Goal: Task Accomplishment & Management: Manage account settings

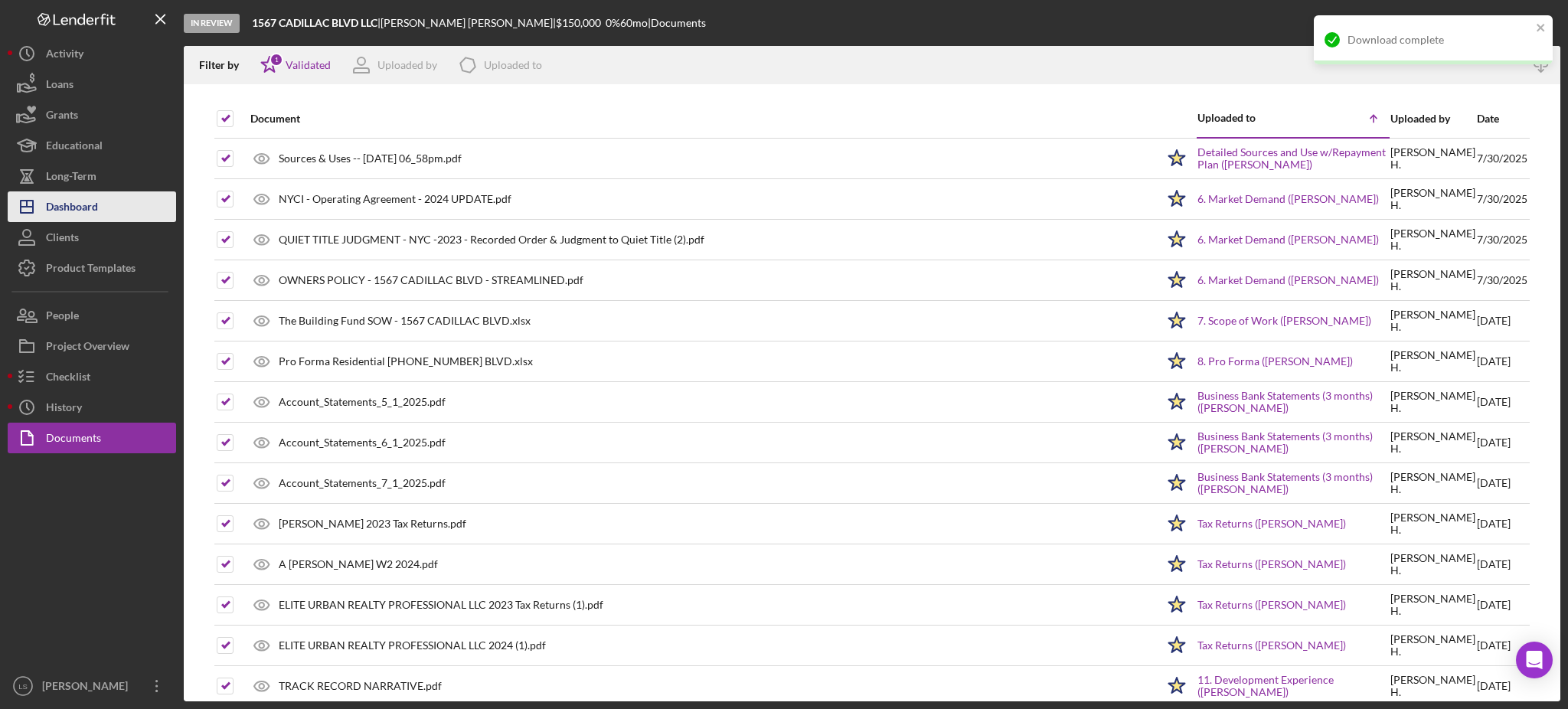
click at [75, 198] on div "Dashboard" at bounding box center [72, 209] width 52 height 35
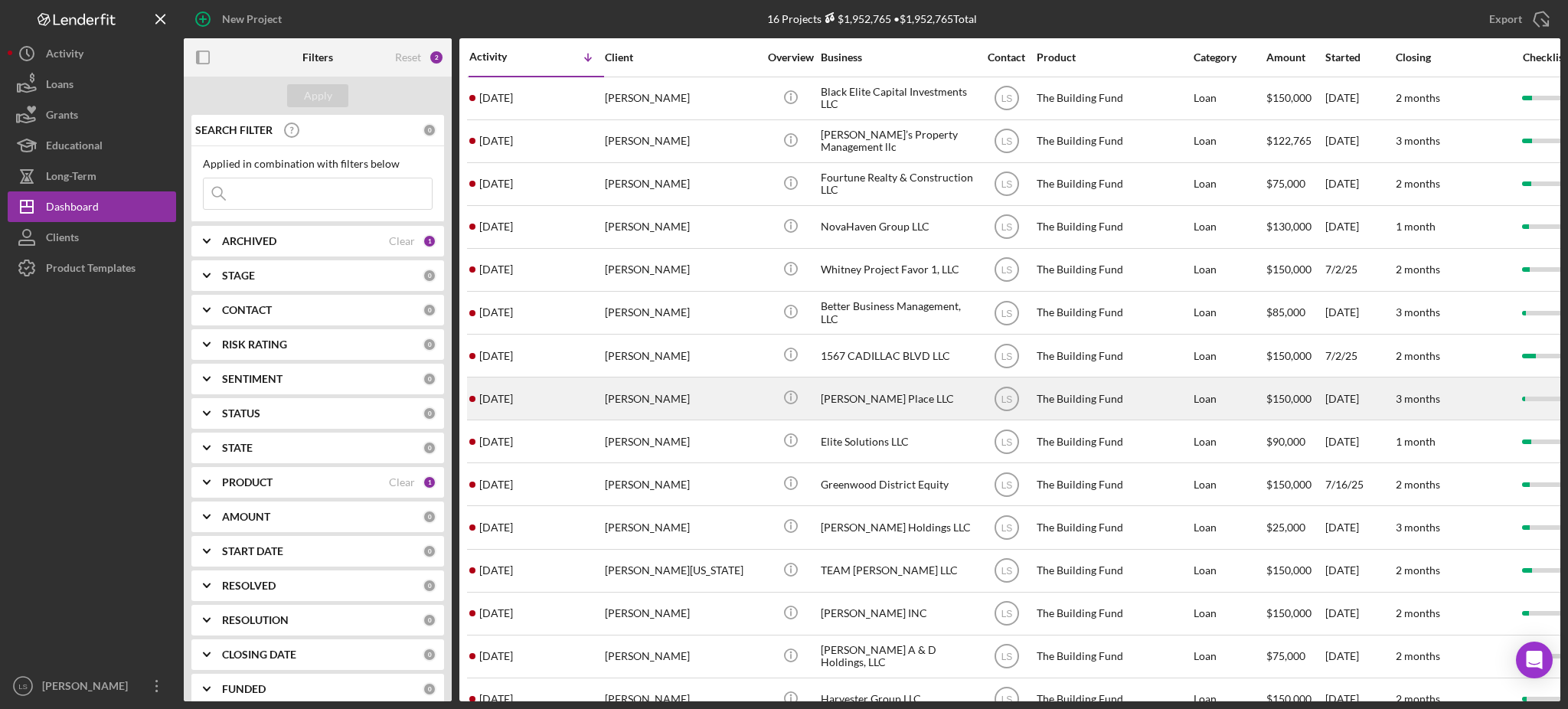
click at [629, 401] on div "[PERSON_NAME]" at bounding box center [681, 399] width 153 height 41
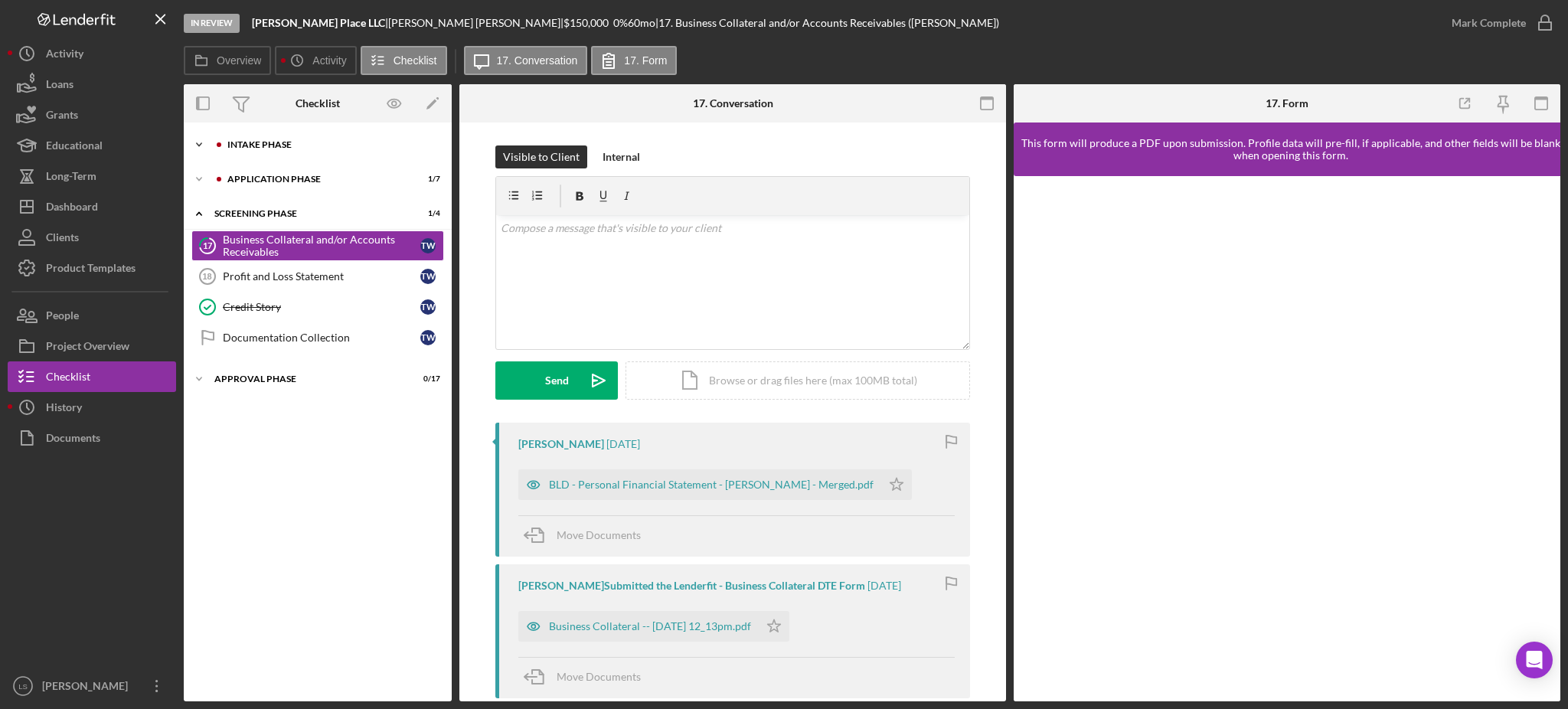
click at [357, 151] on div "Icon/Expander Intake Phase 1 / 17" at bounding box center [318, 145] width 268 height 30
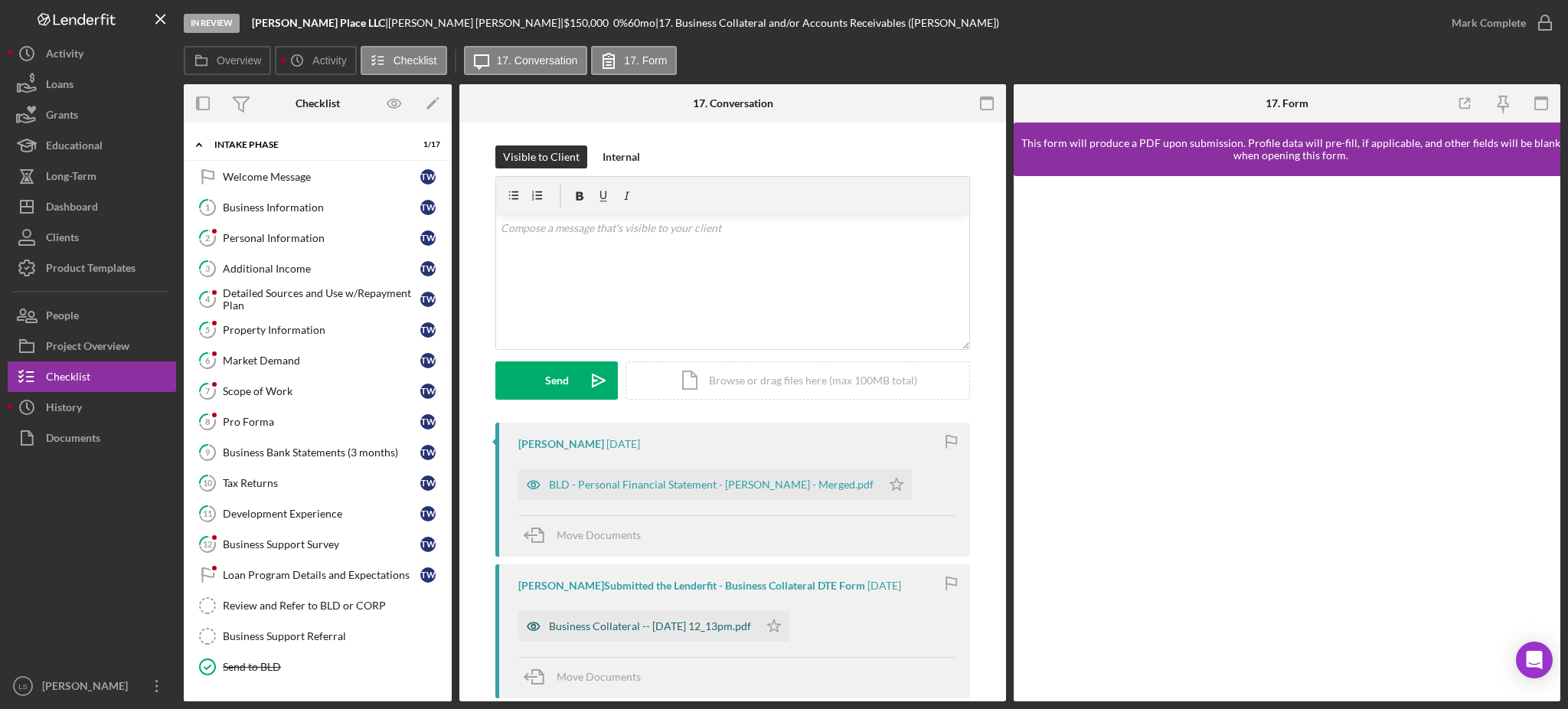
click at [702, 636] on div "Business Collateral -- 2025-09-01 12_13pm.pdf" at bounding box center [639, 626] width 241 height 30
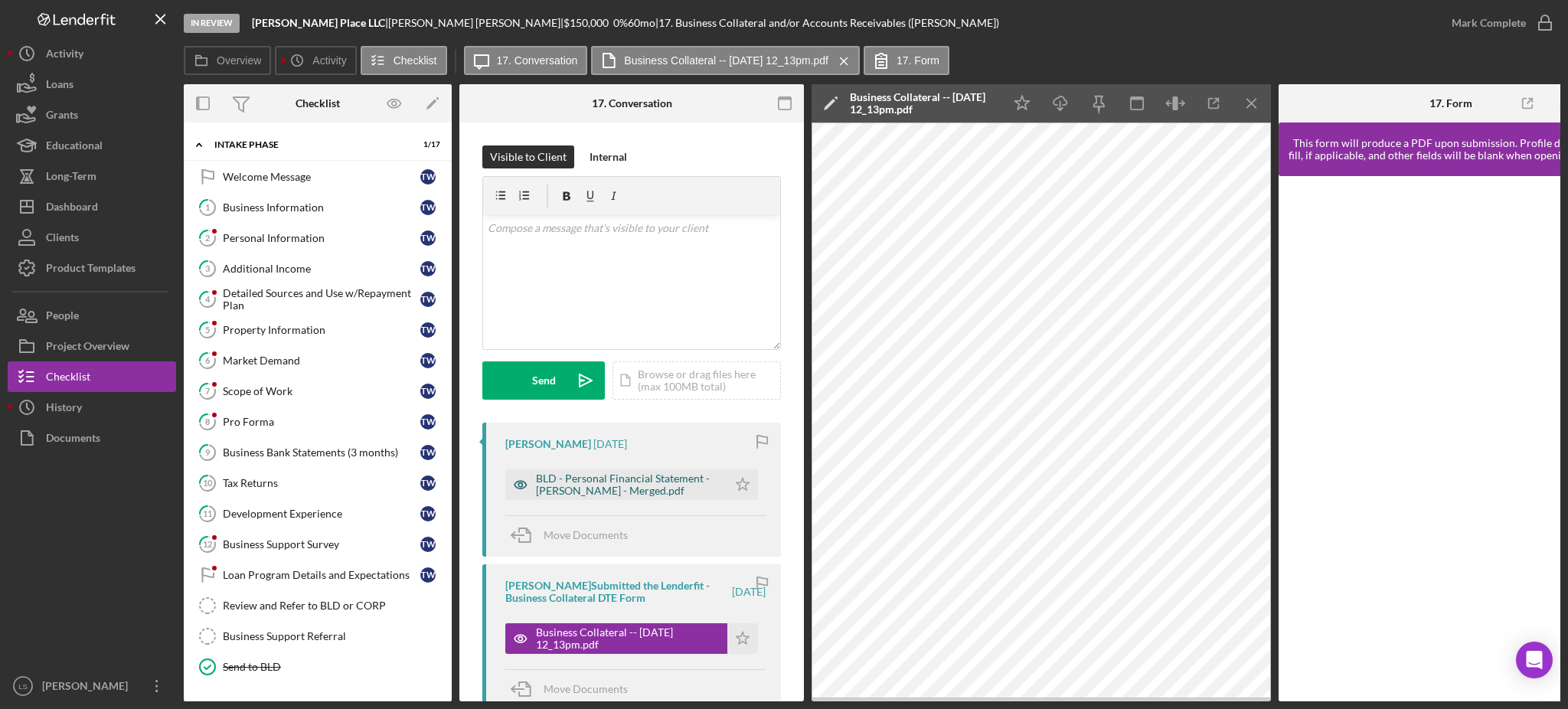
click at [667, 474] on div "BLD - Personal Financial Statement - Terence Willis - Merged.pdf" at bounding box center [629, 484] width 184 height 25
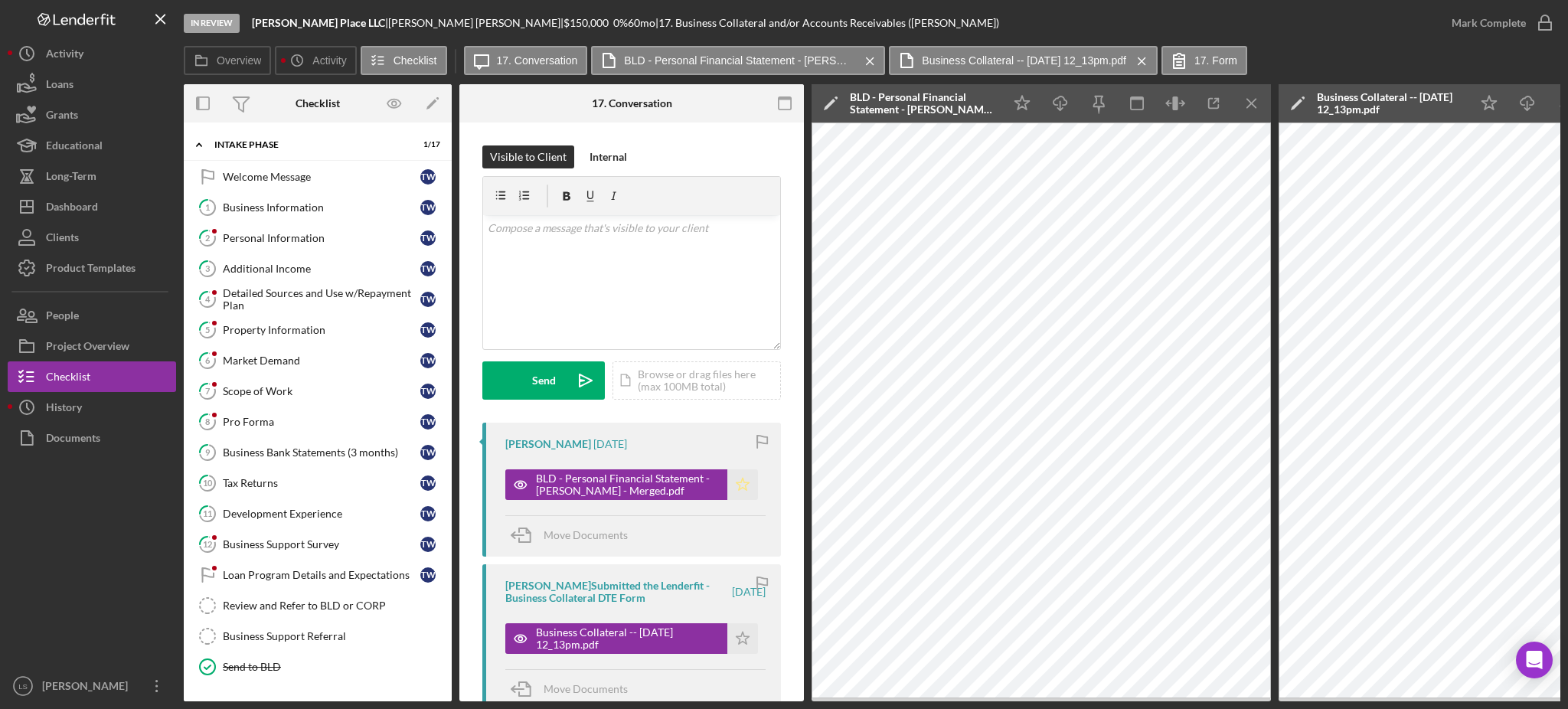
click at [743, 485] on polygon "button" at bounding box center [743, 484] width 13 height 13
drag, startPoint x: 324, startPoint y: 455, endPoint x: 441, endPoint y: 472, distance: 118.2
click at [324, 455] on div "Business Bank Statements (3 months)" at bounding box center [322, 452] width 198 height 13
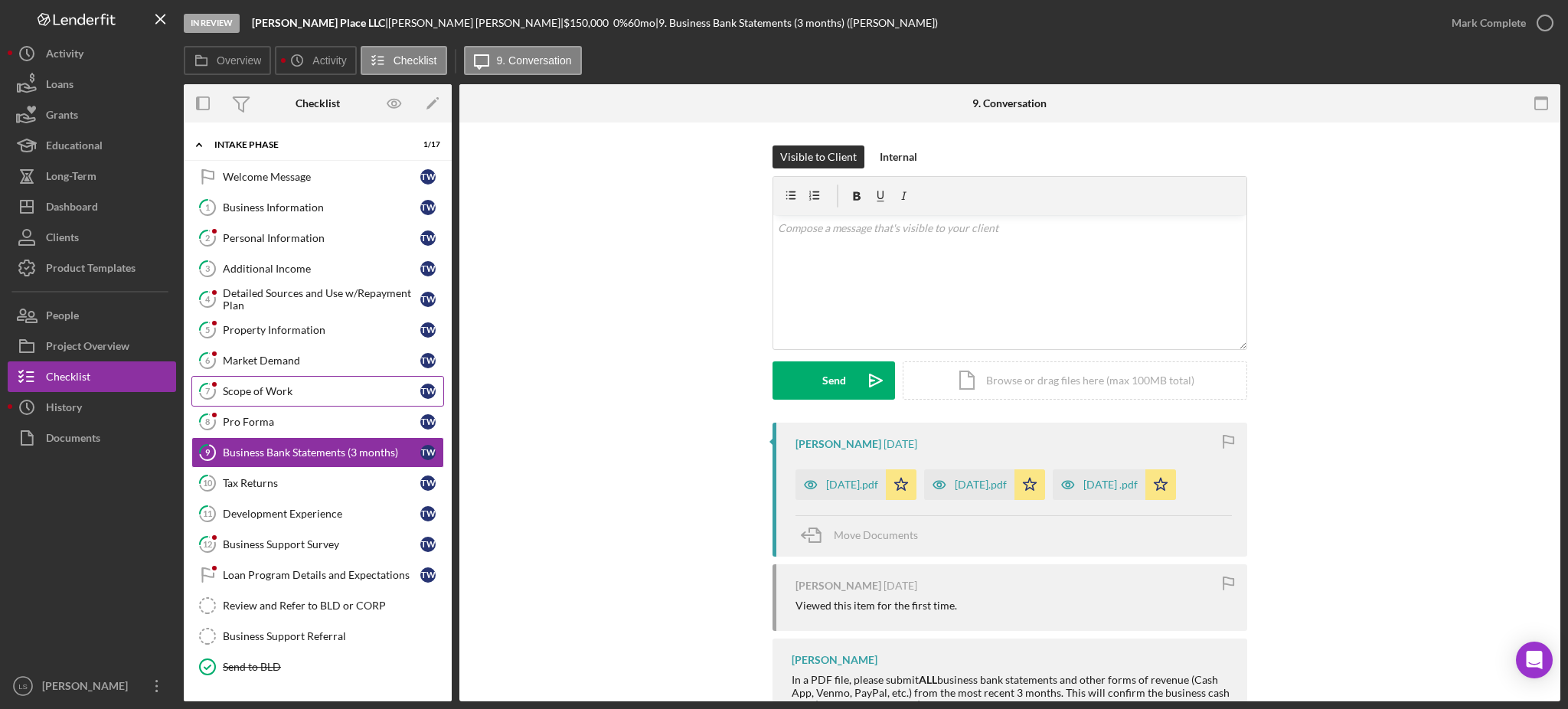
drag, startPoint x: 291, startPoint y: 417, endPoint x: 408, endPoint y: 398, distance: 118.5
click at [291, 417] on div "Pro Forma" at bounding box center [322, 422] width 198 height 13
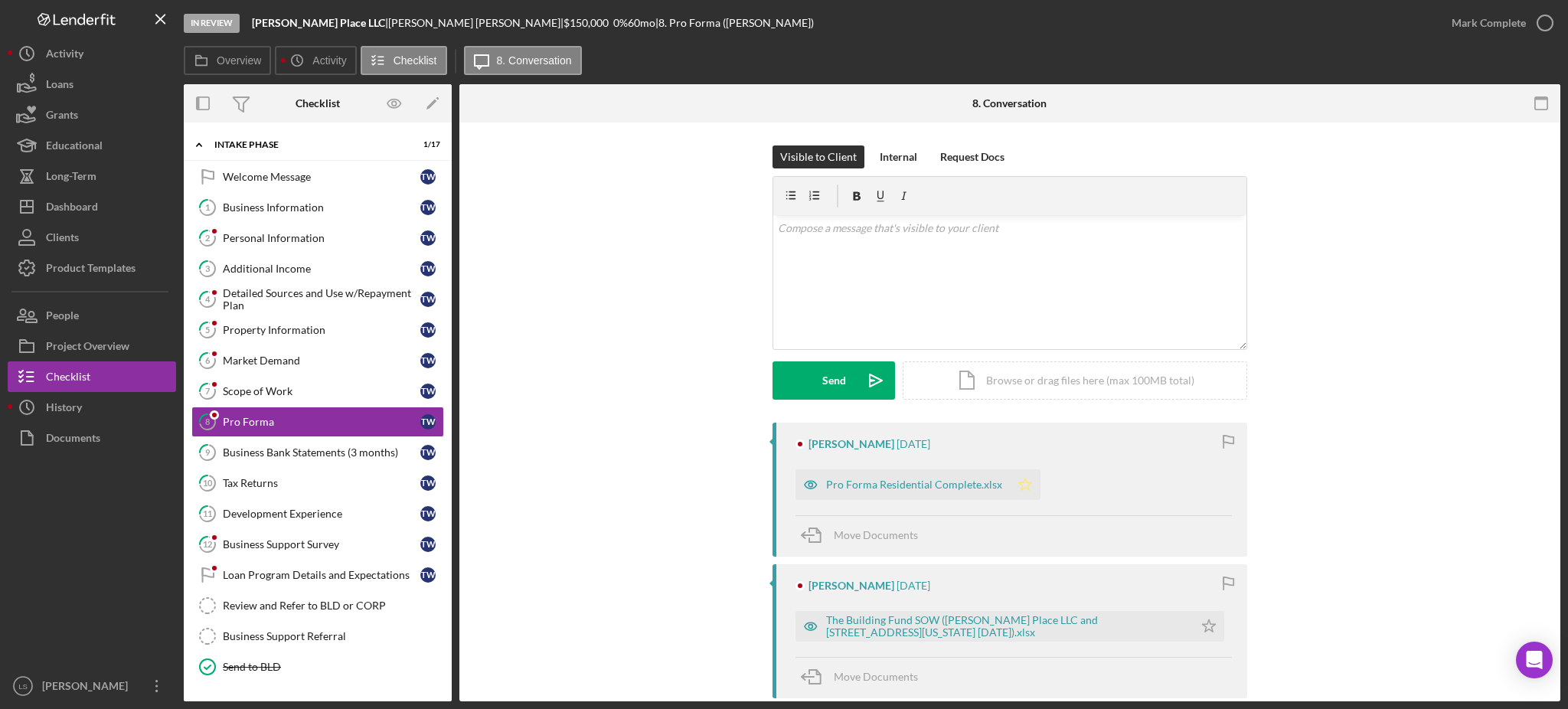
click at [1019, 483] on polygon "button" at bounding box center [1025, 484] width 13 height 13
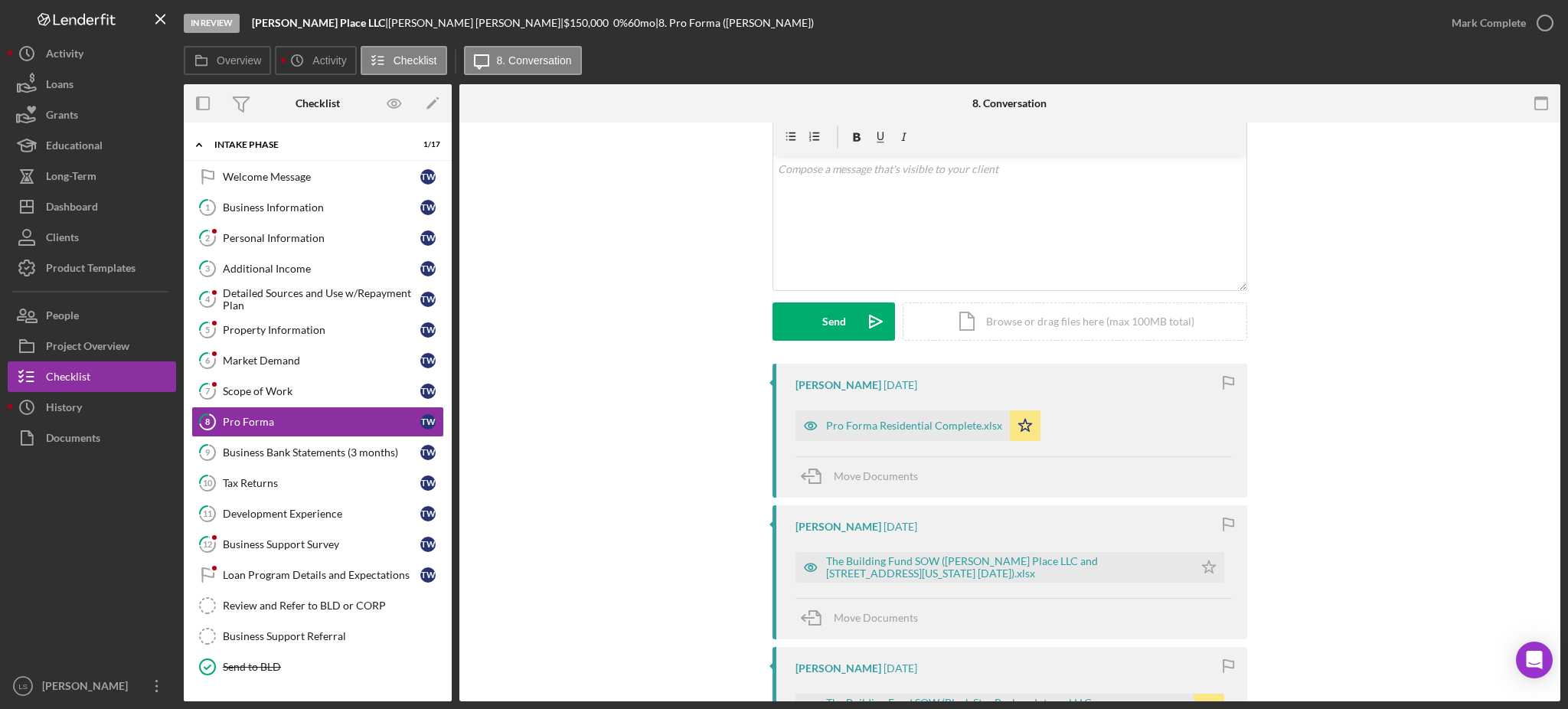
scroll to position [102, 0]
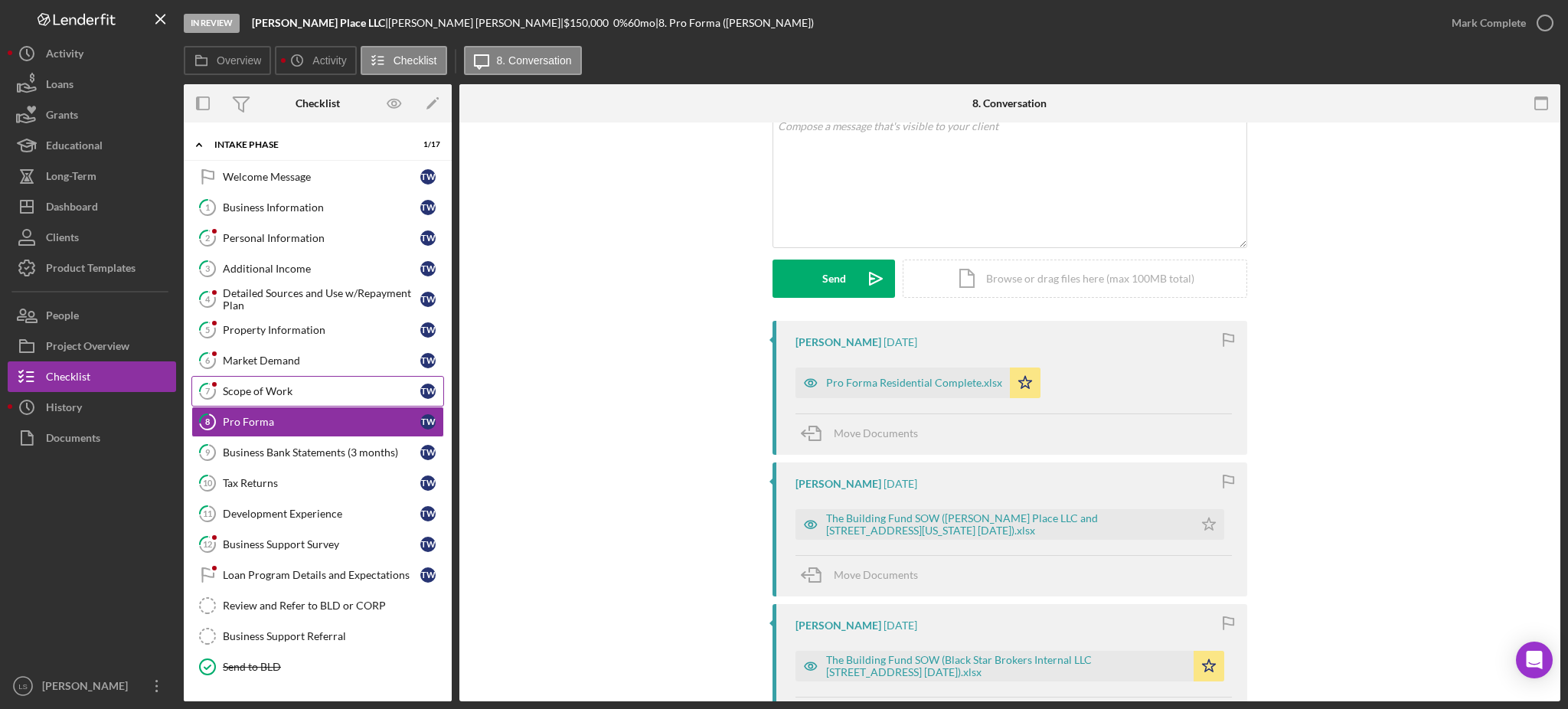
click at [302, 390] on div "Scope of Work" at bounding box center [322, 391] width 198 height 13
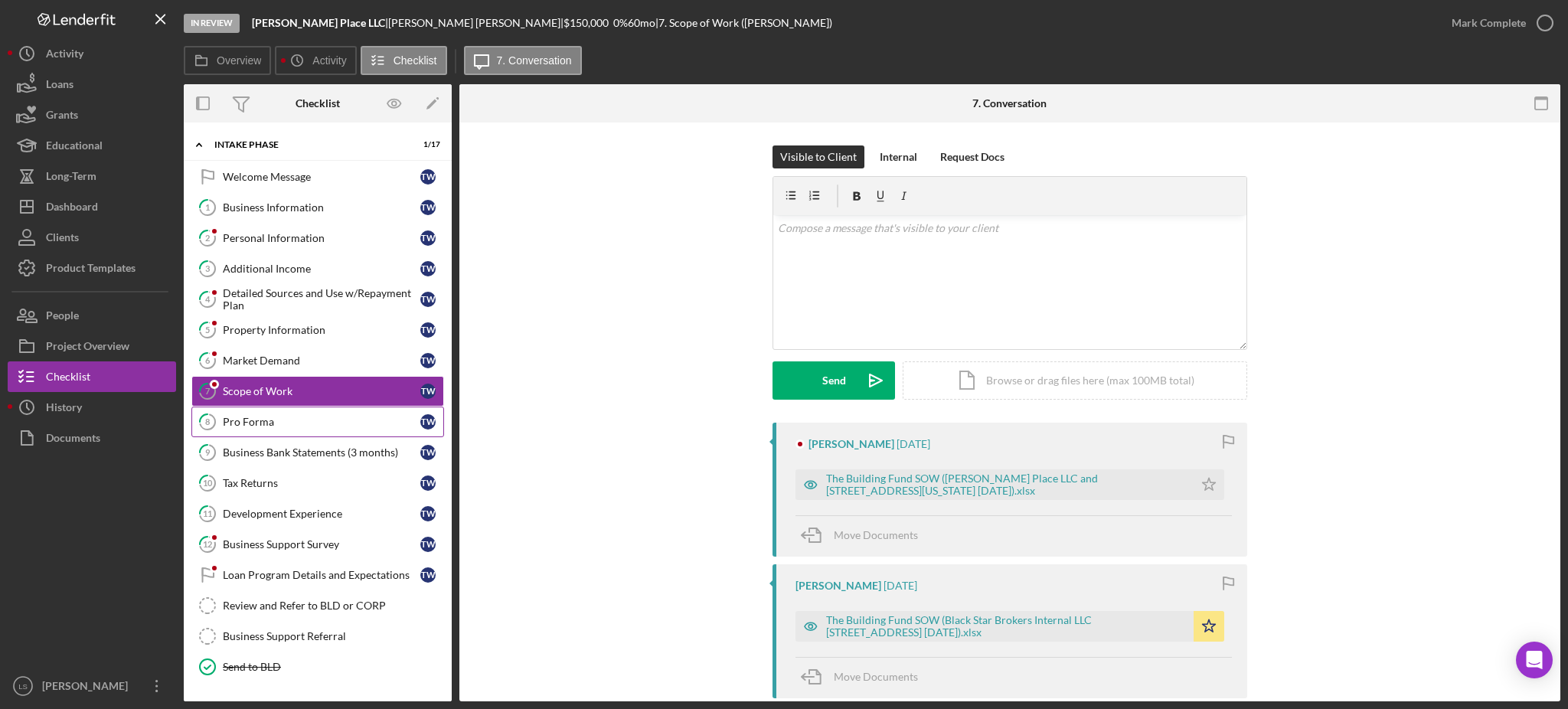
click at [327, 417] on div "Pro Forma" at bounding box center [322, 422] width 198 height 13
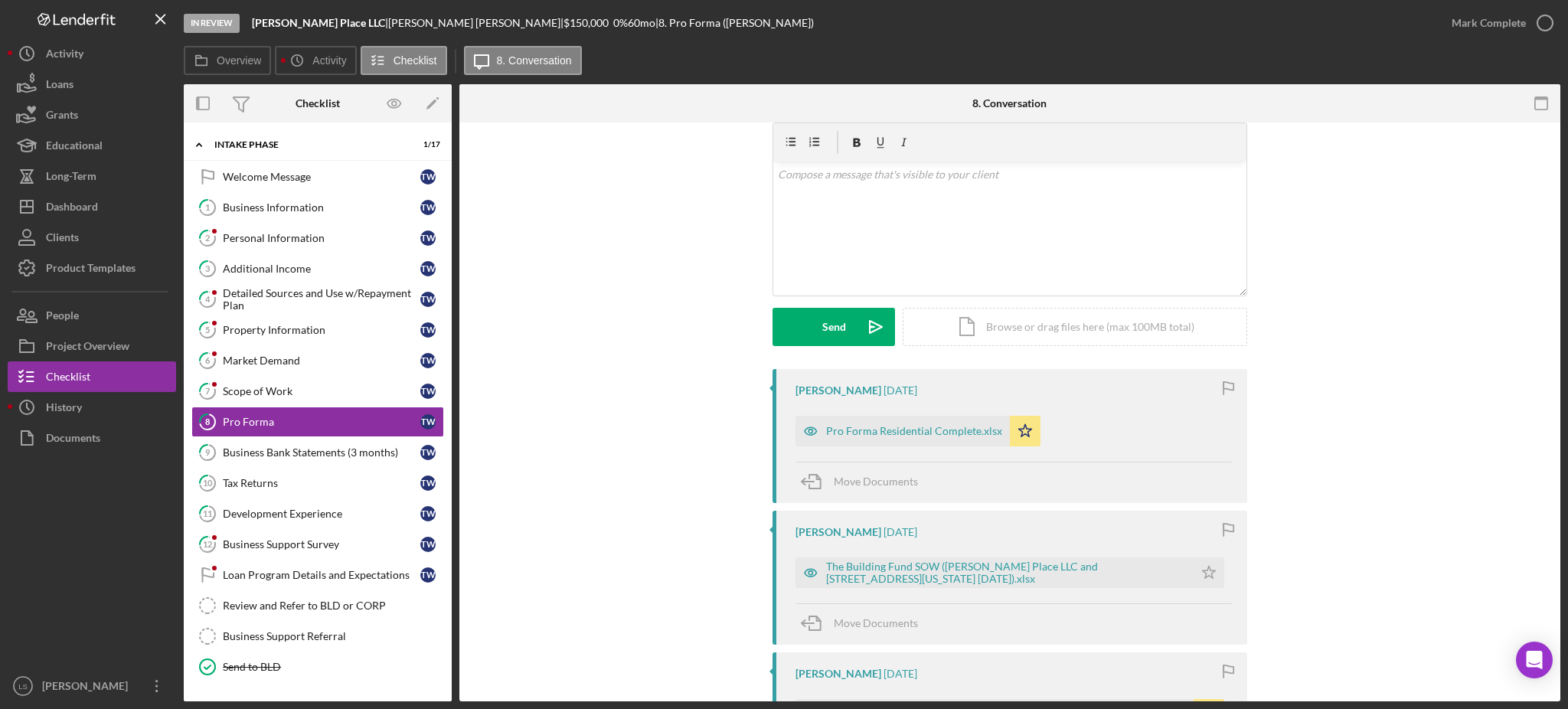
scroll to position [102, 0]
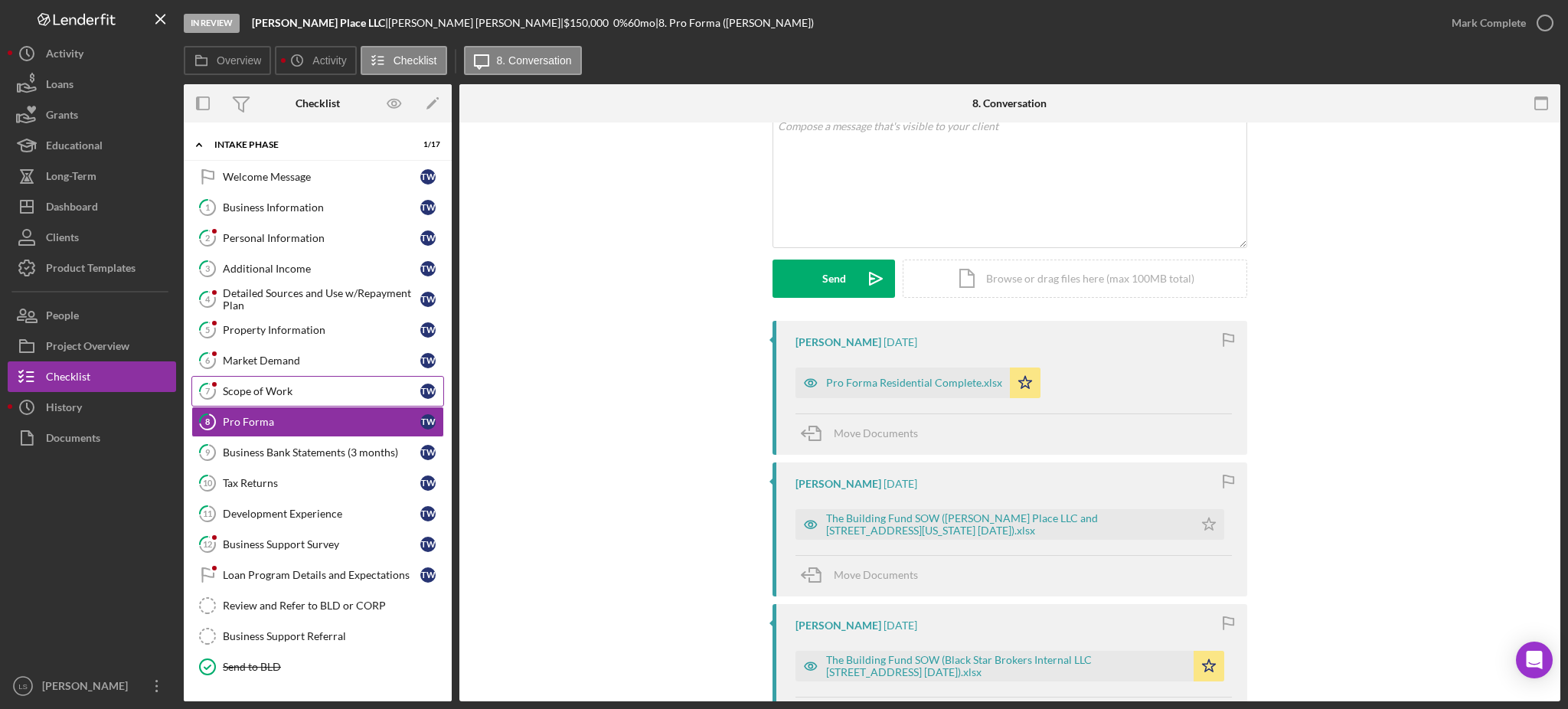
click at [329, 397] on div "Scope of Work" at bounding box center [322, 391] width 198 height 13
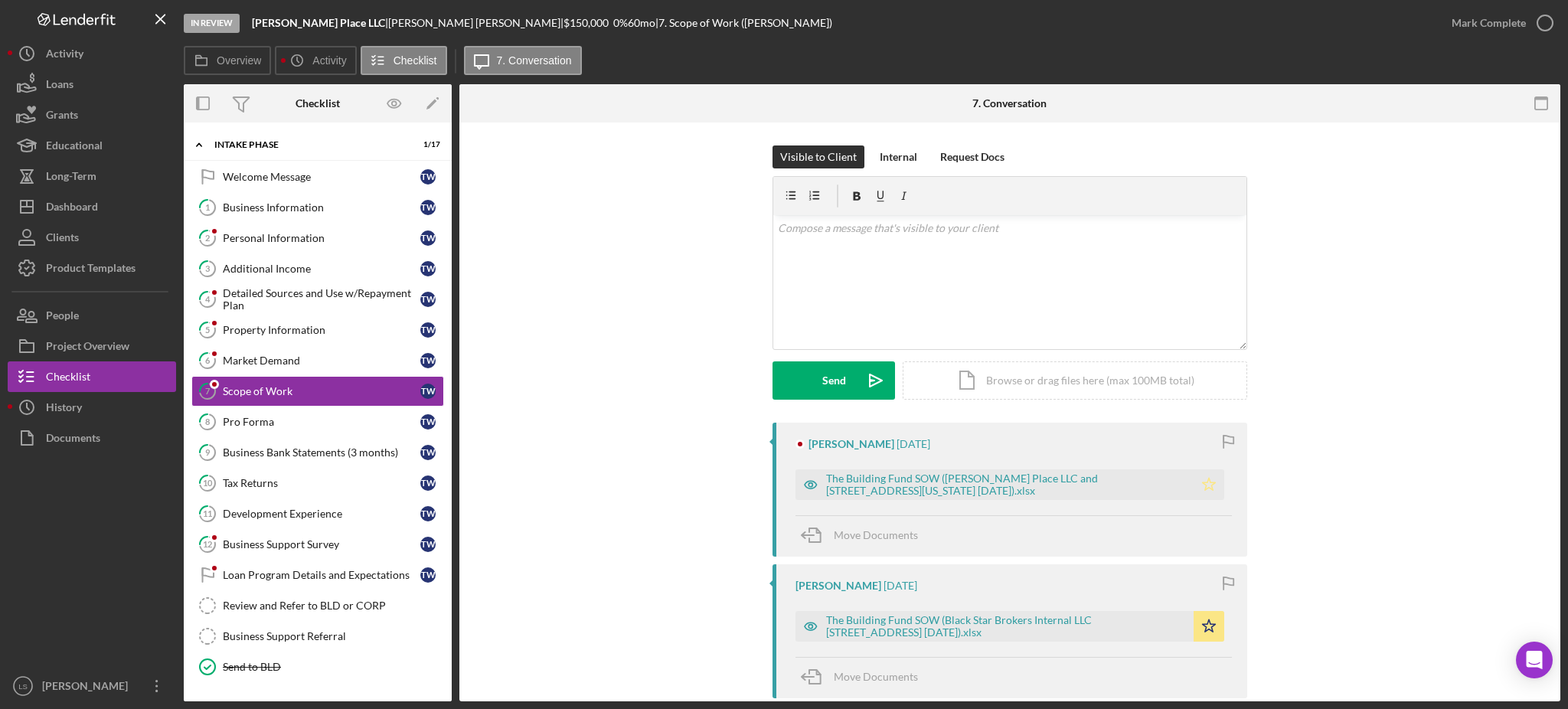
click at [1207, 485] on icon "Icon/Star" at bounding box center [1209, 485] width 30 height 30
click at [1214, 635] on icon "Icon/Star" at bounding box center [1209, 626] width 30 height 30
click at [332, 363] on div "Market Demand" at bounding box center [322, 361] width 198 height 13
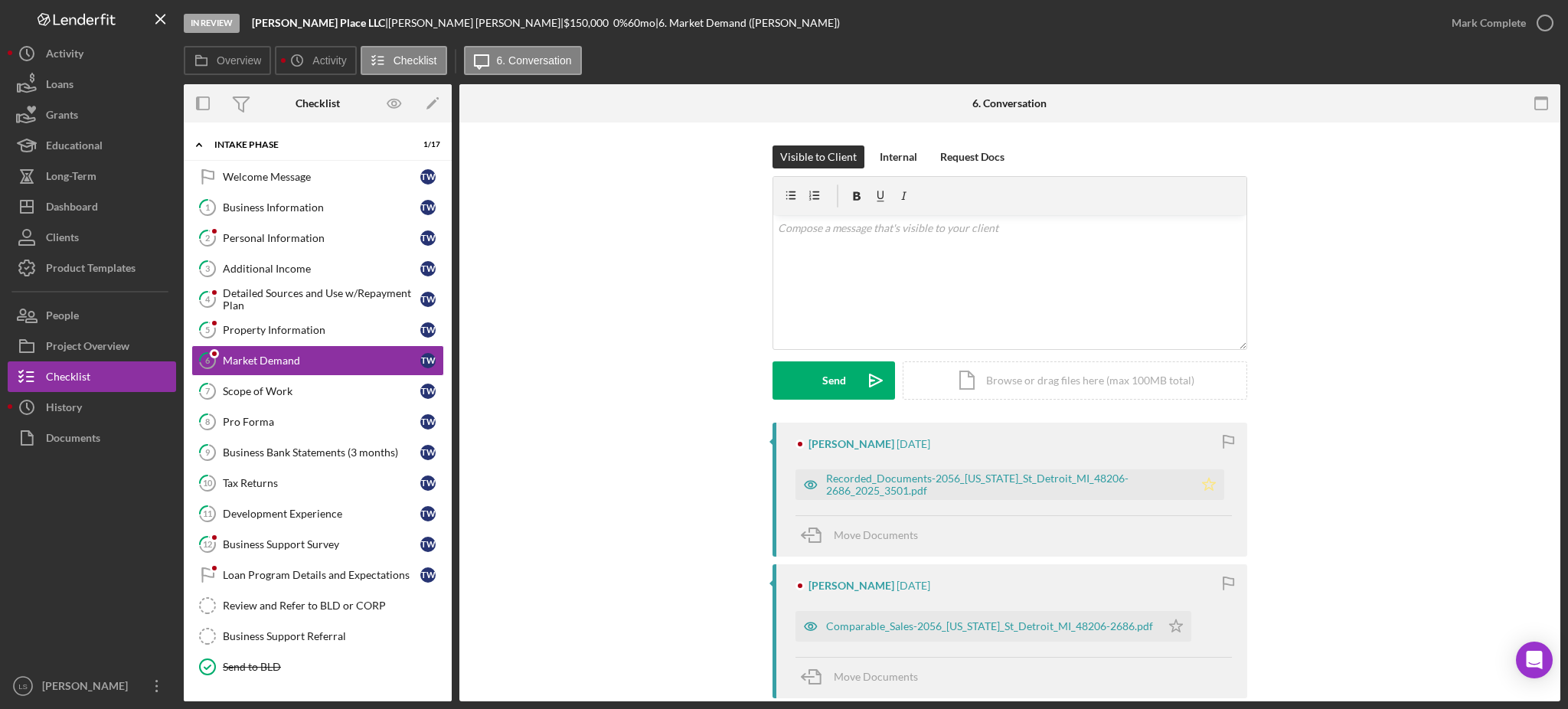
click at [1216, 485] on icon "Icon/Star" at bounding box center [1209, 485] width 30 height 30
click at [1168, 620] on icon "Icon/Star" at bounding box center [1176, 626] width 30 height 30
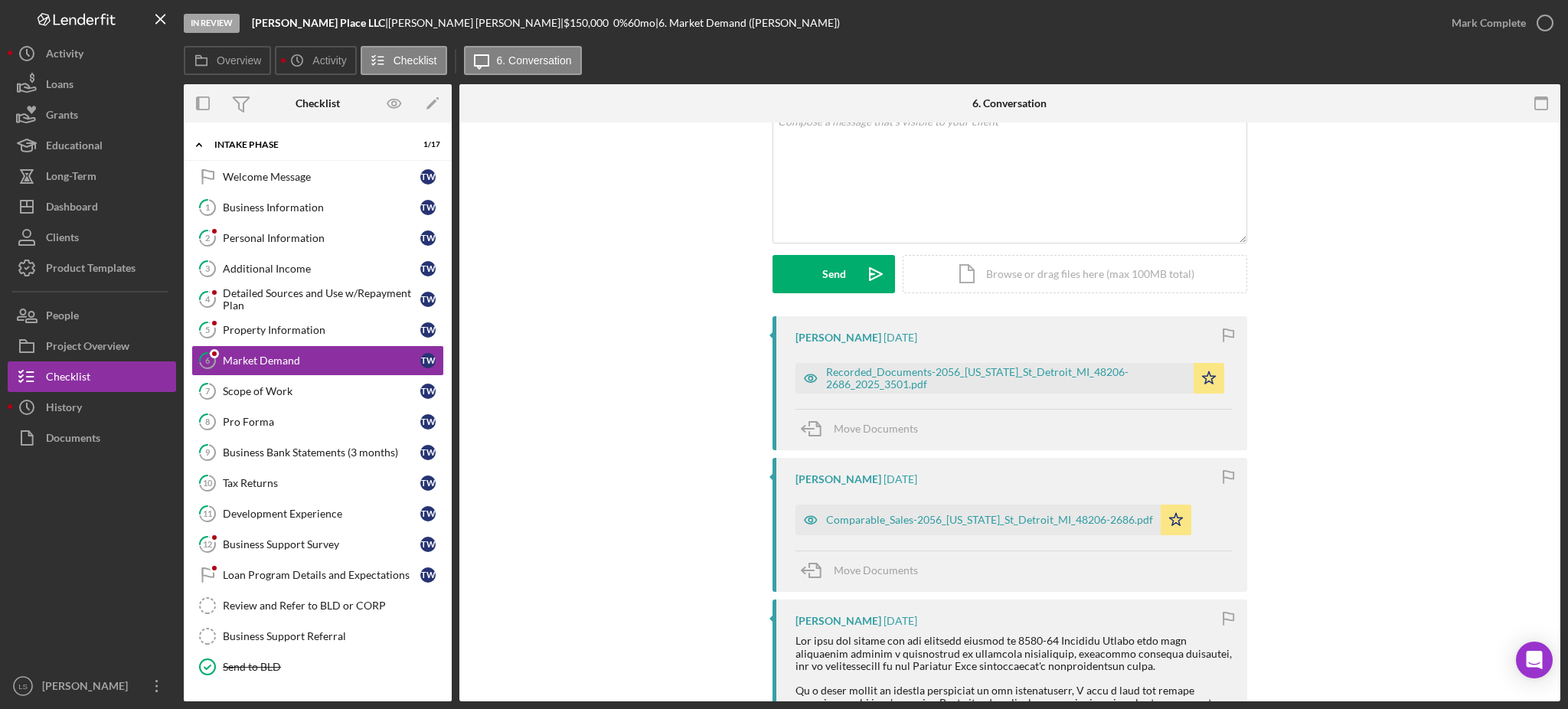
scroll to position [204, 0]
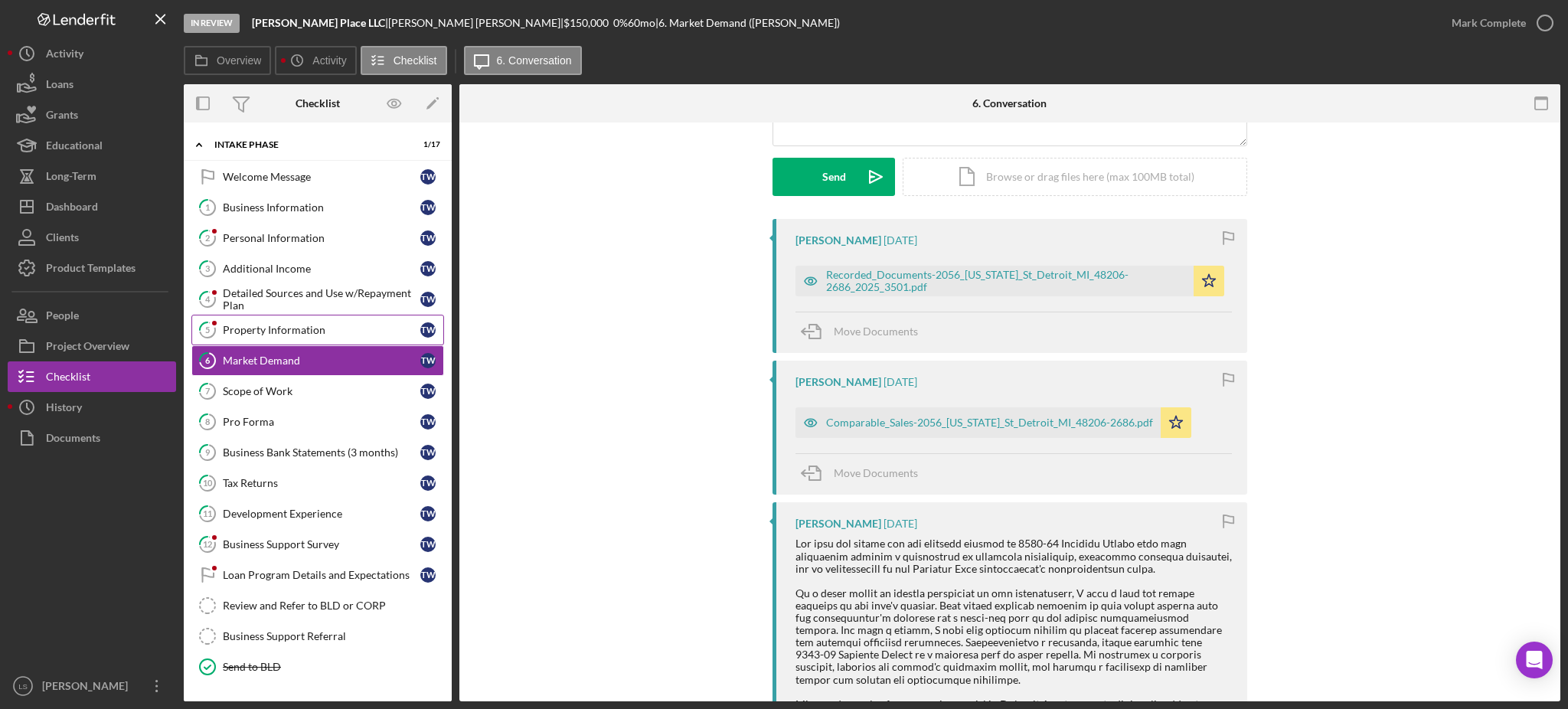
click at [308, 319] on link "5 Property Information T W" at bounding box center [318, 330] width 253 height 30
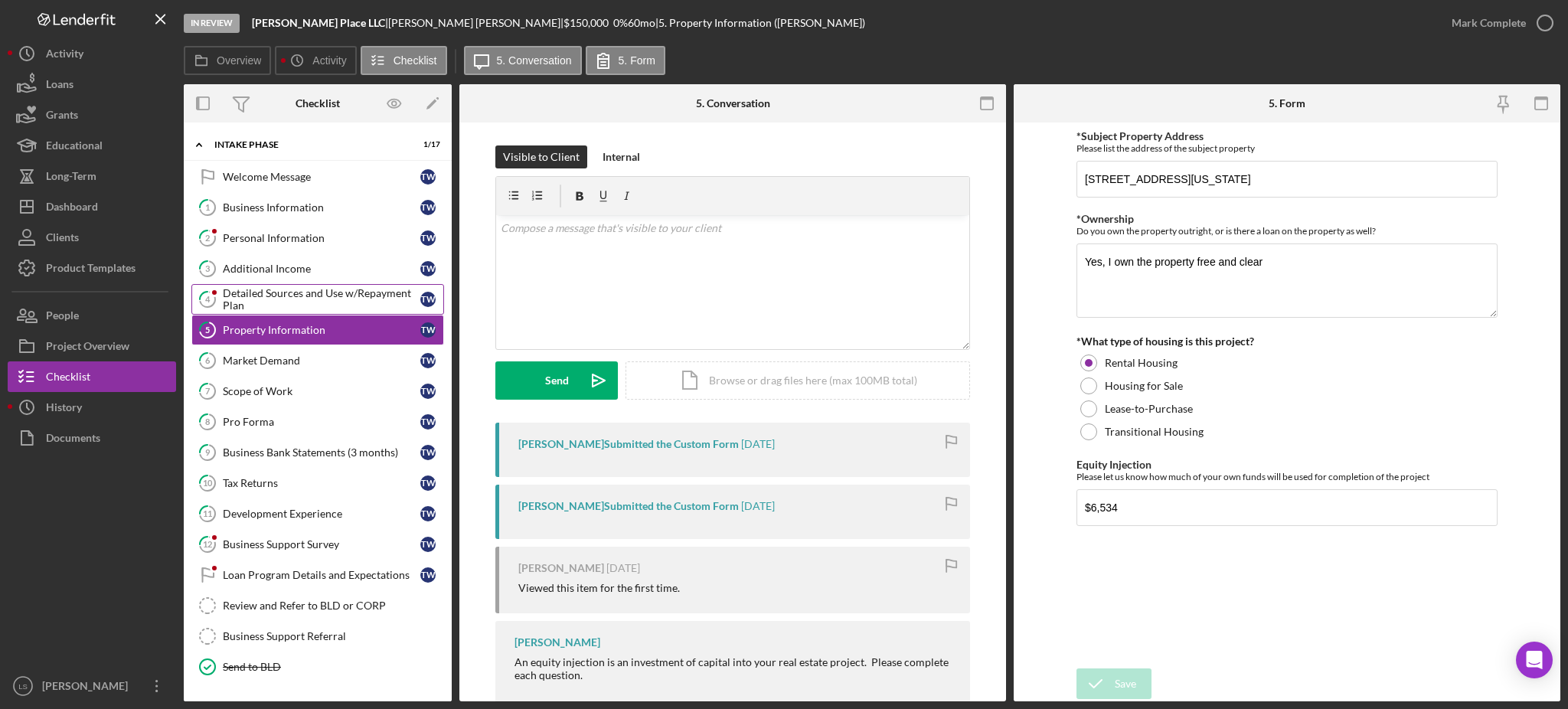
click at [335, 285] on link "4 Detailed Sources and Use w/Repayment Plan T W" at bounding box center [318, 299] width 253 height 30
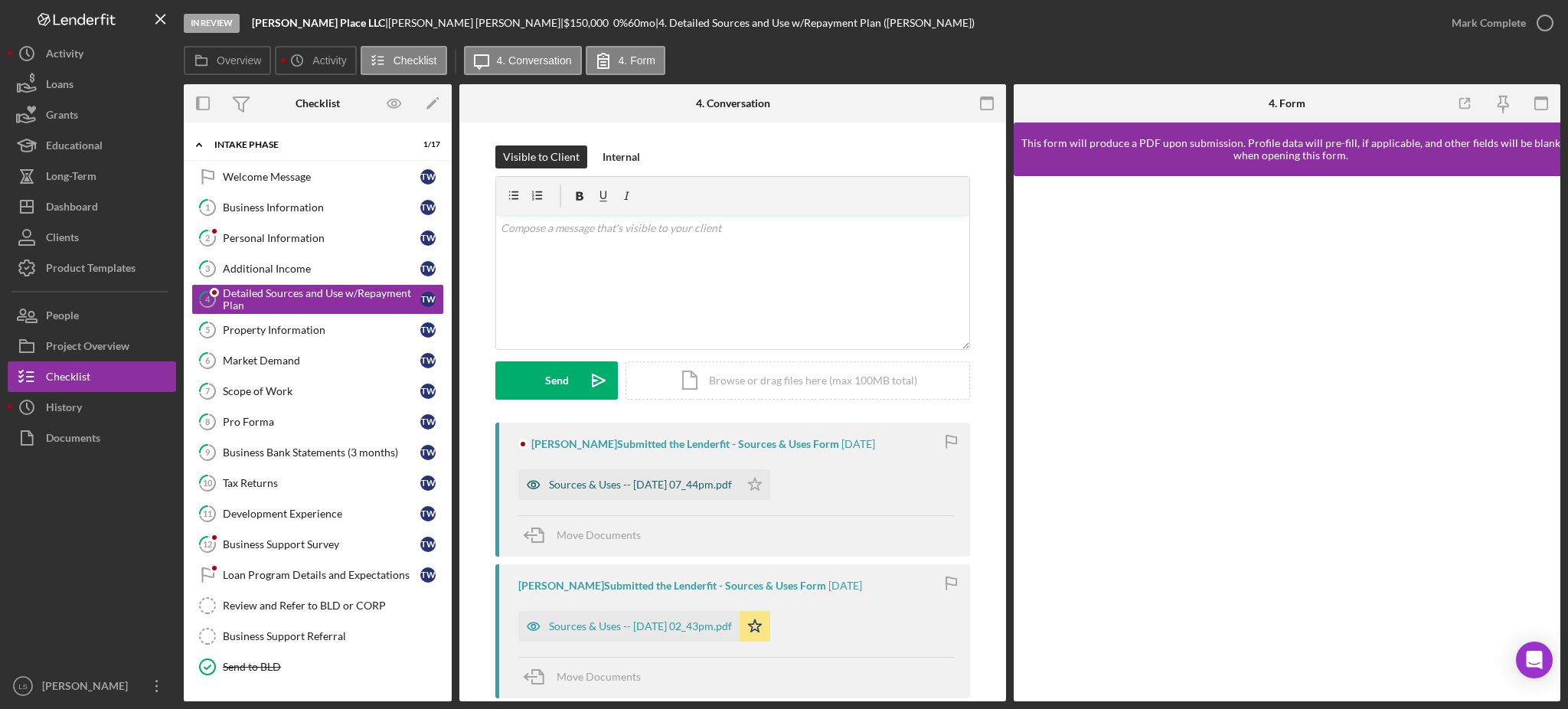
click at [705, 477] on div "Sources & Uses -- 2025-08-09 07_44pm.pdf" at bounding box center [629, 485] width 221 height 30
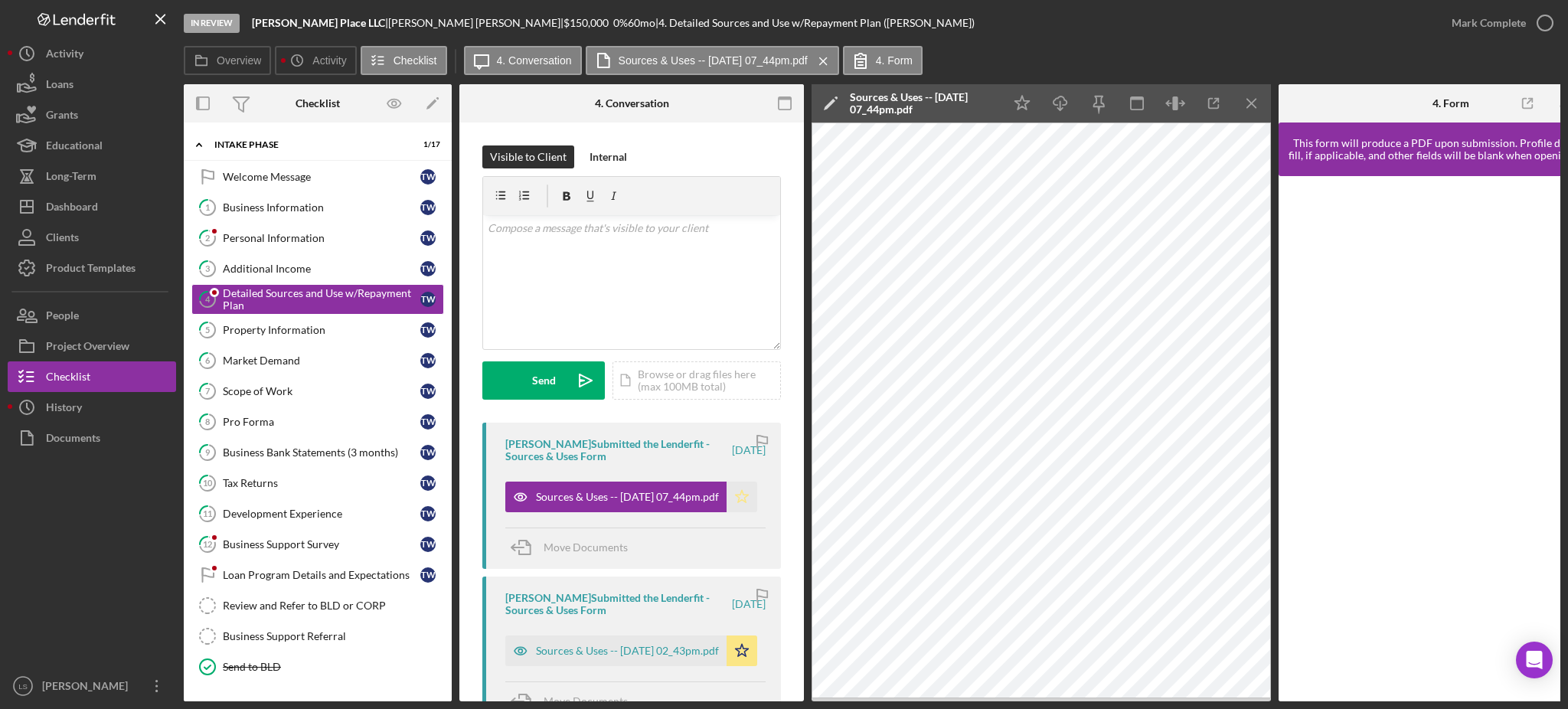
click at [732, 494] on icon "Icon/Star" at bounding box center [742, 497] width 30 height 30
click at [738, 645] on icon "Icon/Star" at bounding box center [742, 651] width 30 height 30
click at [344, 260] on link "3 Additional Income T W" at bounding box center [318, 269] width 253 height 30
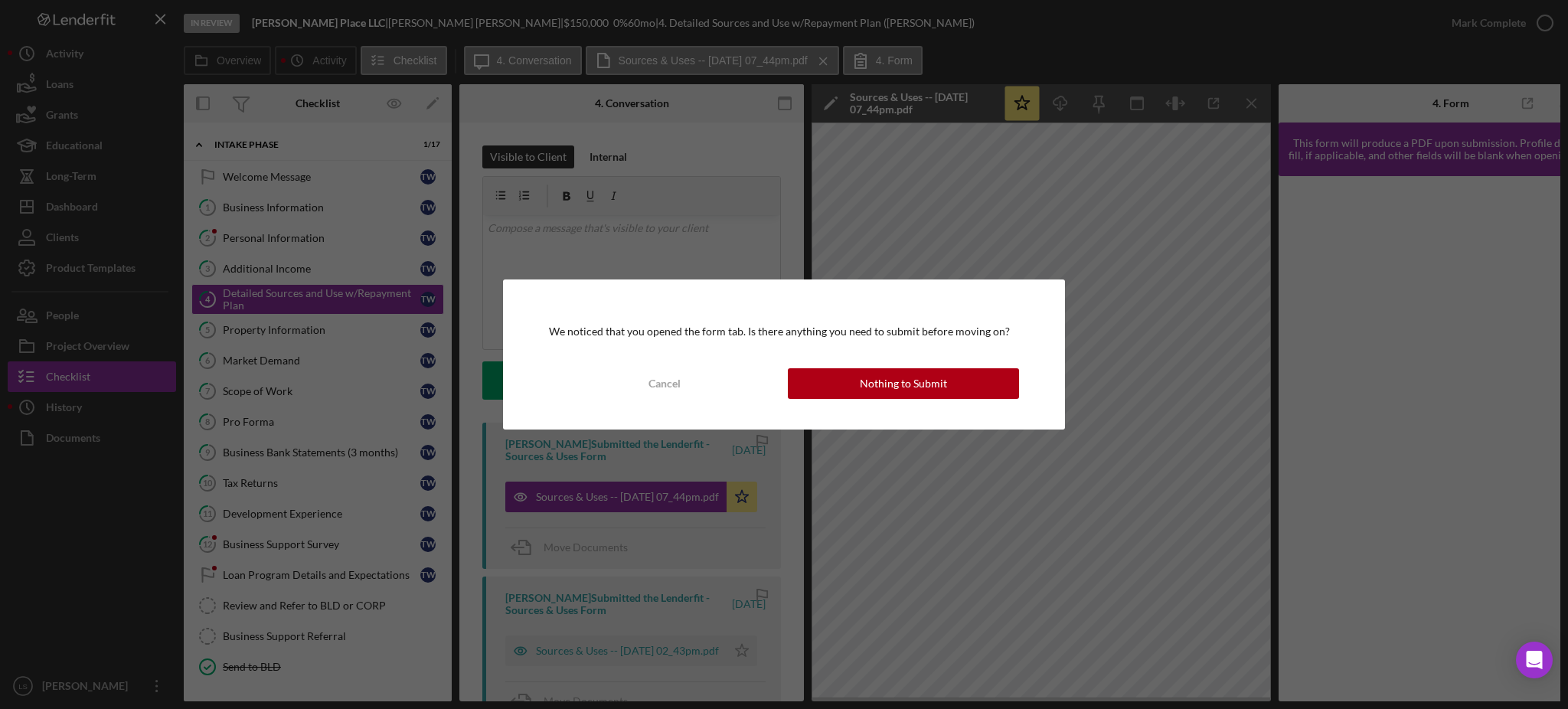
drag, startPoint x: 936, startPoint y: 376, endPoint x: 1563, endPoint y: 215, distance: 647.3
click at [937, 376] on div "Nothing to Submit" at bounding box center [903, 384] width 87 height 30
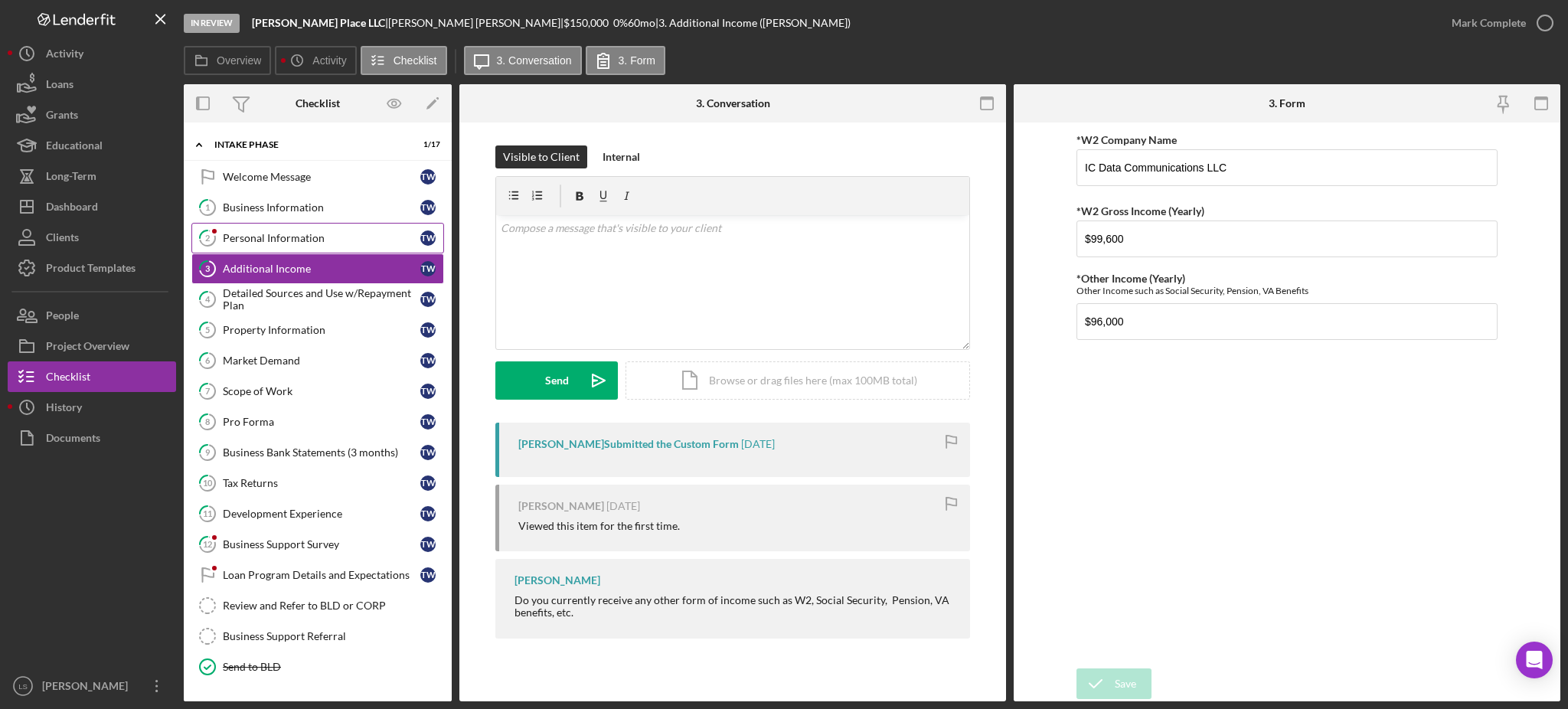
click at [316, 236] on div "Personal Information" at bounding box center [322, 238] width 198 height 13
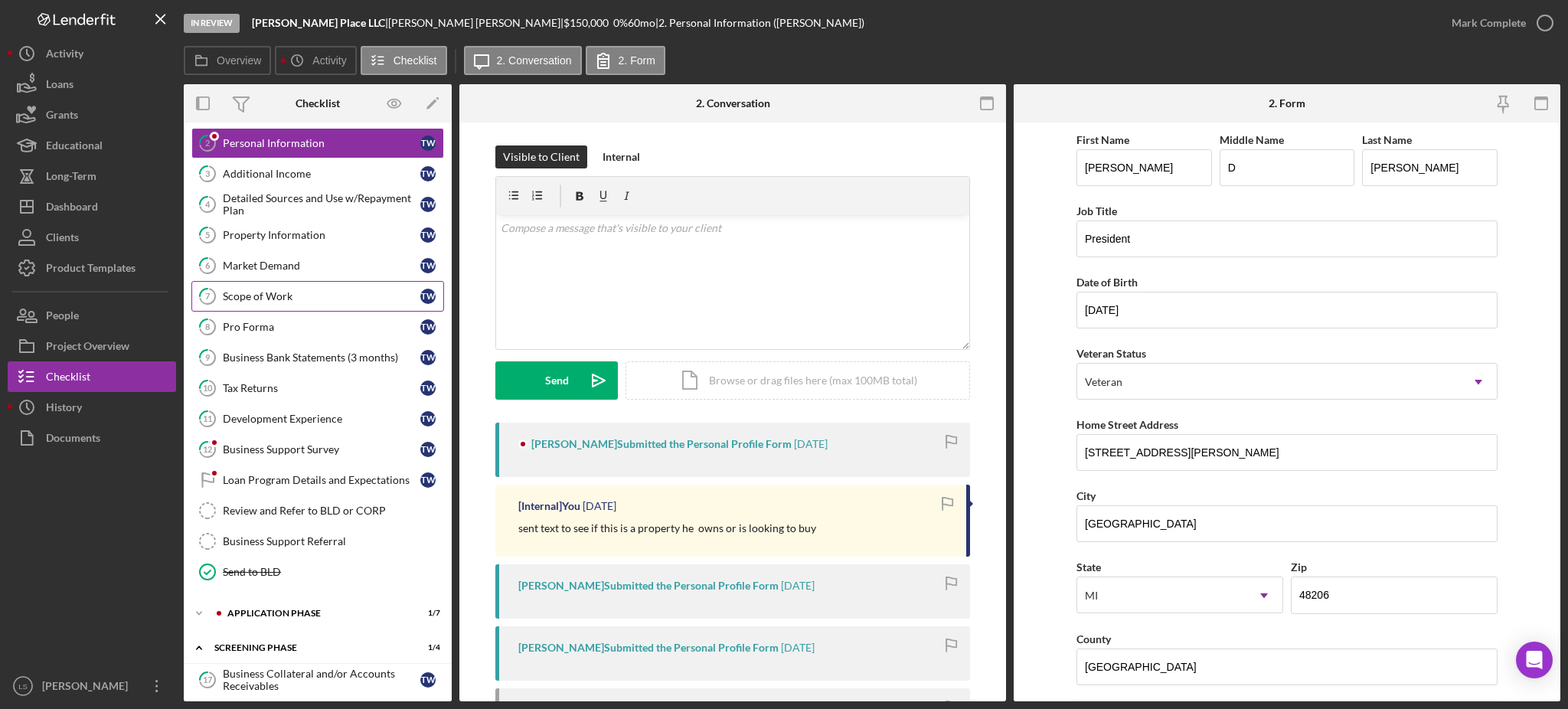
scroll to position [232, 0]
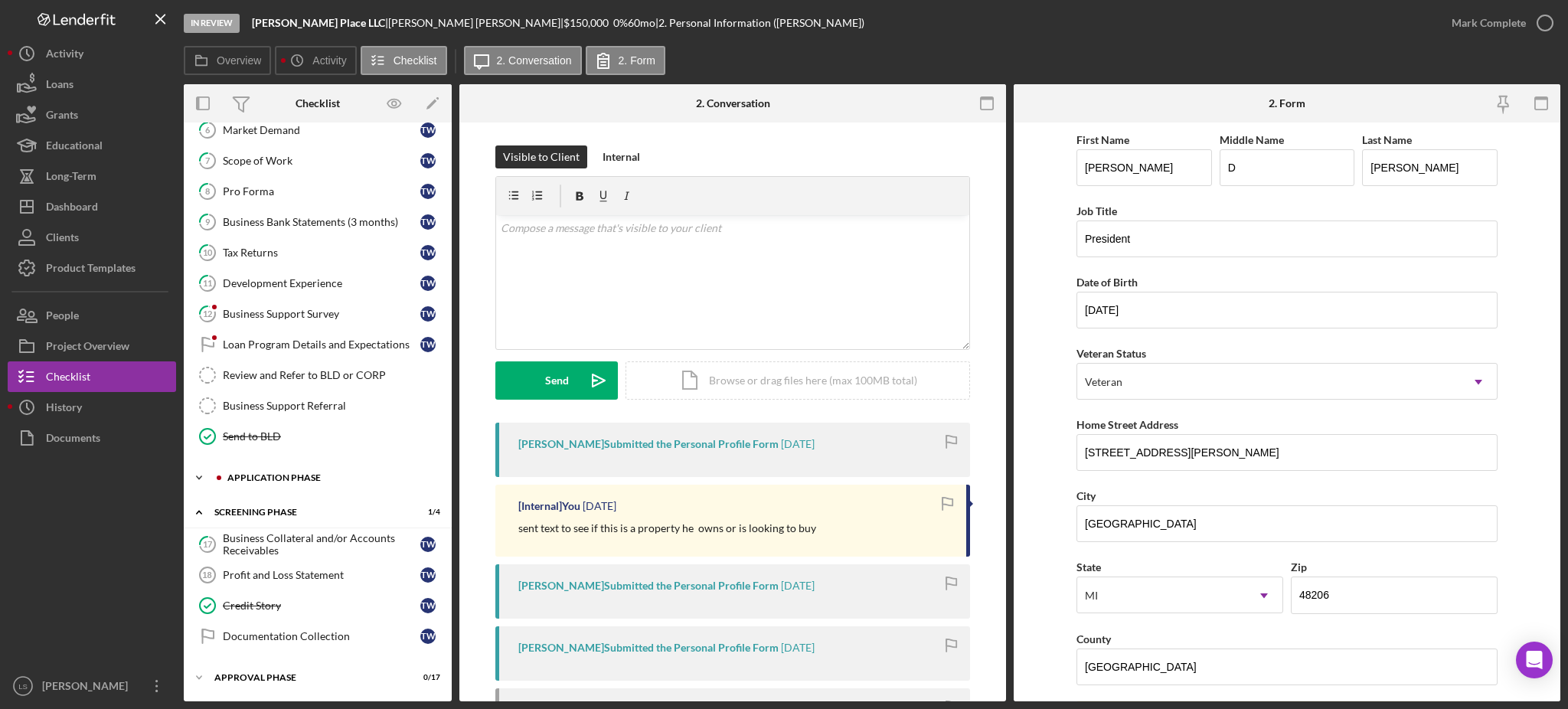
click at [324, 466] on div "Icon/Expander Application Phase 1 / 7" at bounding box center [318, 477] width 268 height 30
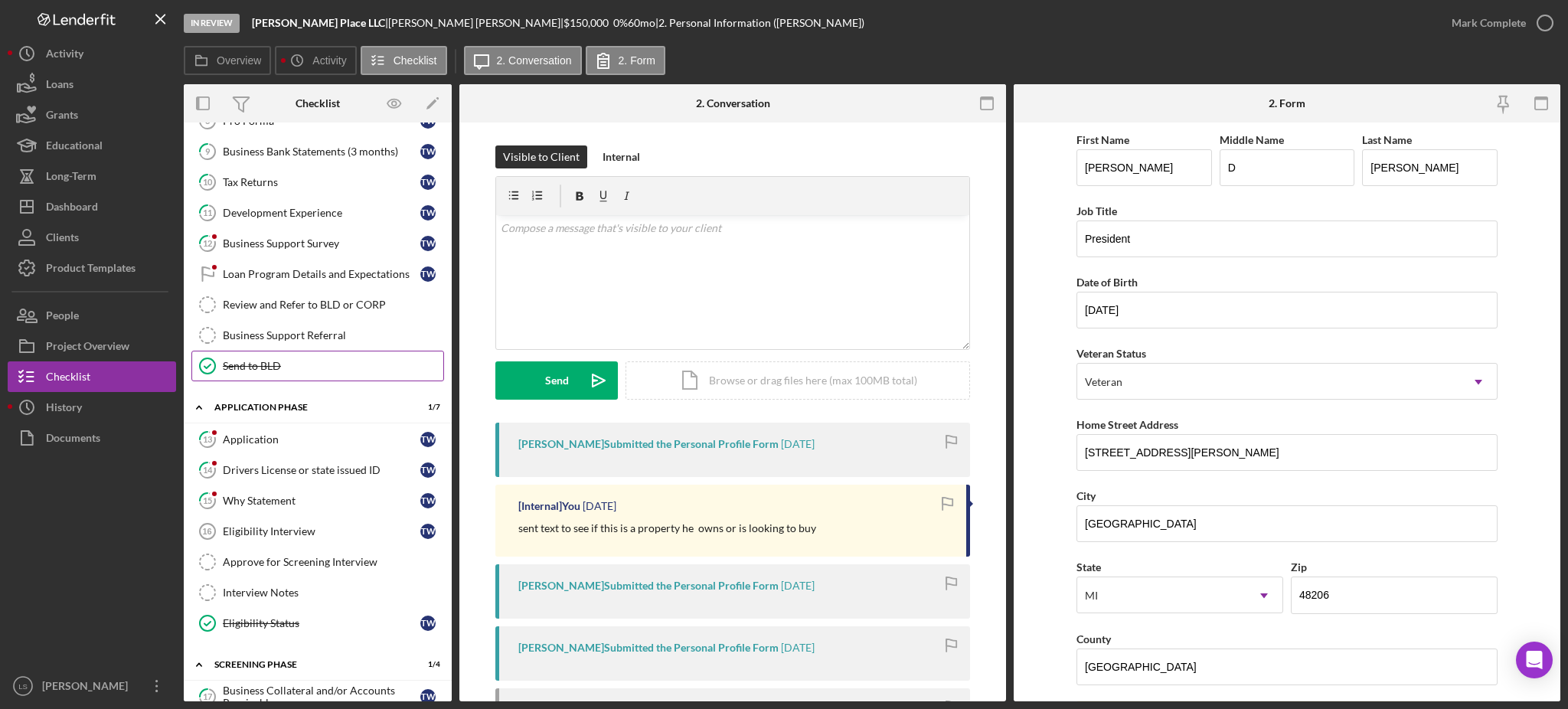
scroll to position [334, 0]
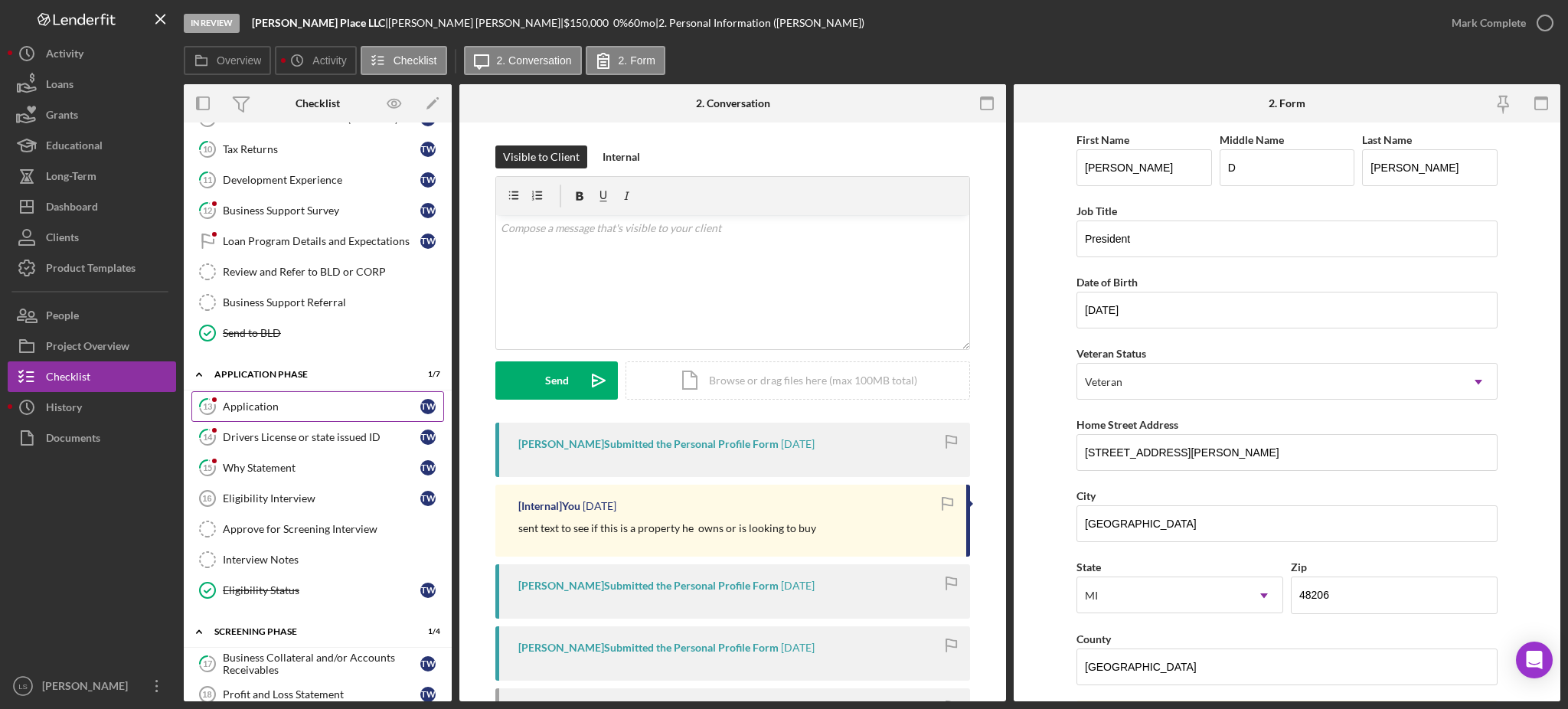
click at [331, 418] on link "13 Application T W" at bounding box center [318, 406] width 253 height 30
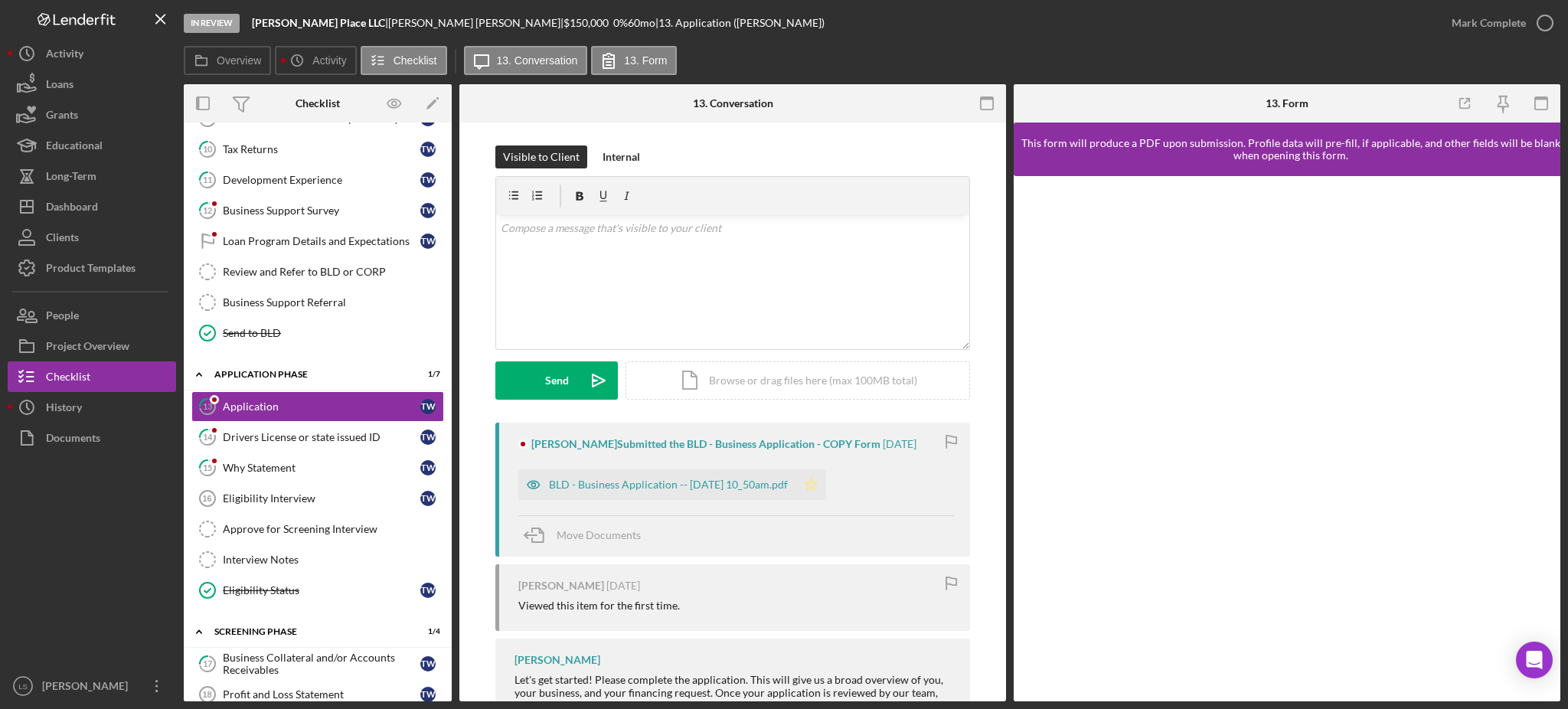
click at [826, 492] on icon "Icon/Star" at bounding box center [811, 485] width 30 height 30
click at [699, 479] on div "BLD - Business Application -- 2025-08-31 10_50am.pdf" at bounding box center [668, 485] width 239 height 13
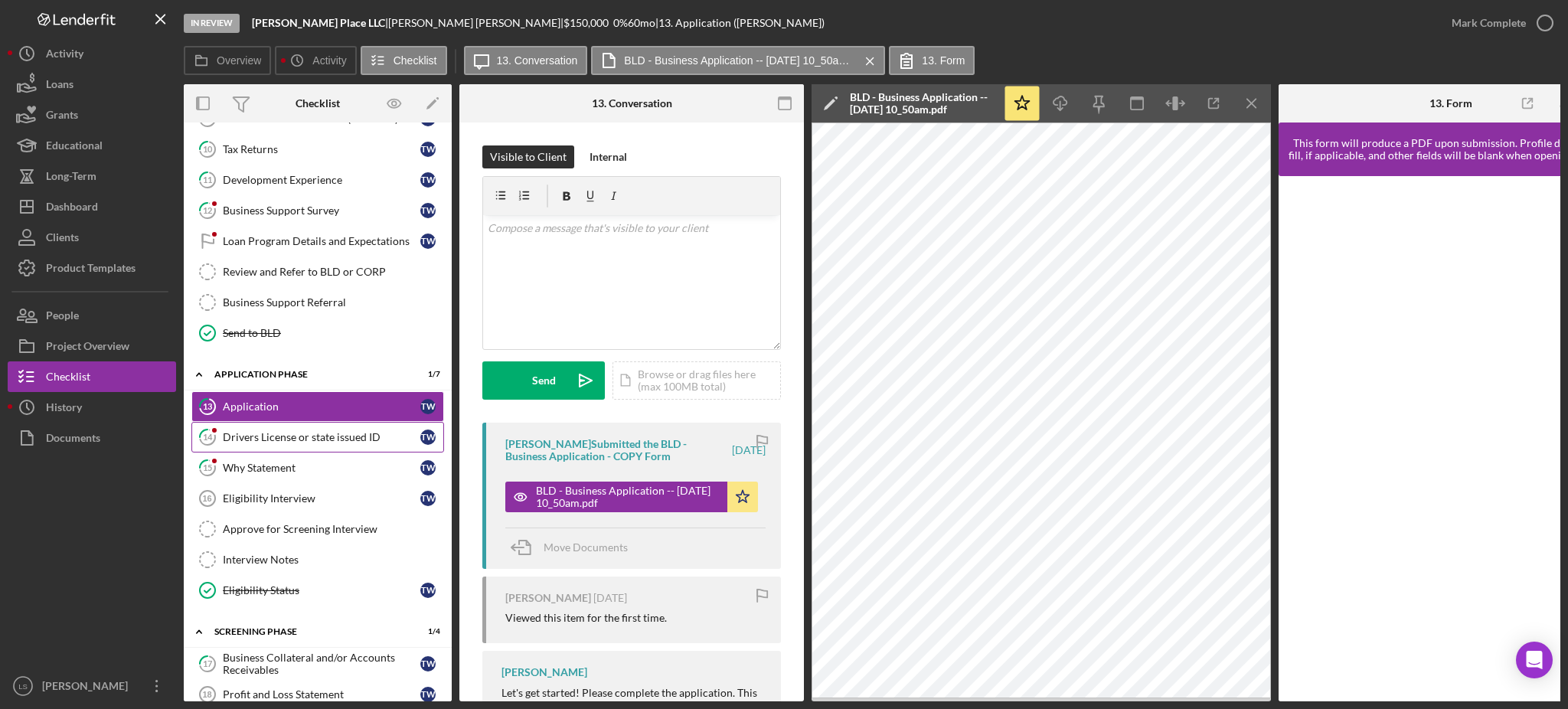
click at [315, 439] on div "Drivers License or state issued ID" at bounding box center [322, 437] width 198 height 13
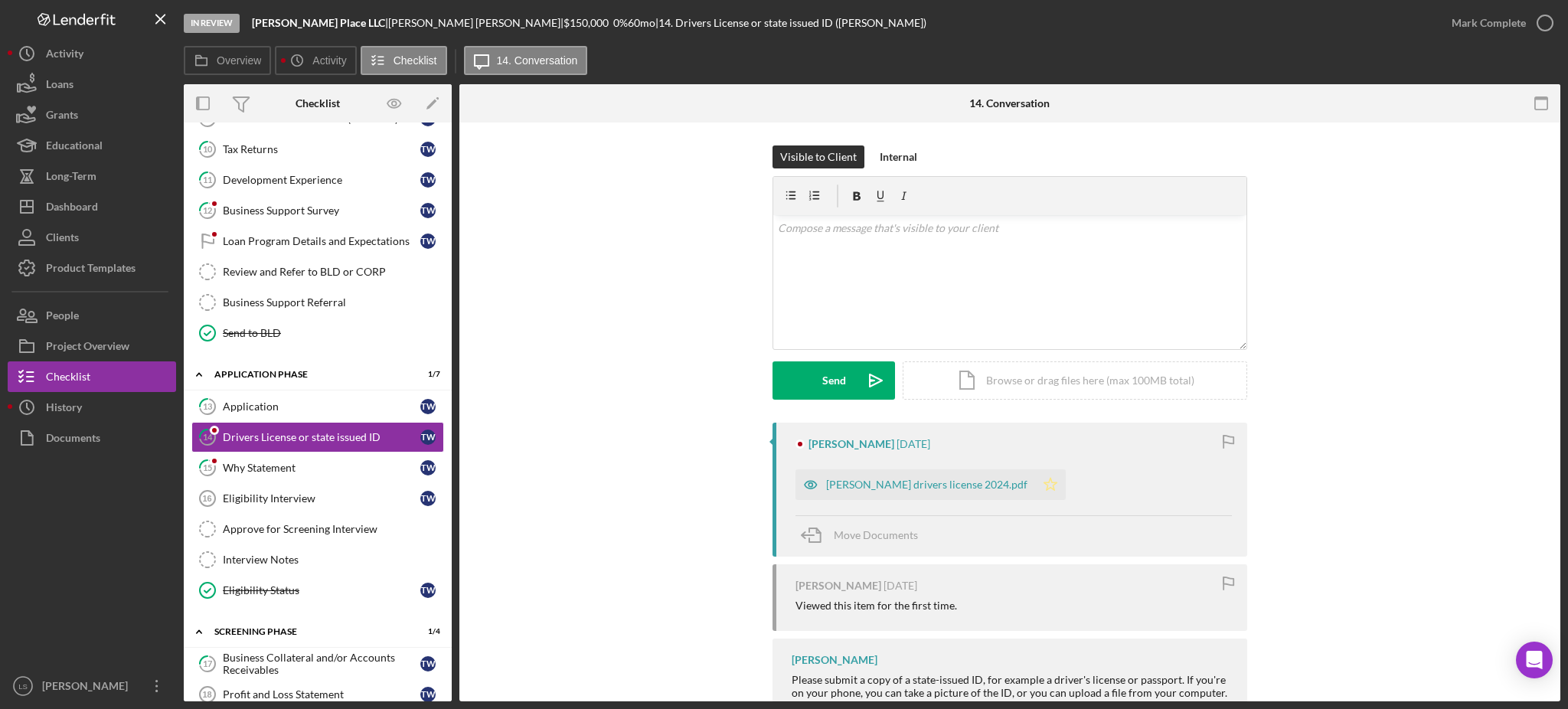
click at [1042, 489] on icon "Icon/Star" at bounding box center [1051, 485] width 30 height 30
click at [863, 496] on div "Terence D Willis drivers license 2024.pdf" at bounding box center [916, 485] width 240 height 30
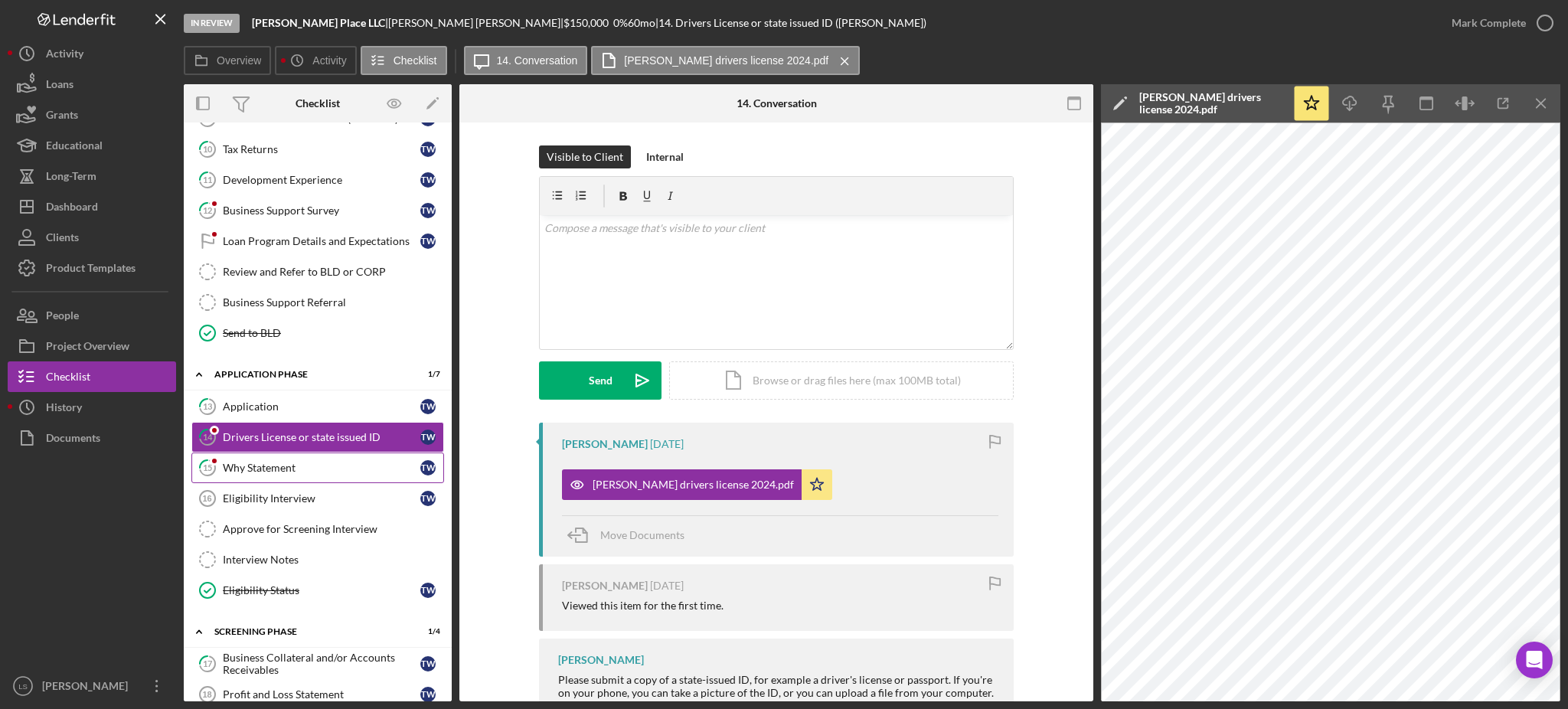
click at [316, 466] on div "Why Statement" at bounding box center [322, 468] width 198 height 13
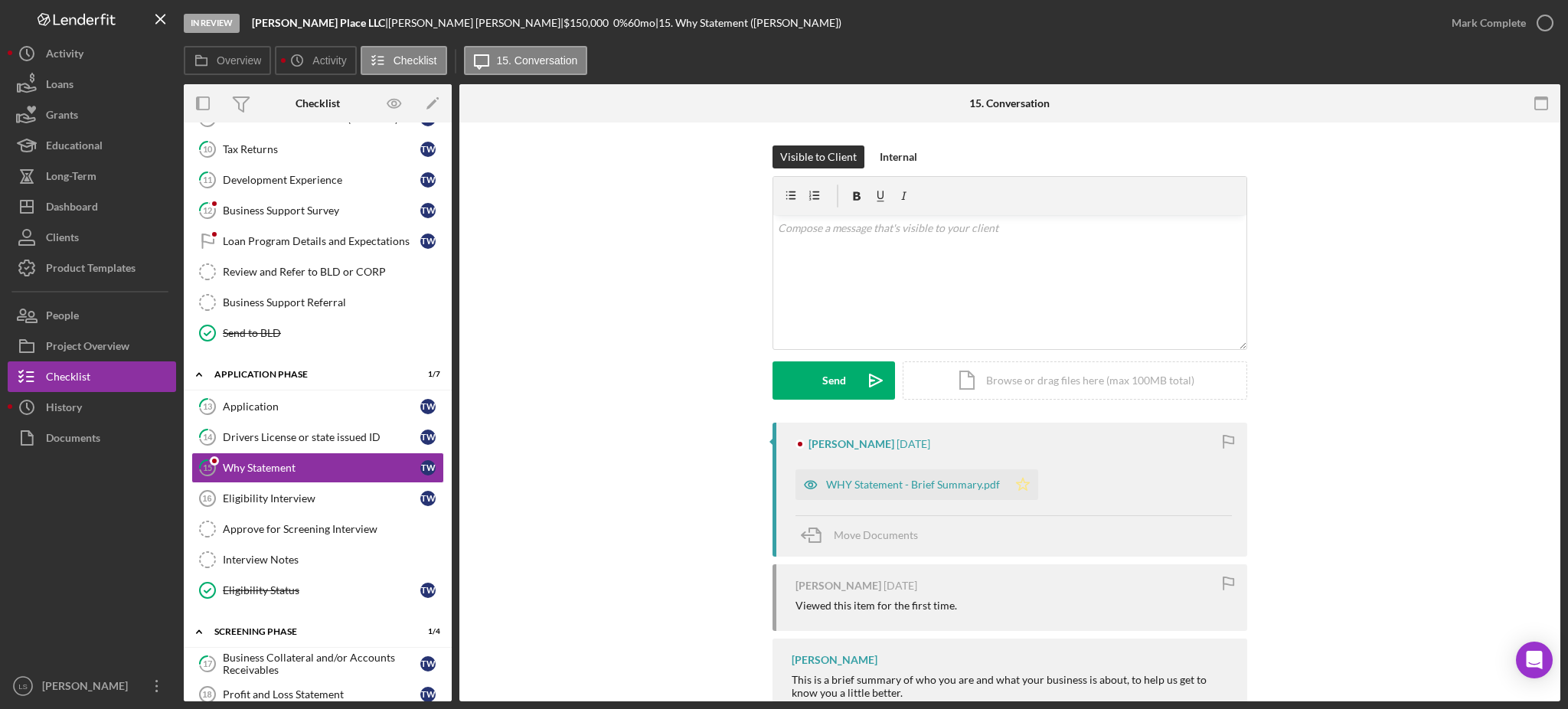
click at [1011, 483] on icon "Icon/Star" at bounding box center [1023, 485] width 30 height 30
click at [51, 434] on div "Documents" at bounding box center [73, 439] width 54 height 35
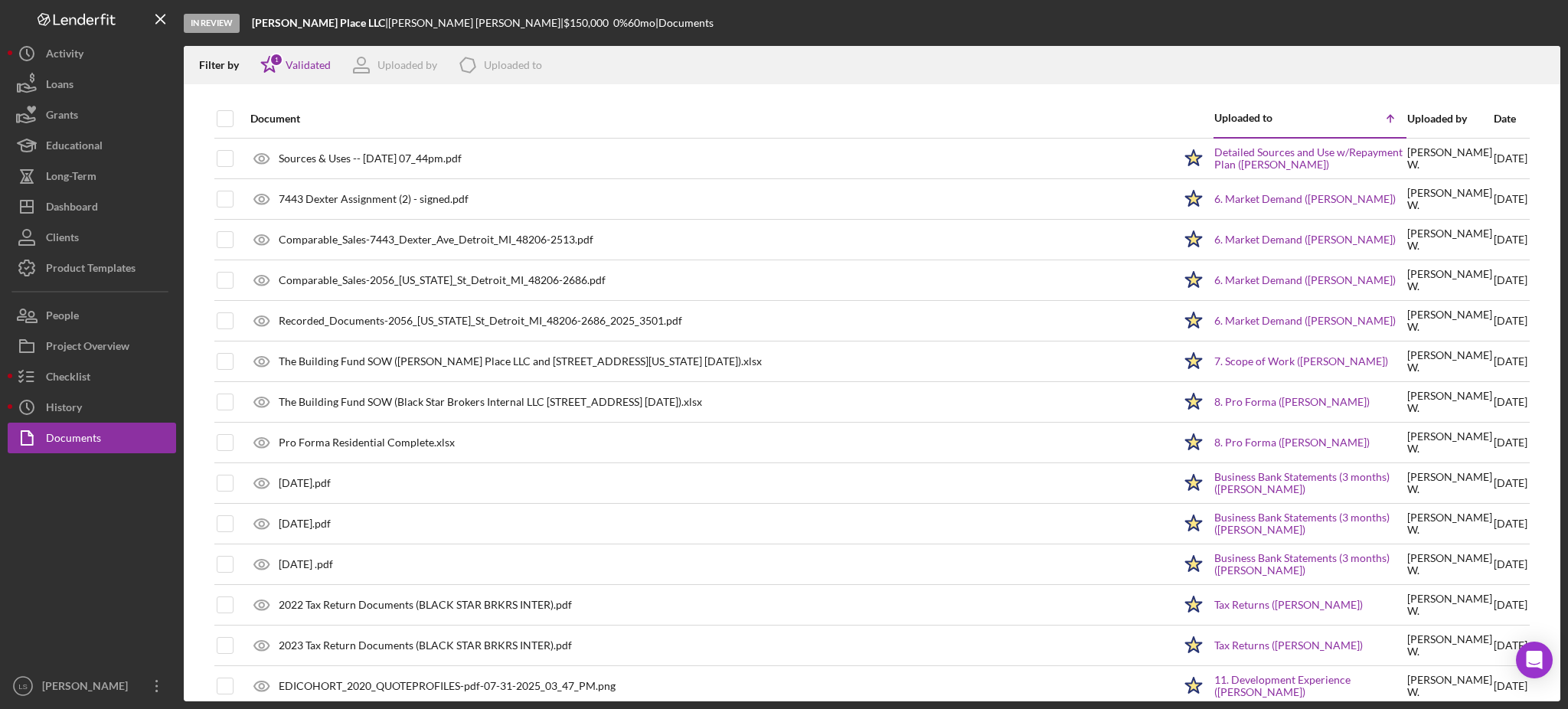
click at [236, 117] on div at bounding box center [237, 119] width 6 height 37
click at [225, 117] on input "checkbox" at bounding box center [225, 118] width 15 height 15
checkbox input "true"
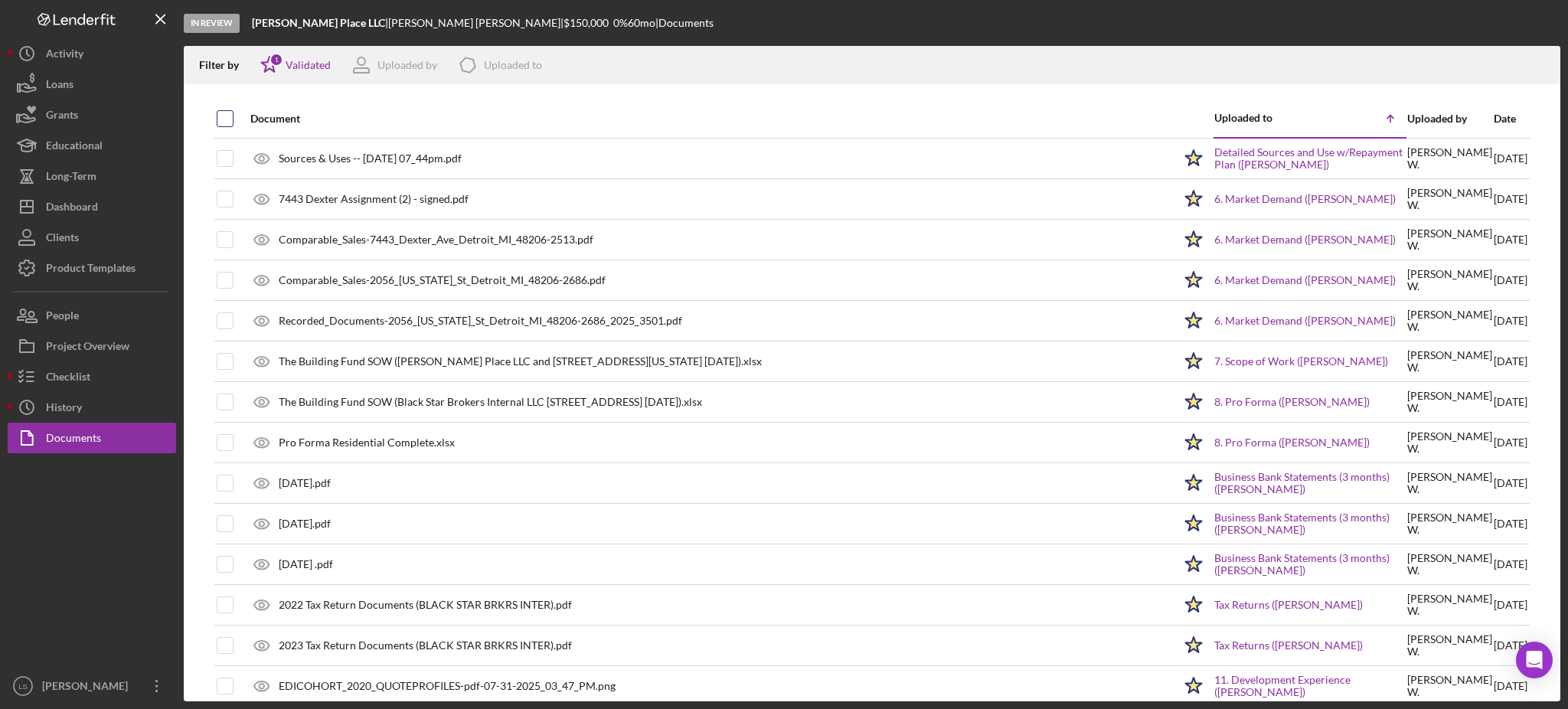
checkbox input "true"
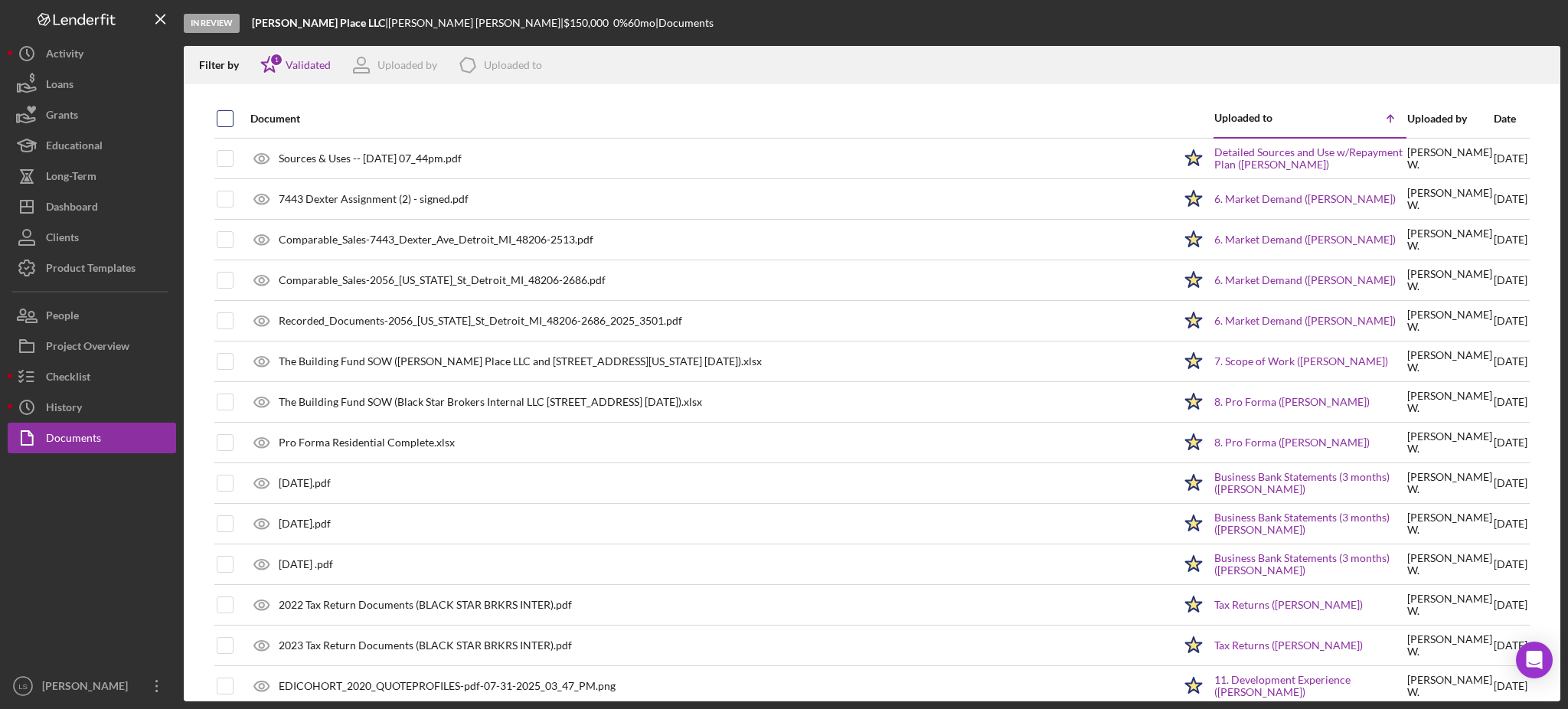
checkbox input "true"
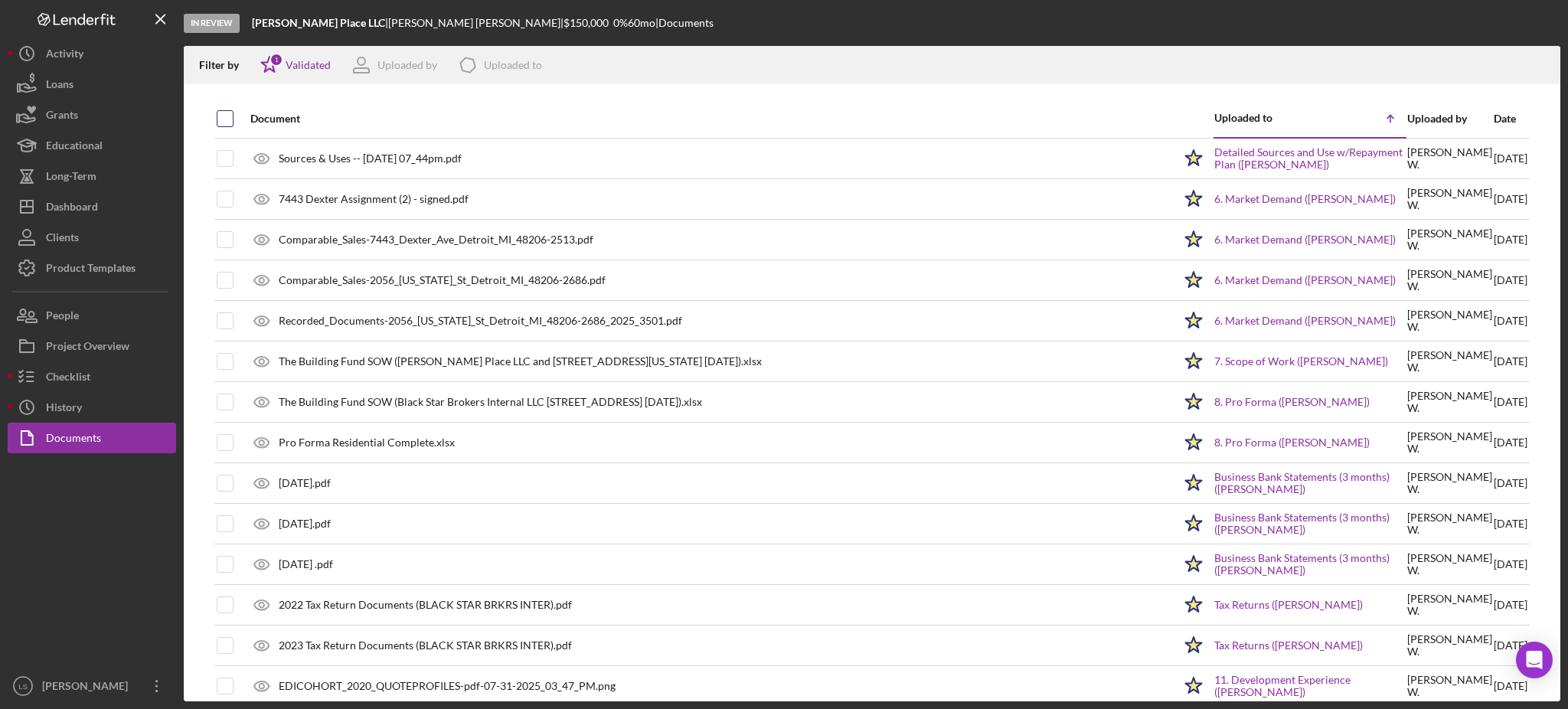
checkbox input "true"
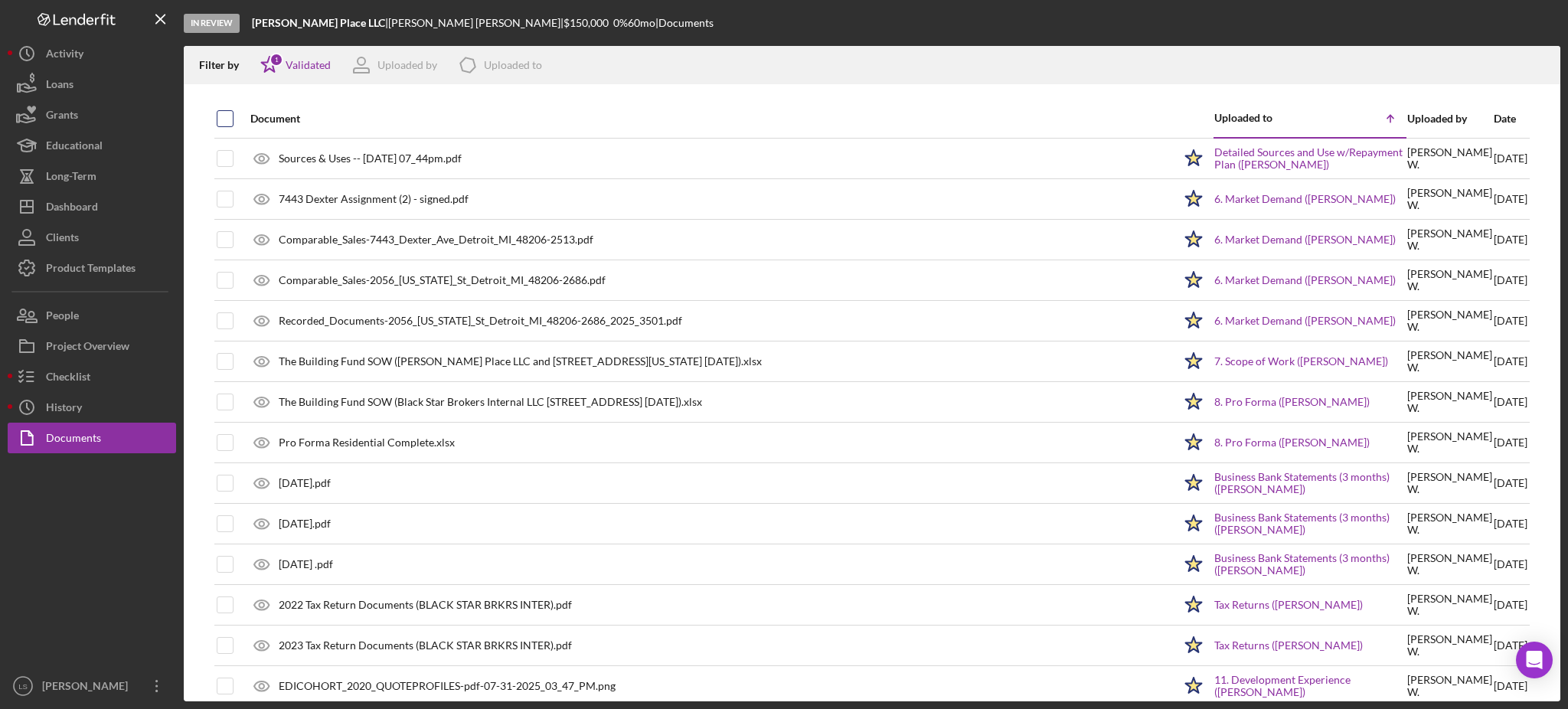
checkbox input "true"
click at [1545, 68] on icon "Icon/Download" at bounding box center [1542, 65] width 35 height 35
click at [221, 121] on input "checkbox" at bounding box center [225, 118] width 15 height 15
checkbox input "true"
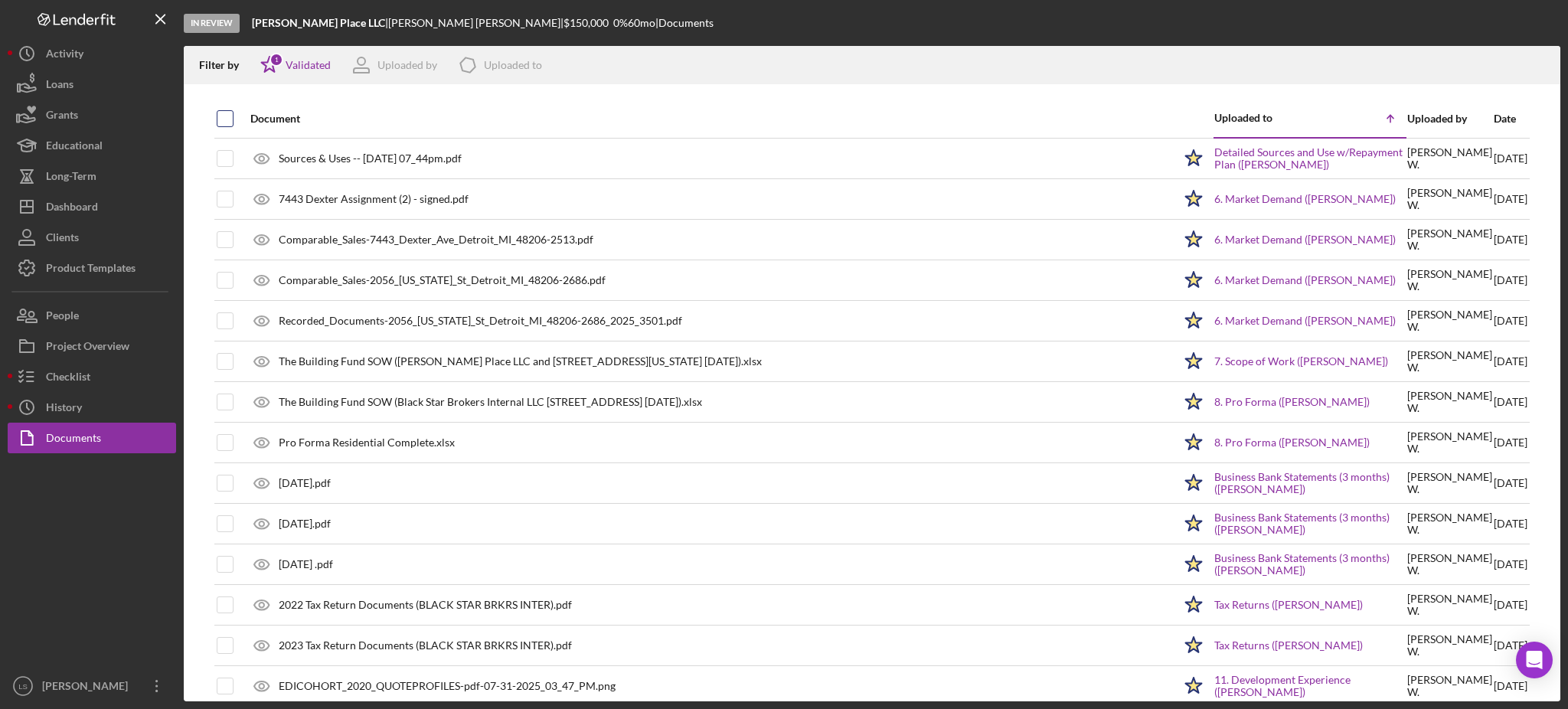
checkbox input "true"
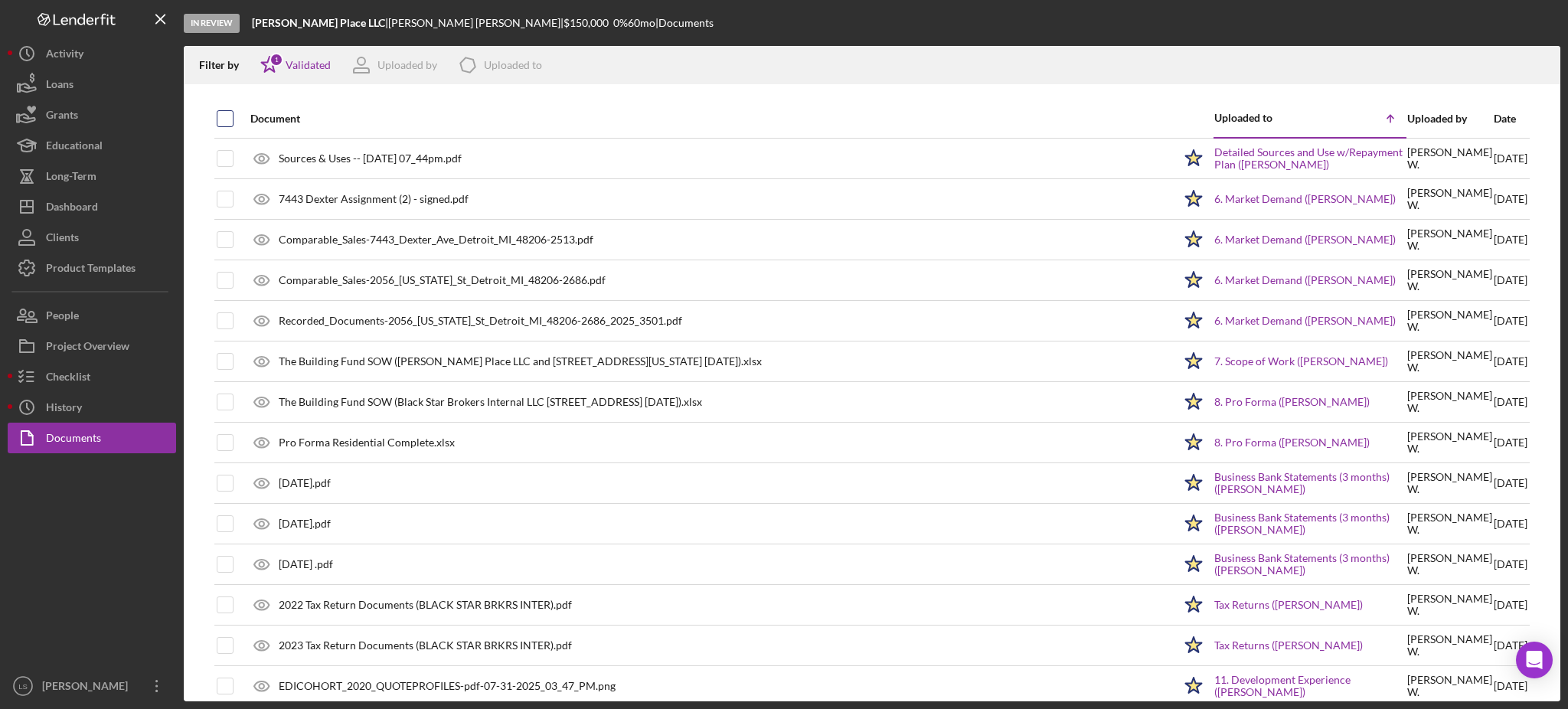
checkbox input "true"
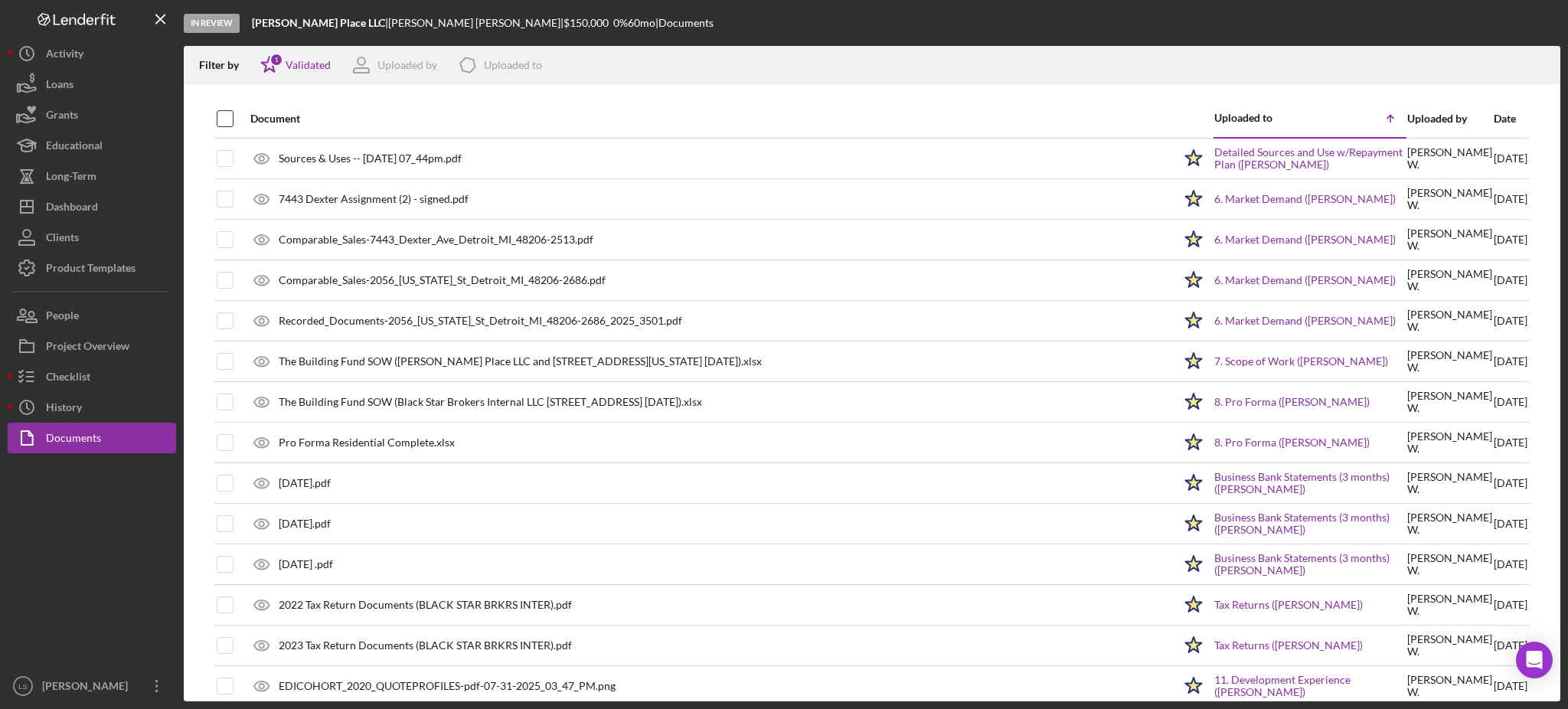
checkbox input "true"
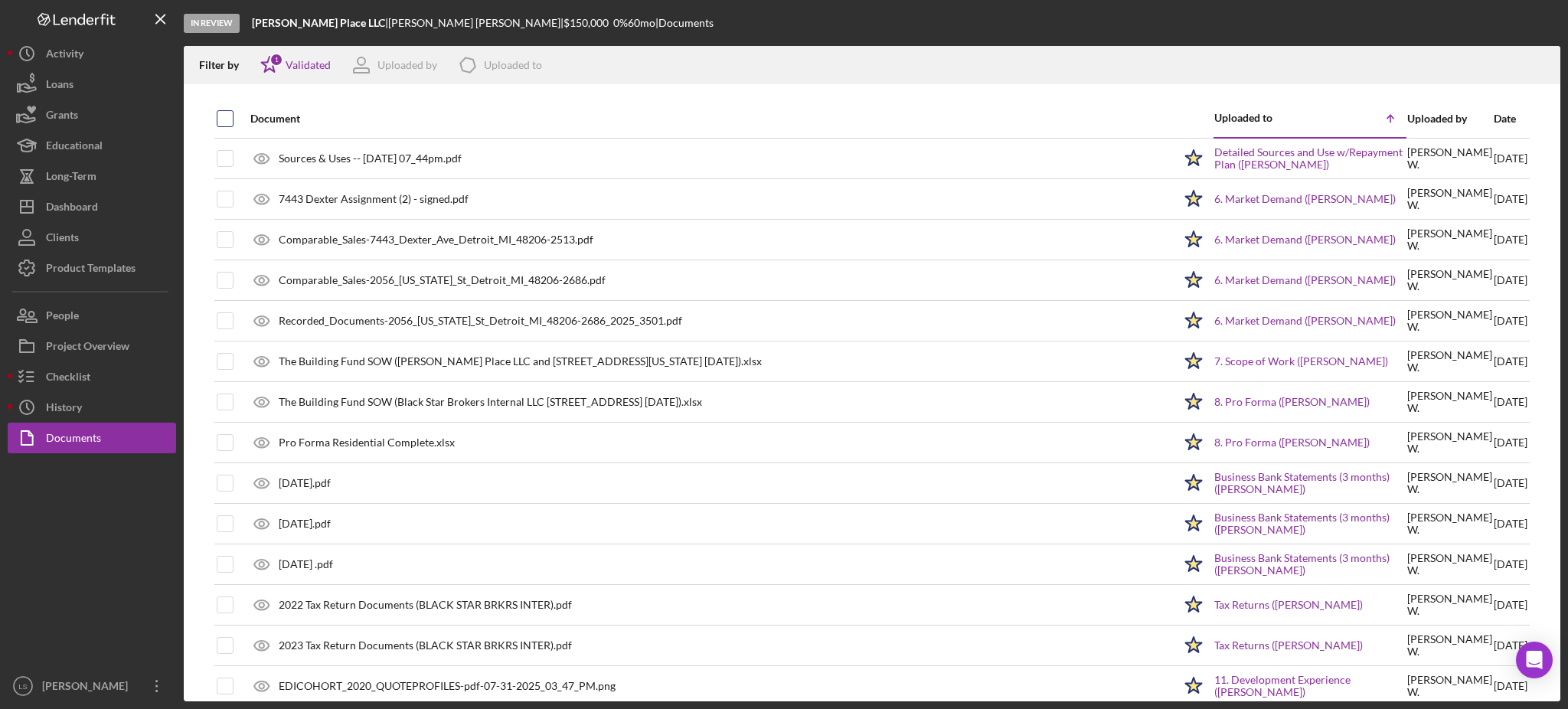
checkbox input "true"
click at [1536, 59] on icon "Icon/Download" at bounding box center [1542, 65] width 35 height 35
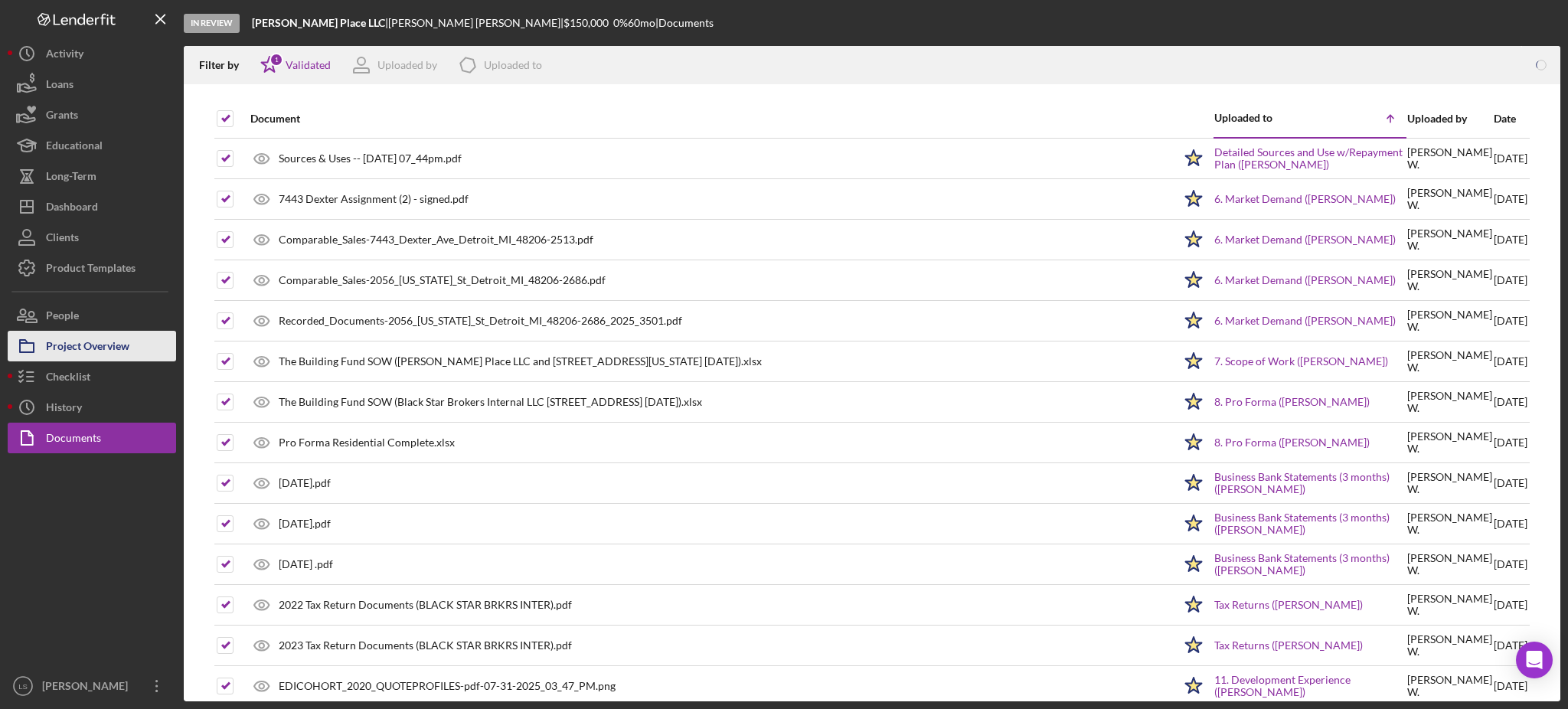
click at [128, 352] on div "Project Overview" at bounding box center [87, 348] width 84 height 35
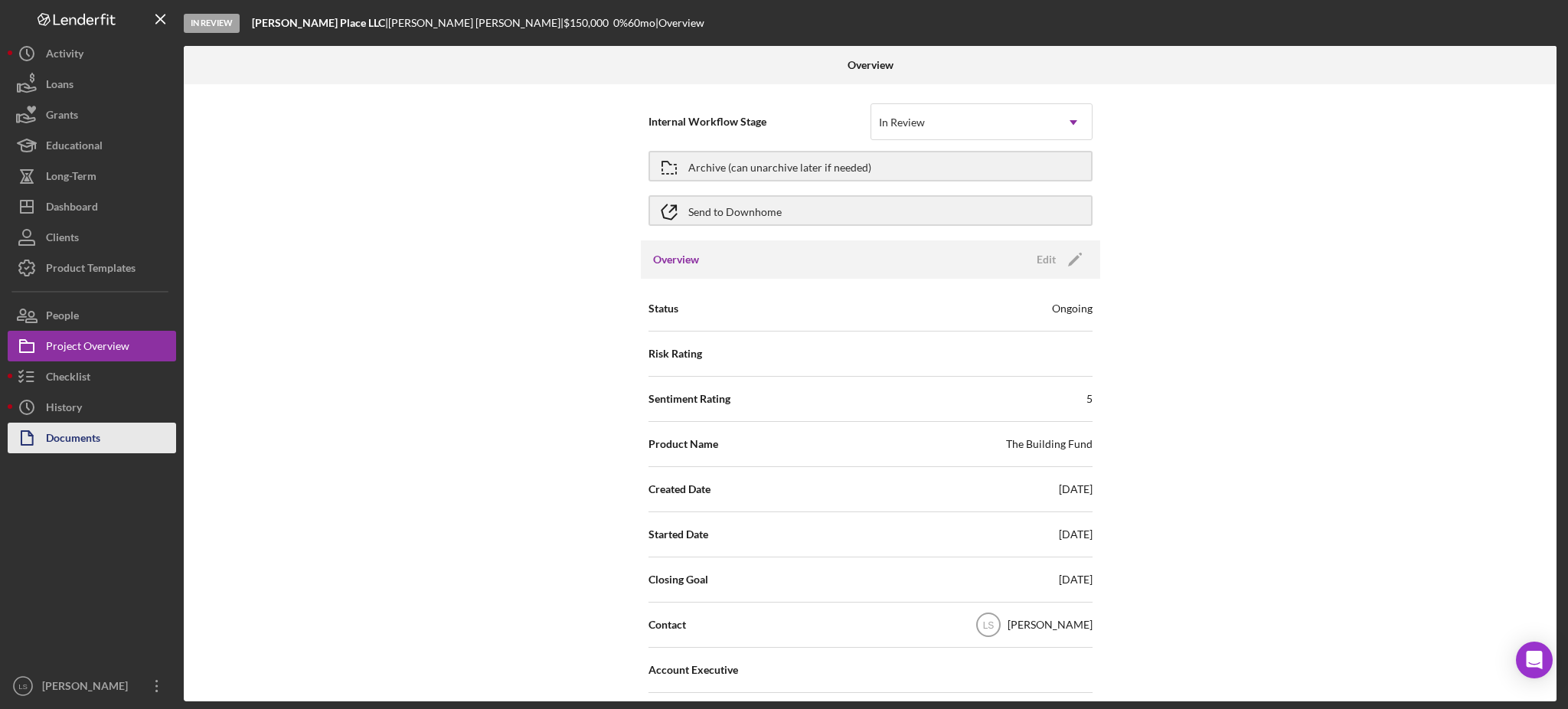
click at [106, 438] on button "Documents" at bounding box center [91, 438] width 168 height 30
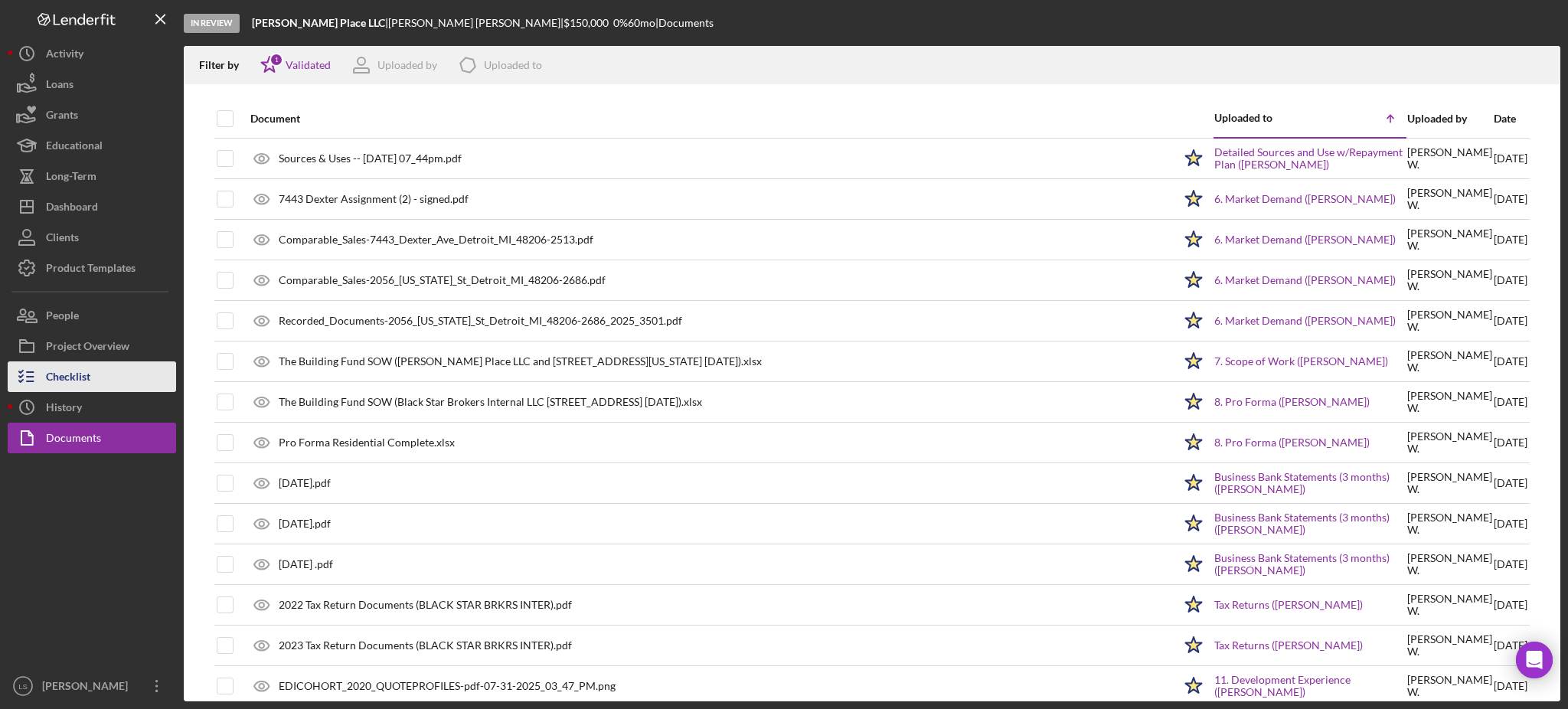
click at [93, 383] on button "Checklist" at bounding box center [91, 377] width 168 height 30
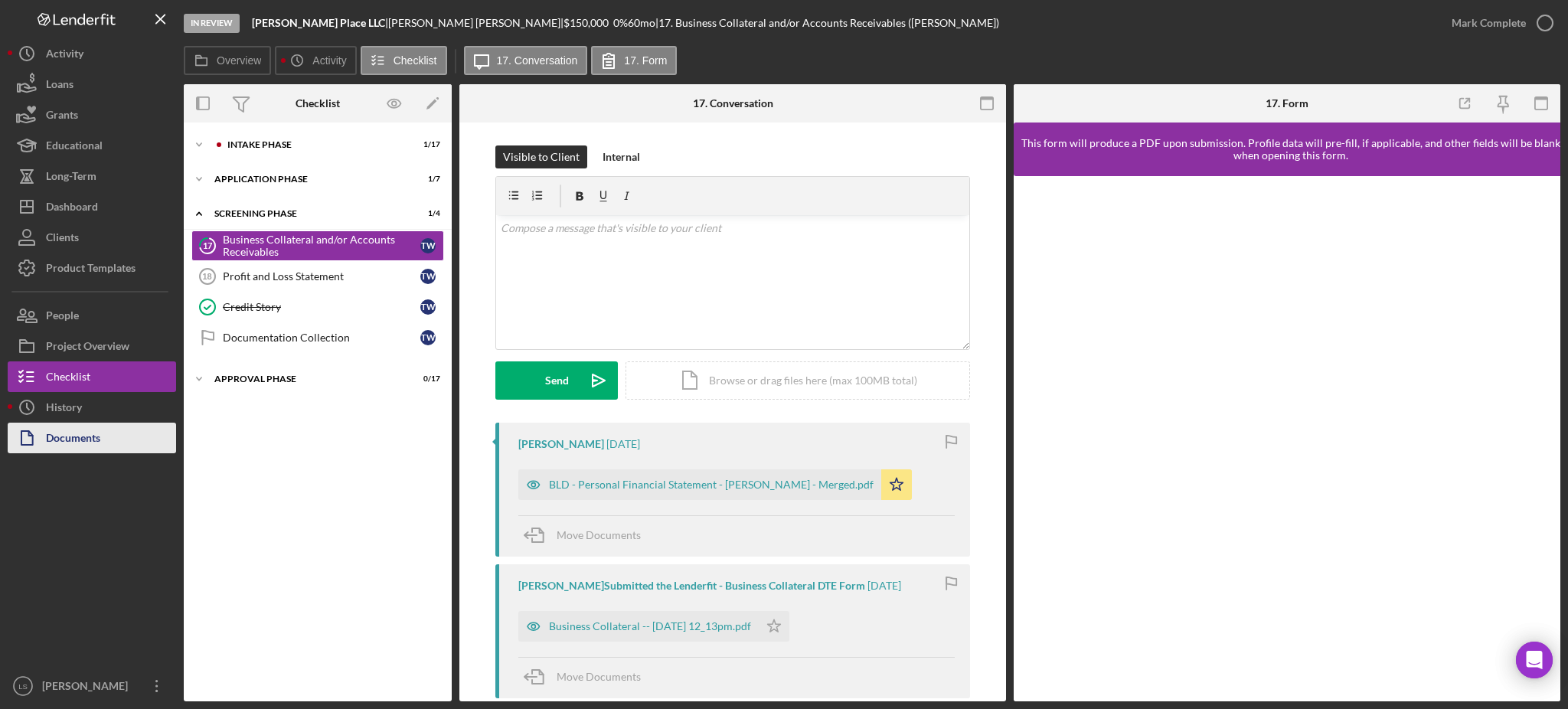
click at [78, 444] on div "Documents" at bounding box center [73, 439] width 54 height 35
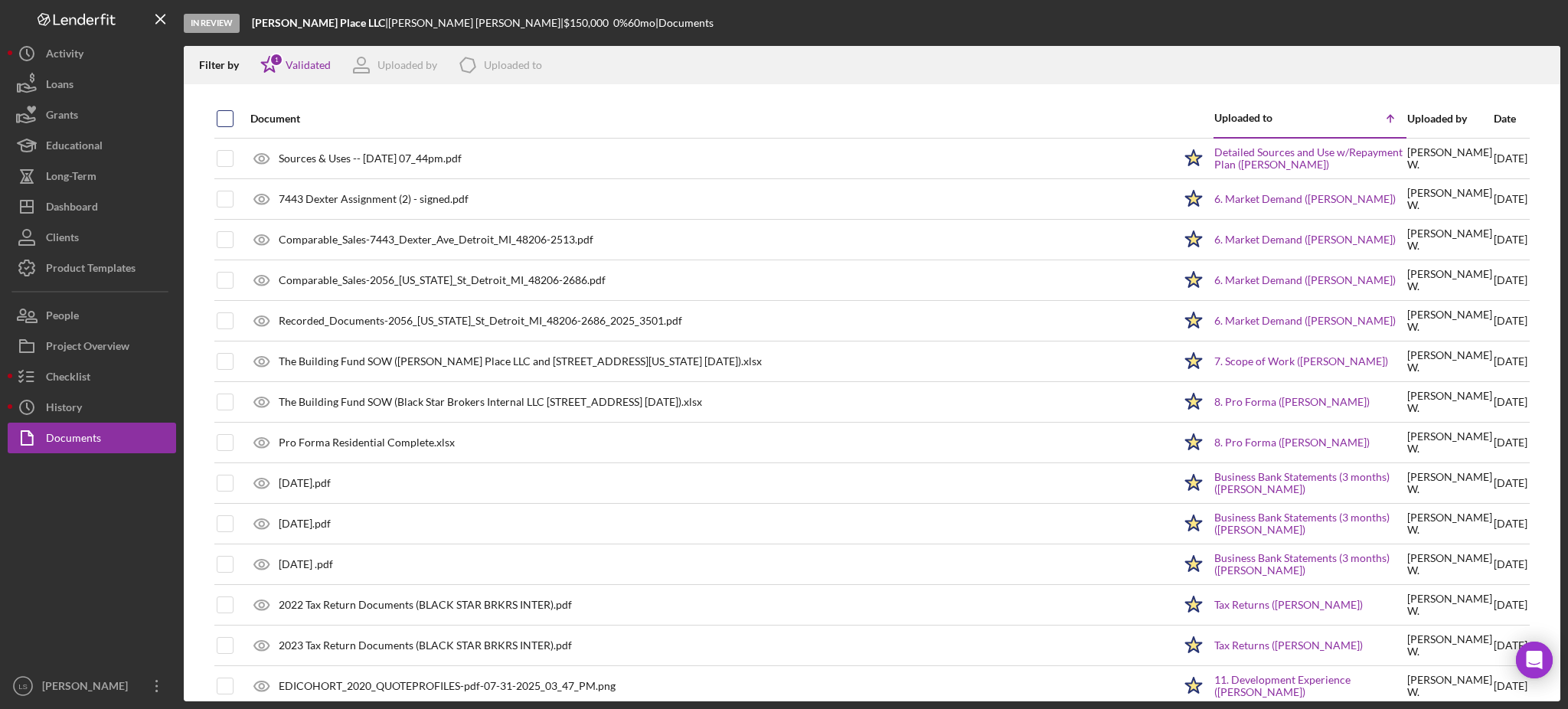
click at [225, 118] on input "checkbox" at bounding box center [225, 118] width 15 height 15
checkbox input "true"
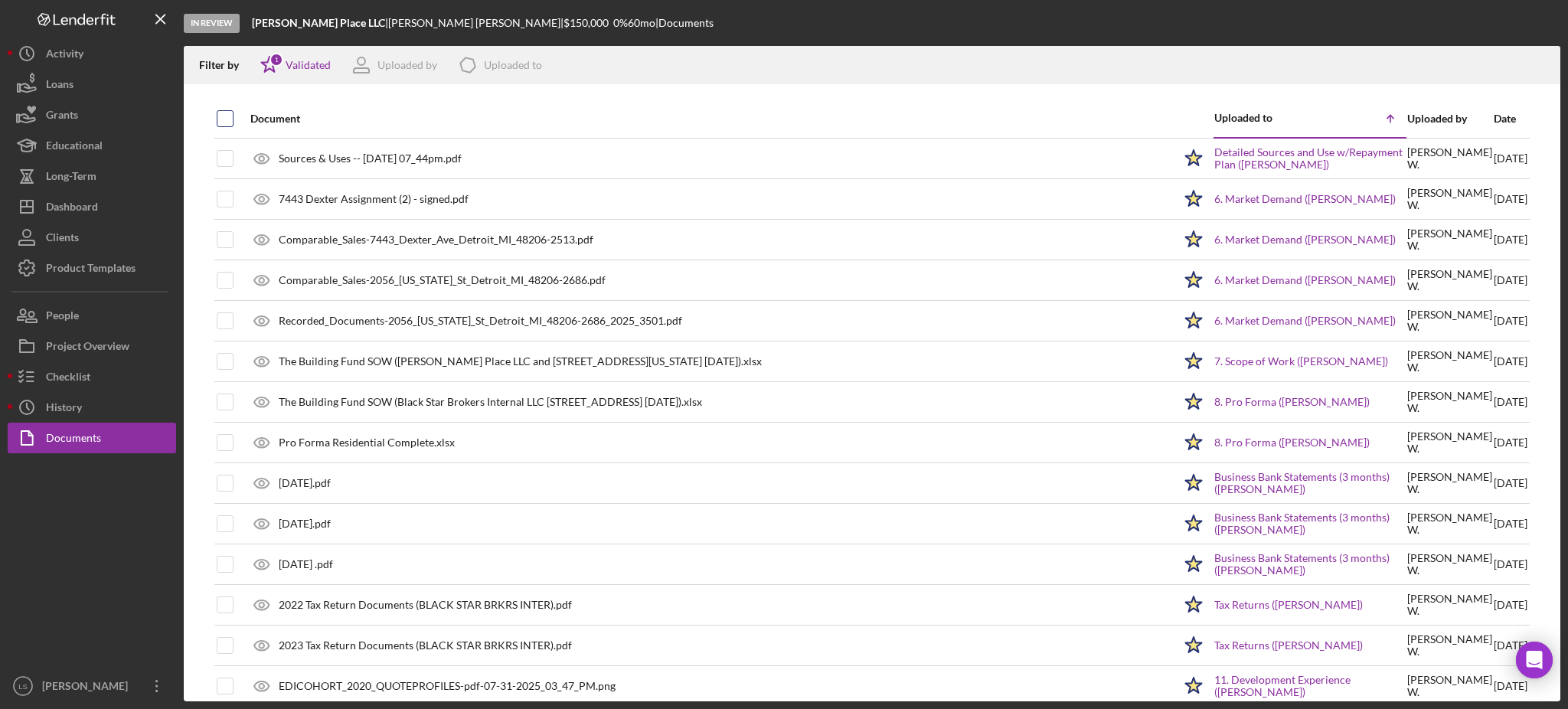
checkbox input "true"
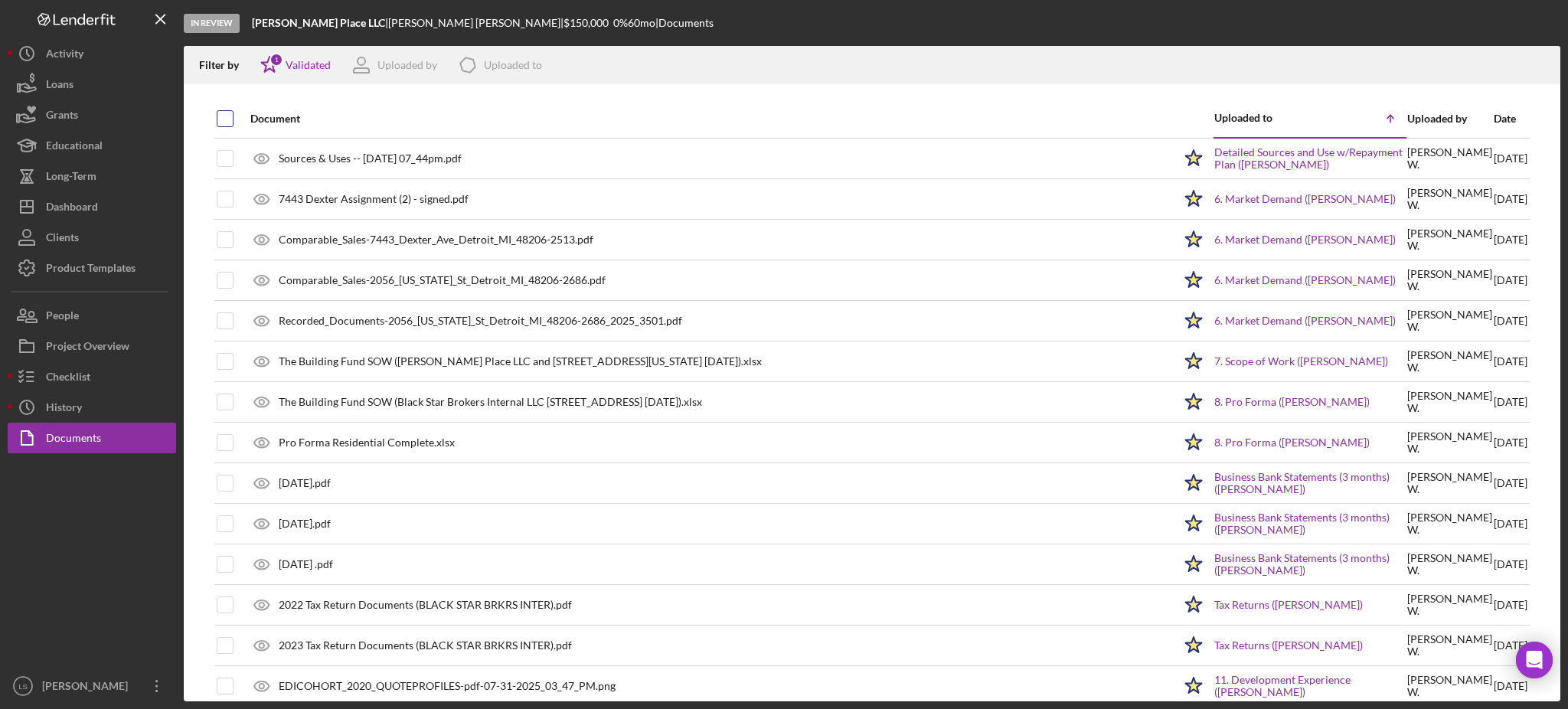
checkbox input "true"
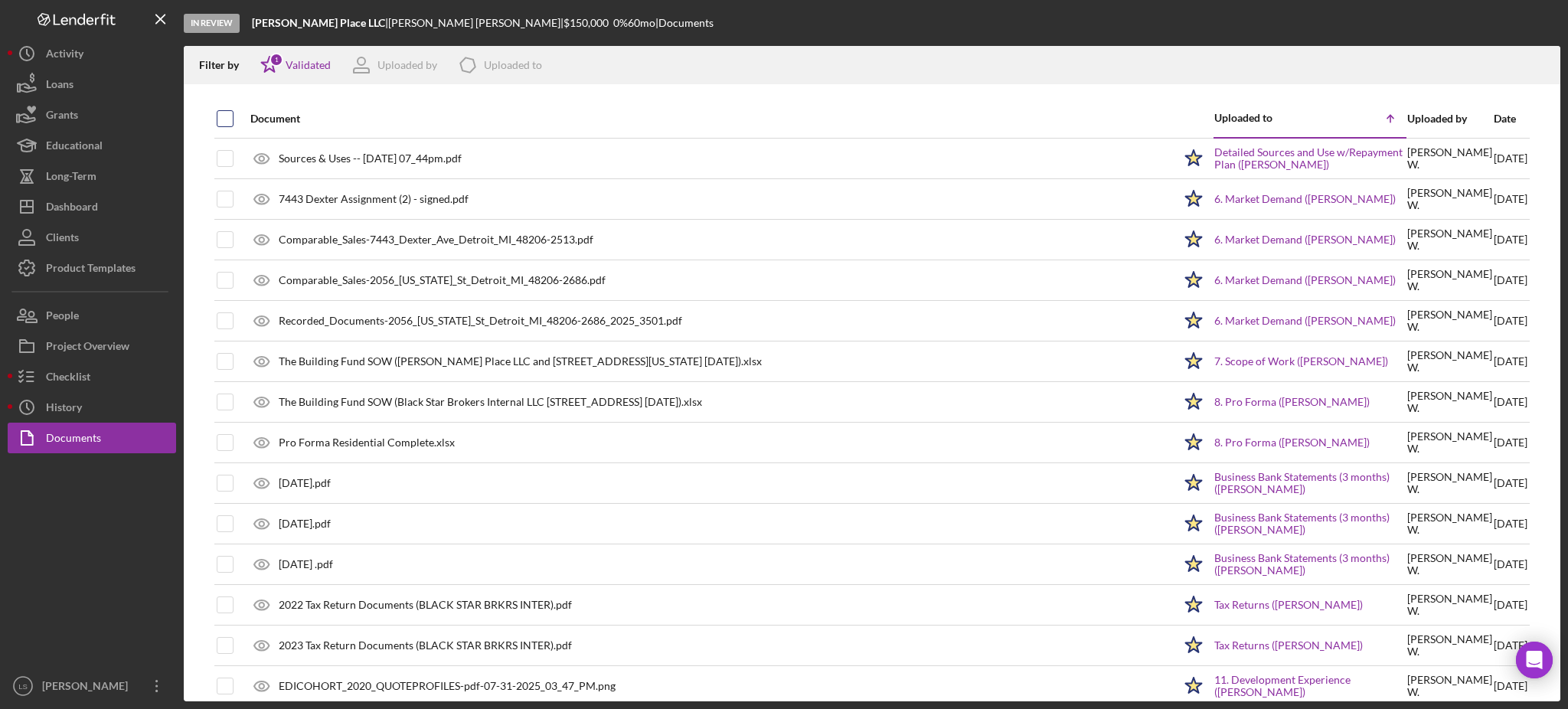
checkbox input "true"
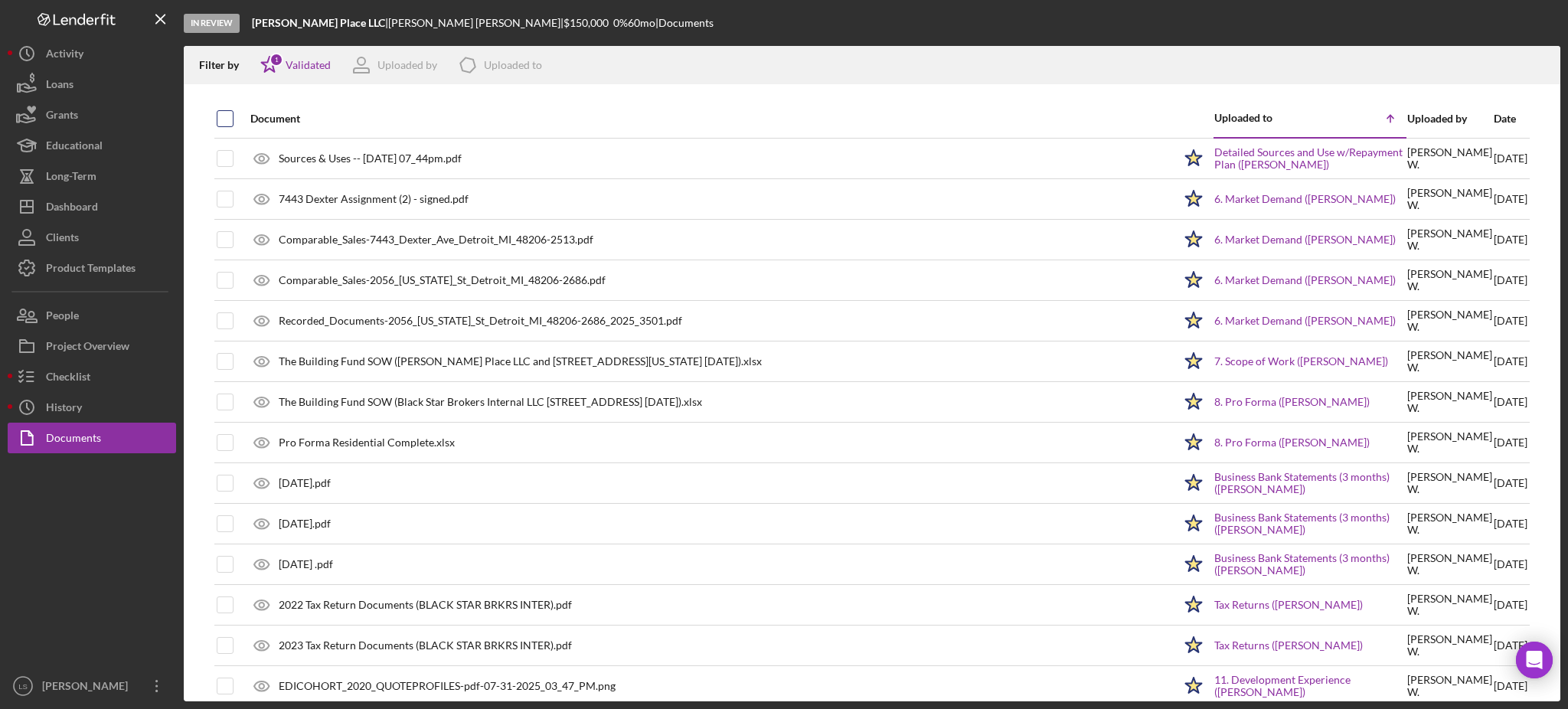
checkbox input "true"
click at [1540, 60] on icon "Icon/Download" at bounding box center [1542, 65] width 35 height 35
drag, startPoint x: 45, startPoint y: 197, endPoint x: 52, endPoint y: 205, distance: 10.6
click at [45, 197] on icon "Icon/Dashboard" at bounding box center [26, 206] width 38 height 38
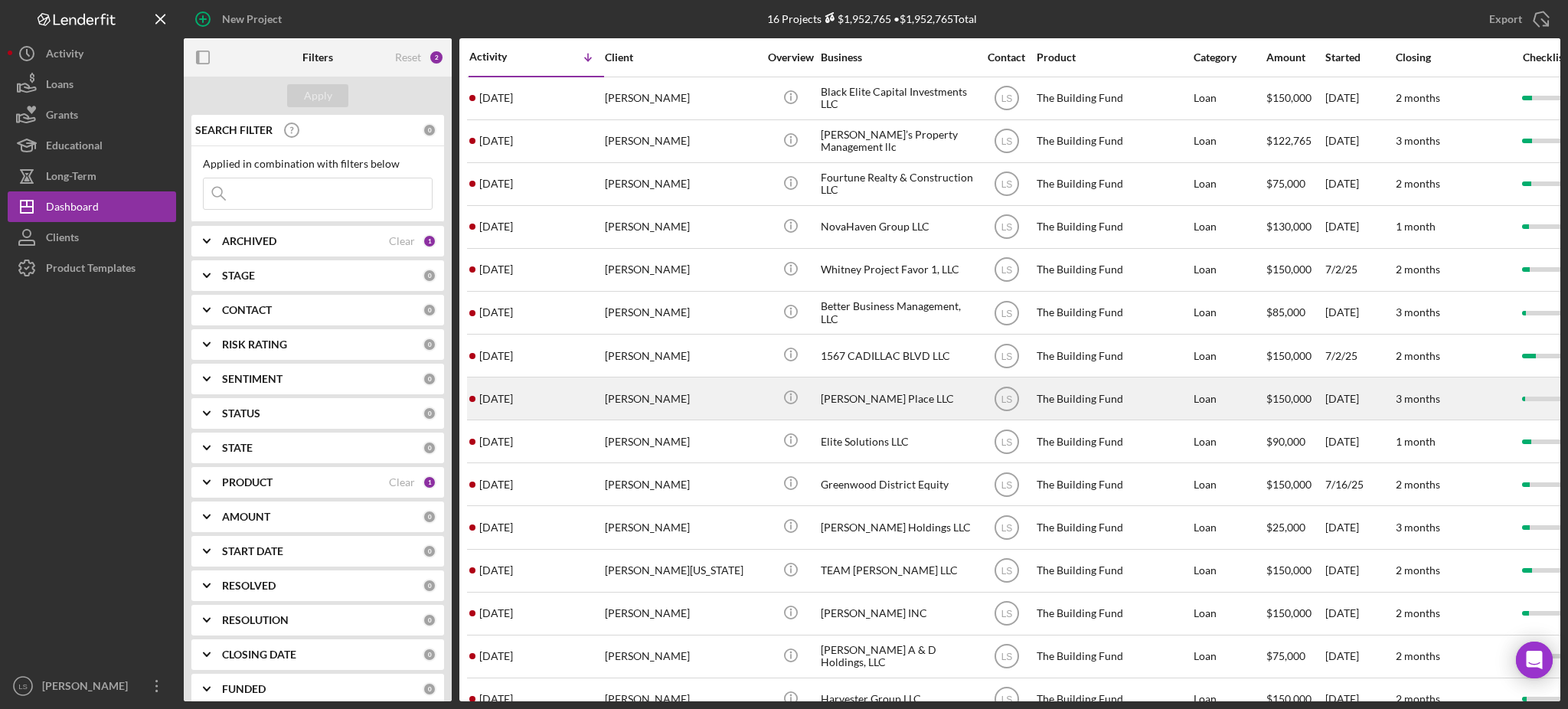
click at [668, 389] on div "[PERSON_NAME]" at bounding box center [681, 399] width 153 height 41
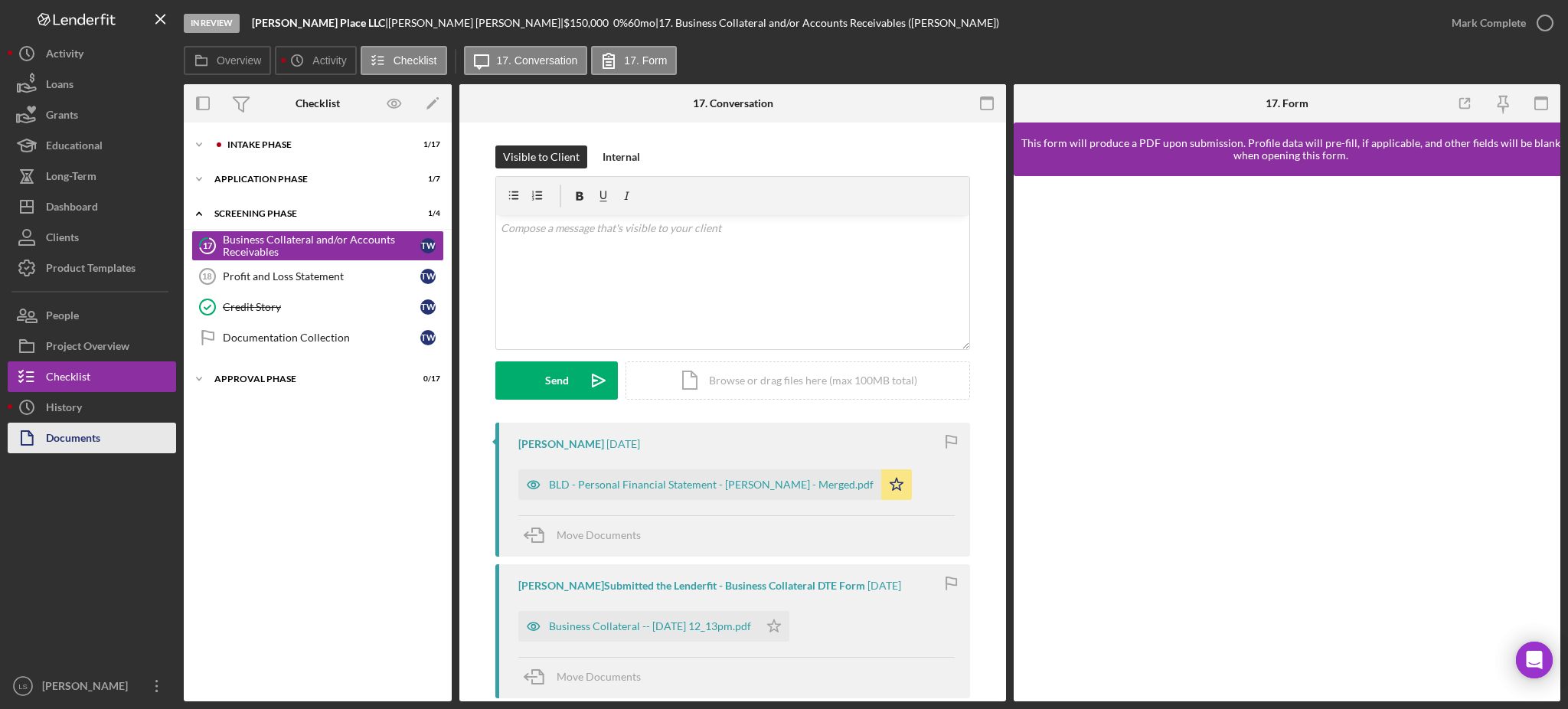
click at [64, 450] on div "Documents" at bounding box center [73, 439] width 54 height 35
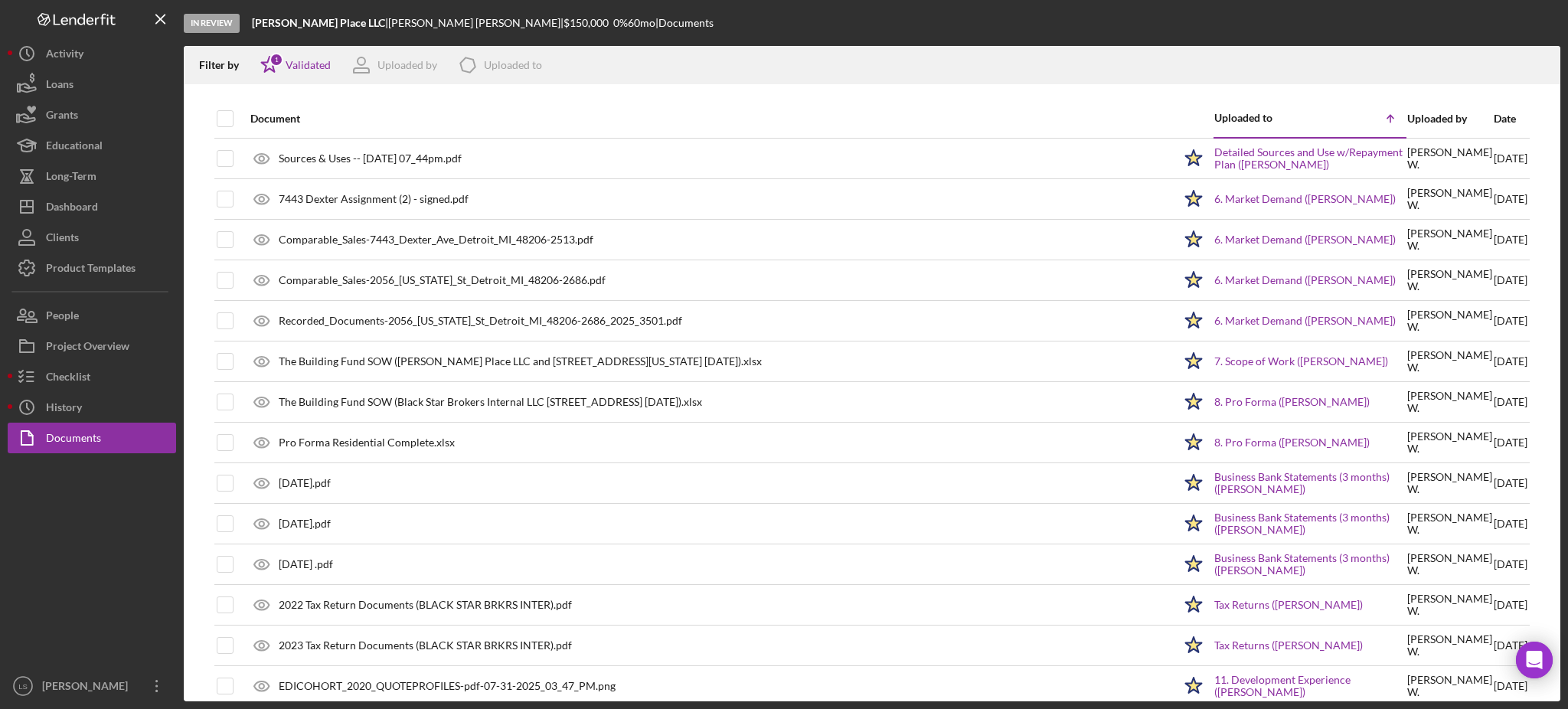
click at [215, 114] on th at bounding box center [215, 118] width 2 height 38
click at [230, 123] on input "checkbox" at bounding box center [225, 118] width 15 height 15
checkbox input "true"
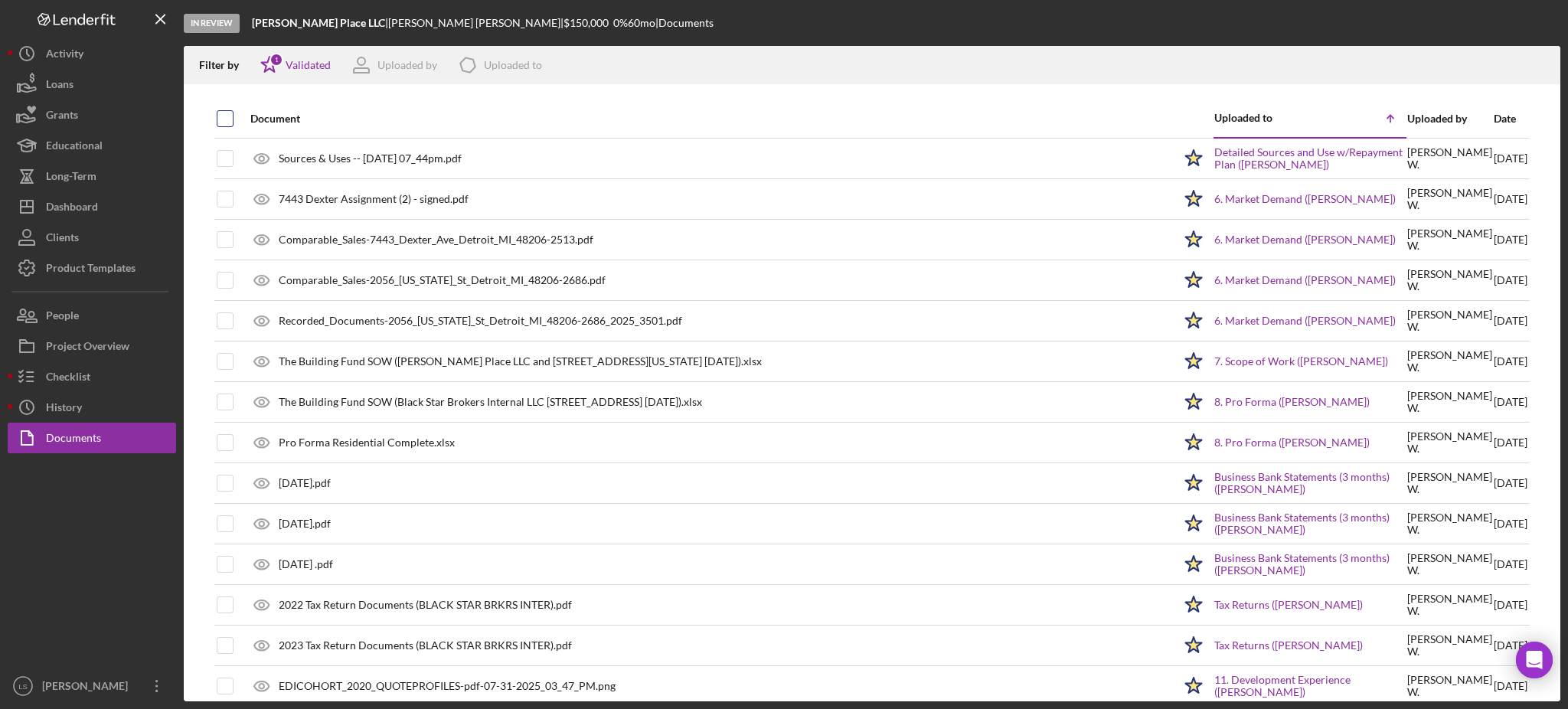
checkbox input "true"
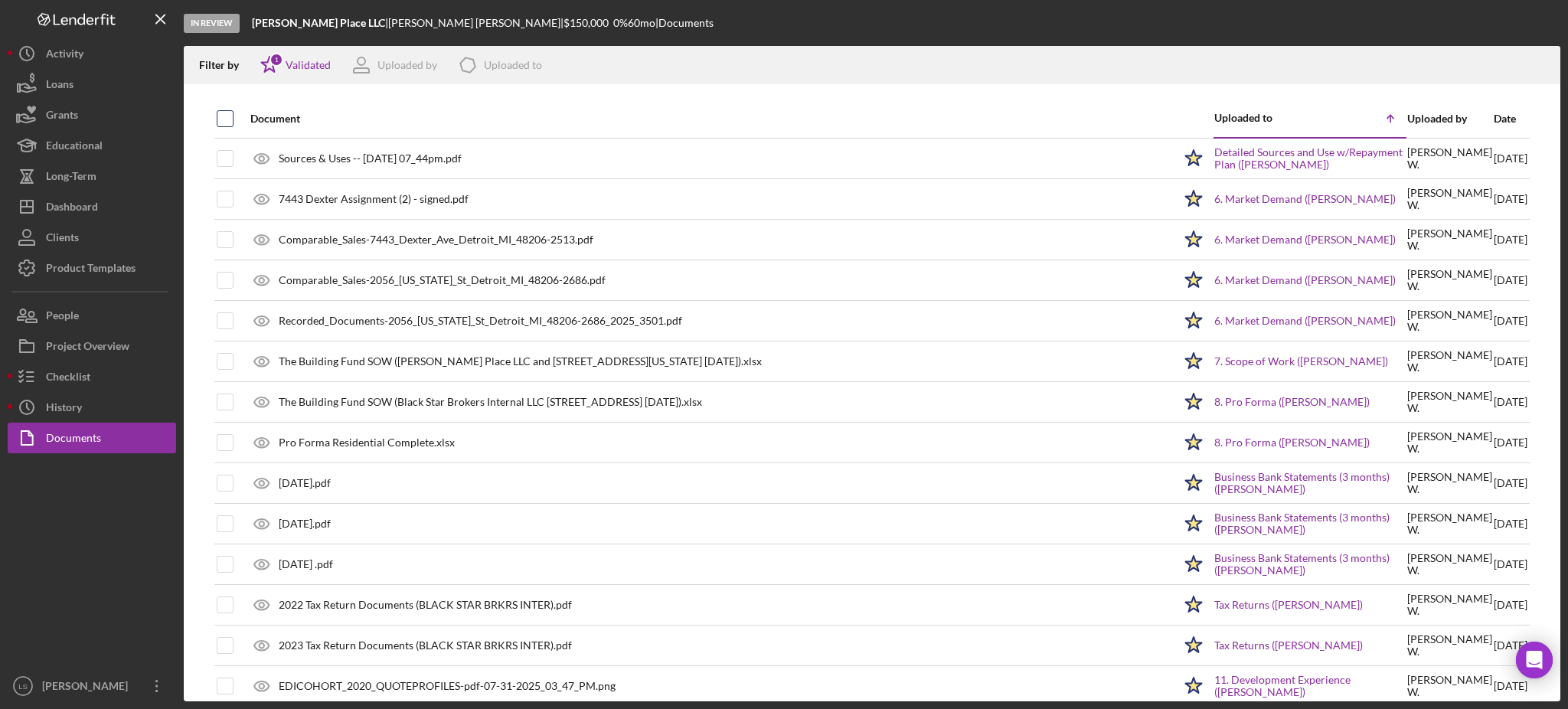
checkbox input "true"
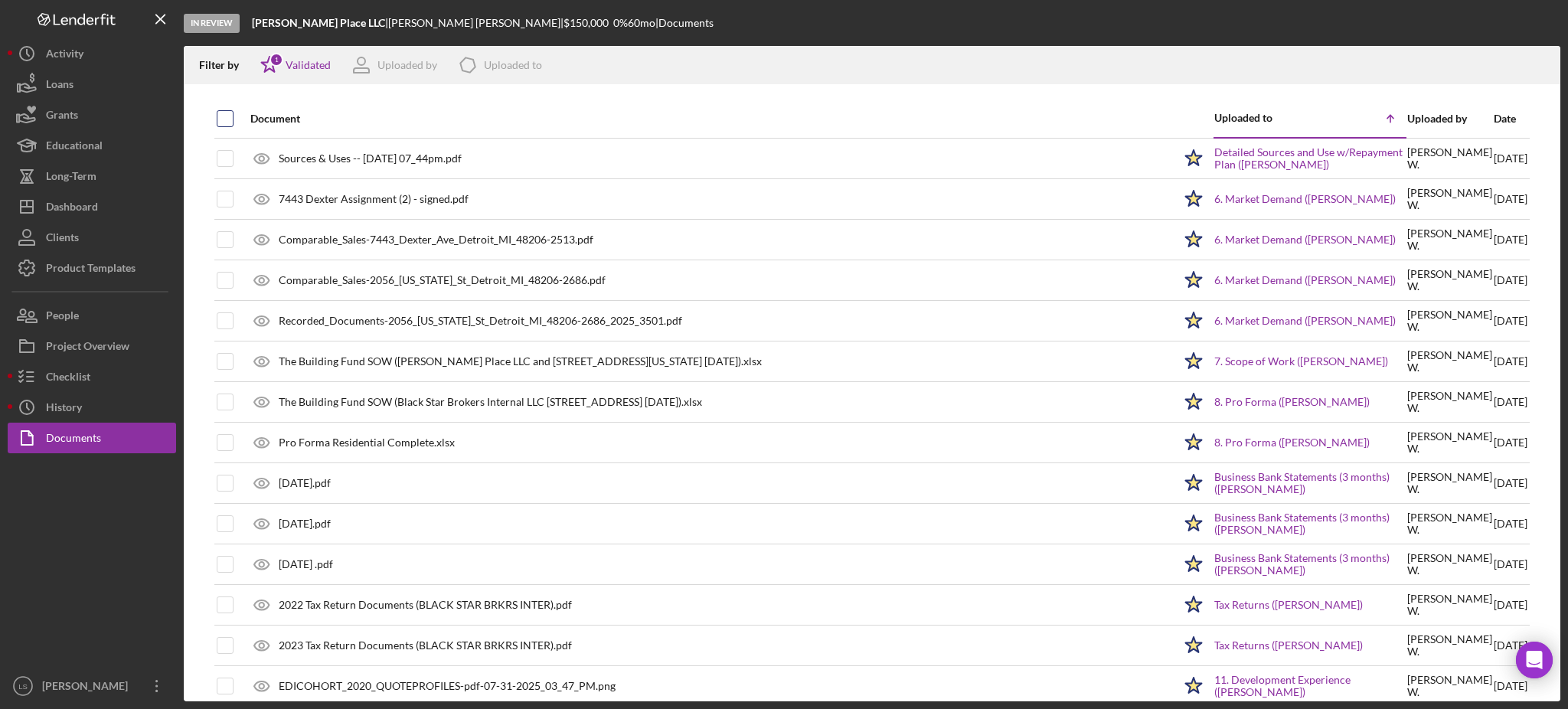
checkbox input "true"
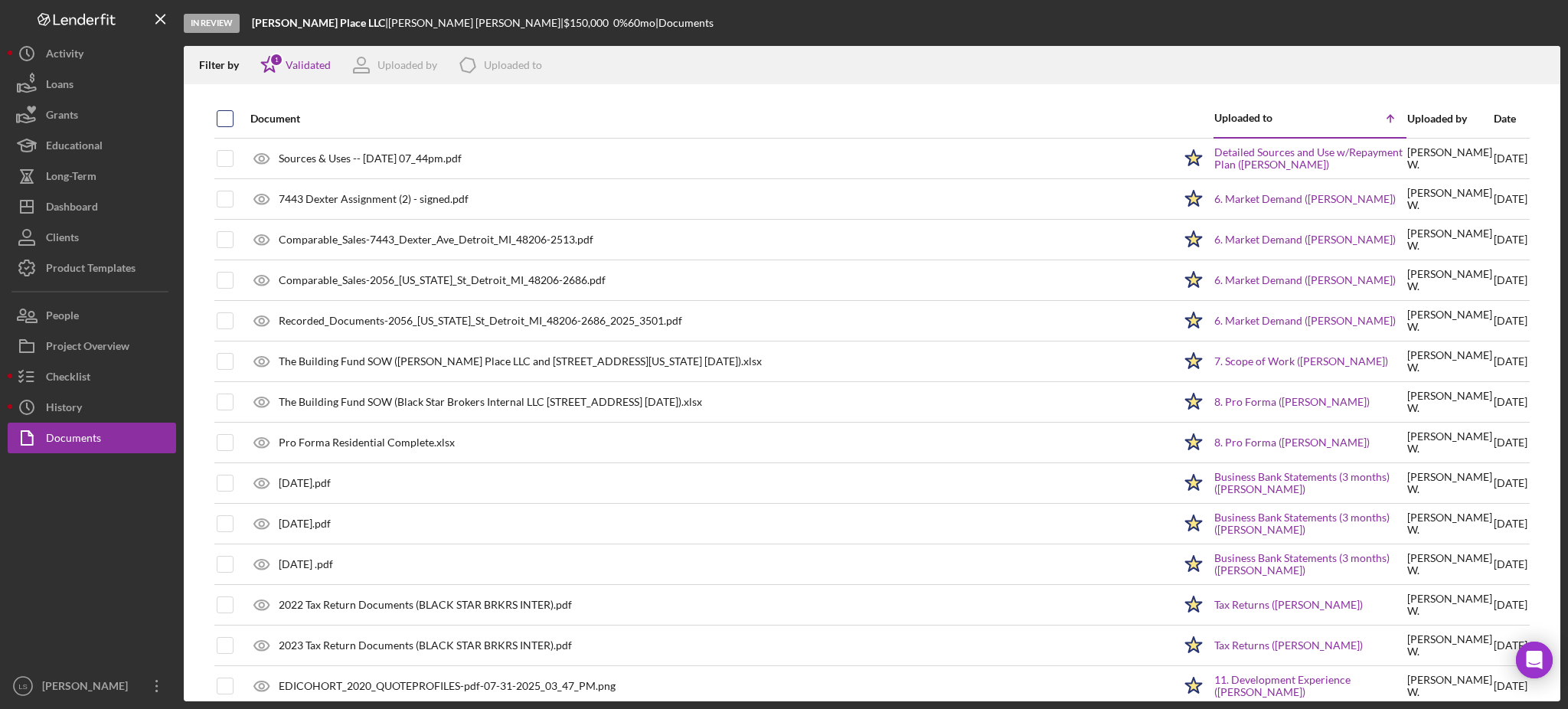
checkbox input "true"
click at [1546, 67] on icon "button" at bounding box center [1541, 63] width 13 height 8
drag, startPoint x: 1282, startPoint y: 67, endPoint x: 1259, endPoint y: 37, distance: 37.8
click at [1284, 67] on div "Filter by Icon/Star 1 Validated Uploaded by Icon/Product Uploaded to" at bounding box center [853, 64] width 1338 height 38
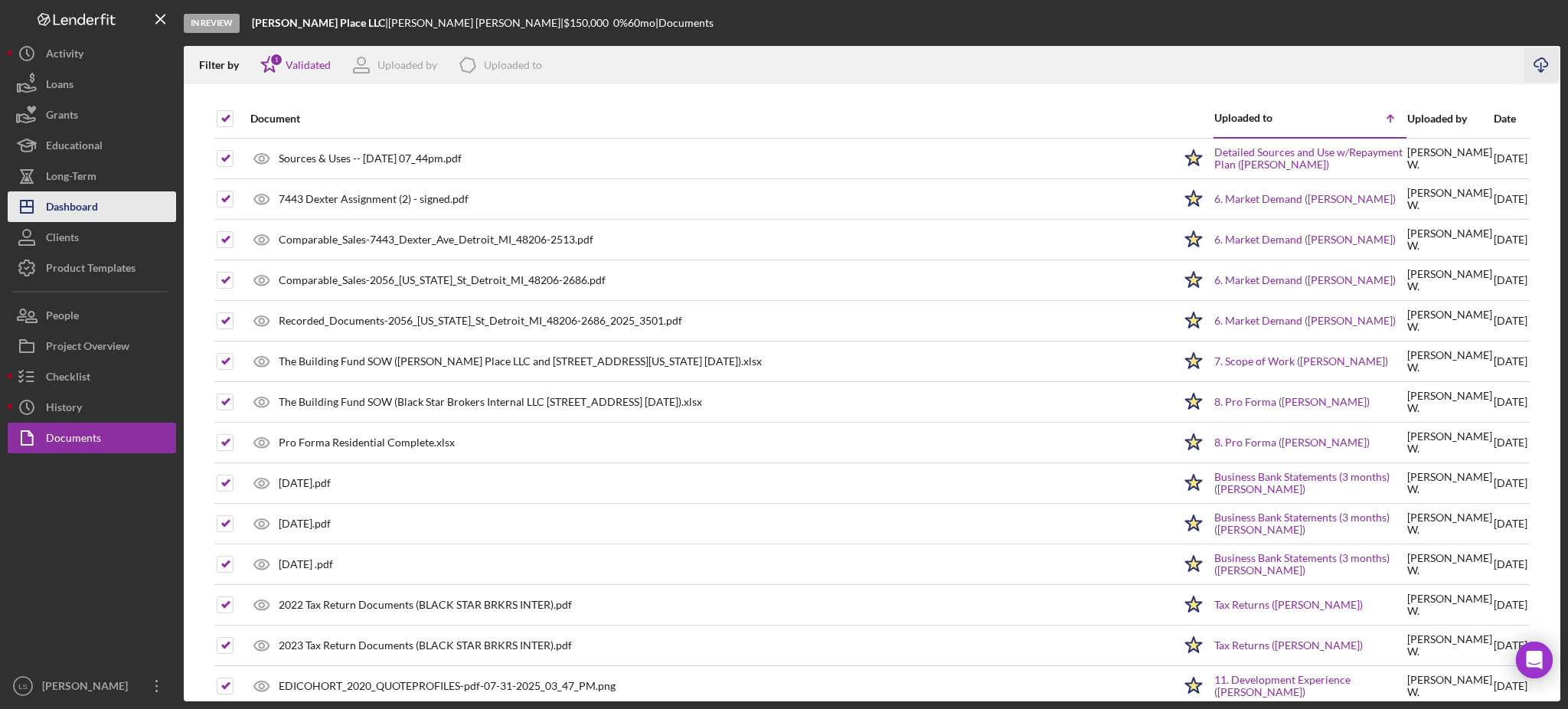
drag, startPoint x: 80, startPoint y: 207, endPoint x: 103, endPoint y: 197, distance: 25.1
click at [80, 208] on div "Dashboard" at bounding box center [72, 209] width 52 height 35
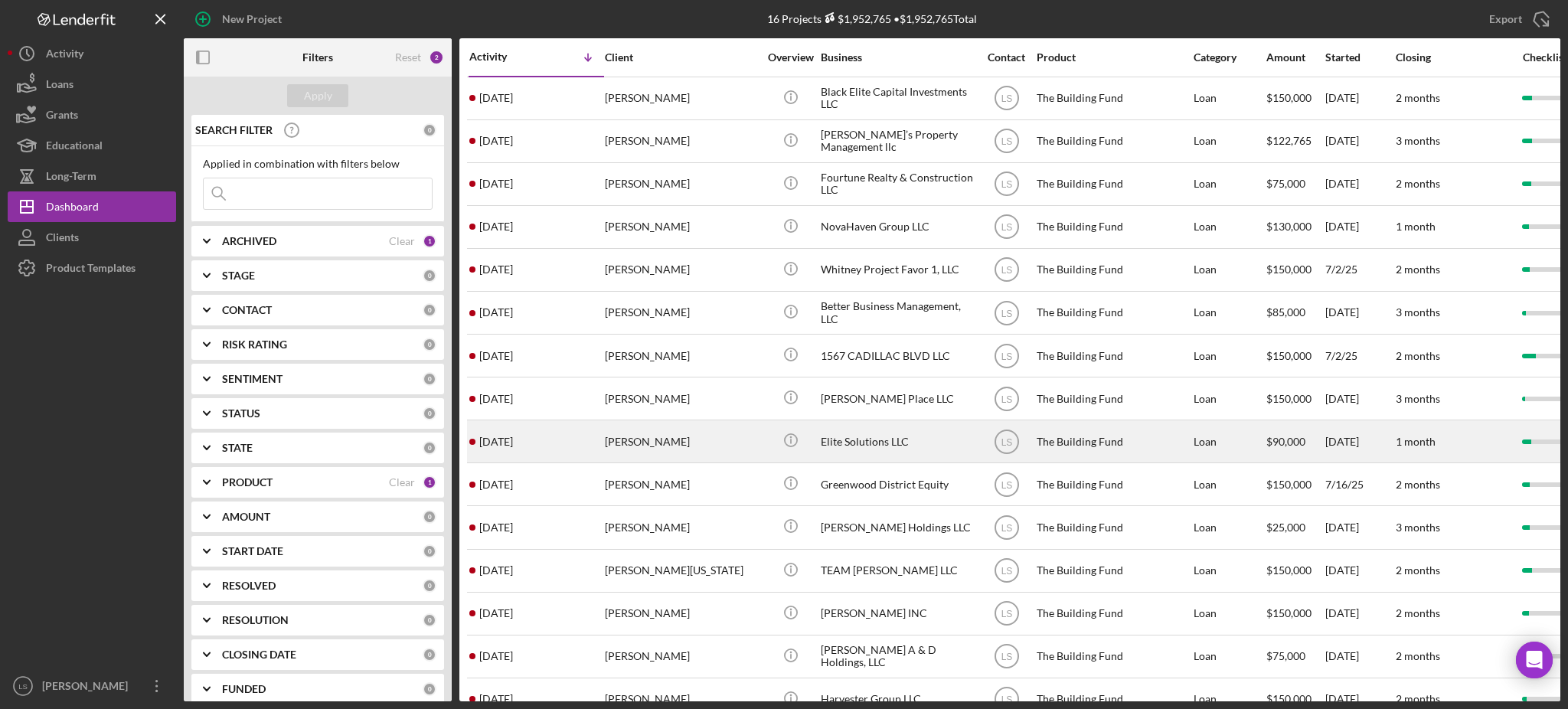
click at [607, 453] on div "[PERSON_NAME]" at bounding box center [681, 442] width 153 height 41
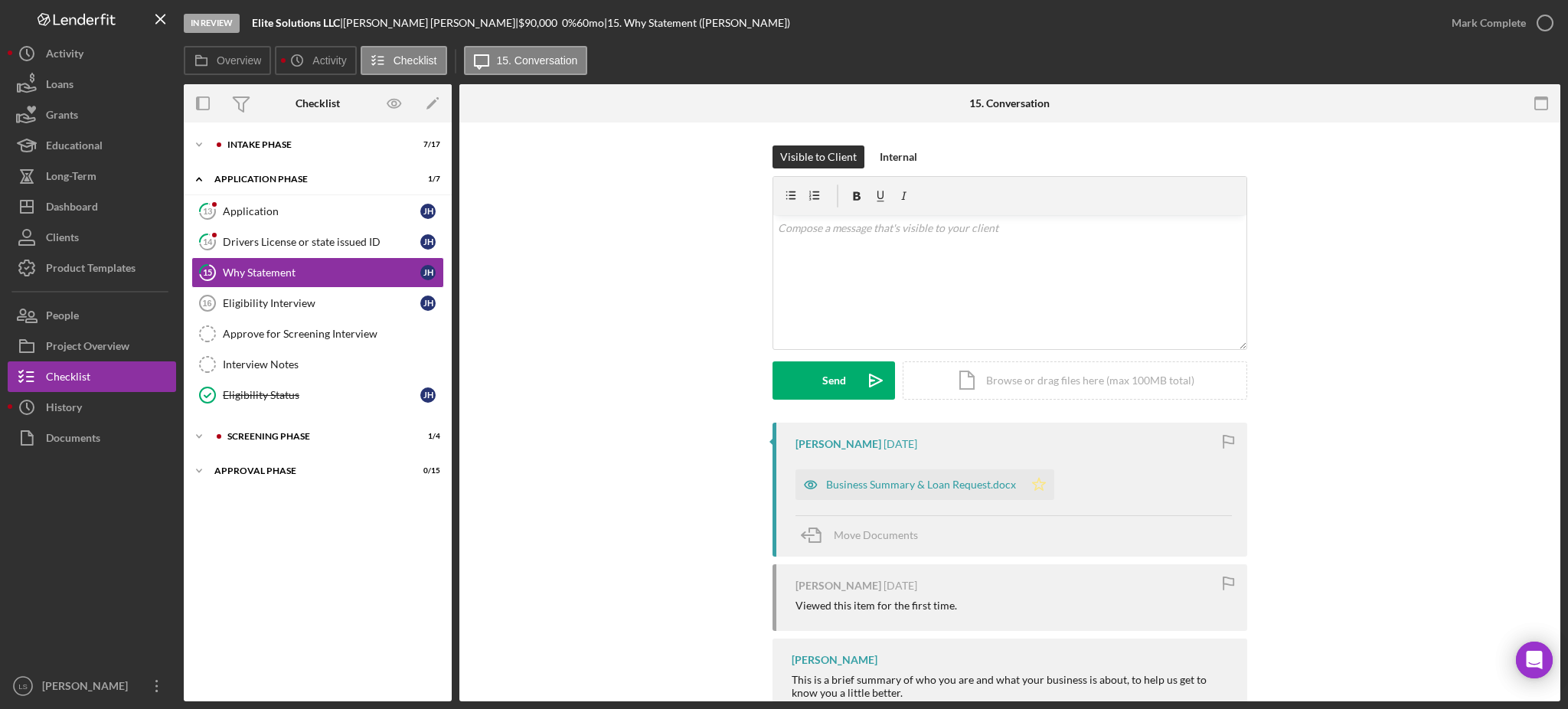
click at [1033, 483] on polygon "button" at bounding box center [1039, 484] width 13 height 13
click at [289, 439] on div "Screening Phase" at bounding box center [329, 436] width 205 height 9
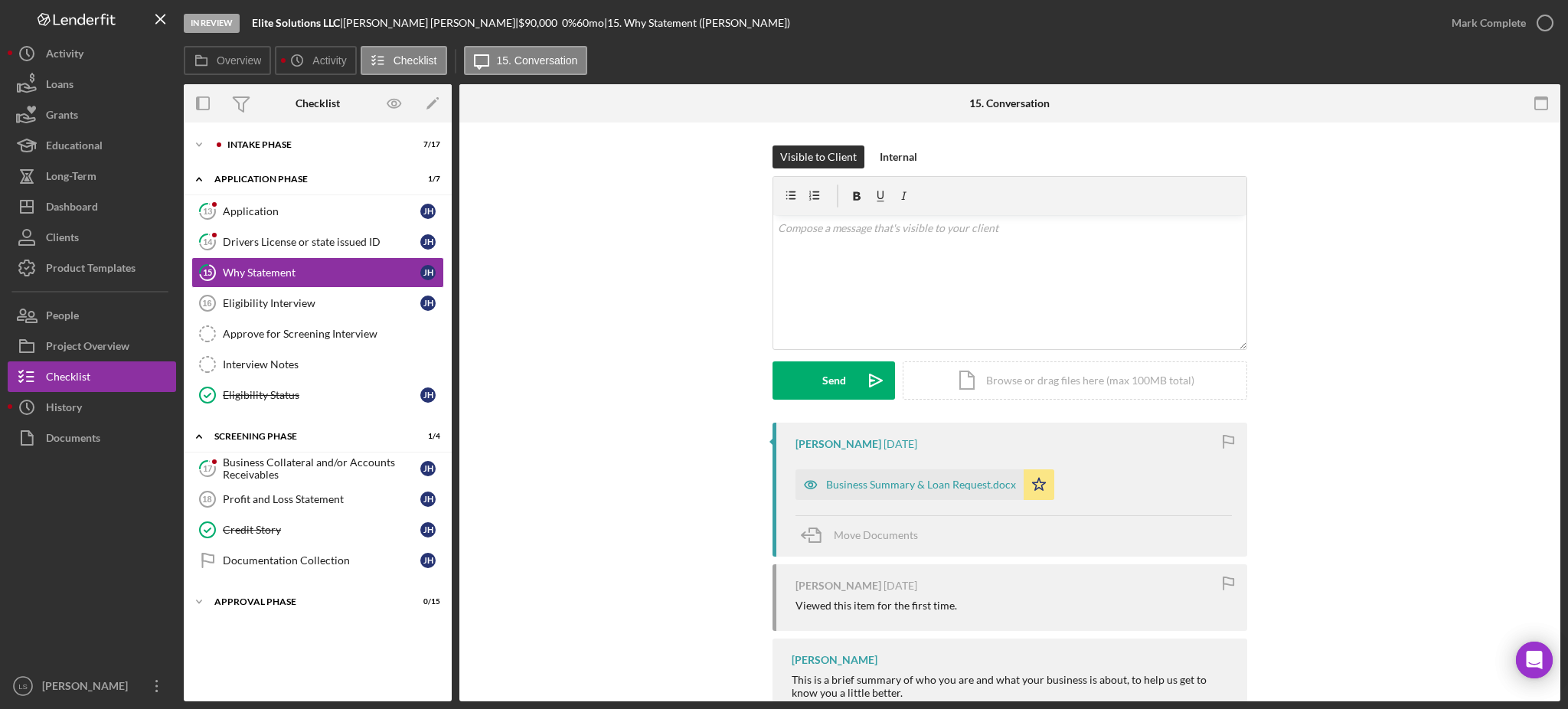
drag, startPoint x: 287, startPoint y: 482, endPoint x: 1088, endPoint y: 503, distance: 801.3
click at [287, 483] on link "17 Business Collateral and/or Accounts Receivables J H" at bounding box center [318, 469] width 253 height 30
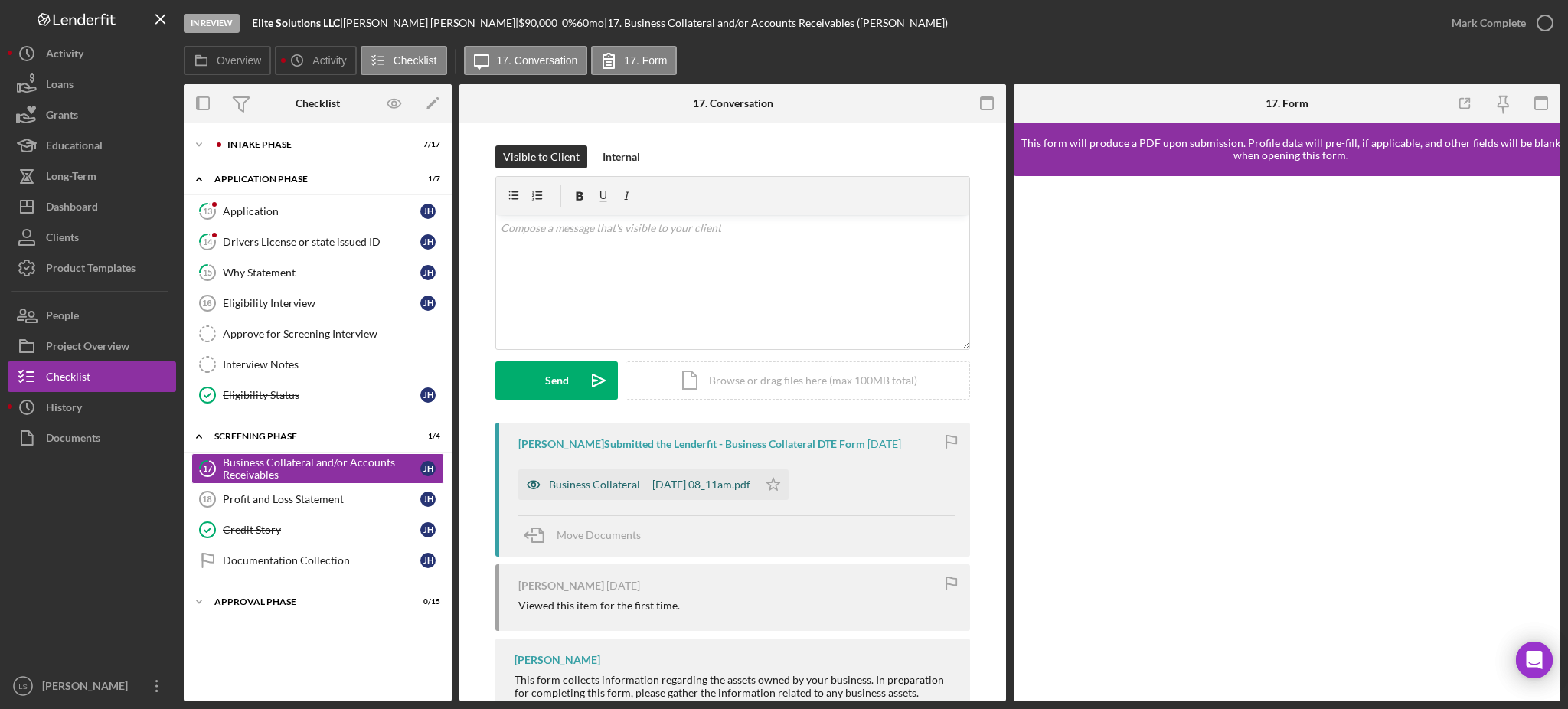
click at [667, 487] on div "Business Collateral -- 2025-09-01 08_11am.pdf" at bounding box center [650, 485] width 201 height 13
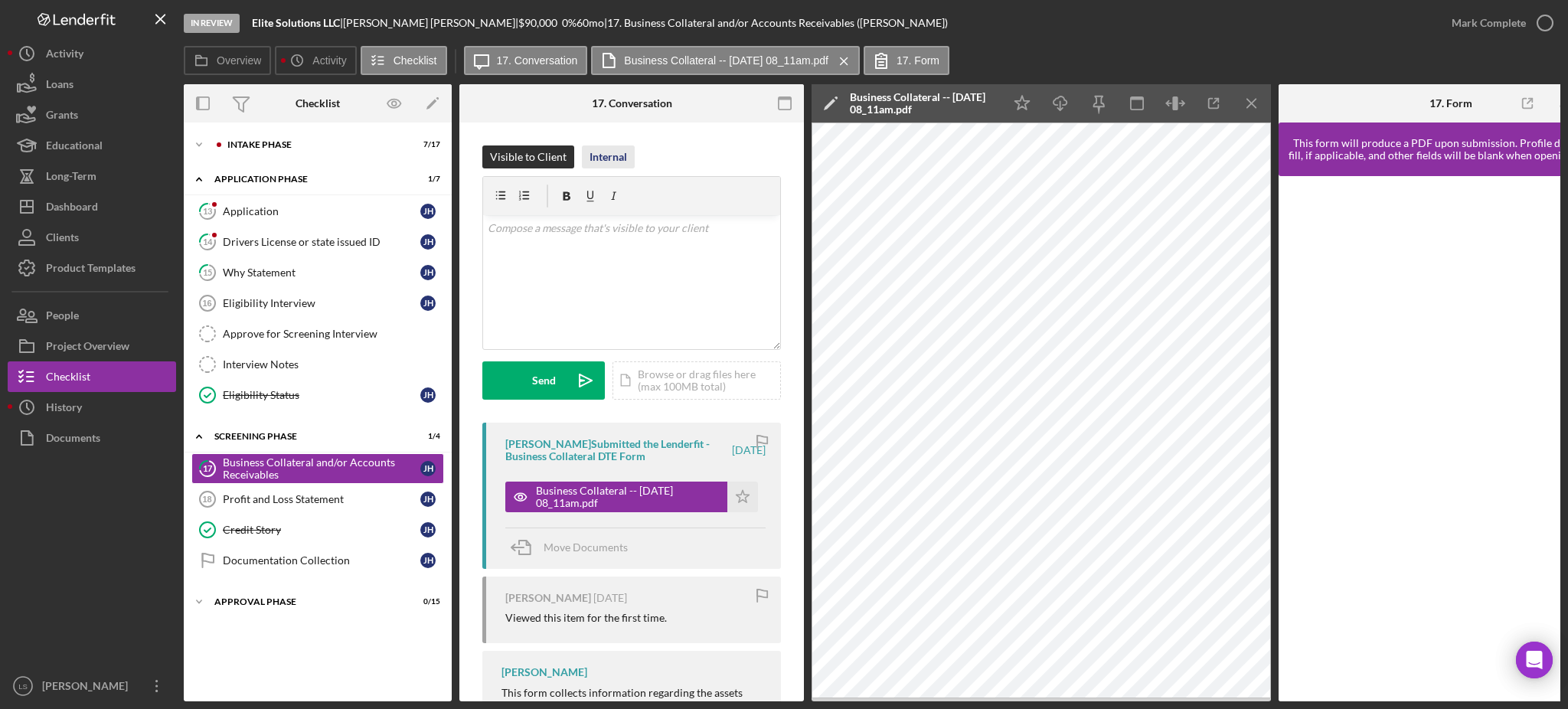
click at [602, 151] on div "Internal" at bounding box center [608, 156] width 37 height 23
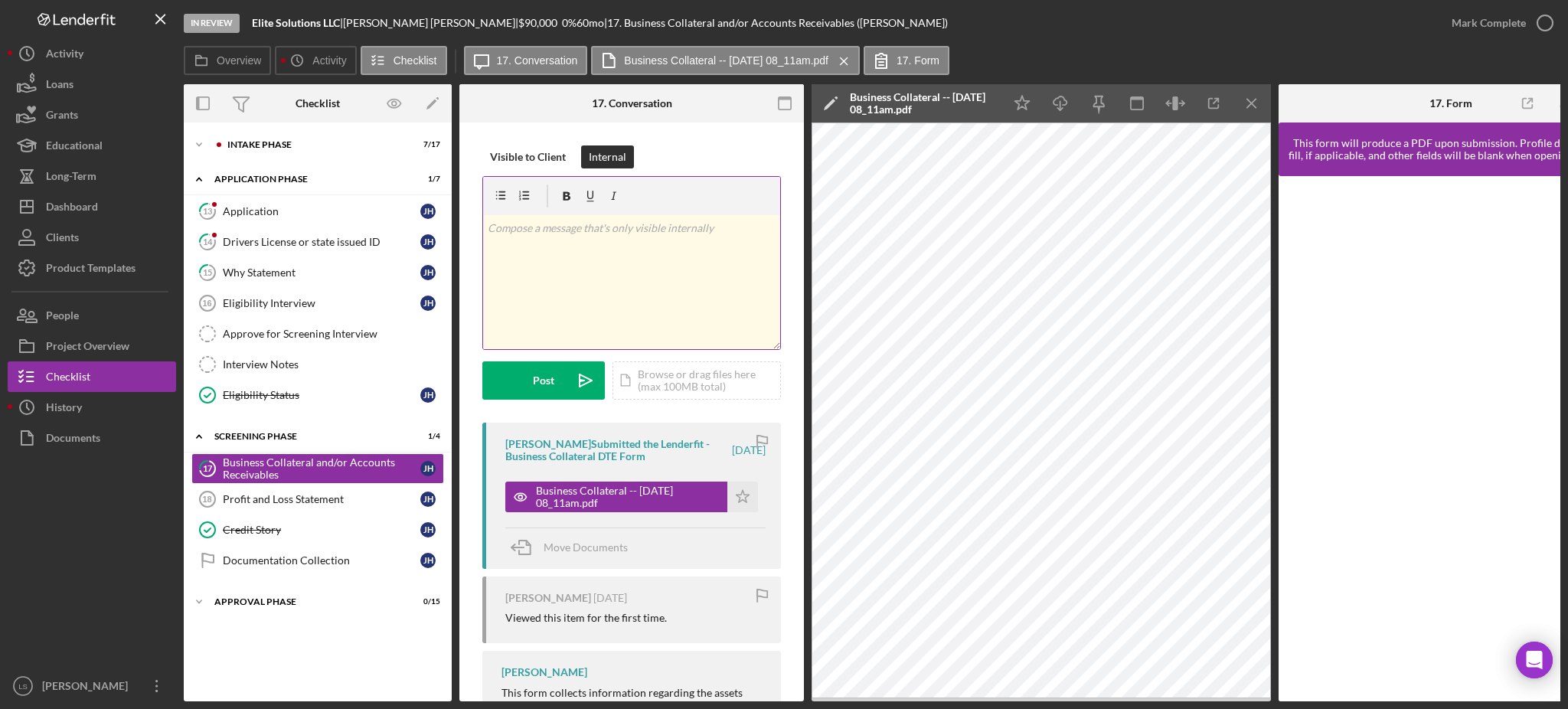
click at [580, 277] on div "v Color teal Color pink Remove color Add row above Add row below Add column bef…" at bounding box center [632, 282] width 297 height 134
click at [335, 145] on div "Intake Phase" at bounding box center [329, 145] width 205 height 9
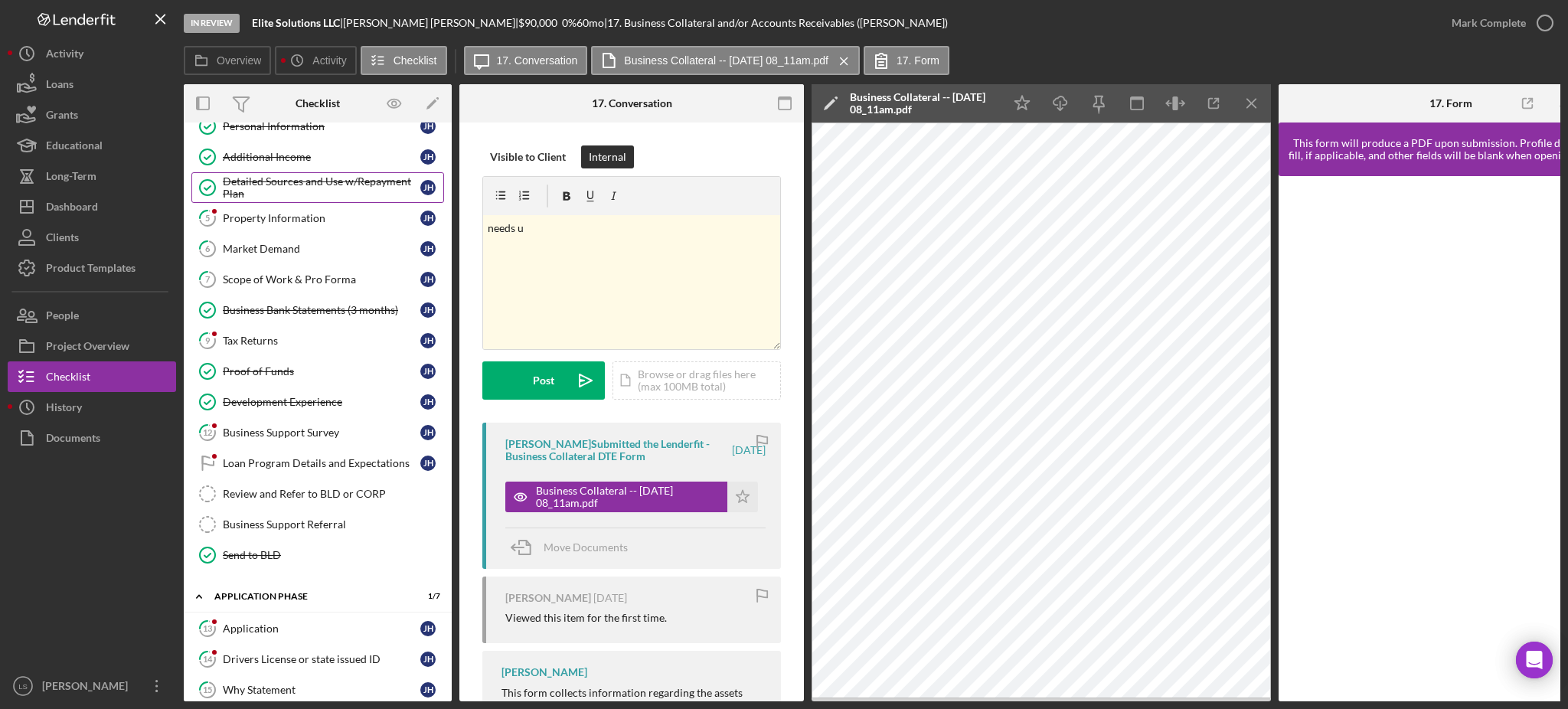
scroll to position [102, 0]
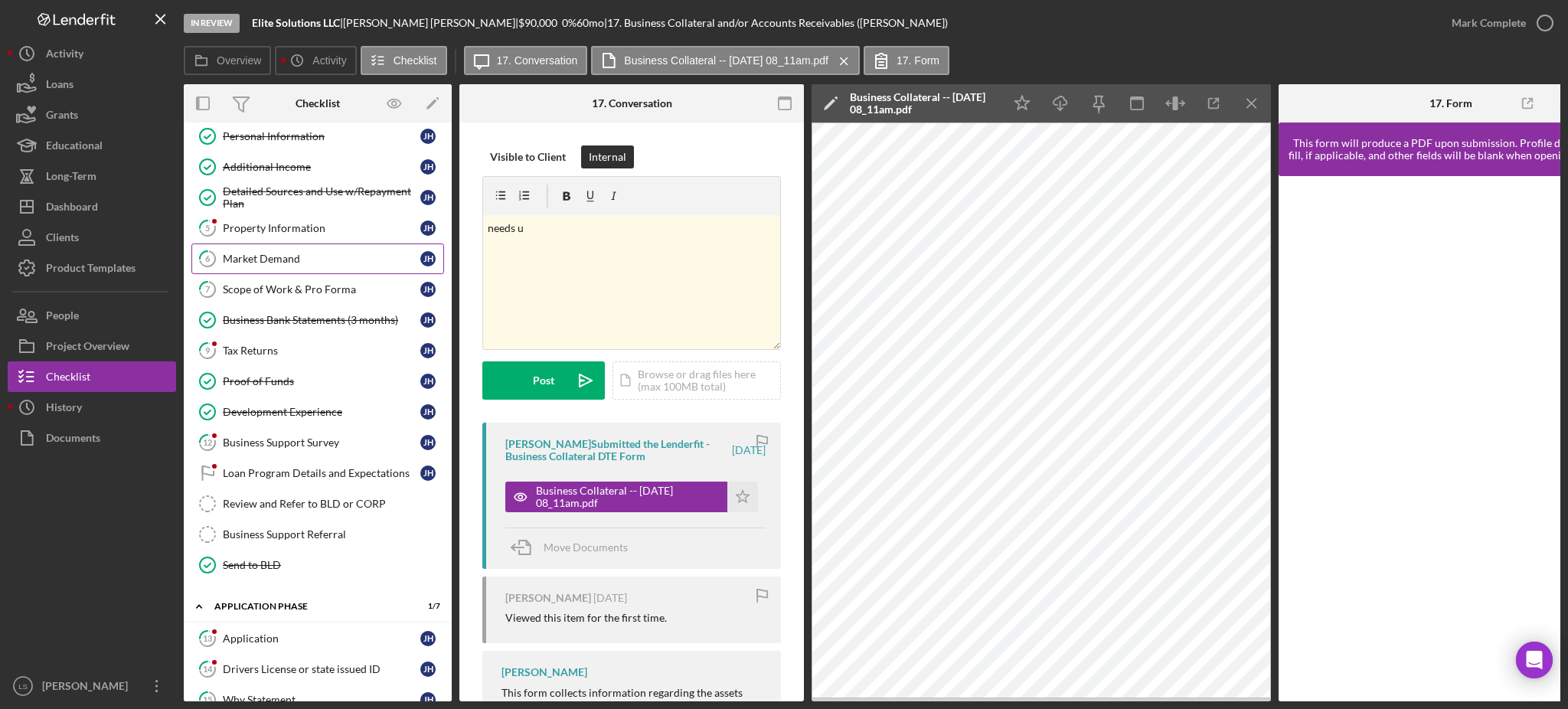
click at [313, 261] on div "Market Demand" at bounding box center [322, 259] width 198 height 13
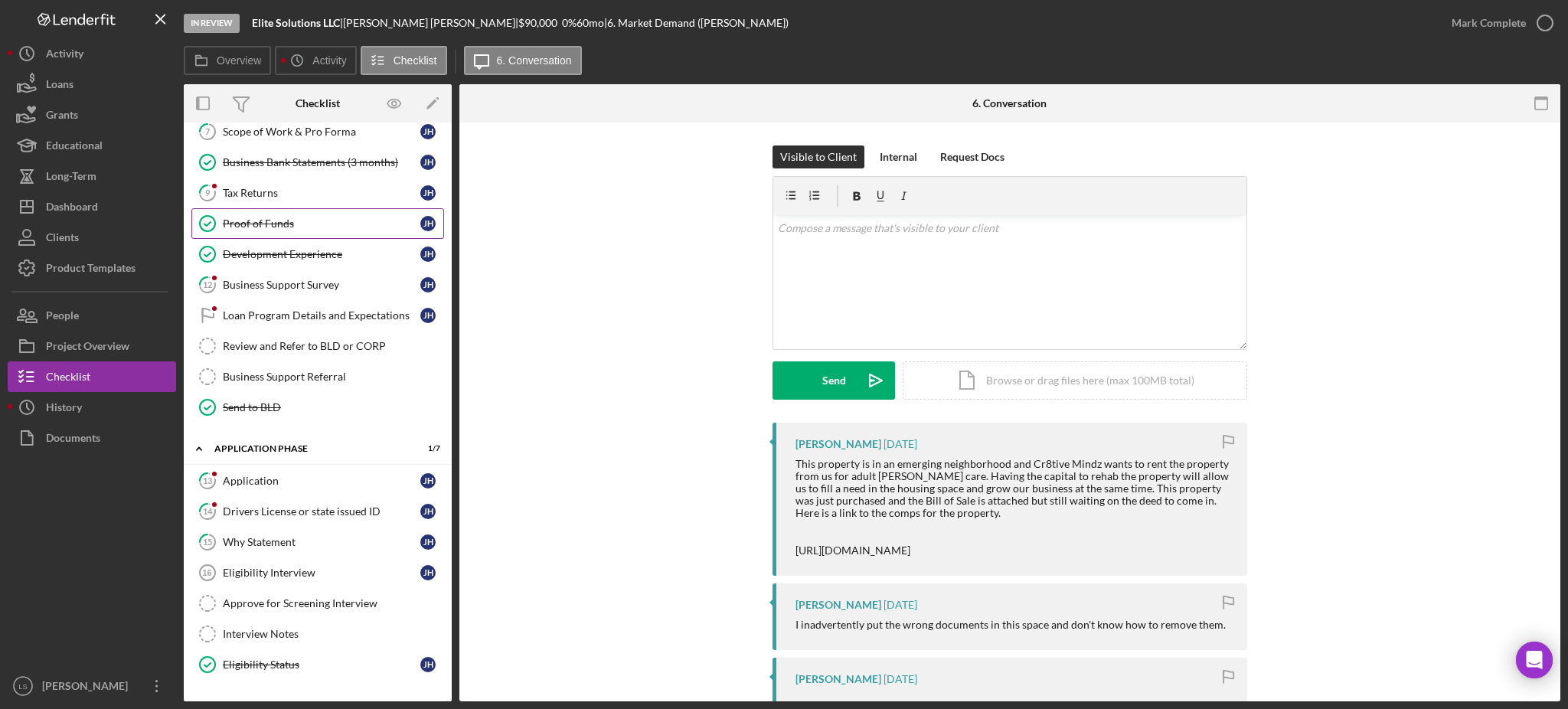
scroll to position [455, 0]
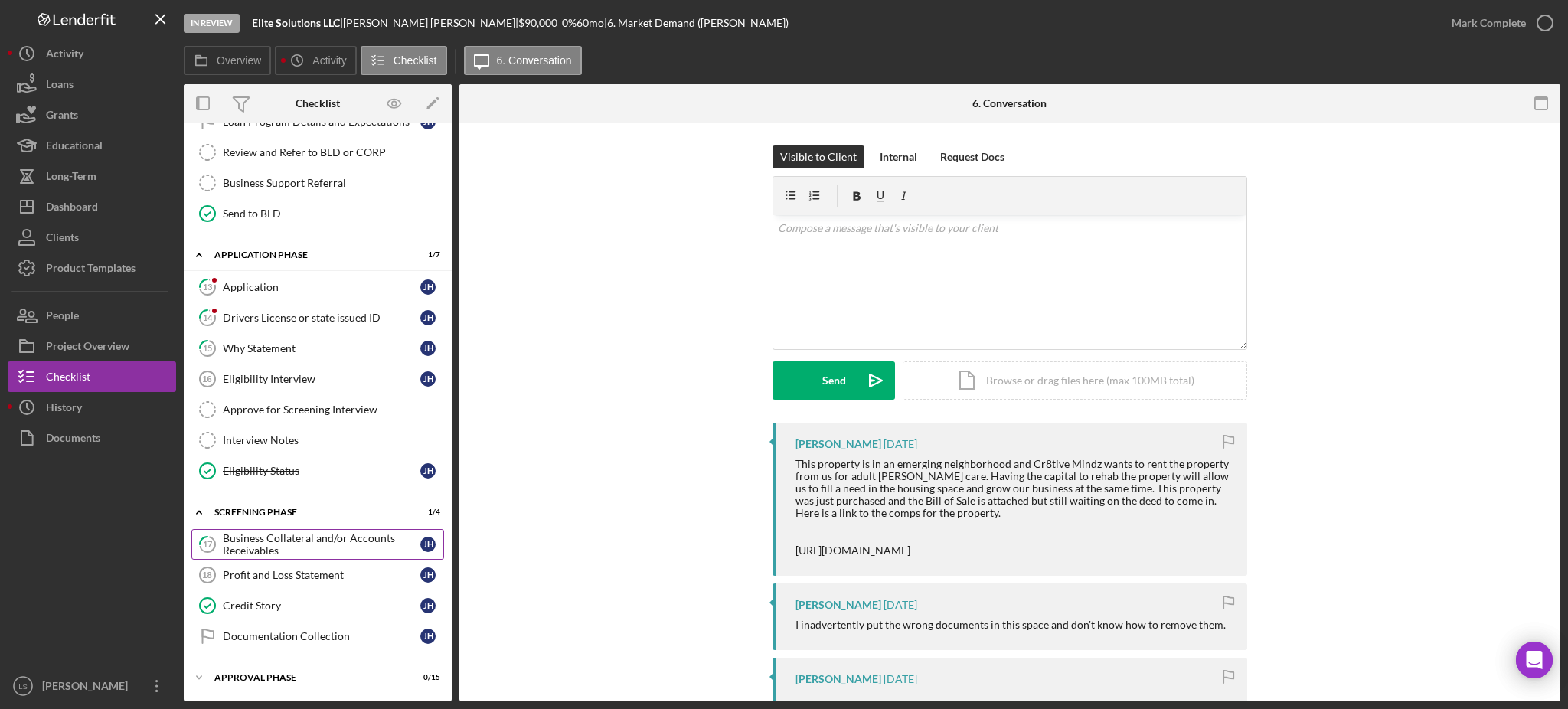
click at [266, 537] on div "Business Collateral and/or Accounts Receivables" at bounding box center [322, 544] width 198 height 25
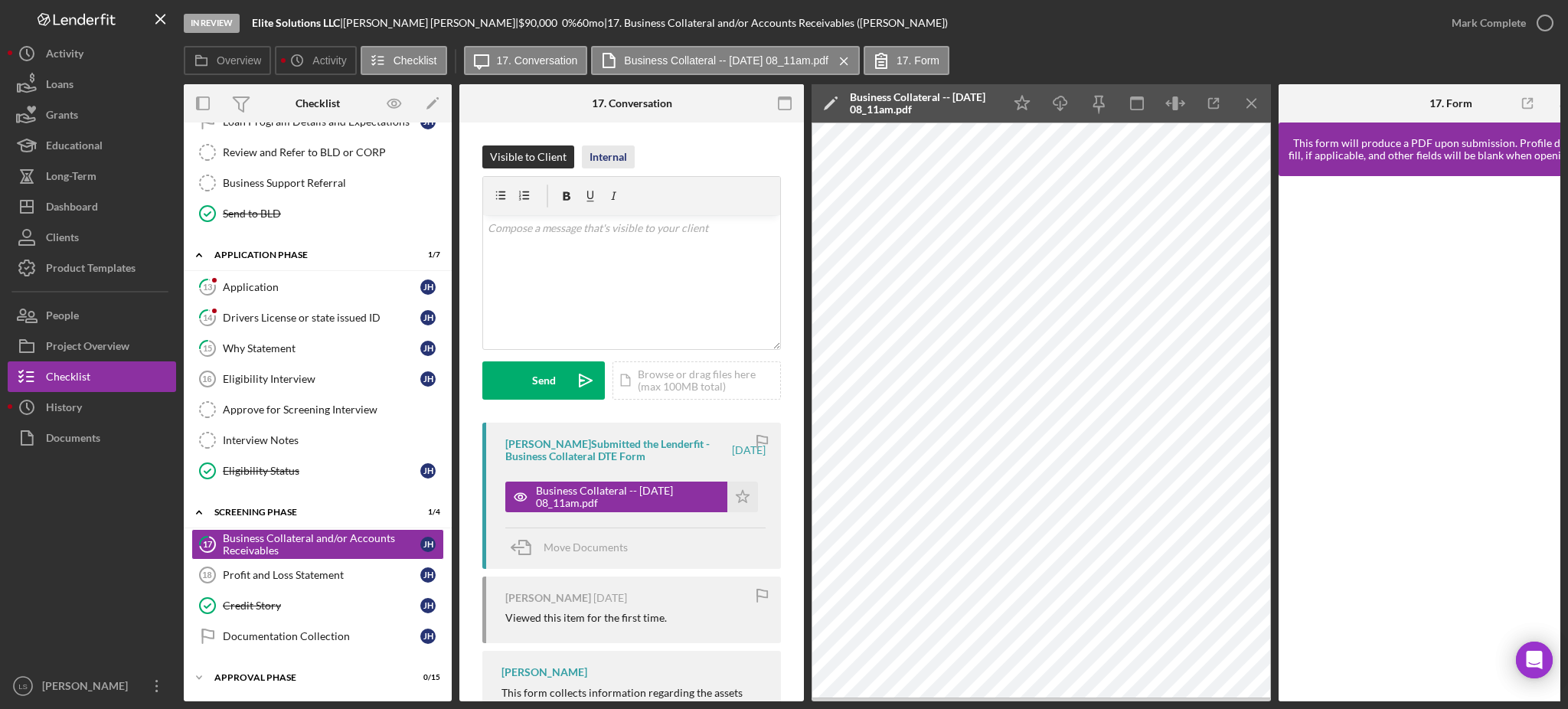
click at [616, 159] on div "Internal" at bounding box center [608, 156] width 37 height 23
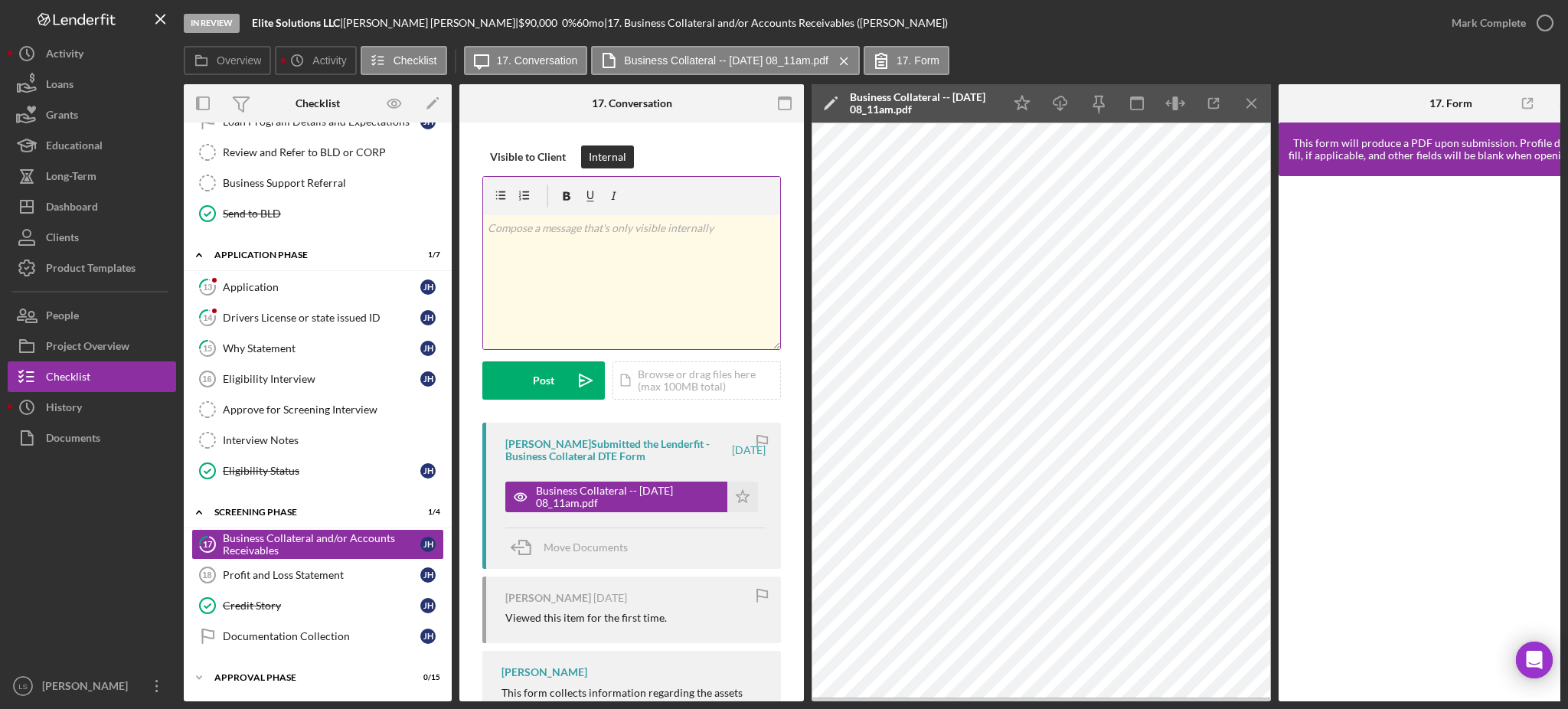
click at [599, 308] on div "v Color teal Color pink Remove color Add row above Add row below Add column bef…" at bounding box center [632, 282] width 297 height 134
click at [585, 227] on p "needs this form updayted" at bounding box center [632, 228] width 289 height 17
click at [531, 384] on button "Post Icon/icon-invite-send" at bounding box center [543, 380] width 122 height 38
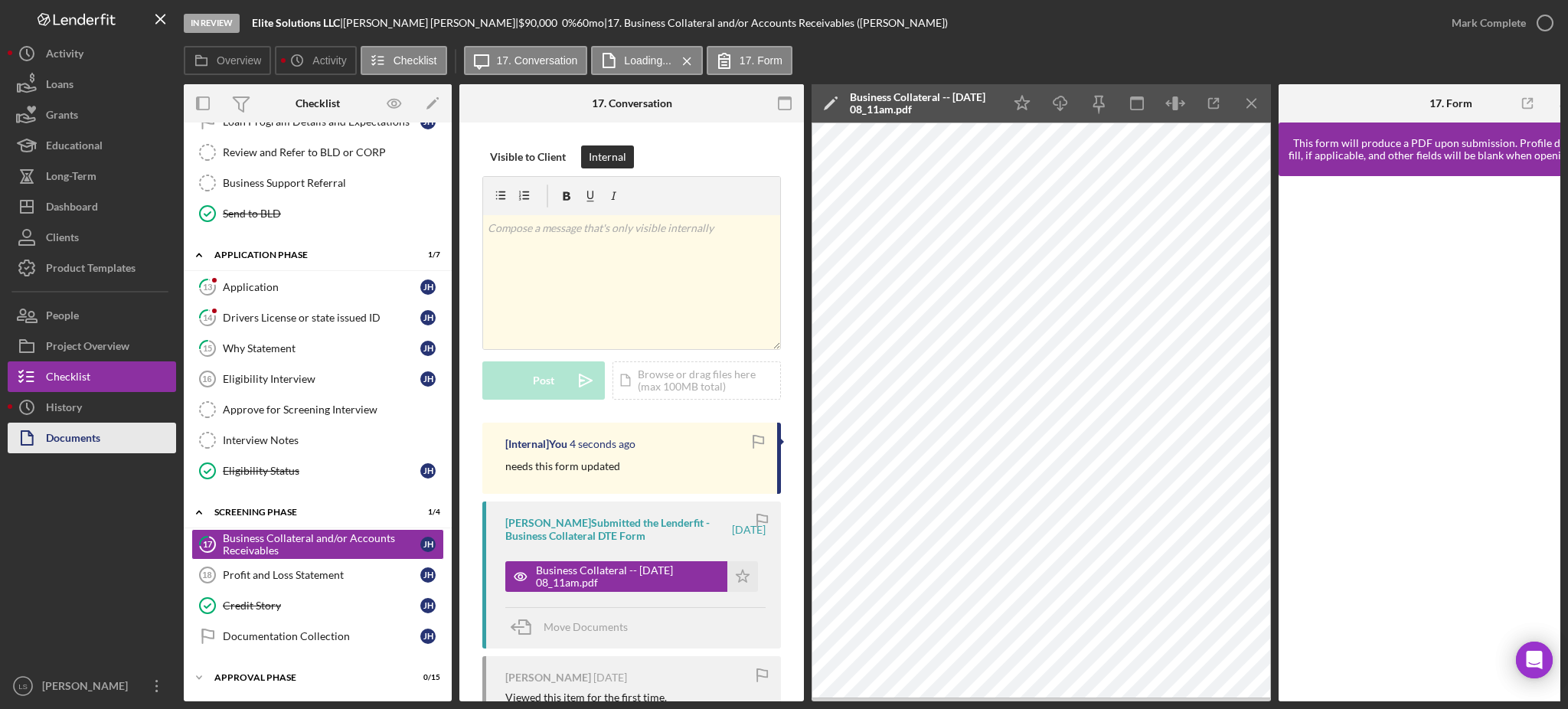
click at [46, 448] on div "Documents" at bounding box center [73, 439] width 54 height 35
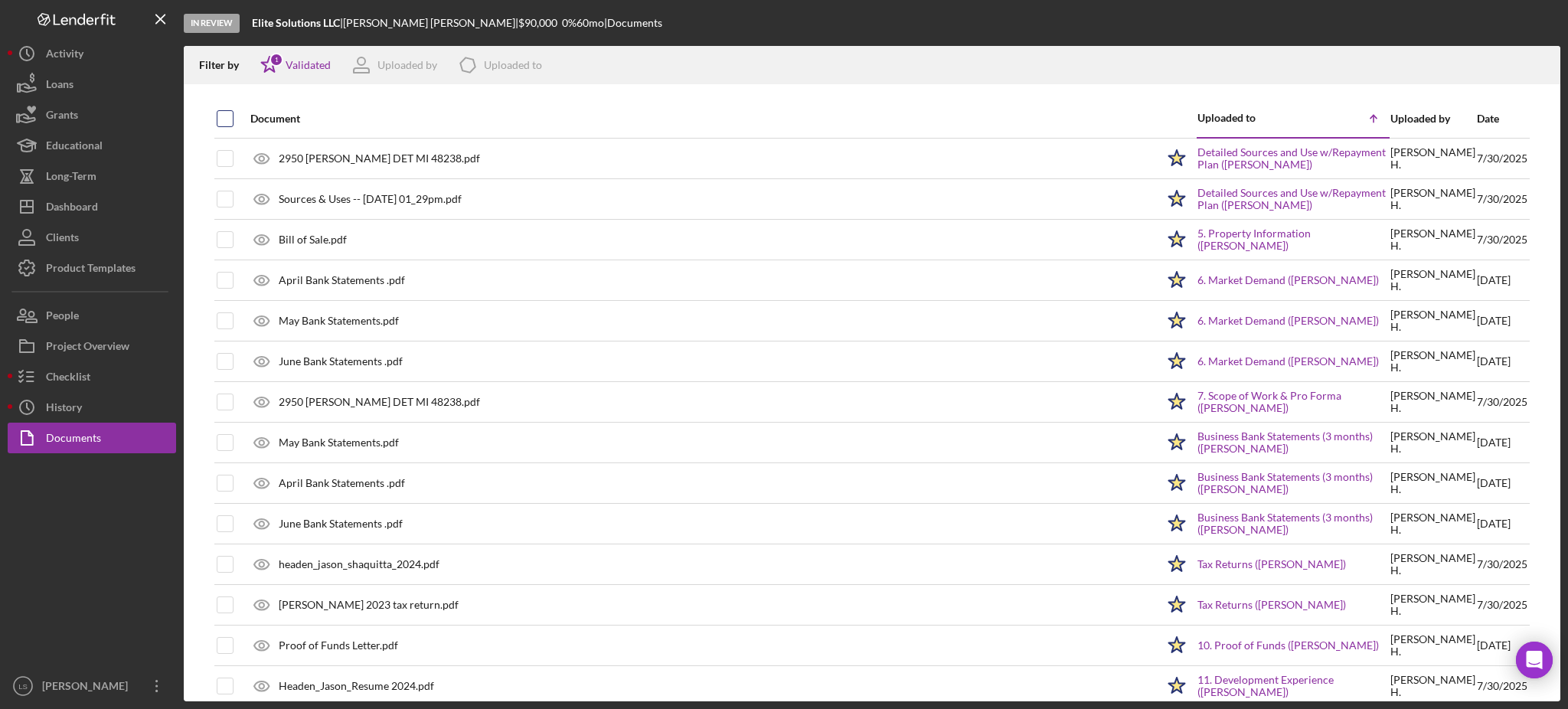
click at [225, 110] on div at bounding box center [226, 119] width 17 height 37
click at [229, 118] on input "checkbox" at bounding box center [225, 118] width 15 height 15
checkbox input "true"
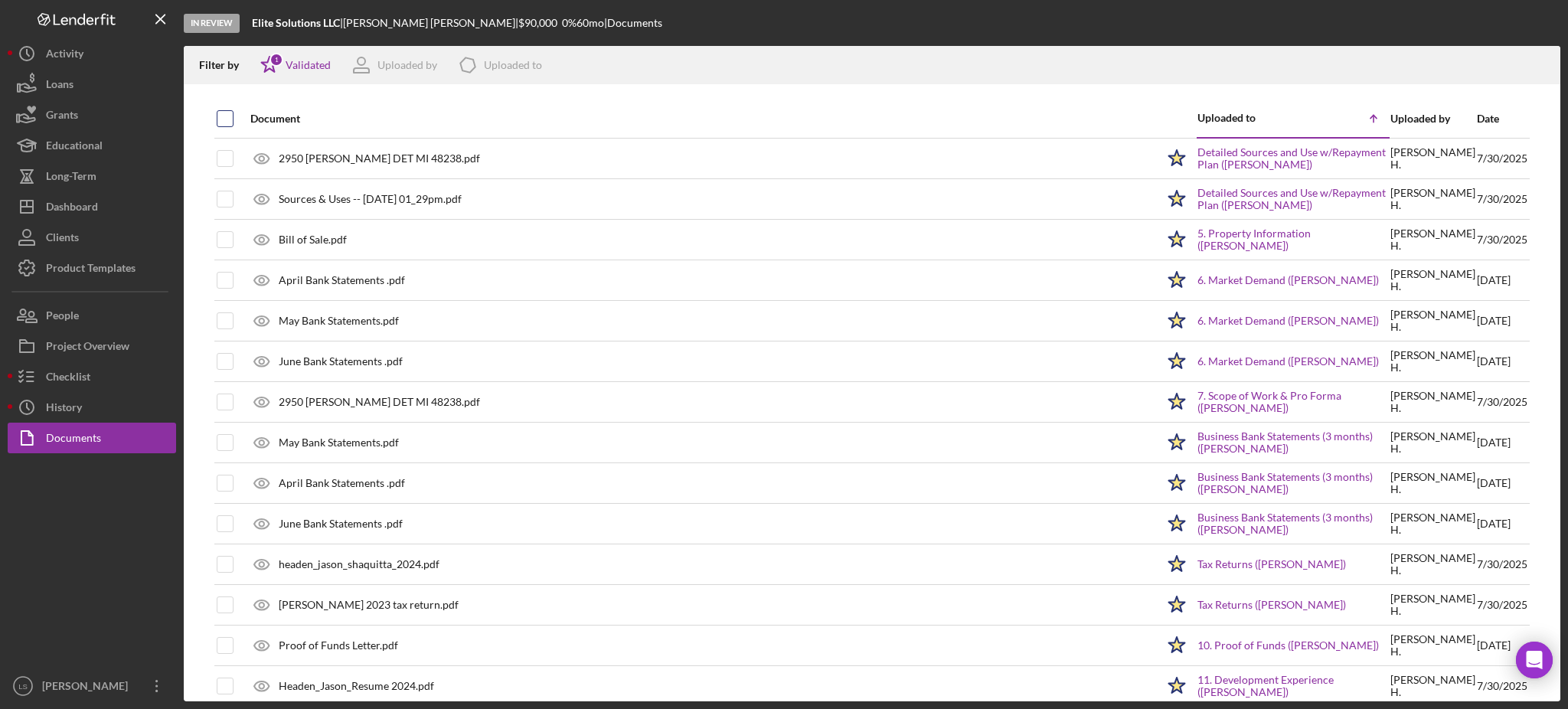
checkbox input "true"
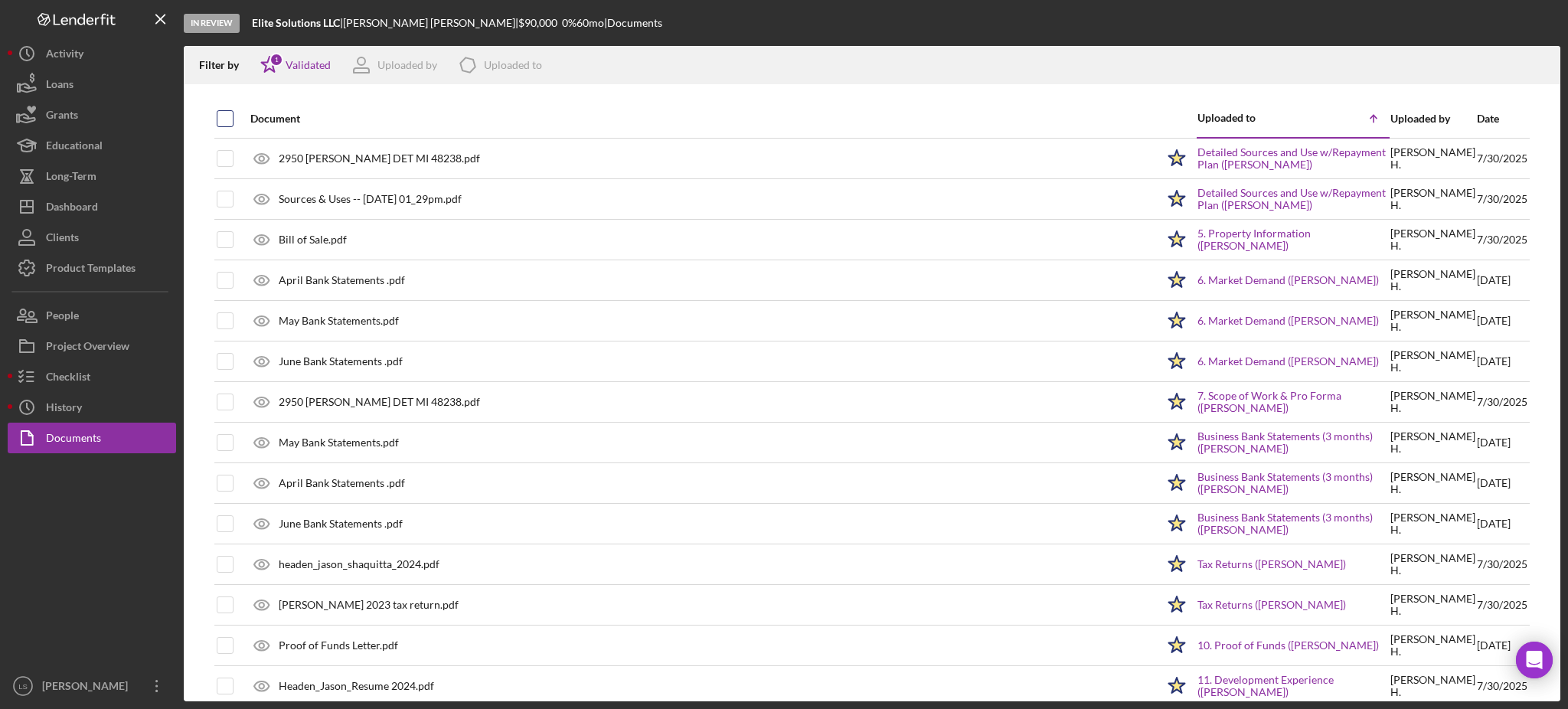
checkbox input "true"
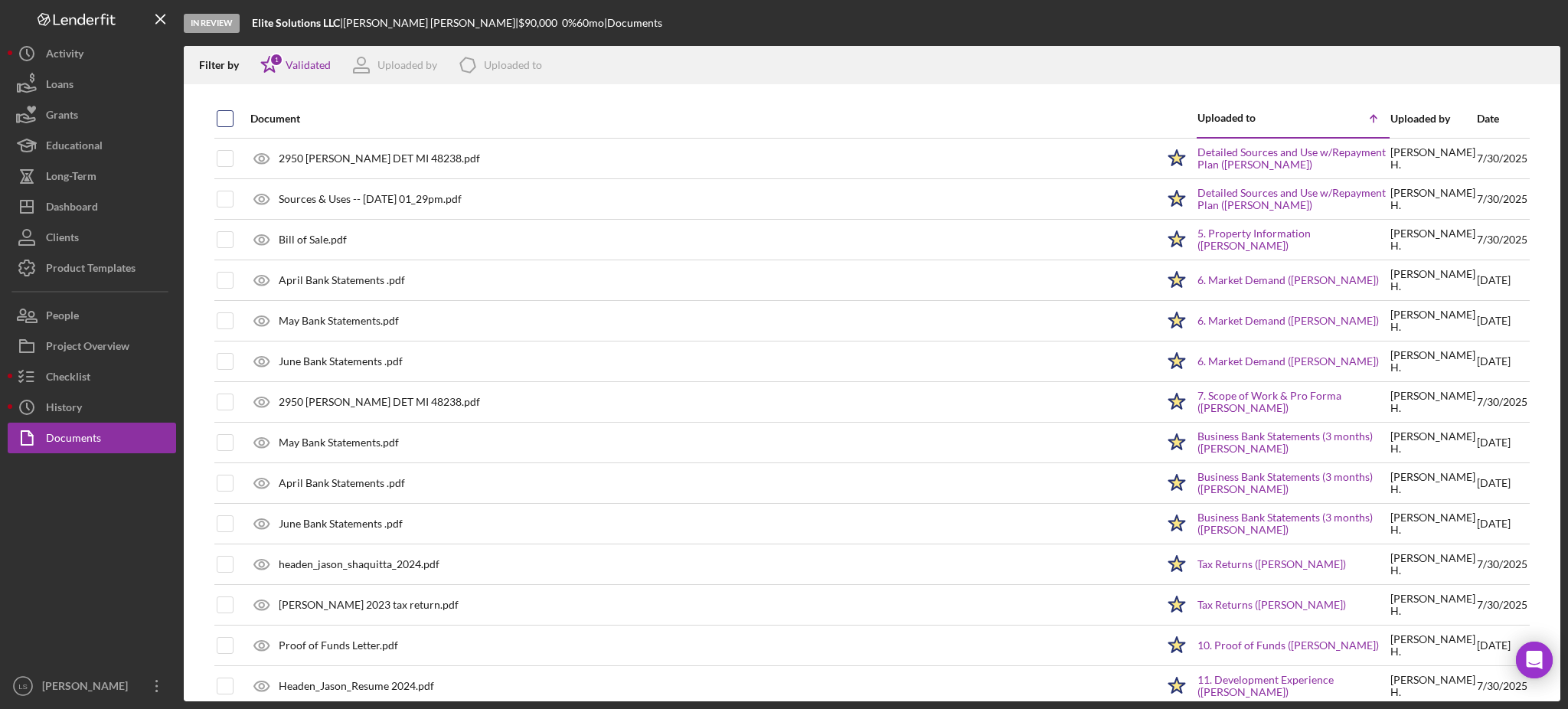
checkbox input "true"
click at [1546, 59] on icon "Icon/Download" at bounding box center [1542, 65] width 35 height 35
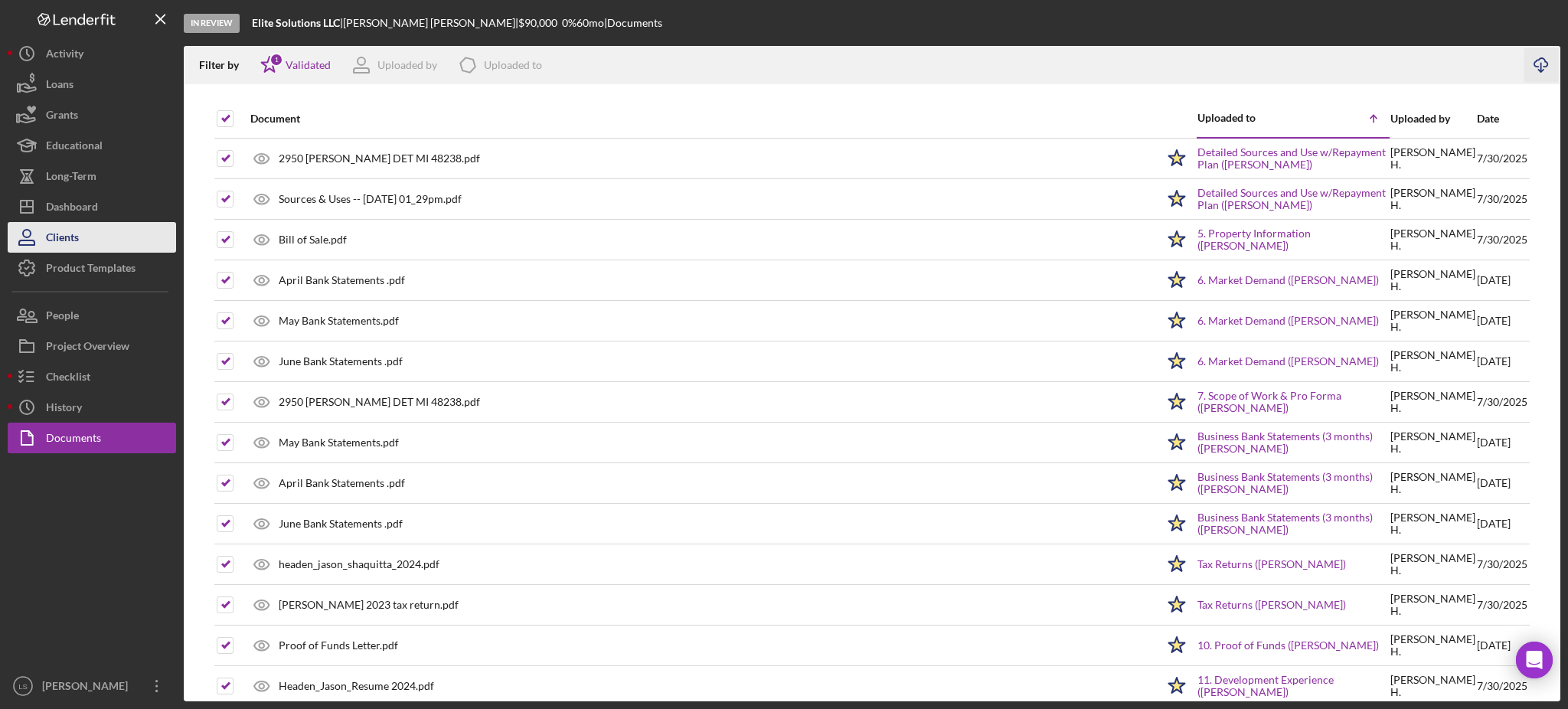
click at [125, 222] on button "Clients" at bounding box center [91, 237] width 168 height 30
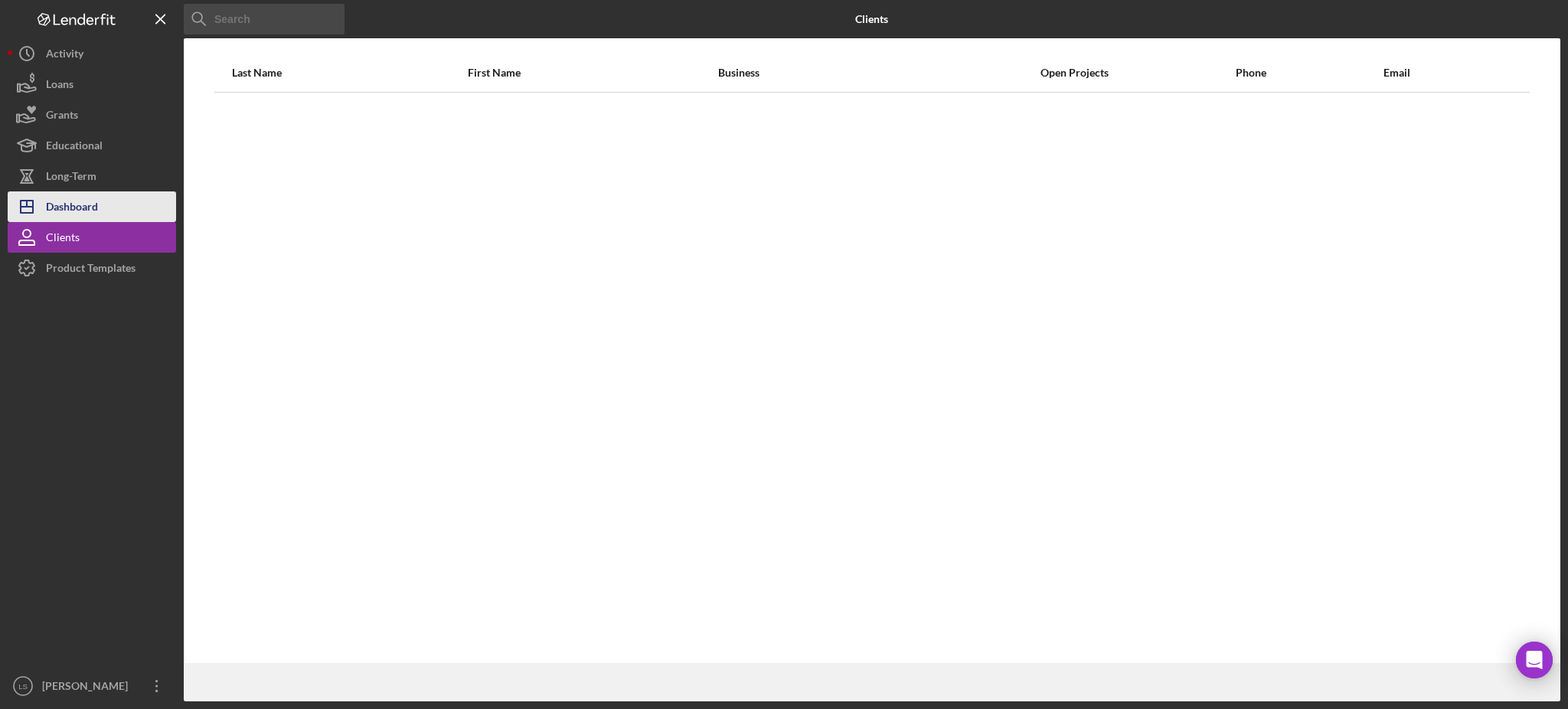
click at [129, 212] on button "Icon/Dashboard Dashboard" at bounding box center [91, 207] width 168 height 30
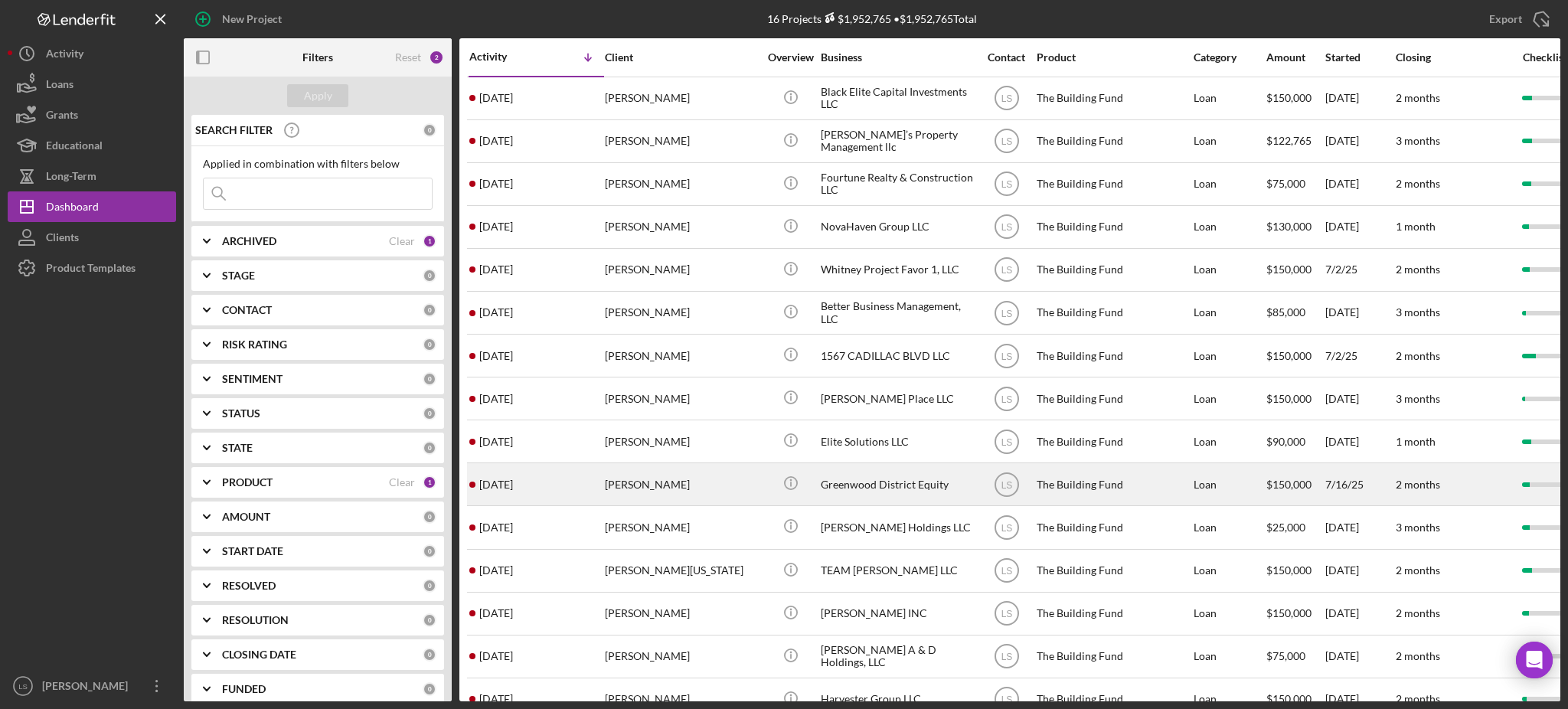
click at [719, 491] on div "[PERSON_NAME]" at bounding box center [681, 484] width 153 height 41
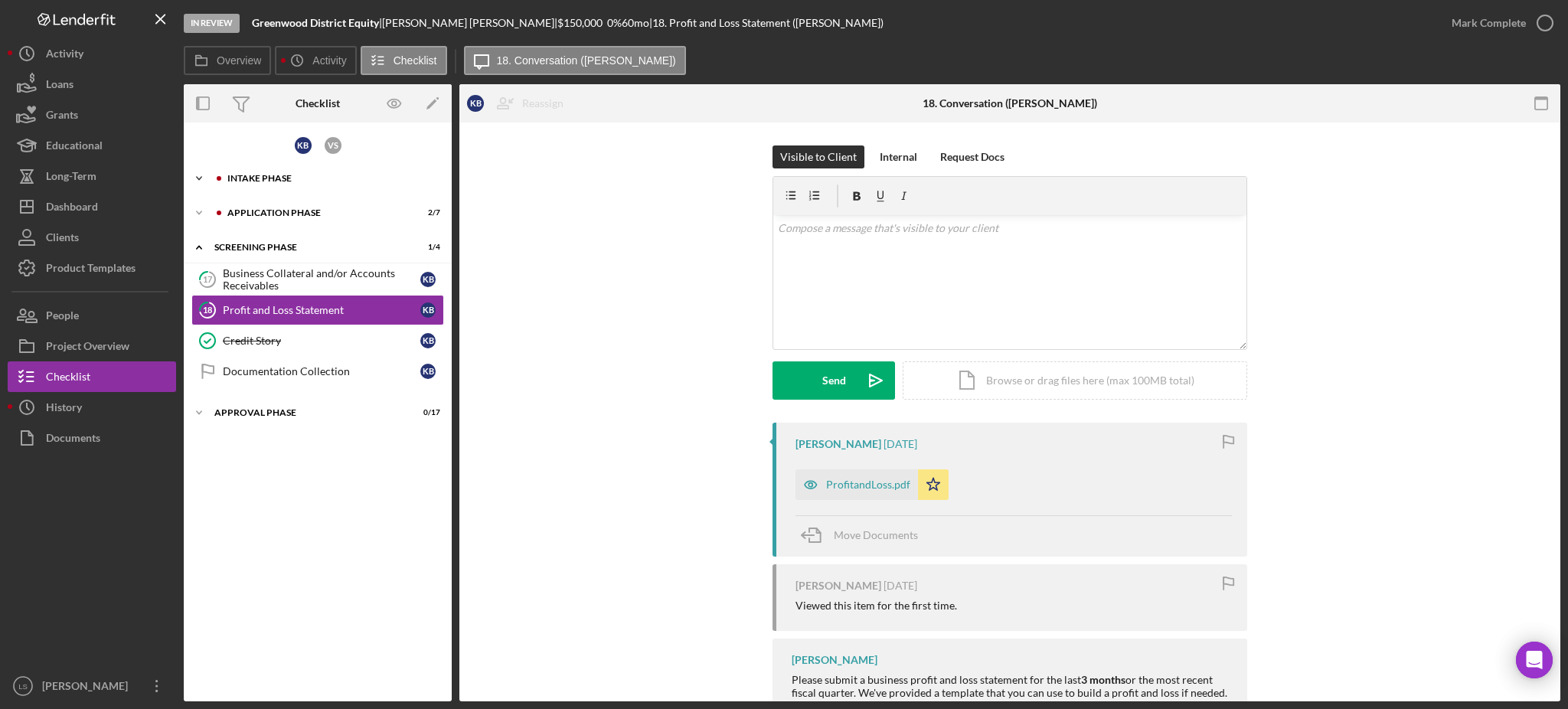
click at [340, 174] on div "Intake Phase" at bounding box center [329, 178] width 205 height 9
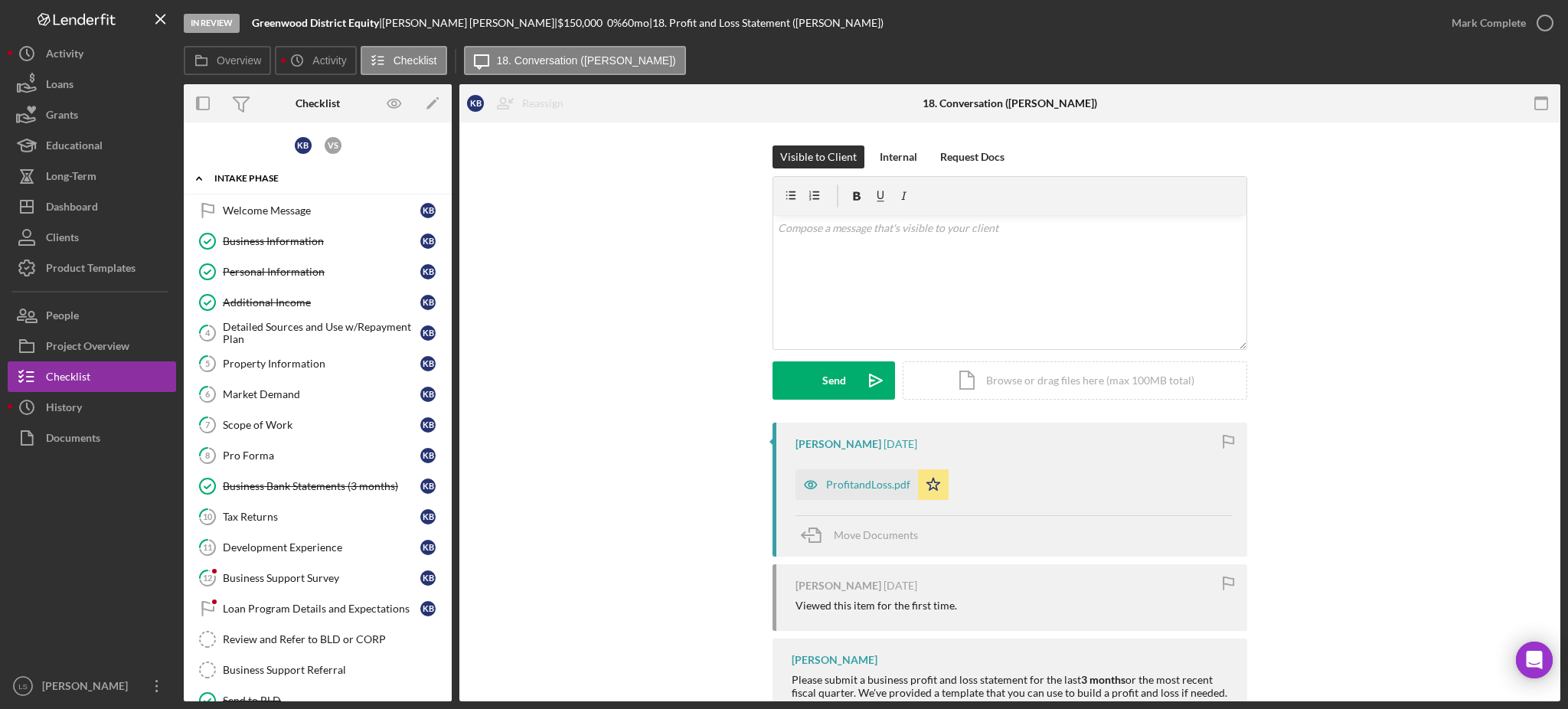
click at [358, 174] on div "Intake Phase" at bounding box center [324, 178] width 218 height 9
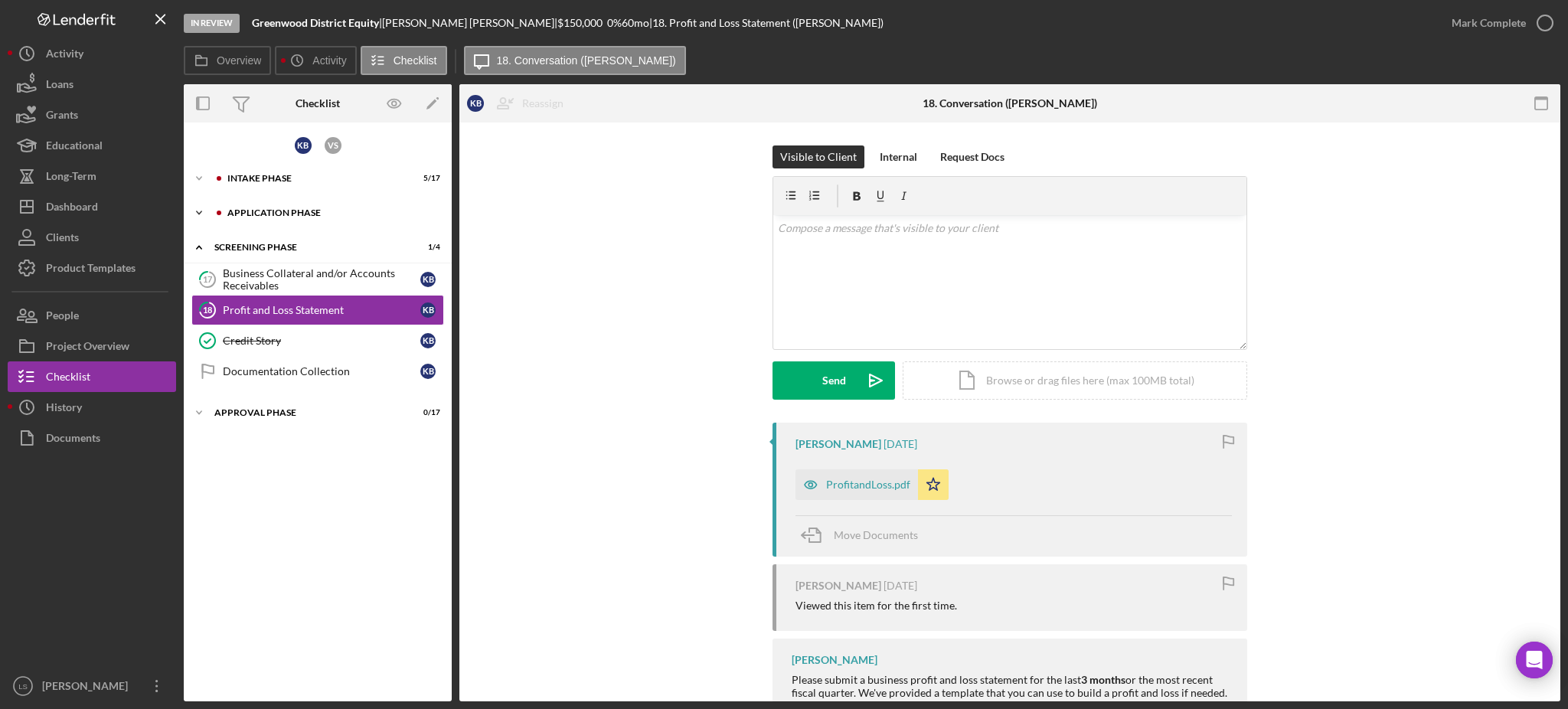
click at [319, 215] on div "Application Phase" at bounding box center [329, 213] width 205 height 9
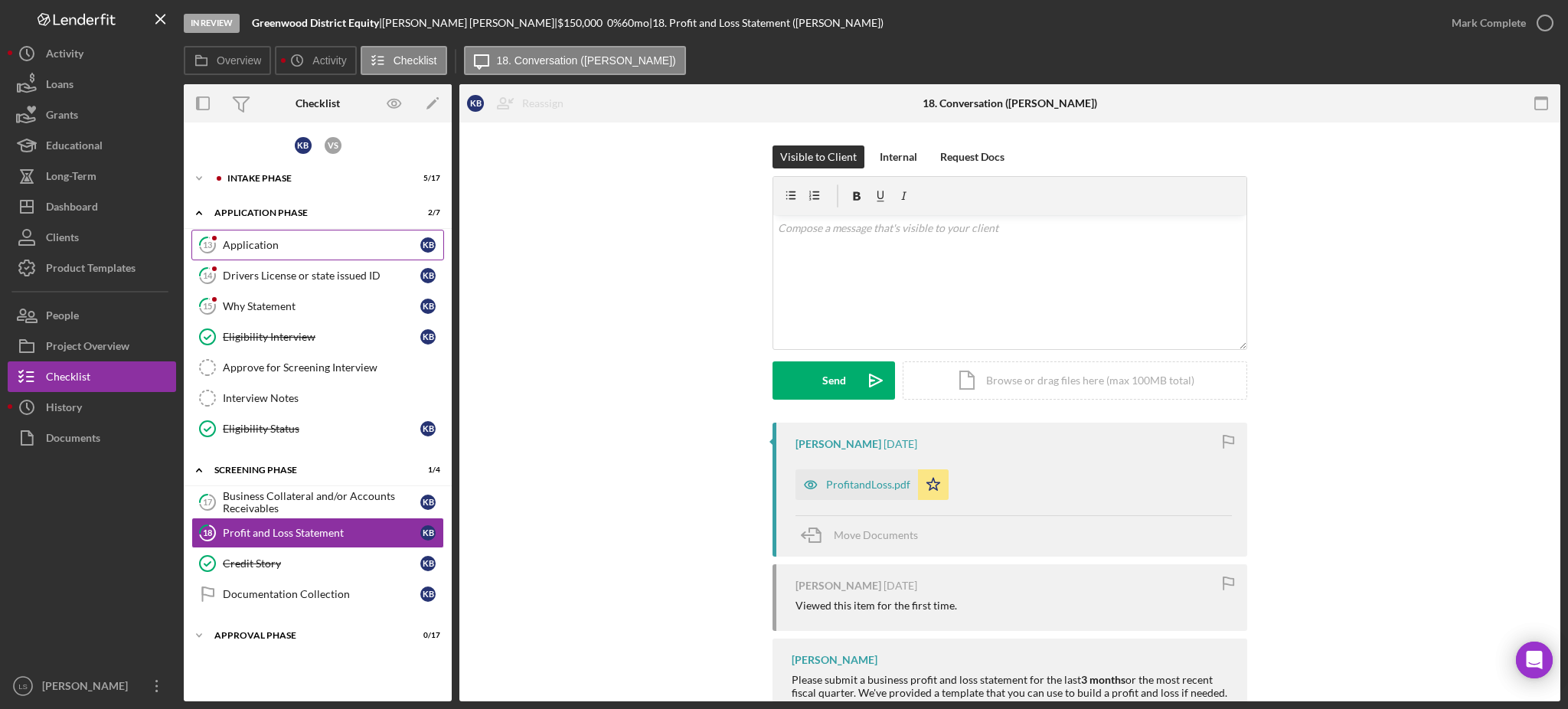
click at [354, 250] on div "Application" at bounding box center [322, 245] width 198 height 13
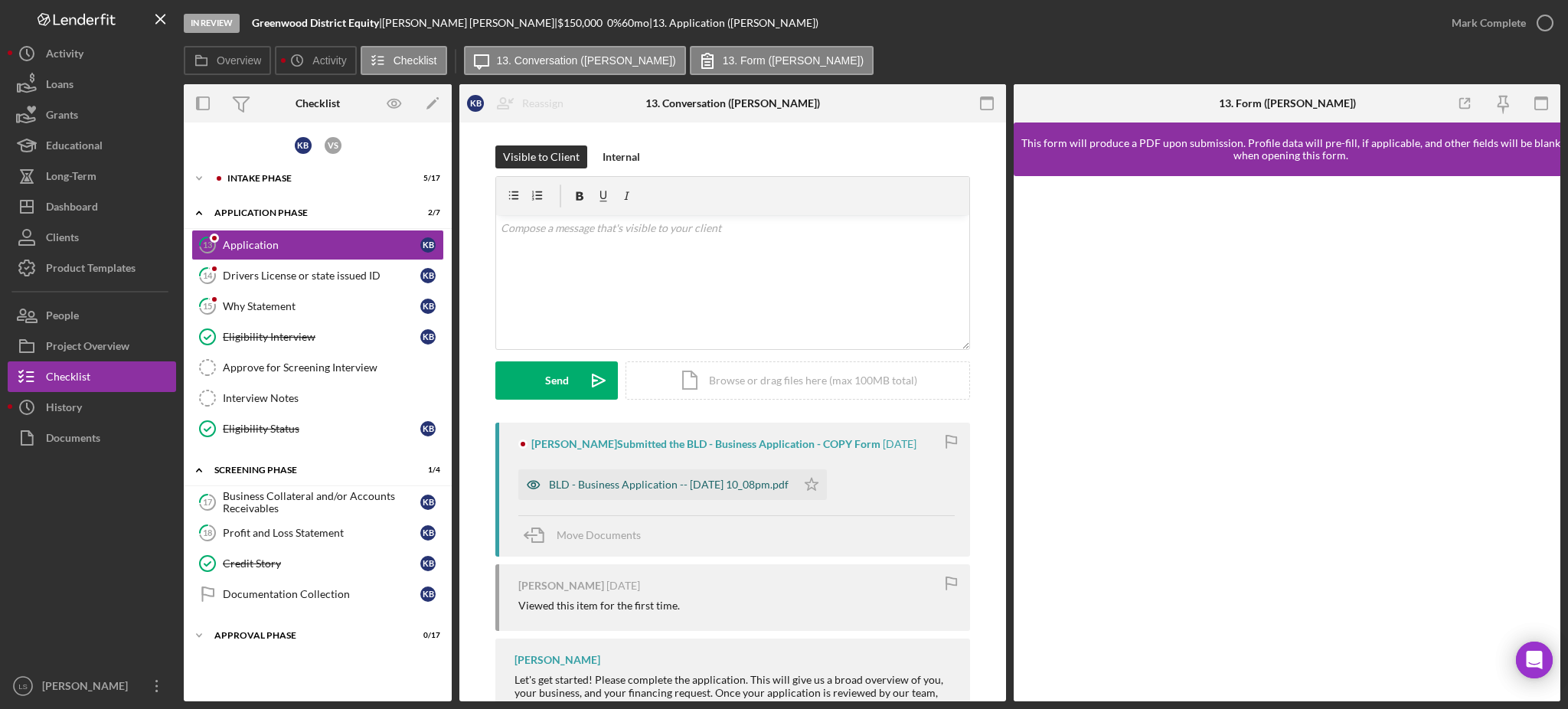
click at [739, 491] on div "BLD - Business Application -- 2025-08-26 10_08pm.pdf" at bounding box center [657, 485] width 278 height 30
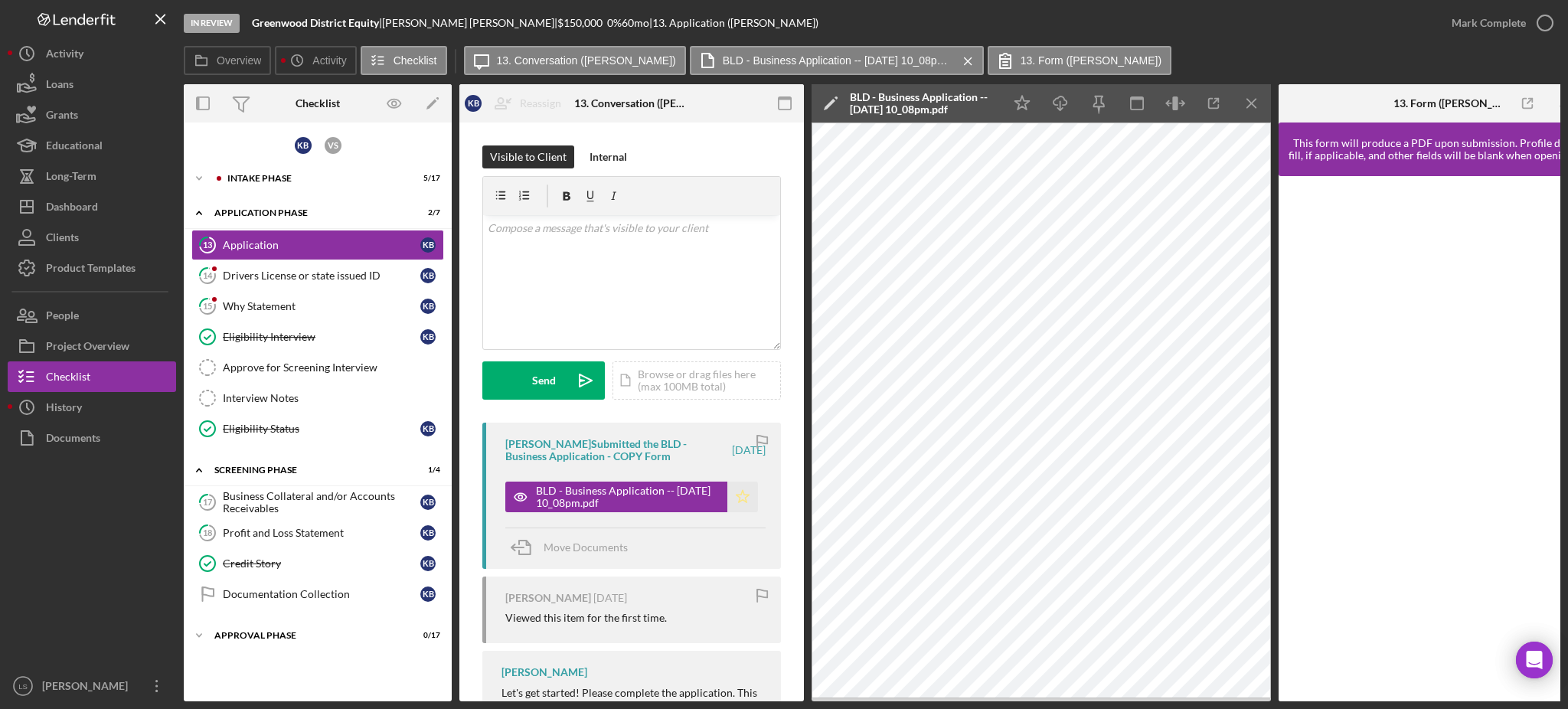
click at [737, 504] on icon "Icon/Star" at bounding box center [743, 497] width 30 height 30
click at [321, 276] on div "Drivers License or state issued ID" at bounding box center [322, 275] width 198 height 13
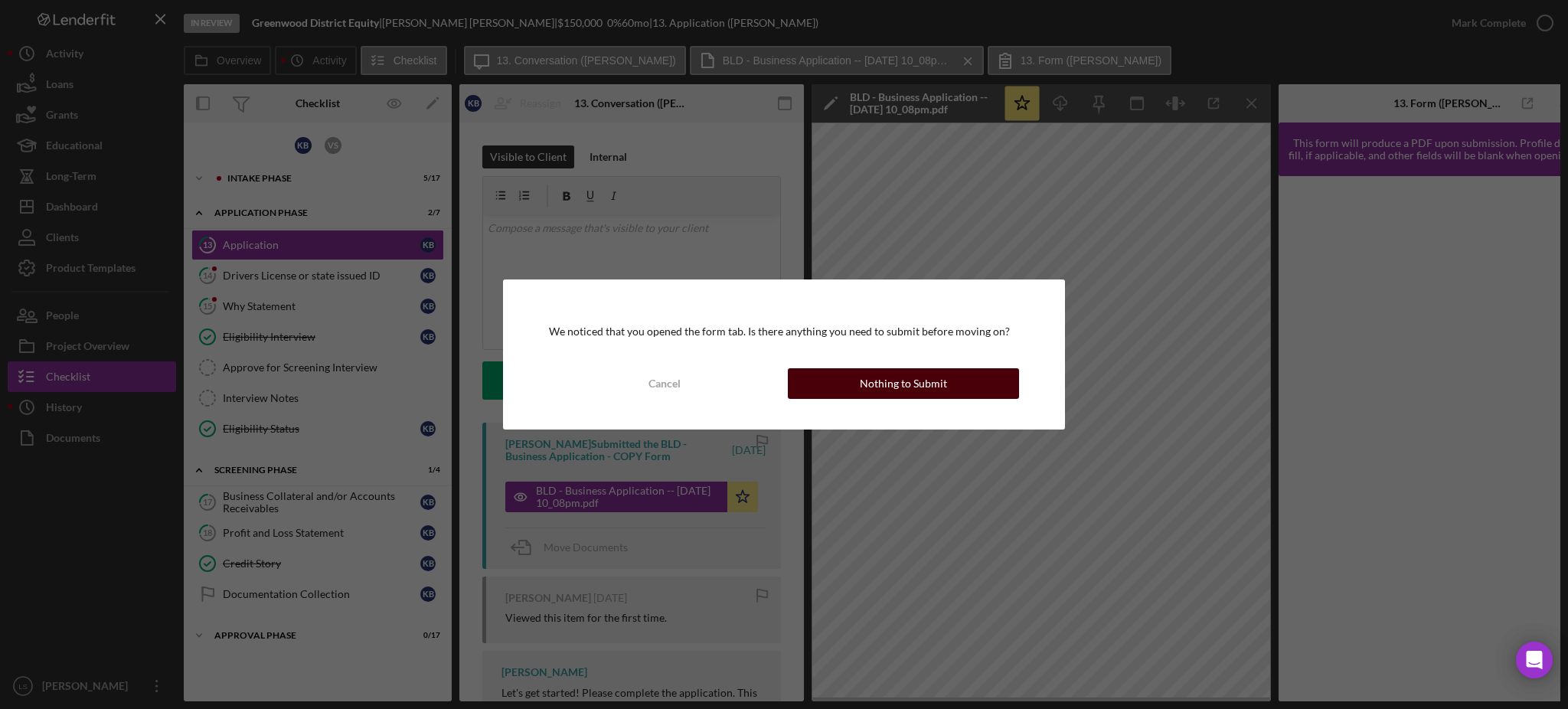
click at [934, 399] on div "Cancel Nothing to Submit" at bounding box center [784, 384] width 471 height 30
click at [928, 383] on div "Nothing to Submit" at bounding box center [903, 384] width 87 height 30
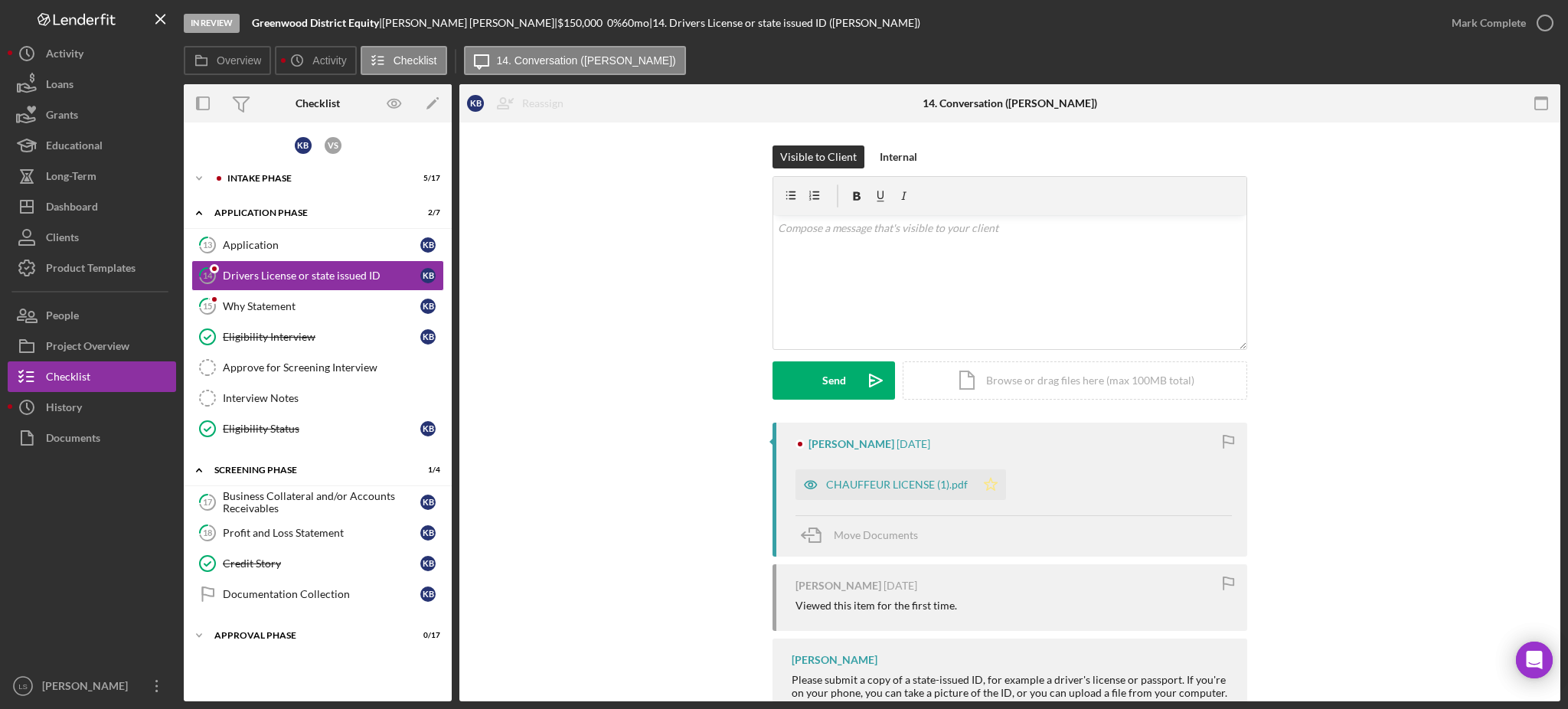
click at [987, 488] on icon "Icon/Star" at bounding box center [991, 485] width 30 height 30
click at [364, 312] on link "15 Why Statement K B" at bounding box center [318, 306] width 253 height 30
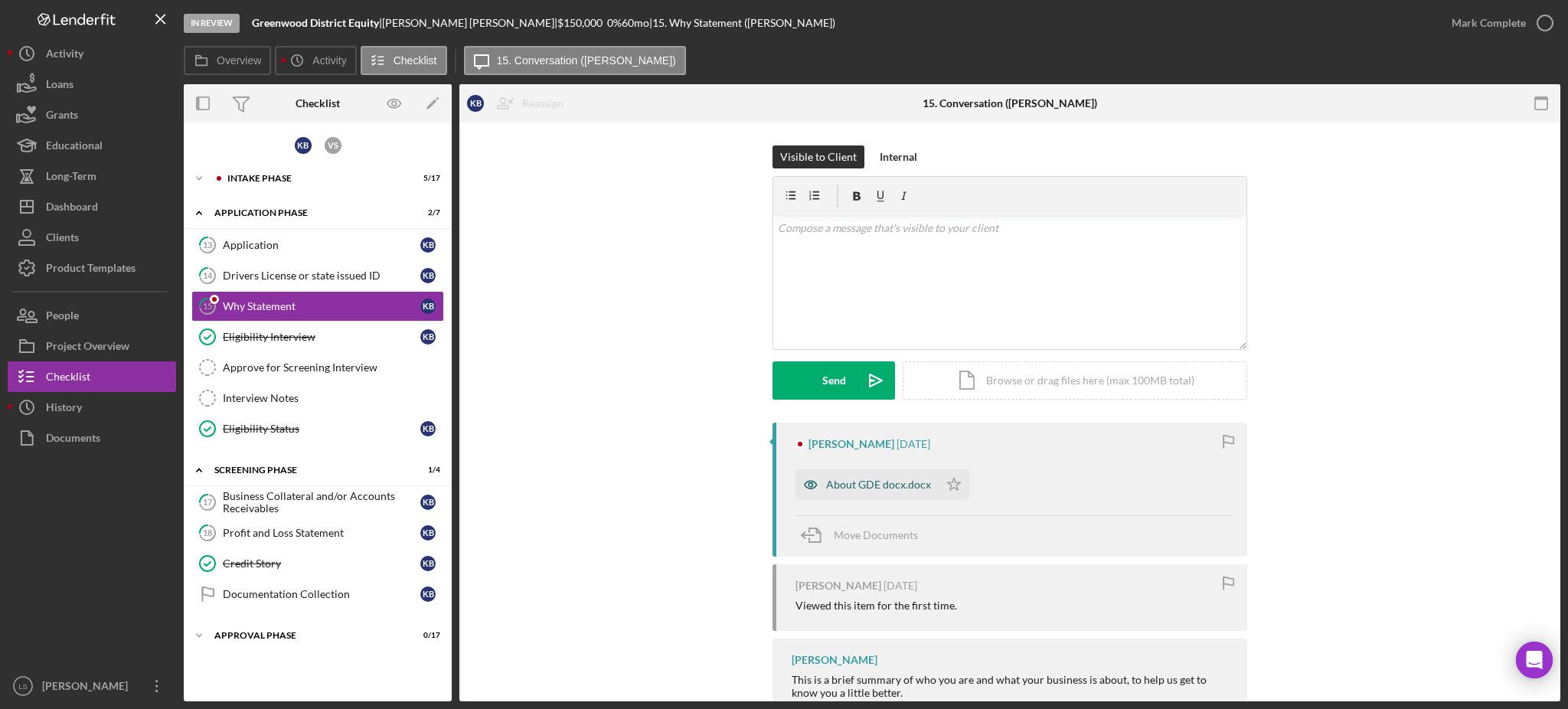
click at [911, 487] on div "About GDE docx.docx" at bounding box center [879, 485] width 105 height 13
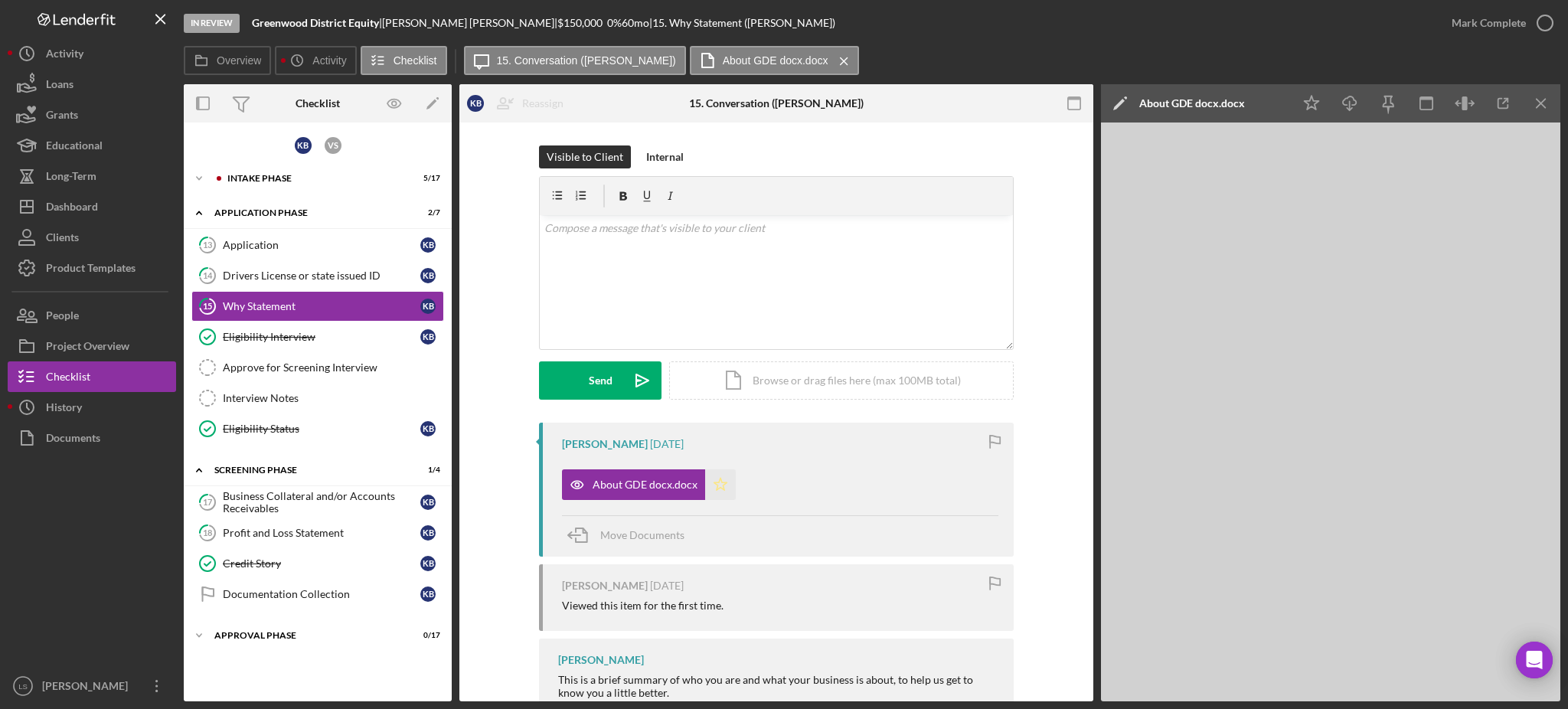
click at [714, 486] on icon "Icon/Star" at bounding box center [721, 485] width 30 height 30
drag, startPoint x: 352, startPoint y: 182, endPoint x: 357, endPoint y: 191, distance: 10.3
click at [357, 189] on div "Icon/Expander Intake Phase 5 / 17" at bounding box center [318, 178] width 268 height 30
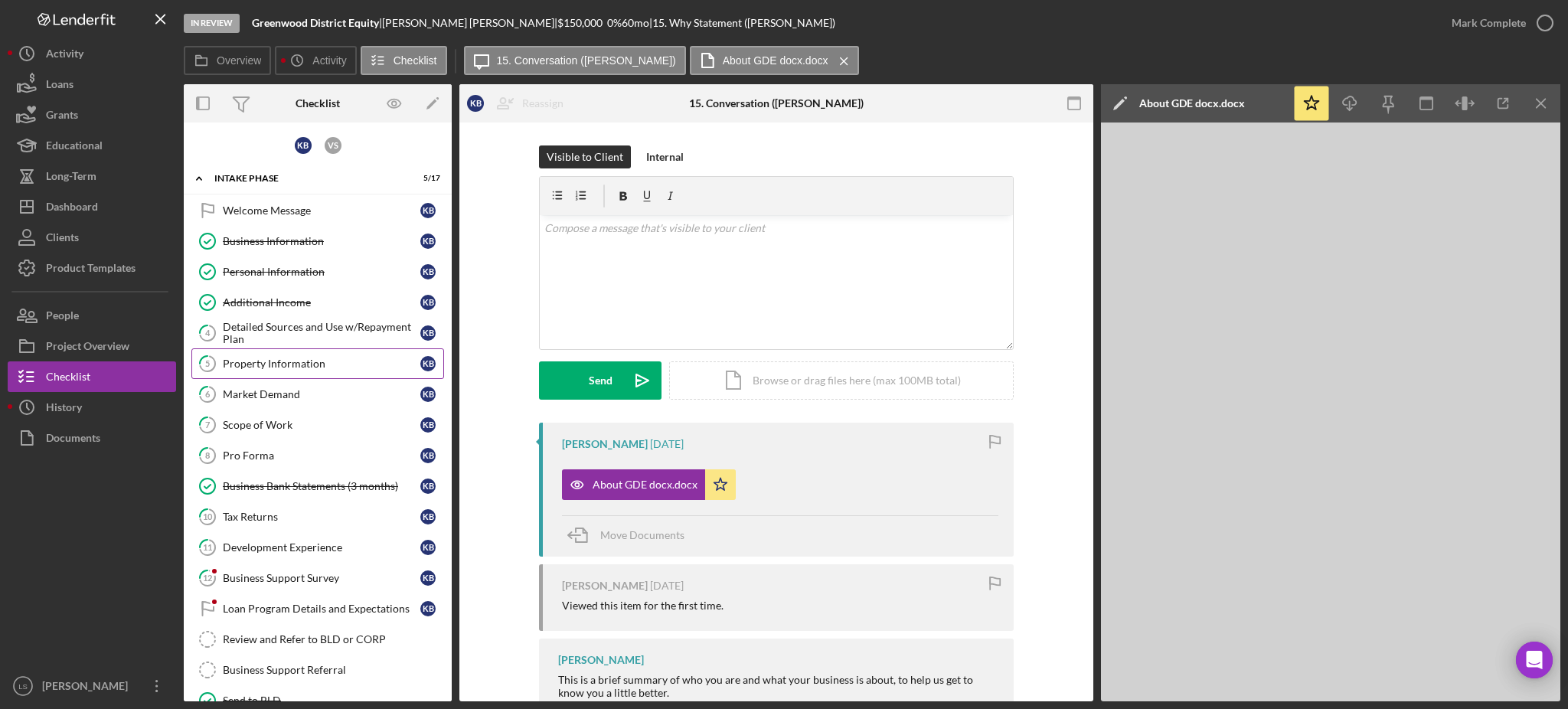
drag, startPoint x: 349, startPoint y: 330, endPoint x: 329, endPoint y: 365, distance: 40.3
click at [350, 330] on div "Detailed Sources and Use w/Repayment Plan" at bounding box center [322, 333] width 198 height 25
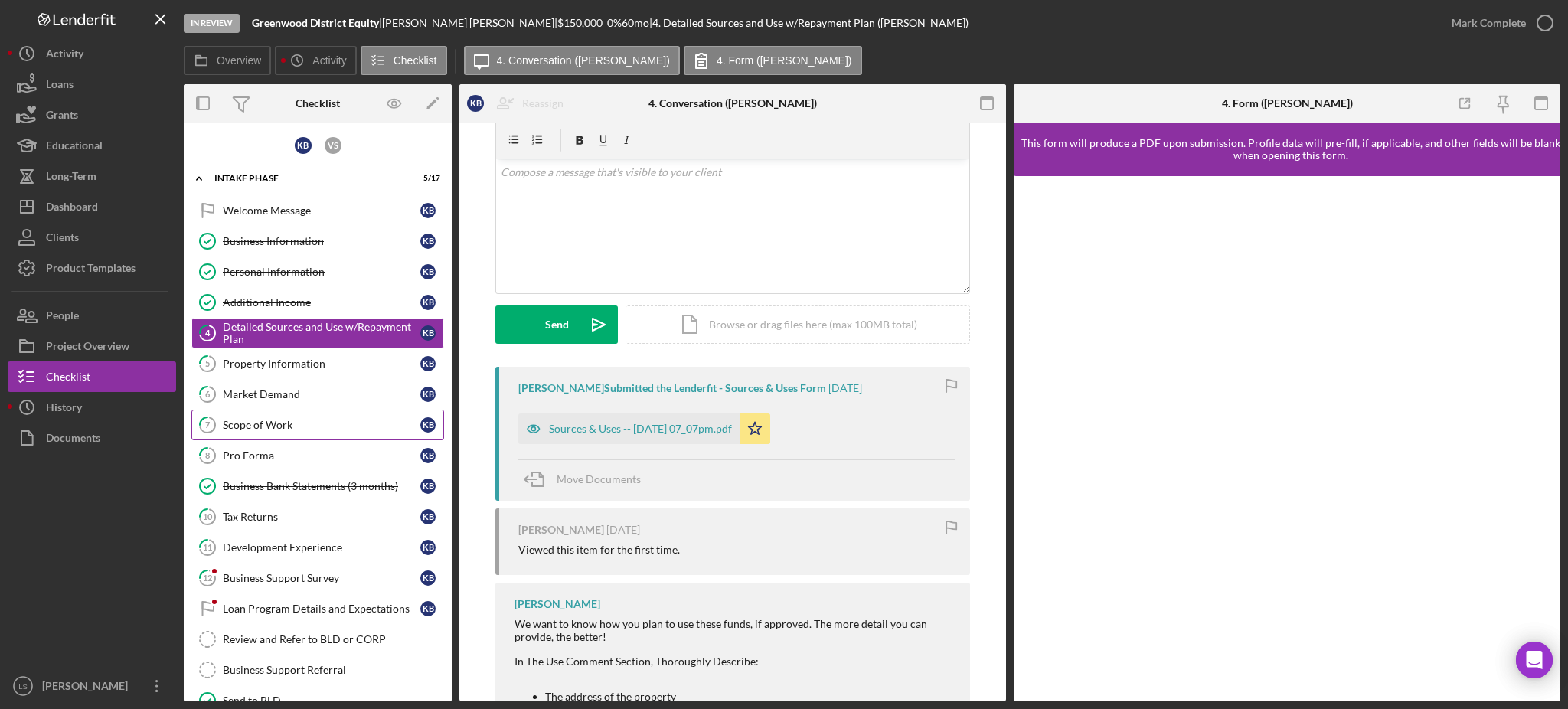
scroll to position [102, 0]
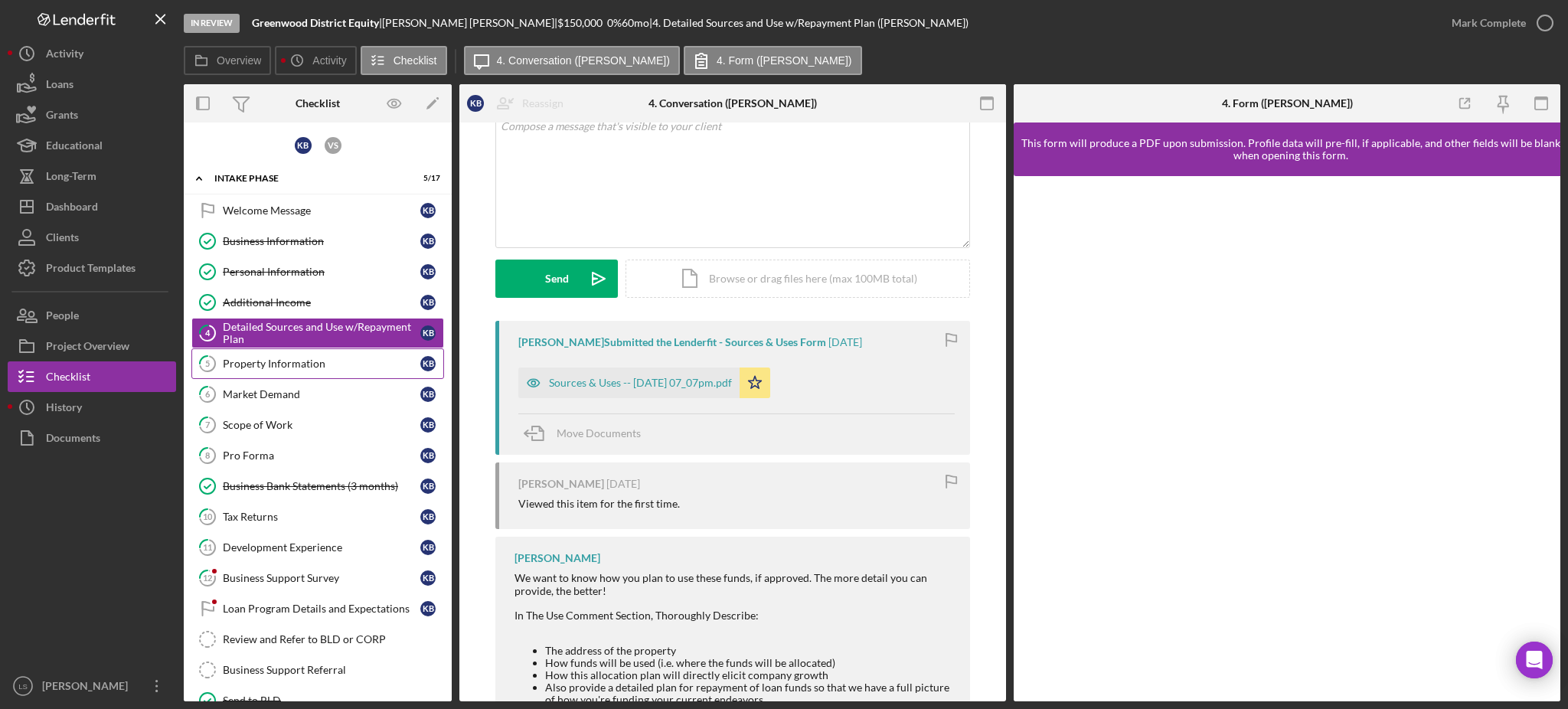
click at [354, 365] on div "Property Information" at bounding box center [322, 363] width 198 height 13
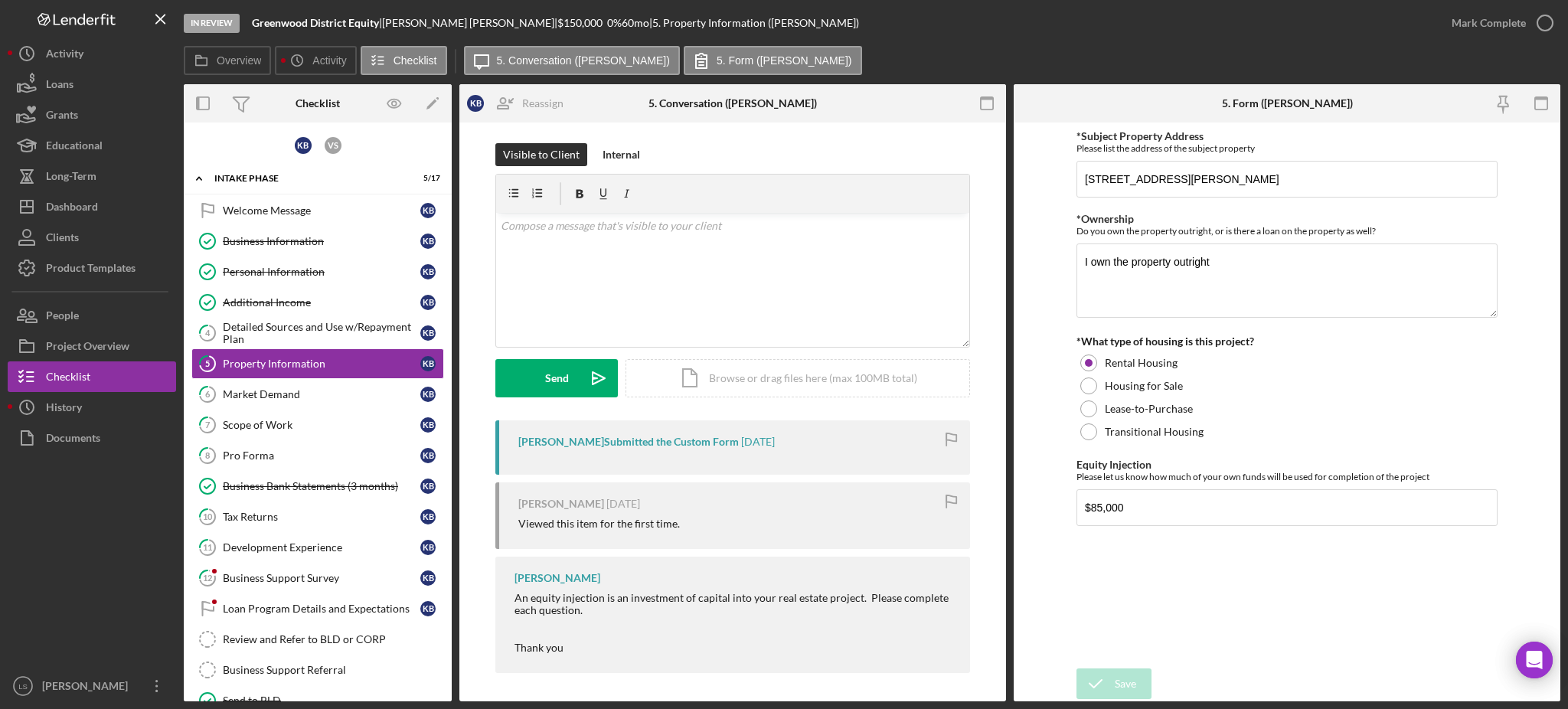
scroll to position [4, 0]
click at [363, 390] on div "Market Demand" at bounding box center [322, 395] width 198 height 13
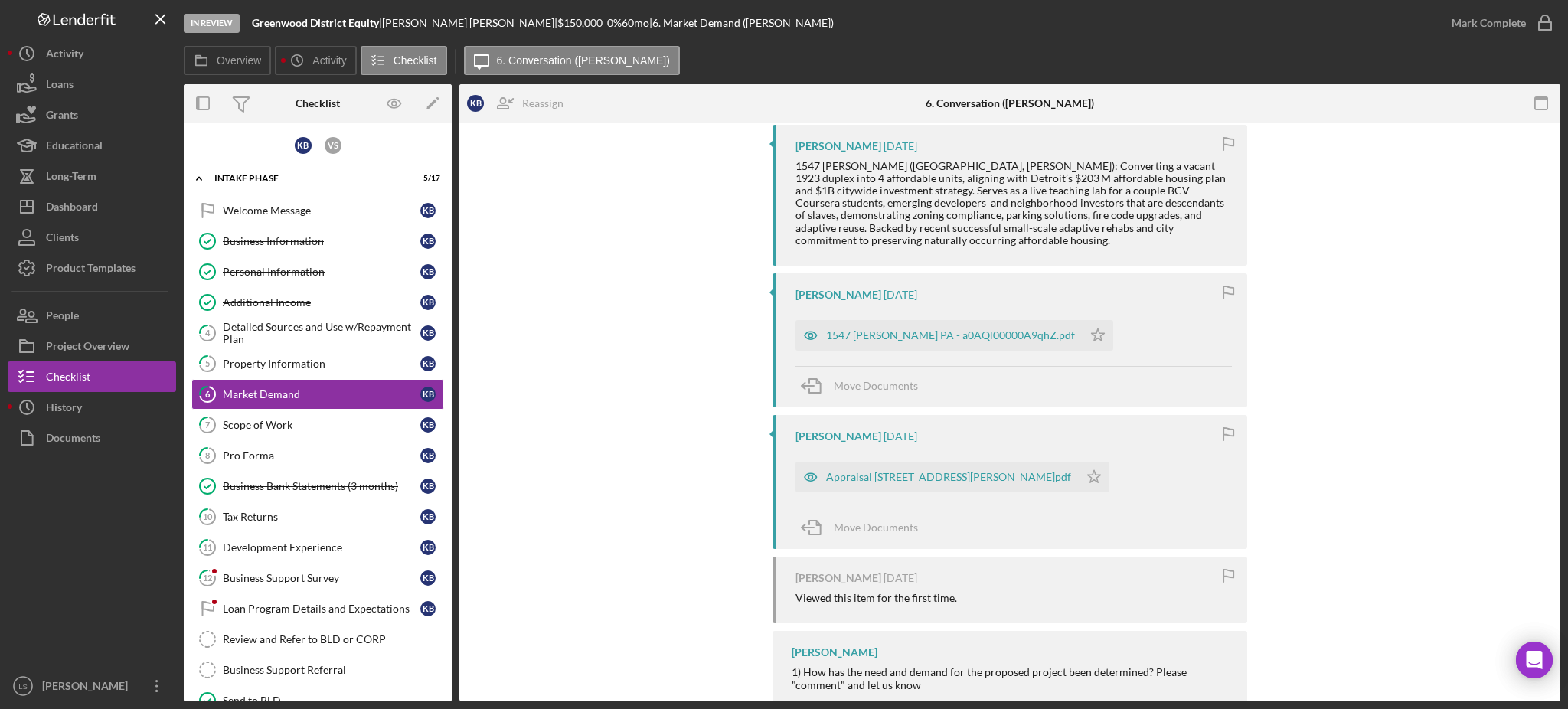
scroll to position [307, 0]
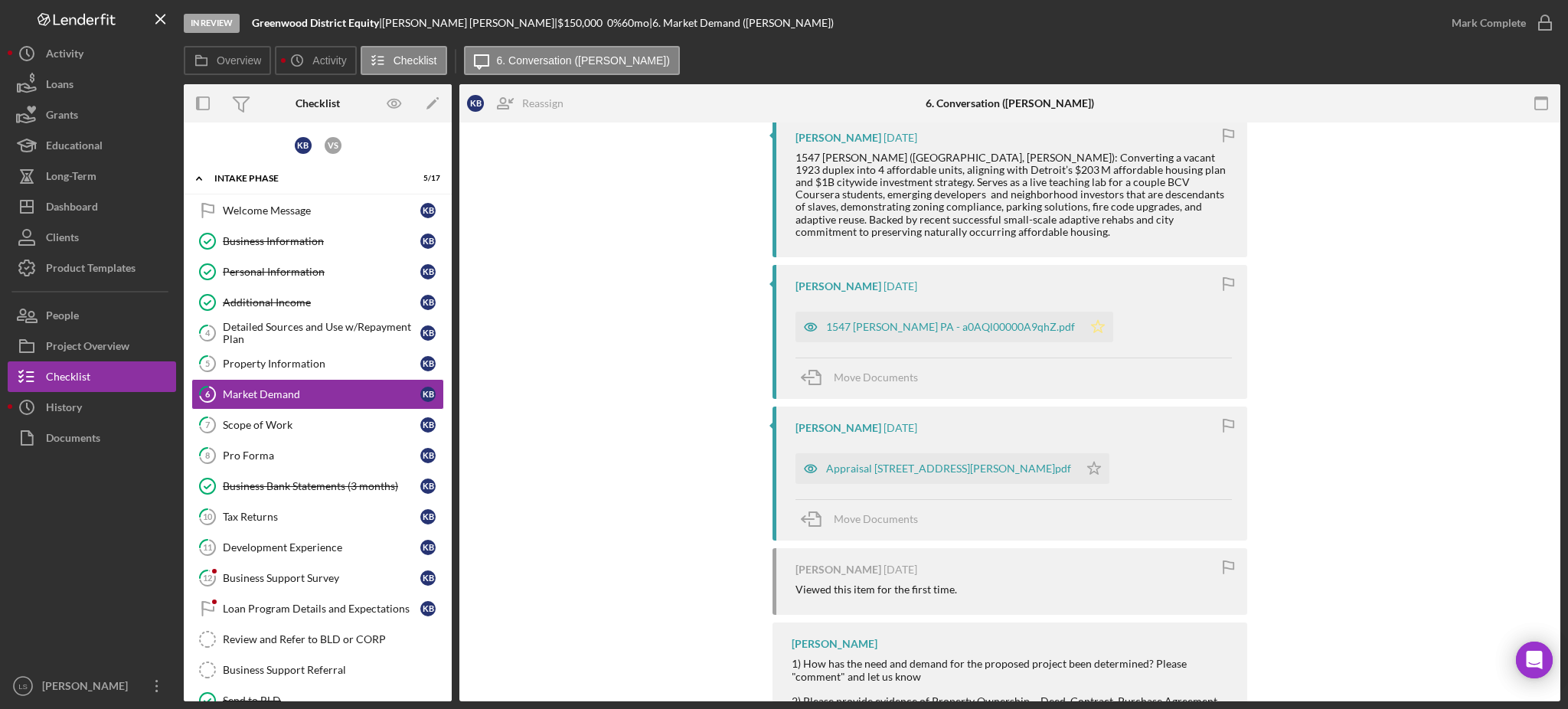
click at [1092, 325] on polygon "button" at bounding box center [1098, 326] width 13 height 13
click at [1108, 475] on icon "Icon/Star" at bounding box center [1094, 469] width 30 height 30
click at [329, 425] on div "Scope of Work" at bounding box center [322, 425] width 198 height 13
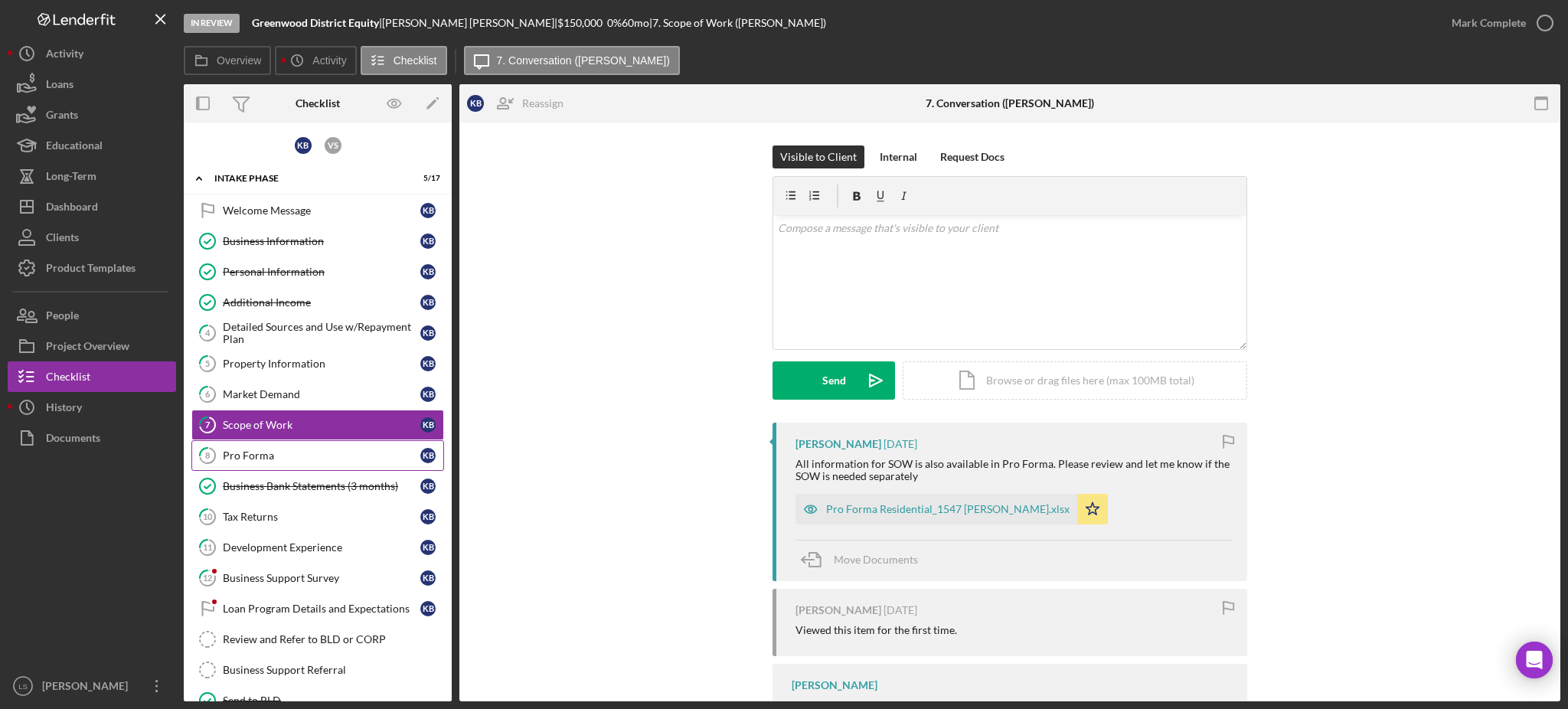
click at [286, 470] on link "8 Pro Forma K B" at bounding box center [318, 455] width 253 height 30
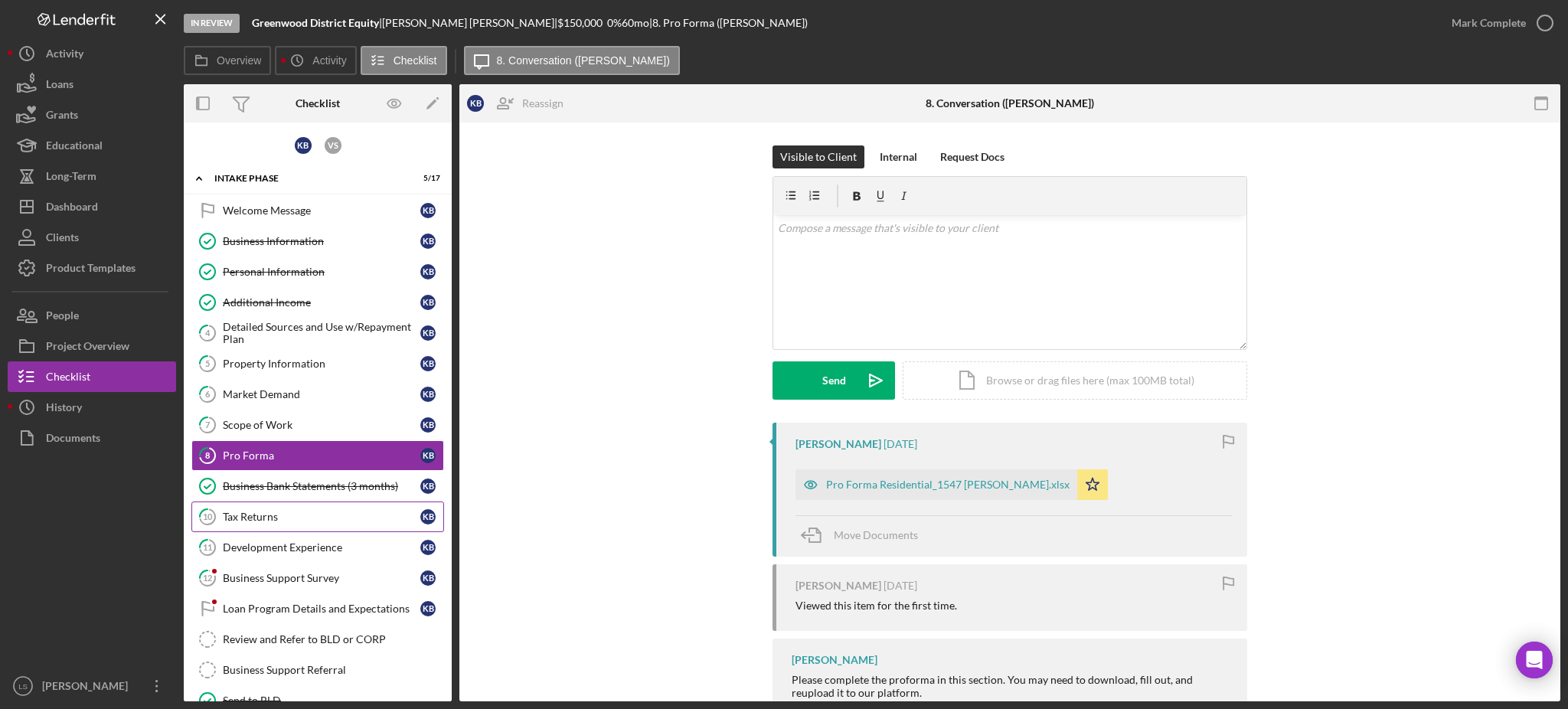
click at [253, 518] on div "Tax Returns" at bounding box center [322, 517] width 198 height 13
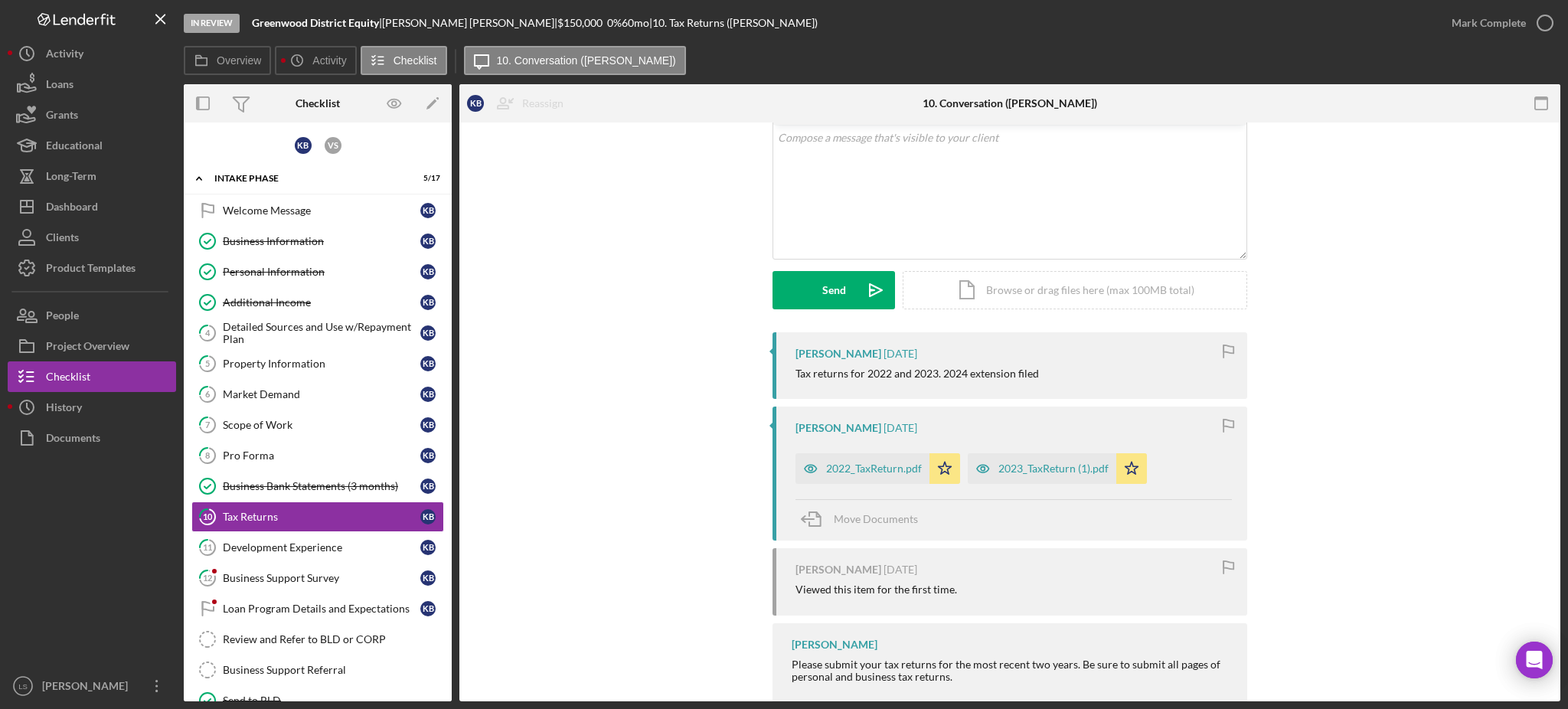
scroll to position [145, 0]
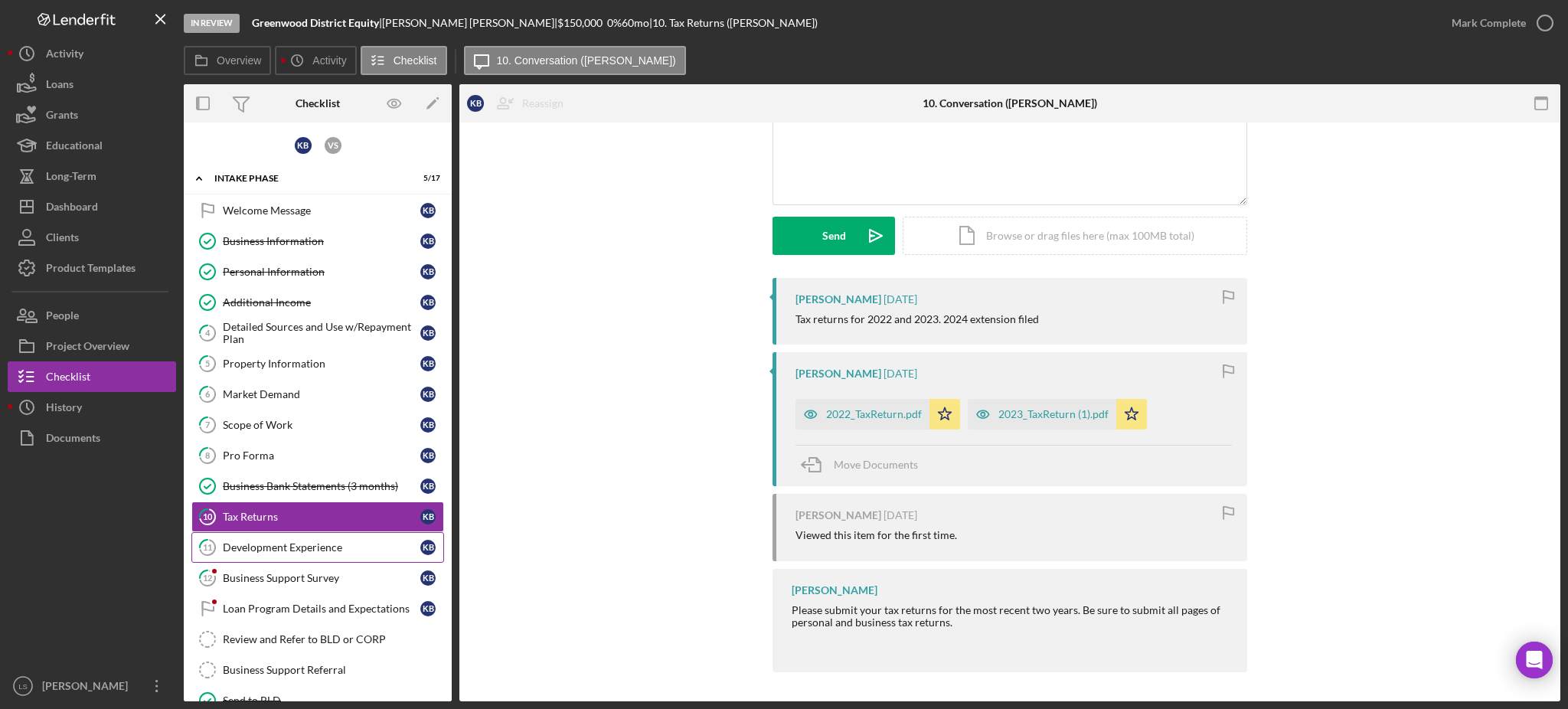
click at [337, 553] on link "11 Development Experience K B" at bounding box center [318, 548] width 253 height 30
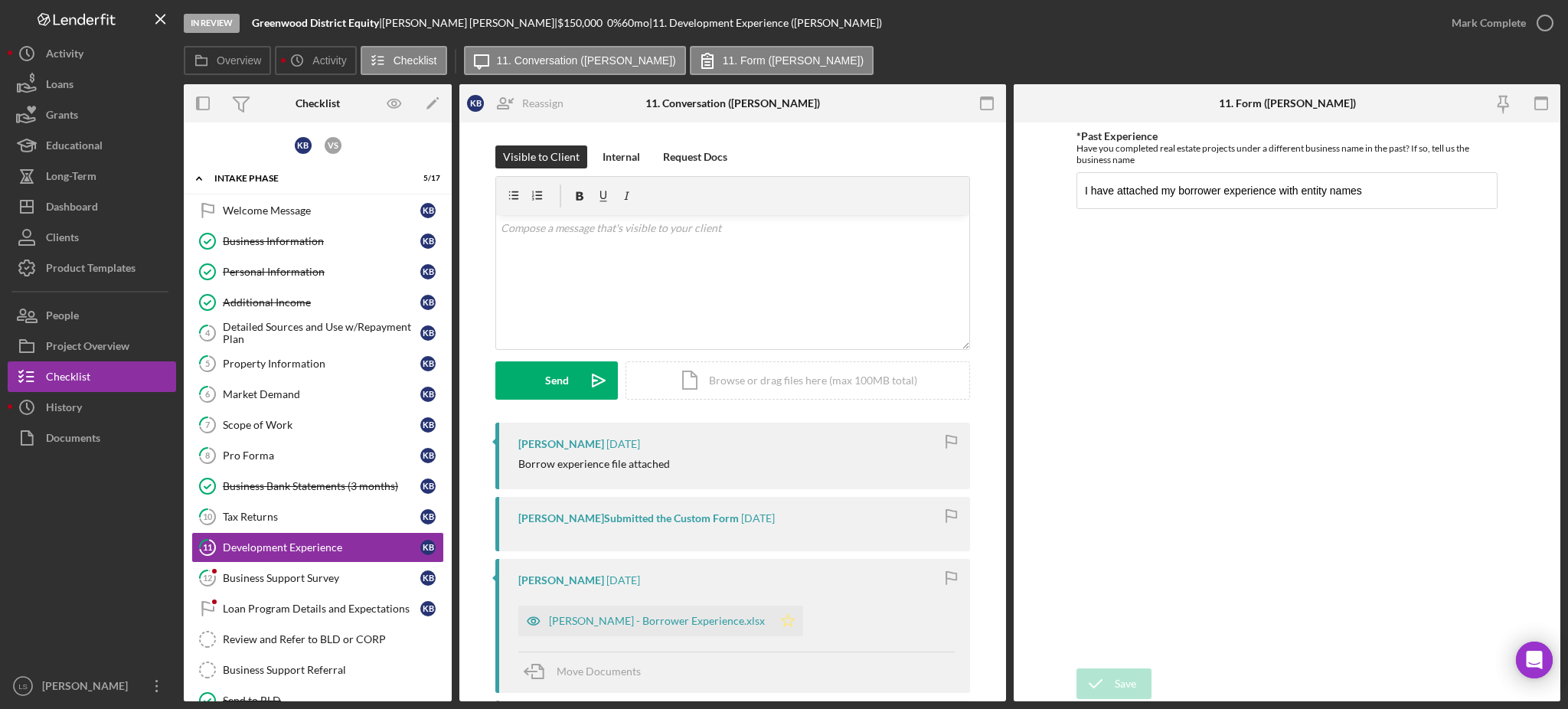
click at [773, 633] on icon "Icon/Star" at bounding box center [788, 621] width 30 height 30
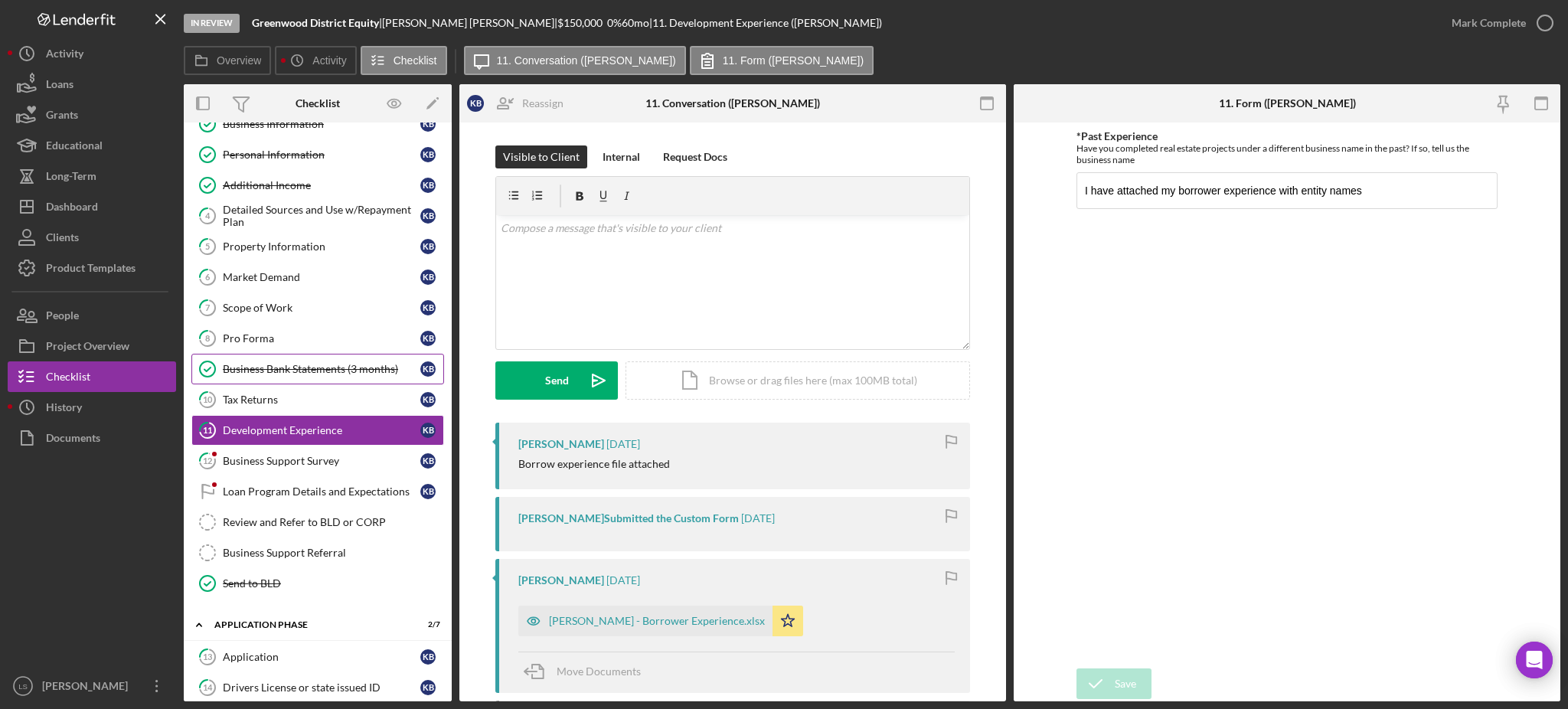
scroll to position [204, 0]
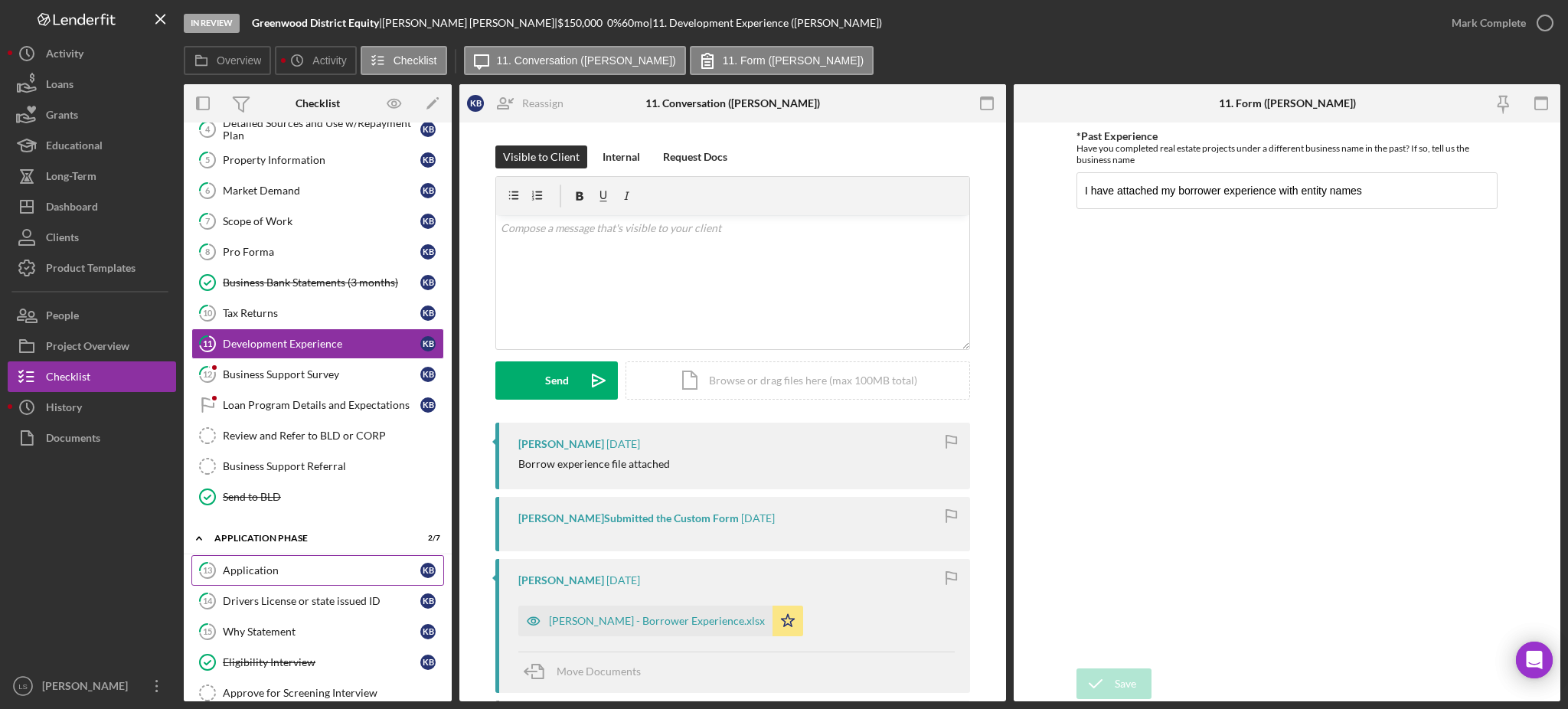
click at [350, 561] on link "13 Application K B" at bounding box center [318, 570] width 253 height 30
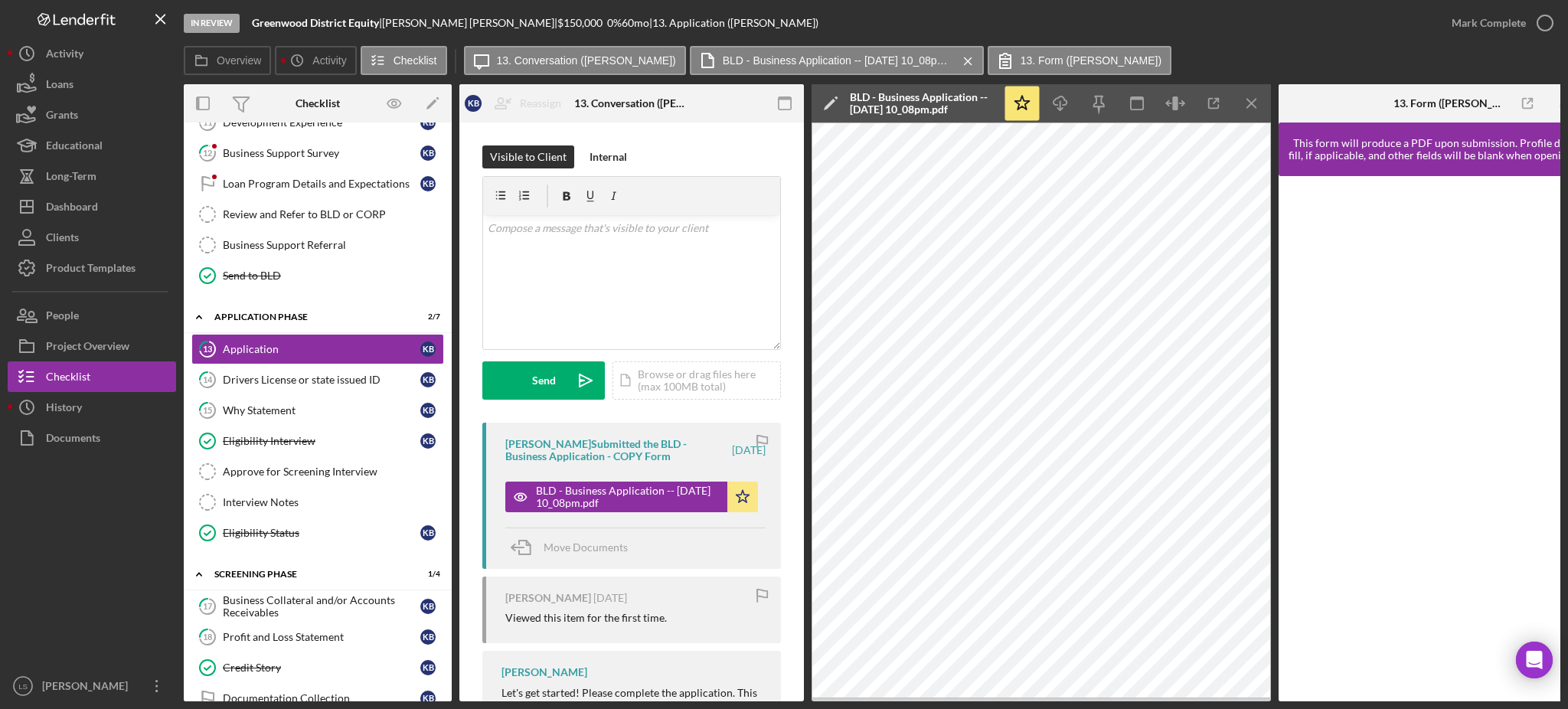
scroll to position [492, 0]
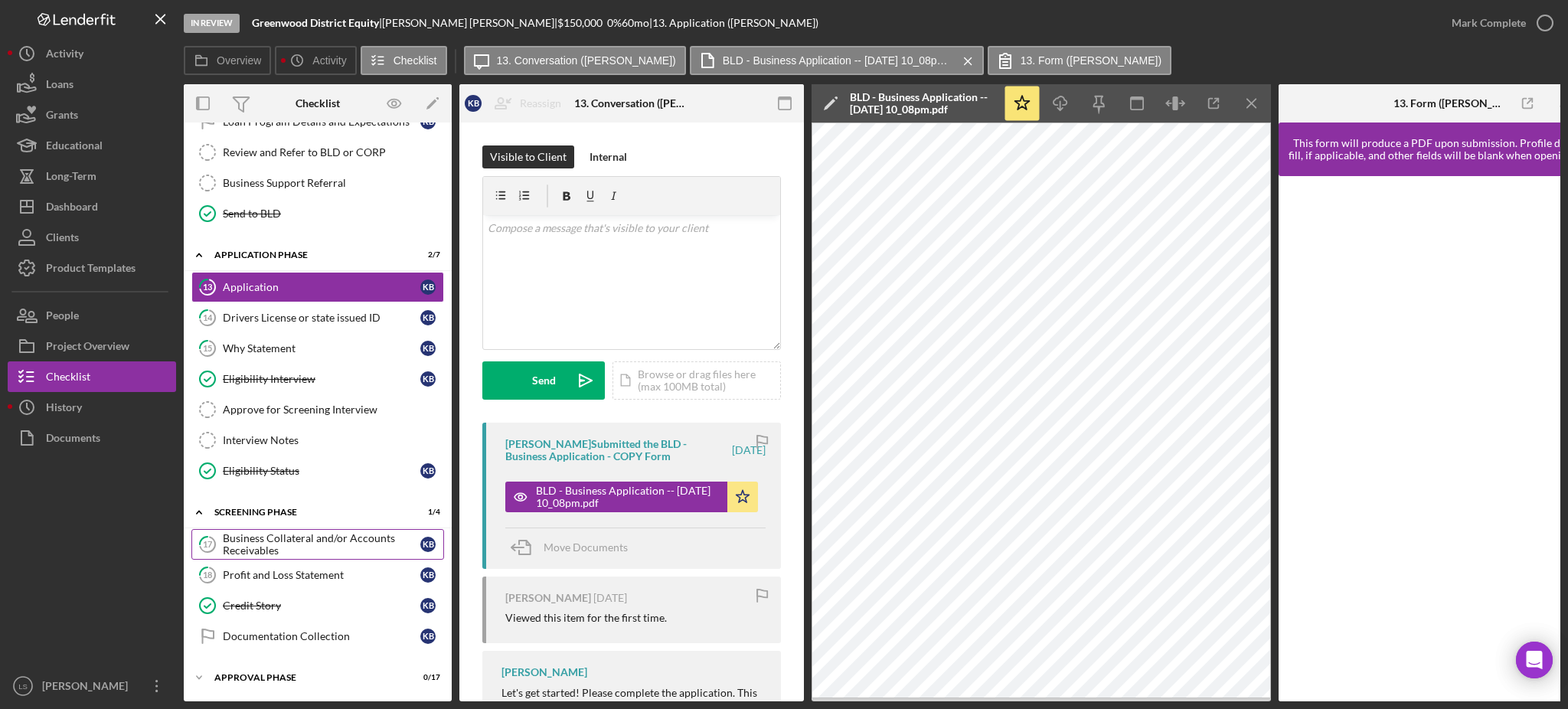
click at [351, 537] on div "Business Collateral and/or Accounts Receivables" at bounding box center [322, 544] width 198 height 25
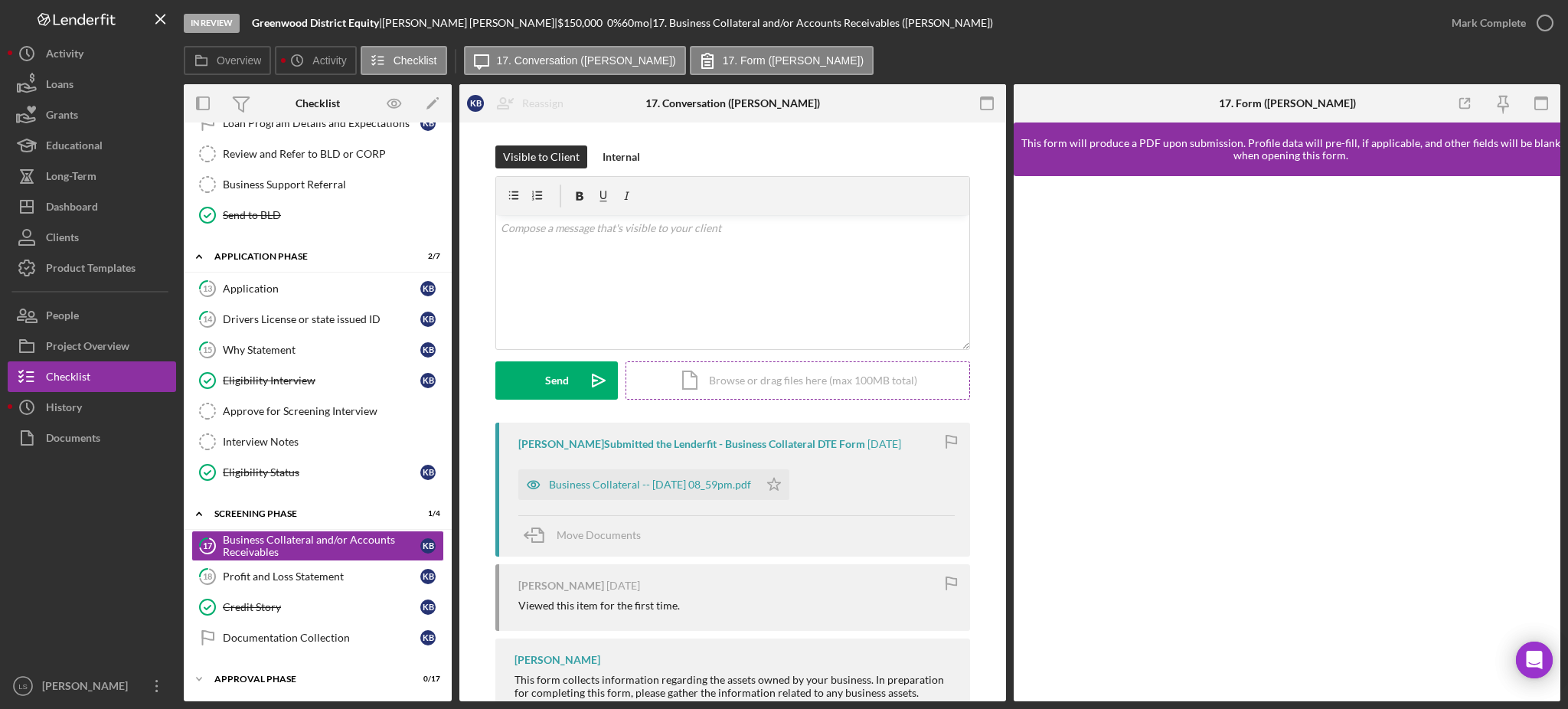
scroll to position [487, 0]
click at [680, 484] on div "Business Collateral -- 2025-08-28 08_59pm.pdf" at bounding box center [650, 485] width 202 height 13
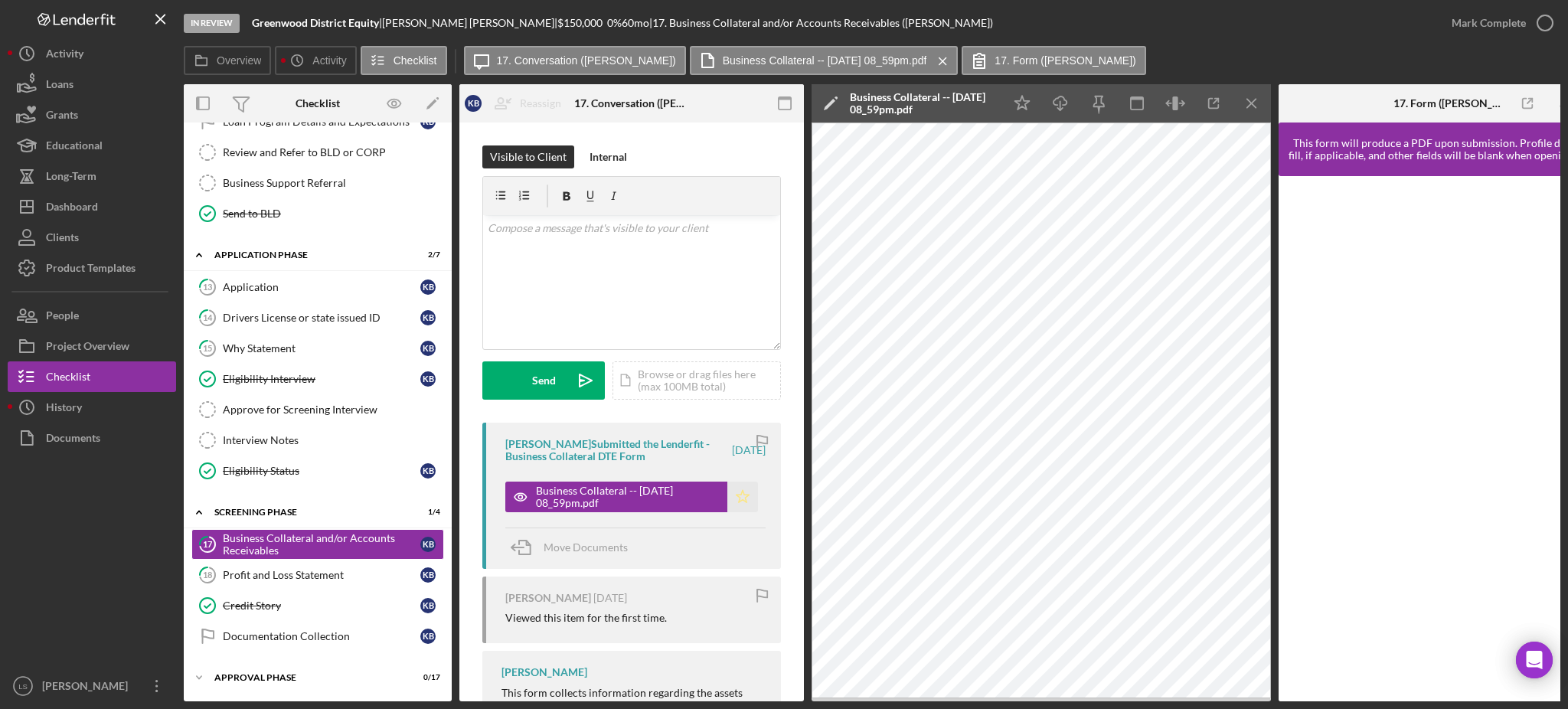
click at [741, 500] on polygon "button" at bounding box center [743, 496] width 13 height 13
click at [254, 606] on div "Credit Story" at bounding box center [322, 606] width 198 height 13
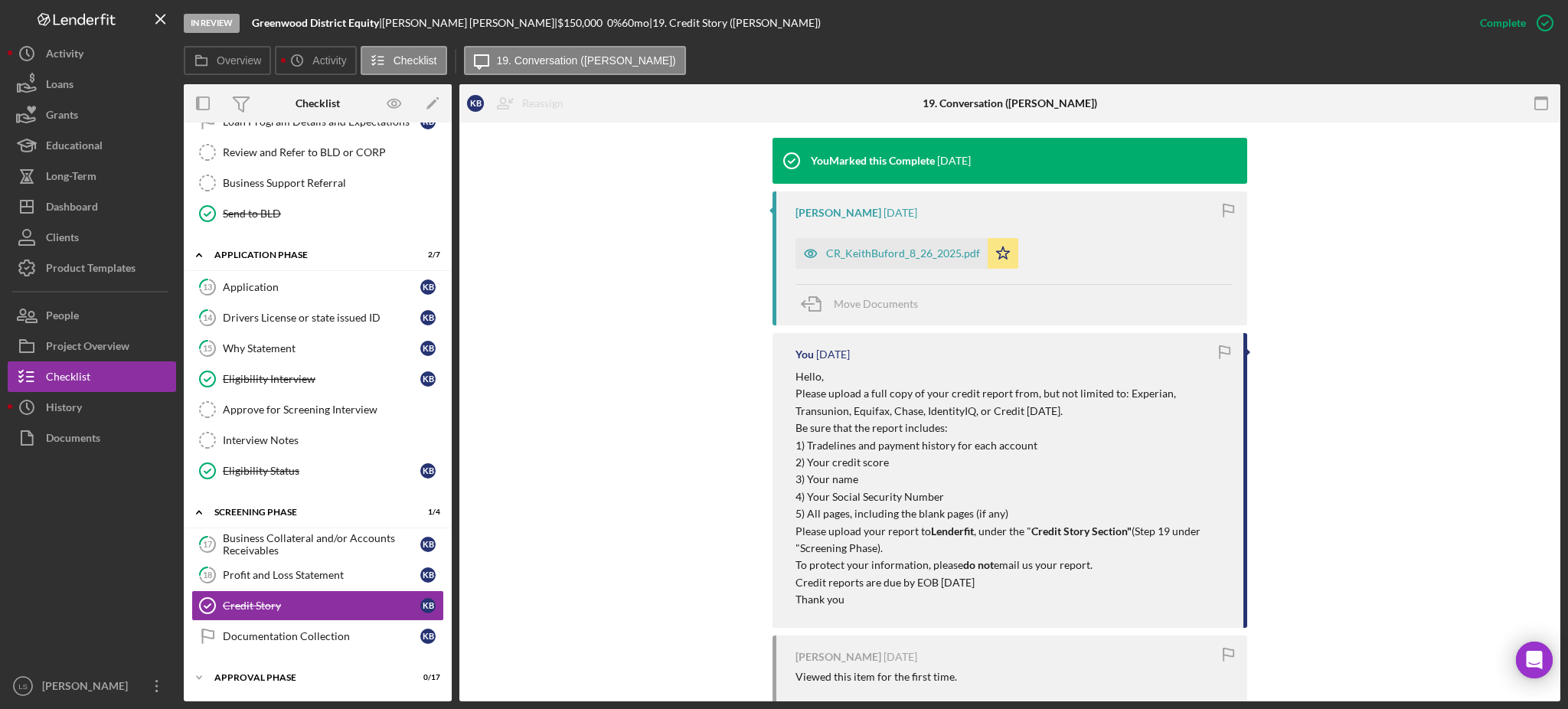
scroll to position [483, 0]
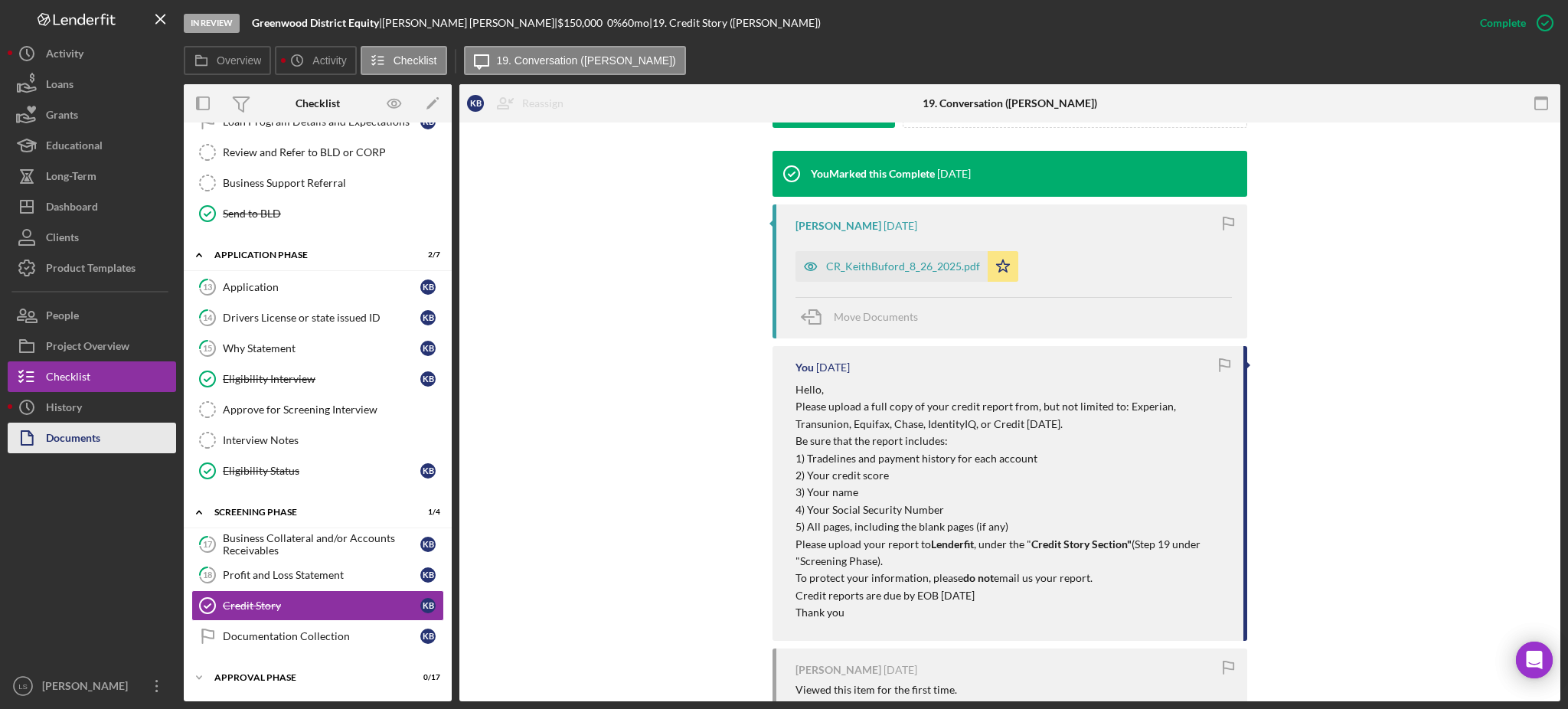
click at [77, 430] on div "Documents" at bounding box center [73, 439] width 54 height 35
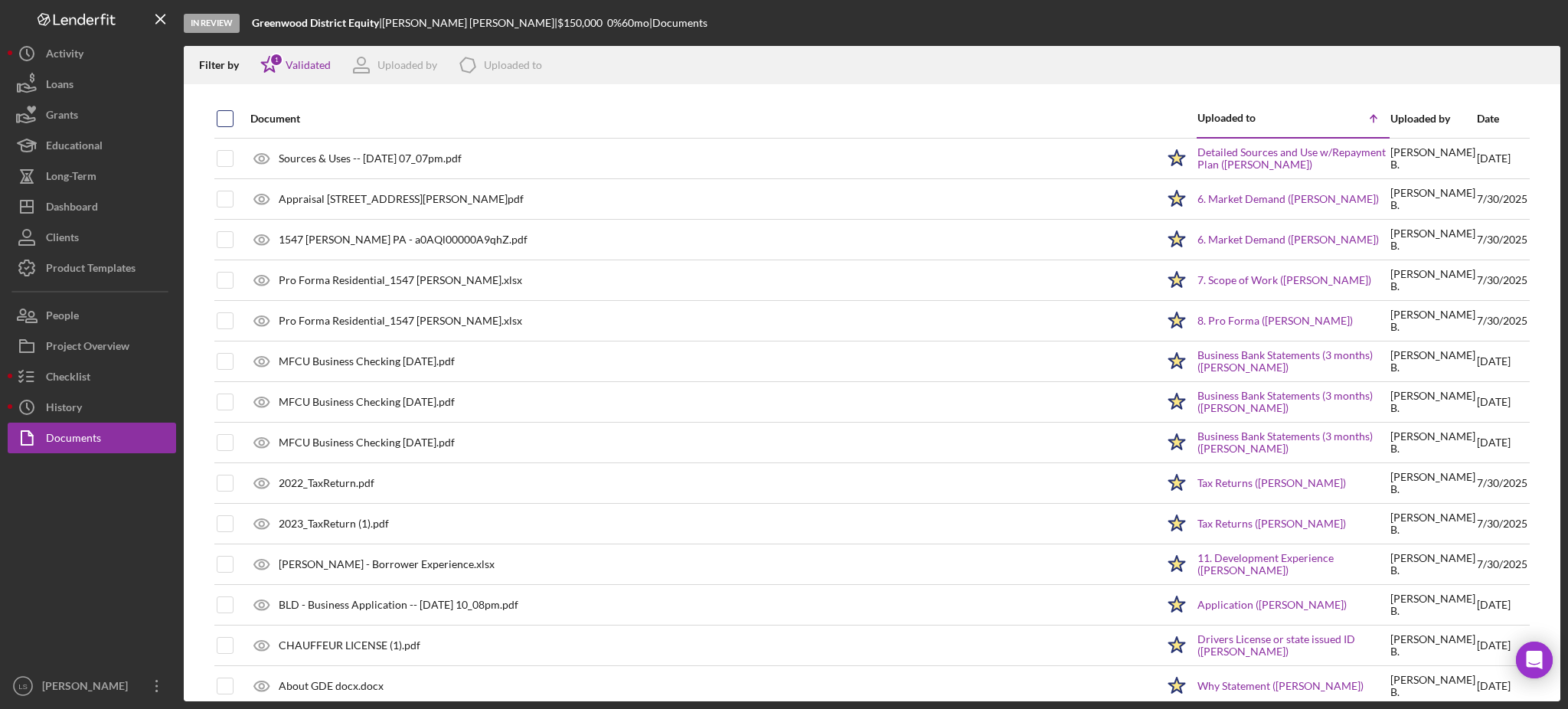
click at [223, 121] on input "checkbox" at bounding box center [225, 118] width 15 height 15
checkbox input "true"
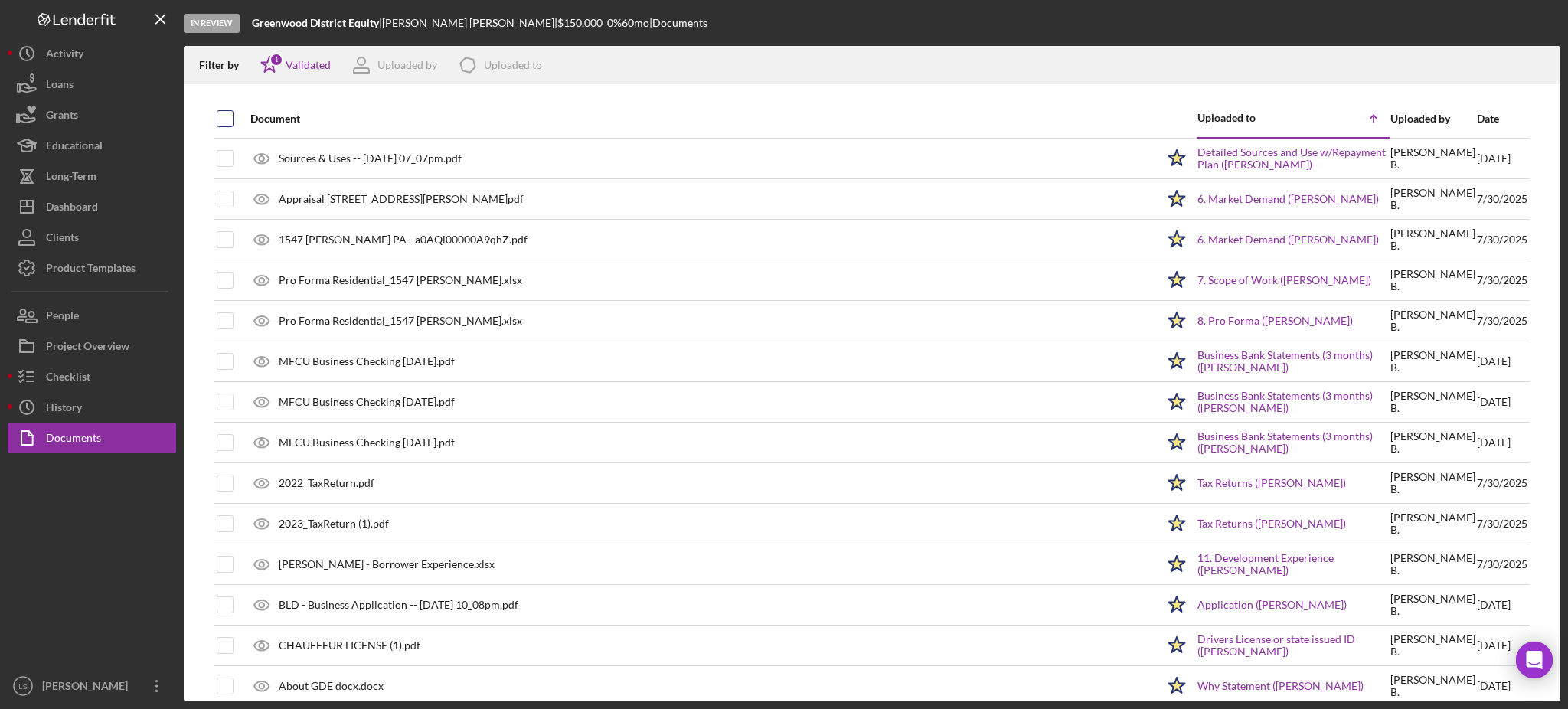
checkbox input "true"
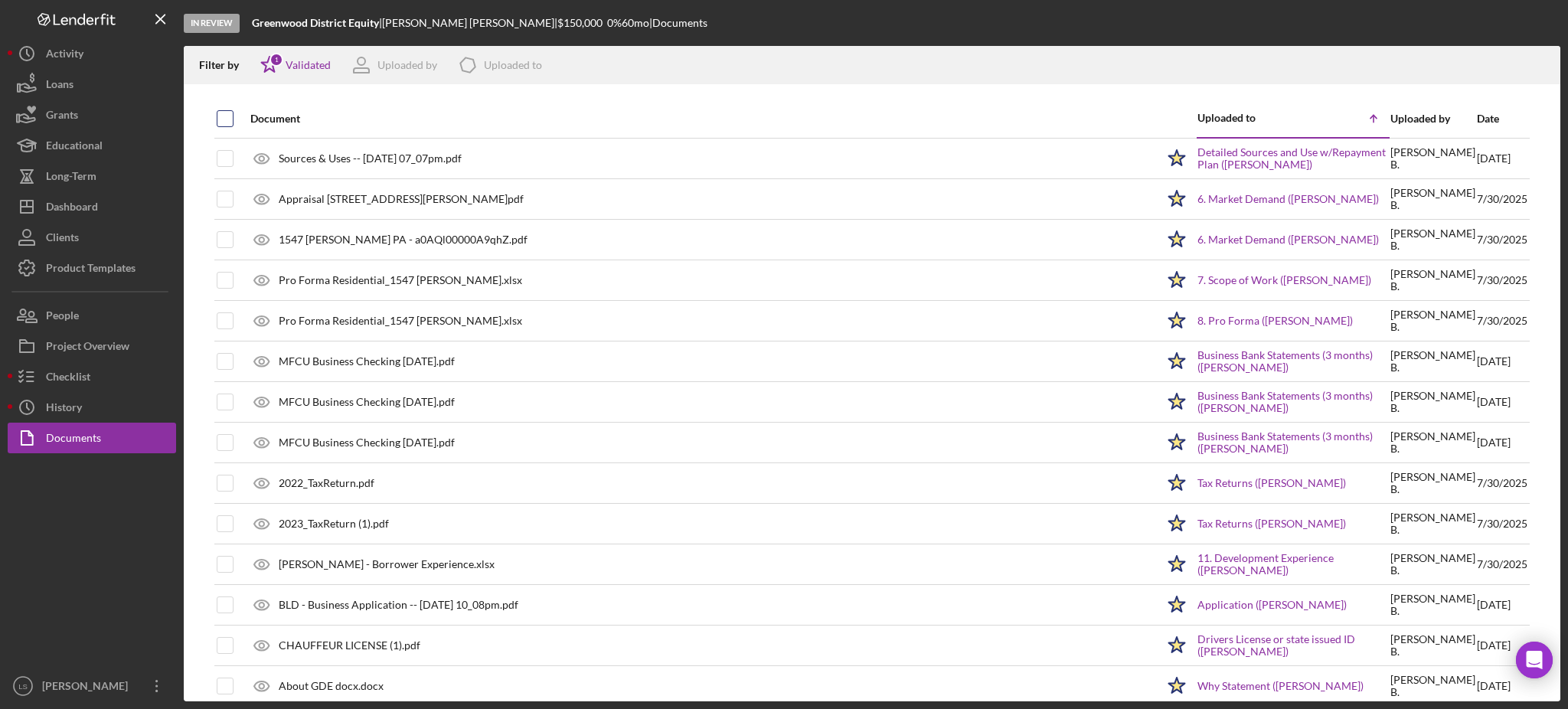
checkbox input "true"
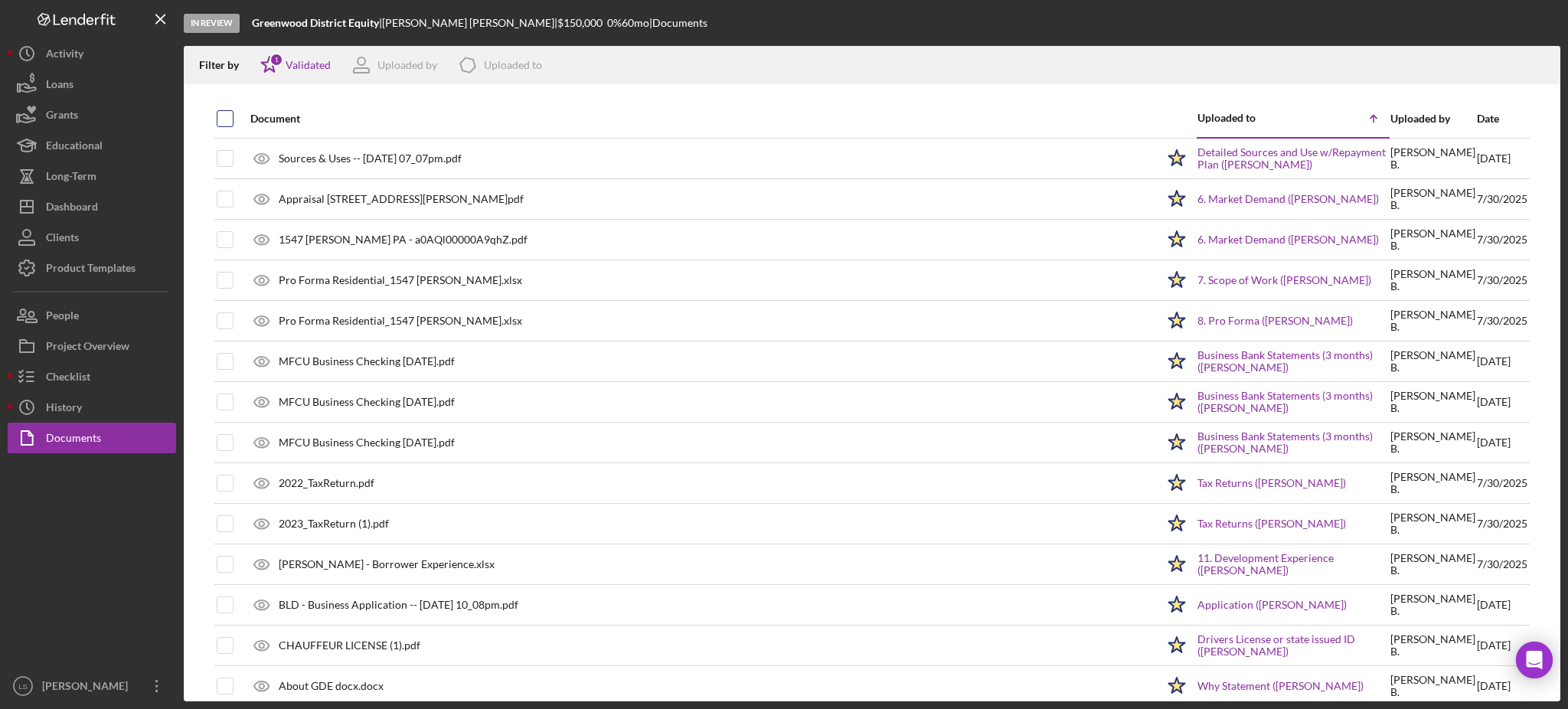
checkbox input "true"
click at [1541, 62] on icon "Icon/Download" at bounding box center [1542, 65] width 35 height 35
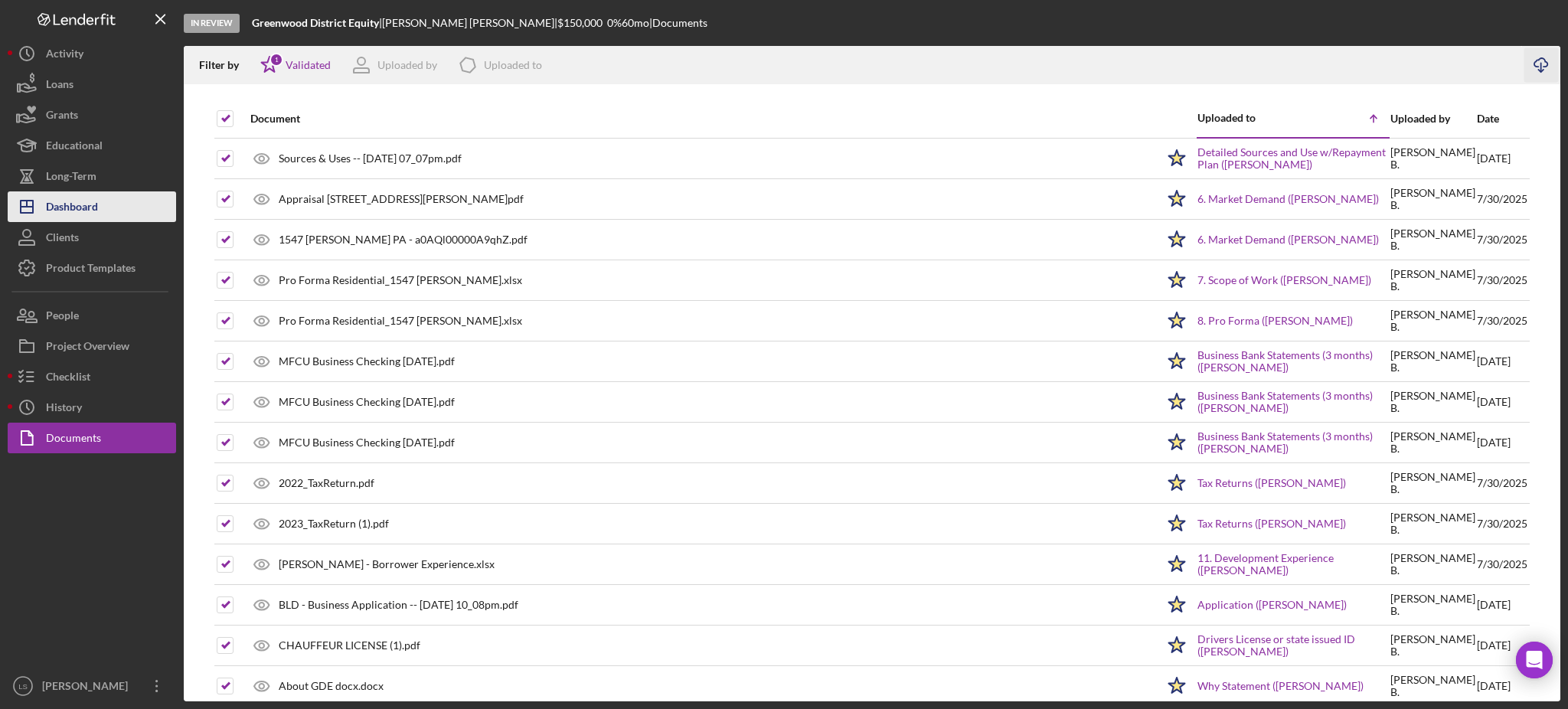
click at [70, 219] on div "Dashboard" at bounding box center [72, 209] width 52 height 35
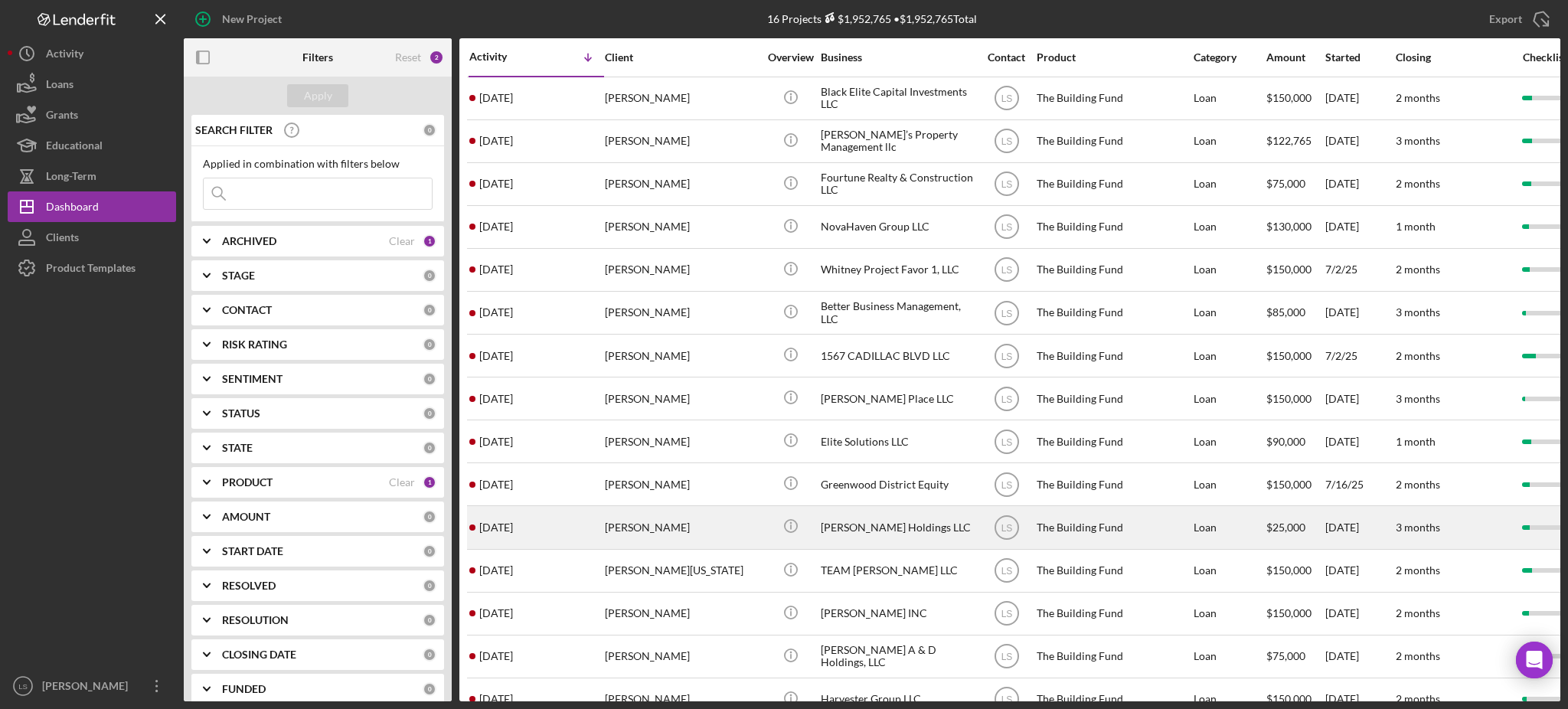
click at [657, 531] on div "[PERSON_NAME]" at bounding box center [681, 527] width 153 height 41
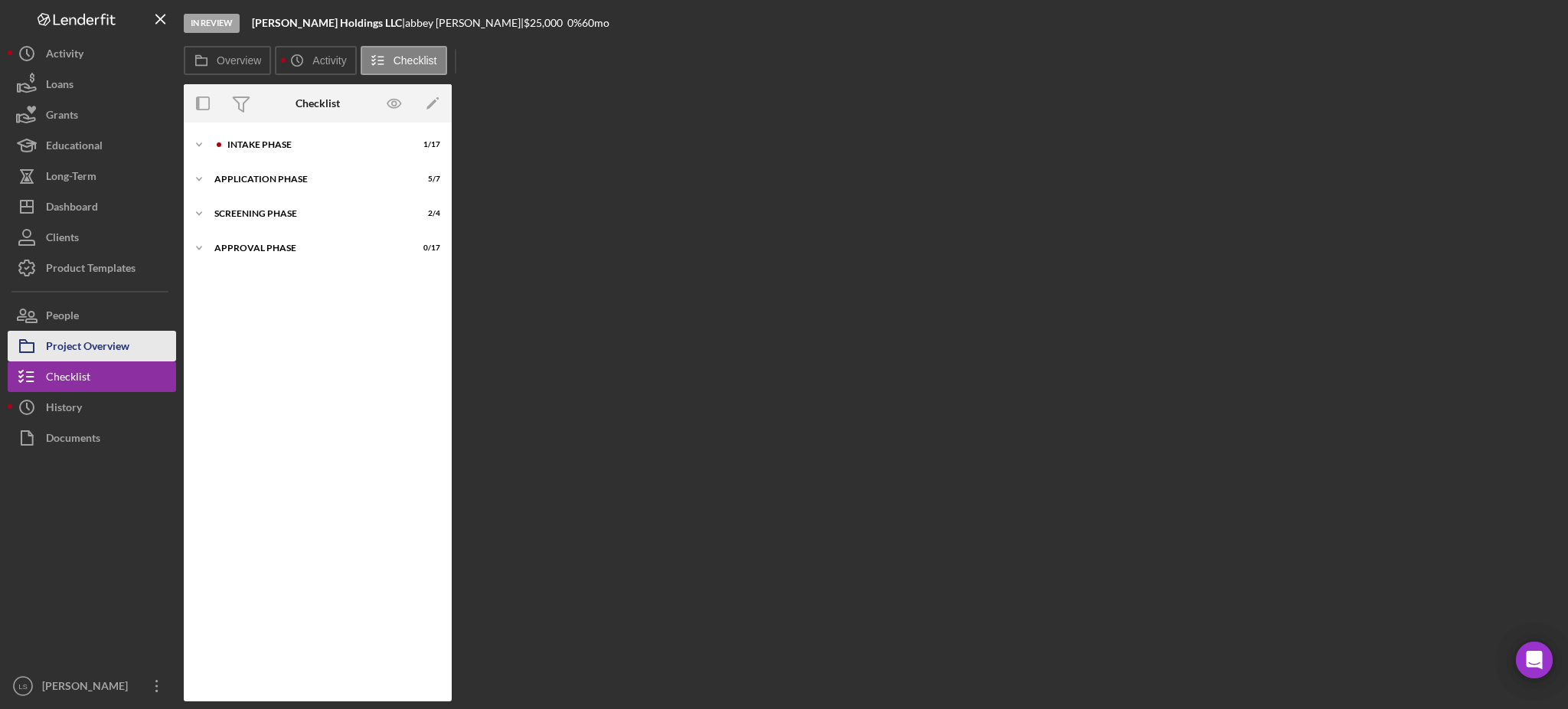
click at [135, 344] on button "Project Overview" at bounding box center [91, 346] width 168 height 30
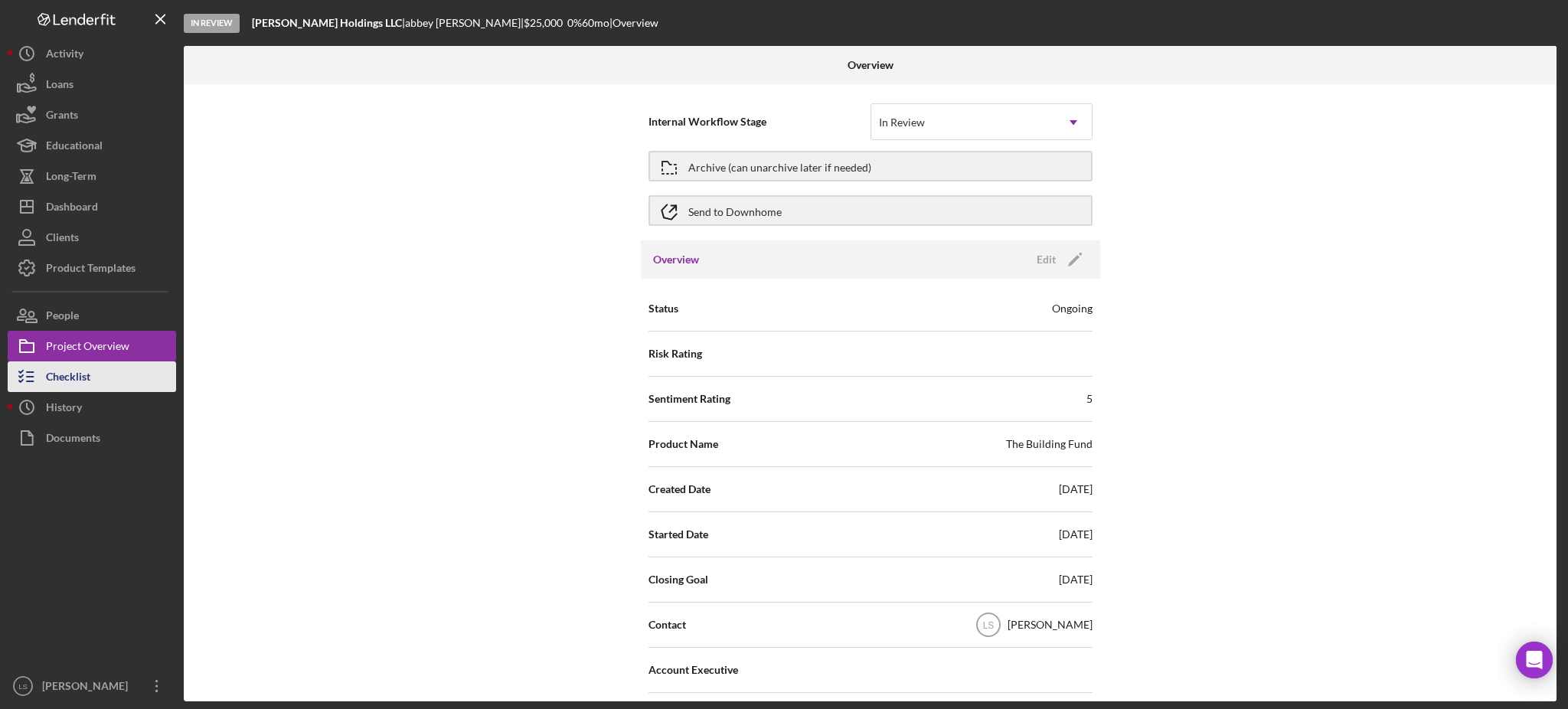
click at [84, 394] on button "Icon/History History" at bounding box center [91, 407] width 168 height 30
click at [106, 374] on button "Checklist" at bounding box center [91, 377] width 168 height 30
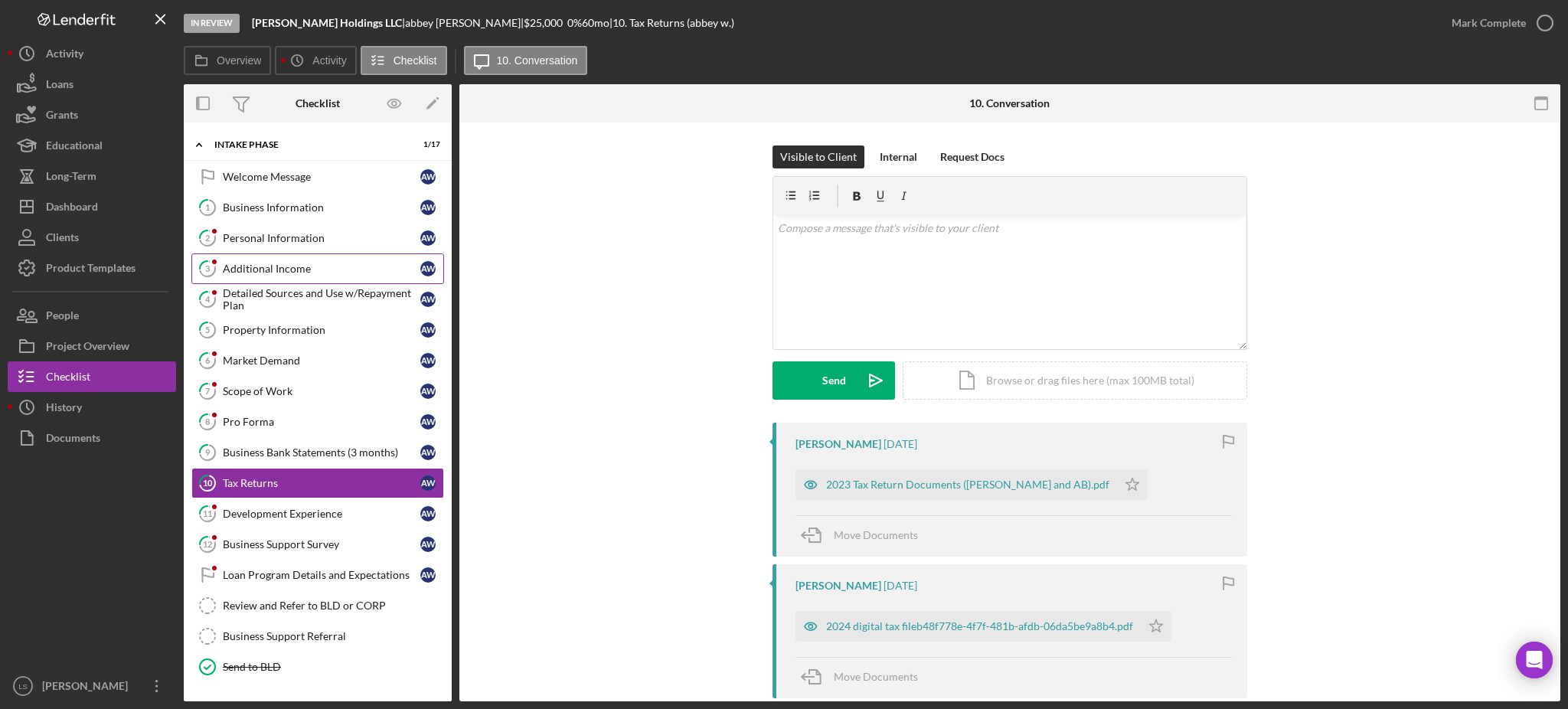
scroll to position [70, 0]
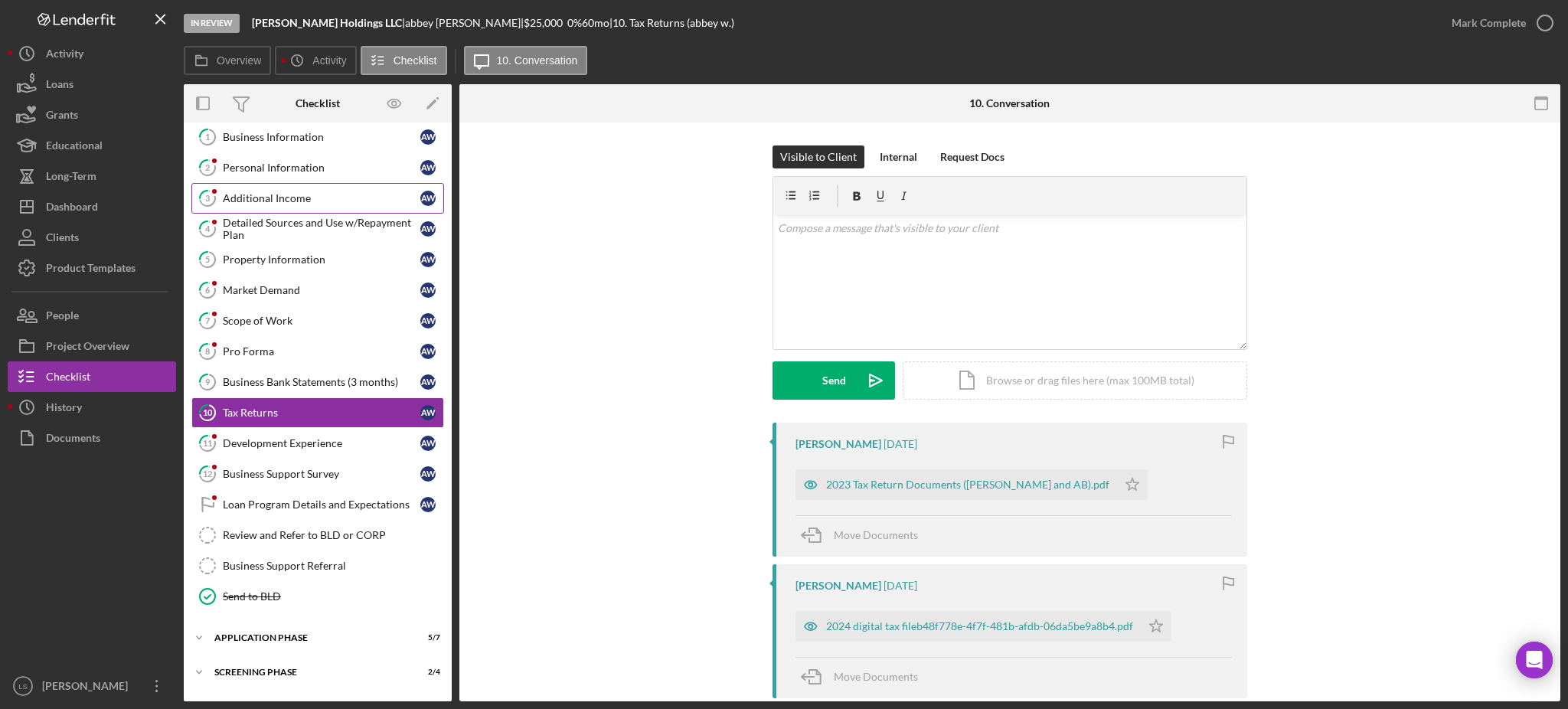
click at [360, 190] on link "3 Additional Income a w" at bounding box center [318, 199] width 253 height 30
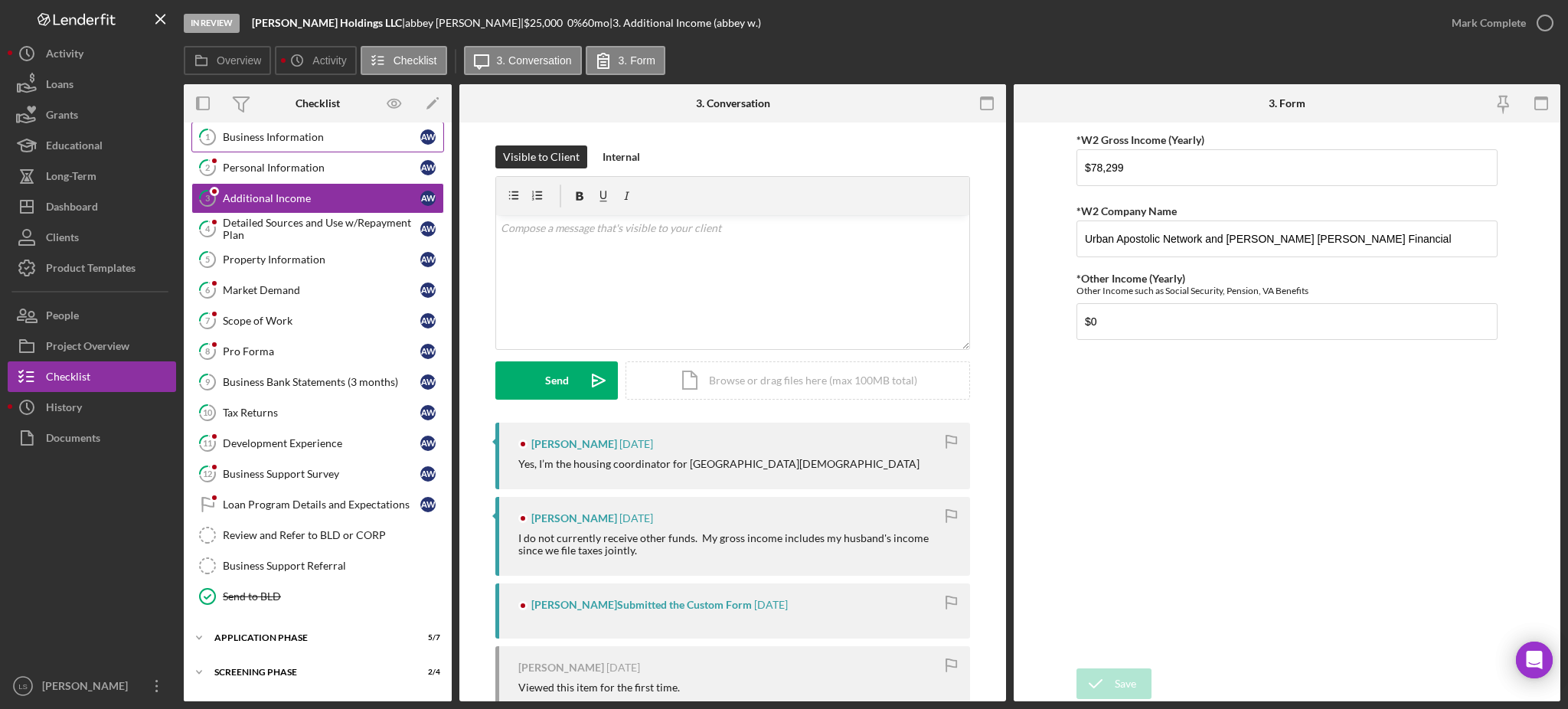
click at [319, 138] on div "Business Information" at bounding box center [322, 137] width 198 height 13
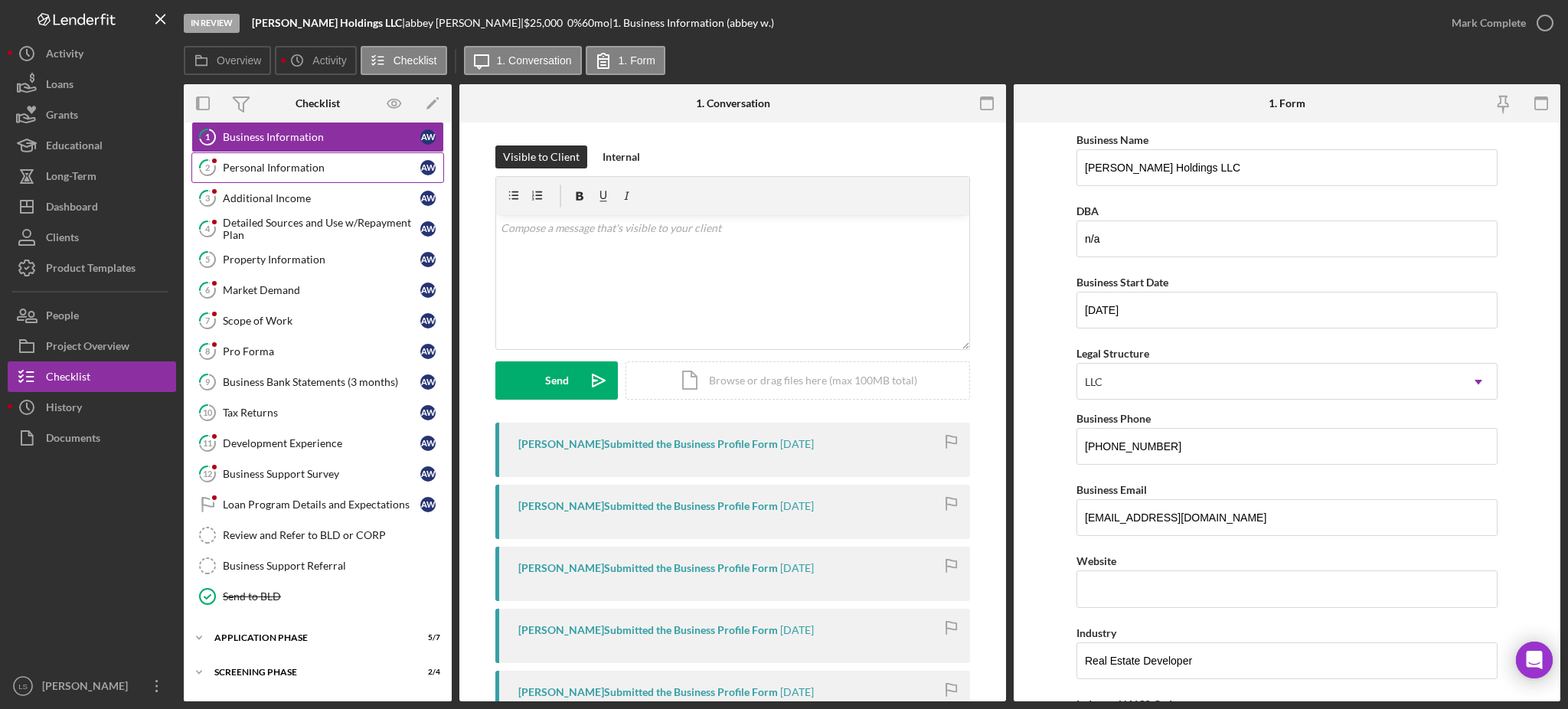
click at [317, 166] on div "Personal Information" at bounding box center [322, 167] width 198 height 13
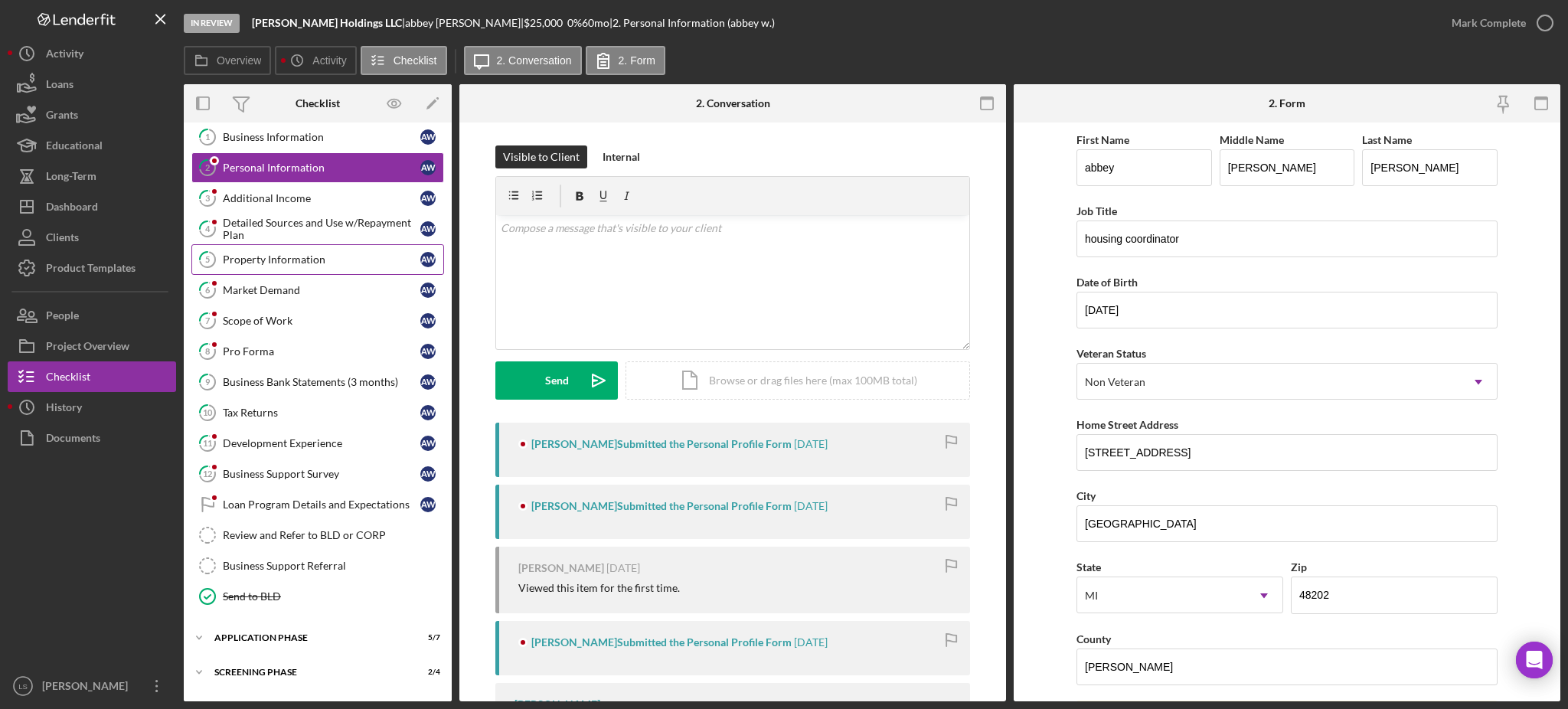
click at [305, 261] on div "Property Information" at bounding box center [322, 259] width 198 height 13
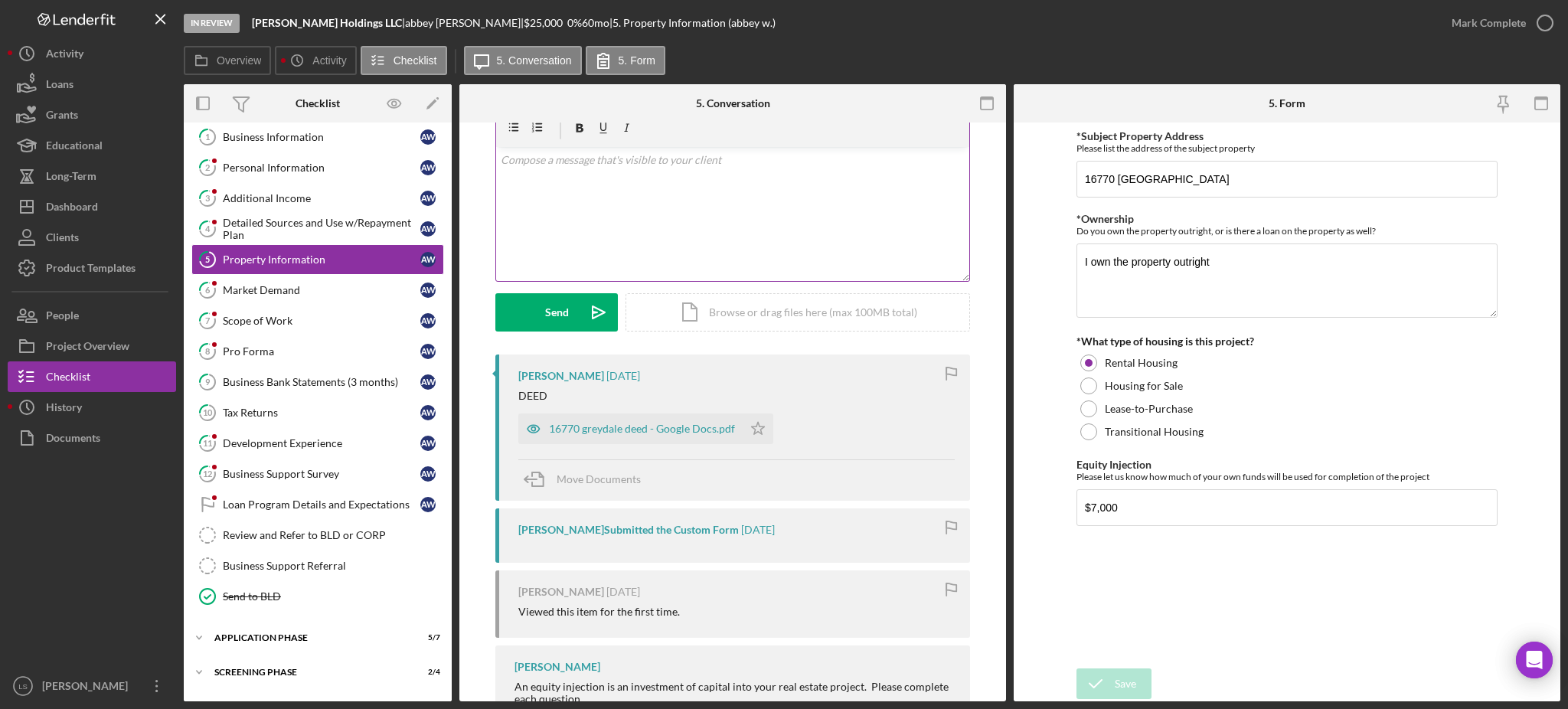
scroll to position [158, 0]
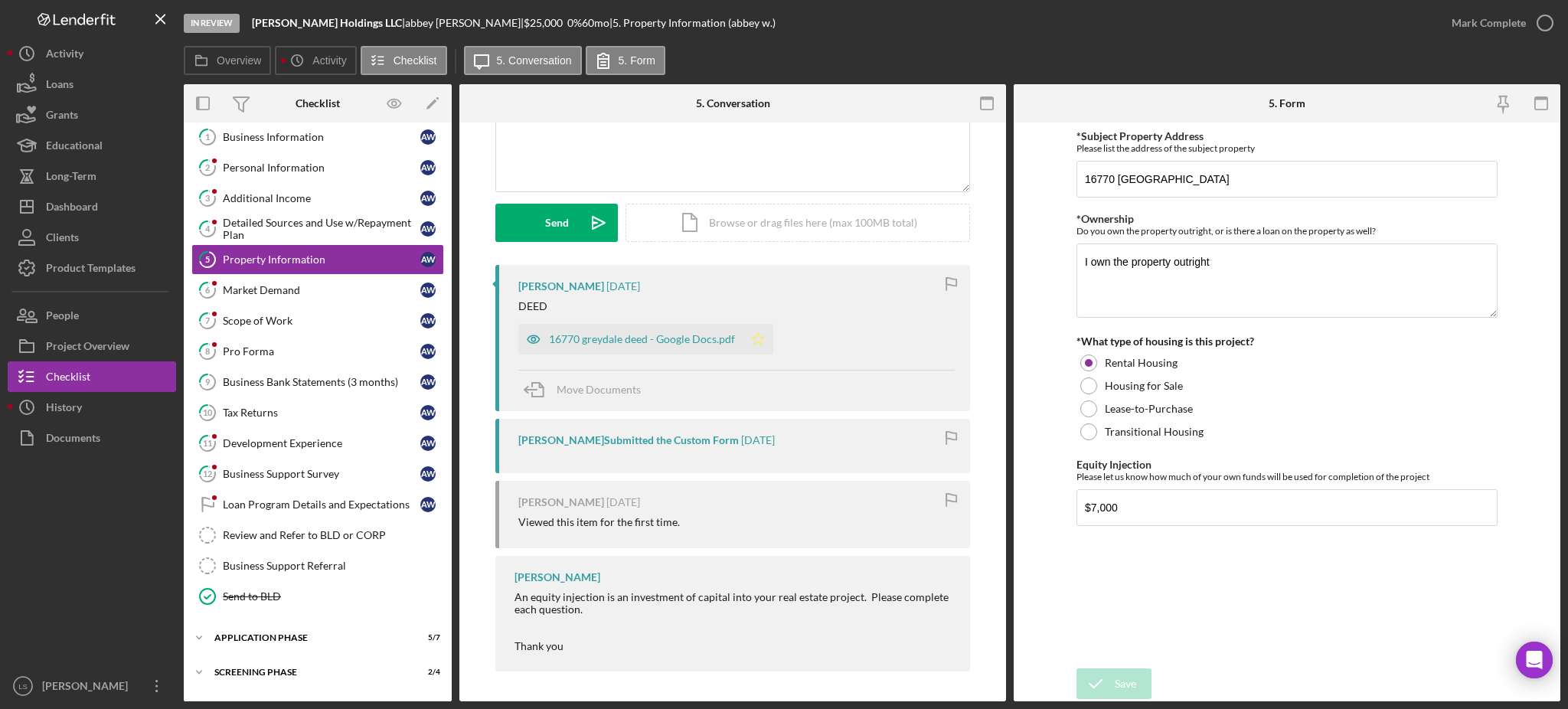
click at [756, 342] on polygon "button" at bounding box center [758, 338] width 13 height 13
drag, startPoint x: 264, startPoint y: 295, endPoint x: 605, endPoint y: 355, distance: 346.2
click at [265, 295] on div "Market Demand" at bounding box center [322, 290] width 198 height 13
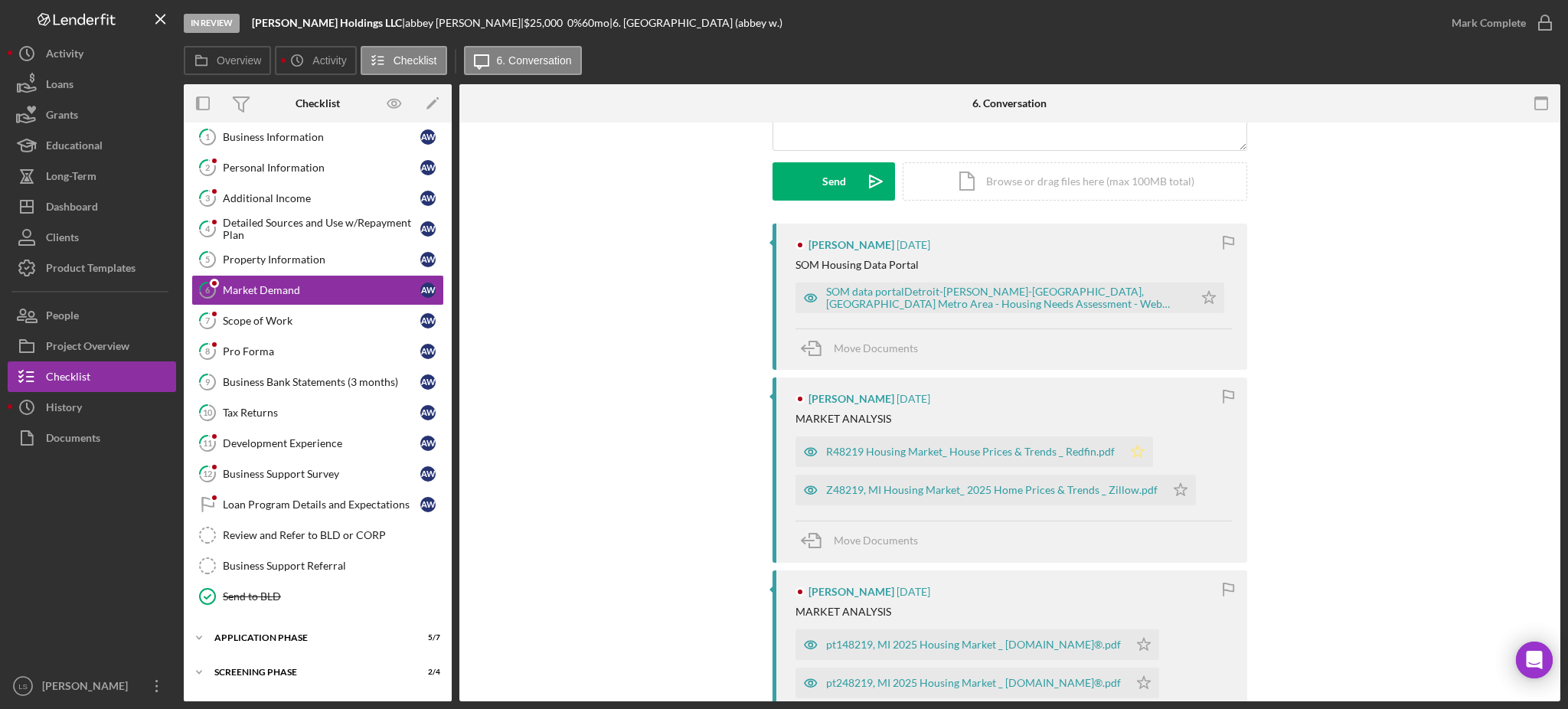
scroll to position [204, 0]
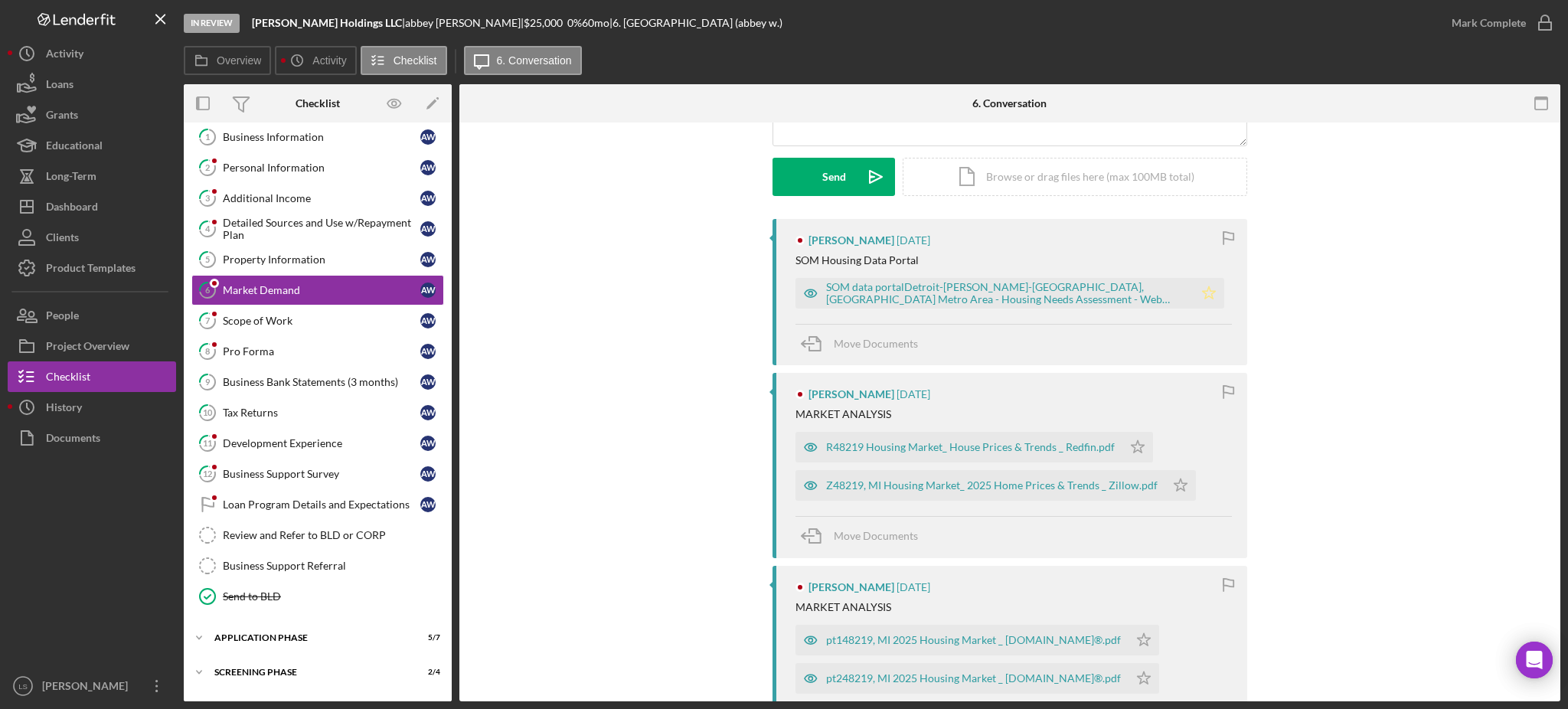
click at [1198, 301] on icon "Icon/Star" at bounding box center [1209, 293] width 30 height 30
click at [1135, 447] on icon "Icon/Star" at bounding box center [1138, 447] width 30 height 30
click at [1174, 488] on icon "Icon/Star" at bounding box center [1181, 486] width 30 height 30
click at [275, 319] on div "Scope of Work" at bounding box center [322, 321] width 198 height 13
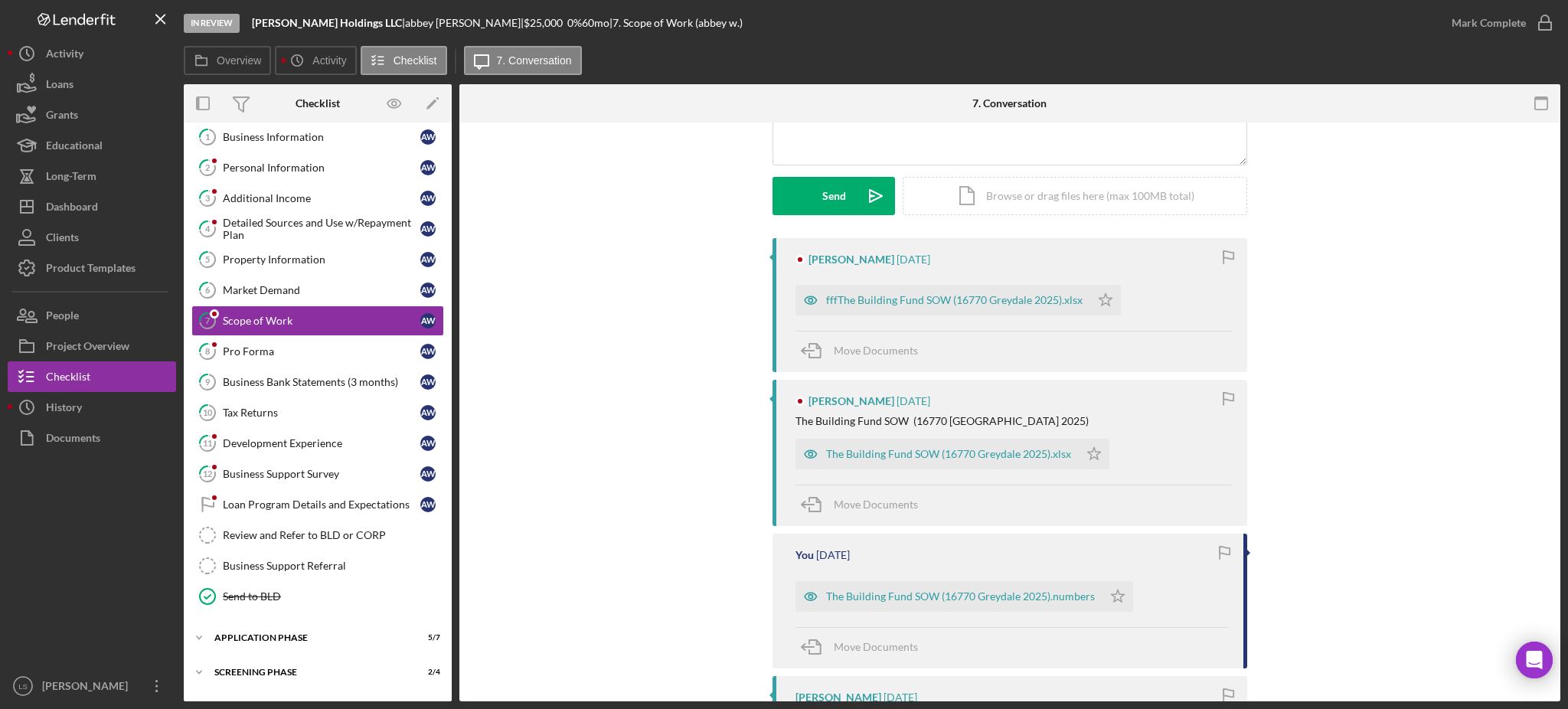
scroll to position [204, 0]
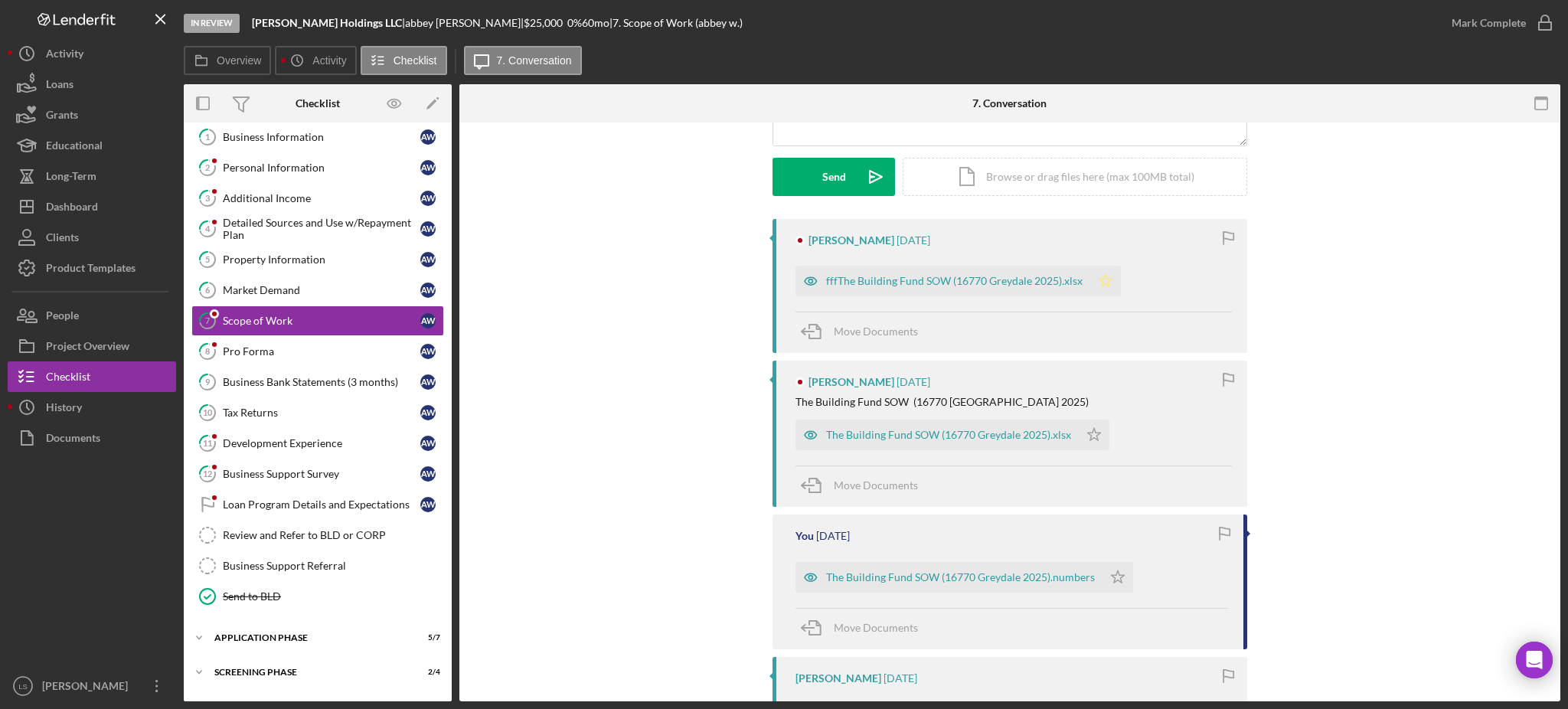
click at [1099, 281] on icon "Icon/Star" at bounding box center [1106, 281] width 30 height 30
click at [389, 358] on link "8 Pro Forma a w" at bounding box center [318, 352] width 253 height 30
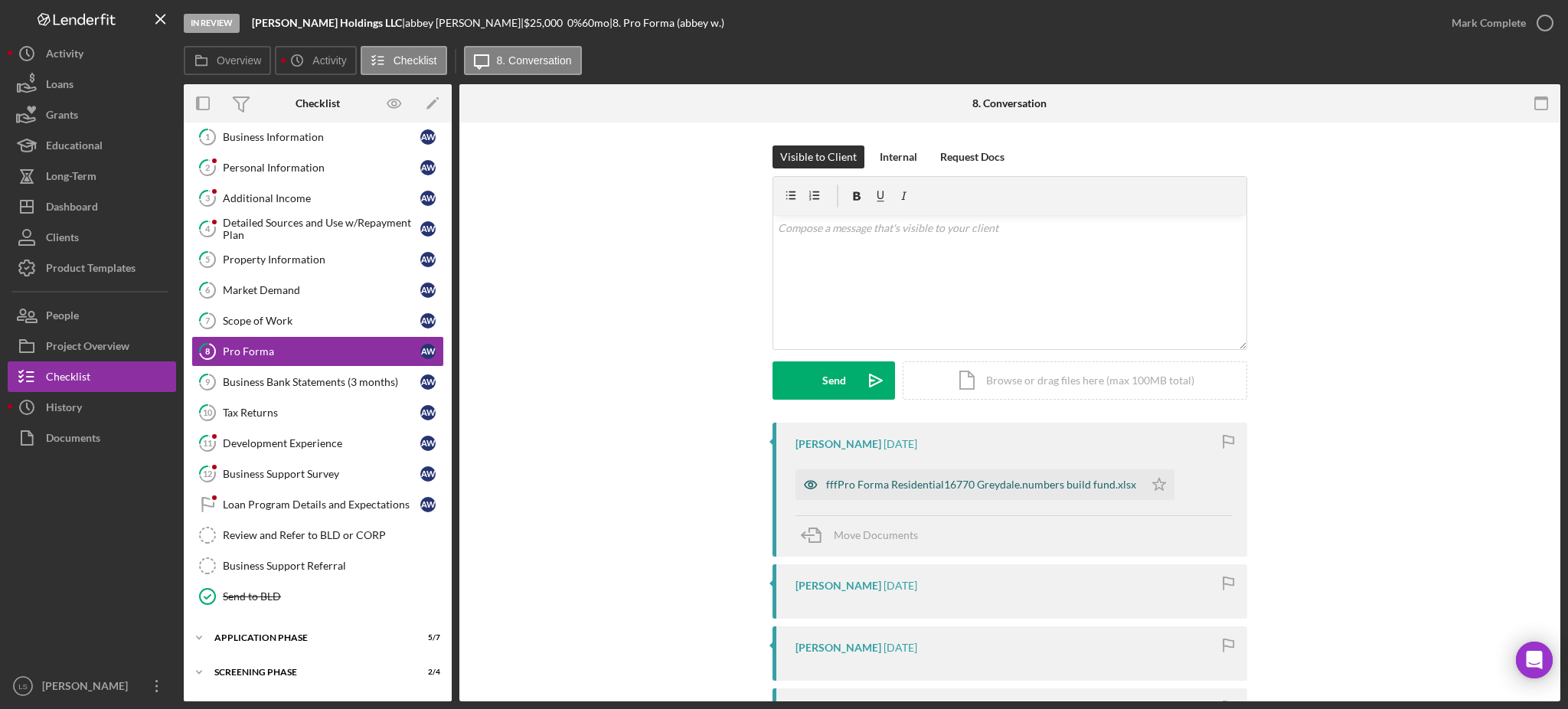
drag, startPoint x: 1144, startPoint y: 488, endPoint x: 1134, endPoint y: 485, distance: 10.4
click at [1144, 488] on icon "Icon/Star" at bounding box center [1159, 485] width 30 height 30
click at [308, 330] on link "7 Scope of Work a w" at bounding box center [318, 321] width 253 height 30
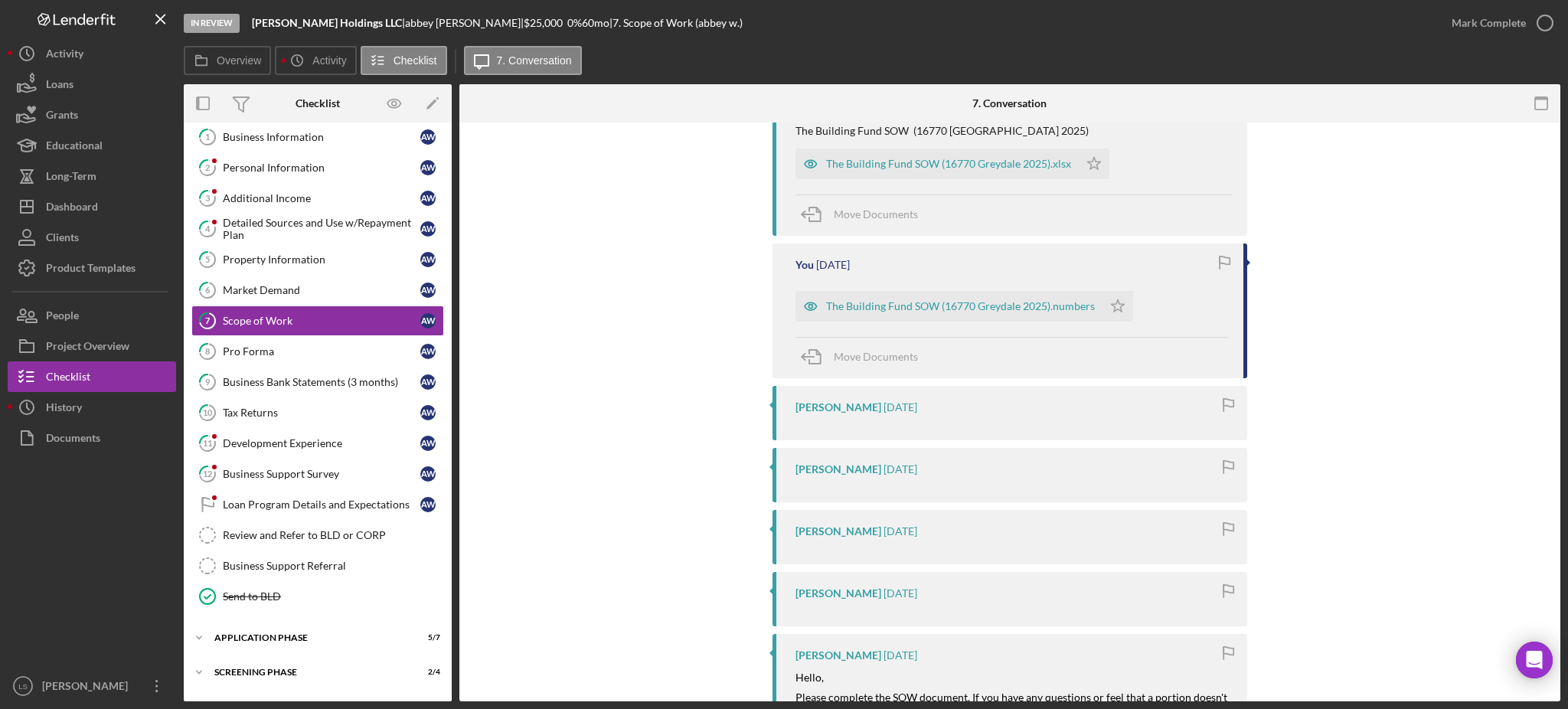
scroll to position [510, 0]
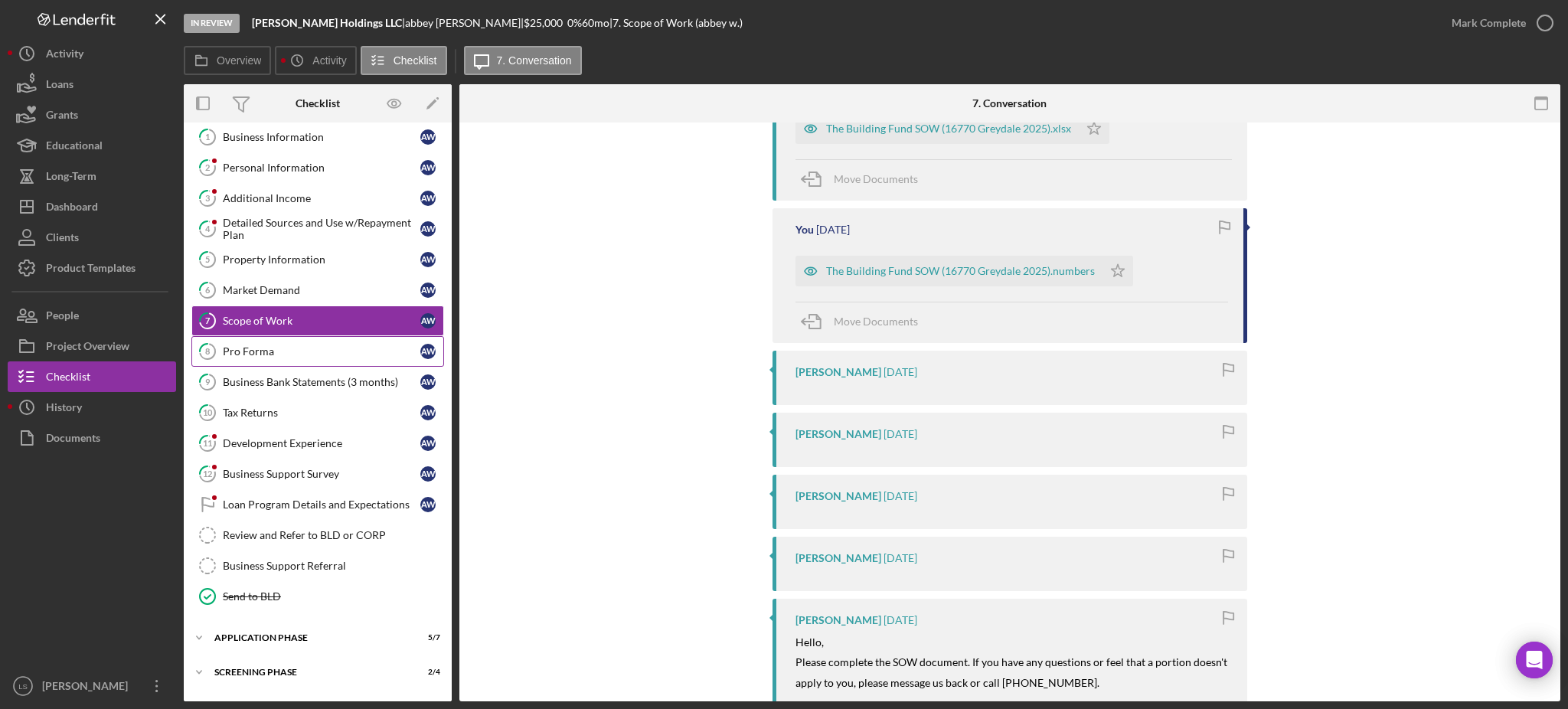
click at [359, 352] on div "Pro Forma" at bounding box center [322, 352] width 198 height 13
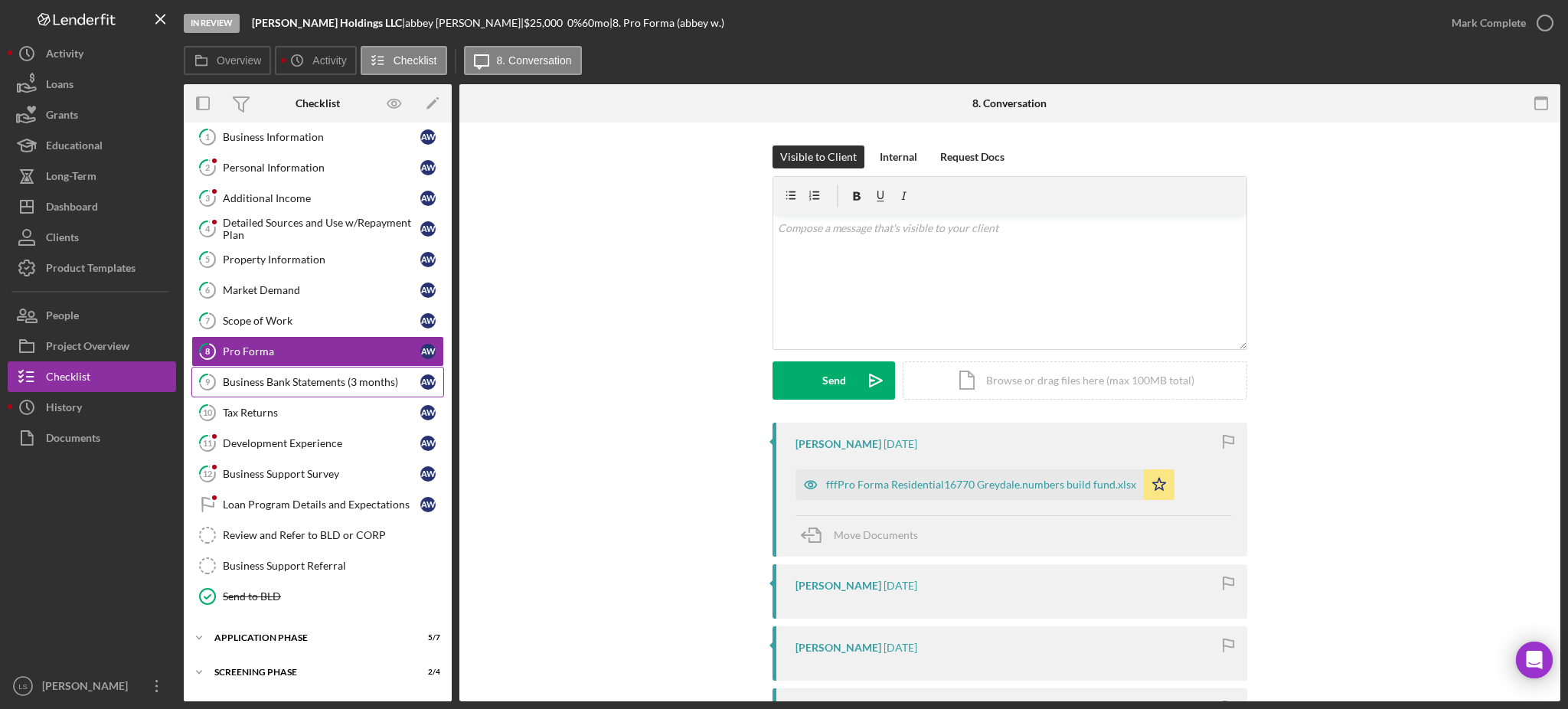
click at [340, 394] on link "9 Business Bank Statements (3 months) a w" at bounding box center [318, 382] width 253 height 30
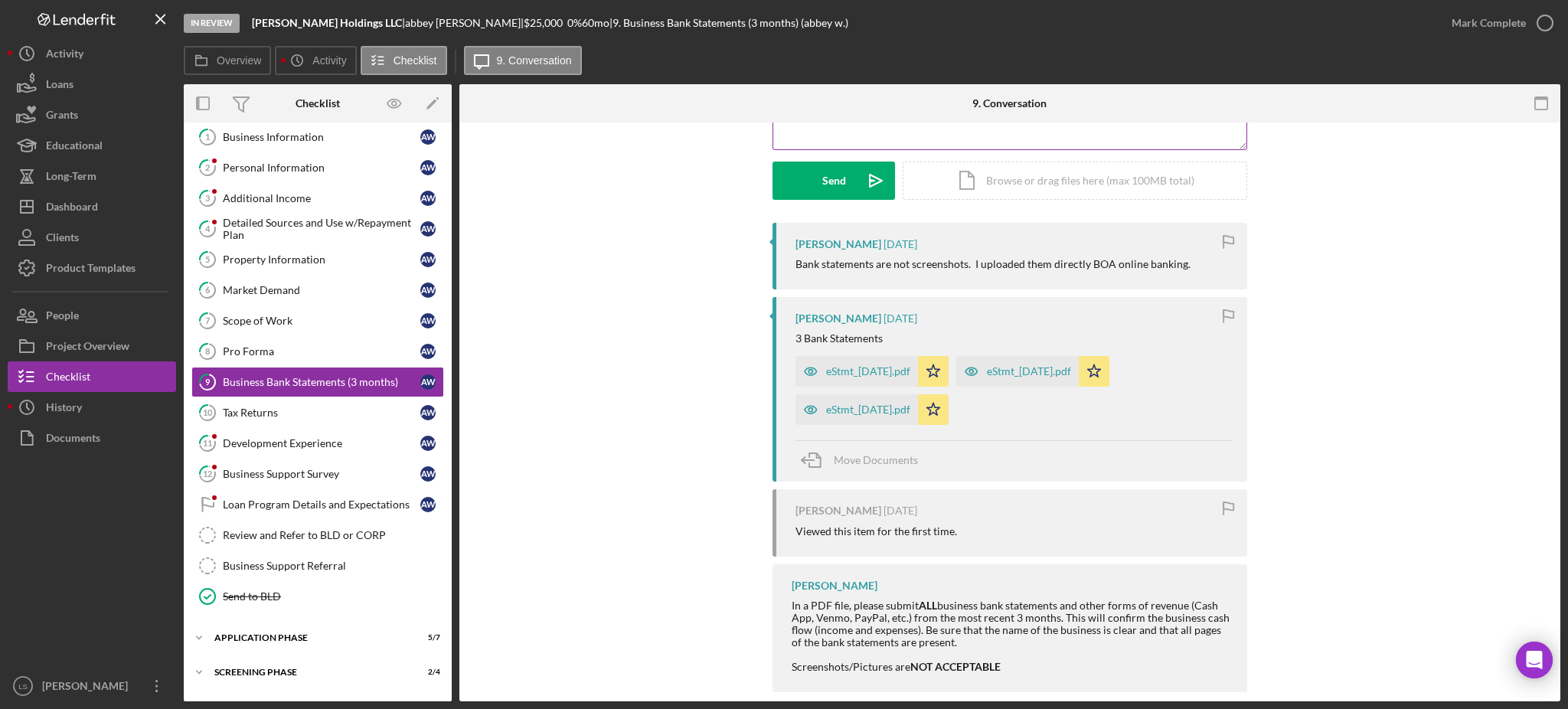
scroll to position [204, 0]
click at [345, 417] on div "Tax Returns" at bounding box center [322, 412] width 198 height 13
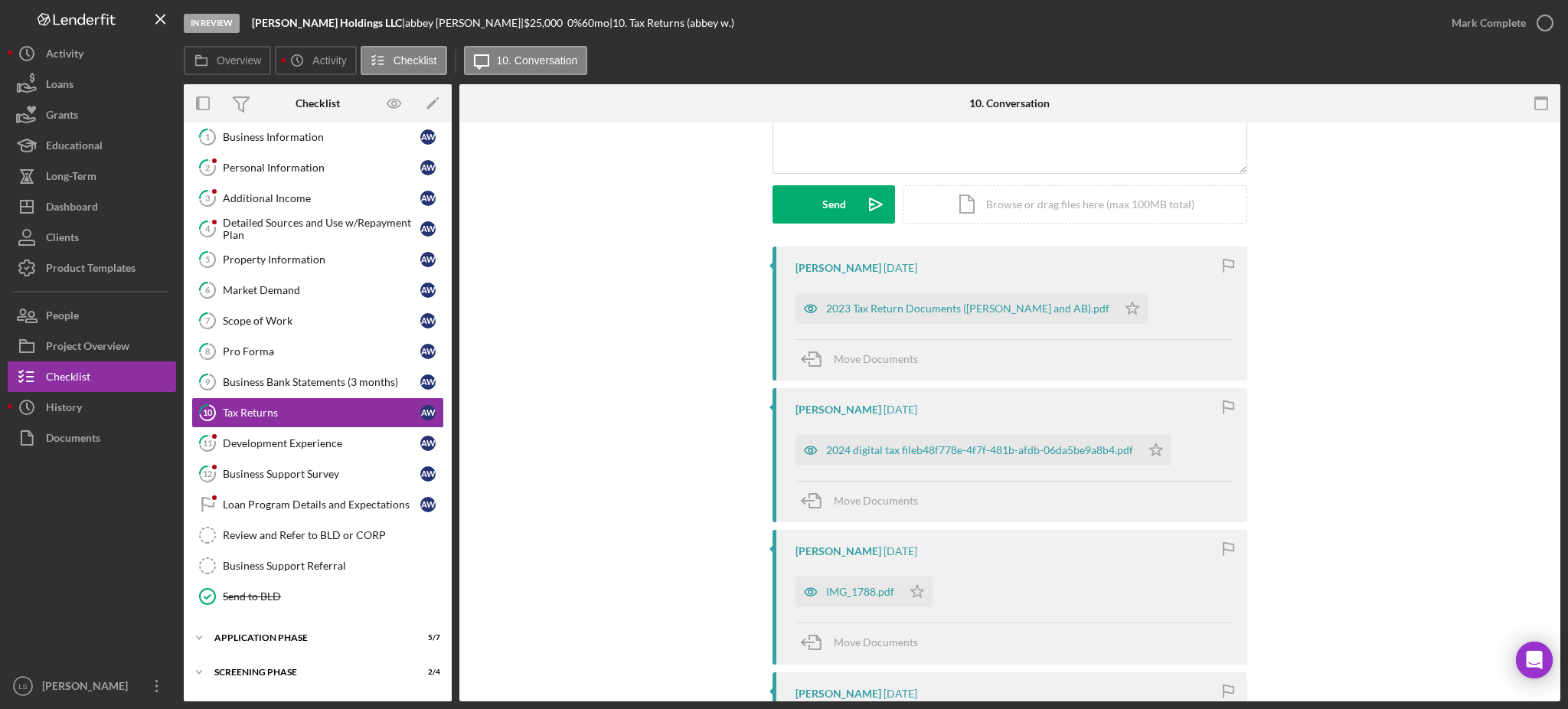
scroll to position [204, 0]
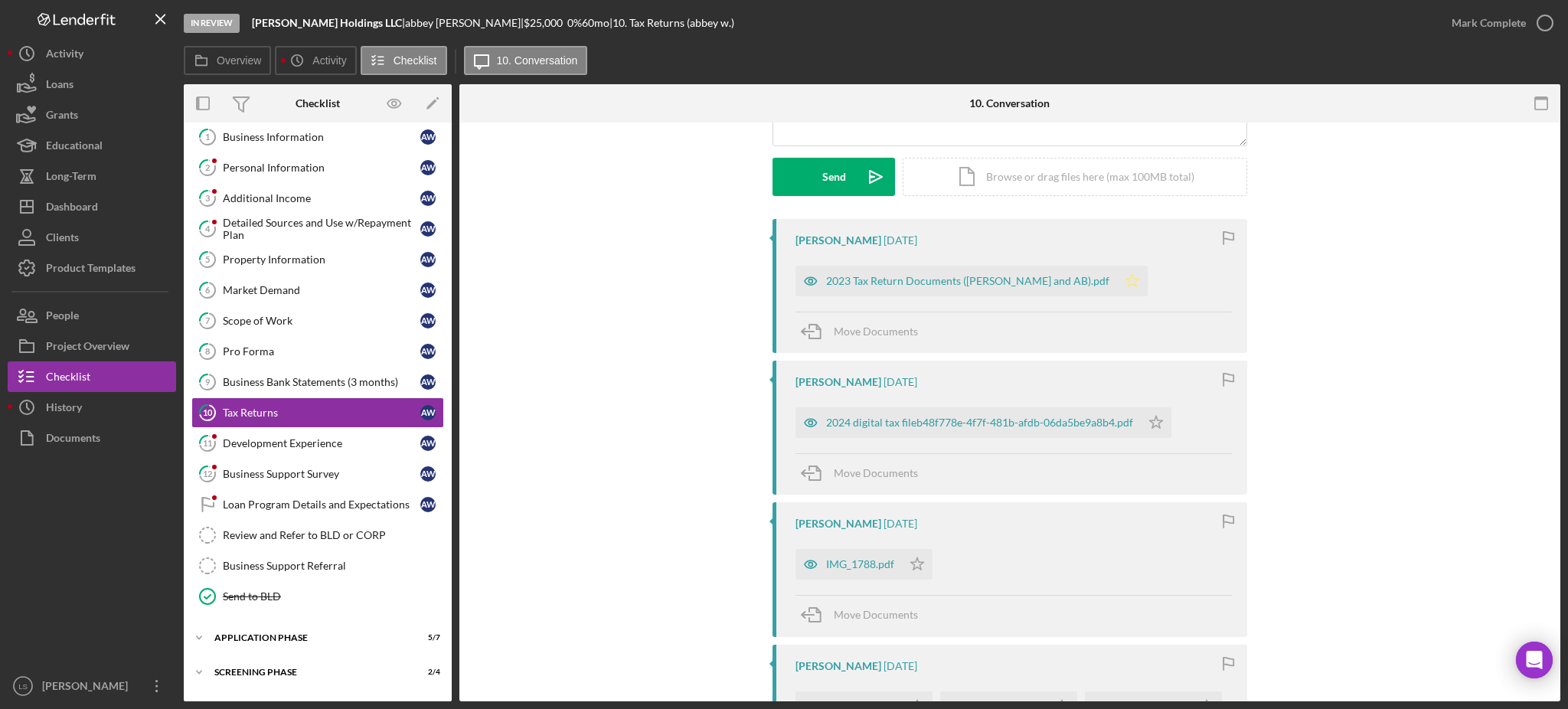
click at [1148, 275] on icon "Icon/Star" at bounding box center [1132, 281] width 30 height 30
click at [1148, 430] on icon "Icon/Star" at bounding box center [1157, 423] width 30 height 30
click at [359, 452] on link "11 Development Experience a w" at bounding box center [318, 444] width 253 height 30
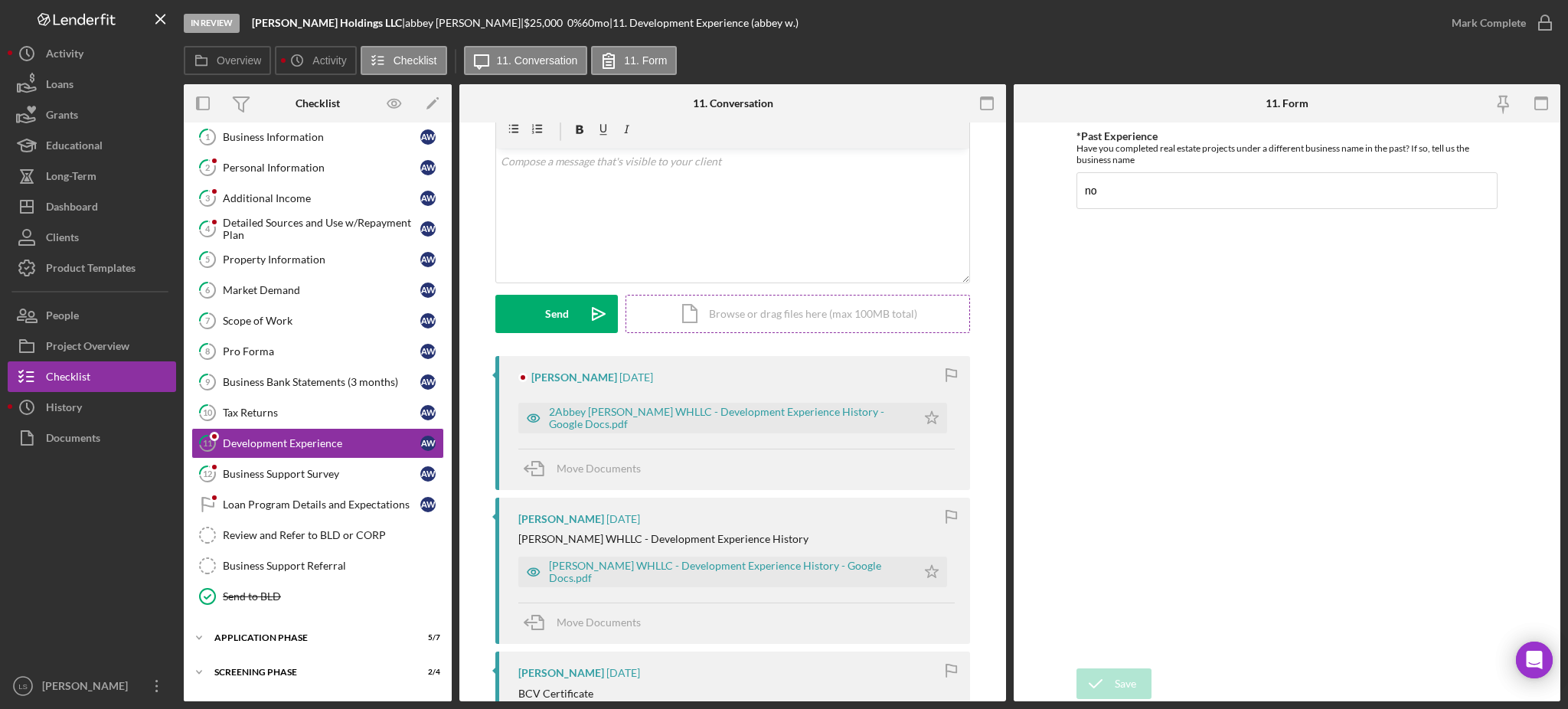
scroll to position [102, 0]
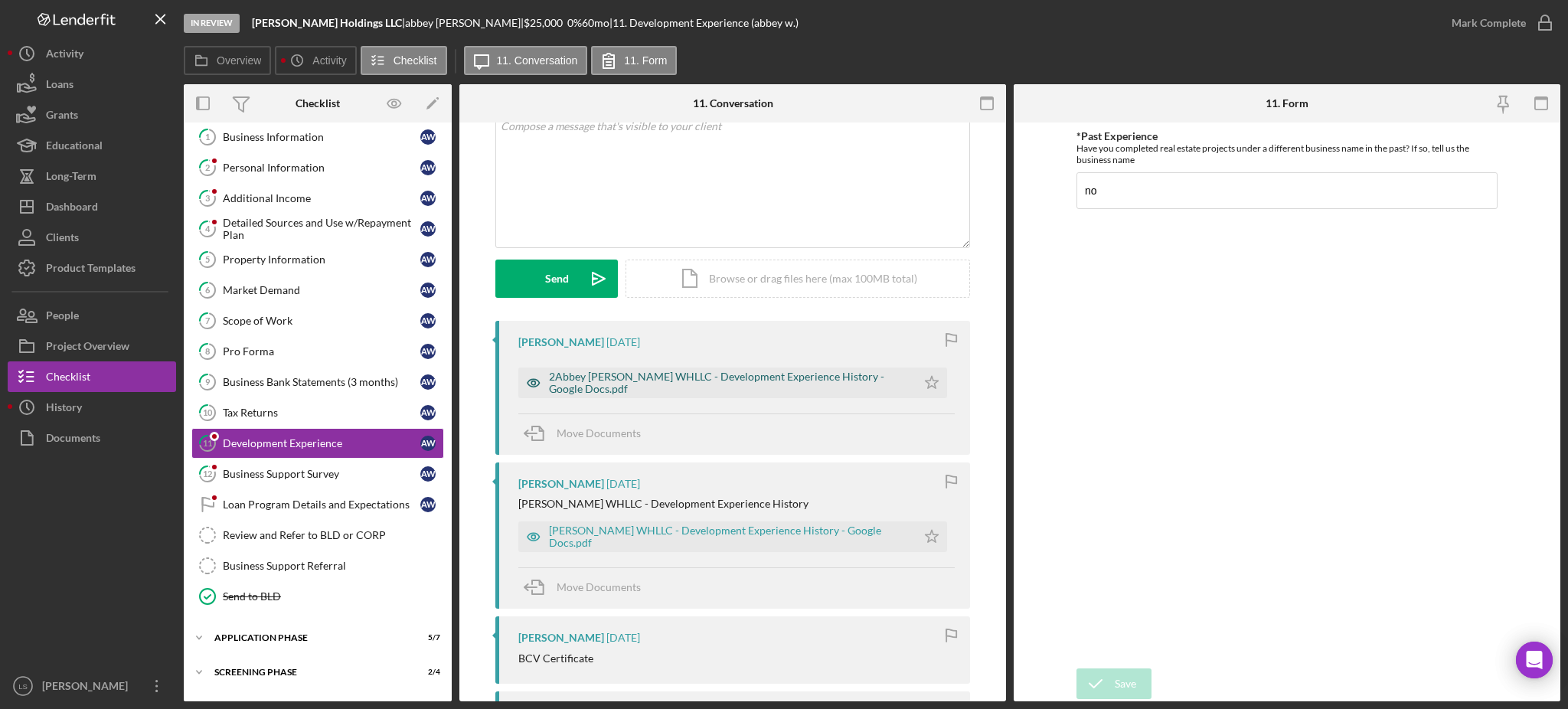
click at [672, 383] on div "2Abbey Waterman WHLLC - Development Experience History - Google Docs.pdf" at bounding box center [729, 383] width 360 height 25
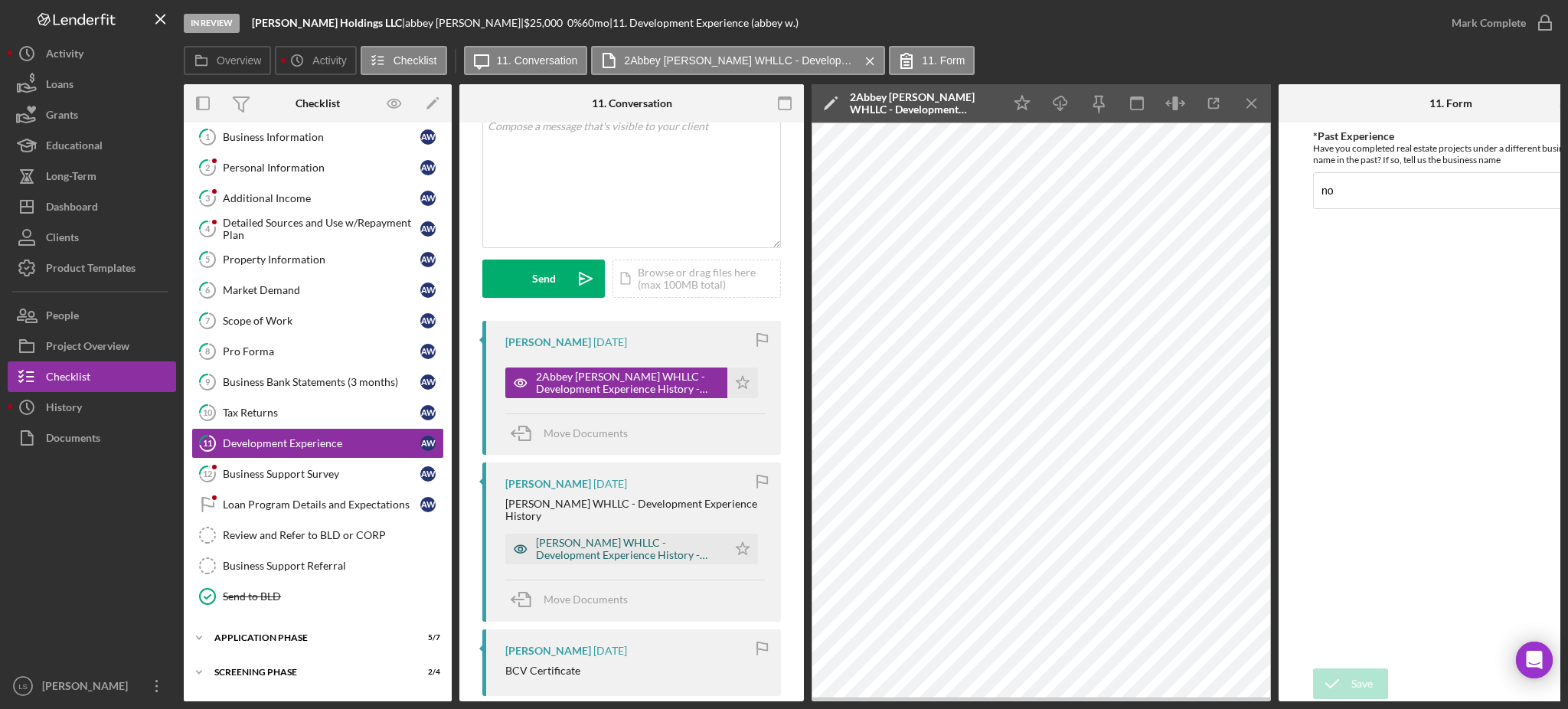
click at [602, 544] on div "[PERSON_NAME] WHLLC - Development Experience History - Google Docs.pdf" at bounding box center [629, 548] width 184 height 25
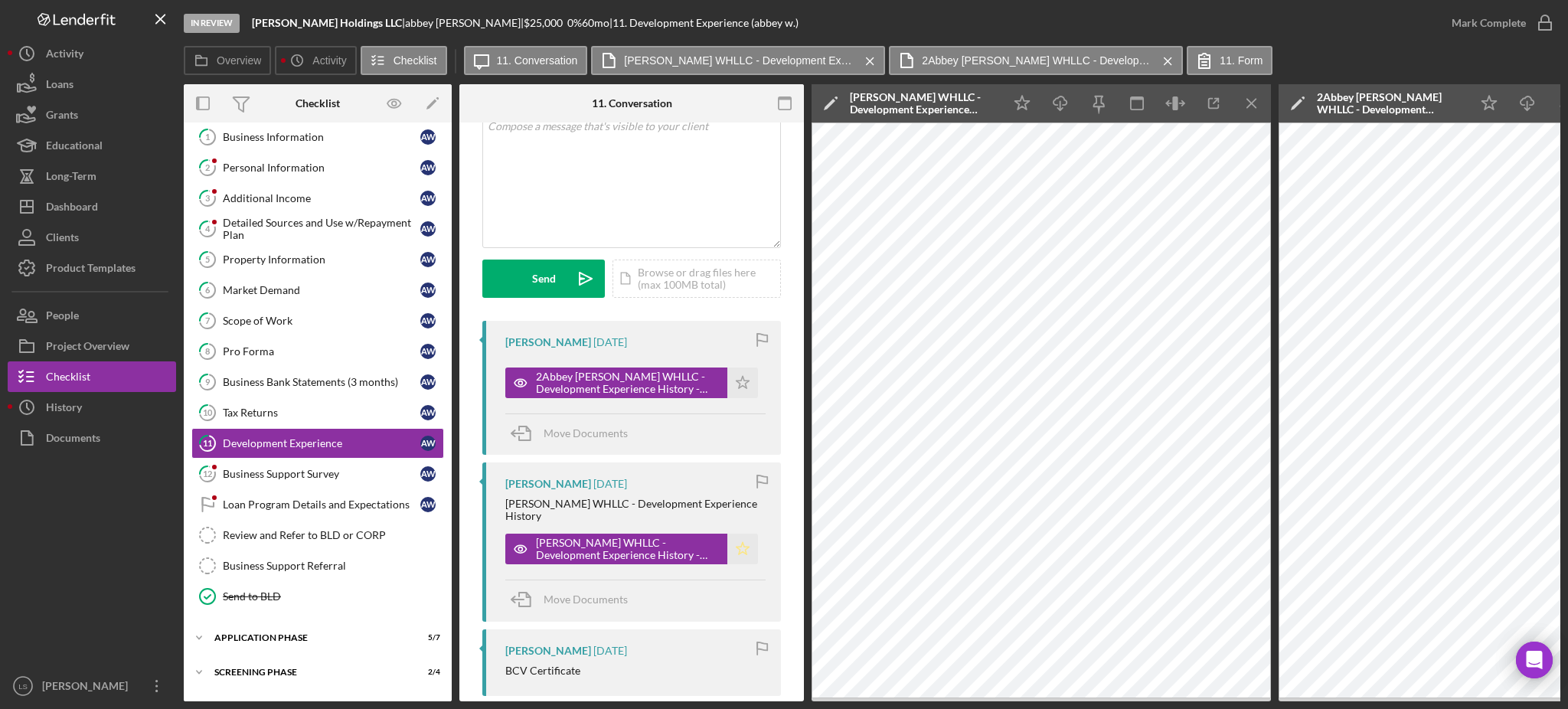
click at [731, 551] on icon "Icon/Star" at bounding box center [743, 549] width 30 height 30
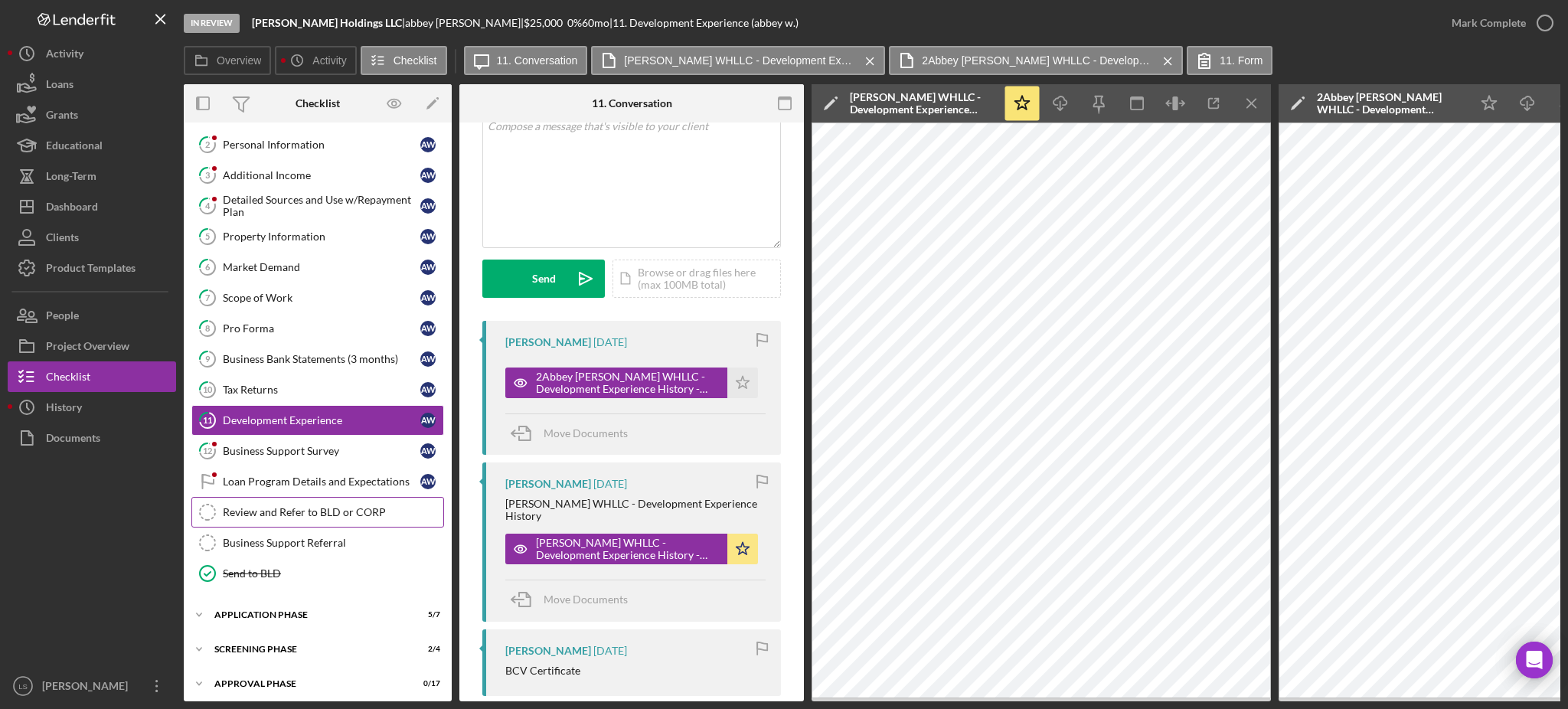
scroll to position [104, 0]
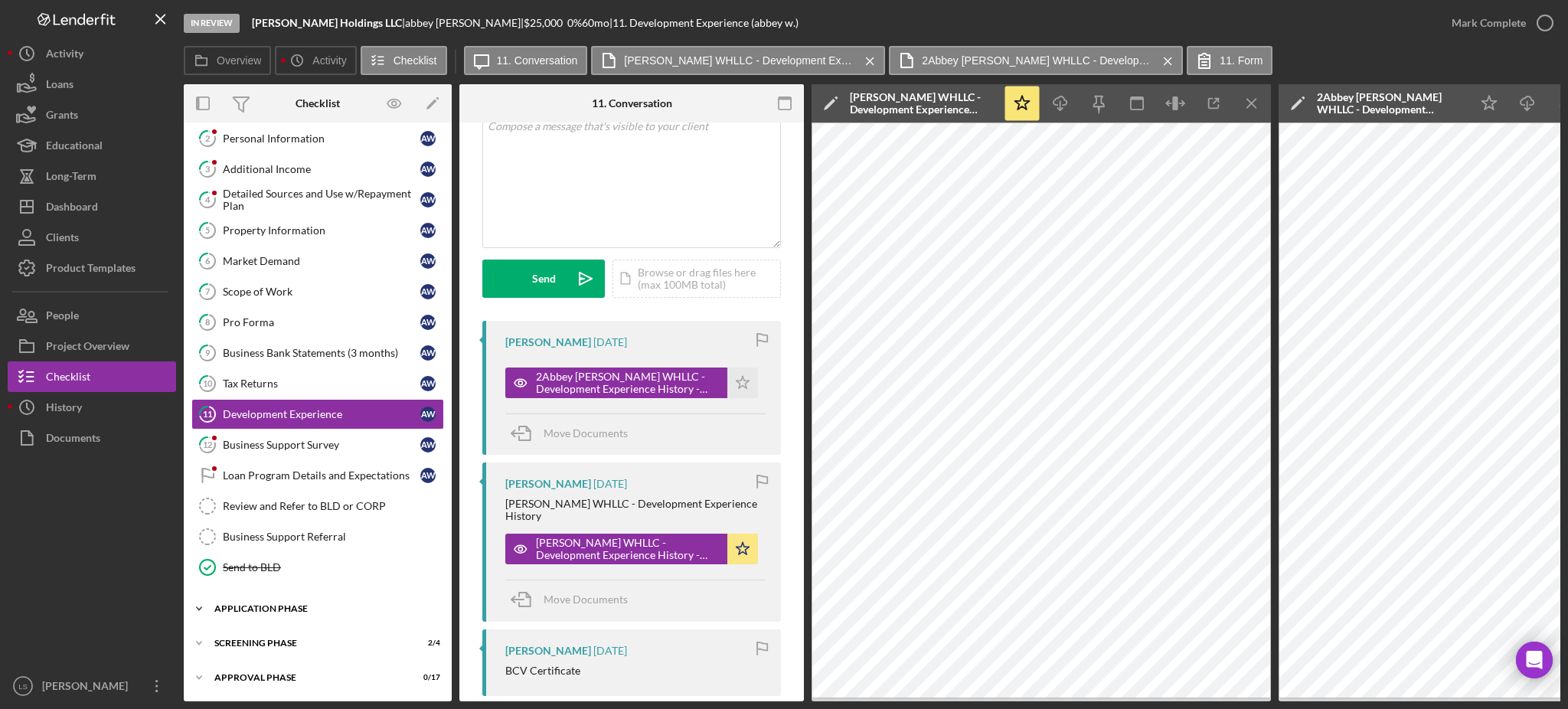
click at [319, 604] on div "Application Phase" at bounding box center [324, 608] width 218 height 9
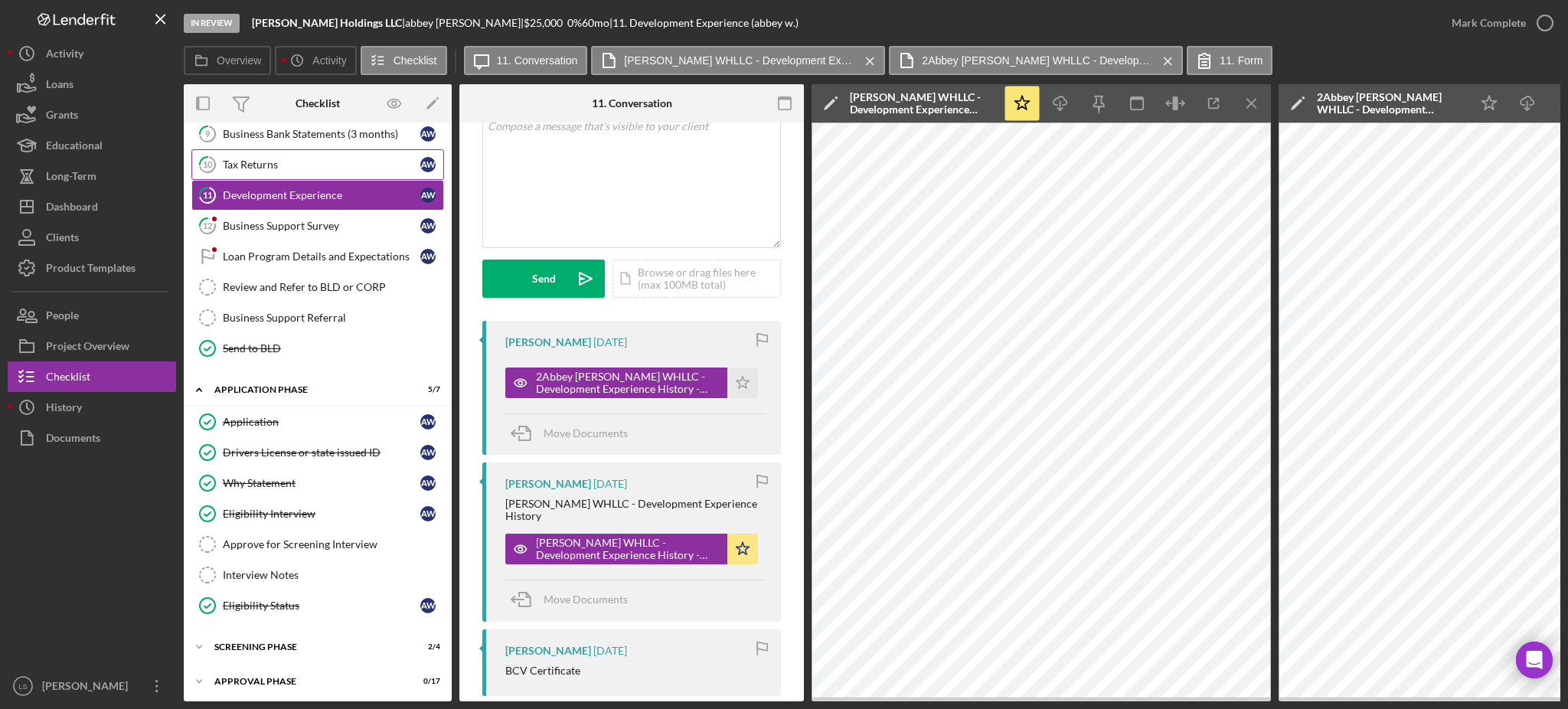
scroll to position [328, 0]
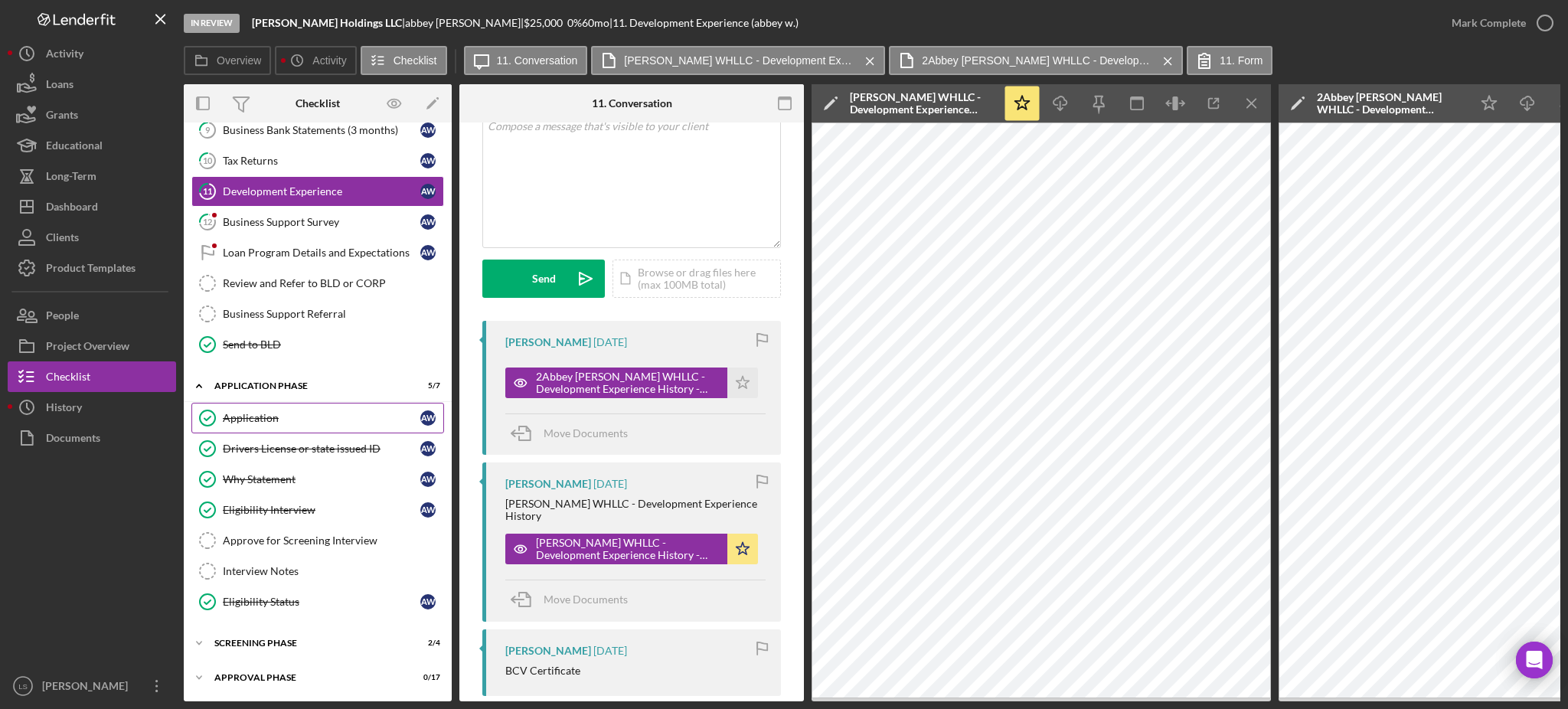
click at [331, 425] on link "Application Application a w" at bounding box center [318, 418] width 253 height 30
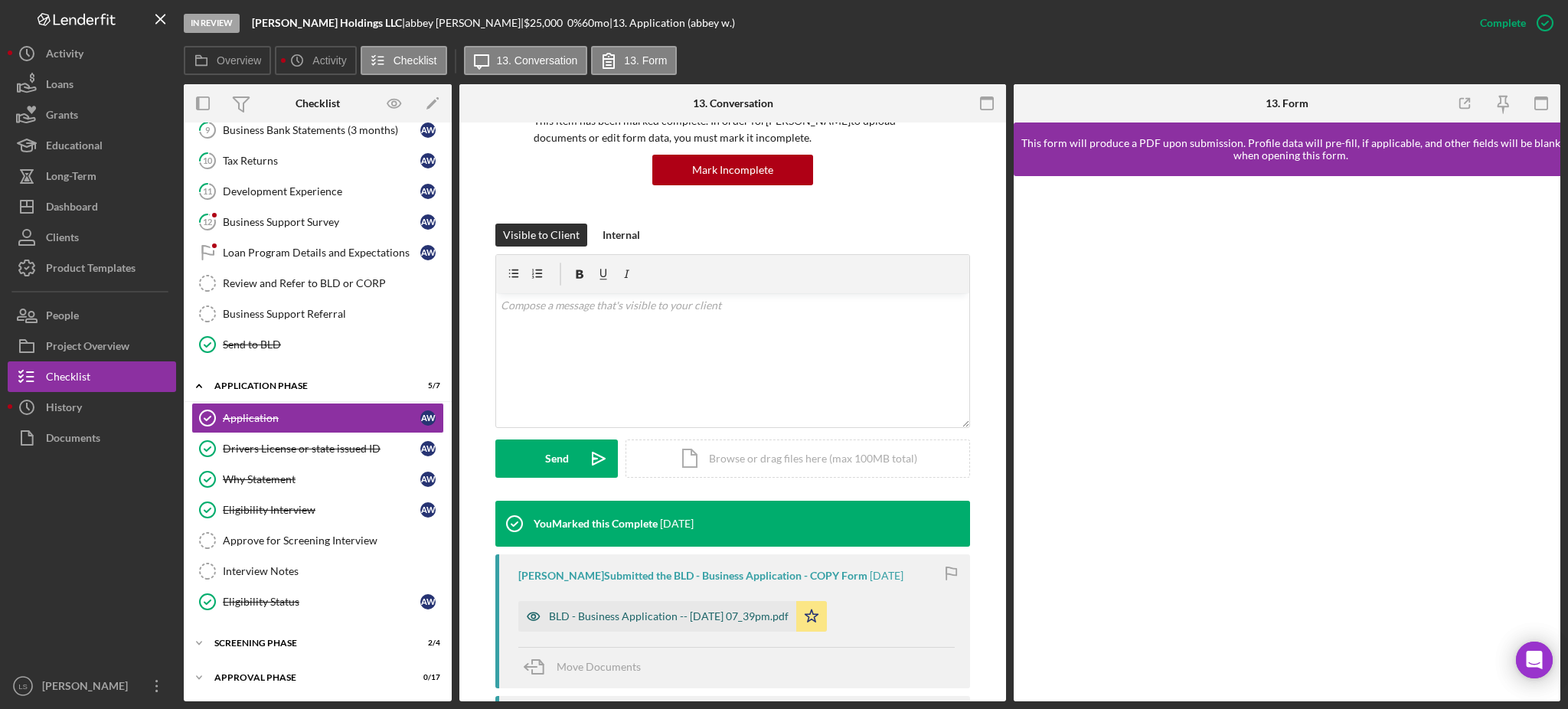
scroll to position [307, 0]
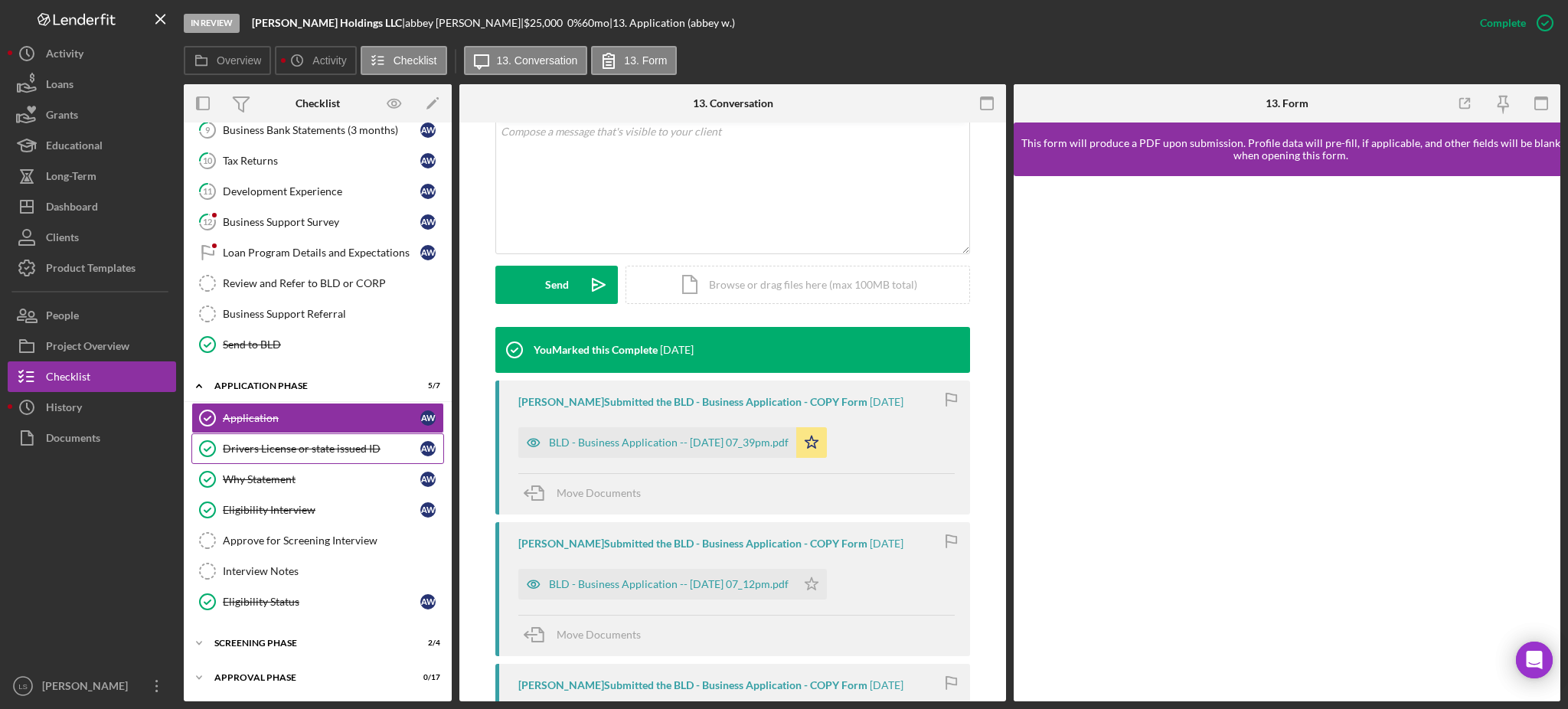
click at [325, 446] on div "Drivers License or state issued ID" at bounding box center [322, 449] width 198 height 13
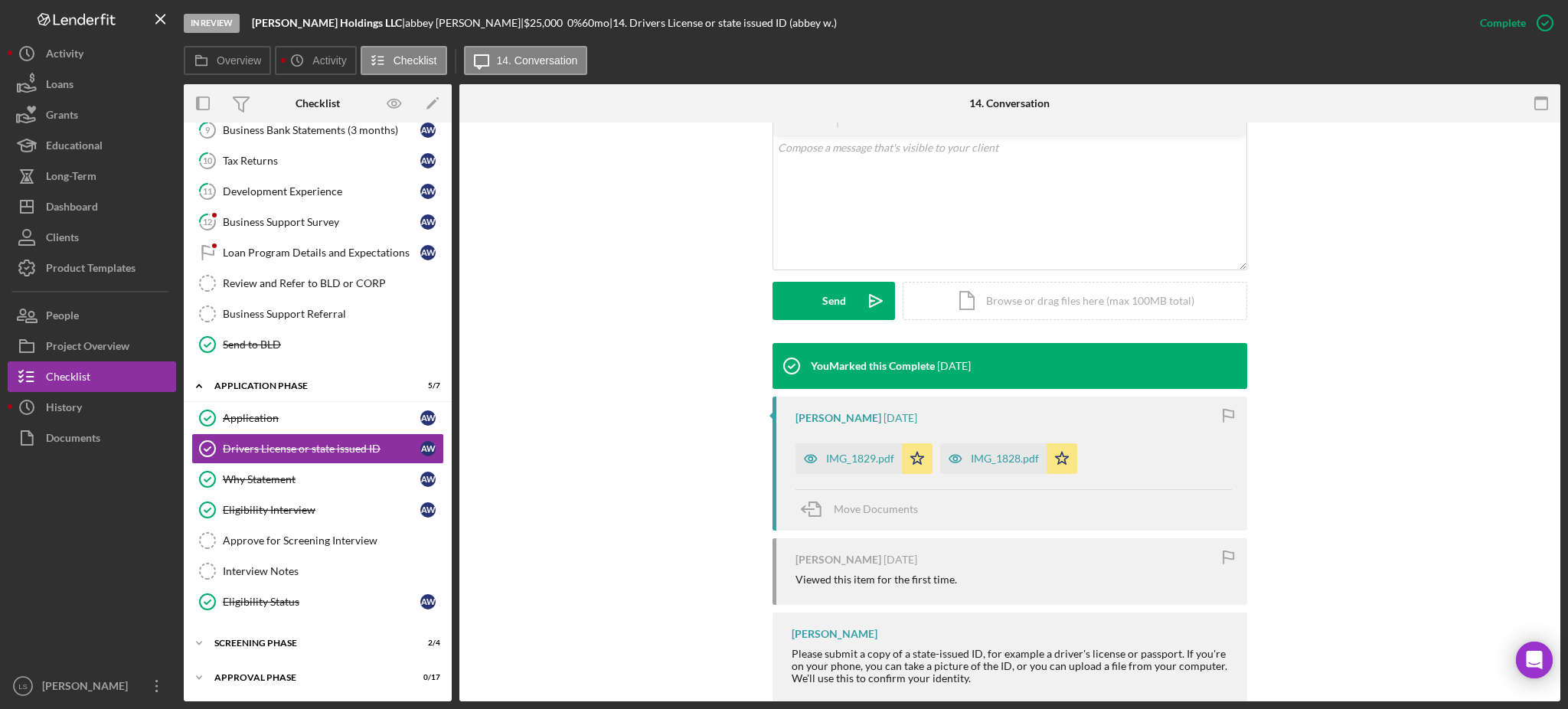
scroll to position [307, 0]
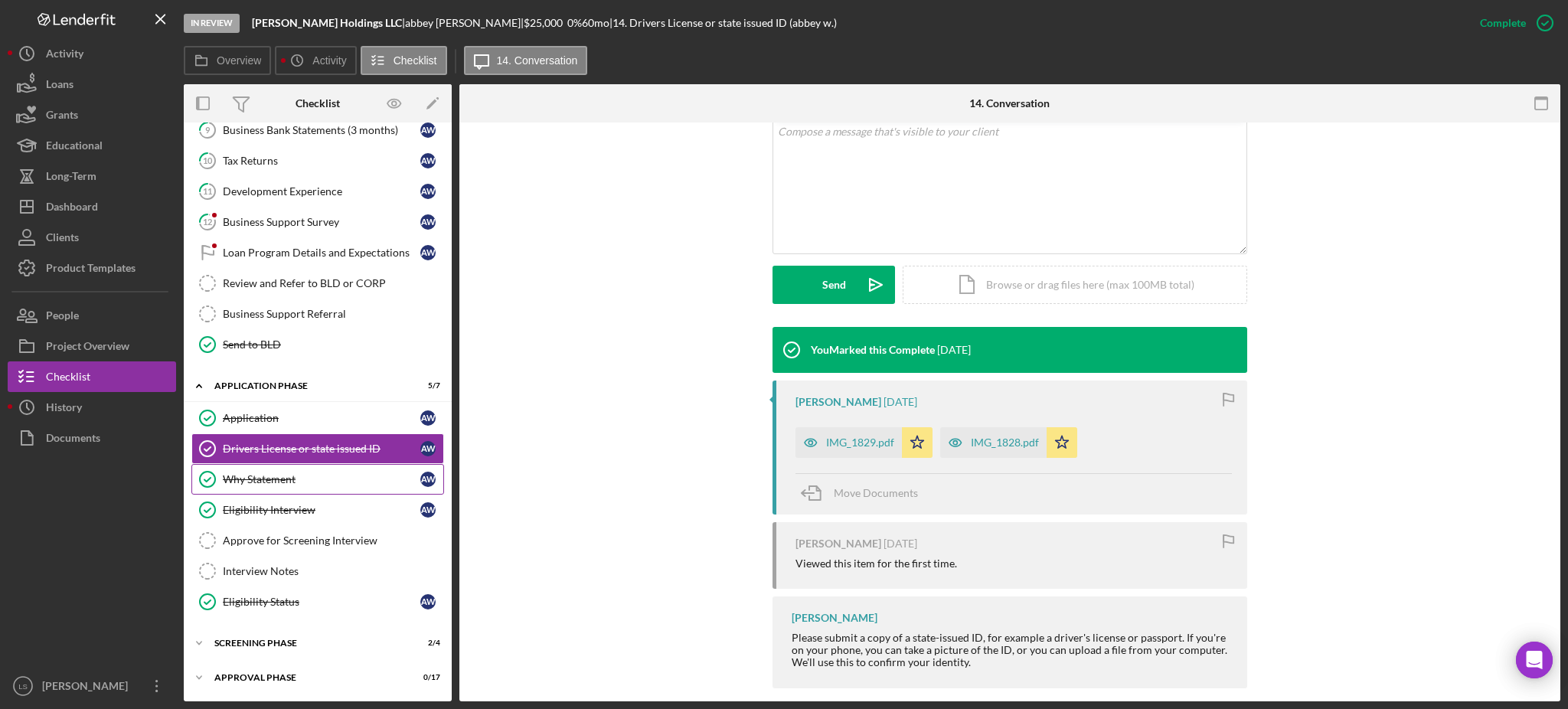
click at [328, 487] on link "Why Statement Why Statement a w" at bounding box center [318, 479] width 253 height 30
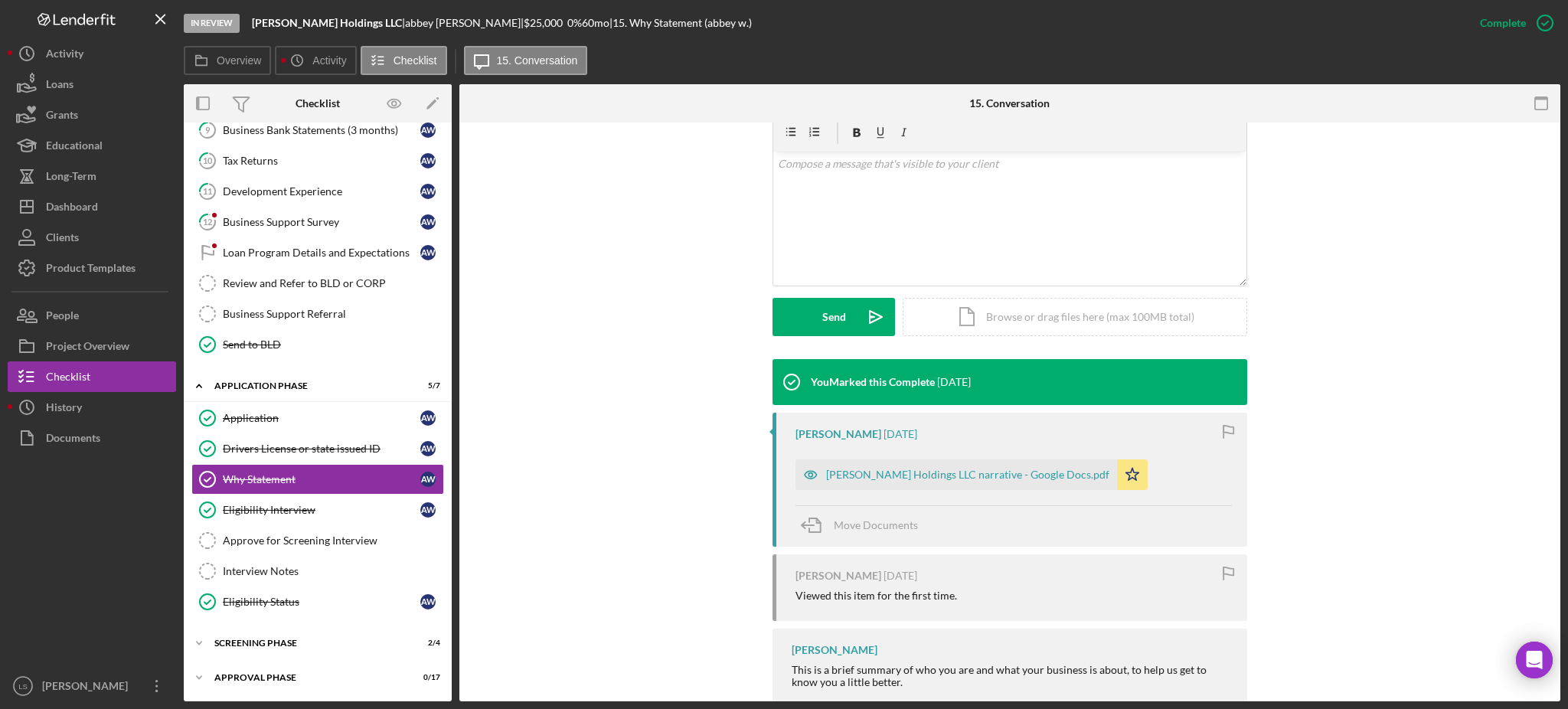
scroll to position [307, 0]
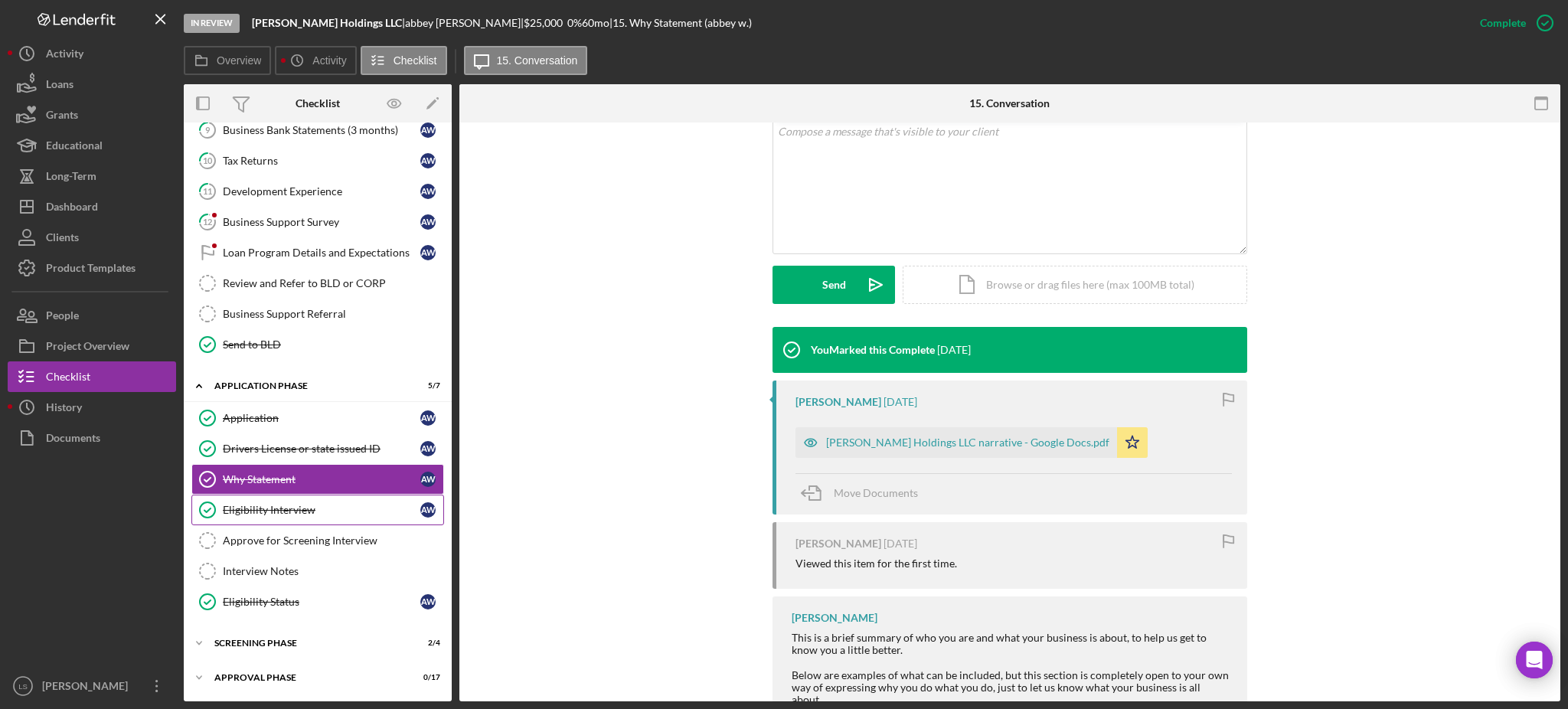
drag, startPoint x: 362, startPoint y: 515, endPoint x: 384, endPoint y: 501, distance: 26.1
click at [362, 518] on link "Eligibility Interview Eligibility Interview a w" at bounding box center [318, 510] width 253 height 30
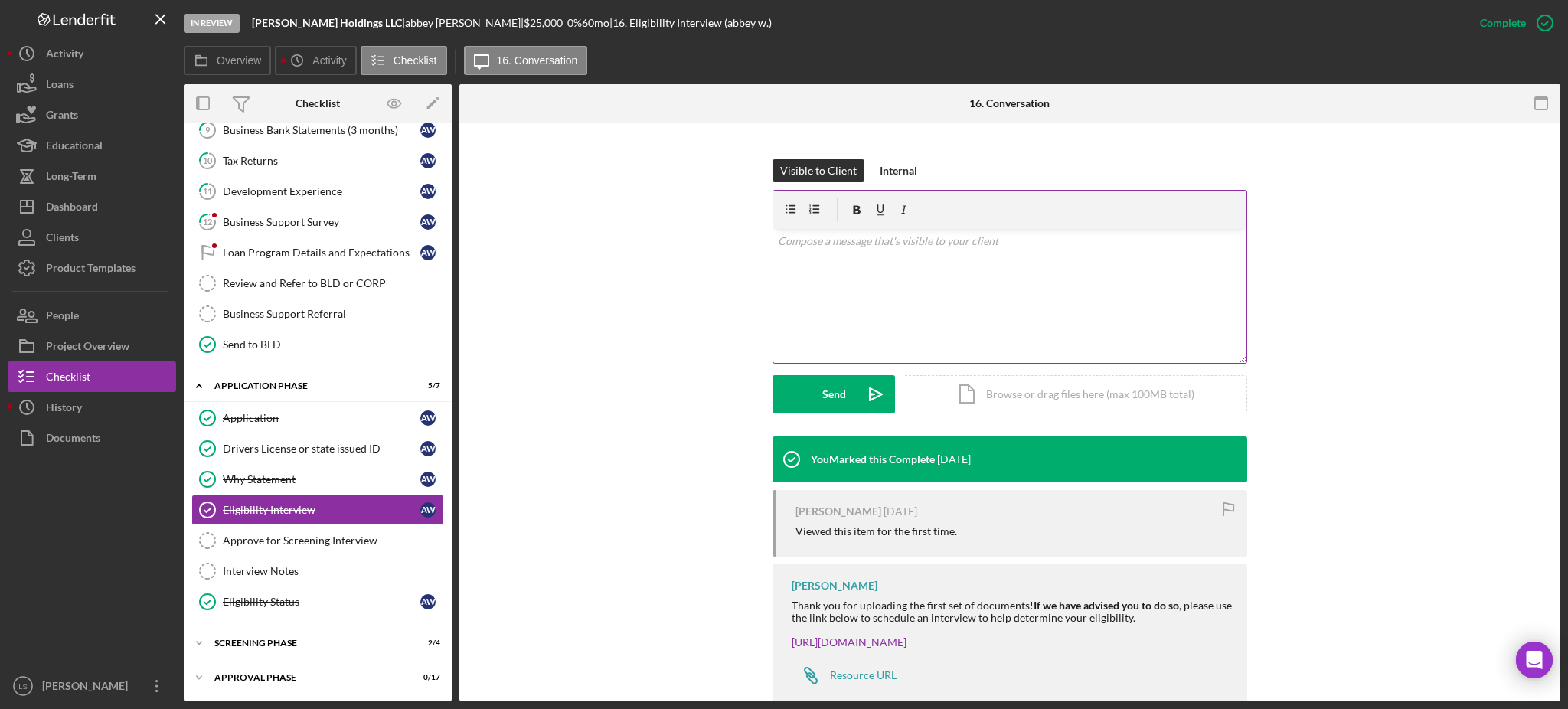
scroll to position [232, 0]
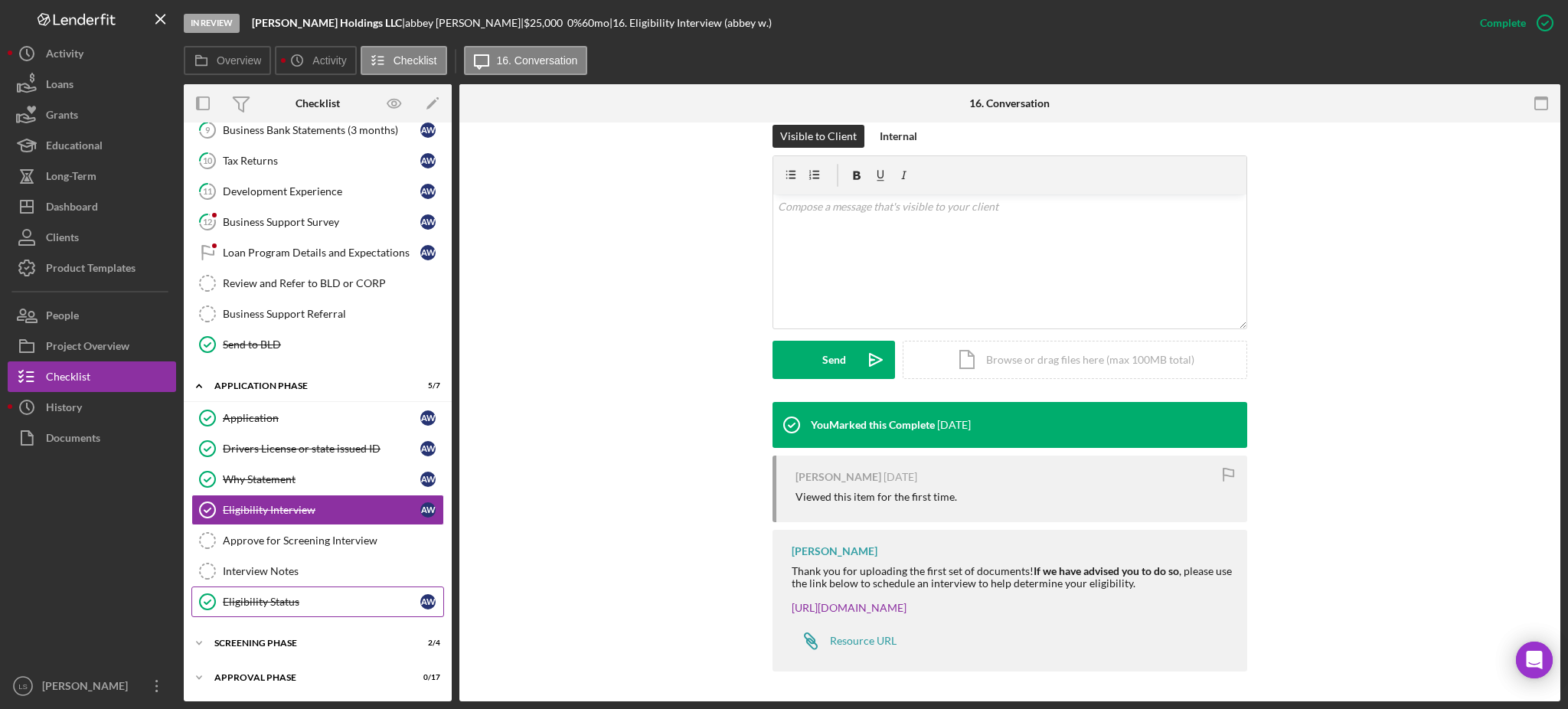
click at [329, 599] on div "Eligibility Status" at bounding box center [322, 602] width 198 height 13
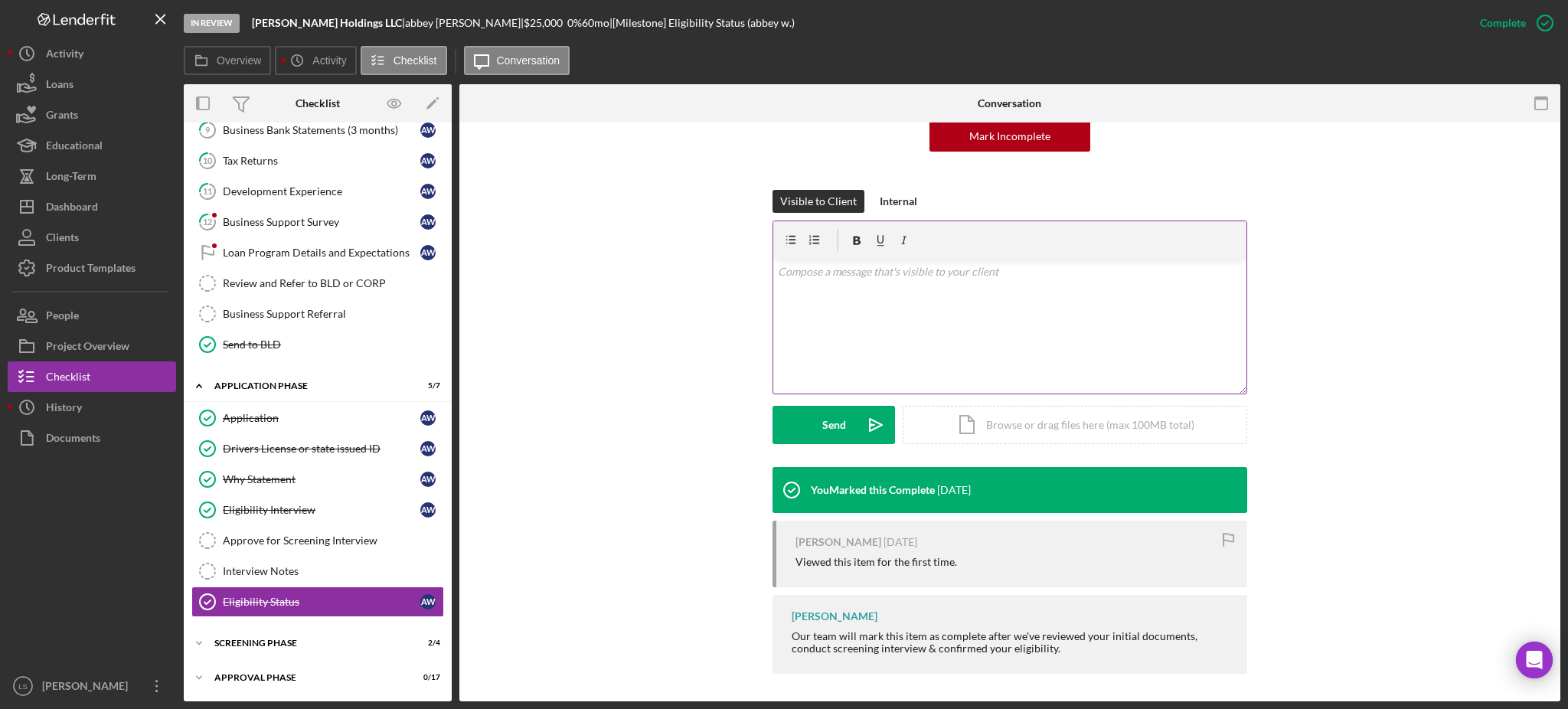
scroll to position [168, 0]
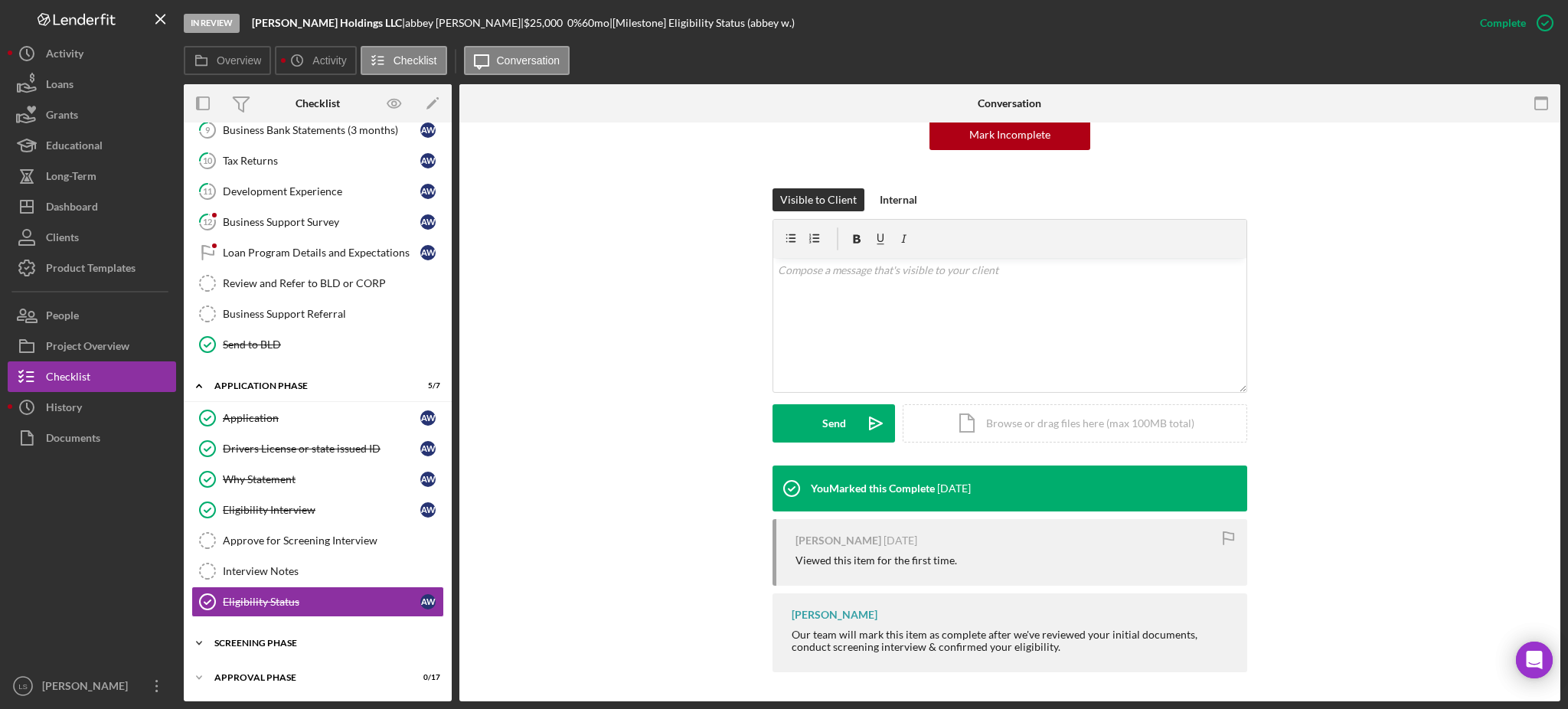
click at [345, 659] on div "Icon/Expander Screening Phase 2 / 4" at bounding box center [318, 643] width 268 height 30
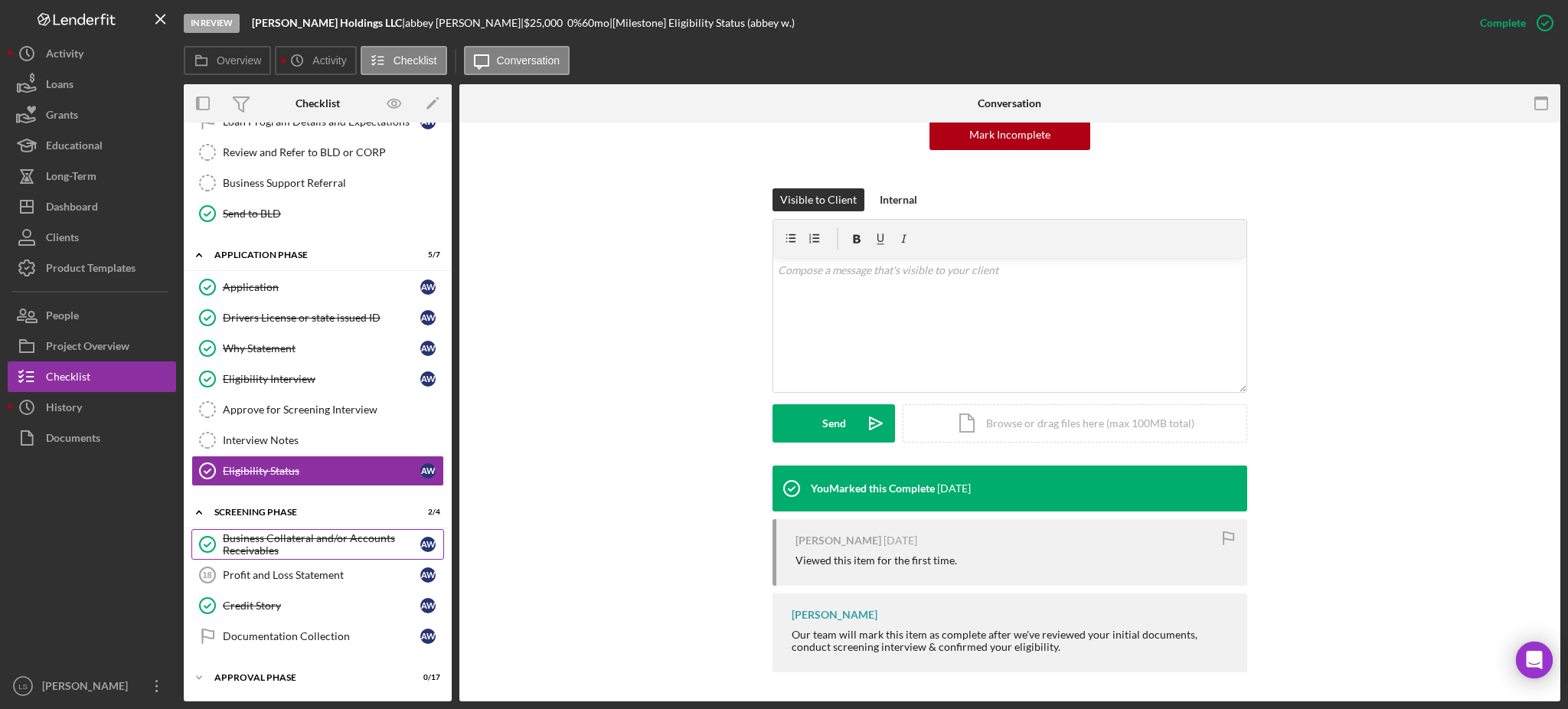
click at [287, 553] on div "Business Collateral and/or Accounts Receivables" at bounding box center [322, 544] width 198 height 25
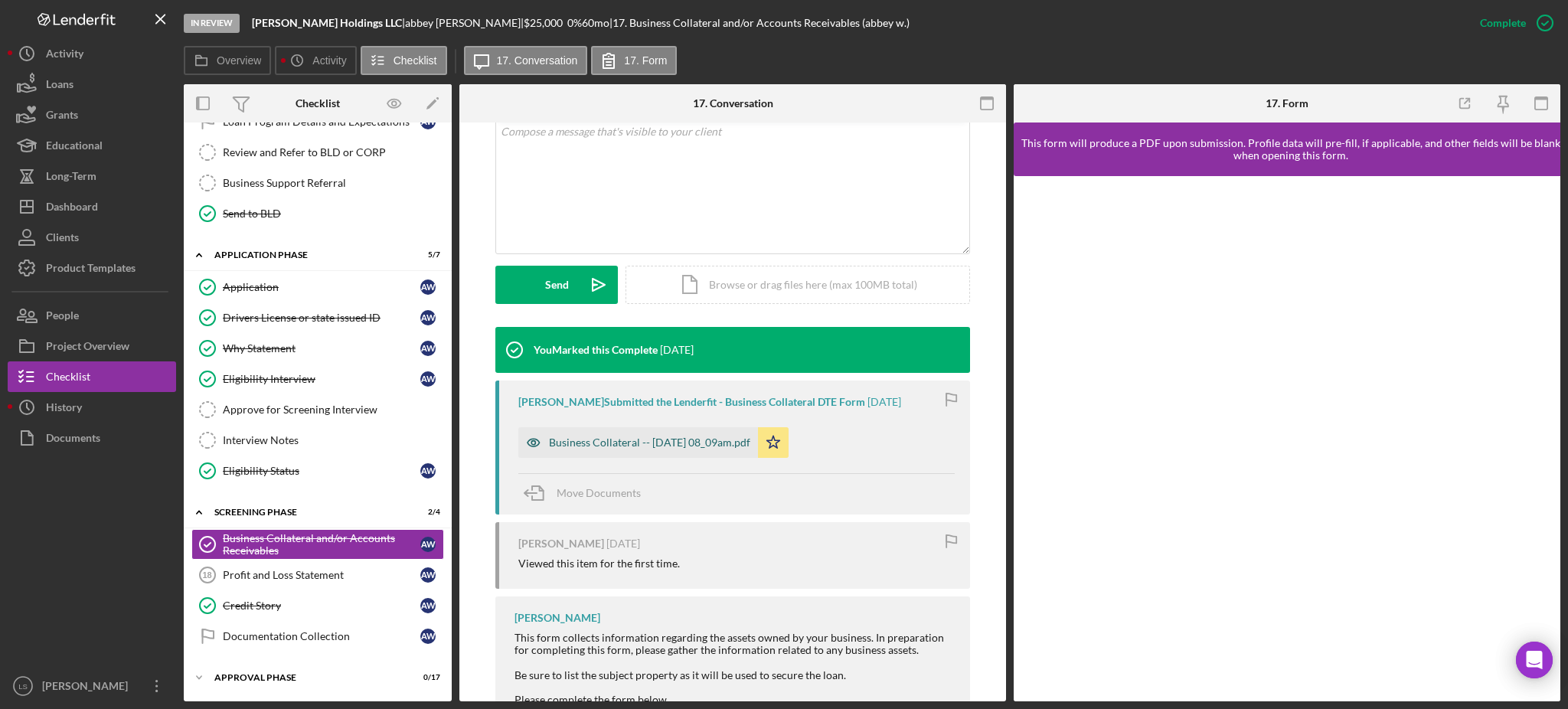
scroll to position [360, 0]
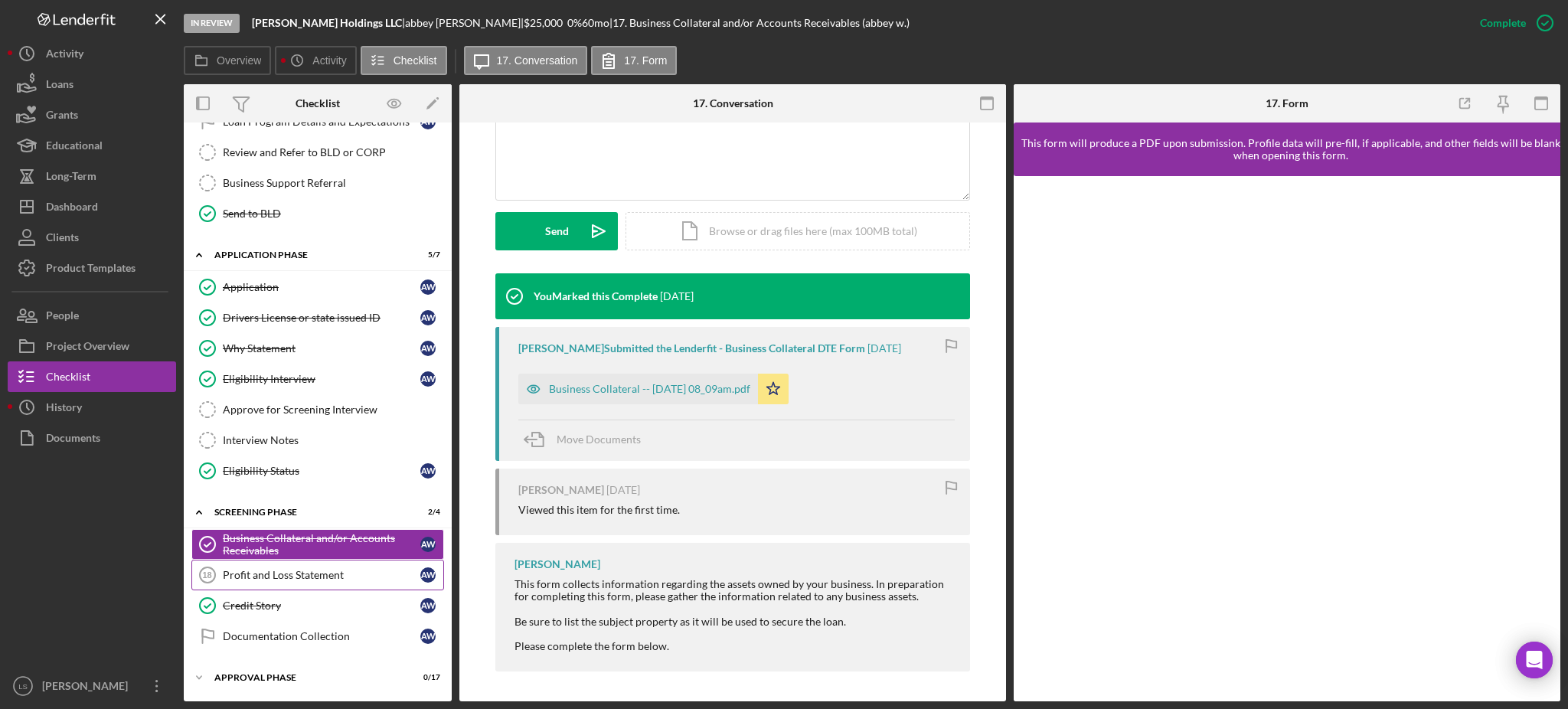
click at [341, 569] on link "Profit and Loss Statement 18 Profit and Loss Statement a w" at bounding box center [318, 575] width 253 height 30
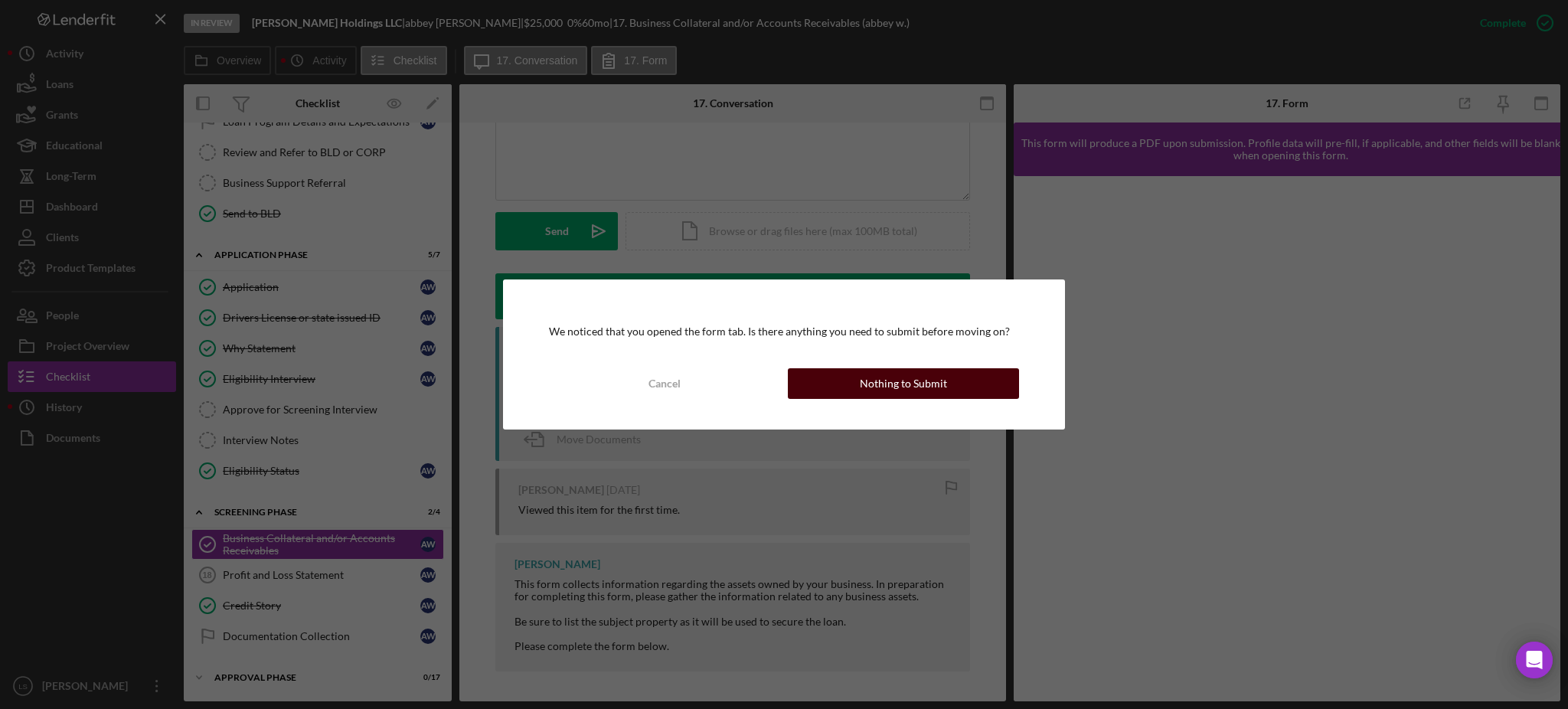
click at [902, 388] on div "Nothing to Submit" at bounding box center [903, 384] width 87 height 30
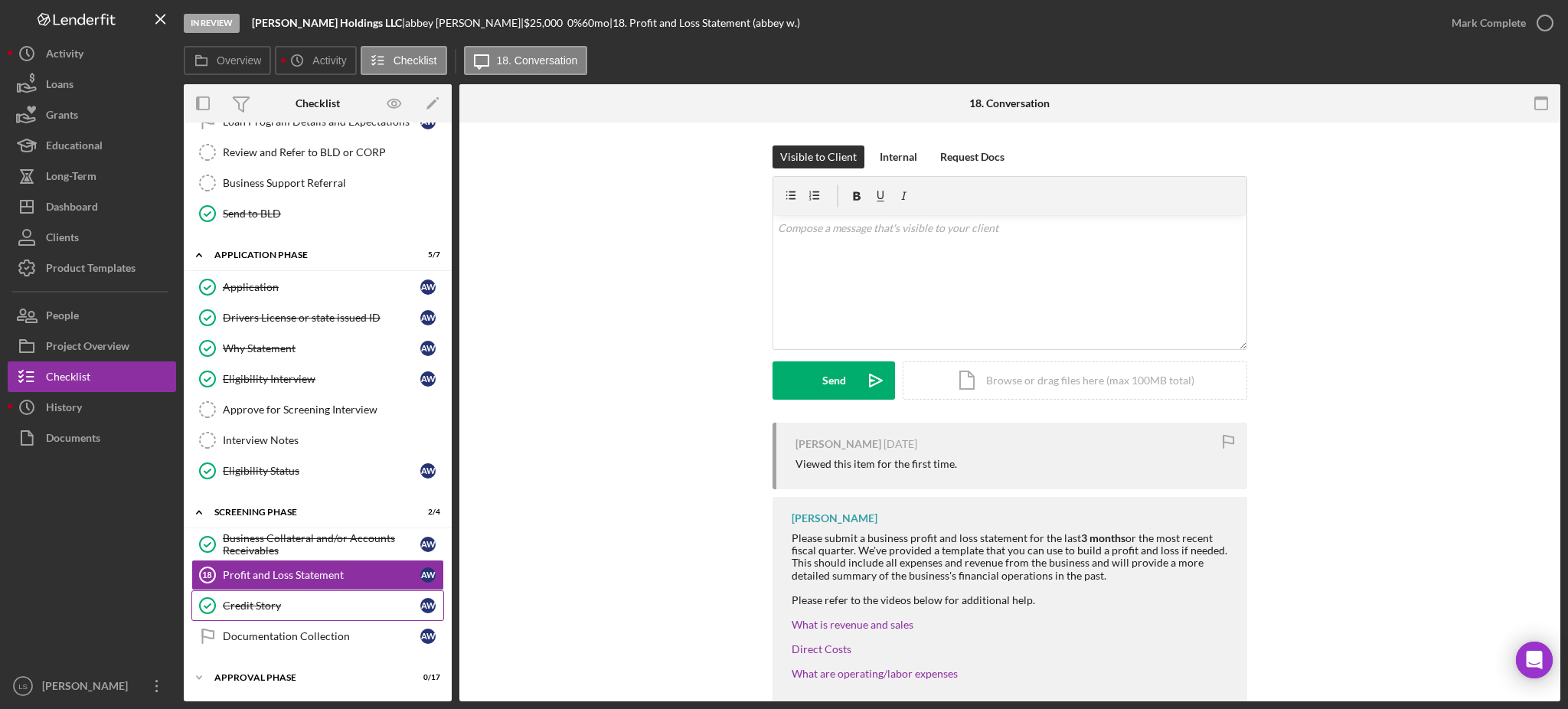
click at [350, 613] on link "Credit Story Credit Story a w" at bounding box center [318, 606] width 253 height 30
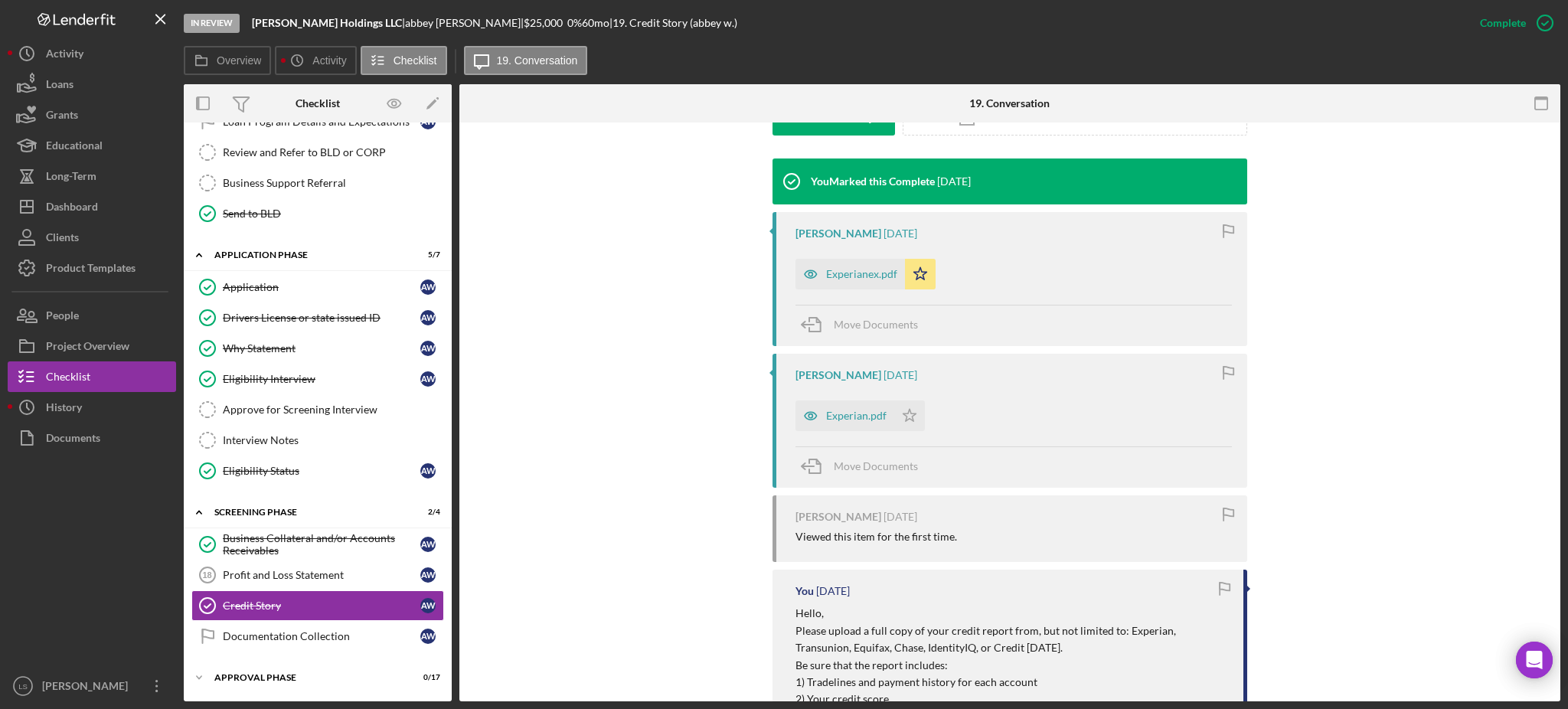
scroll to position [510, 0]
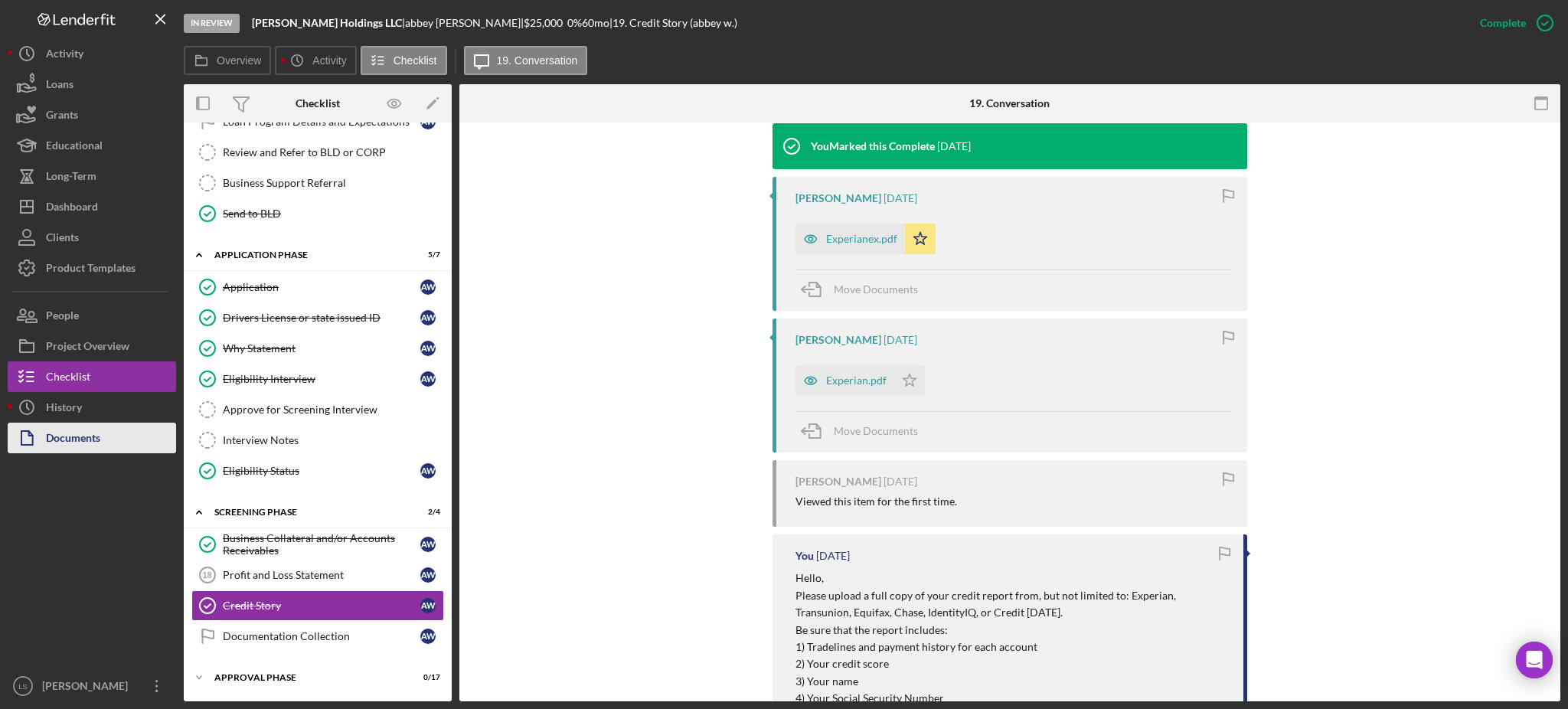
click at [87, 443] on div "Documents" at bounding box center [73, 439] width 54 height 35
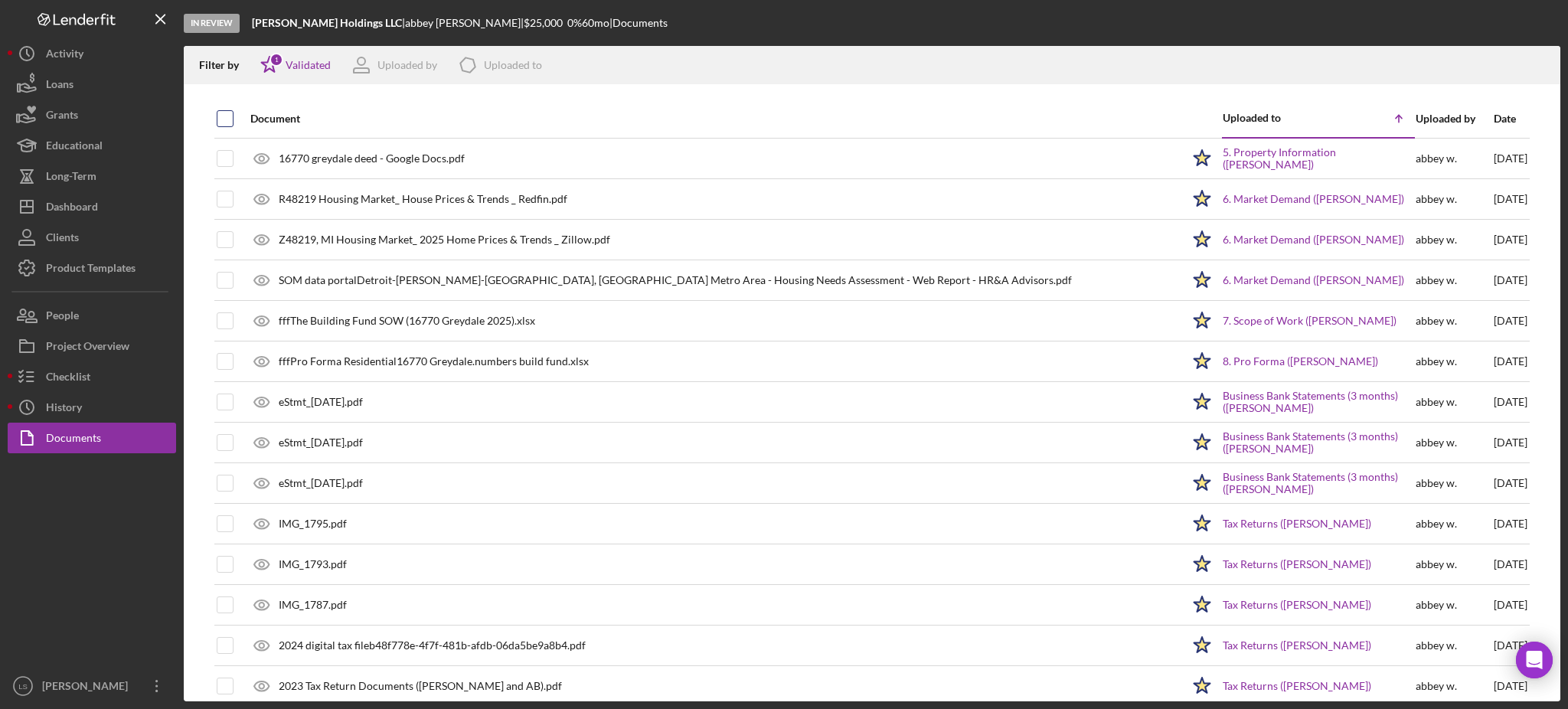
click at [217, 126] on div at bounding box center [226, 119] width 17 height 17
click at [233, 115] on div at bounding box center [226, 119] width 17 height 17
click at [222, 119] on input "checkbox" at bounding box center [225, 118] width 15 height 15
checkbox input "true"
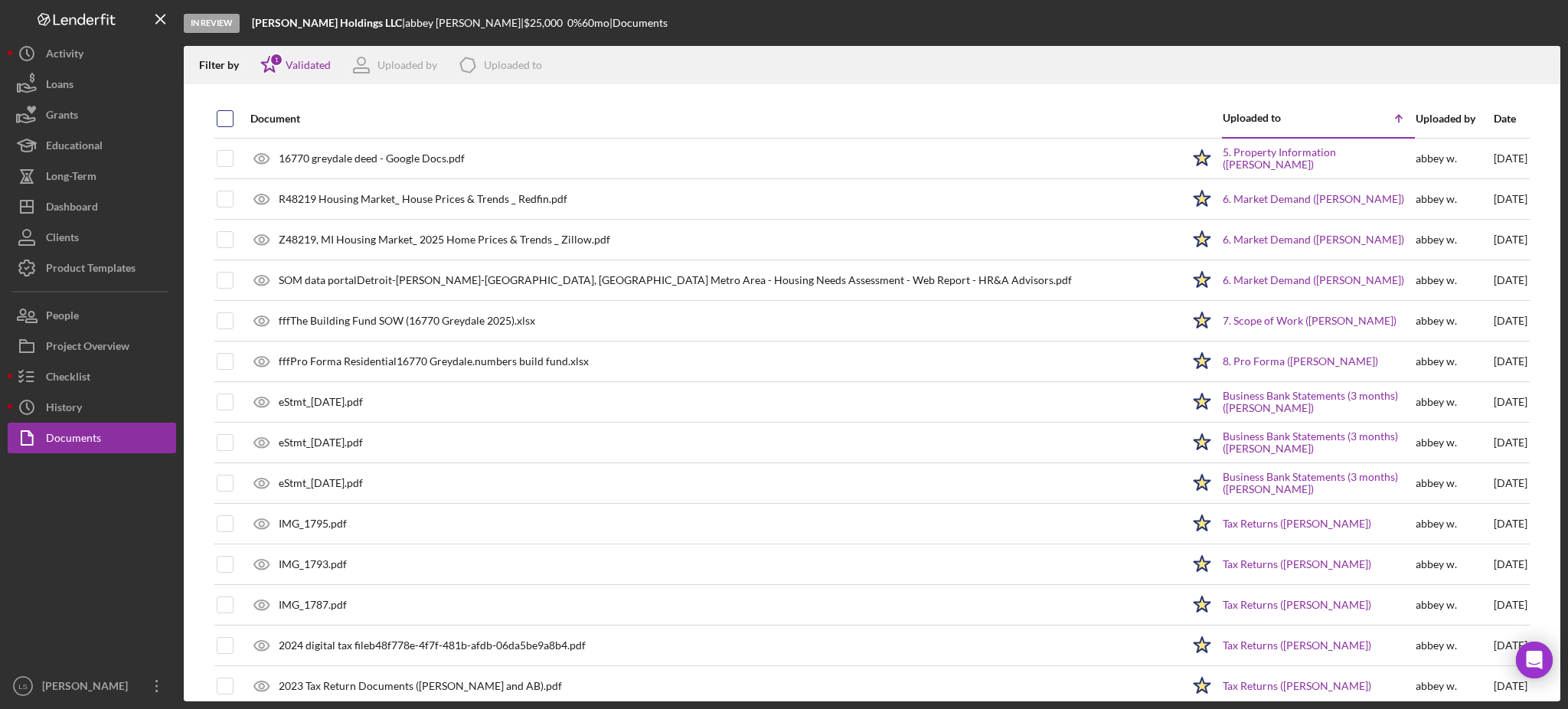
checkbox input "true"
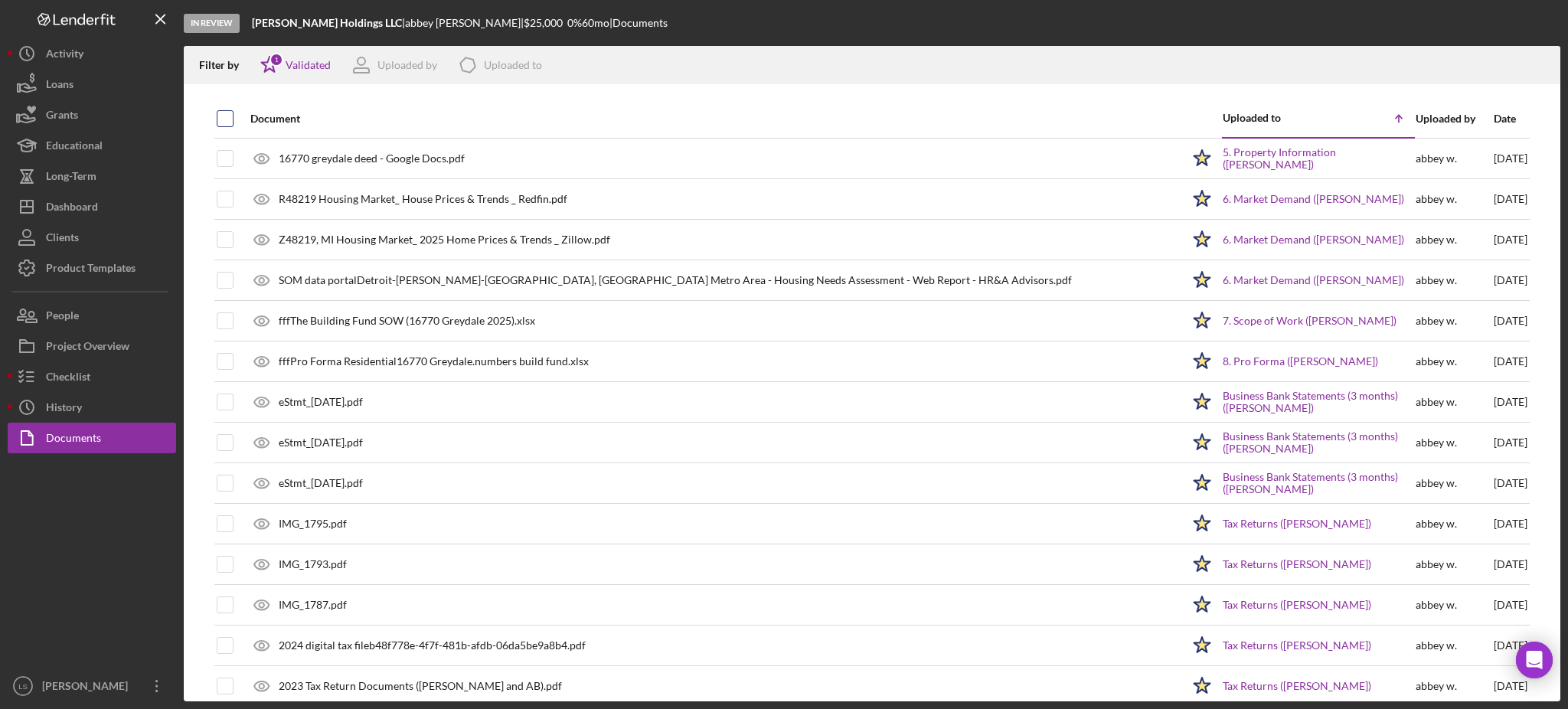
checkbox input "true"
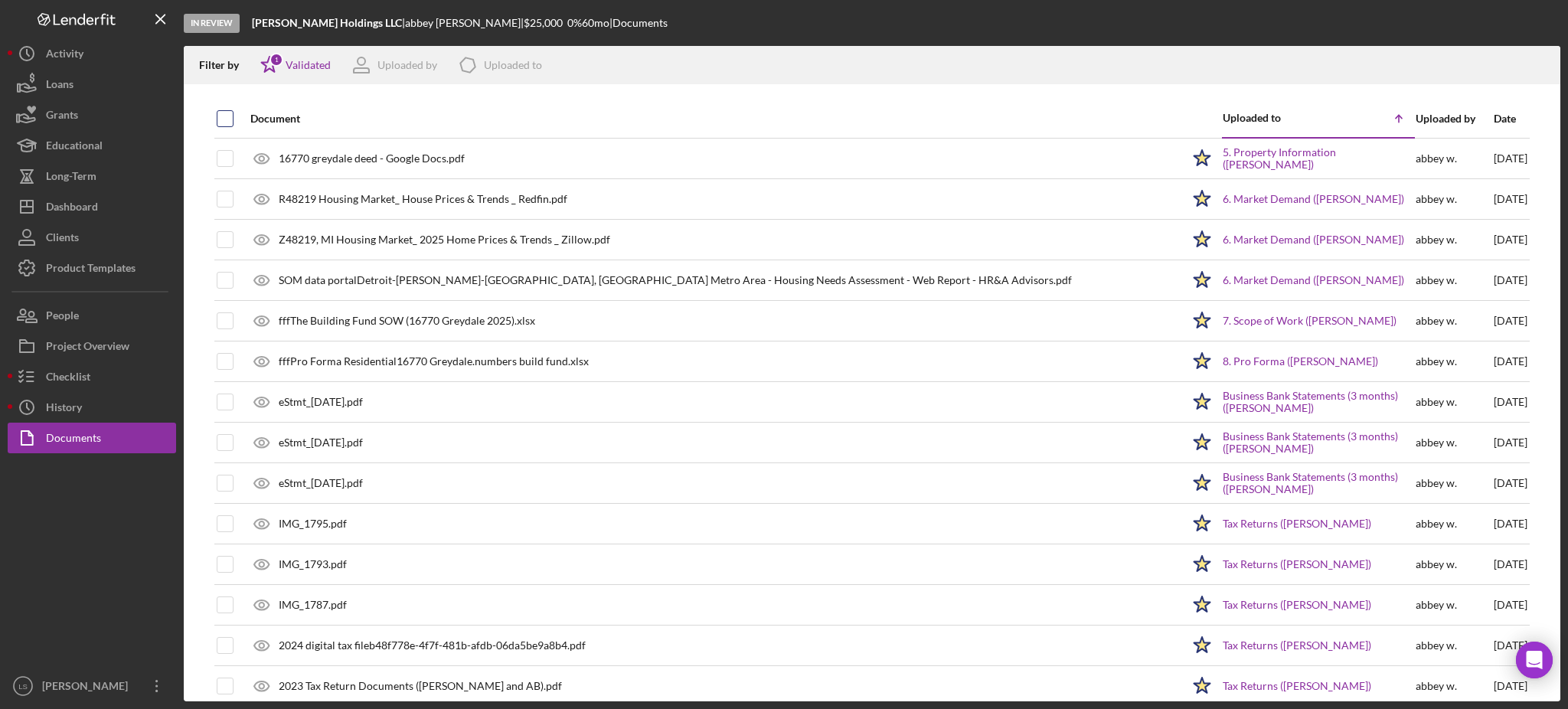
checkbox input "true"
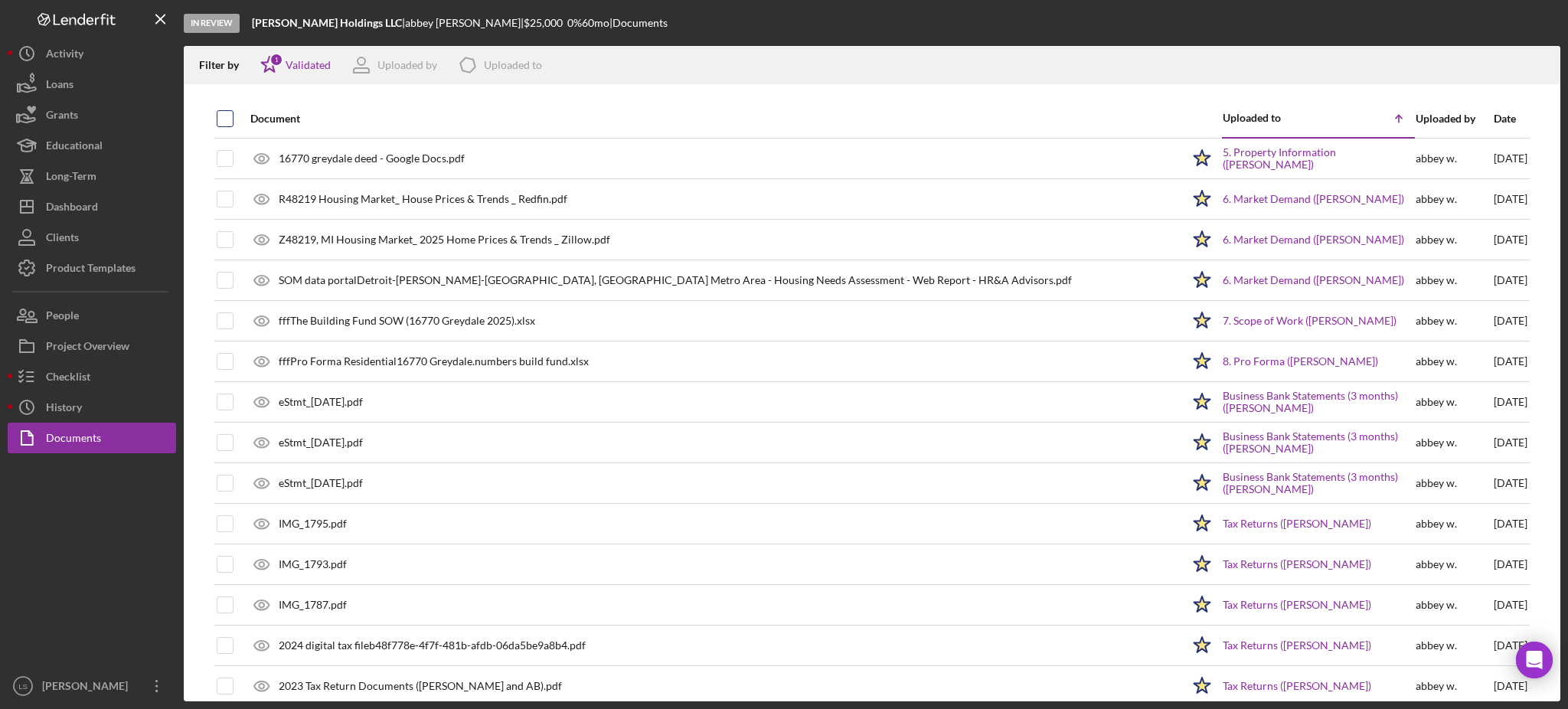
checkbox input "true"
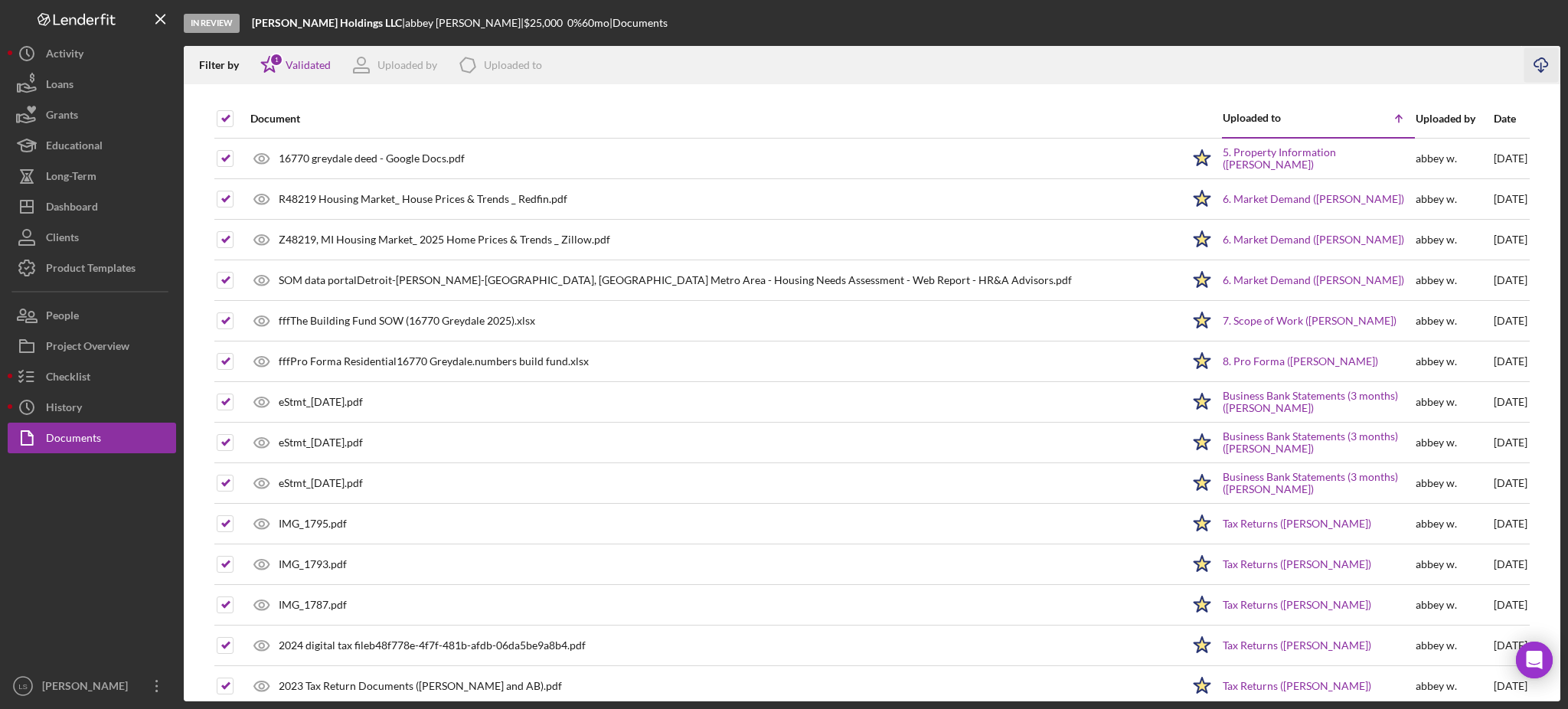
click at [1549, 69] on icon "Icon/Download" at bounding box center [1542, 65] width 35 height 35
click at [77, 226] on div "Clients" at bounding box center [62, 239] width 33 height 35
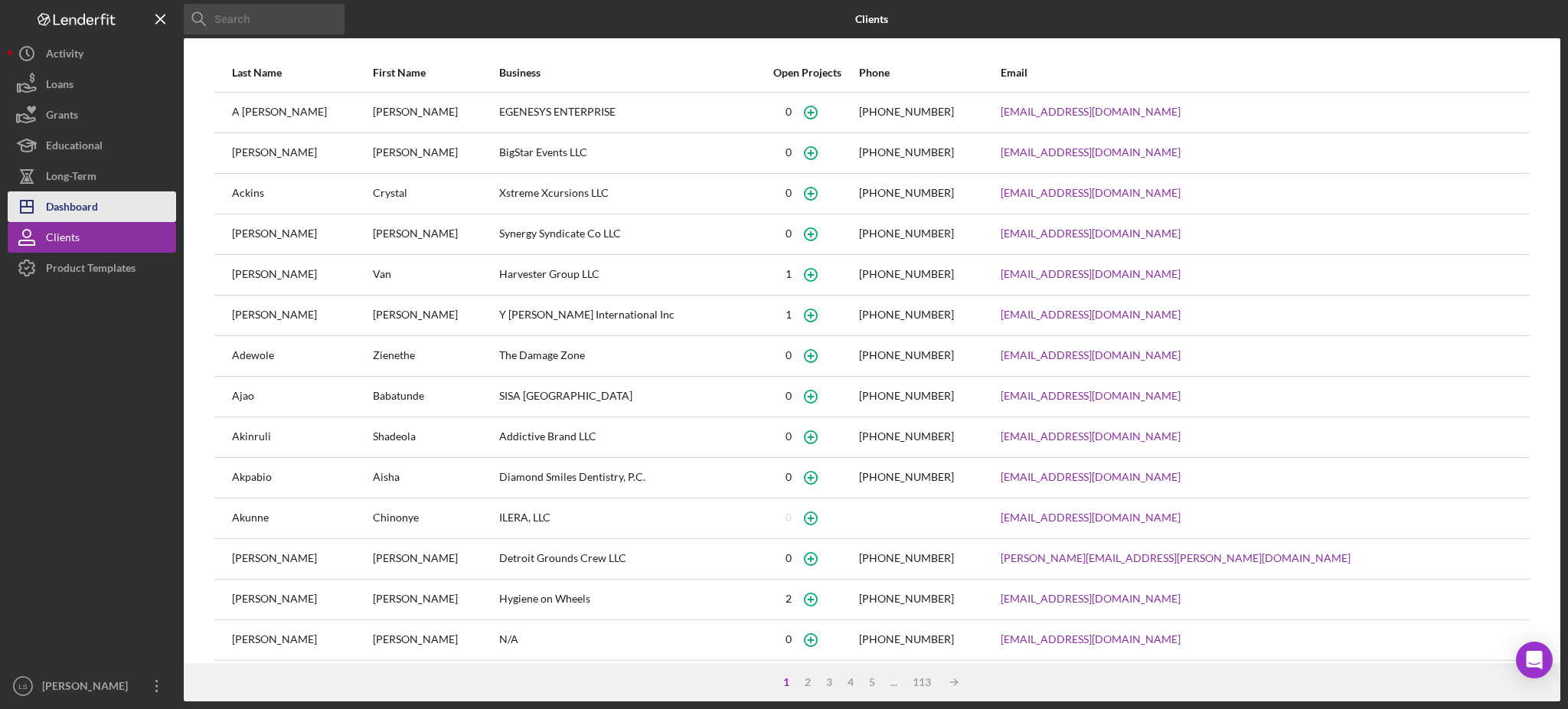
click at [109, 203] on button "Icon/Dashboard Dashboard" at bounding box center [91, 207] width 168 height 30
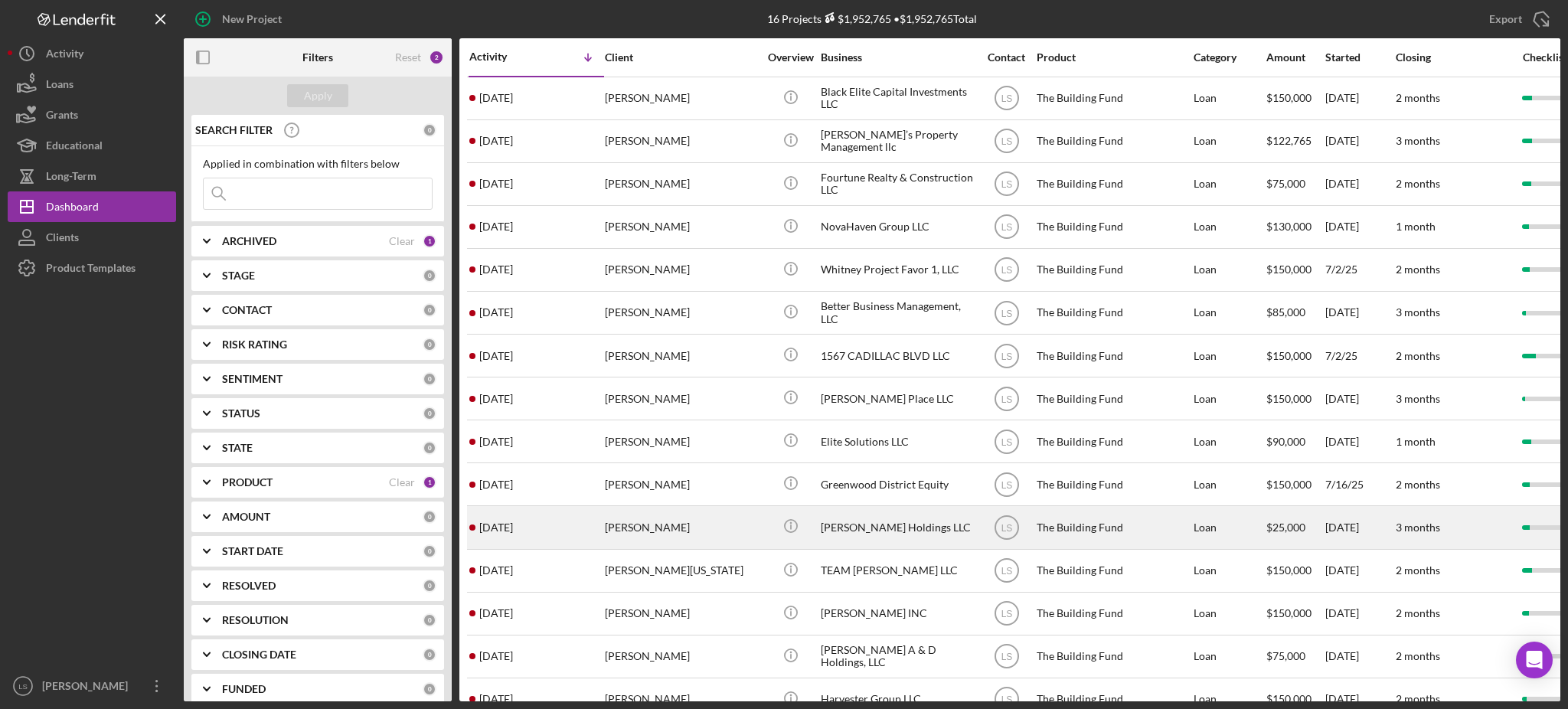
click at [619, 528] on div "[PERSON_NAME]" at bounding box center [681, 527] width 153 height 41
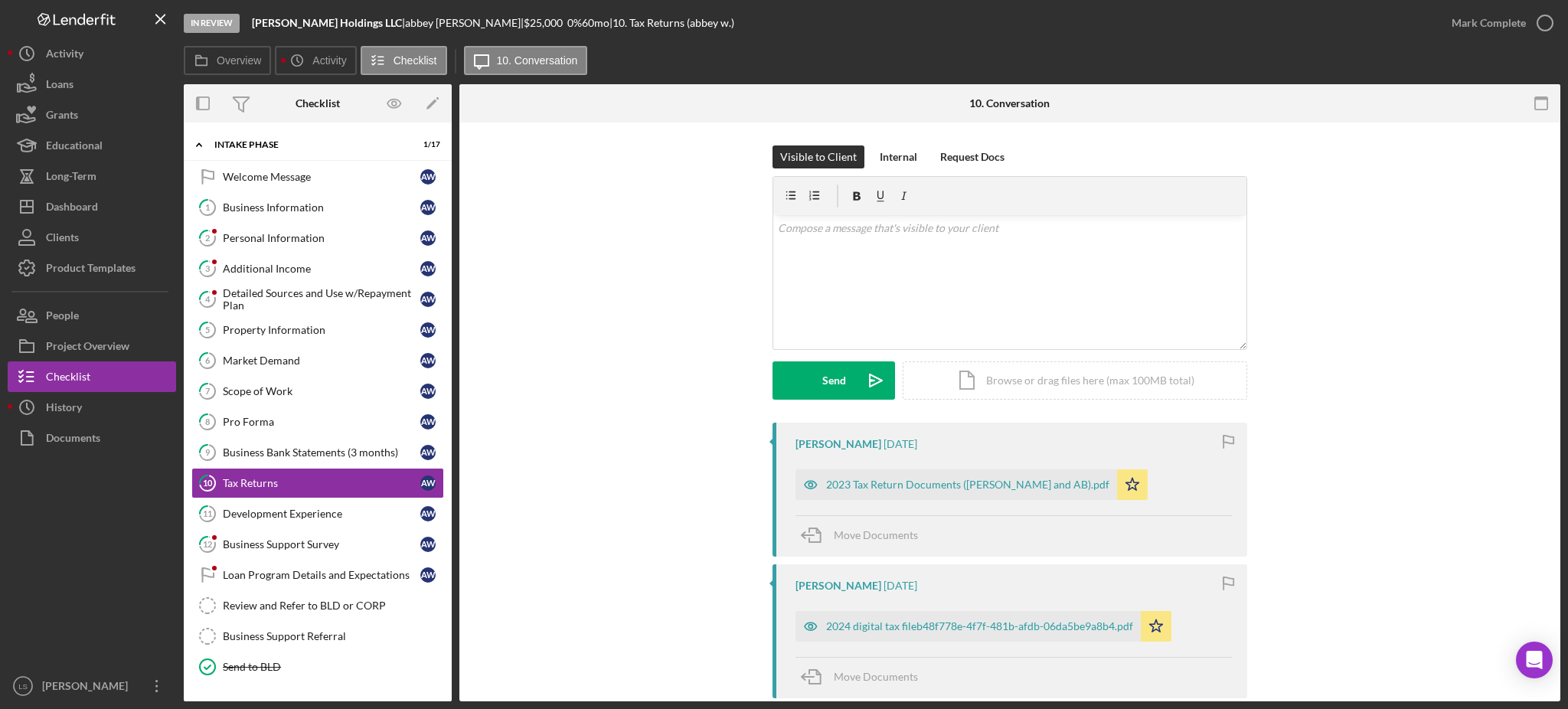
scroll to position [71, 0]
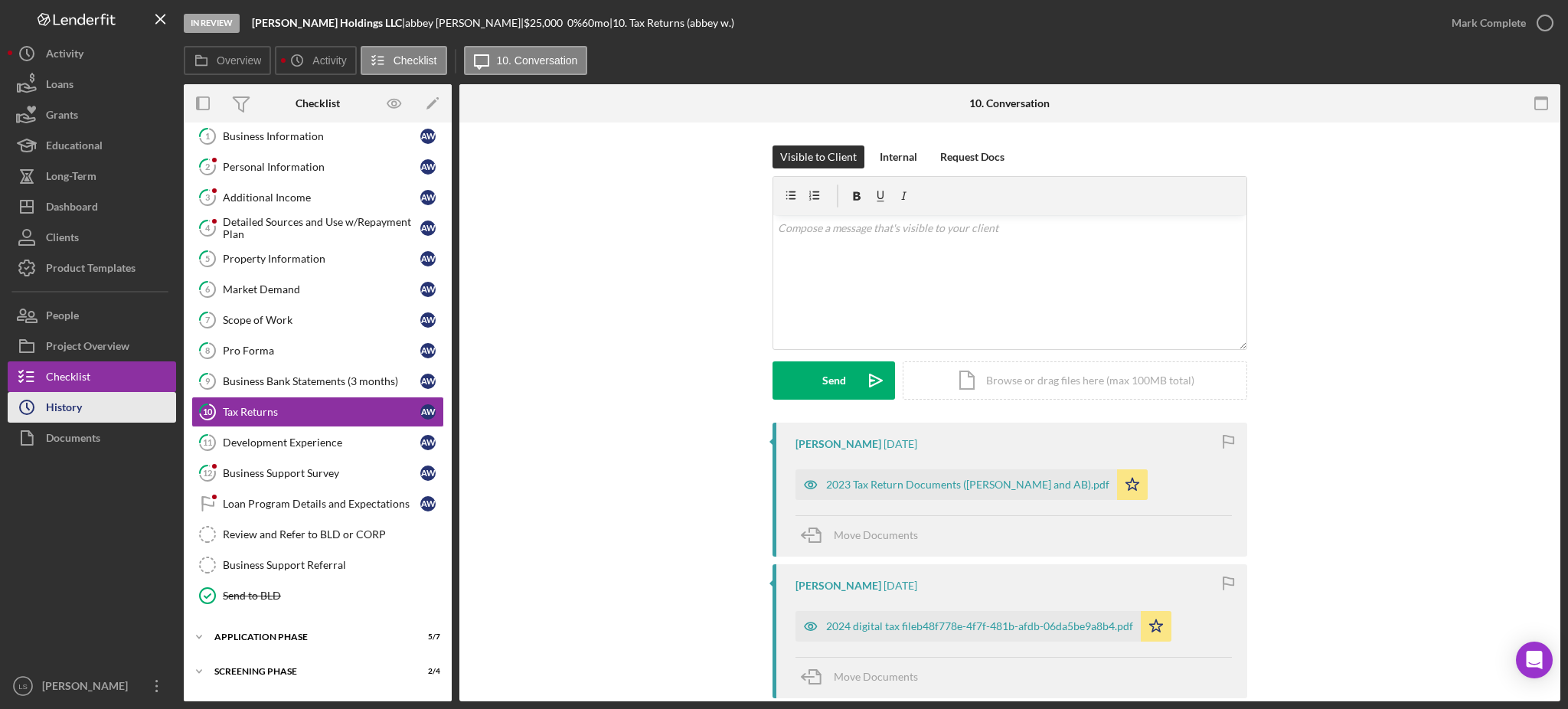
click at [65, 442] on div "Documents" at bounding box center [73, 439] width 54 height 35
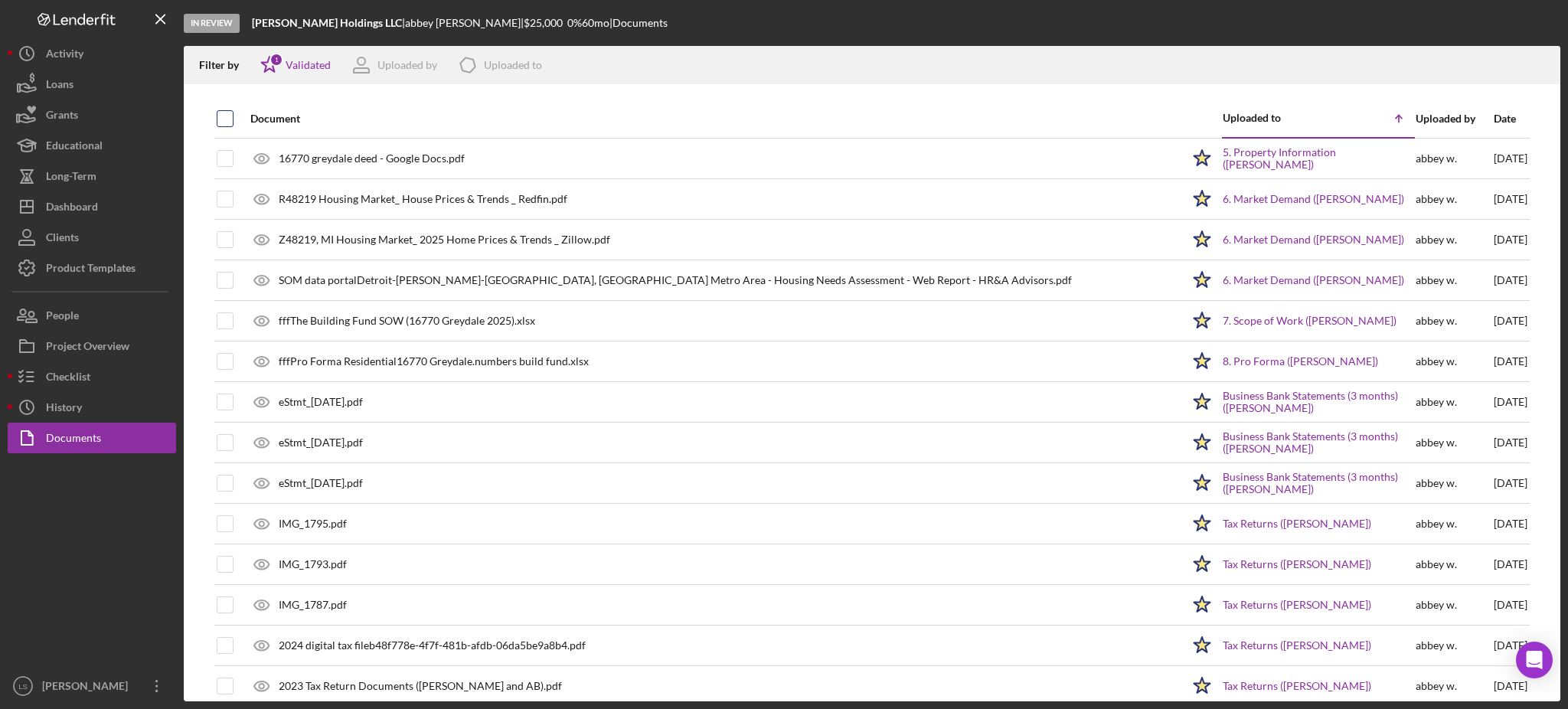
click at [222, 122] on input "checkbox" at bounding box center [225, 118] width 15 height 15
checkbox input "true"
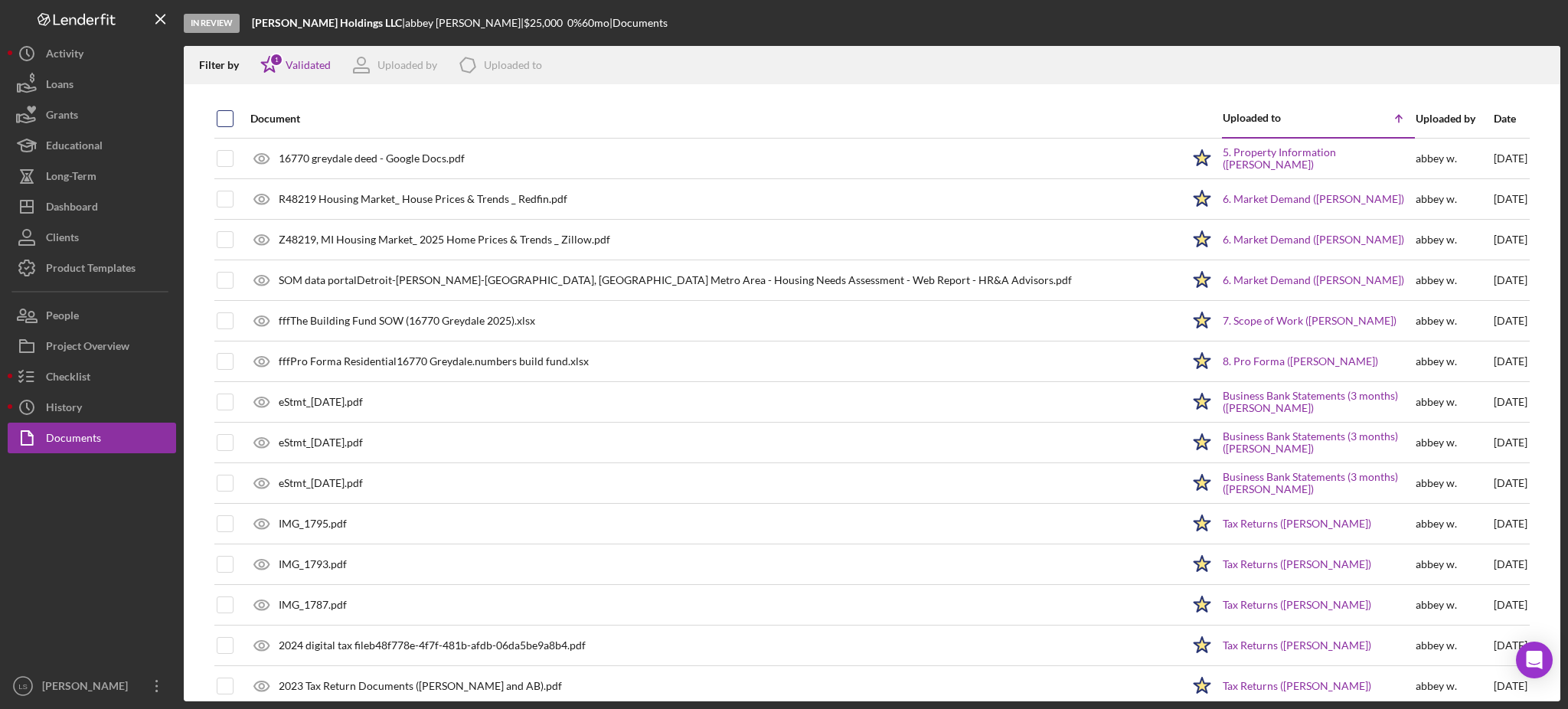
checkbox input "true"
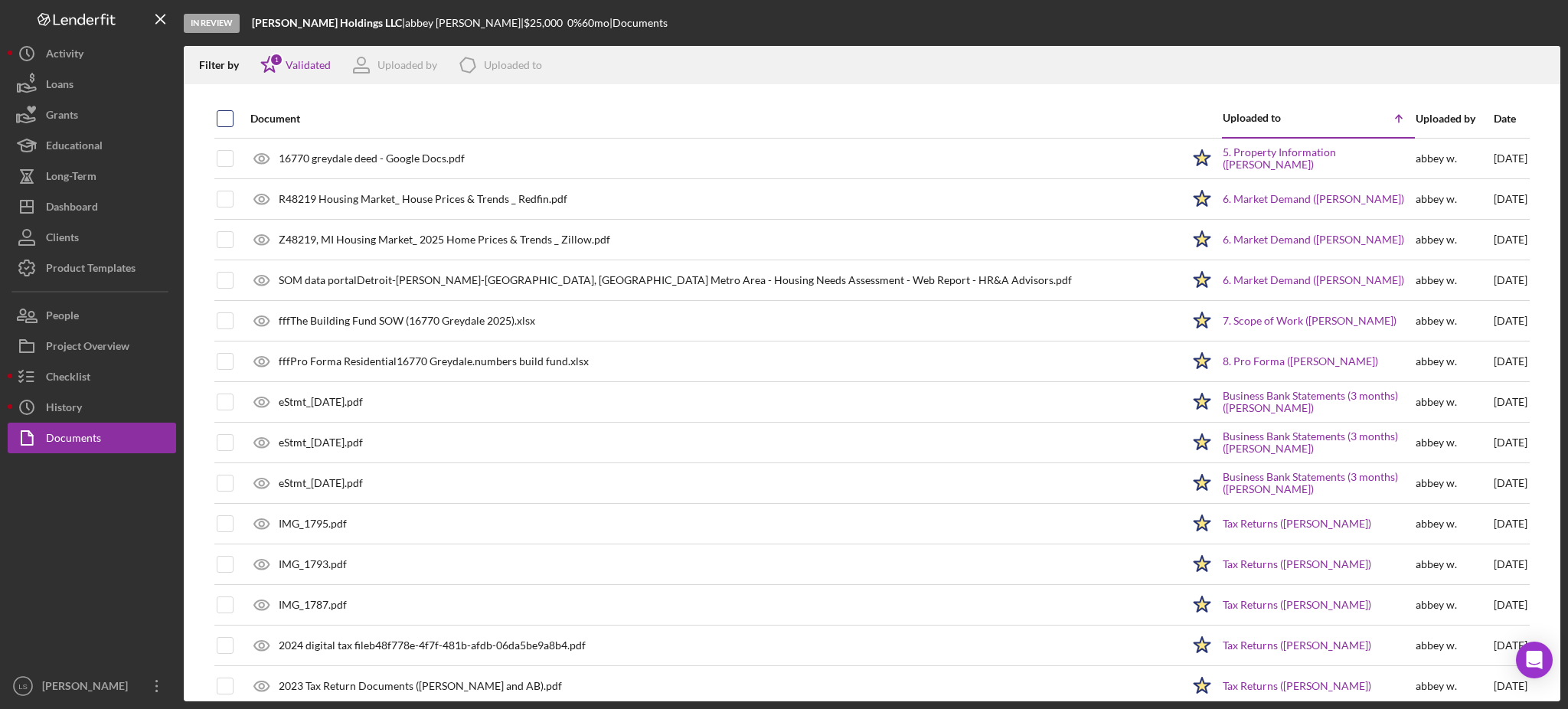
checkbox input "true"
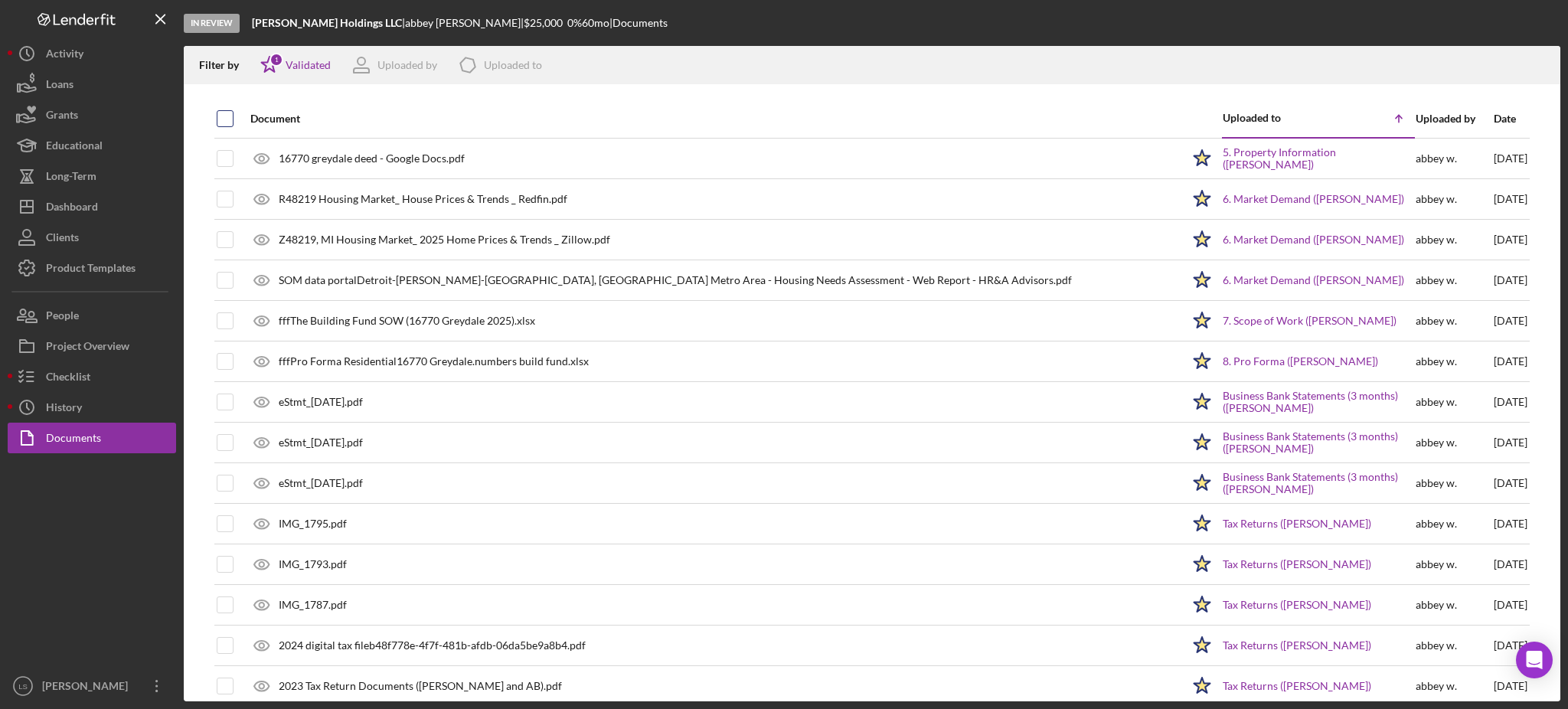
checkbox input "true"
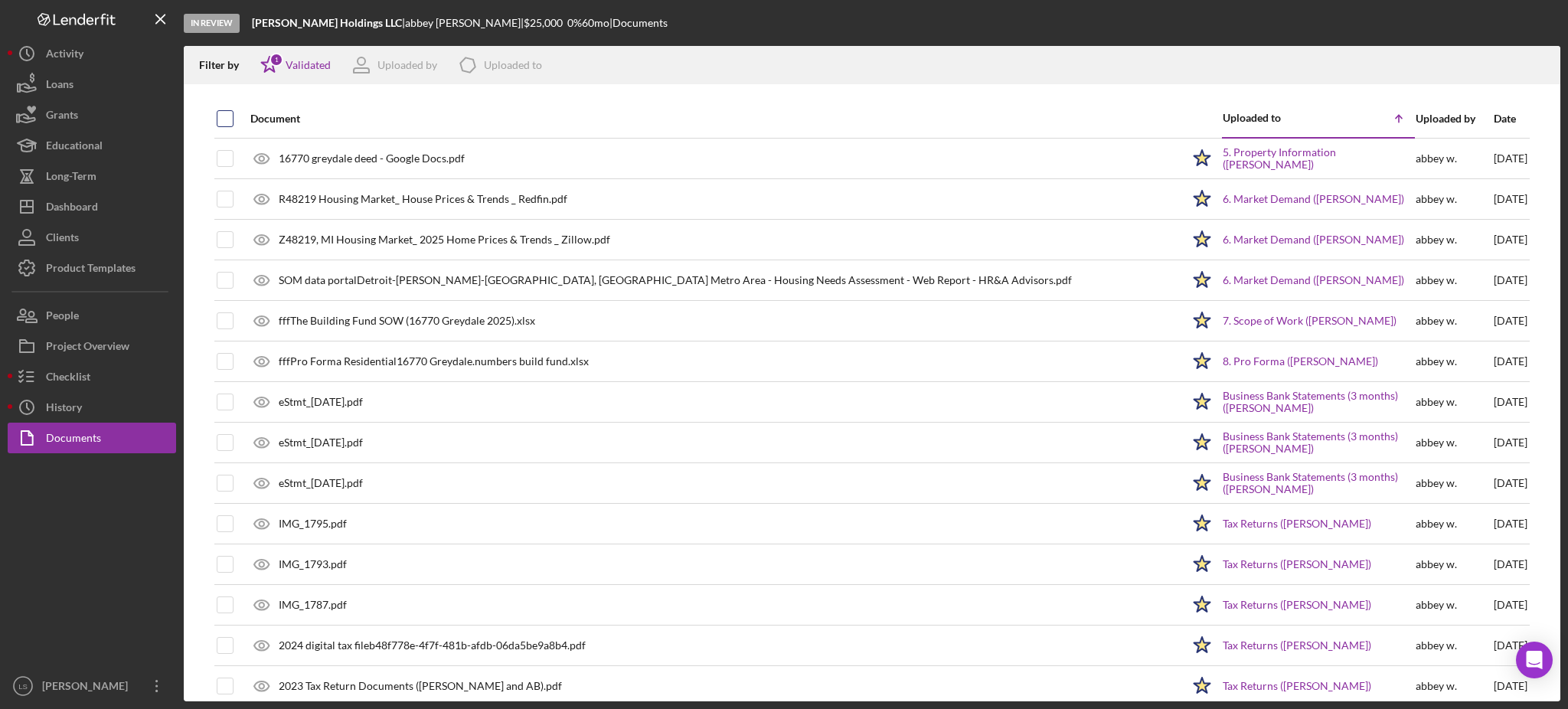
checkbox input "true"
click at [1539, 62] on icon "Icon/Download" at bounding box center [1542, 65] width 35 height 35
click at [41, 209] on icon "Icon/Dashboard" at bounding box center [26, 206] width 38 height 38
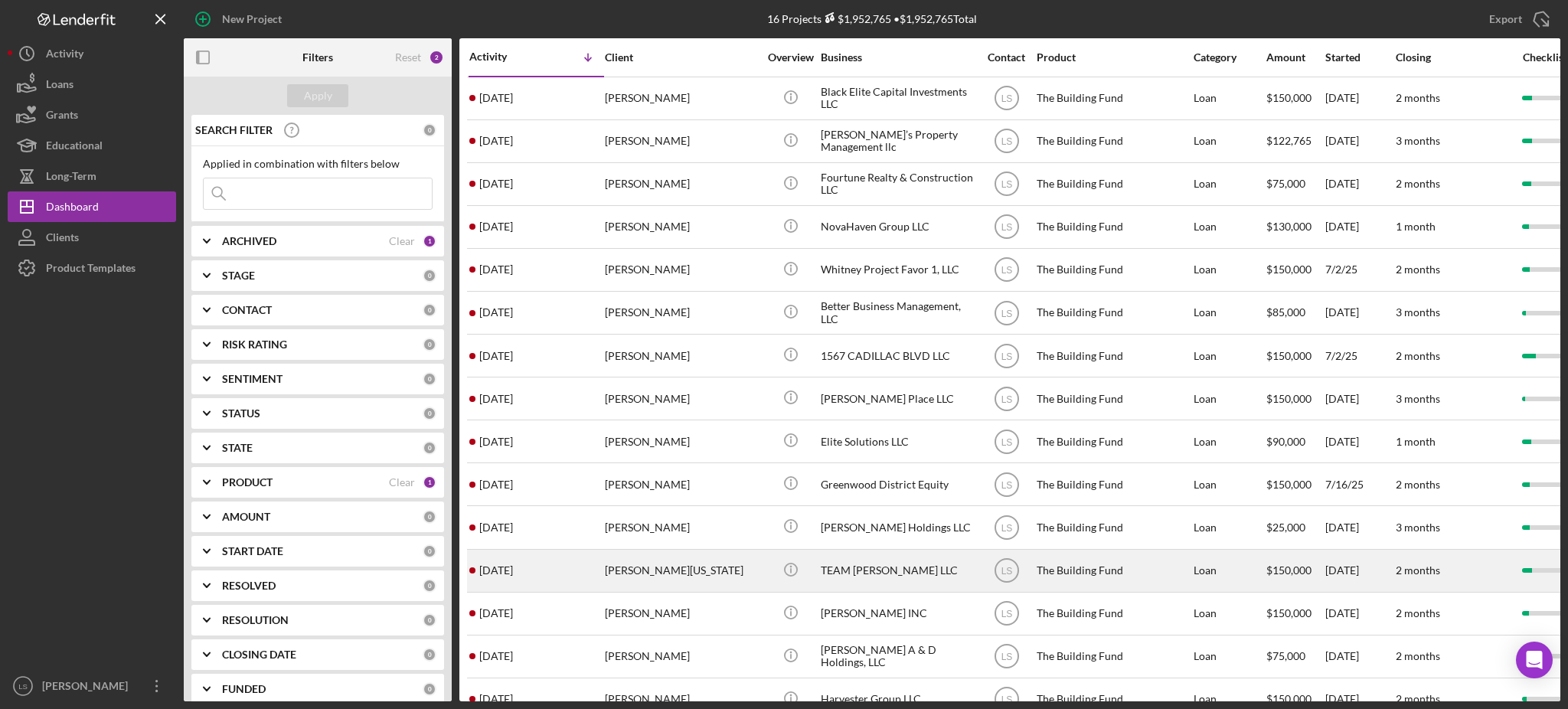
click at [656, 562] on div "[PERSON_NAME][US_STATE]" at bounding box center [681, 571] width 153 height 41
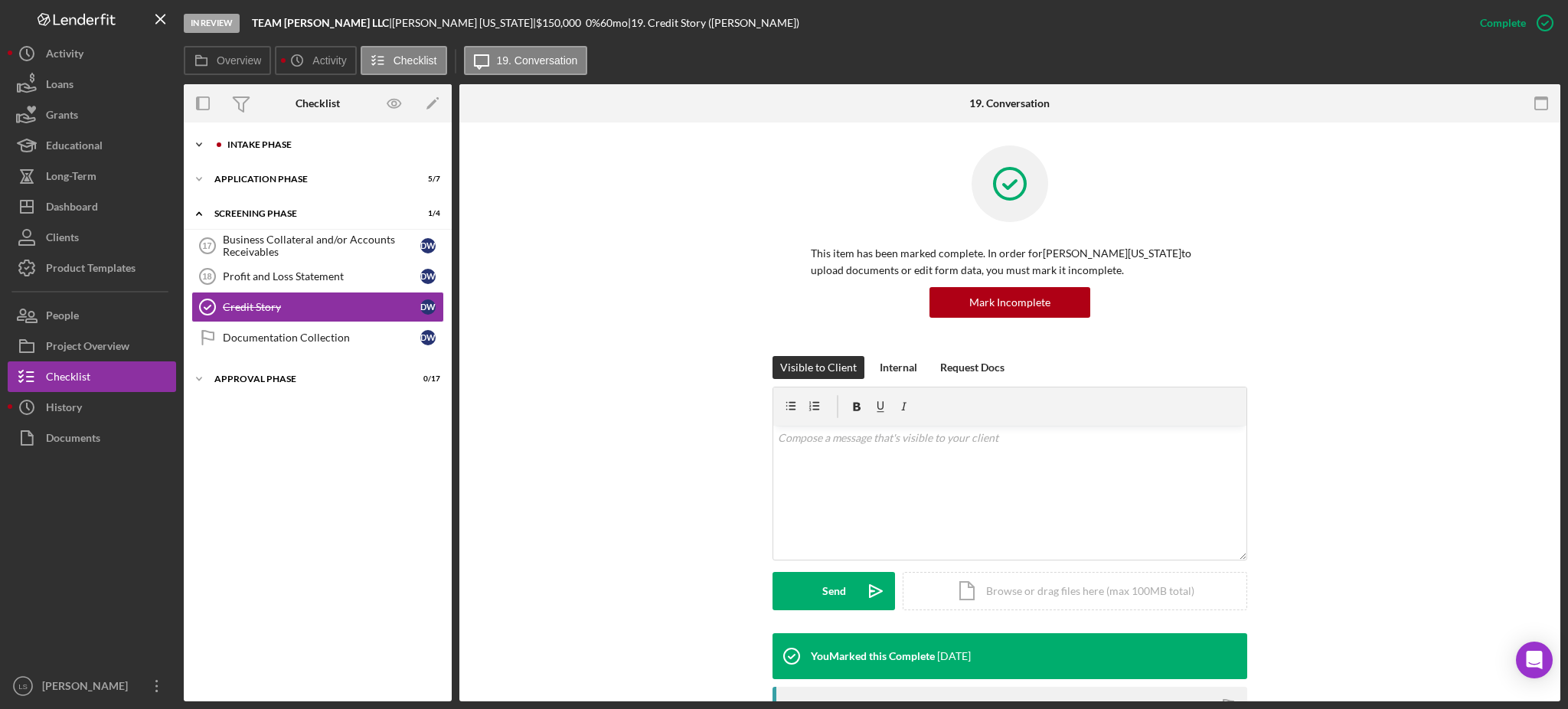
click at [289, 136] on div "Icon/Expander Intake Phase 4 / 17" at bounding box center [318, 145] width 268 height 30
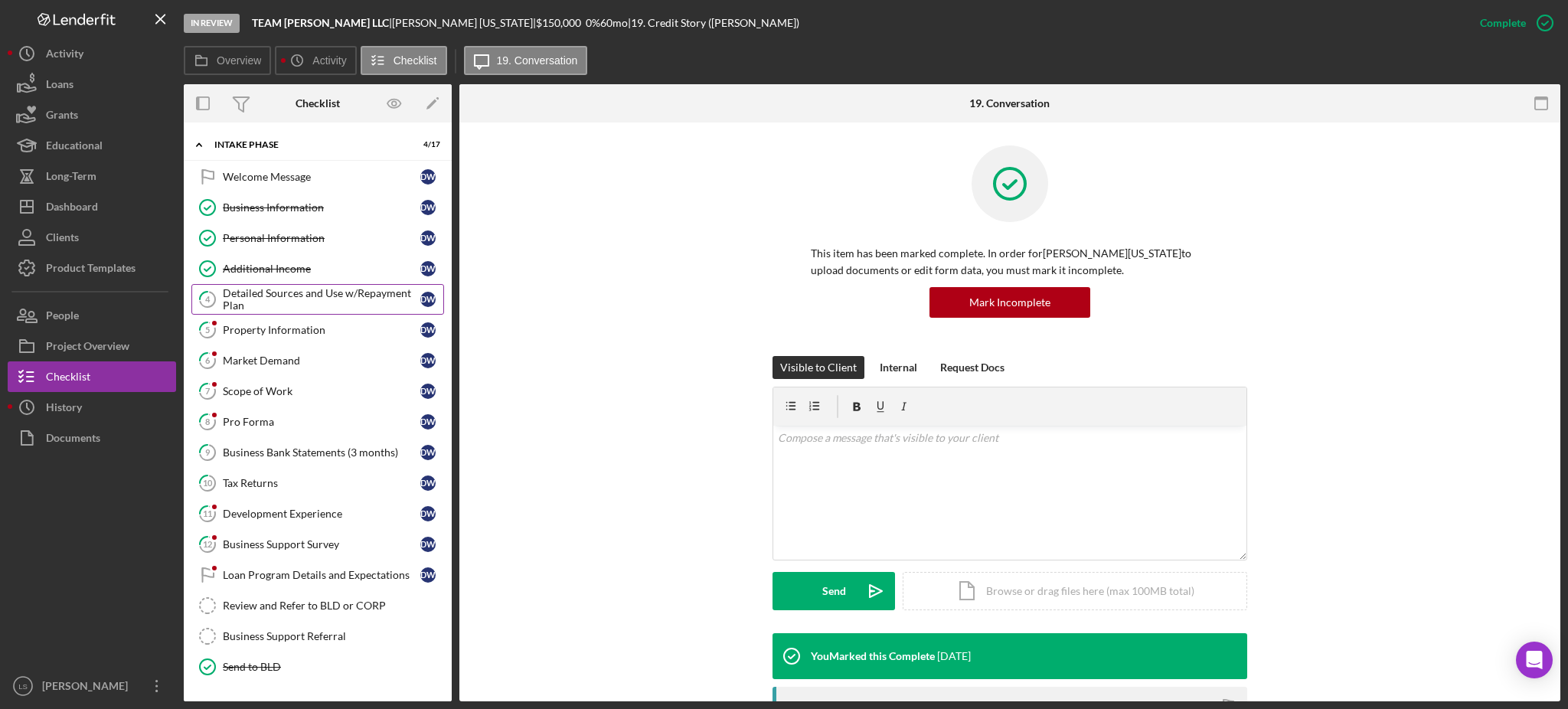
click at [267, 307] on div "Detailed Sources and Use w/Repayment Plan" at bounding box center [322, 299] width 198 height 25
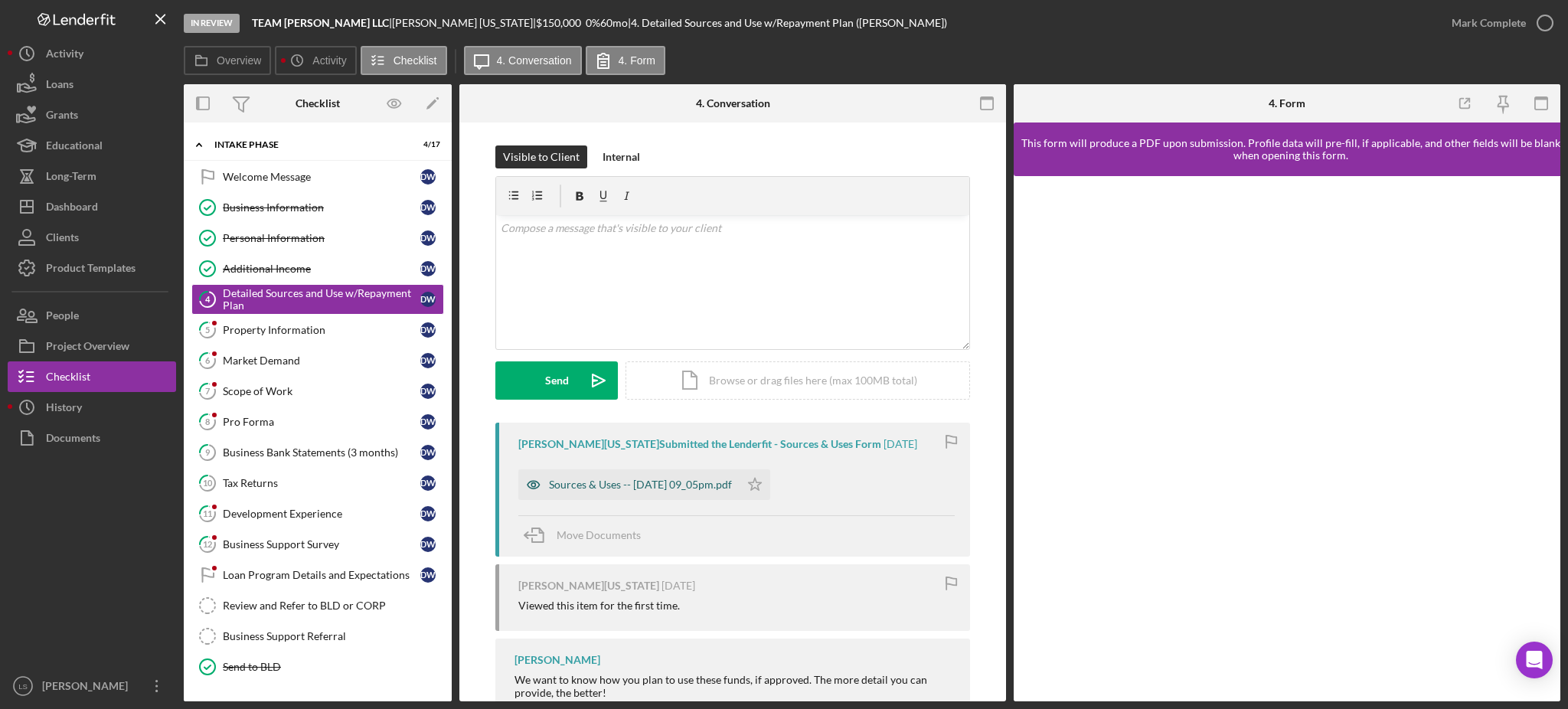
click at [716, 483] on div "Sources & Uses -- [DATE] 09_05pm.pdf" at bounding box center [640, 485] width 183 height 13
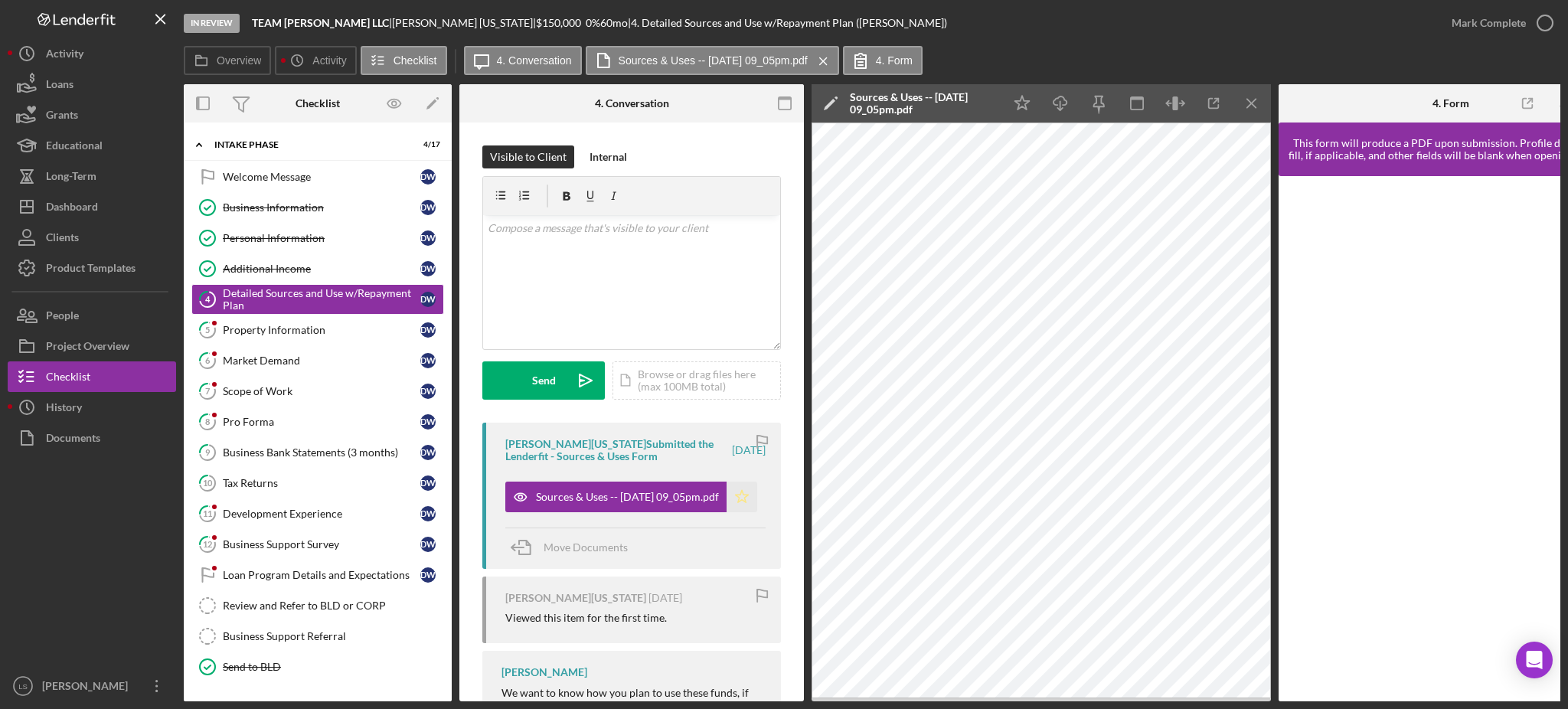
click at [743, 506] on icon "Icon/Star" at bounding box center [742, 497] width 30 height 30
click at [357, 334] on div "Property Information" at bounding box center [322, 330] width 198 height 13
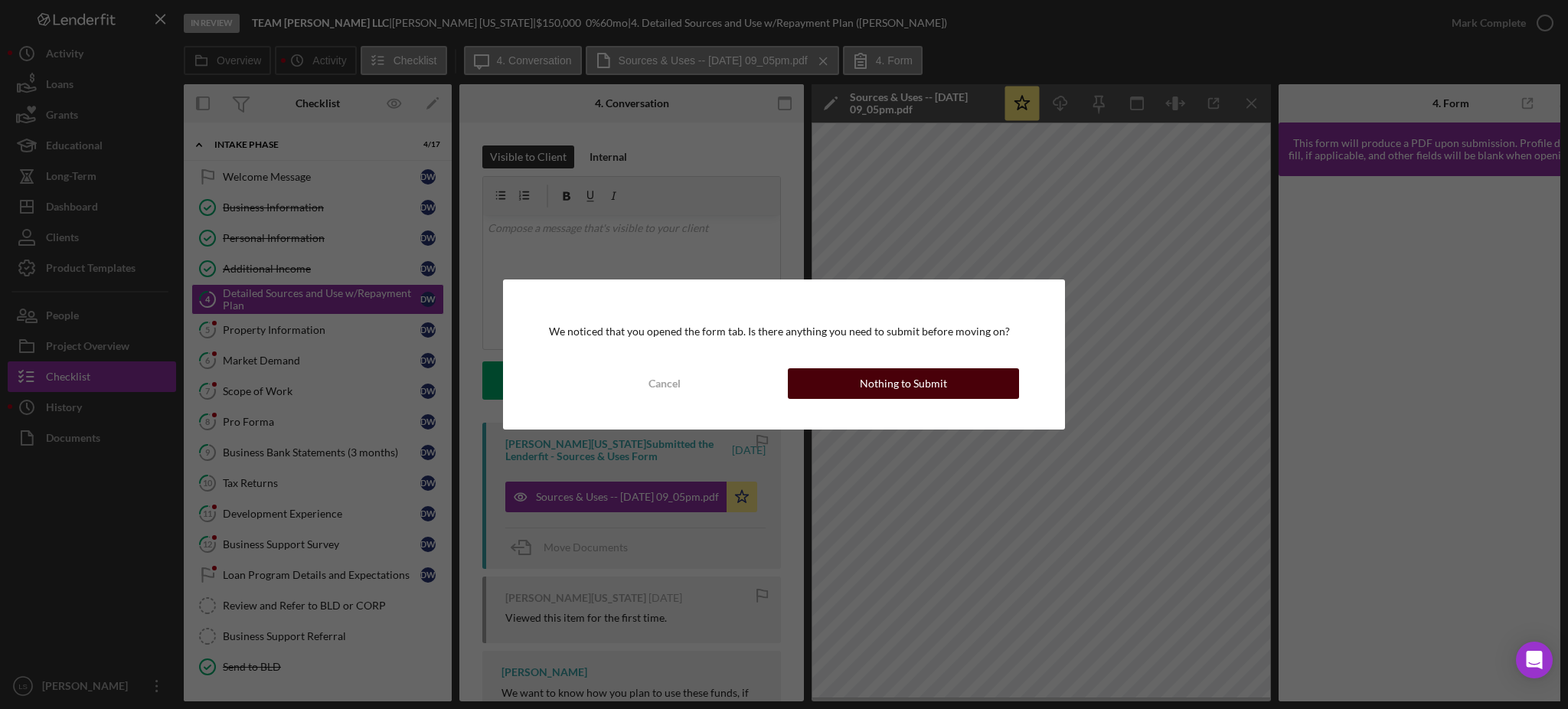
click at [947, 395] on button "Nothing to Submit" at bounding box center [904, 384] width 231 height 30
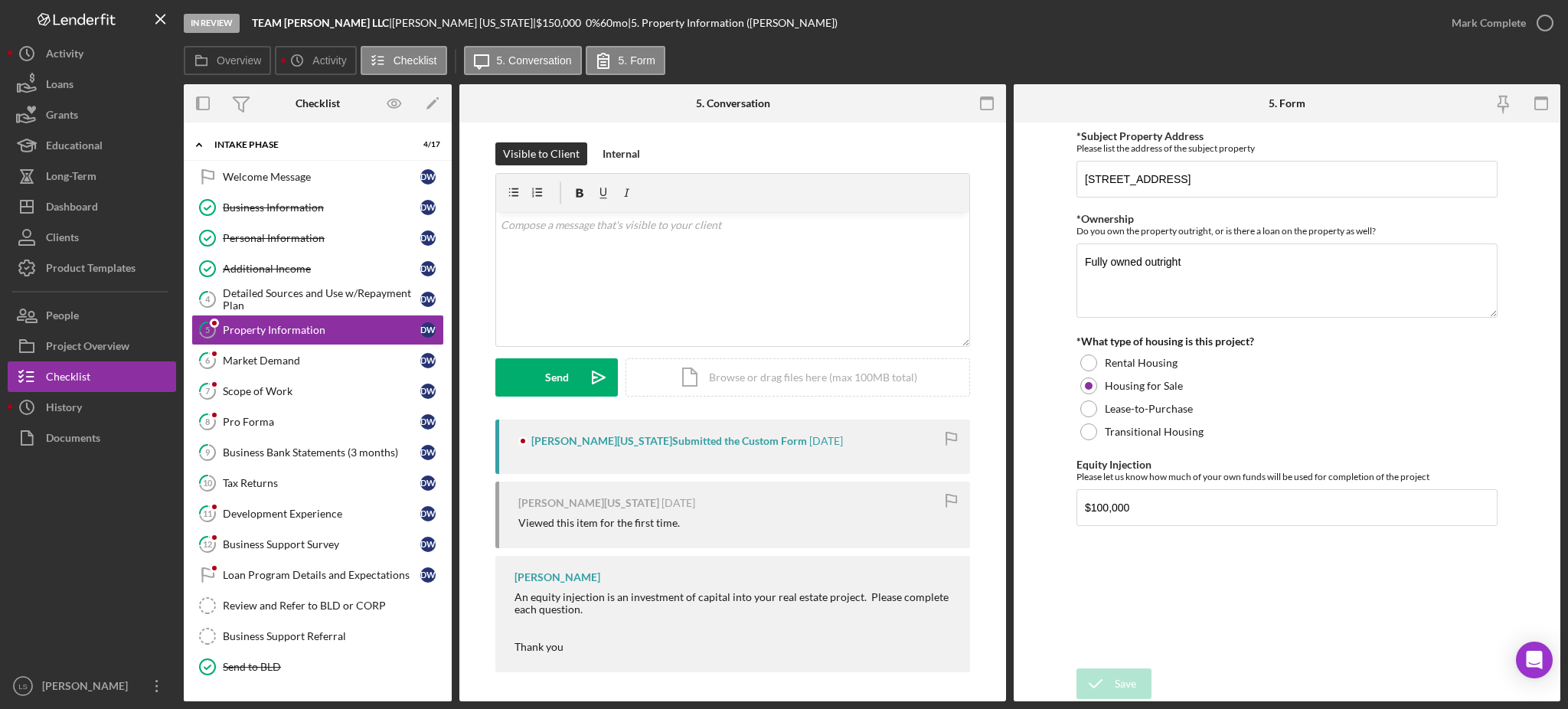
scroll to position [4, 0]
click at [313, 363] on div "Market Demand" at bounding box center [322, 361] width 198 height 13
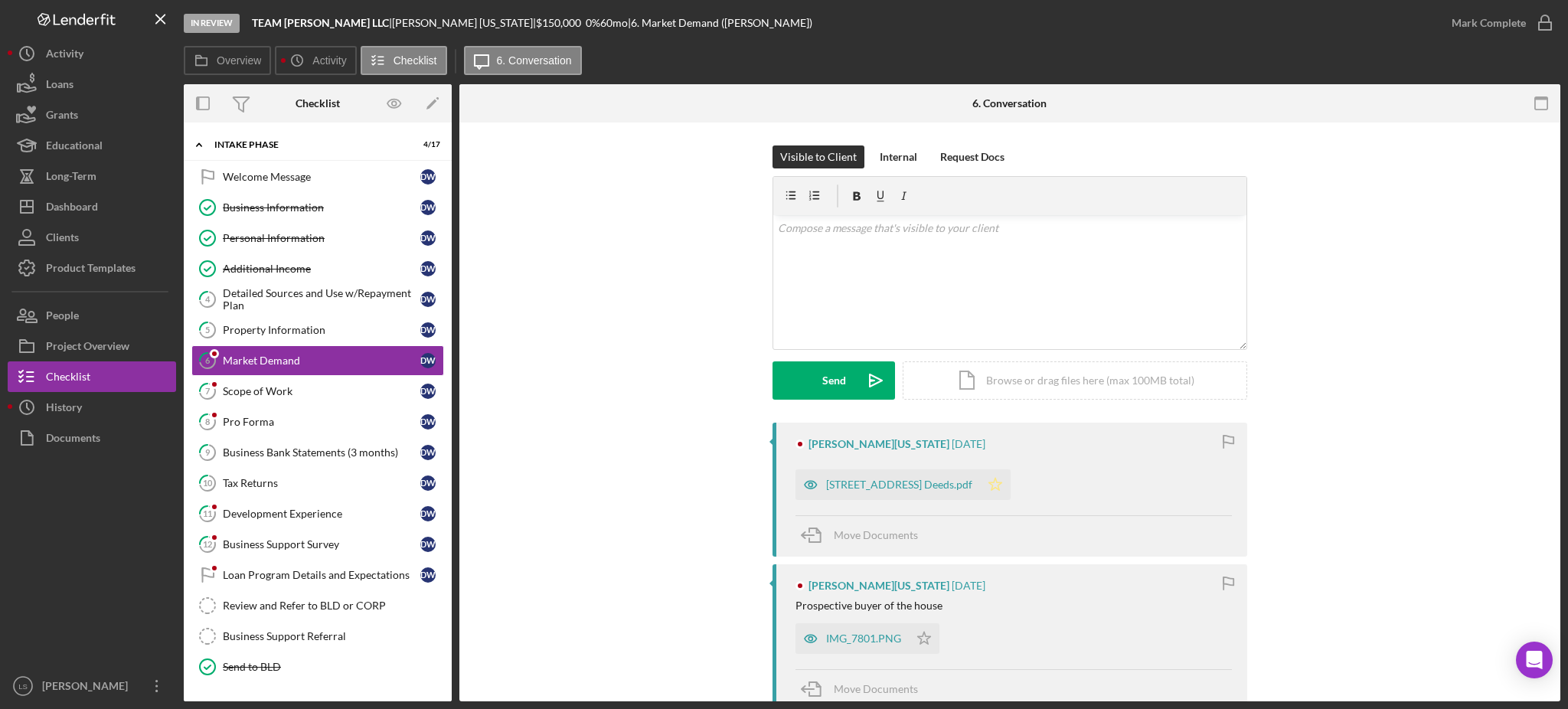
click at [1011, 483] on icon "Icon/Star" at bounding box center [995, 485] width 30 height 30
click at [922, 638] on icon "Icon/Star" at bounding box center [924, 639] width 30 height 30
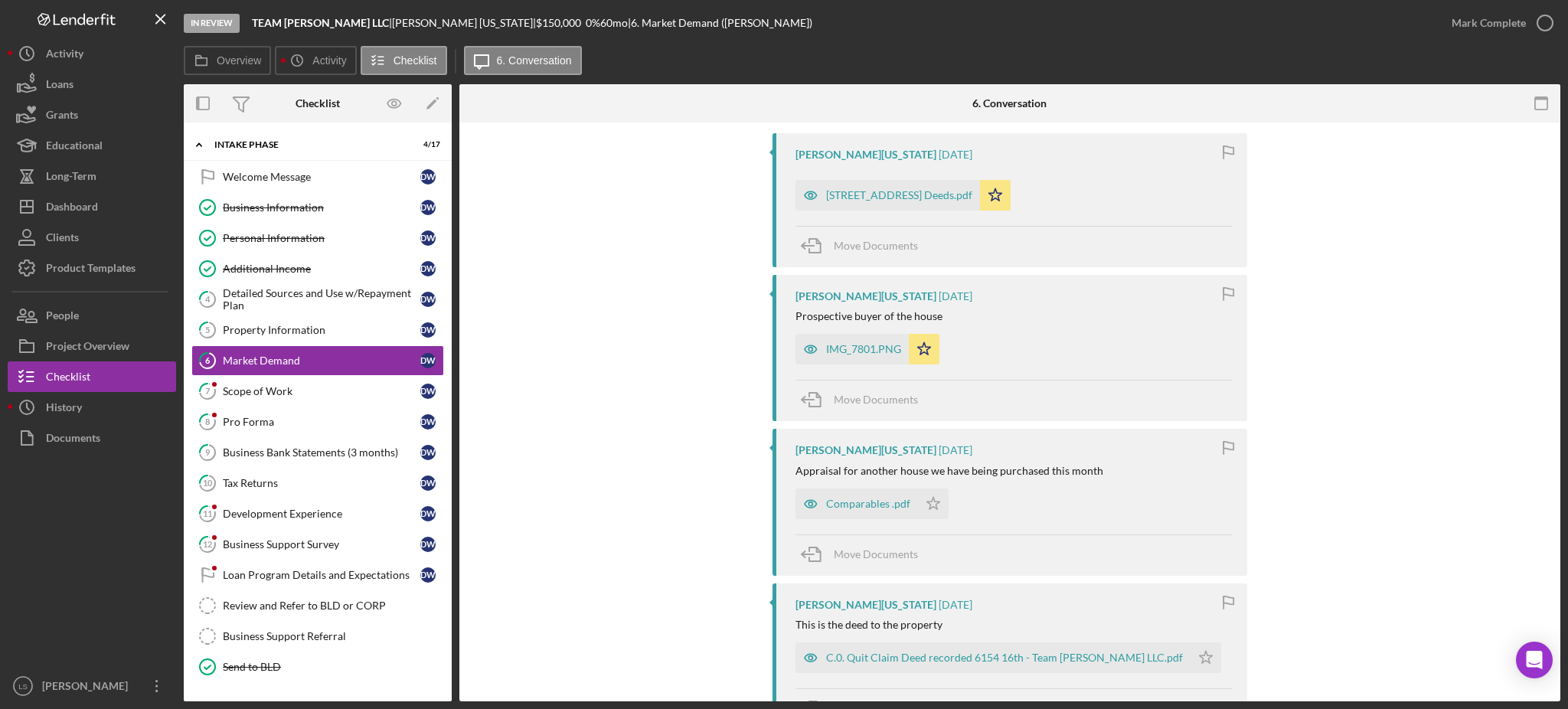
scroll to position [307, 0]
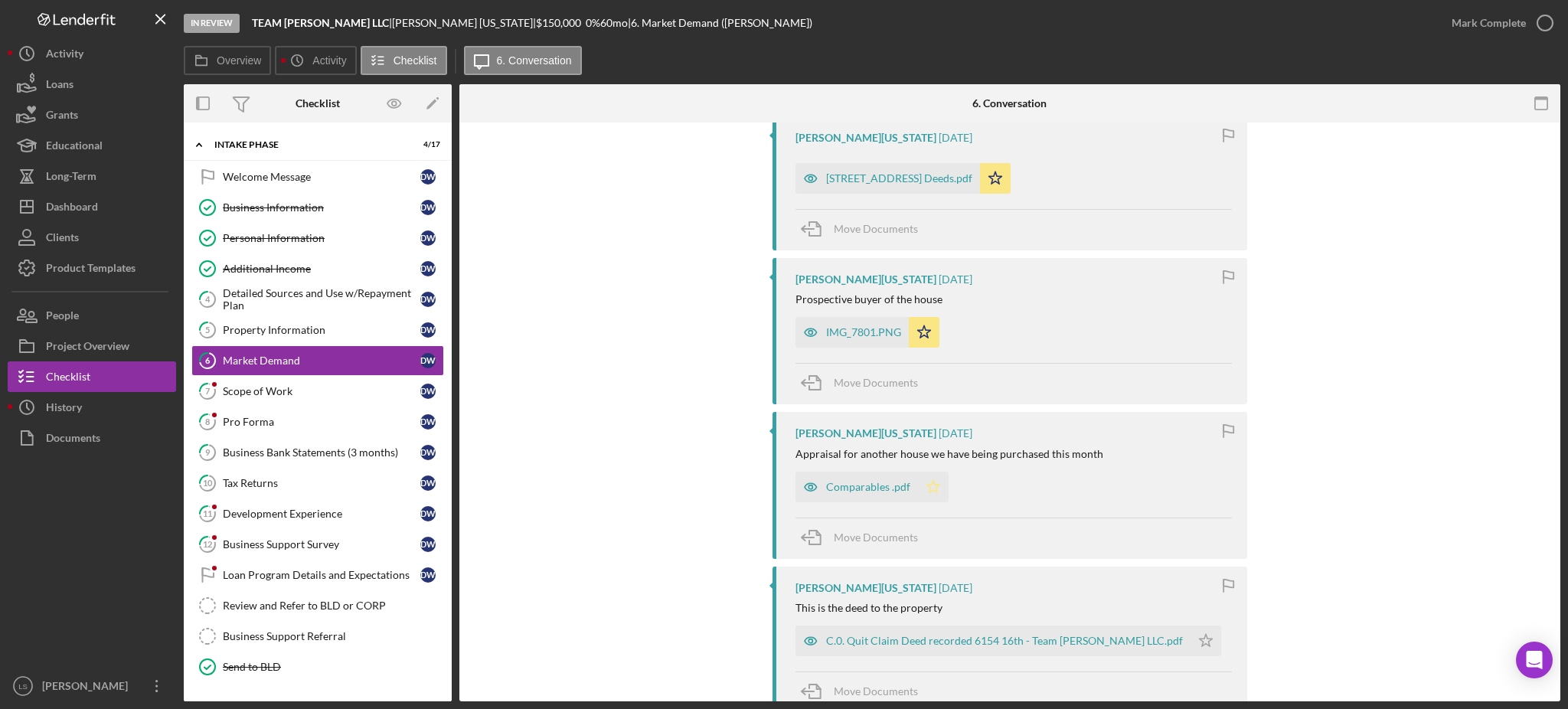
click at [928, 492] on polygon "button" at bounding box center [934, 486] width 13 height 13
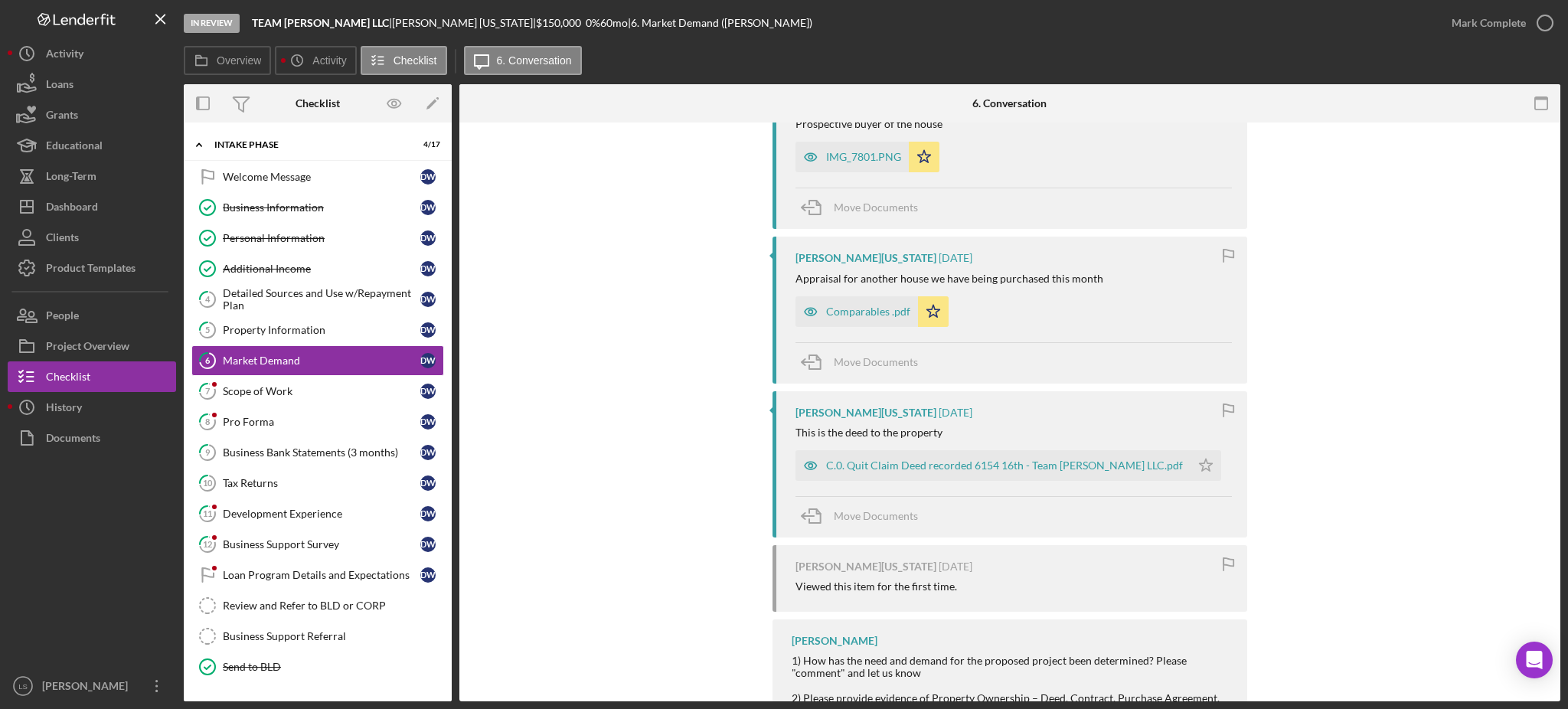
scroll to position [510, 0]
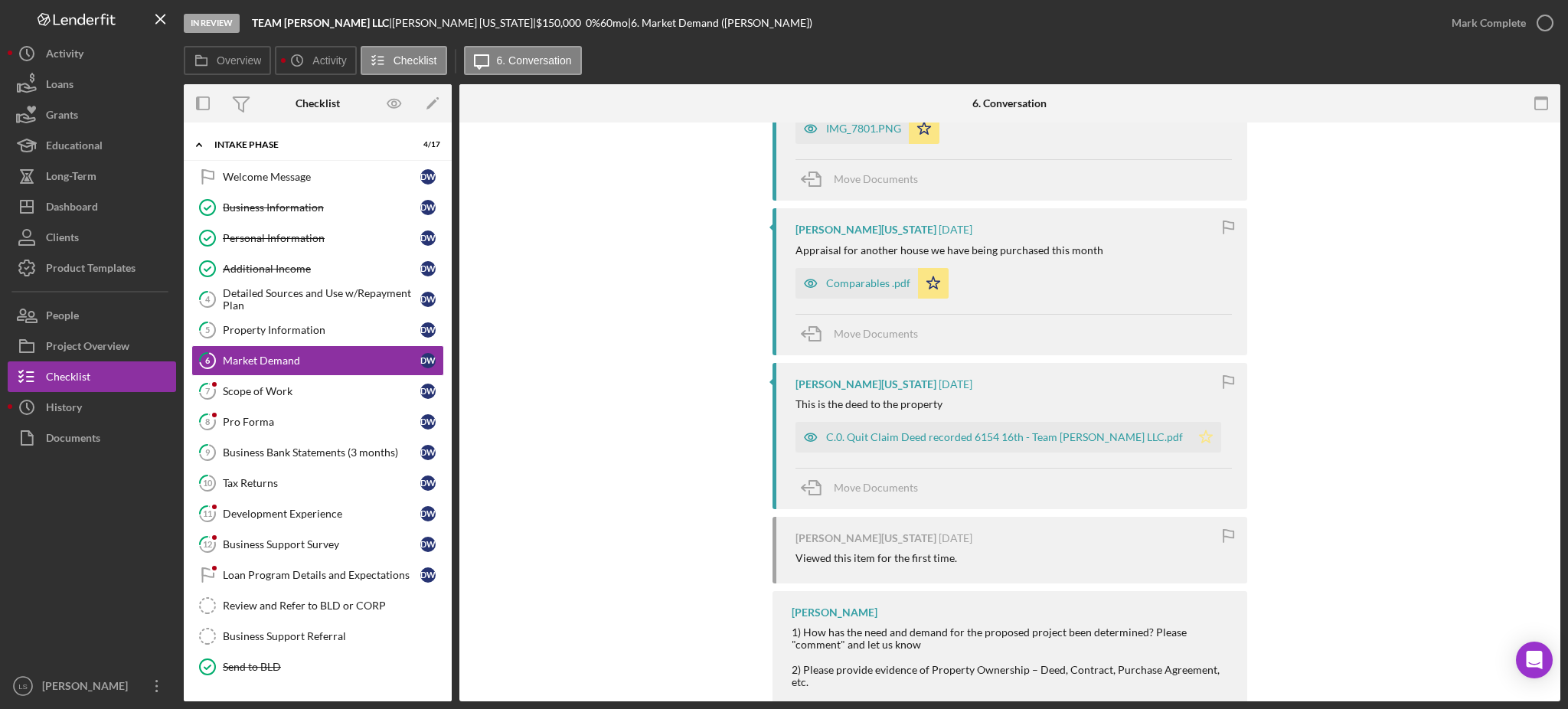
click at [1191, 448] on icon "Icon/Star" at bounding box center [1206, 437] width 30 height 30
drag, startPoint x: 336, startPoint y: 389, endPoint x: 640, endPoint y: 379, distance: 304.2
click at [337, 389] on div "Scope of Work" at bounding box center [322, 391] width 198 height 13
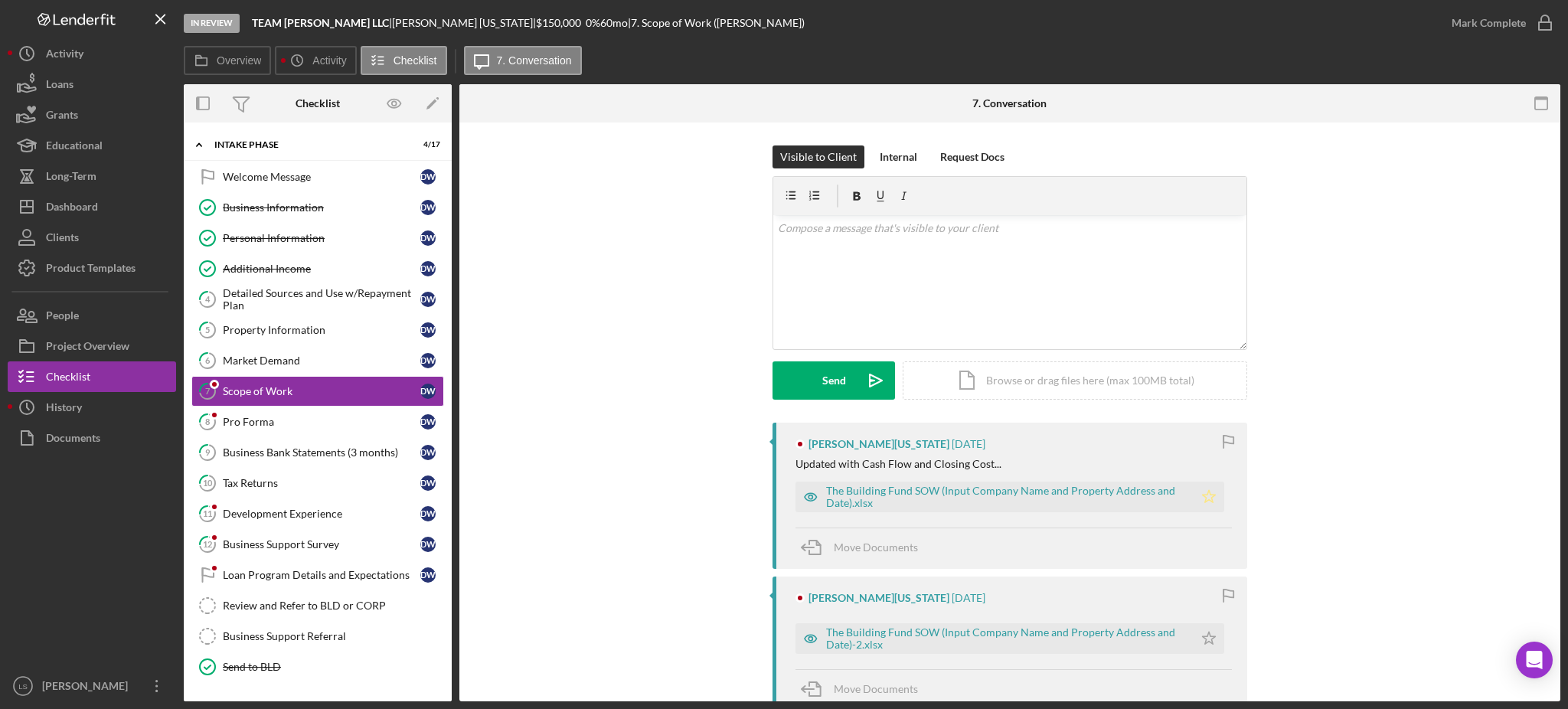
click at [1210, 496] on icon "Icon/Star" at bounding box center [1209, 497] width 30 height 30
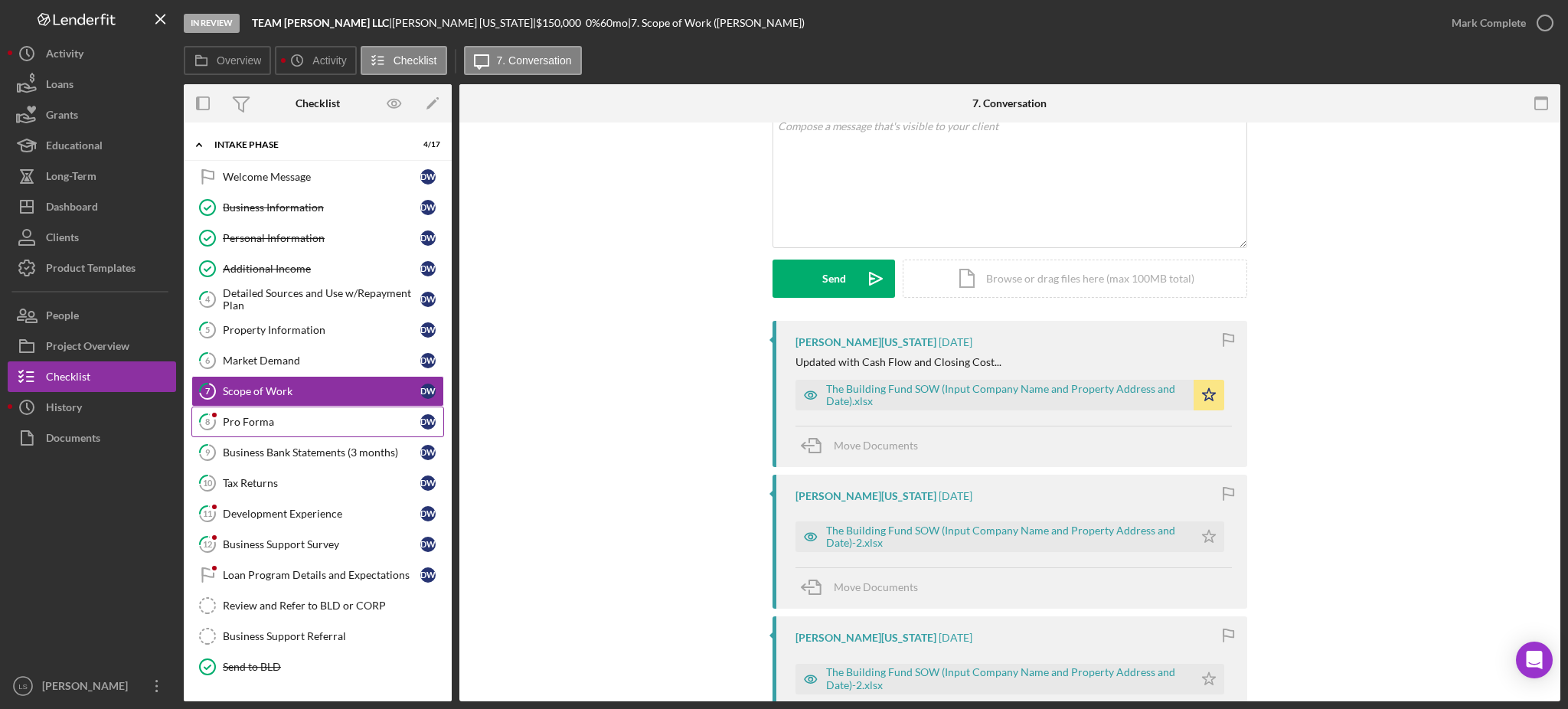
click at [362, 423] on div "Pro Forma" at bounding box center [322, 422] width 198 height 13
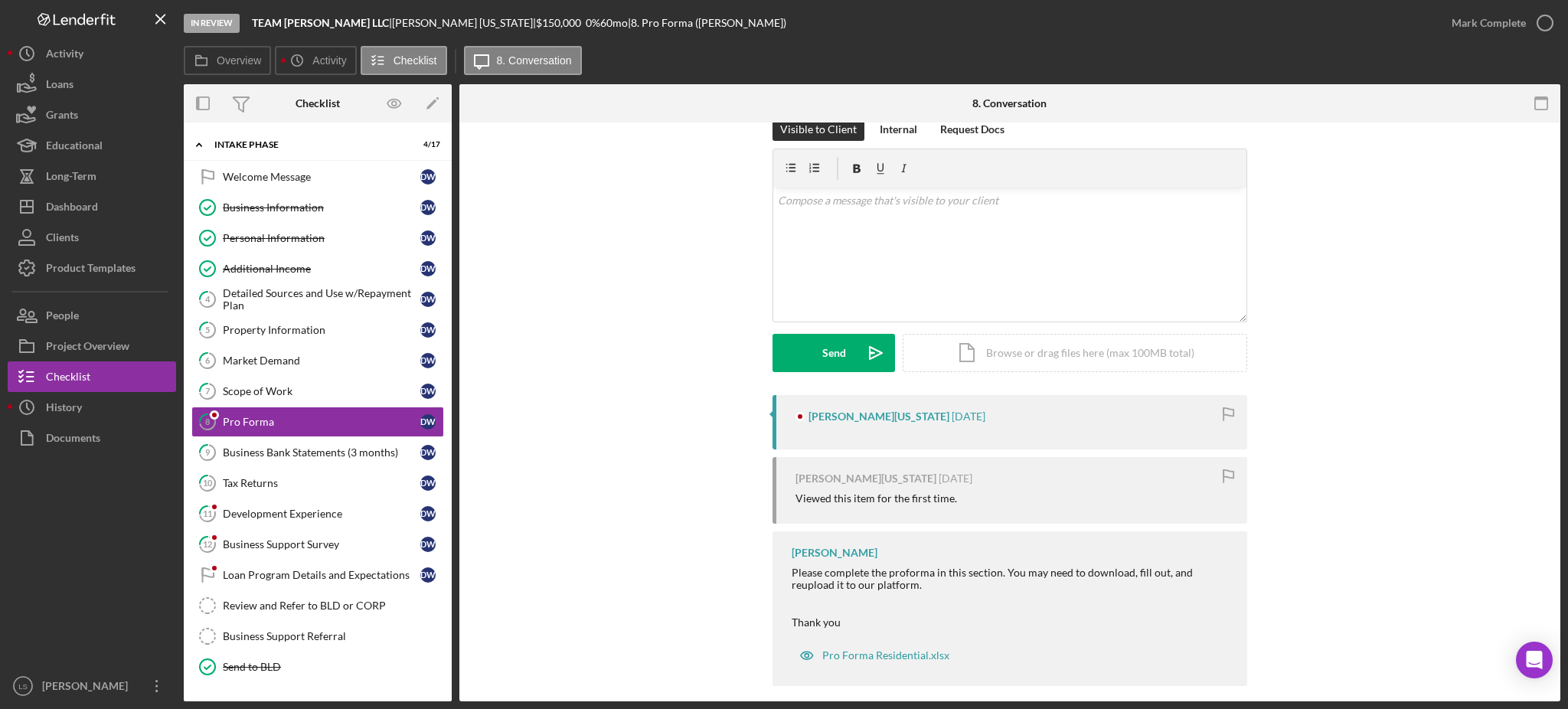
scroll to position [41, 0]
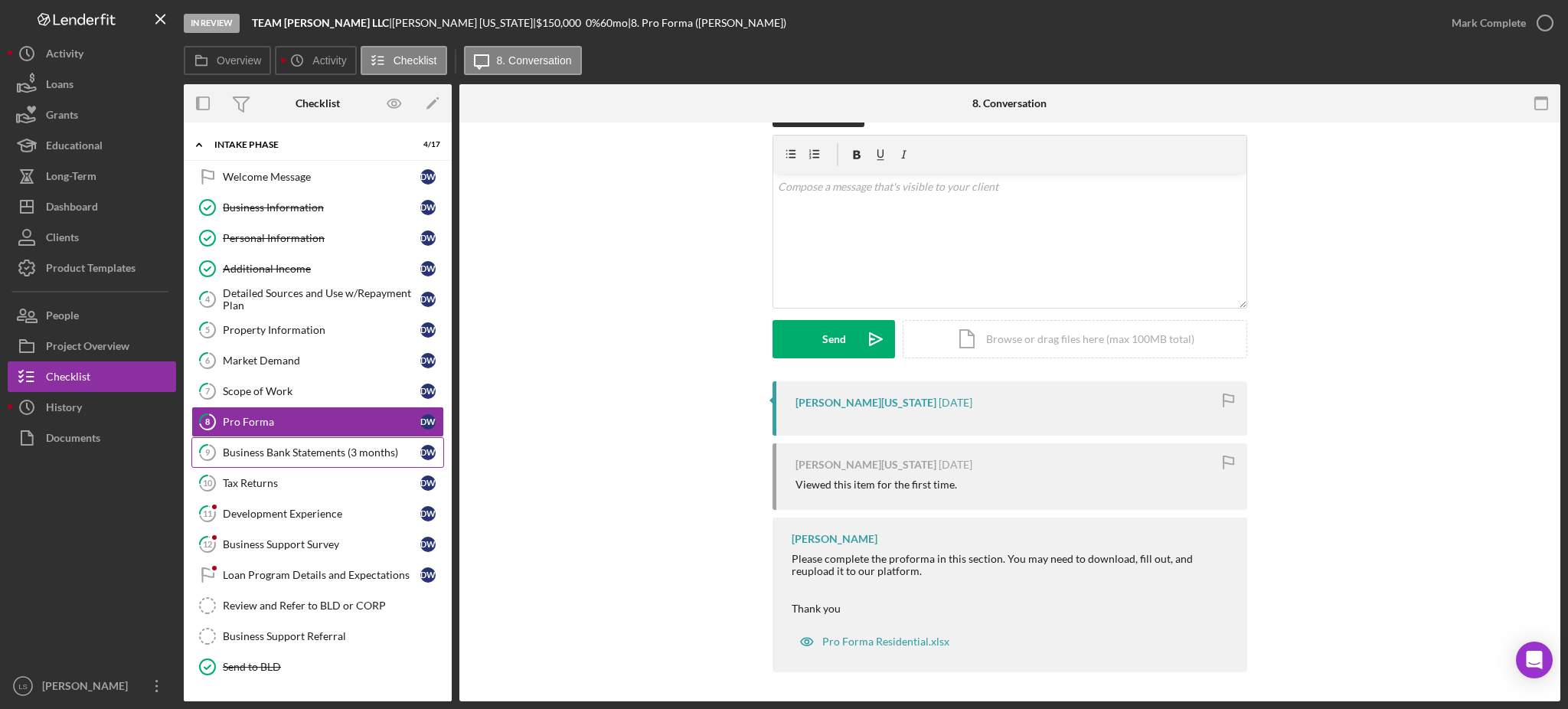
click at [307, 448] on div "Business Bank Statements (3 months)" at bounding box center [322, 452] width 198 height 13
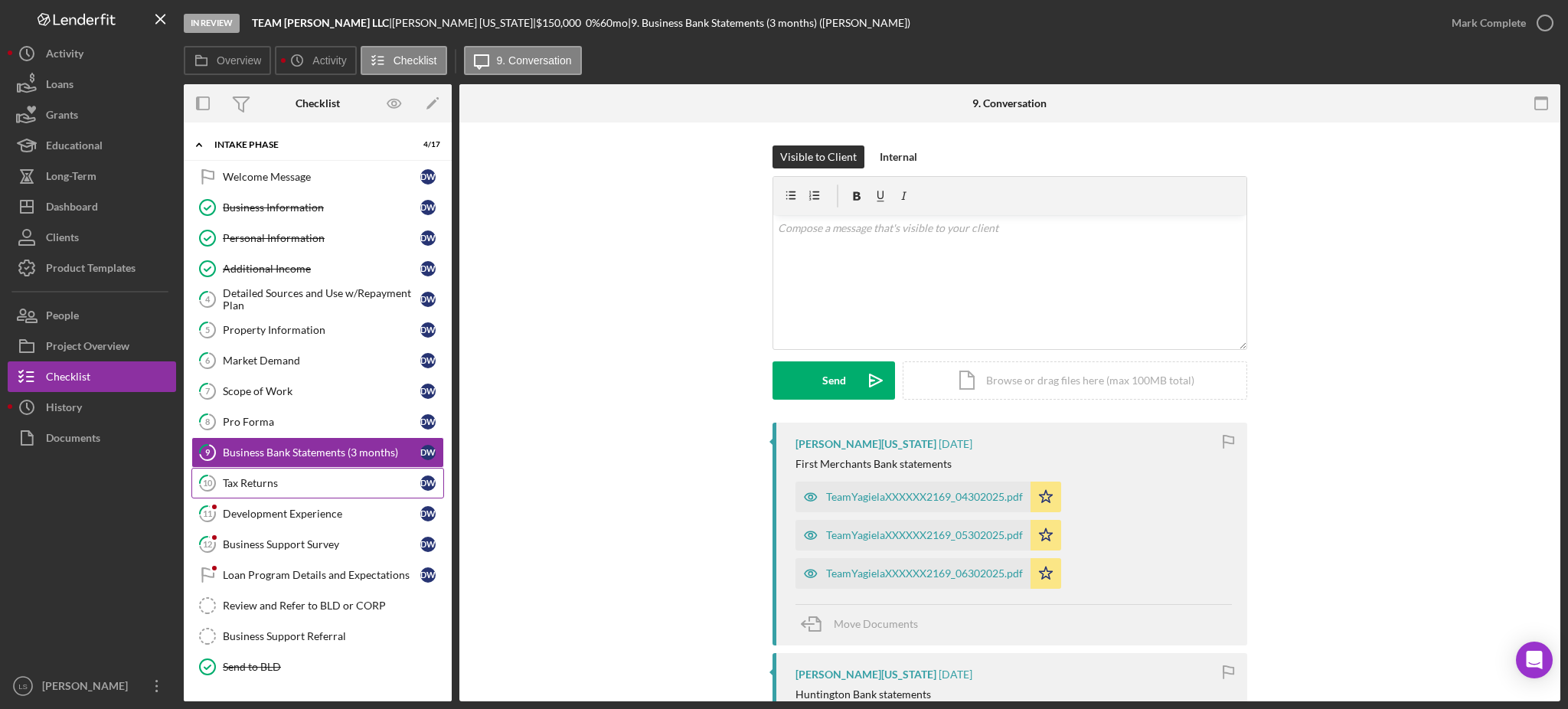
click at [324, 478] on link "10 Tax Returns D W" at bounding box center [318, 483] width 253 height 30
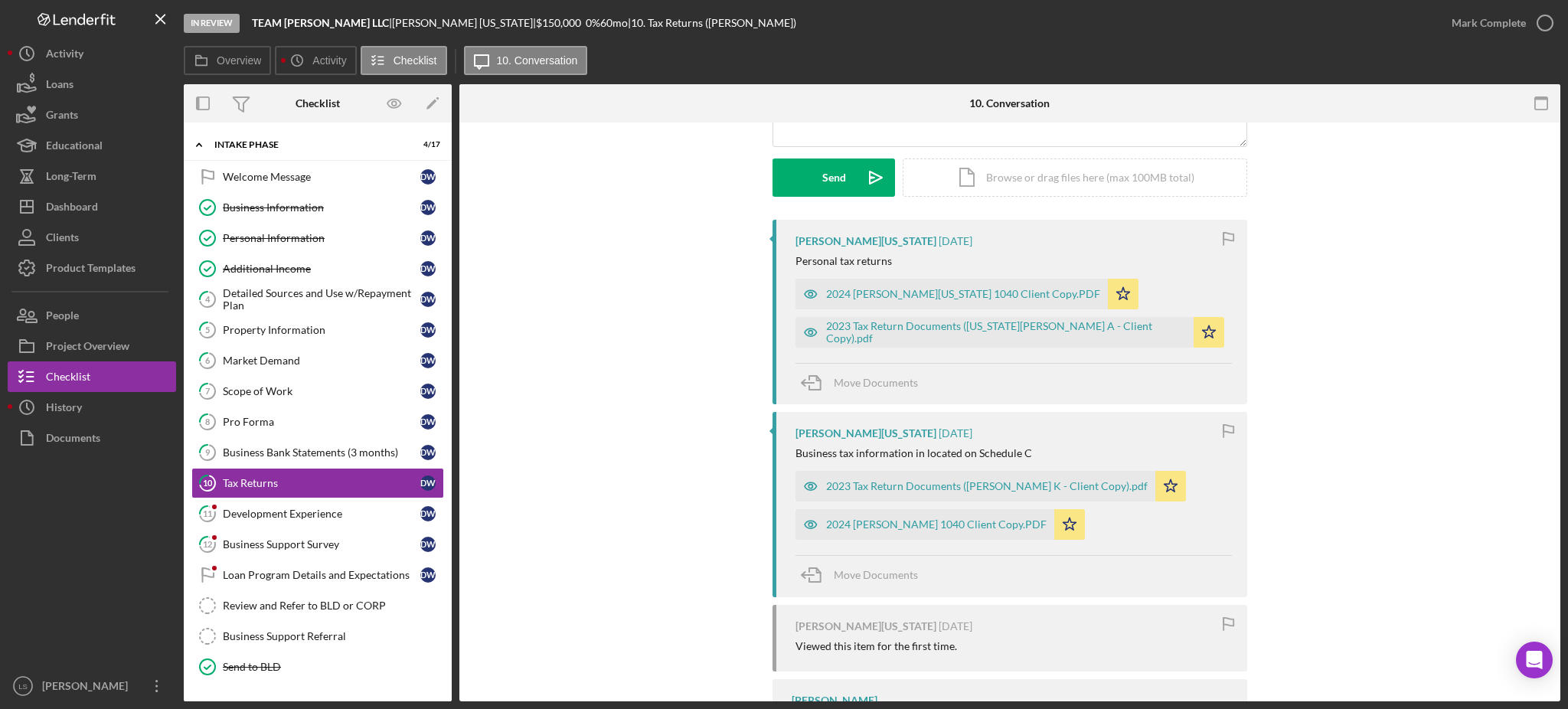
scroll to position [204, 0]
click at [348, 510] on div "Development Experience" at bounding box center [322, 514] width 198 height 13
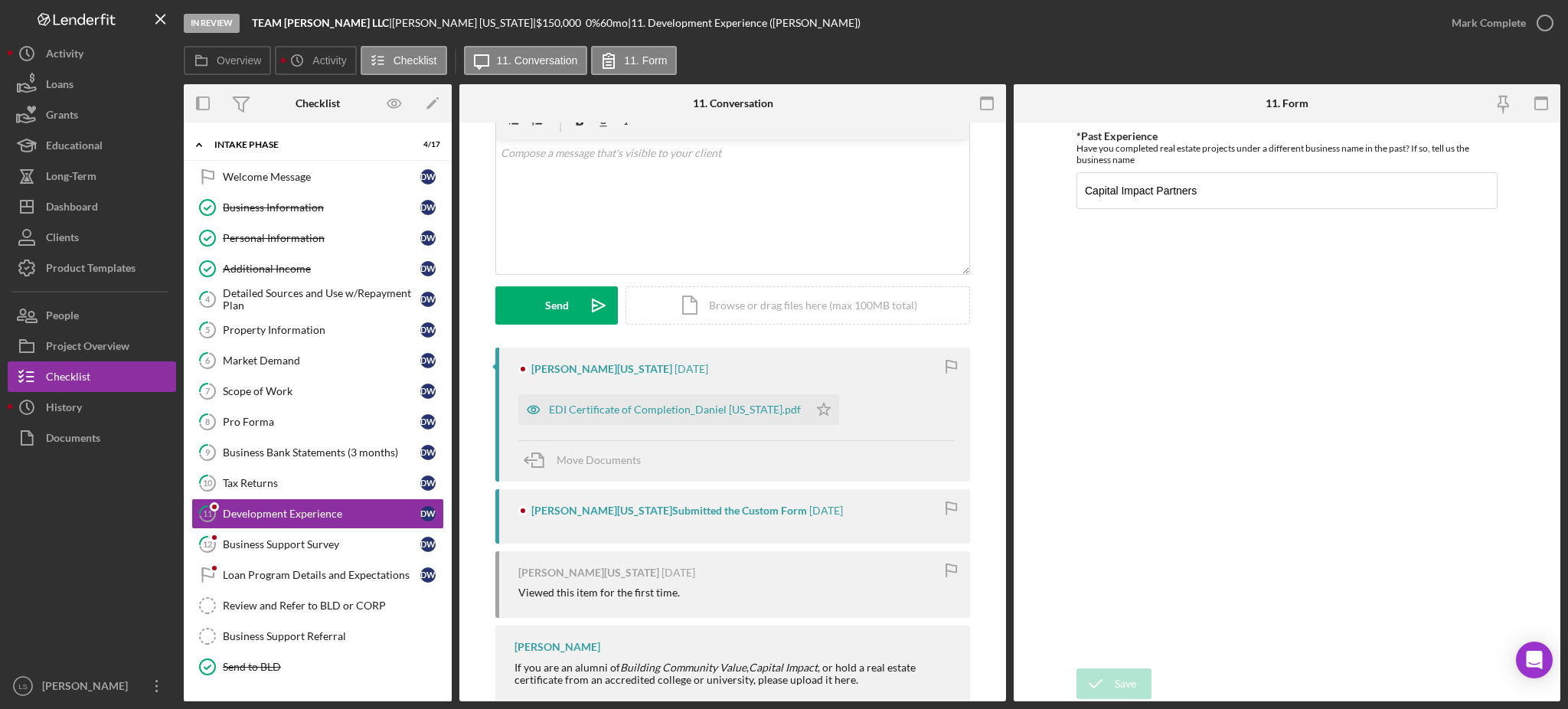
scroll to position [102, 0]
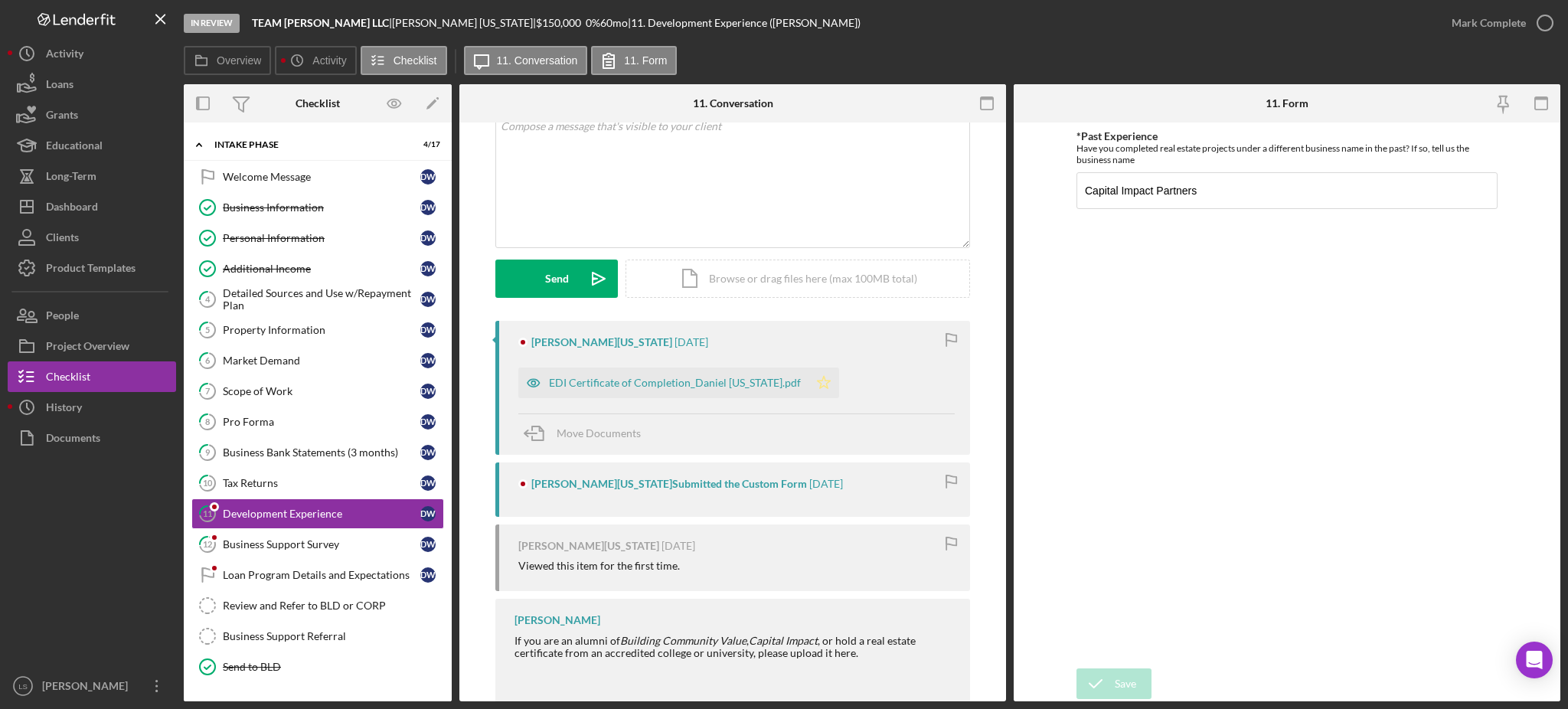
click at [808, 381] on icon "Icon/Star" at bounding box center [824, 383] width 30 height 30
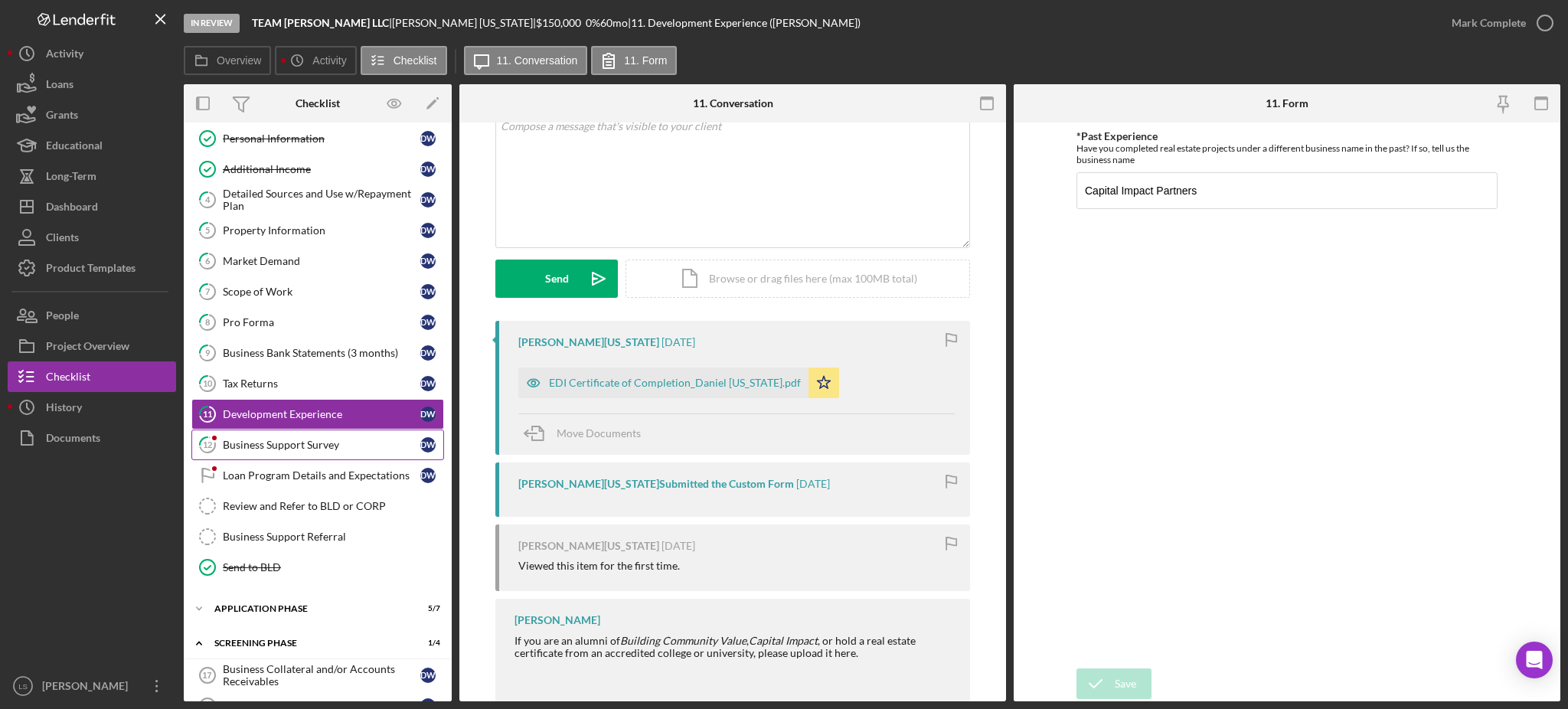
scroll to position [232, 0]
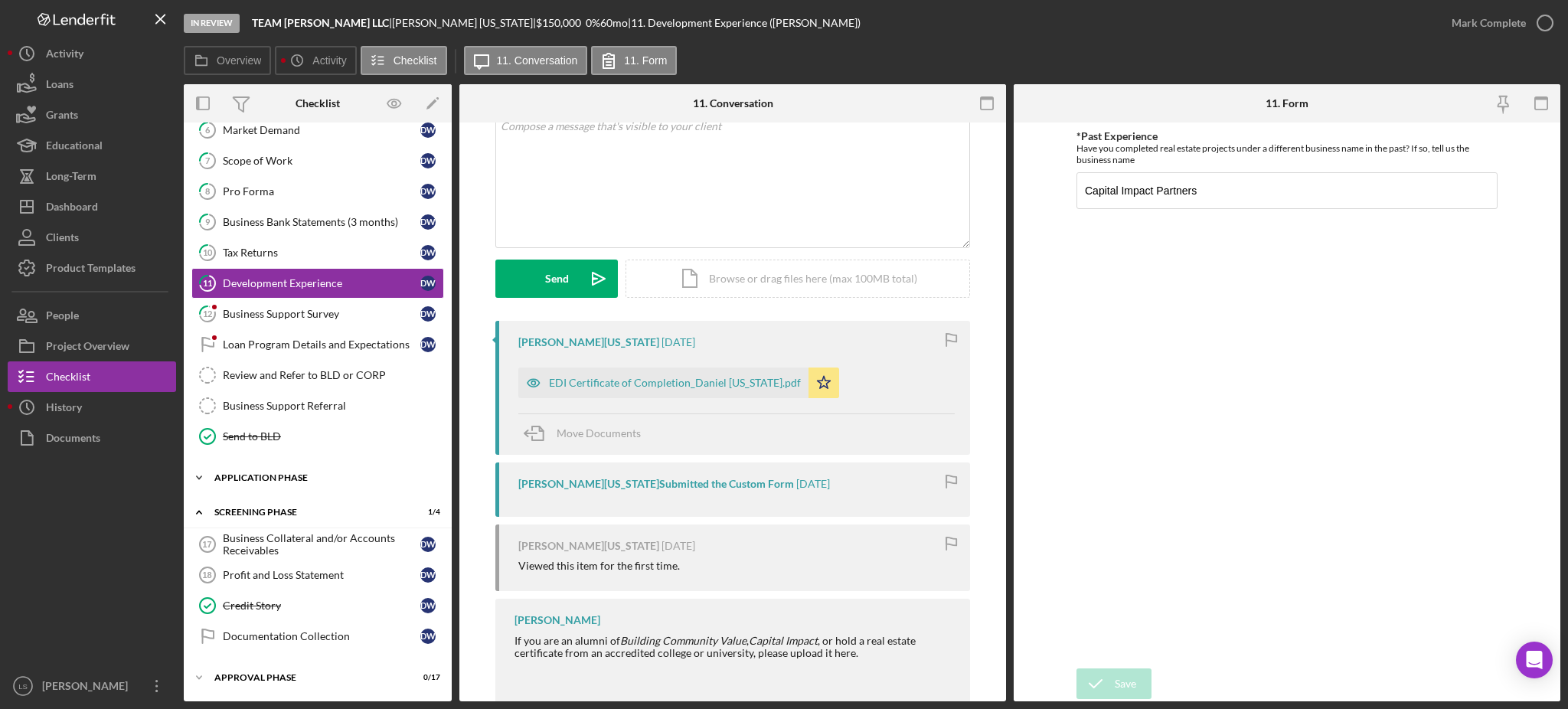
click at [349, 482] on div "Application Phase" at bounding box center [324, 477] width 218 height 9
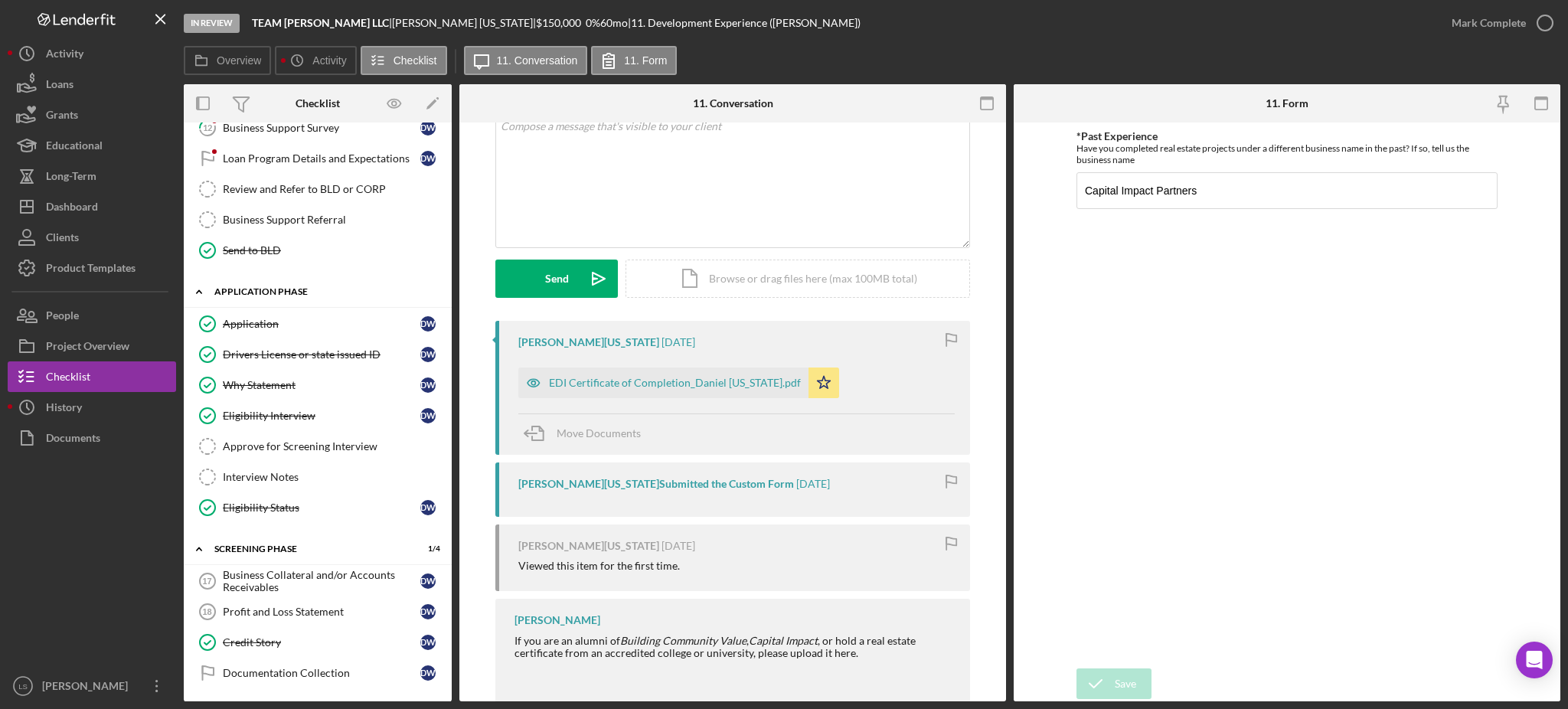
scroll to position [436, 0]
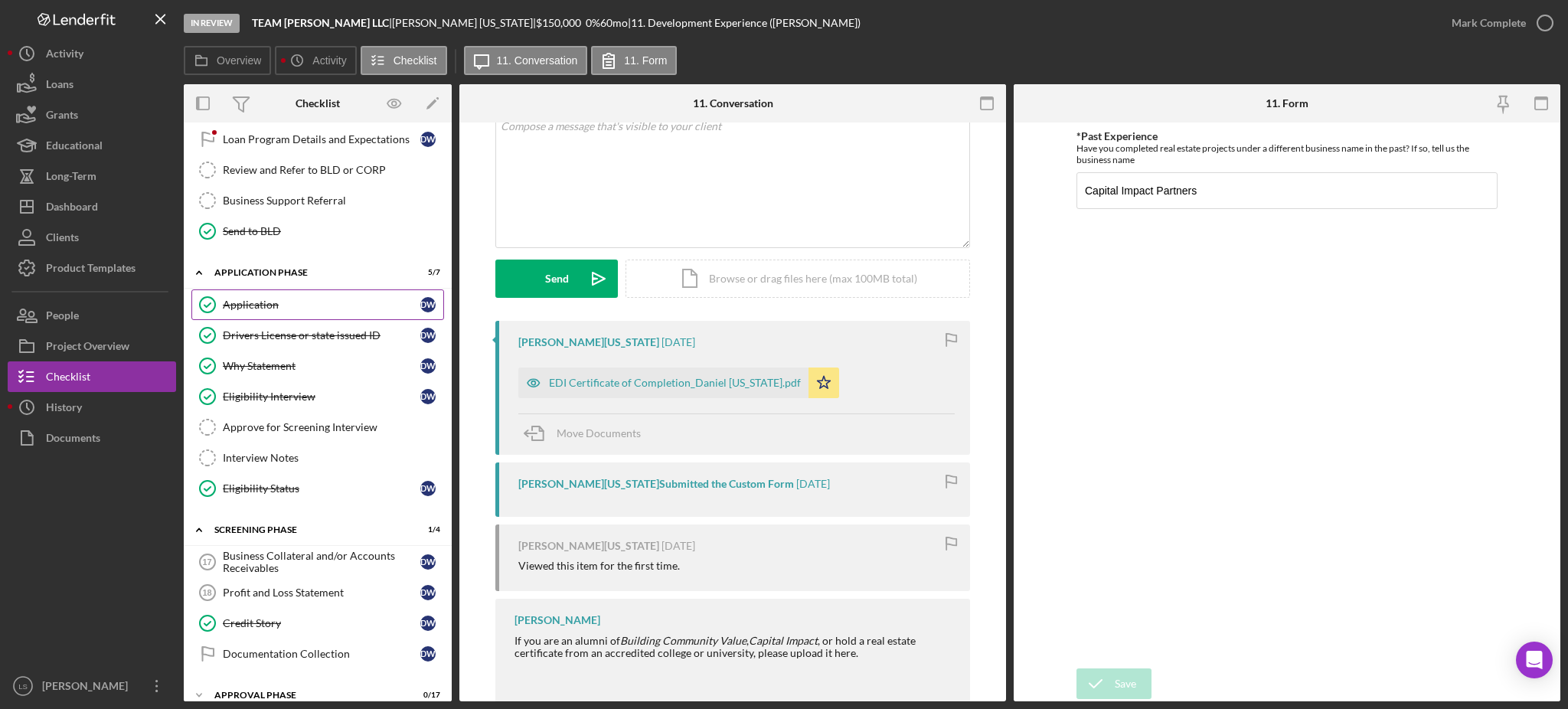
click at [365, 310] on div "Application" at bounding box center [322, 305] width 198 height 13
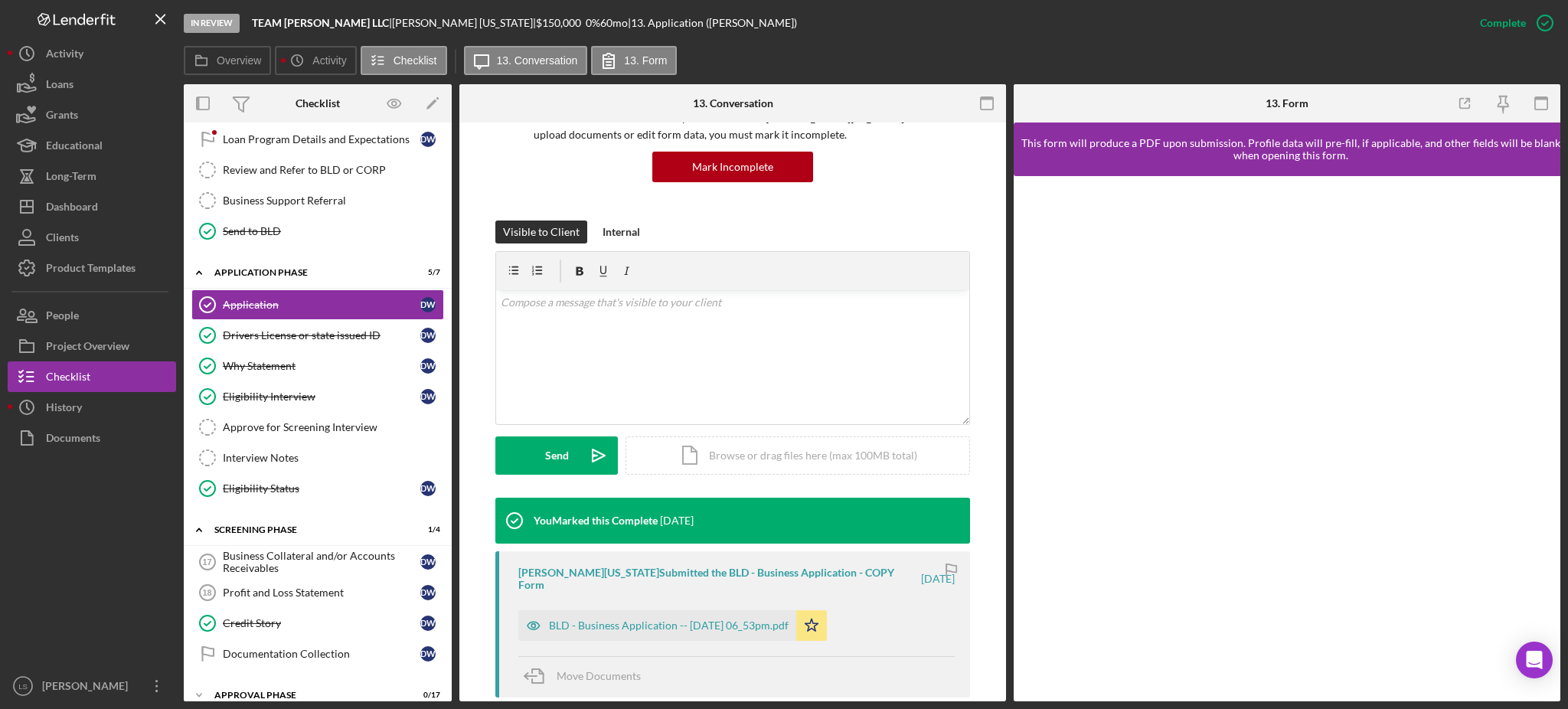
scroll to position [335, 0]
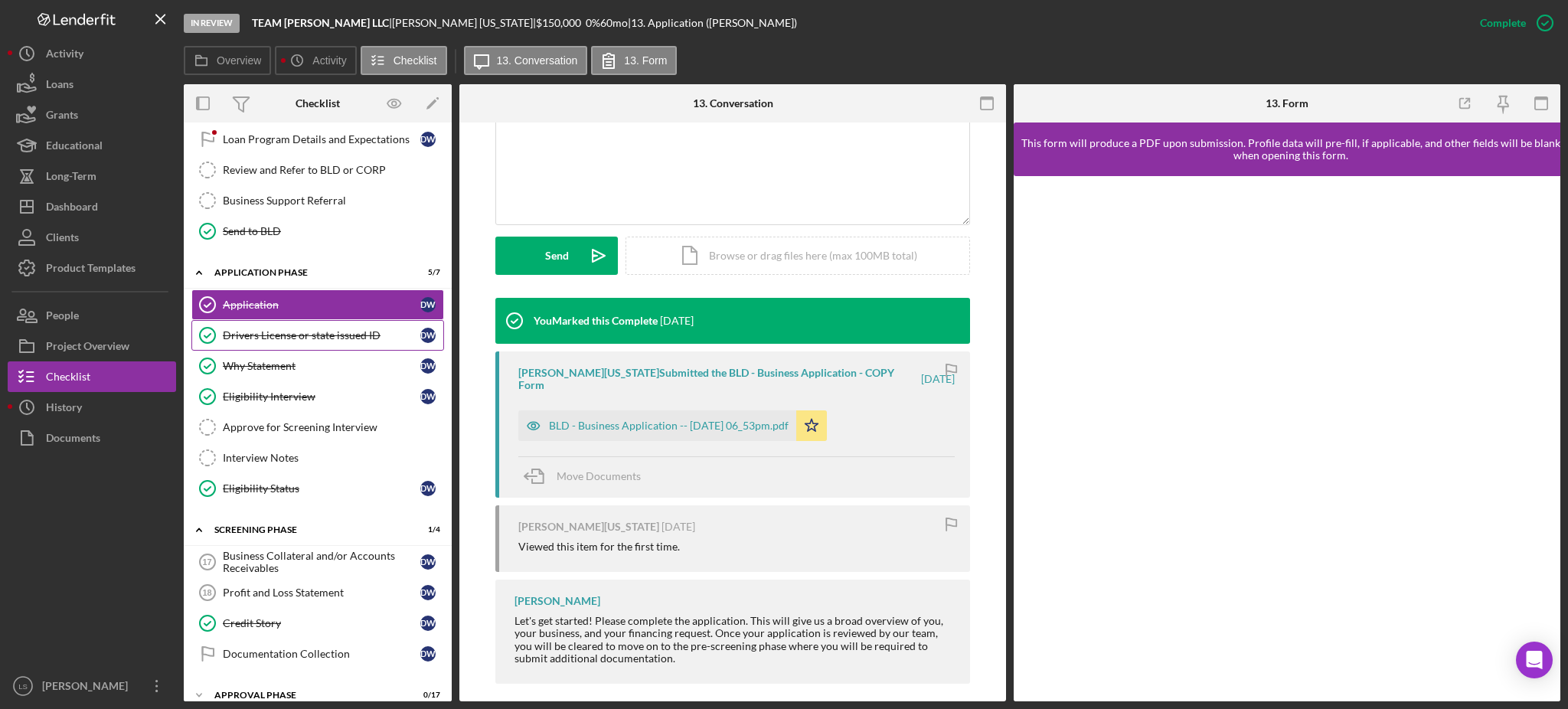
click at [337, 341] on div "Drivers License or state issued ID" at bounding box center [322, 335] width 198 height 13
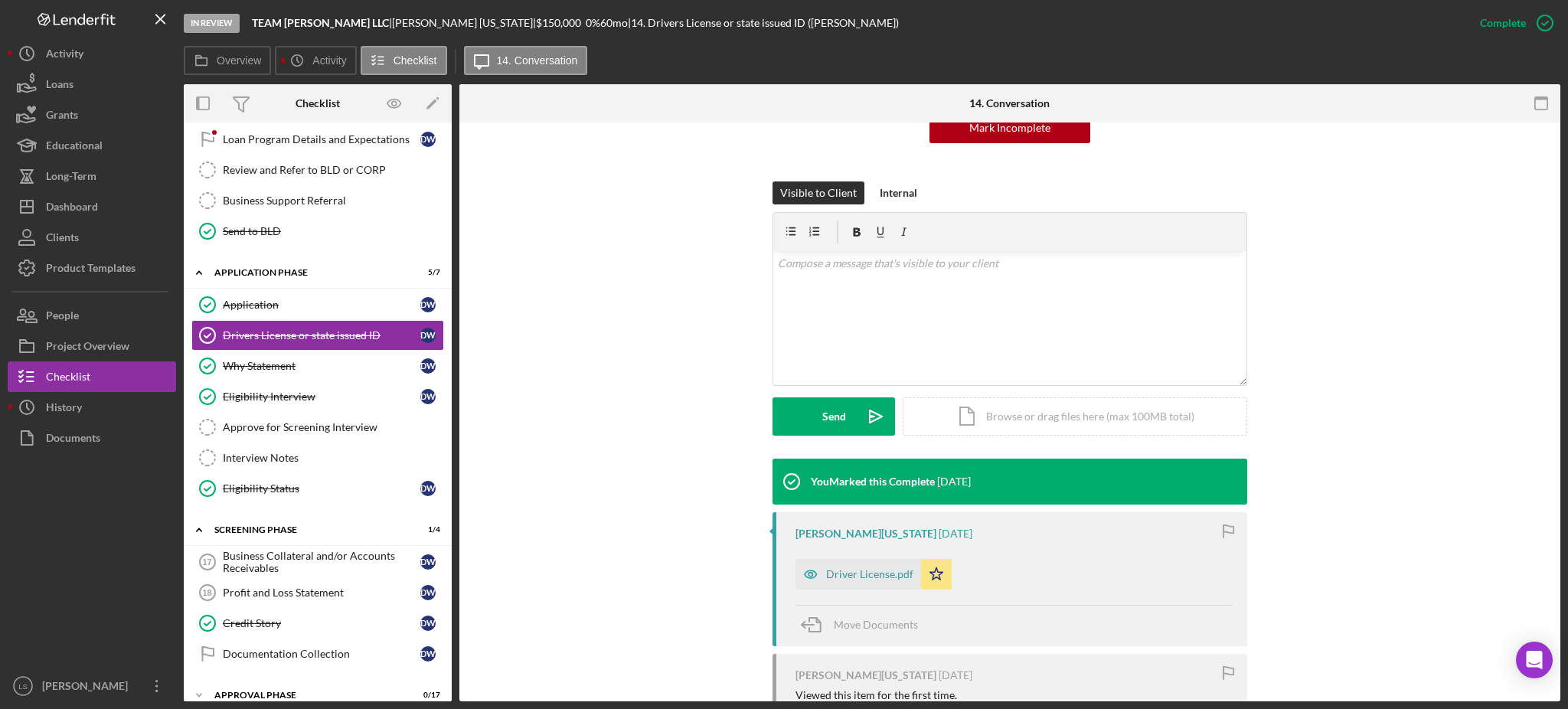
scroll to position [323, 0]
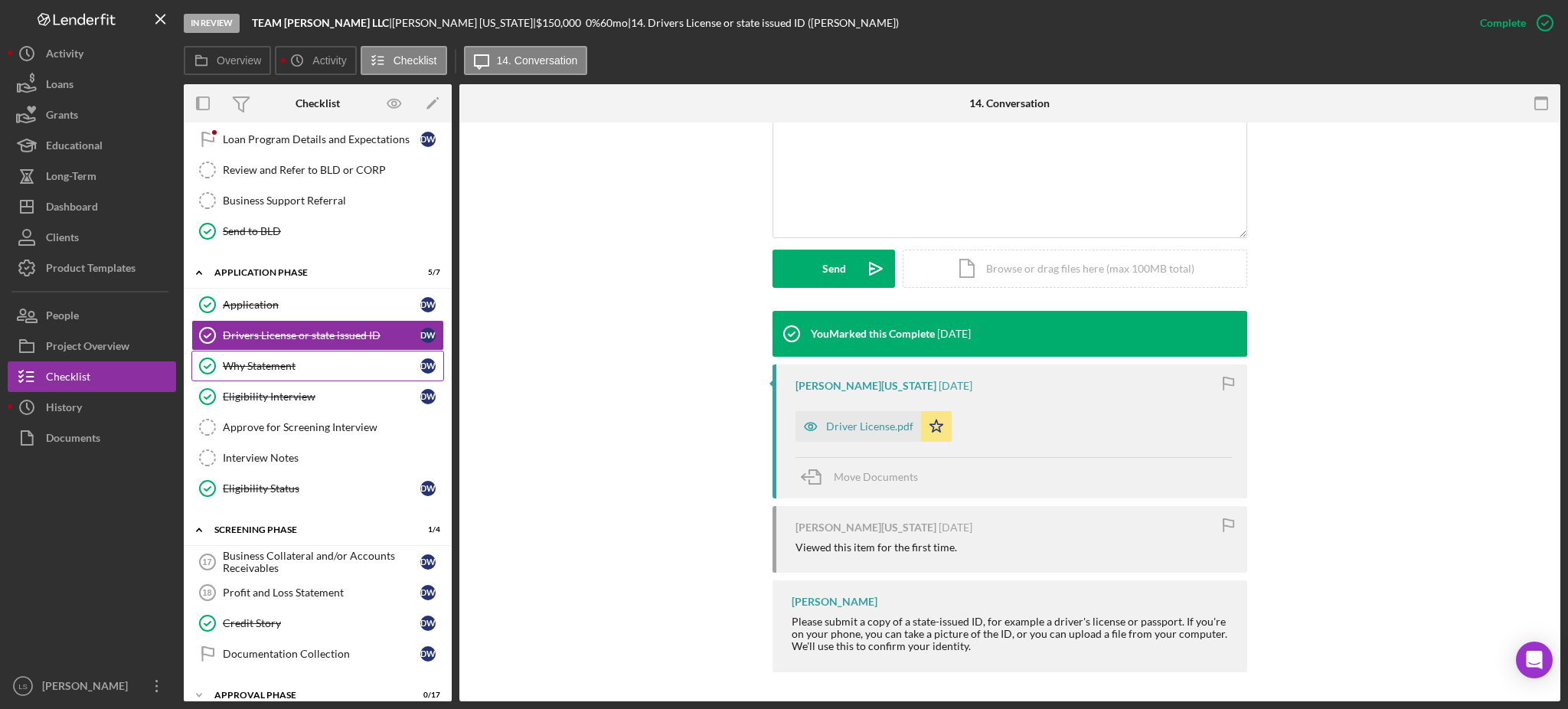
click at [369, 381] on link "Why Statement Why Statement D W" at bounding box center [318, 366] width 253 height 30
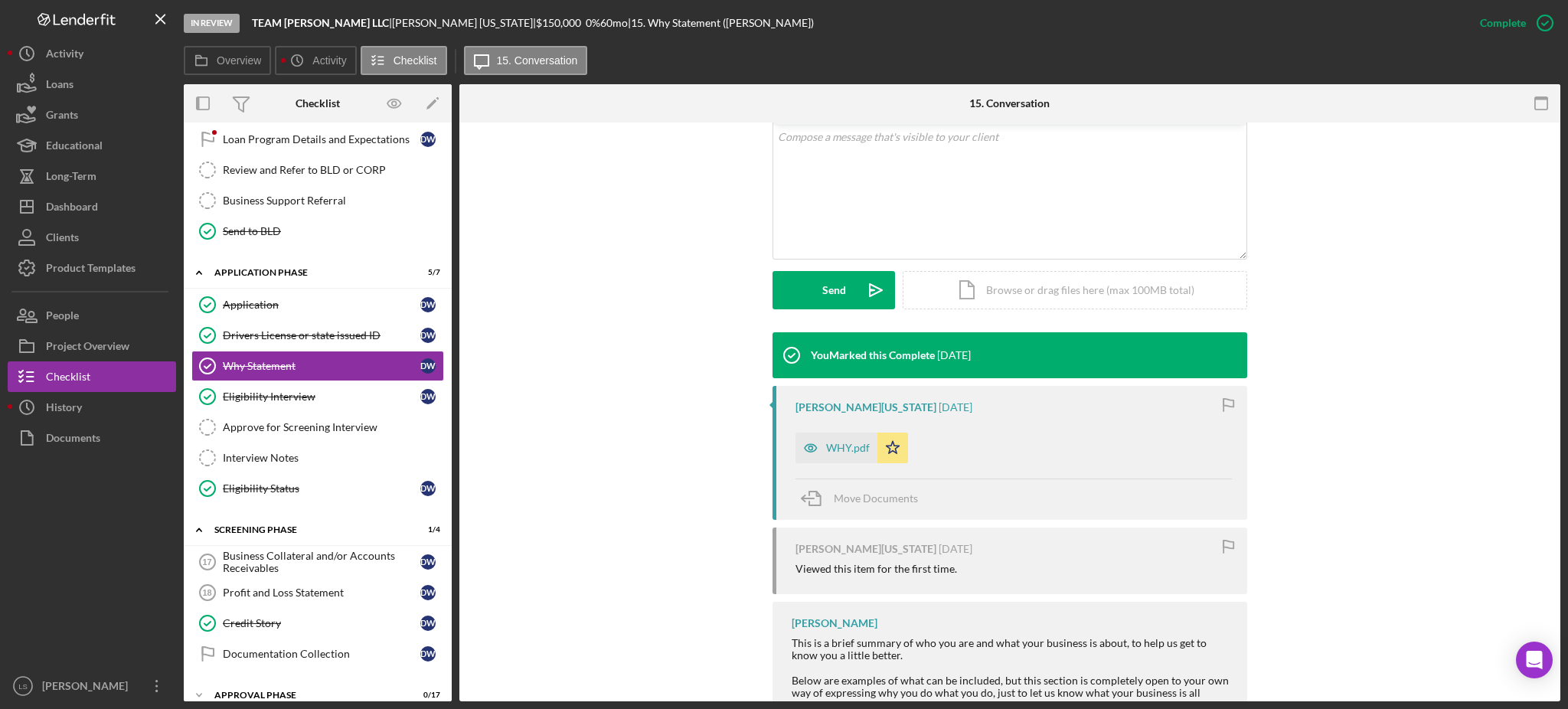
scroll to position [307, 0]
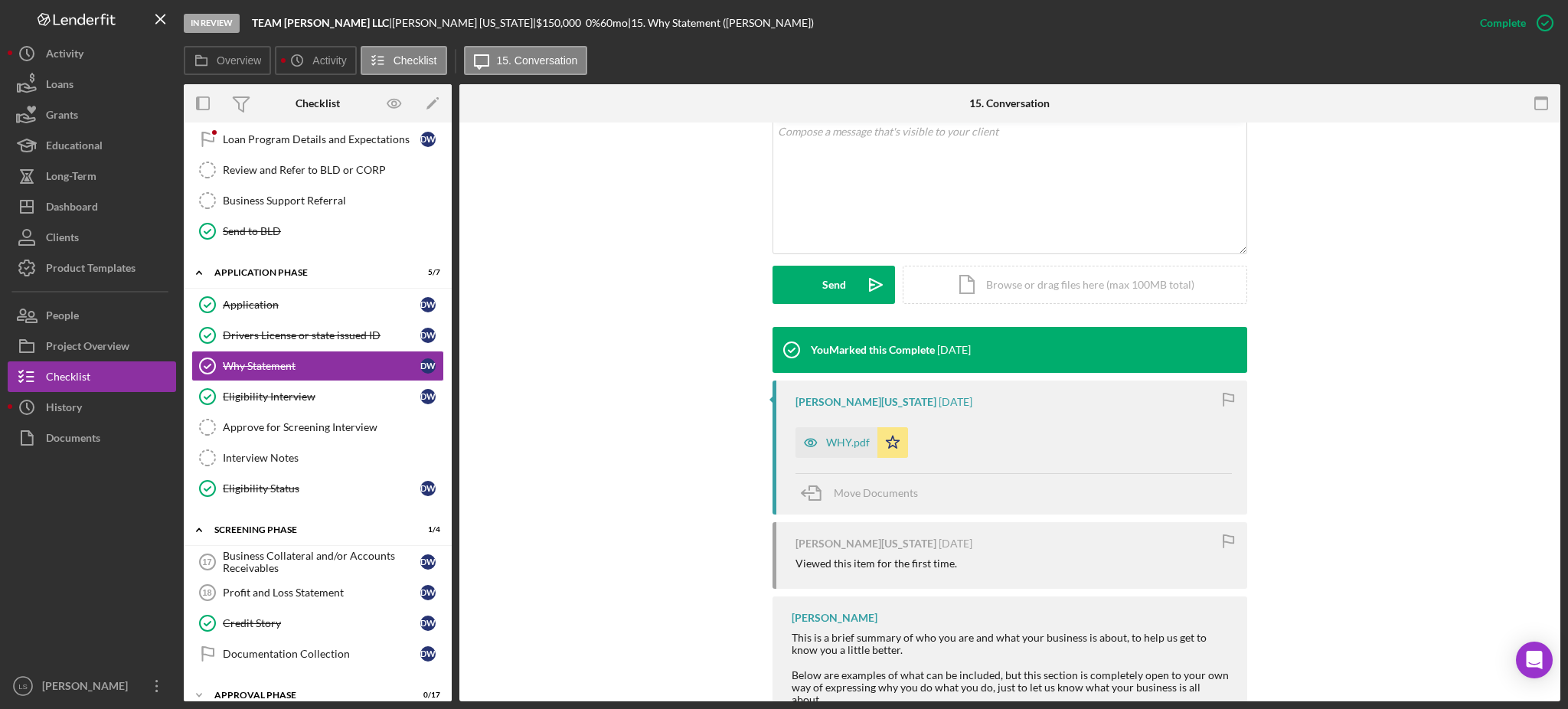
drag, startPoint x: 274, startPoint y: 390, endPoint x: 1059, endPoint y: 254, distance: 796.7
click at [275, 390] on link "Eligibility Interview Eligibility Interview D W" at bounding box center [318, 396] width 253 height 30
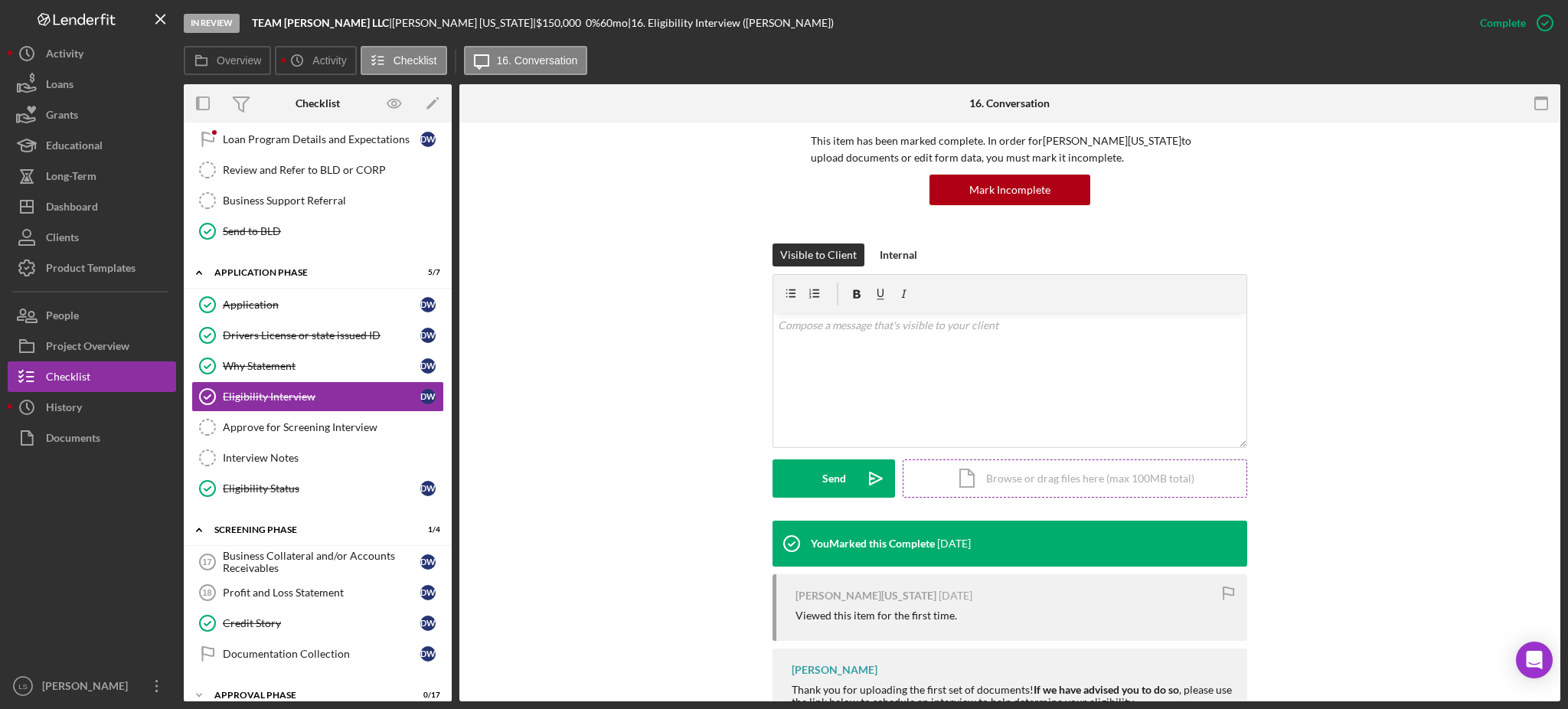
scroll to position [232, 0]
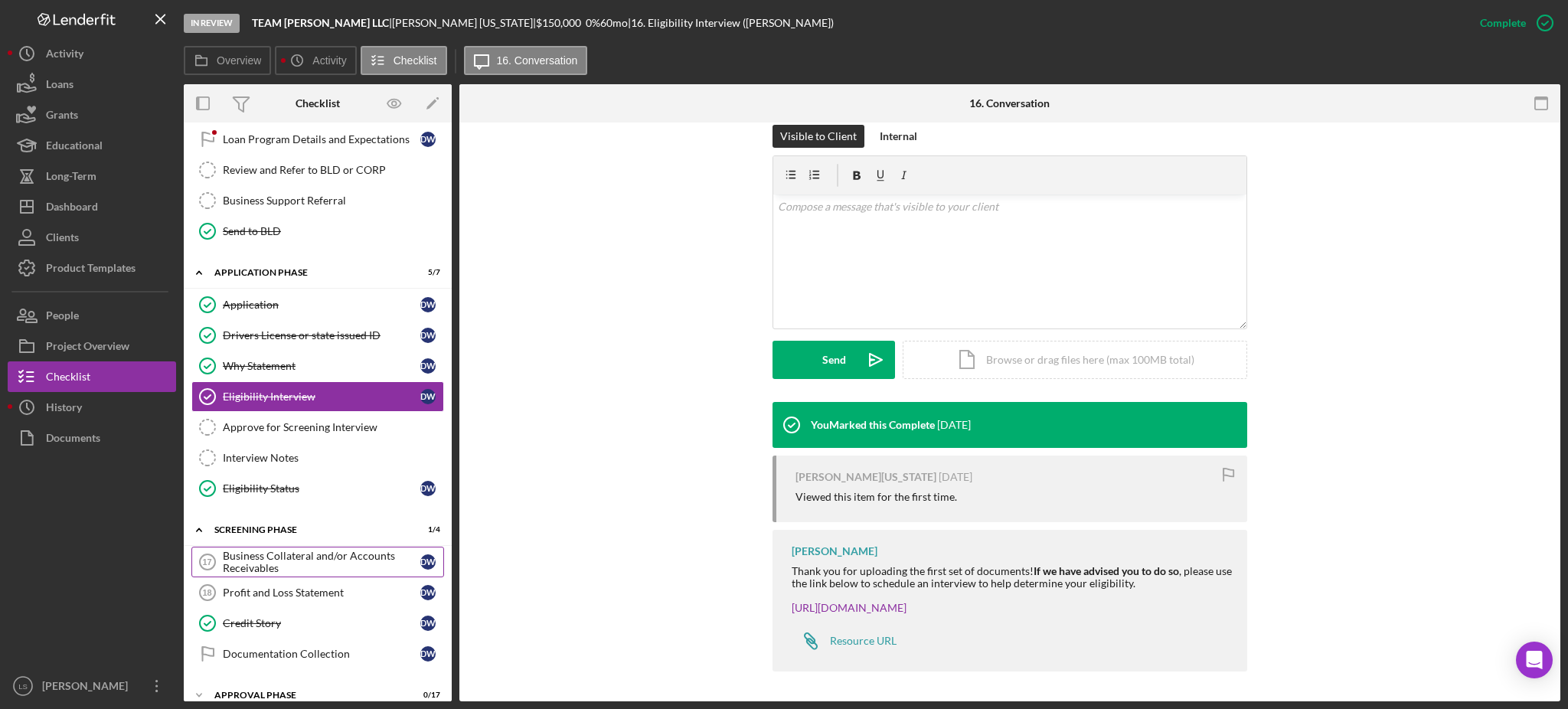
click at [316, 559] on div "Business Collateral and/or Accounts Receivables" at bounding box center [322, 562] width 198 height 25
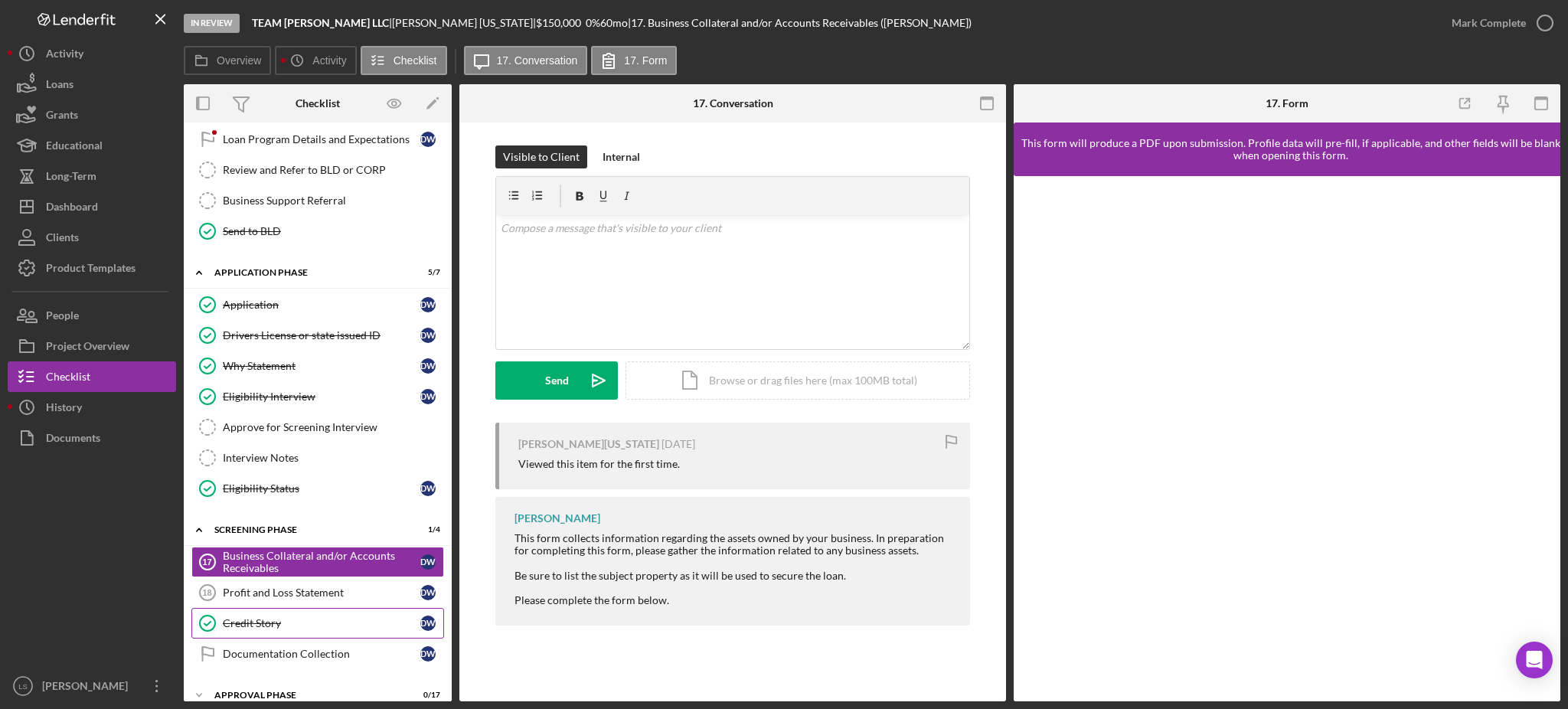
click at [307, 618] on link "Credit Story Credit Story D W" at bounding box center [318, 624] width 253 height 30
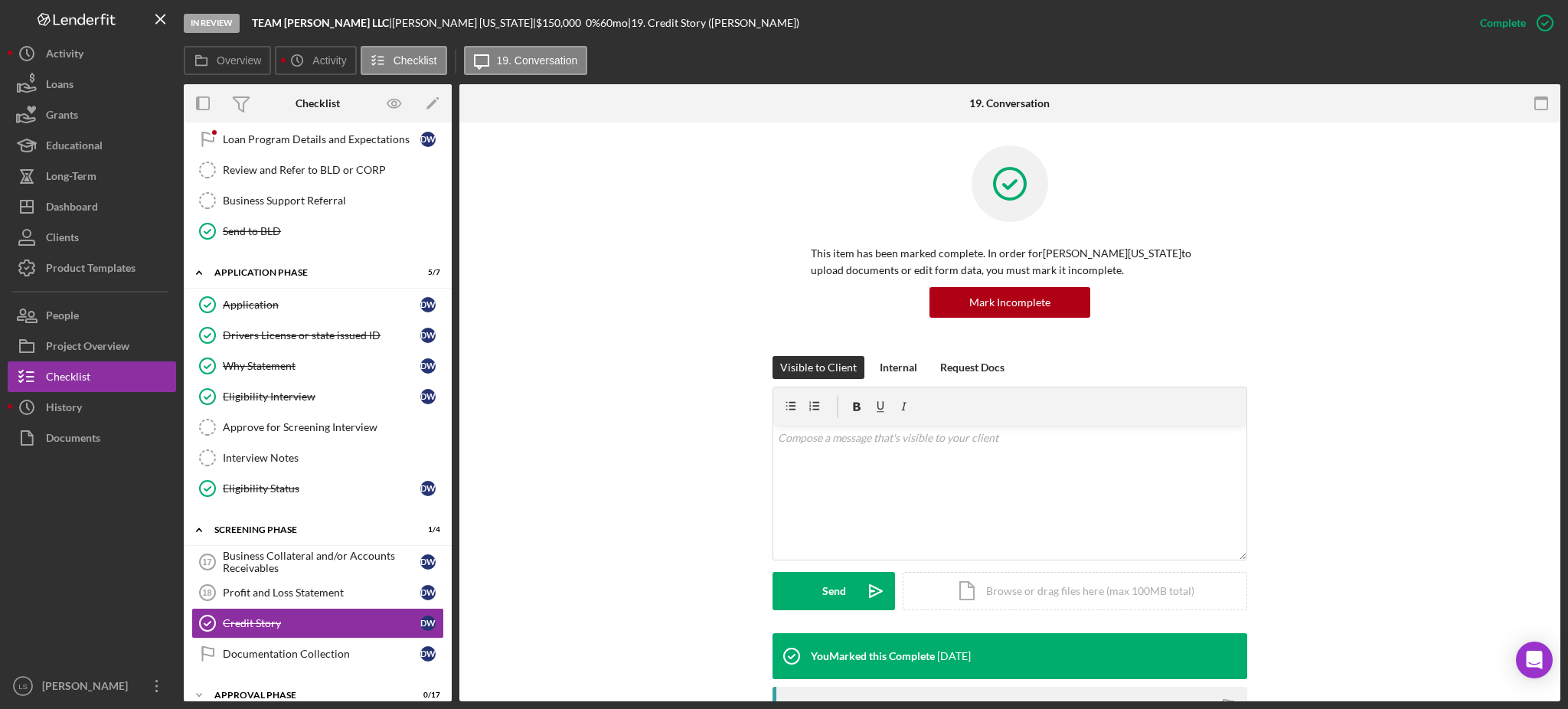
scroll to position [204, 0]
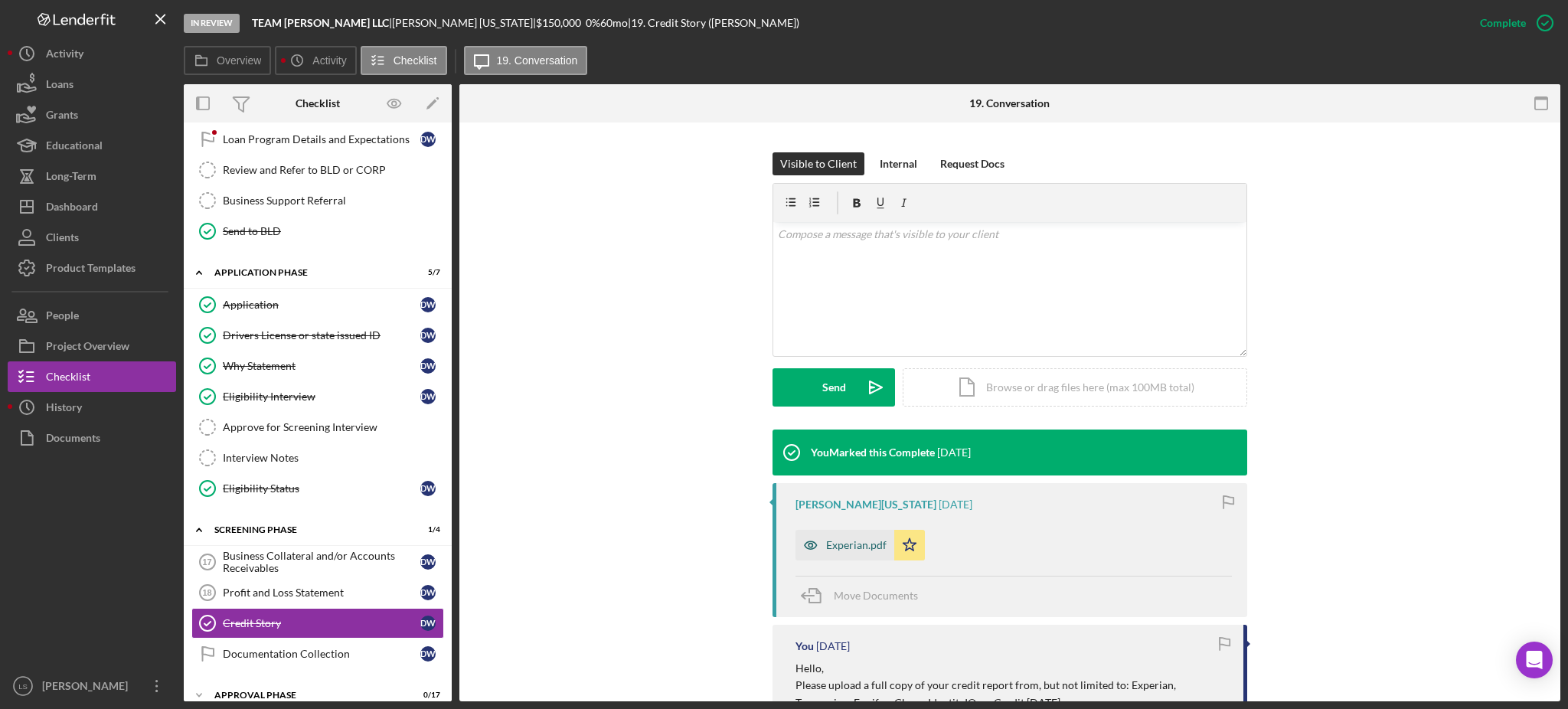
click at [813, 548] on icon "button" at bounding box center [811, 545] width 30 height 30
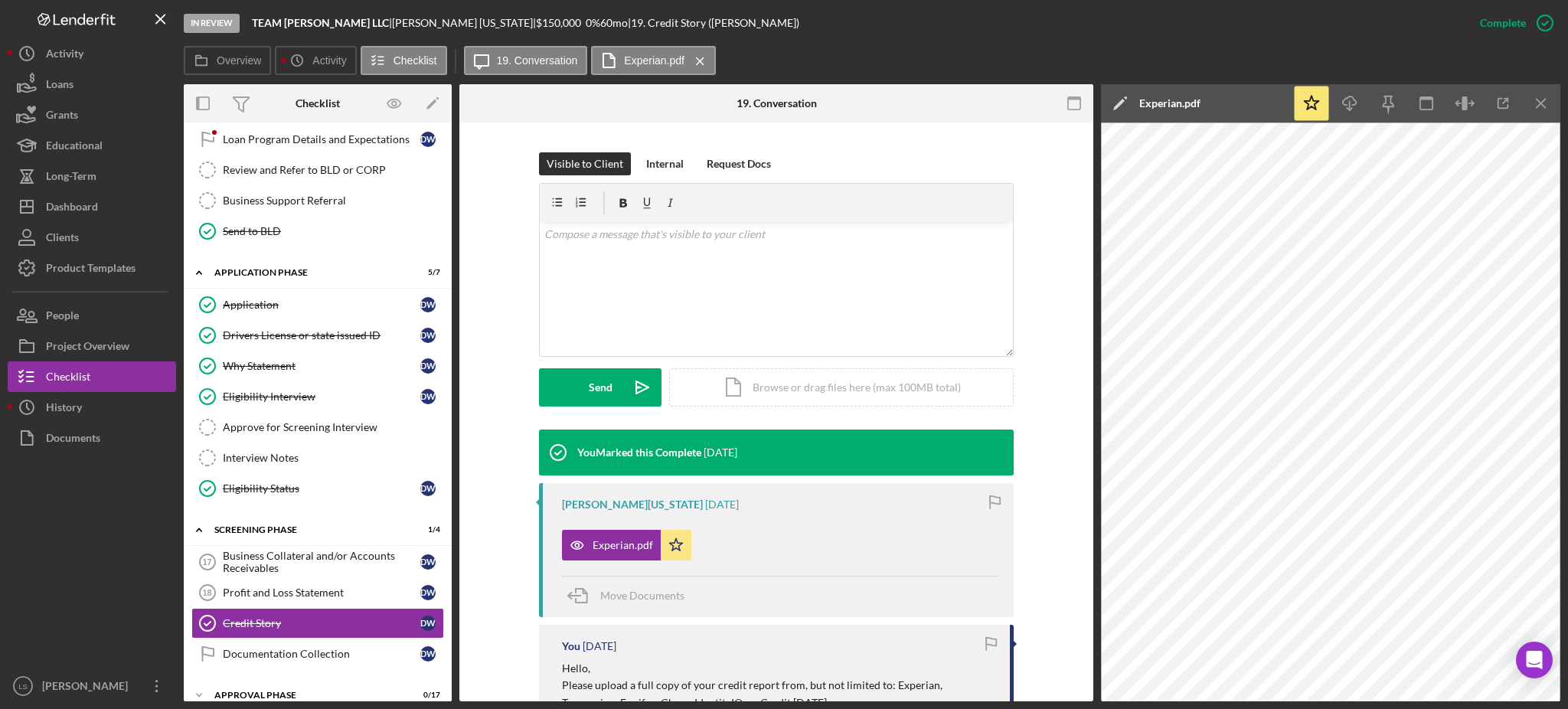
drag, startPoint x: 307, startPoint y: 563, endPoint x: 473, endPoint y: 342, distance: 276.4
click at [308, 561] on div "Business Collateral and/or Accounts Receivables" at bounding box center [322, 562] width 198 height 25
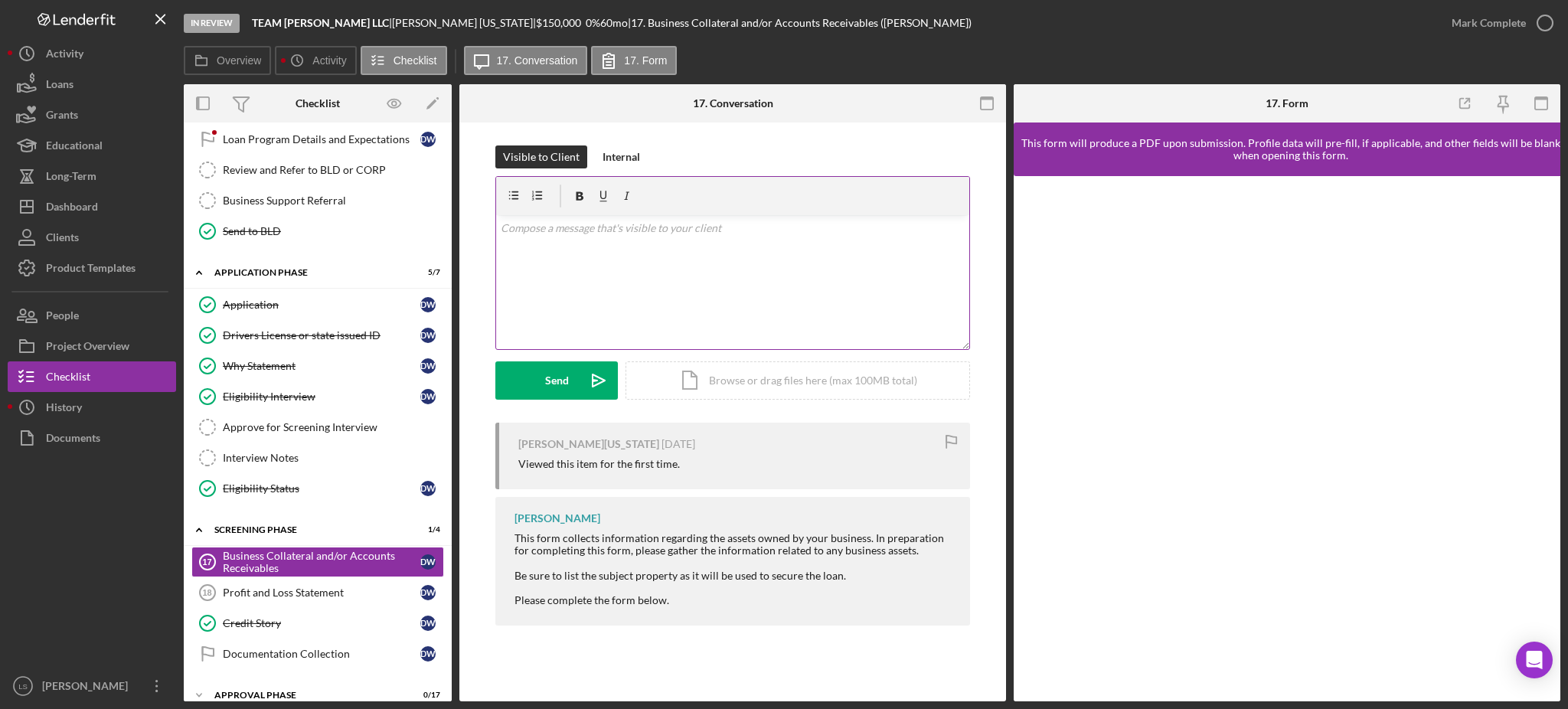
click at [623, 159] on div "Internal" at bounding box center [621, 156] width 37 height 23
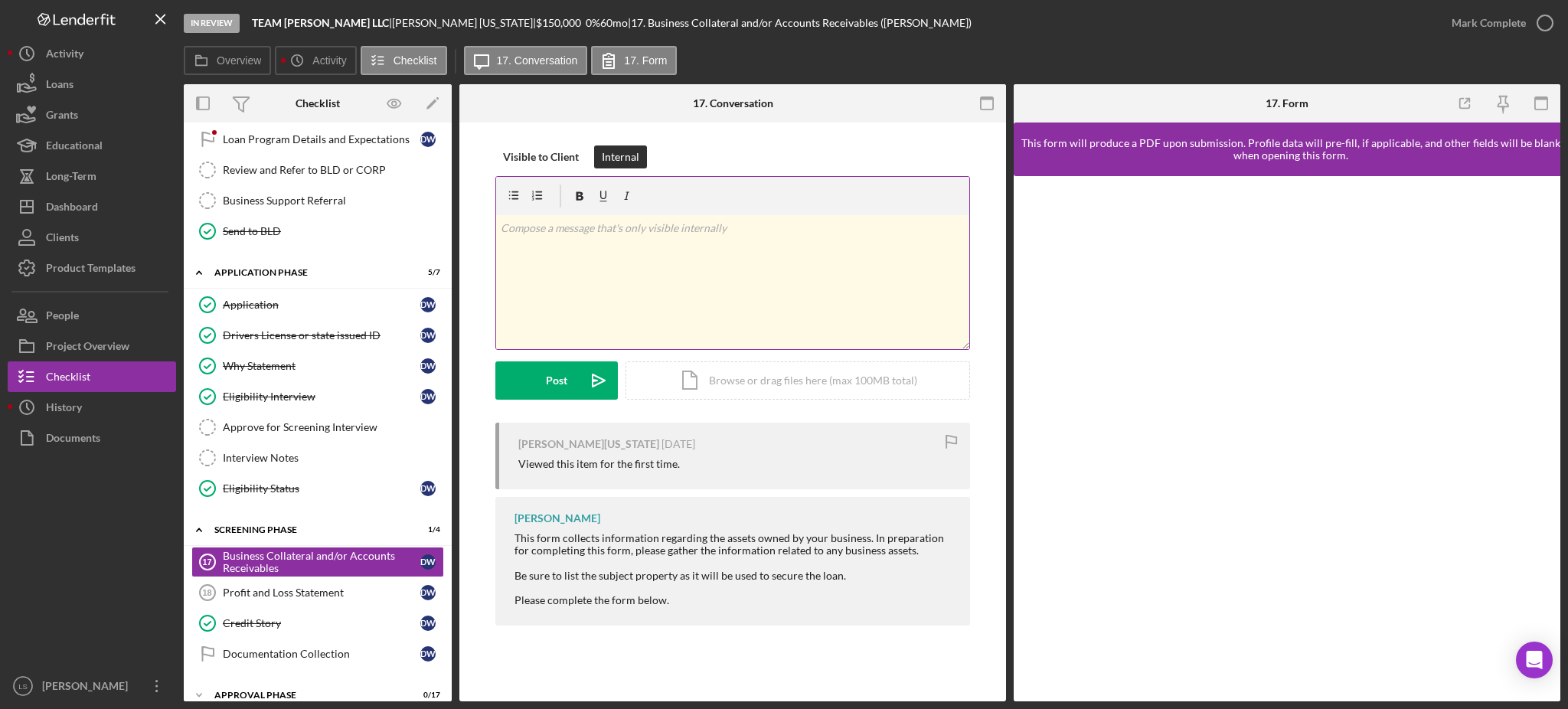
click at [604, 237] on div "v Color teal Color pink Remove color Add row above Add row below Add column bef…" at bounding box center [732, 282] width 473 height 134
click at [534, 397] on button "Post Icon/icon-invite-send" at bounding box center [556, 380] width 122 height 38
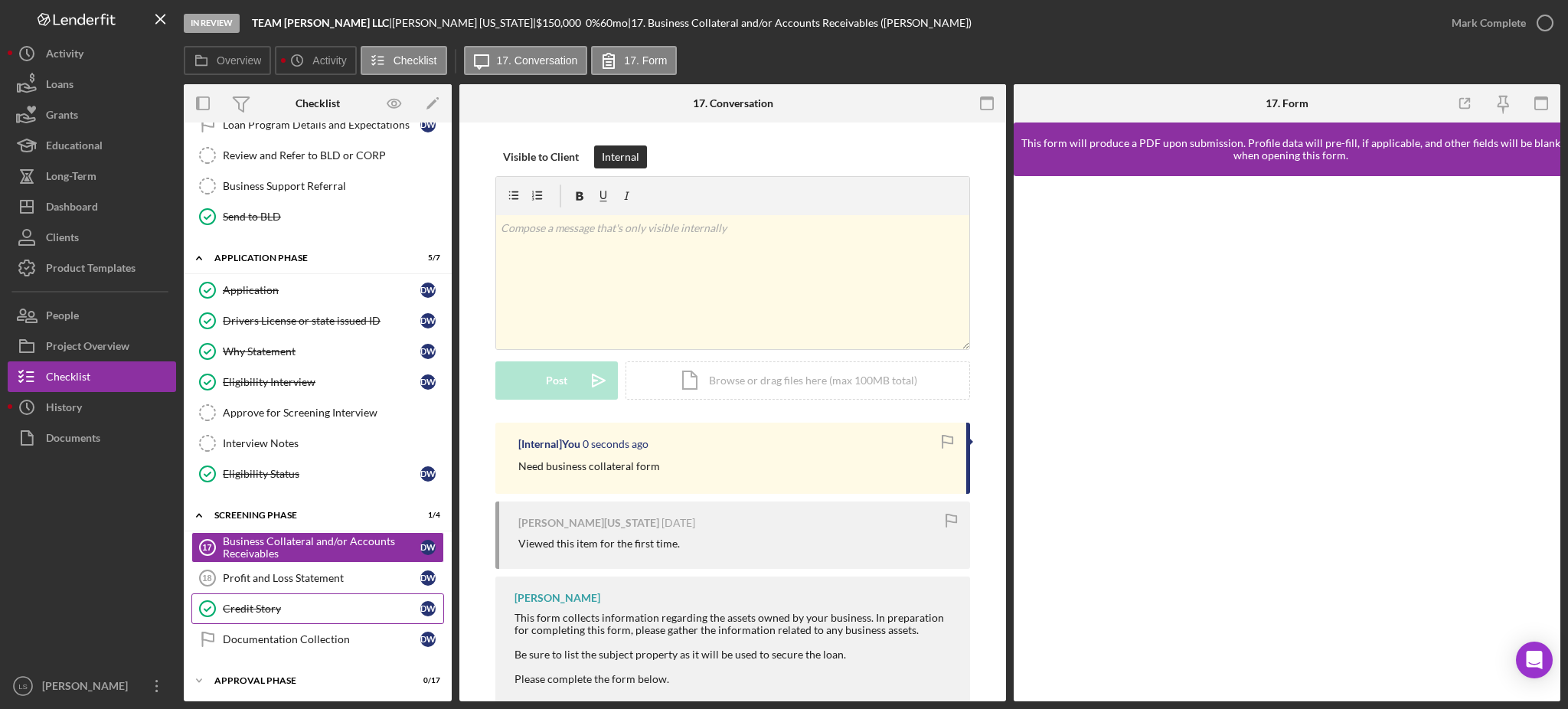
scroll to position [455, 0]
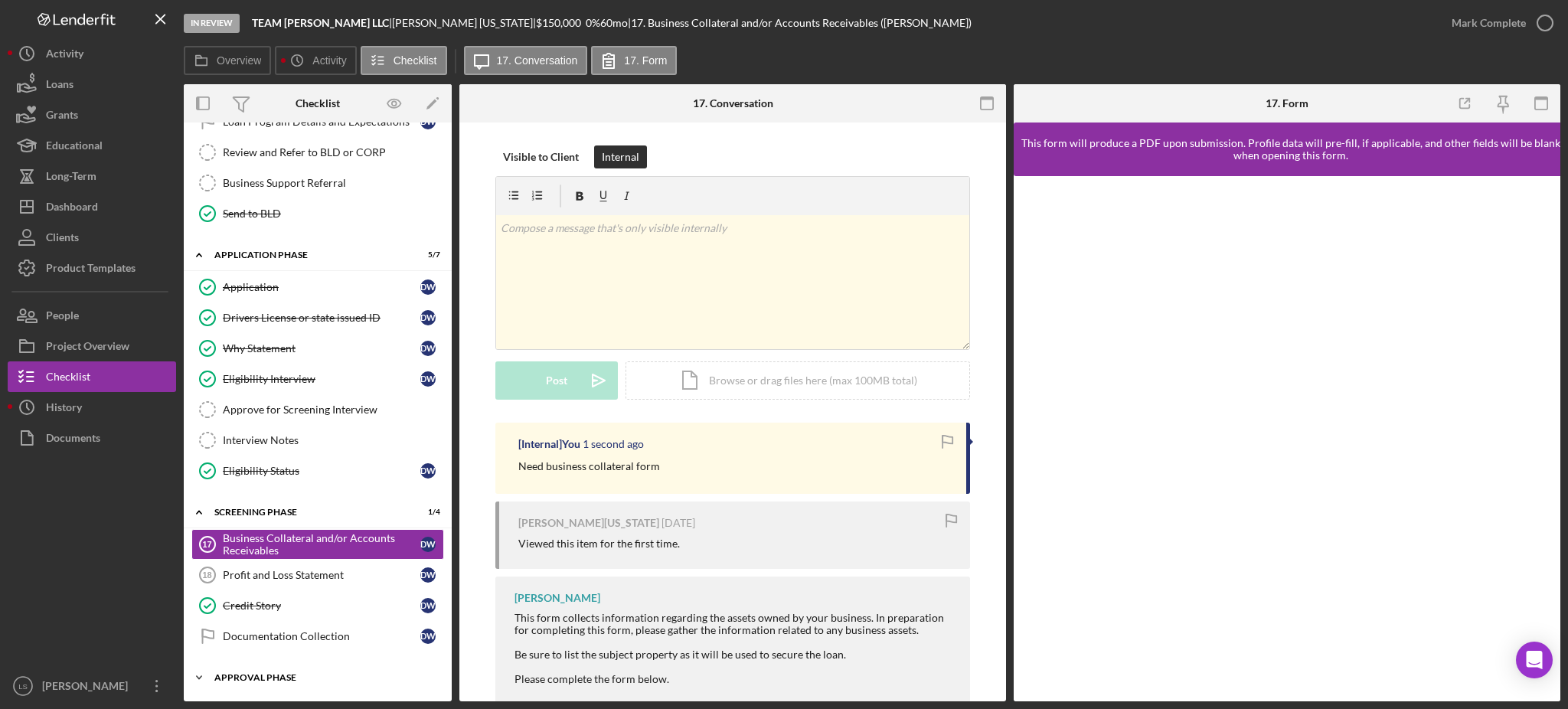
click at [278, 680] on div "Approval Phase" at bounding box center [324, 678] width 218 height 9
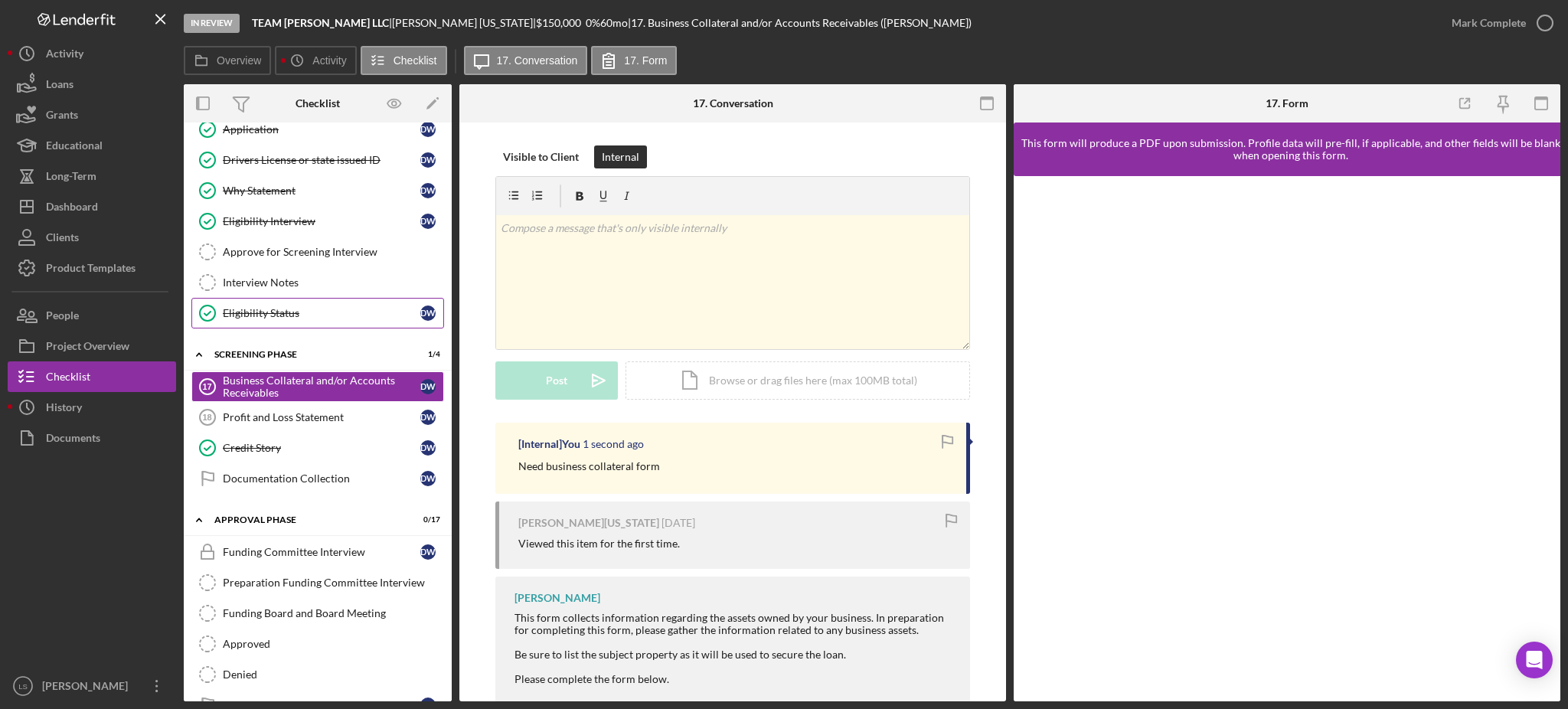
scroll to position [659, 0]
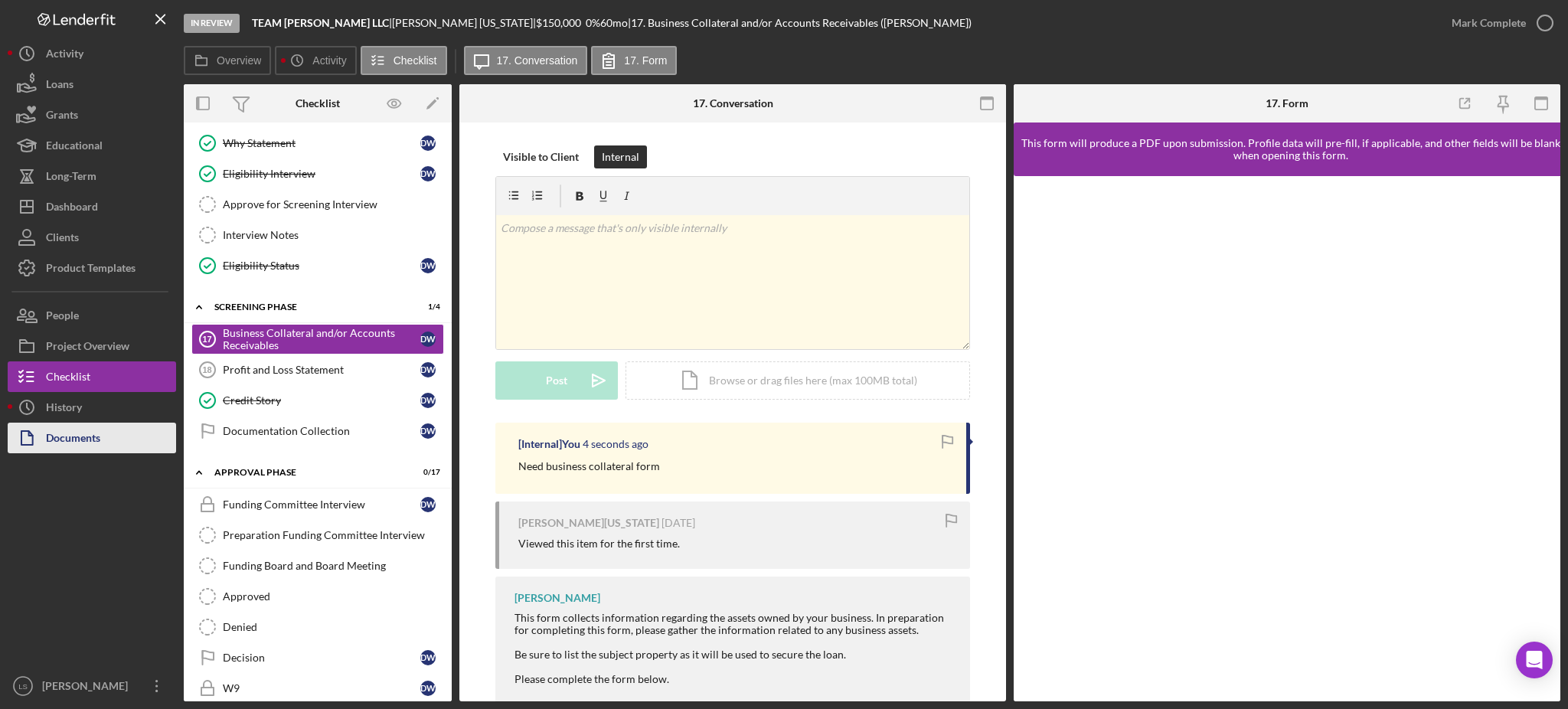
click at [128, 450] on button "Documents" at bounding box center [91, 438] width 168 height 30
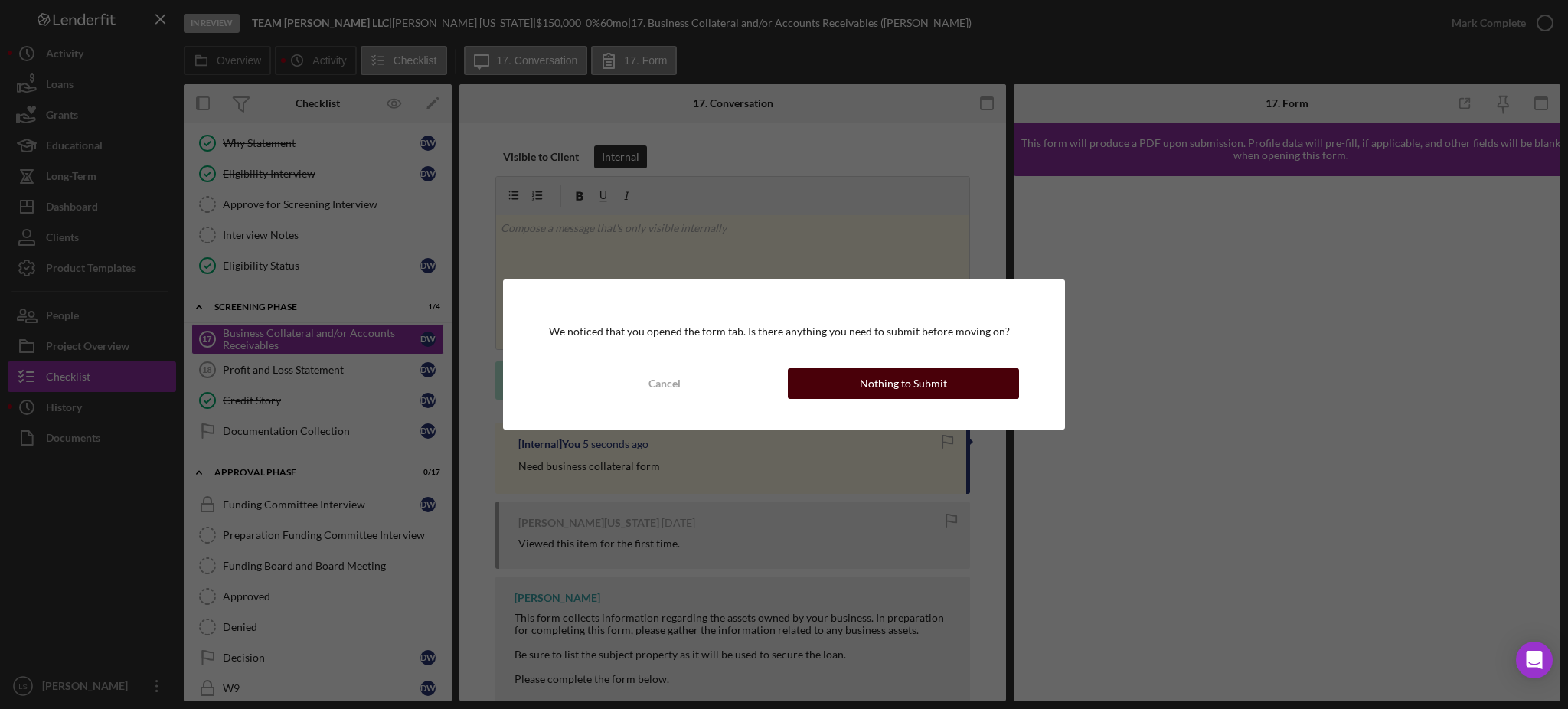
click at [877, 389] on div "Nothing to Submit" at bounding box center [903, 384] width 87 height 30
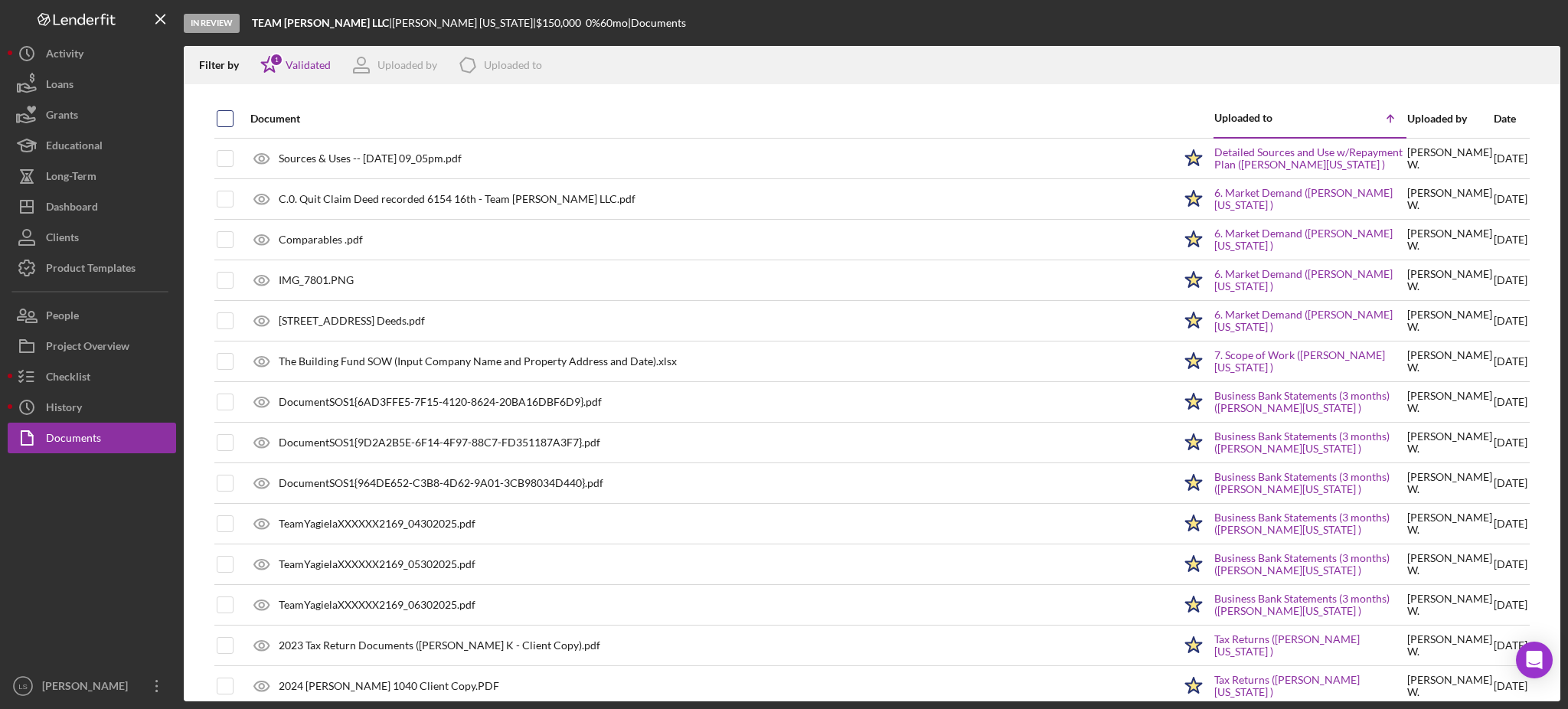
click at [224, 118] on input "checkbox" at bounding box center [225, 118] width 15 height 15
checkbox input "true"
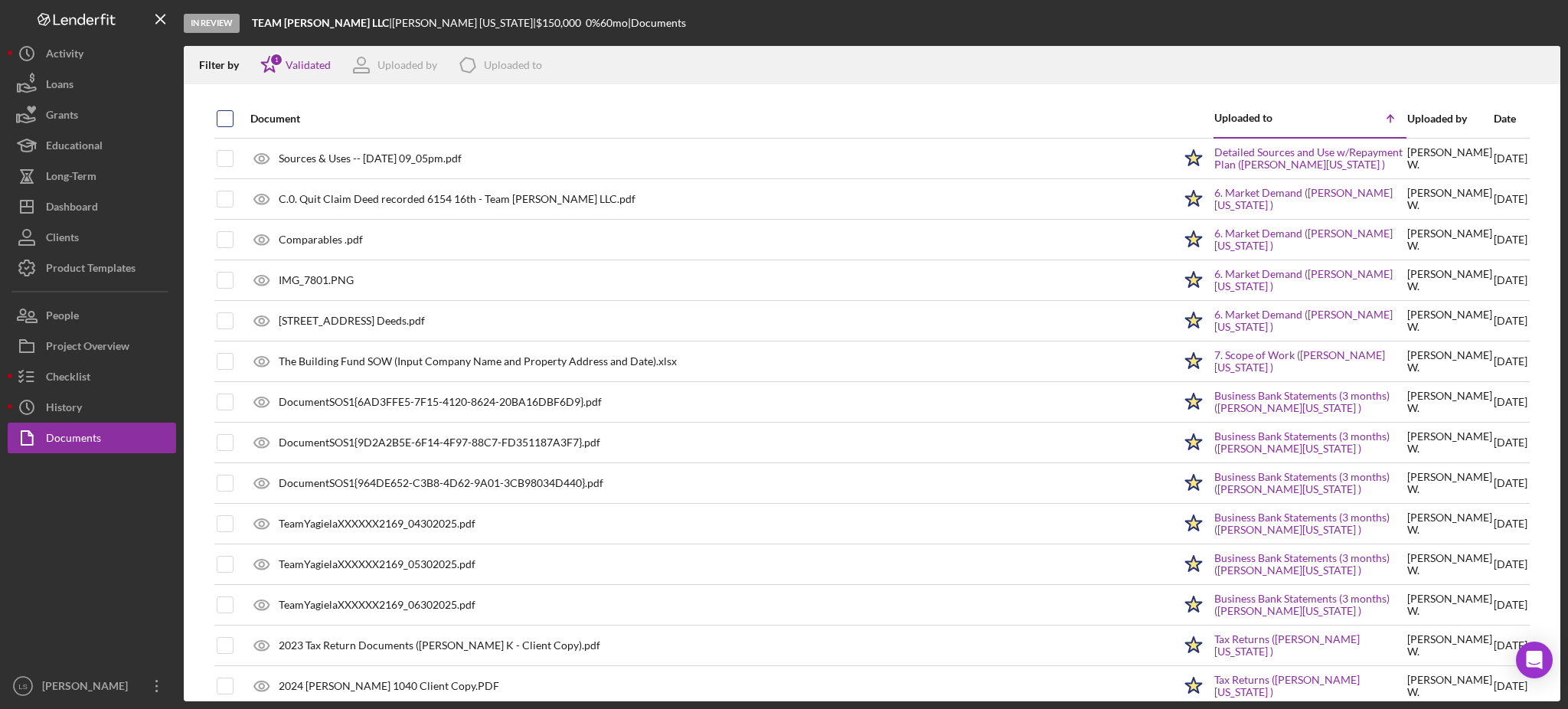
checkbox input "true"
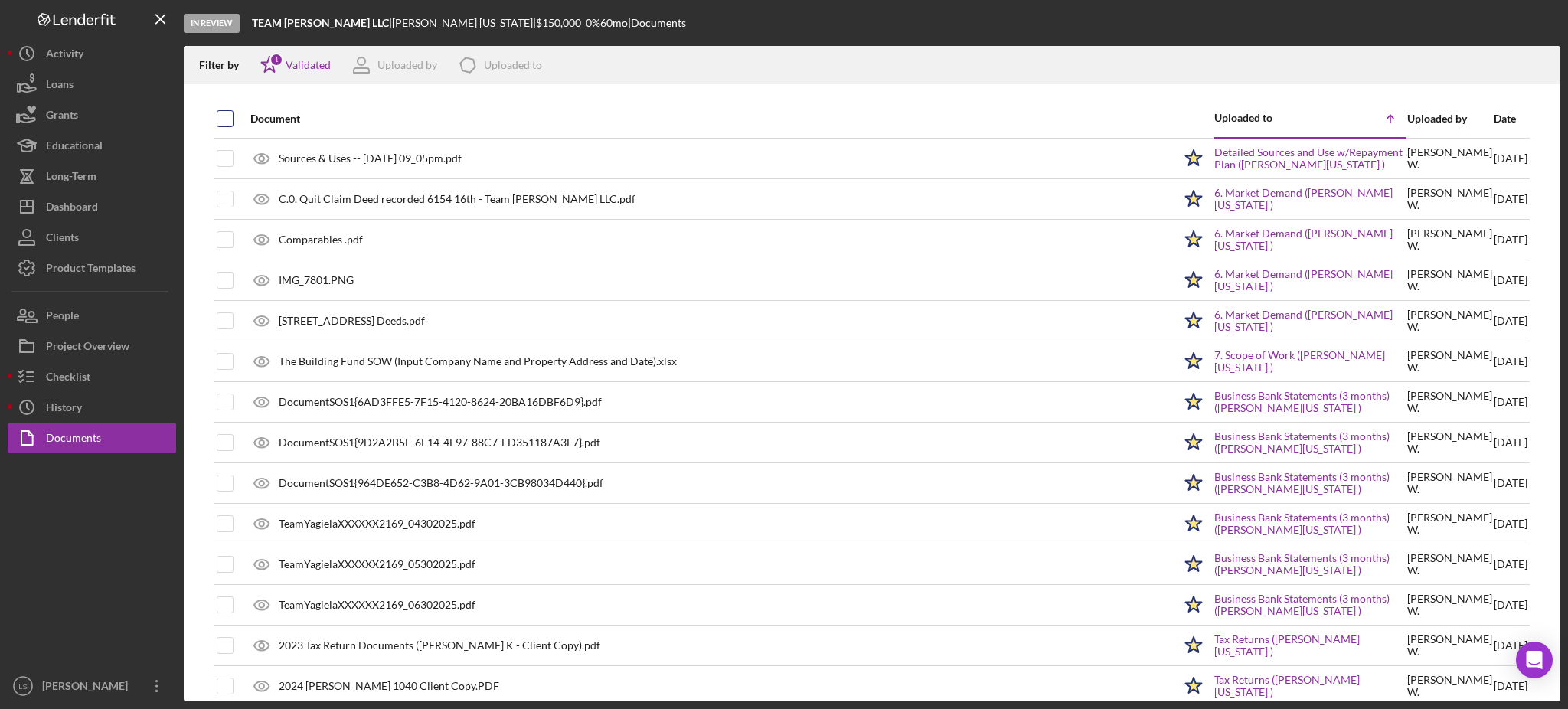
checkbox input "true"
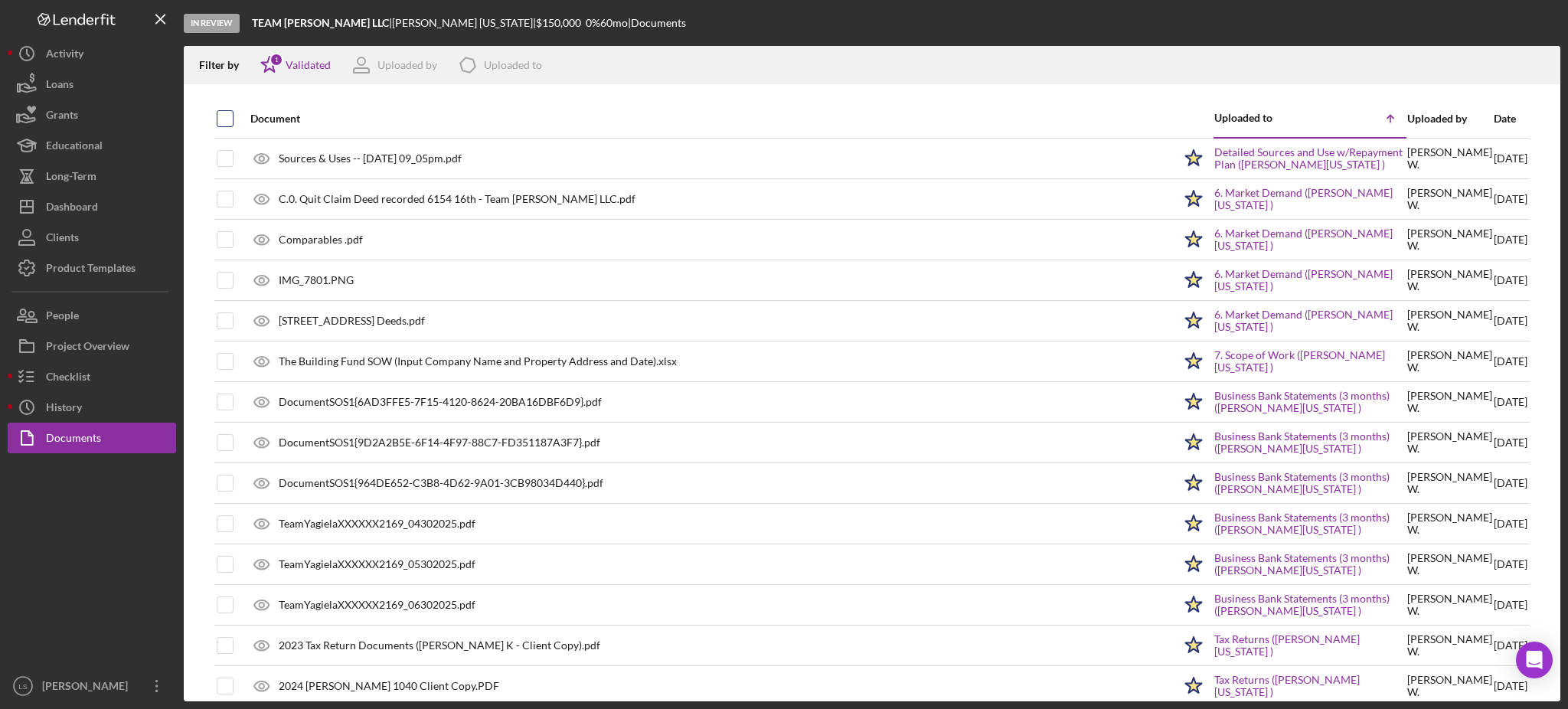
checkbox input "true"
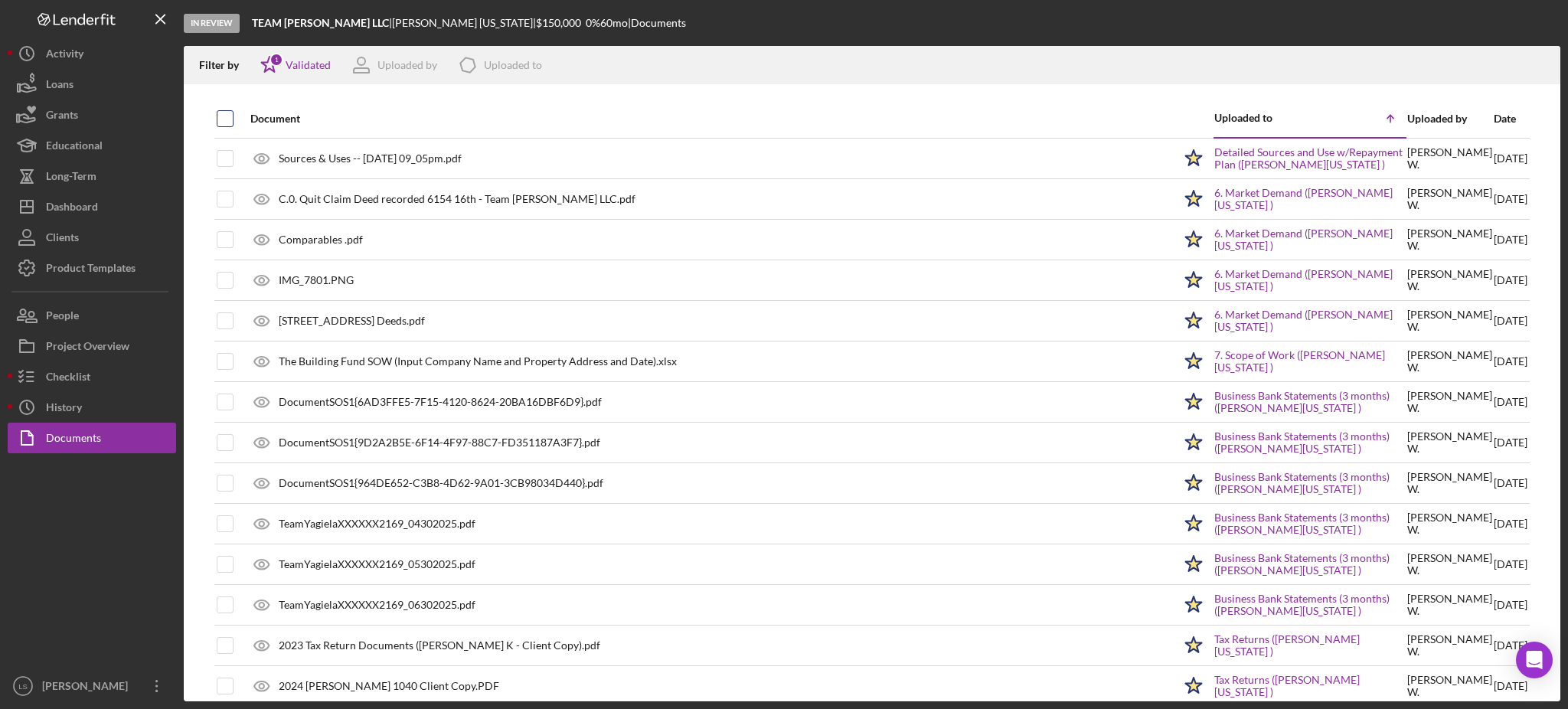
checkbox input "true"
click at [1540, 68] on icon "Icon/Download" at bounding box center [1542, 65] width 35 height 35
click at [118, 215] on button "Icon/Dashboard Dashboard" at bounding box center [91, 207] width 168 height 30
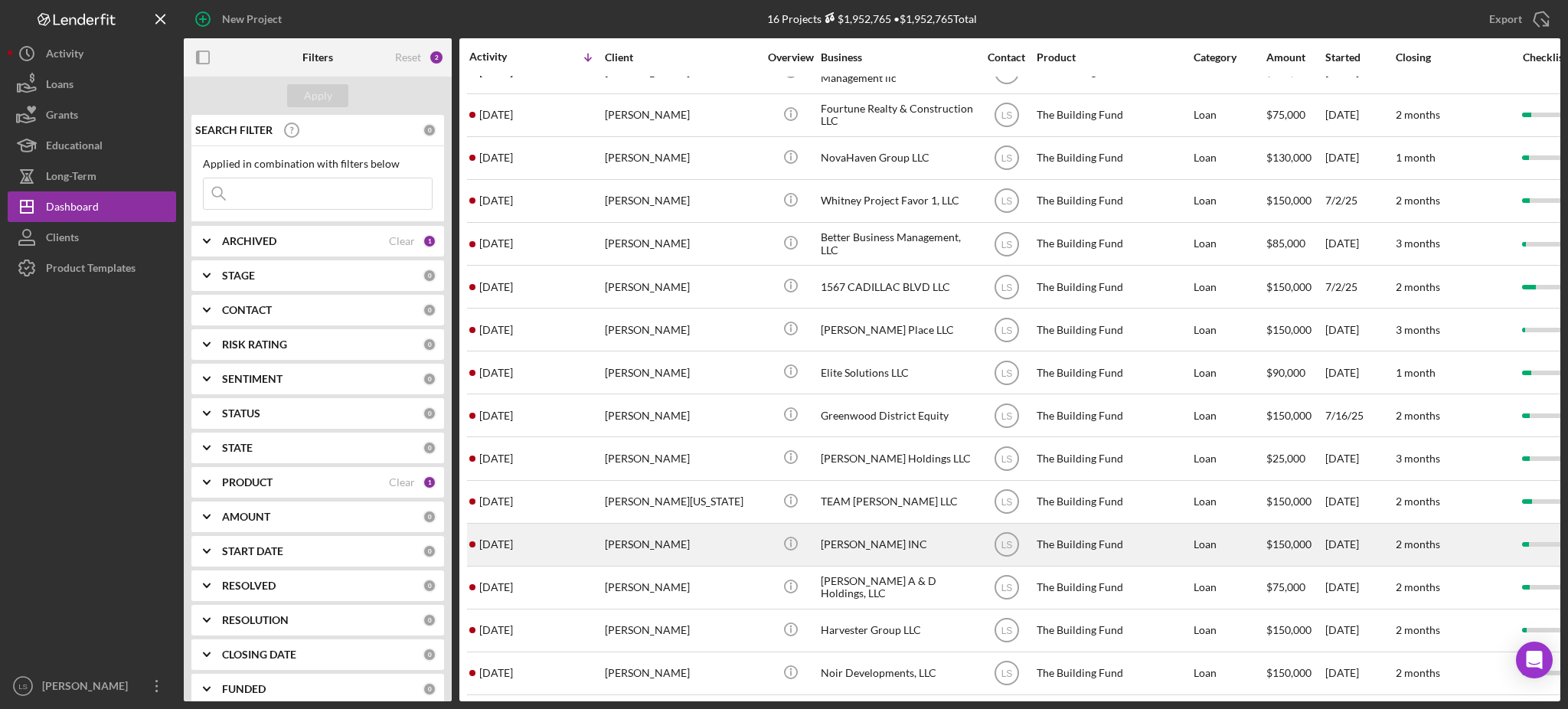
scroll to position [88, 0]
click at [671, 528] on div "[PERSON_NAME]" at bounding box center [681, 543] width 153 height 41
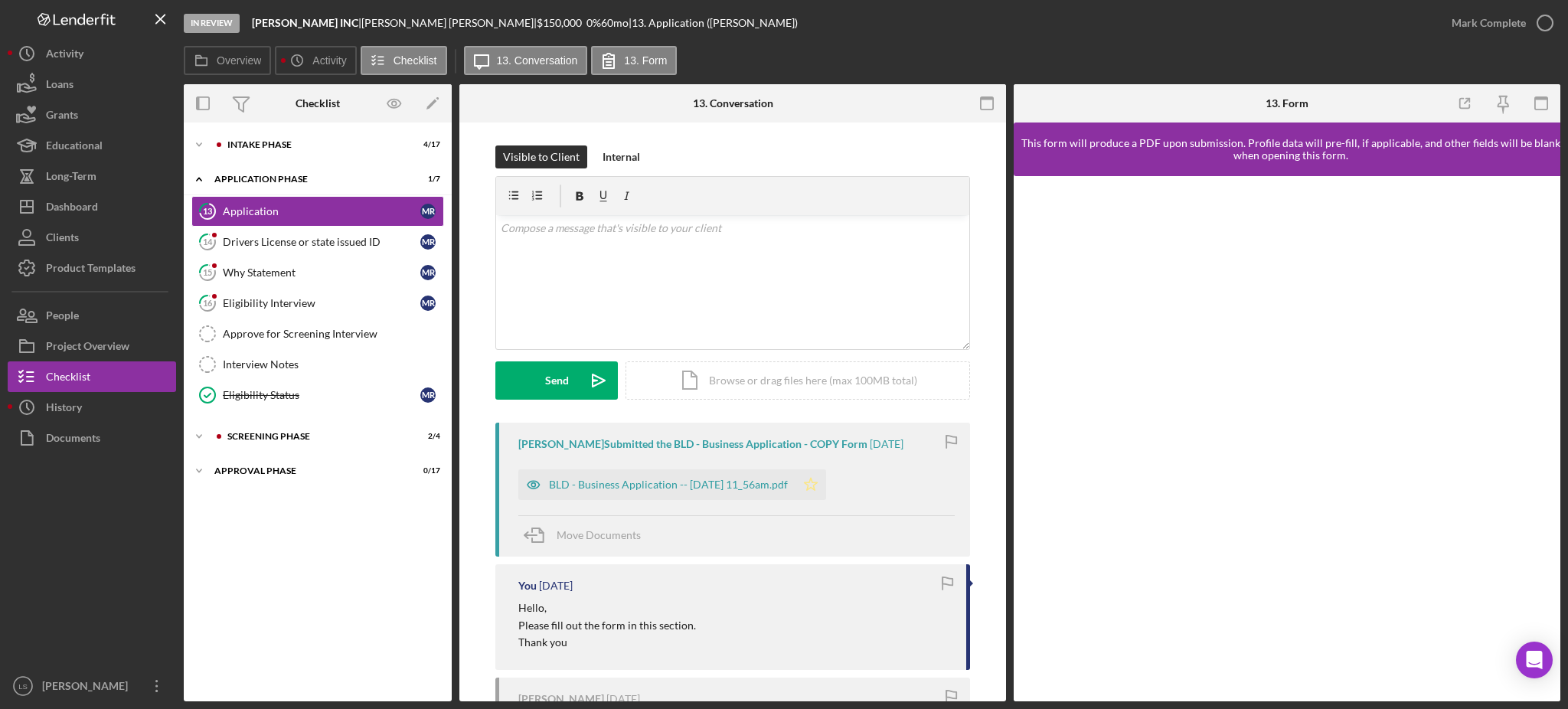
click at [818, 488] on polygon "button" at bounding box center [811, 484] width 13 height 13
click at [364, 241] on div "Drivers License or state issued ID" at bounding box center [322, 242] width 198 height 13
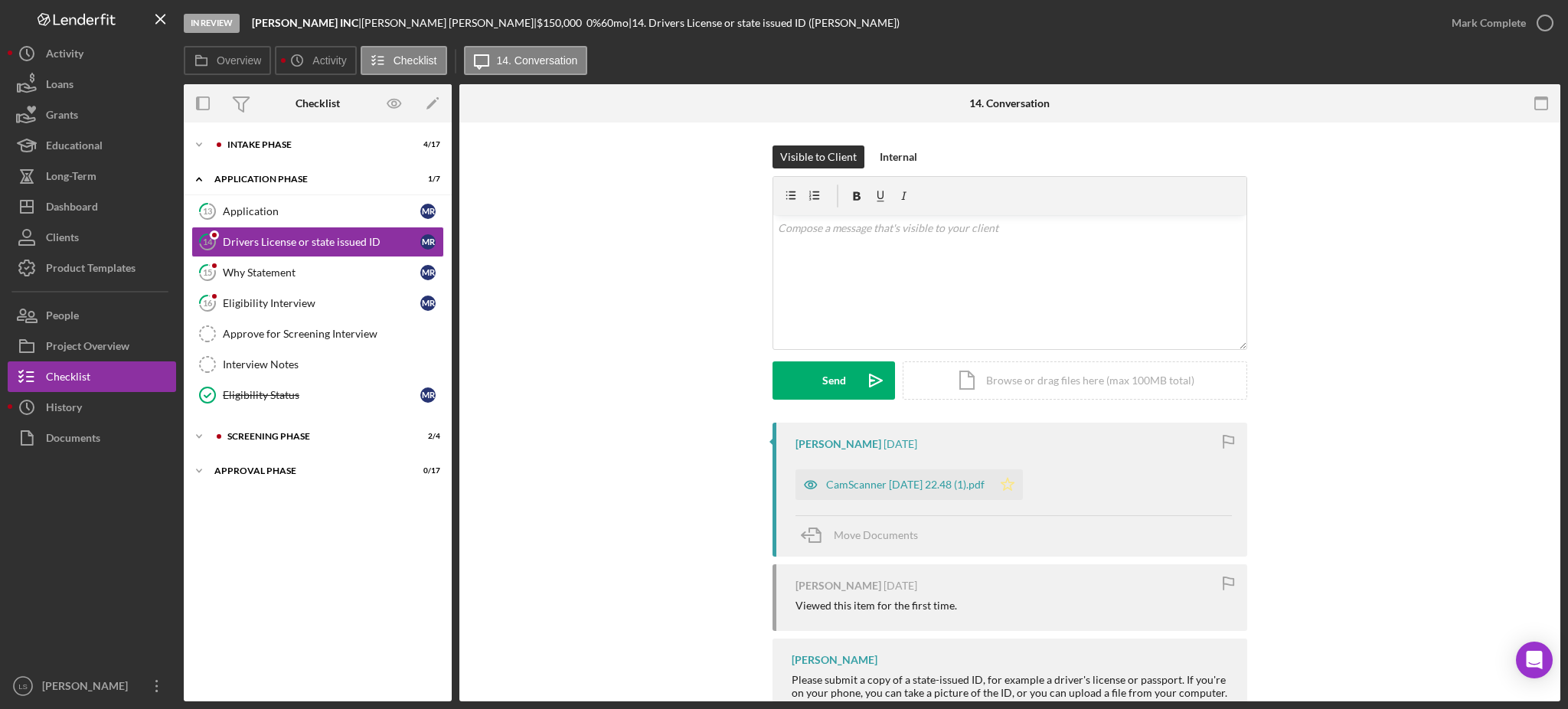
click at [1013, 485] on icon "Icon/Star" at bounding box center [1008, 485] width 30 height 30
click at [362, 270] on div "Why Statement" at bounding box center [322, 272] width 198 height 13
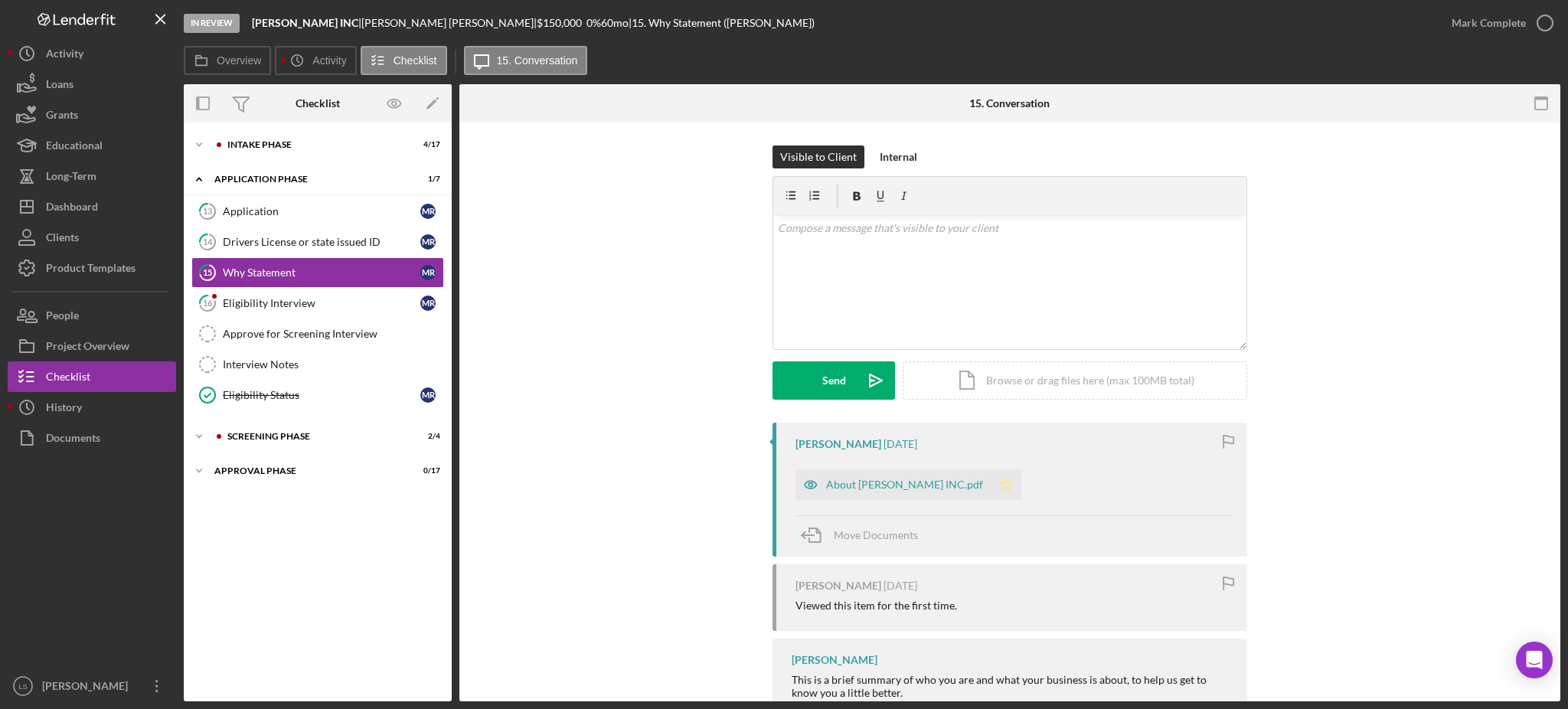
click at [999, 494] on icon "Icon/Star" at bounding box center [1006, 485] width 30 height 30
click at [331, 297] on div "Eligibility Interview" at bounding box center [322, 303] width 198 height 13
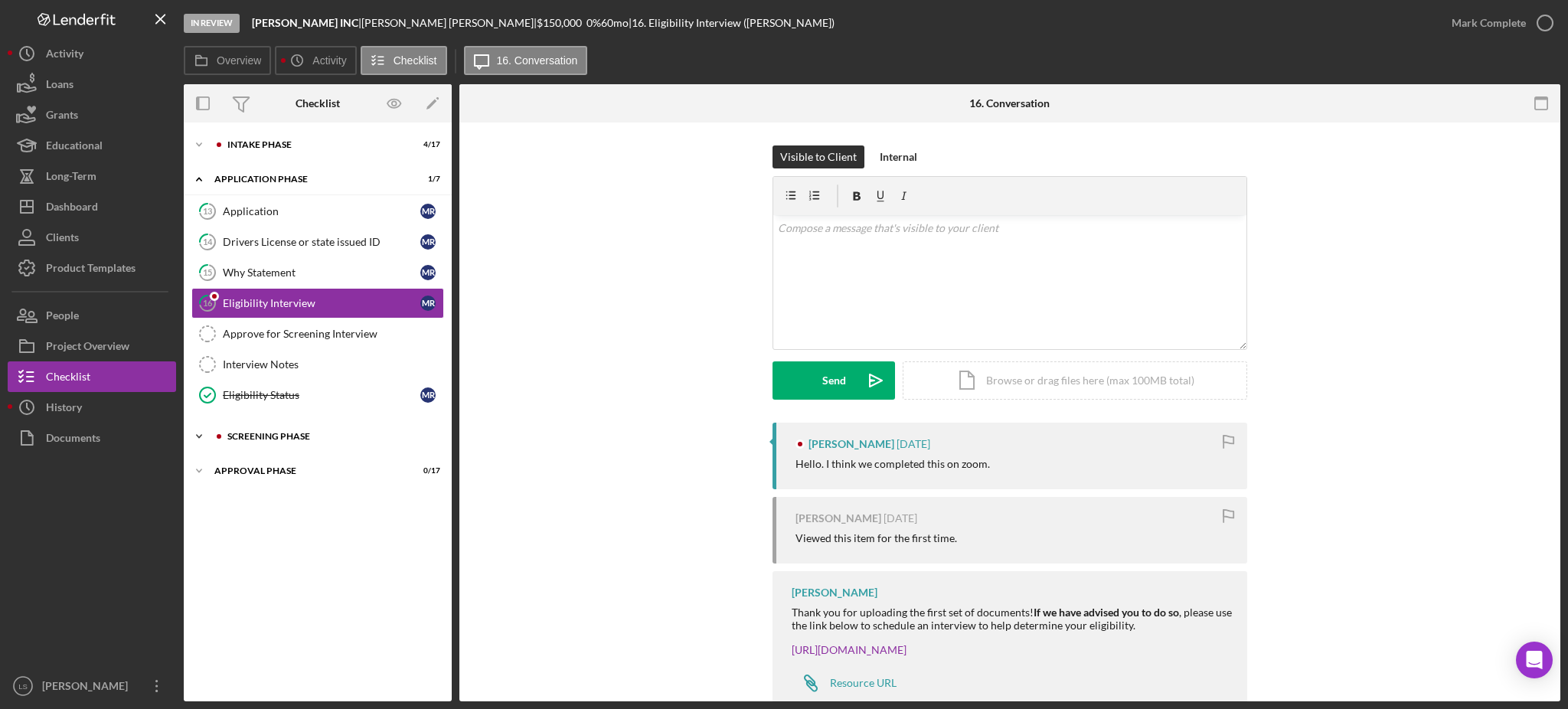
click at [274, 436] on div "Screening Phase" at bounding box center [329, 436] width 205 height 9
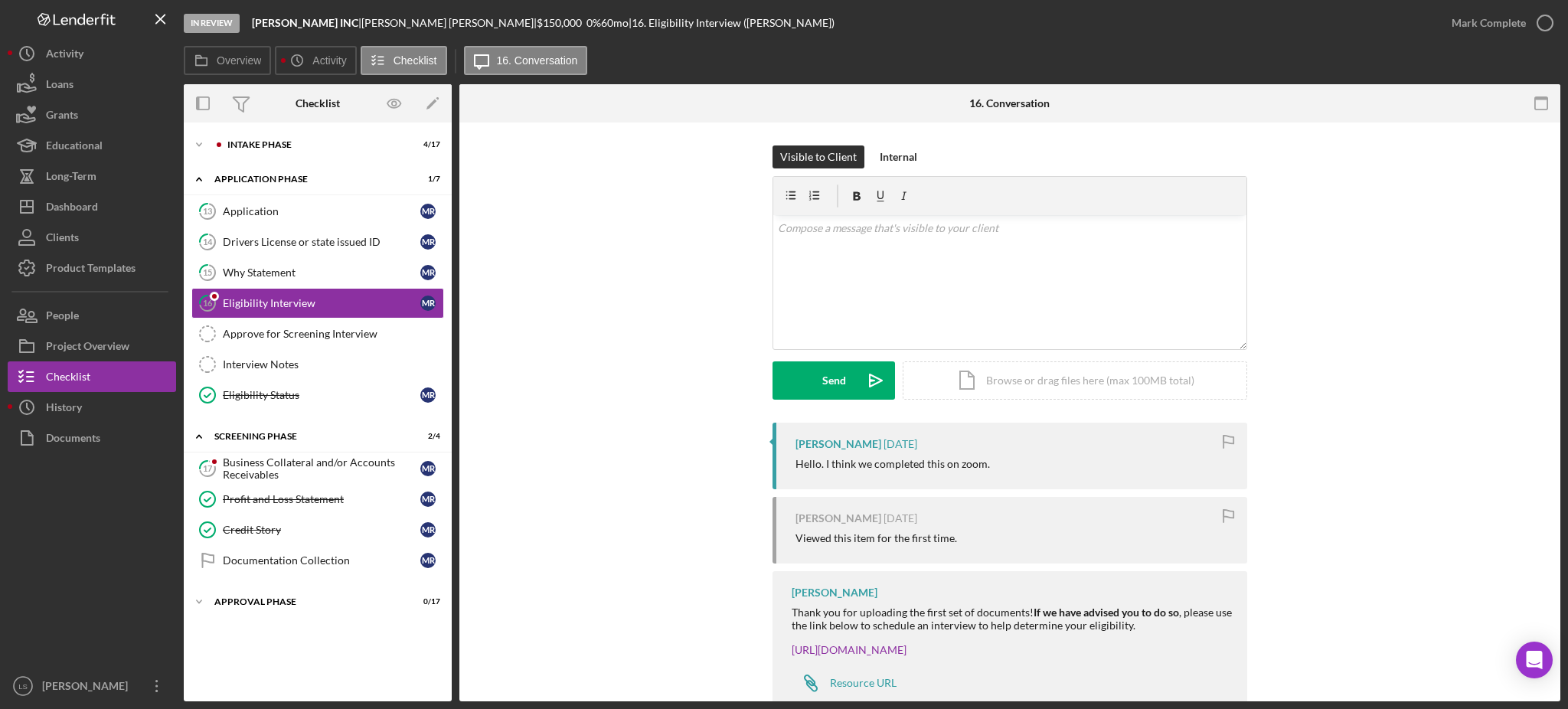
drag, startPoint x: 279, startPoint y: 455, endPoint x: 471, endPoint y: 462, distance: 192.1
click at [282, 456] on link "17 Business Collateral and/or Accounts Receivables M R" at bounding box center [318, 469] width 253 height 30
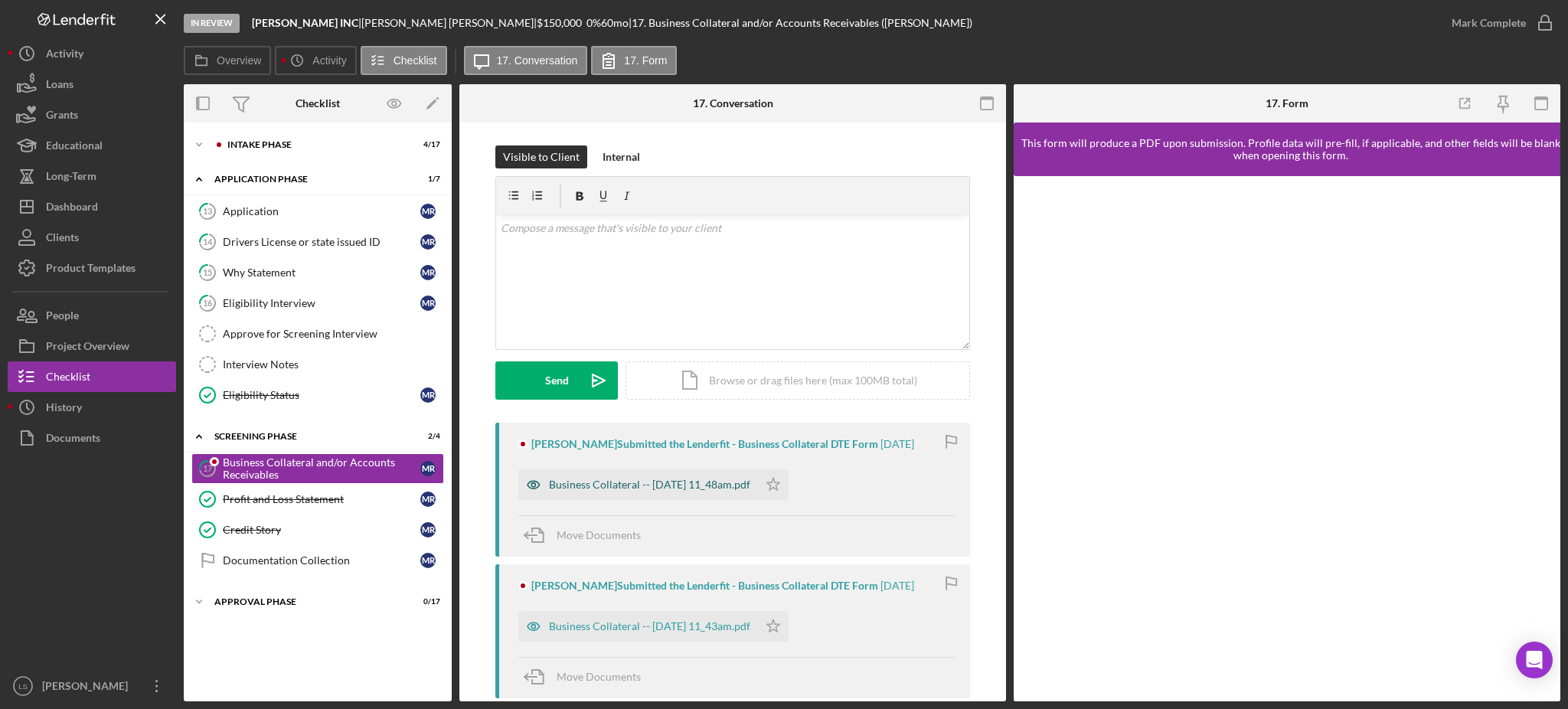
click at [684, 484] on div "Business Collateral -- [DATE] 11_48am.pdf" at bounding box center [650, 485] width 201 height 13
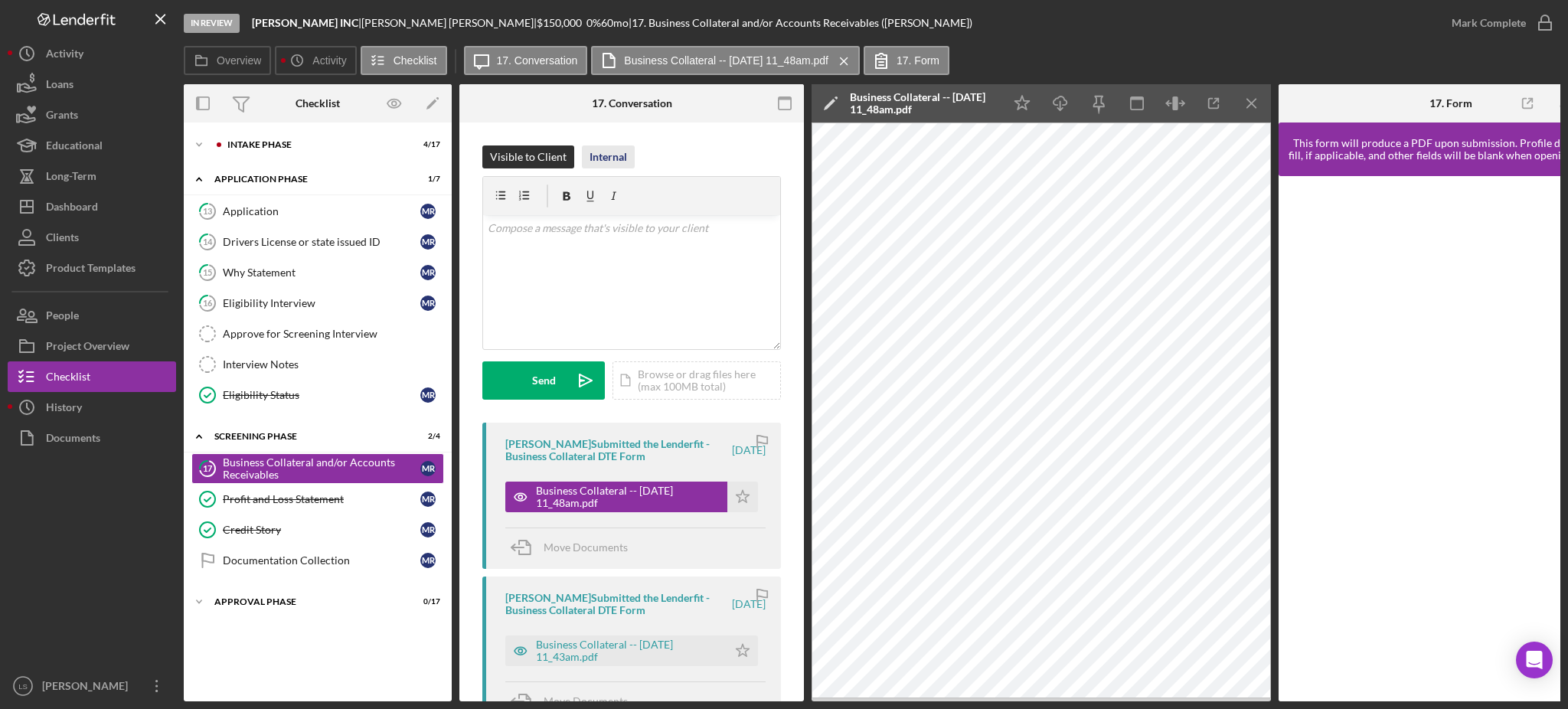
click at [610, 158] on div "Internal" at bounding box center [608, 156] width 37 height 23
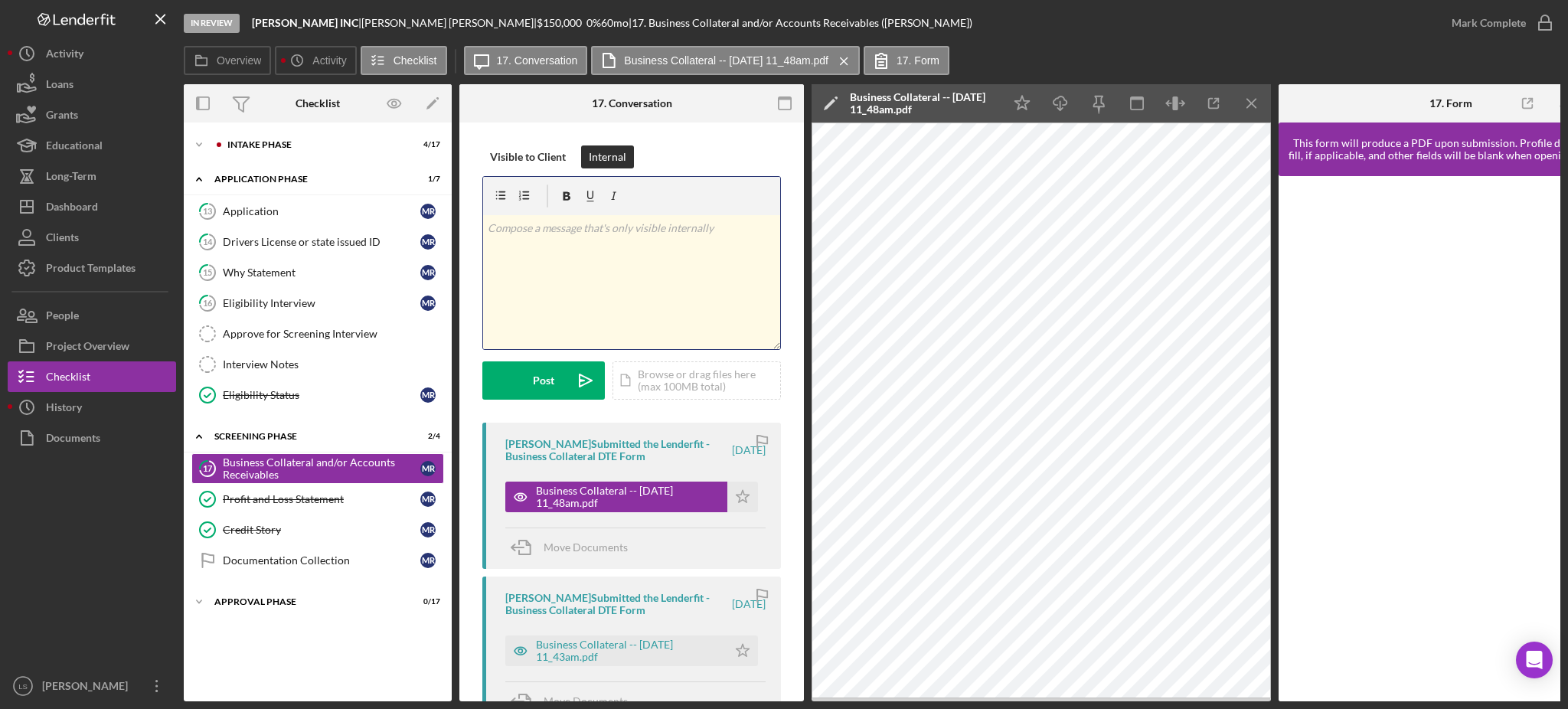
click at [579, 249] on div "v Color teal Color pink Remove color Add row above Add row below Add column bef…" at bounding box center [632, 282] width 297 height 134
click at [536, 390] on div "Post" at bounding box center [543, 380] width 21 height 38
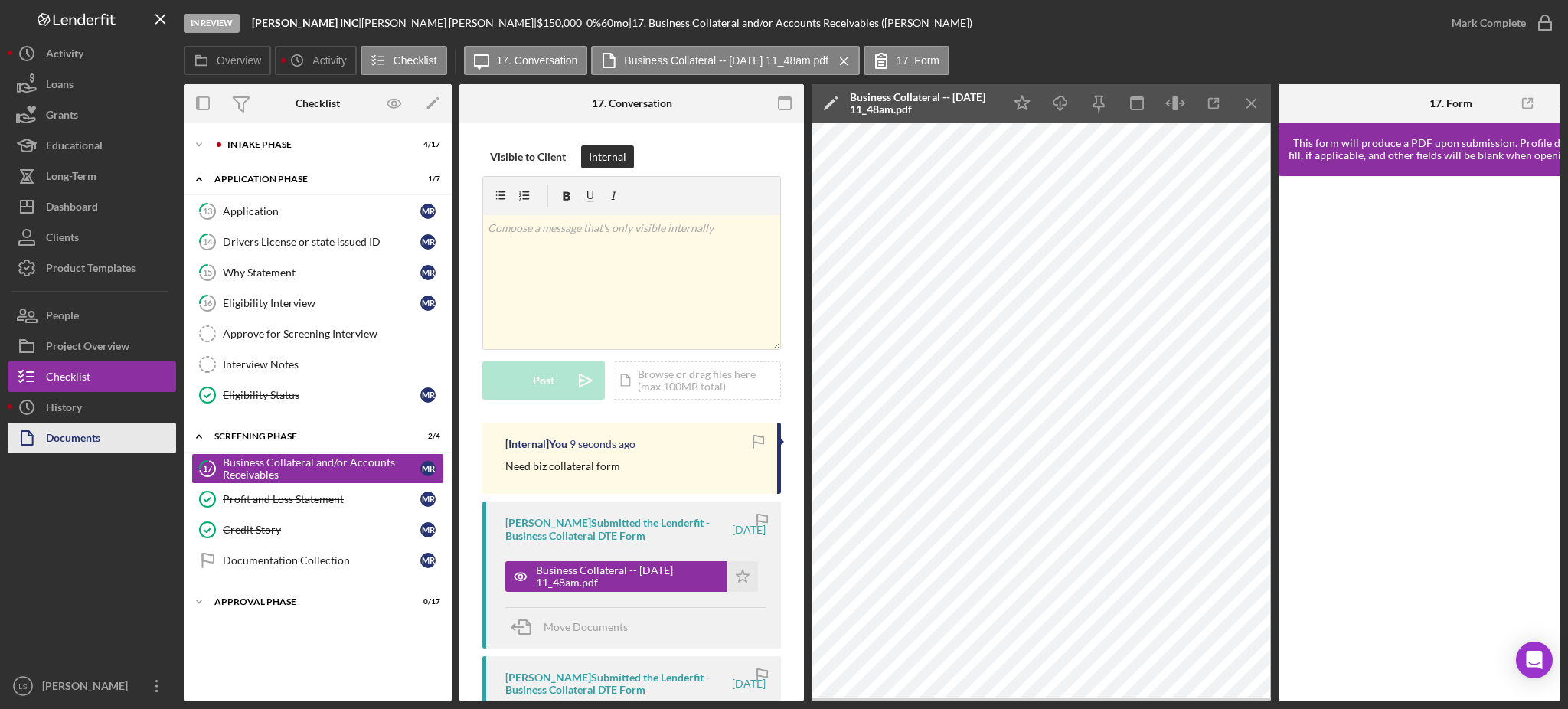
click at [95, 446] on div "Documents" at bounding box center [73, 439] width 54 height 35
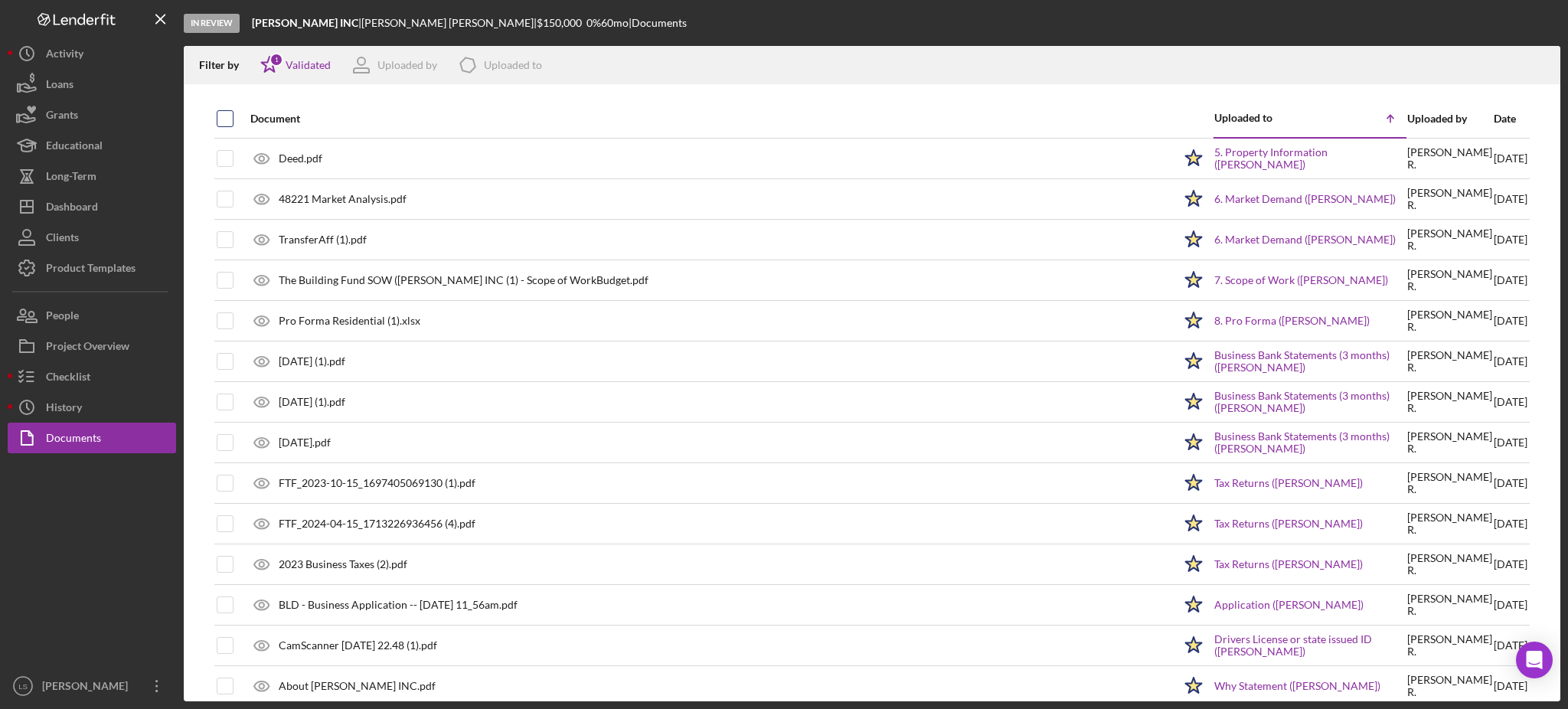
click at [226, 117] on input "checkbox" at bounding box center [225, 118] width 15 height 15
checkbox input "true"
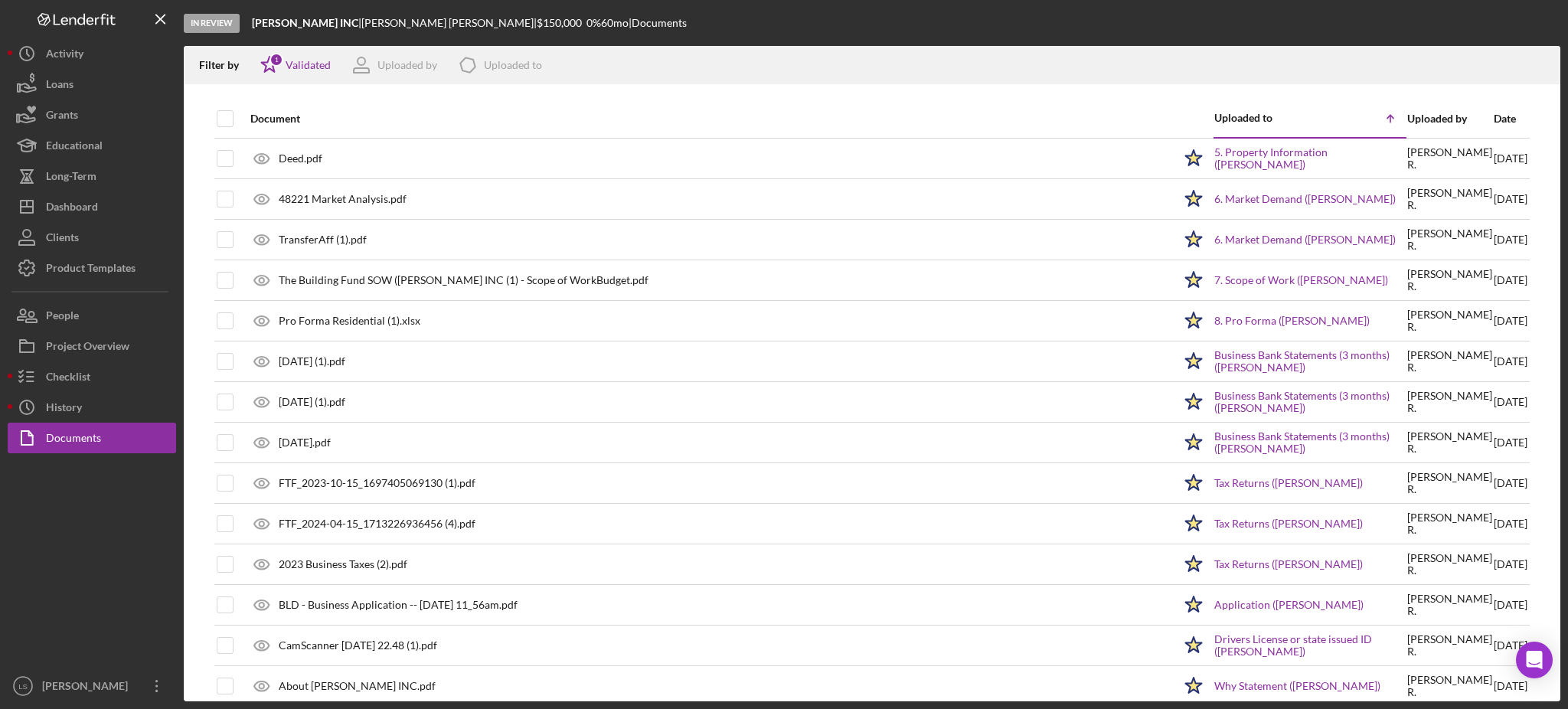
checkbox input "true"
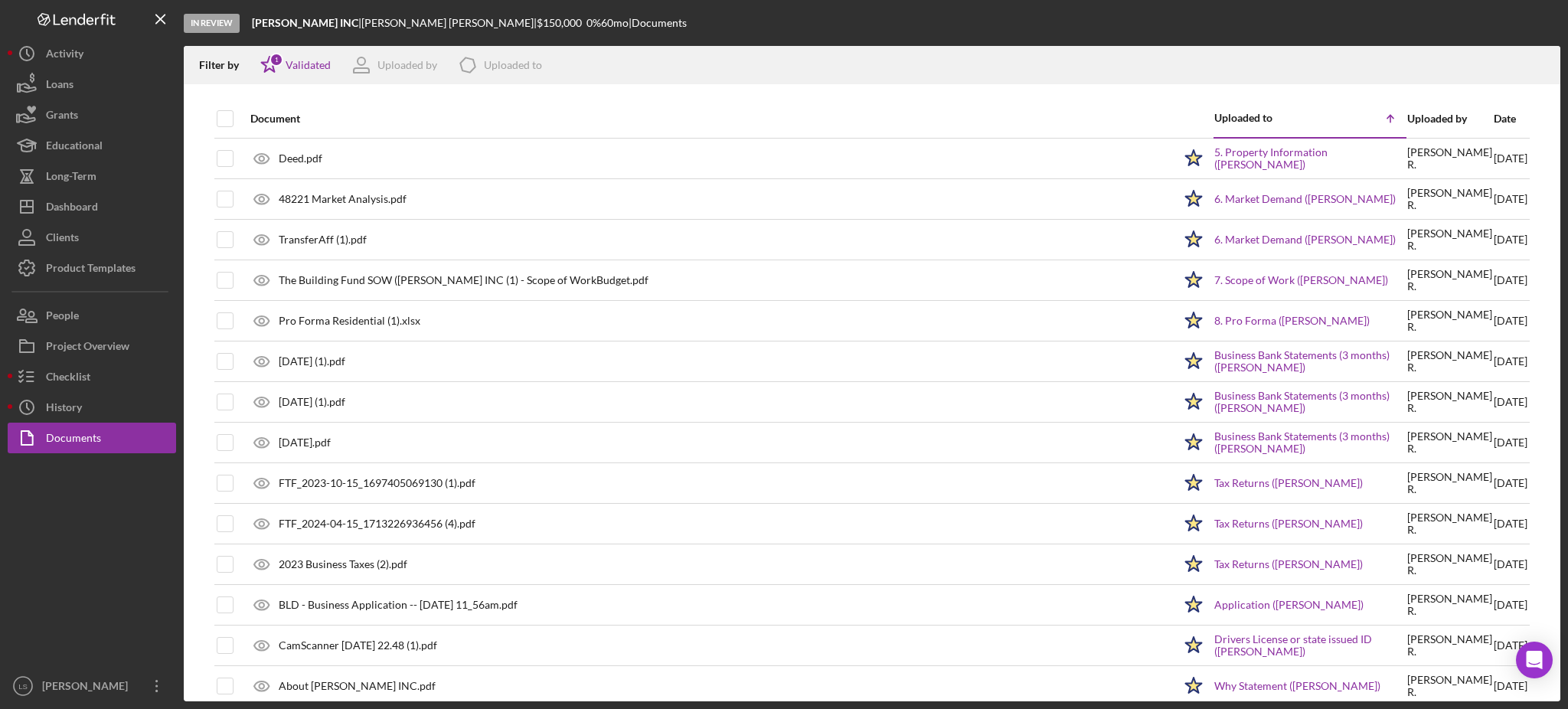
checkbox input "true"
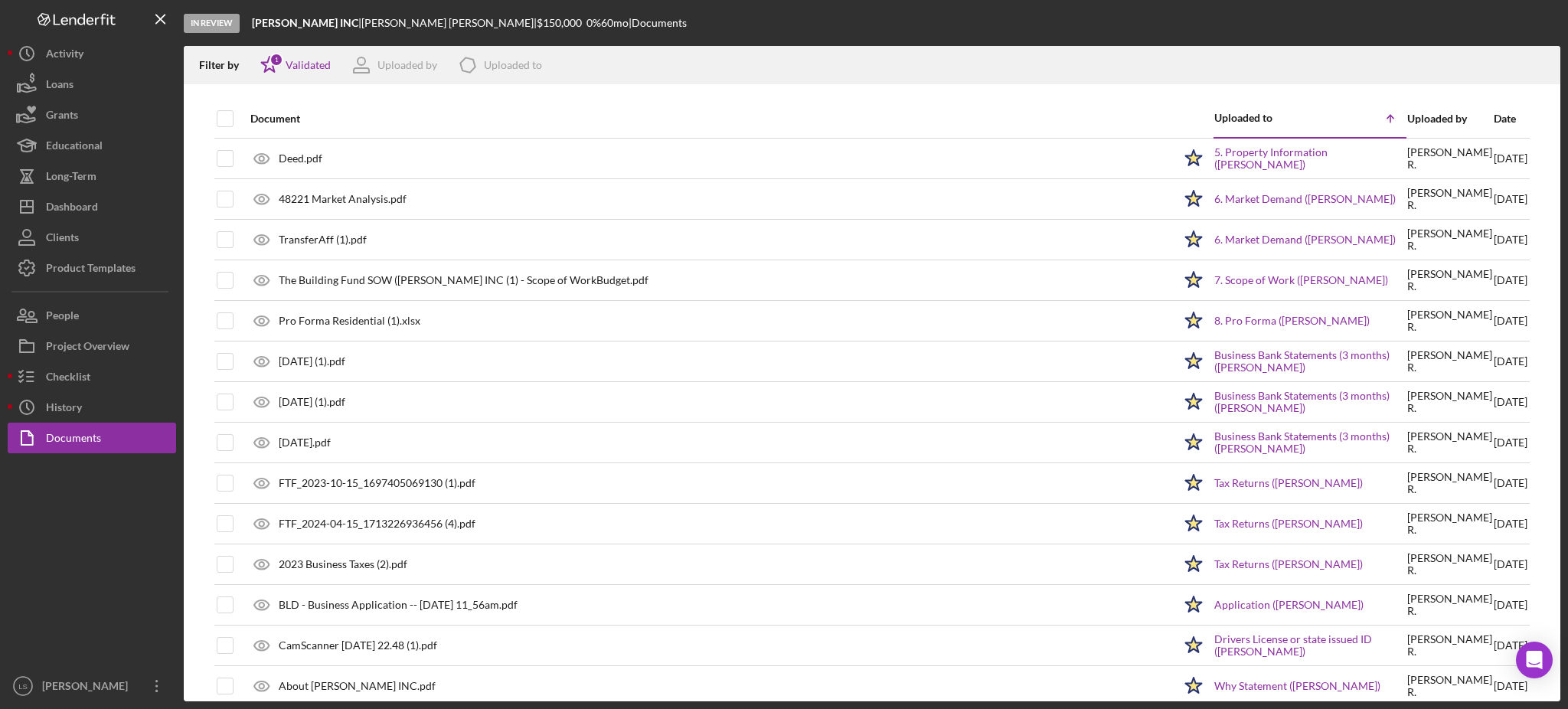
checkbox input "true"
click at [1535, 67] on icon "Icon/Download" at bounding box center [1542, 65] width 35 height 35
click at [1537, 66] on icon "button" at bounding box center [1541, 63] width 13 height 8
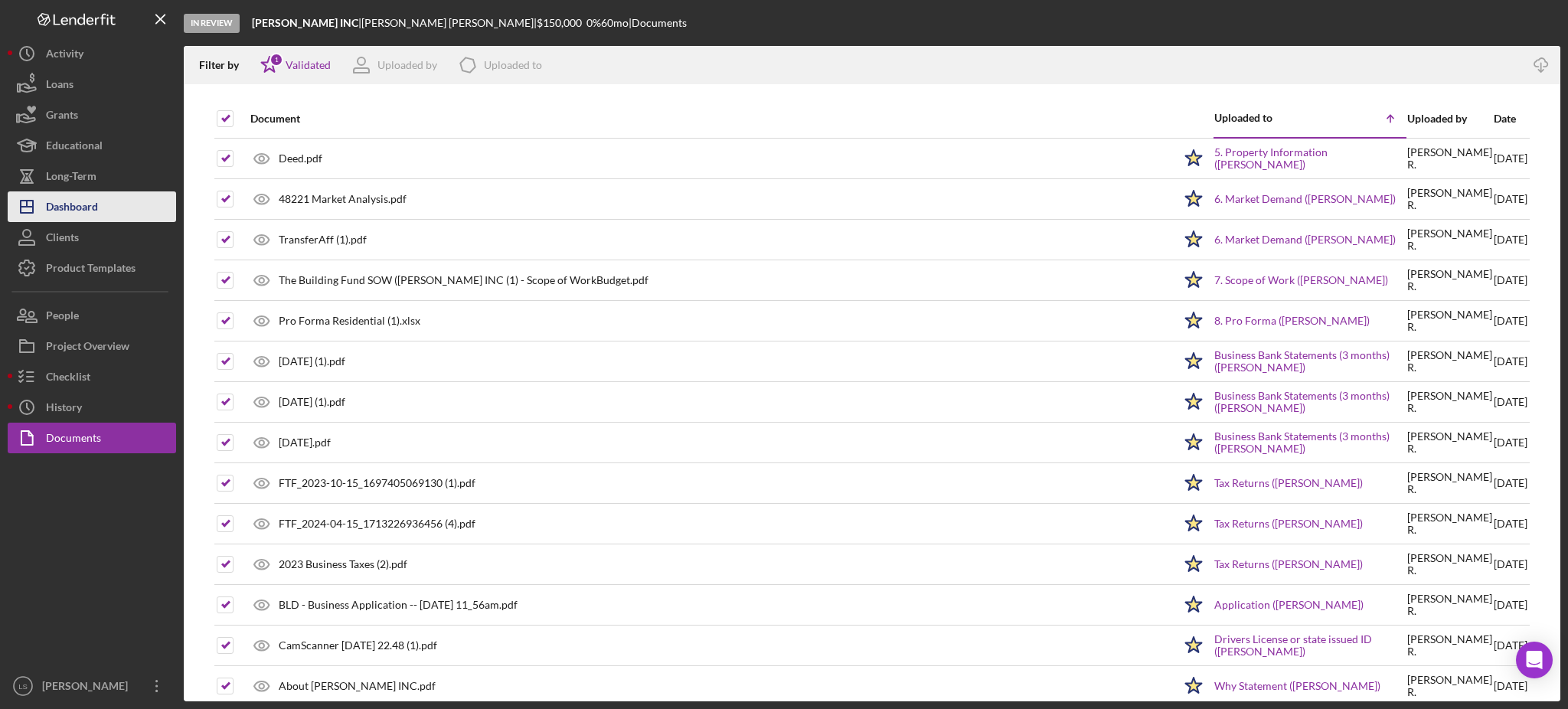
click at [95, 201] on div "Dashboard" at bounding box center [72, 209] width 52 height 35
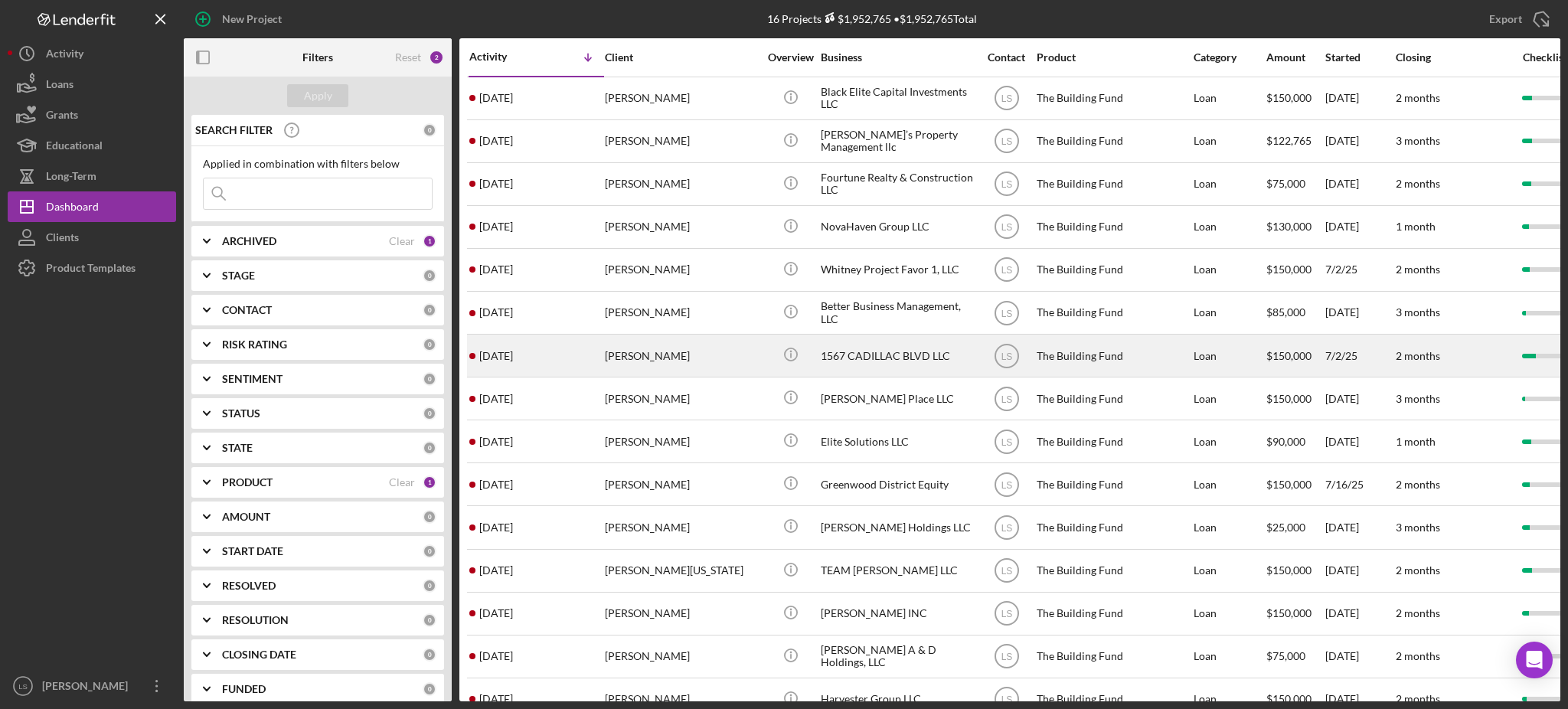
scroll to position [88, 0]
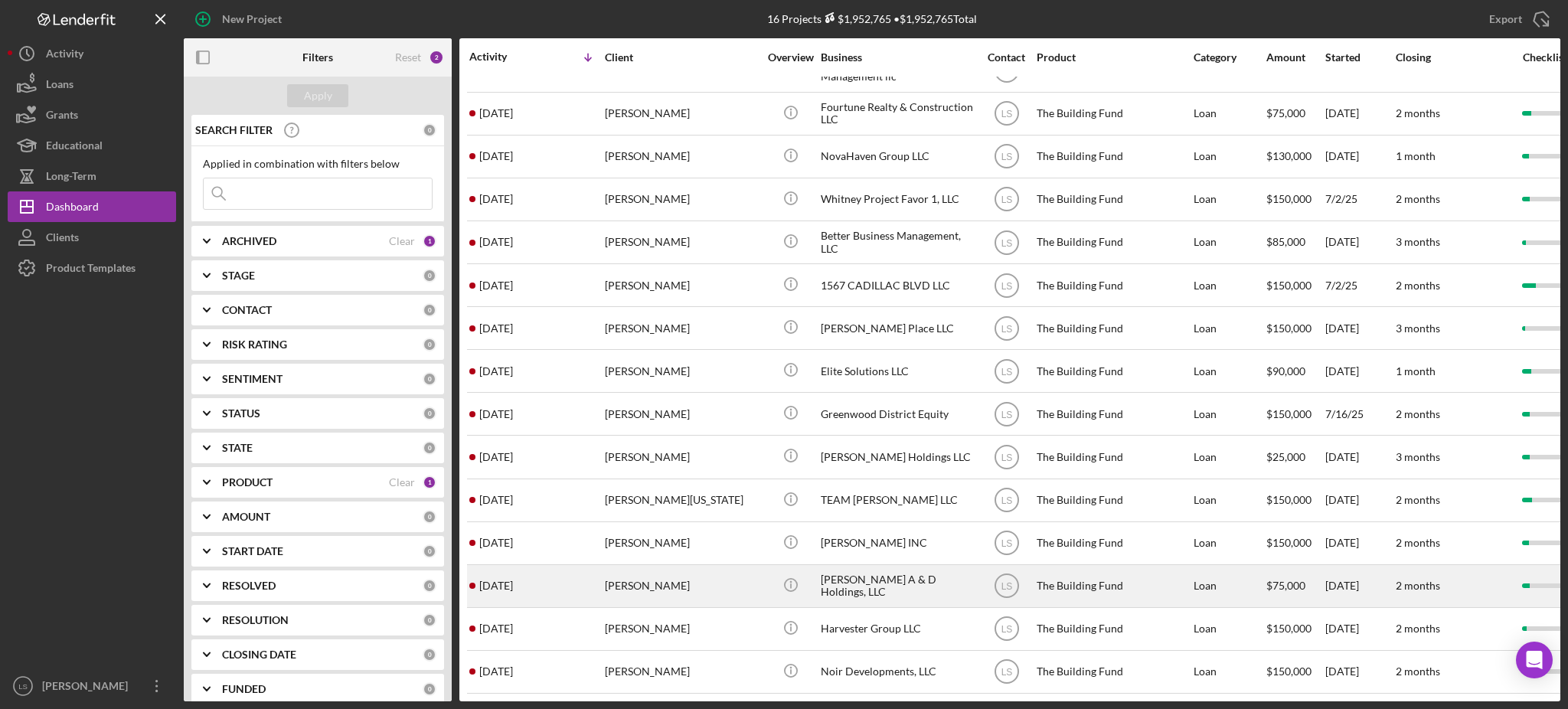
click at [648, 579] on div "[PERSON_NAME]" at bounding box center [681, 586] width 153 height 41
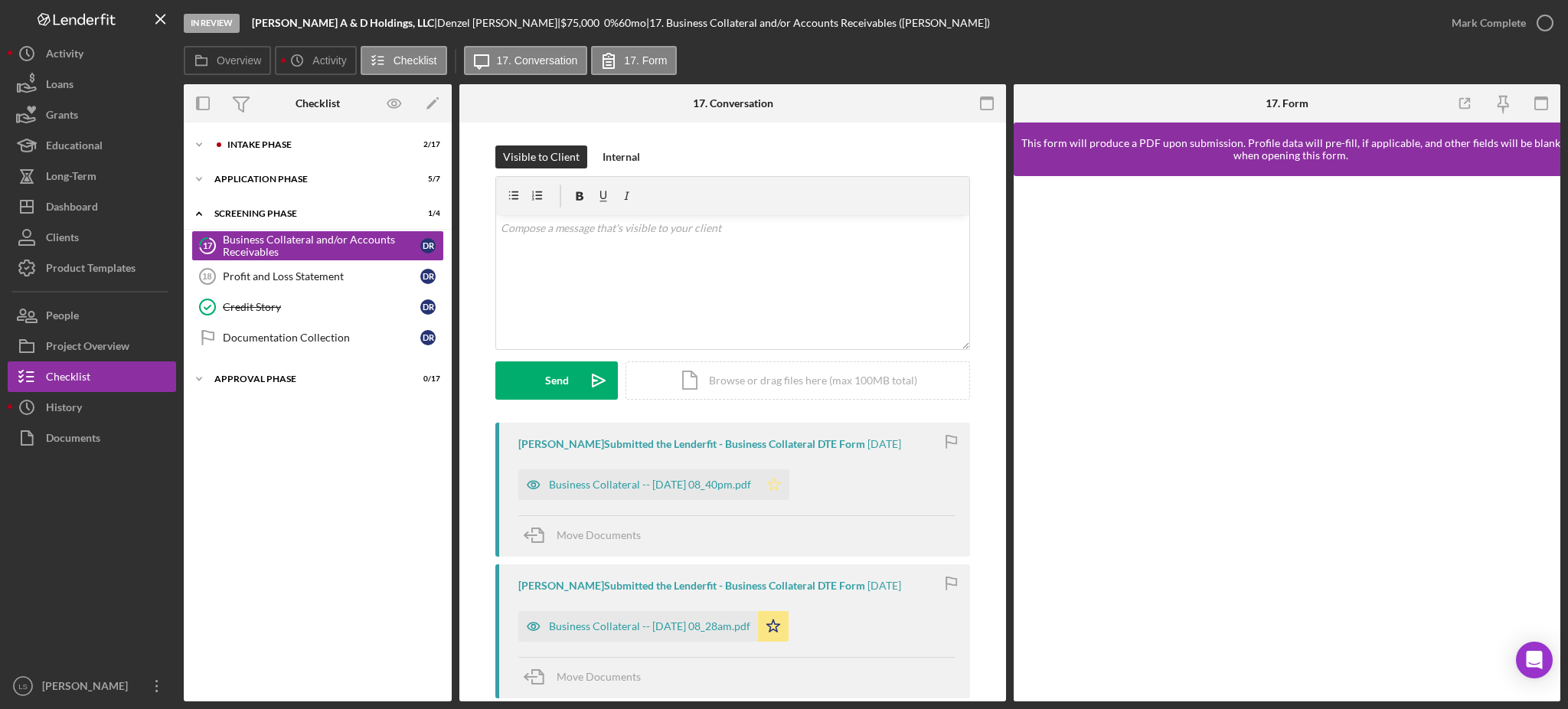
click at [790, 484] on icon "Icon/Star" at bounding box center [774, 485] width 30 height 30
click at [706, 635] on div "Business Collateral -- [DATE] 08_28am.pdf" at bounding box center [639, 626] width 240 height 30
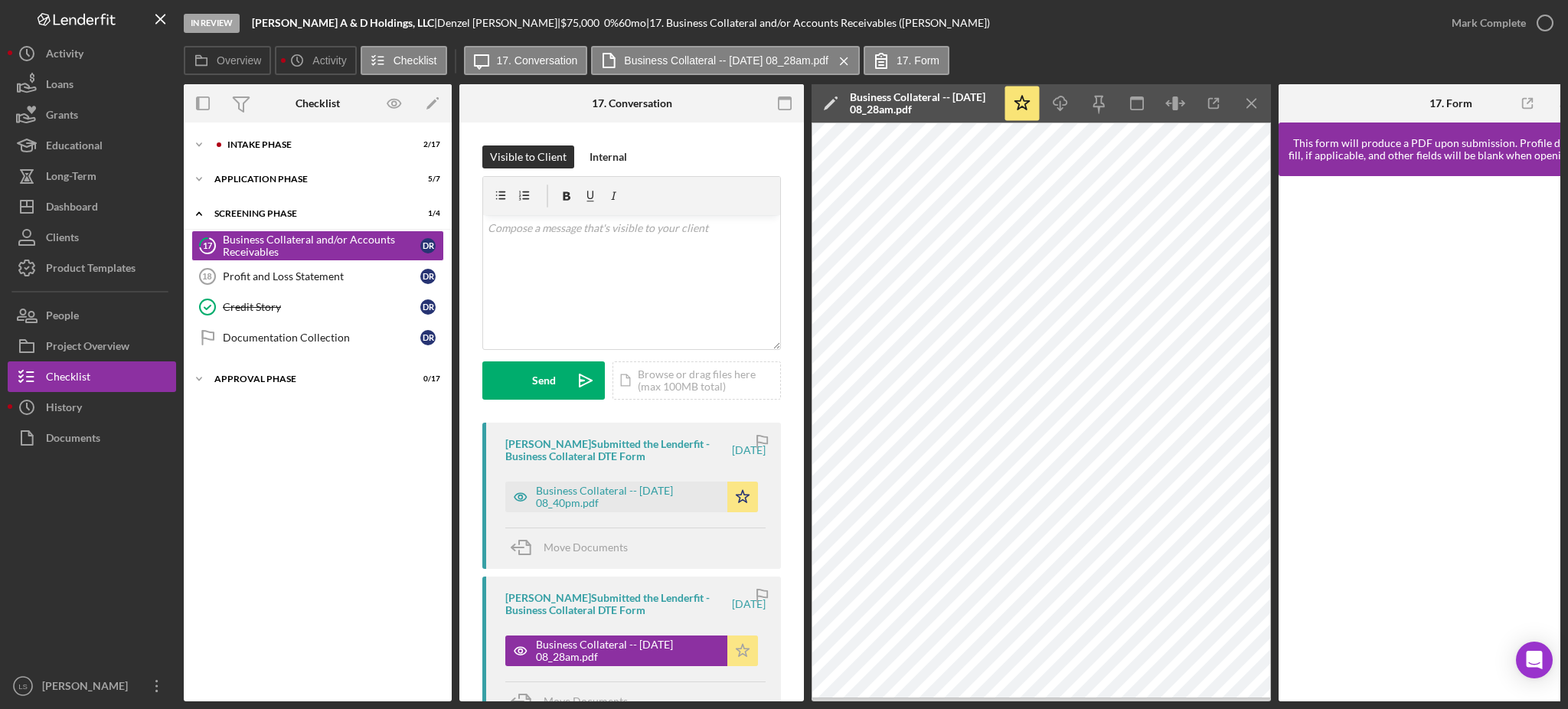
click at [740, 646] on icon "Icon/Star" at bounding box center [743, 651] width 30 height 30
click at [611, 487] on div "Business Collateral -- [DATE] 08_40pm.pdf" at bounding box center [629, 497] width 184 height 25
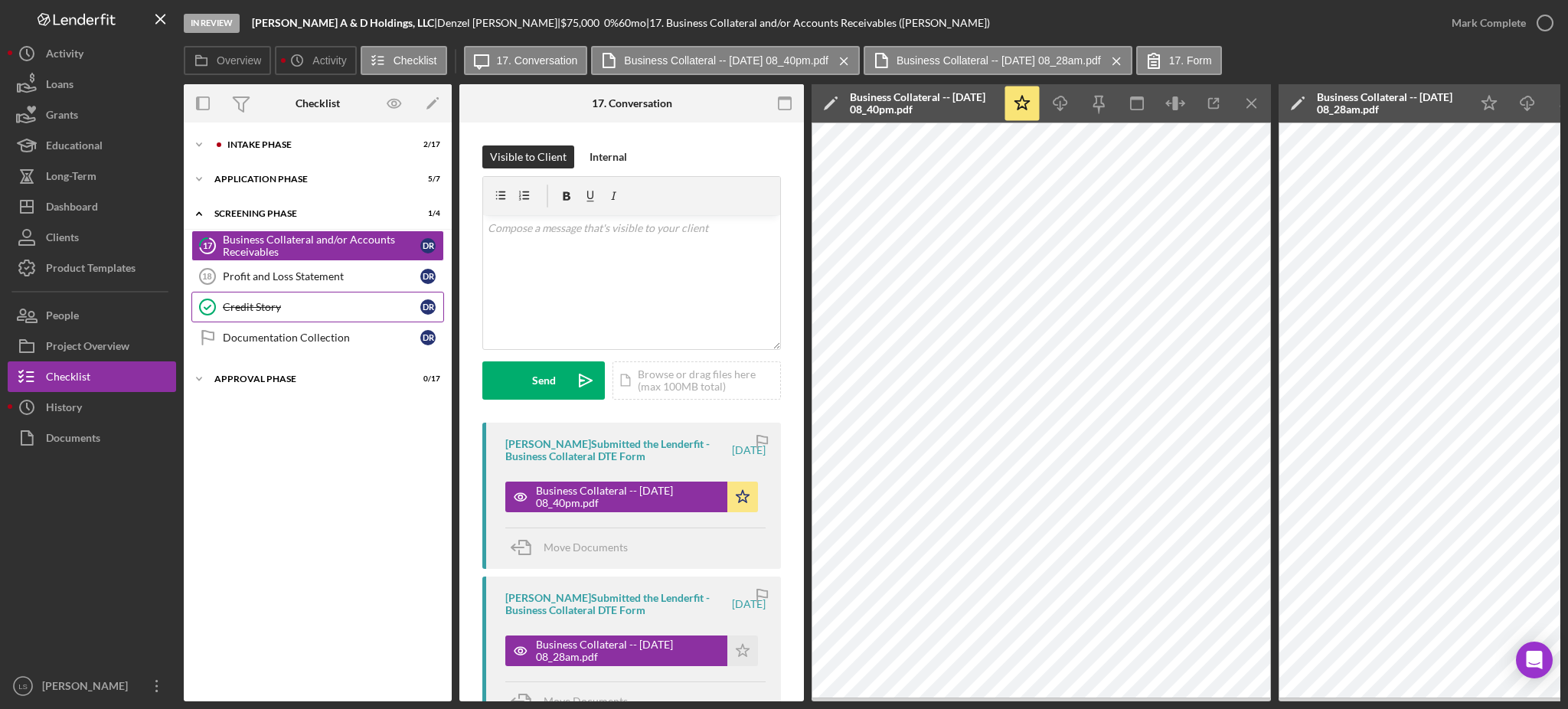
click at [309, 301] on div "Credit Story" at bounding box center [322, 307] width 198 height 13
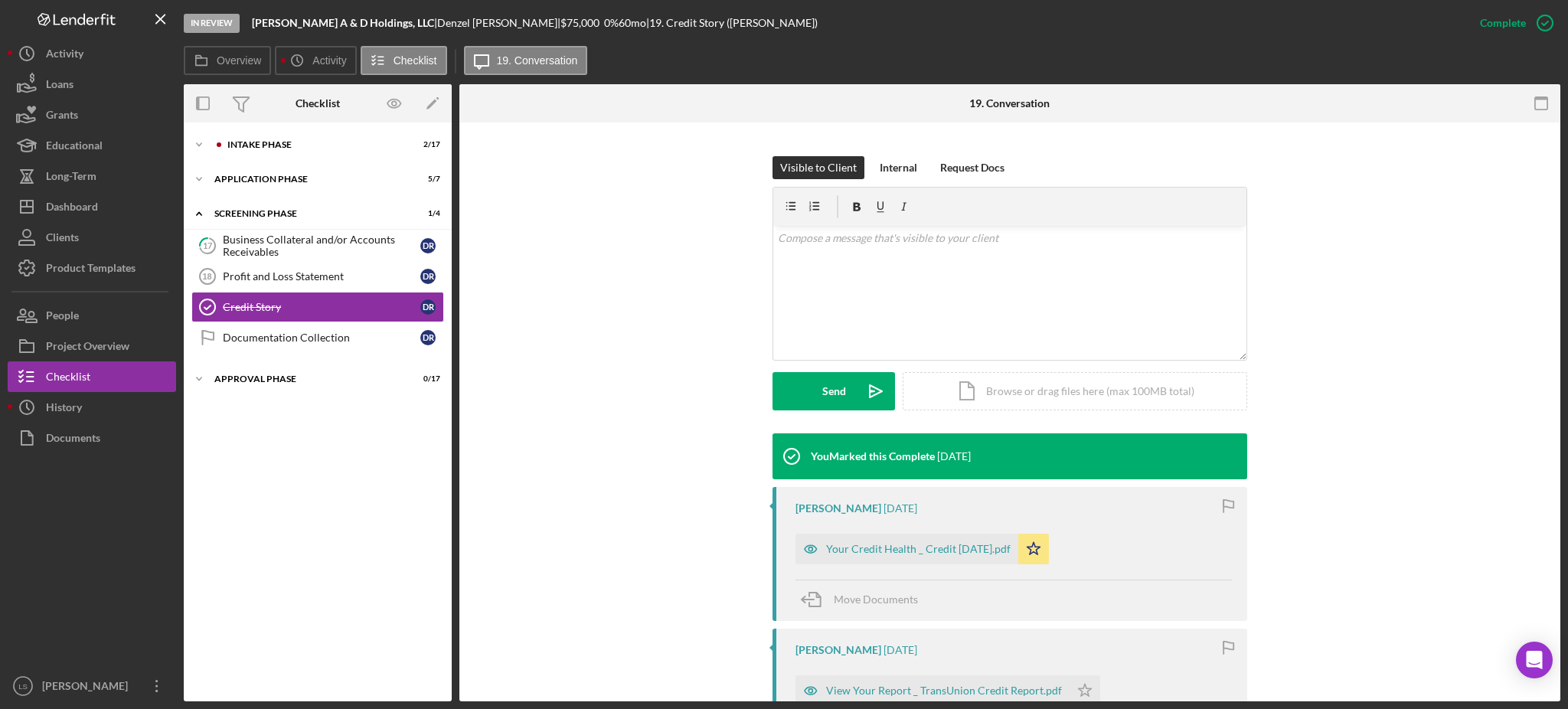
scroll to position [307, 0]
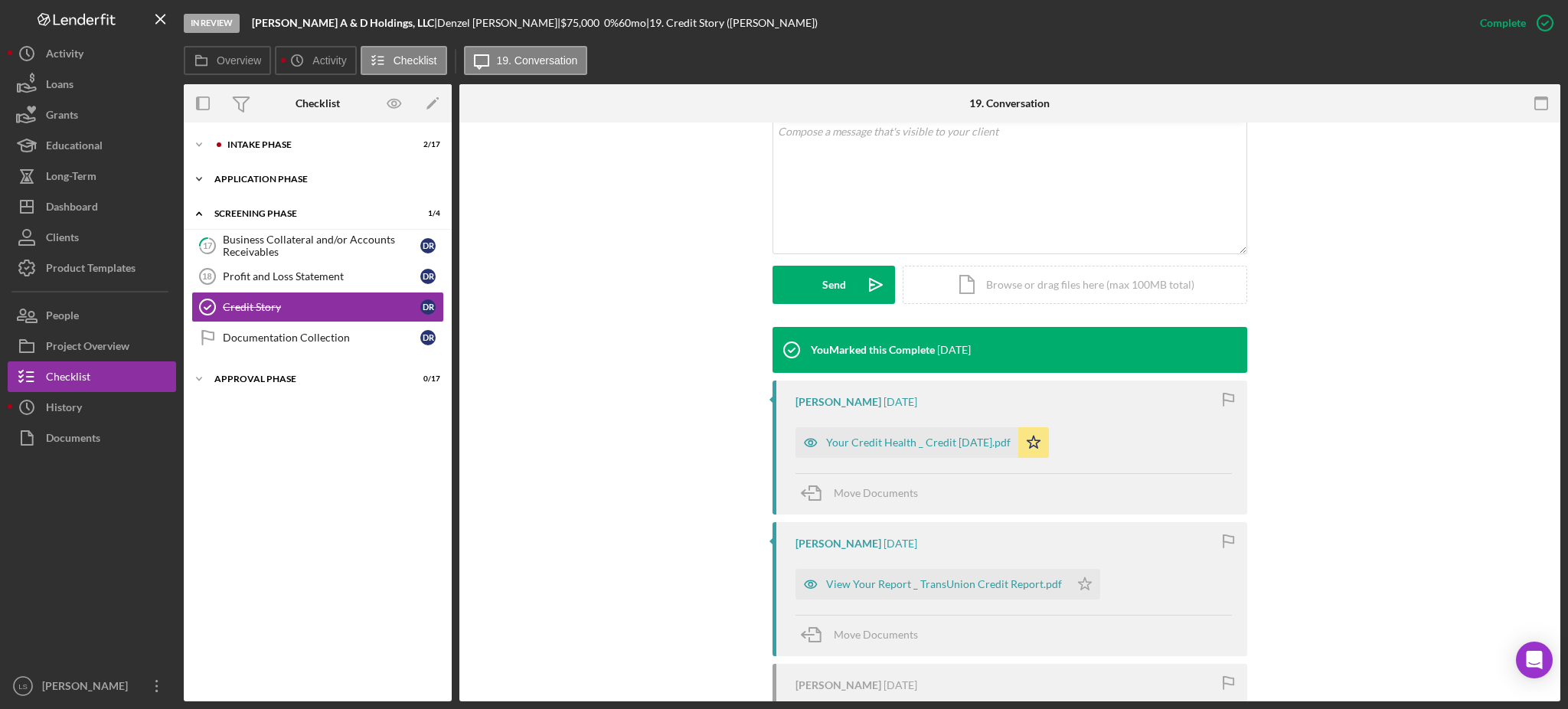
click at [284, 171] on div "Icon/Expander Application Phase 5 / 7" at bounding box center [318, 179] width 268 height 30
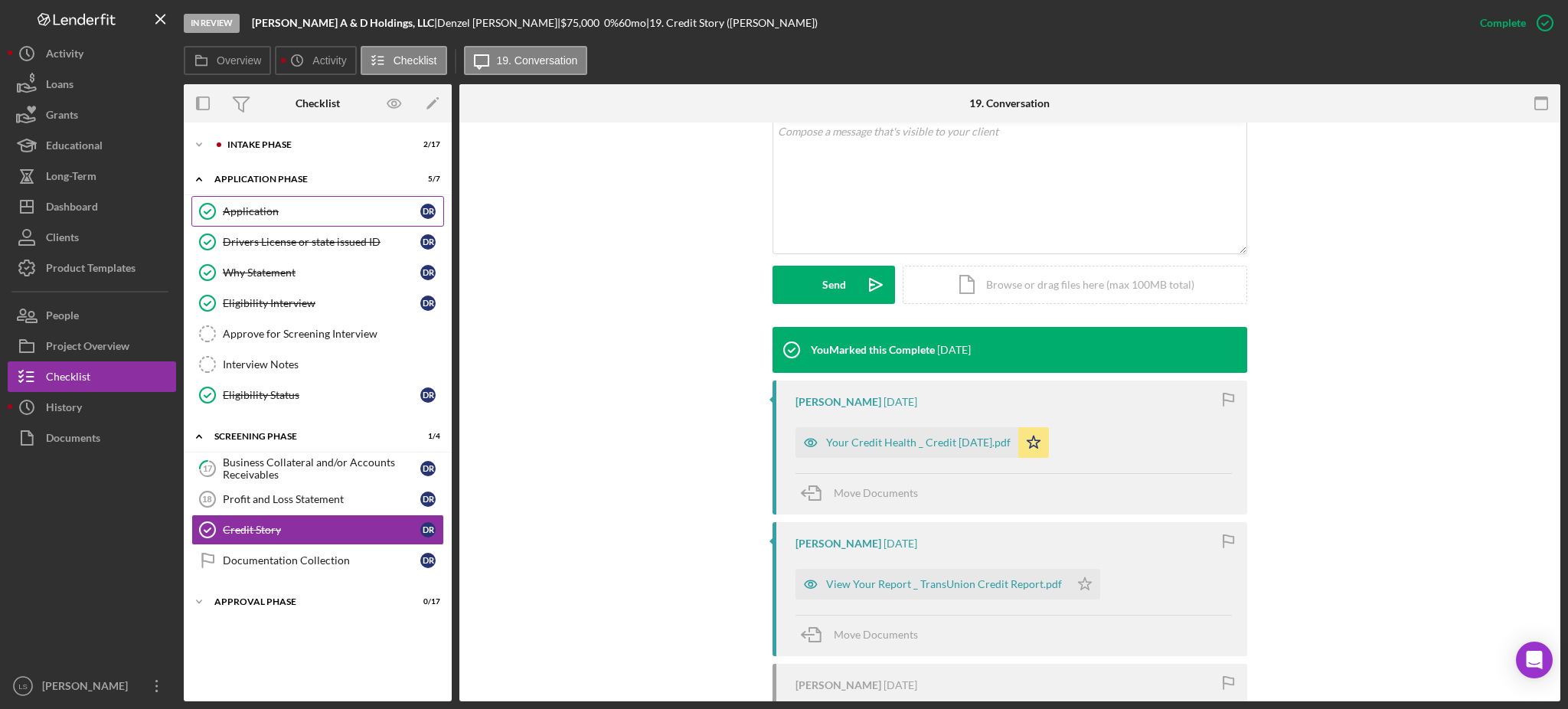
click at [321, 215] on div "Application" at bounding box center [322, 211] width 198 height 13
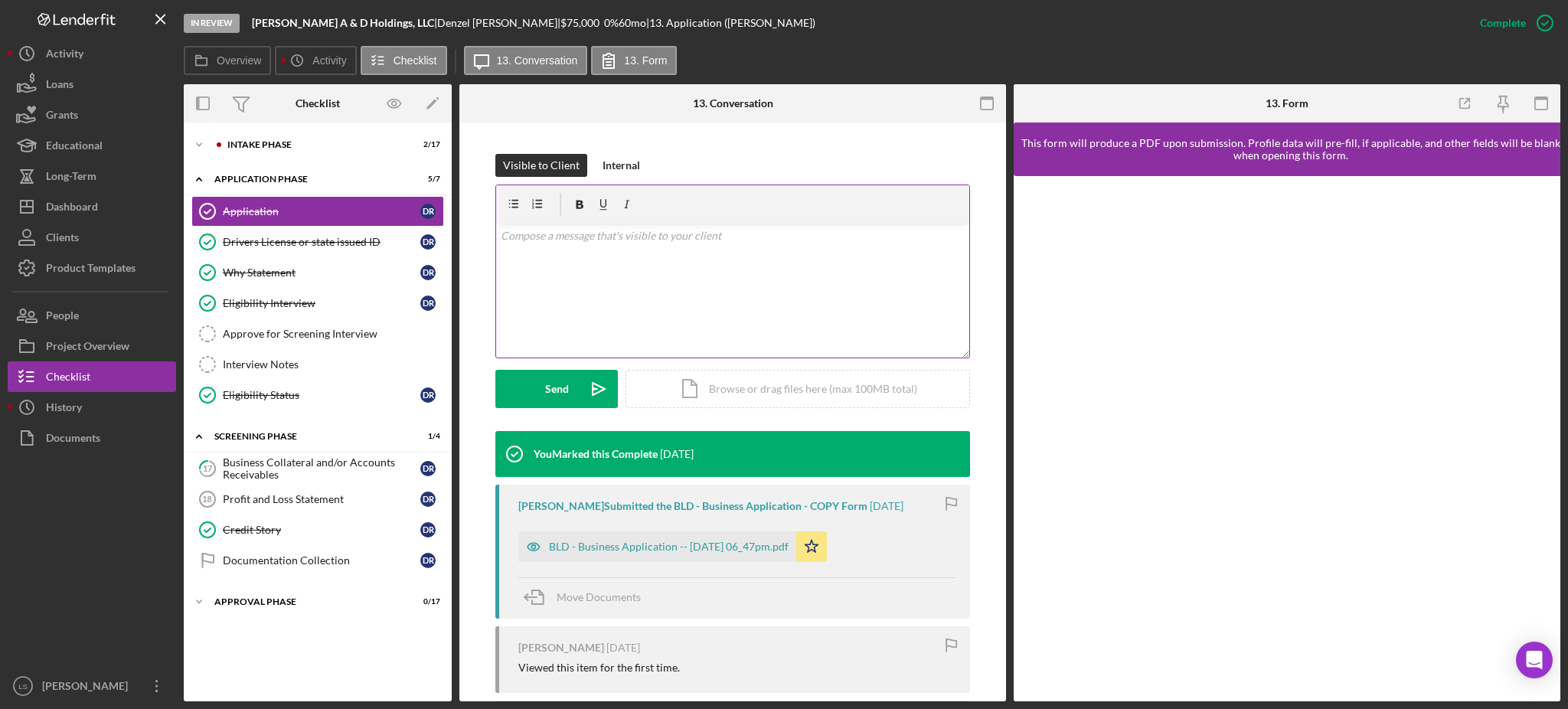
scroll to position [204, 0]
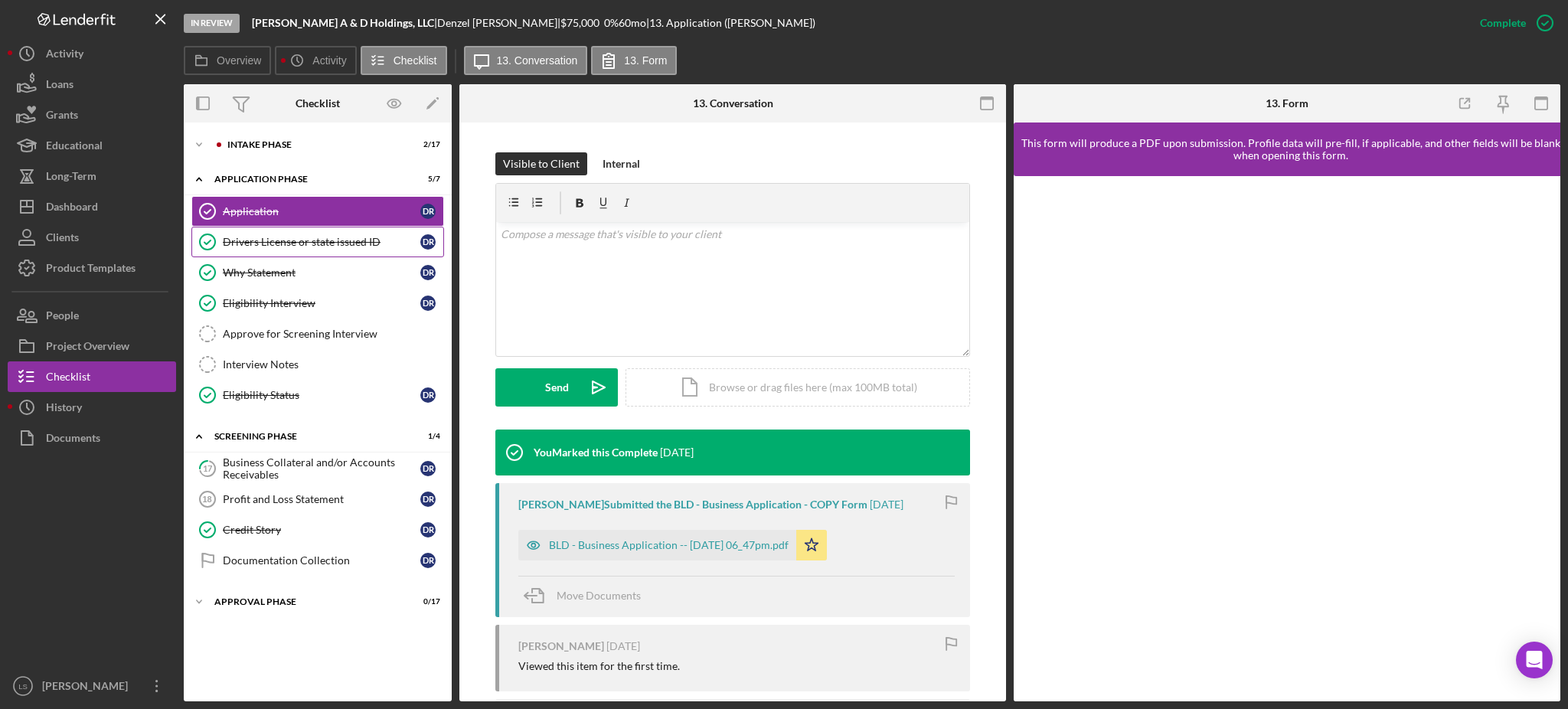
click at [307, 256] on div "Application Application D R Drivers License or state issued ID Drivers License …" at bounding box center [318, 307] width 268 height 222
click at [323, 233] on link "Drivers License or state issued ID Drivers License or state issued ID D R" at bounding box center [318, 242] width 253 height 30
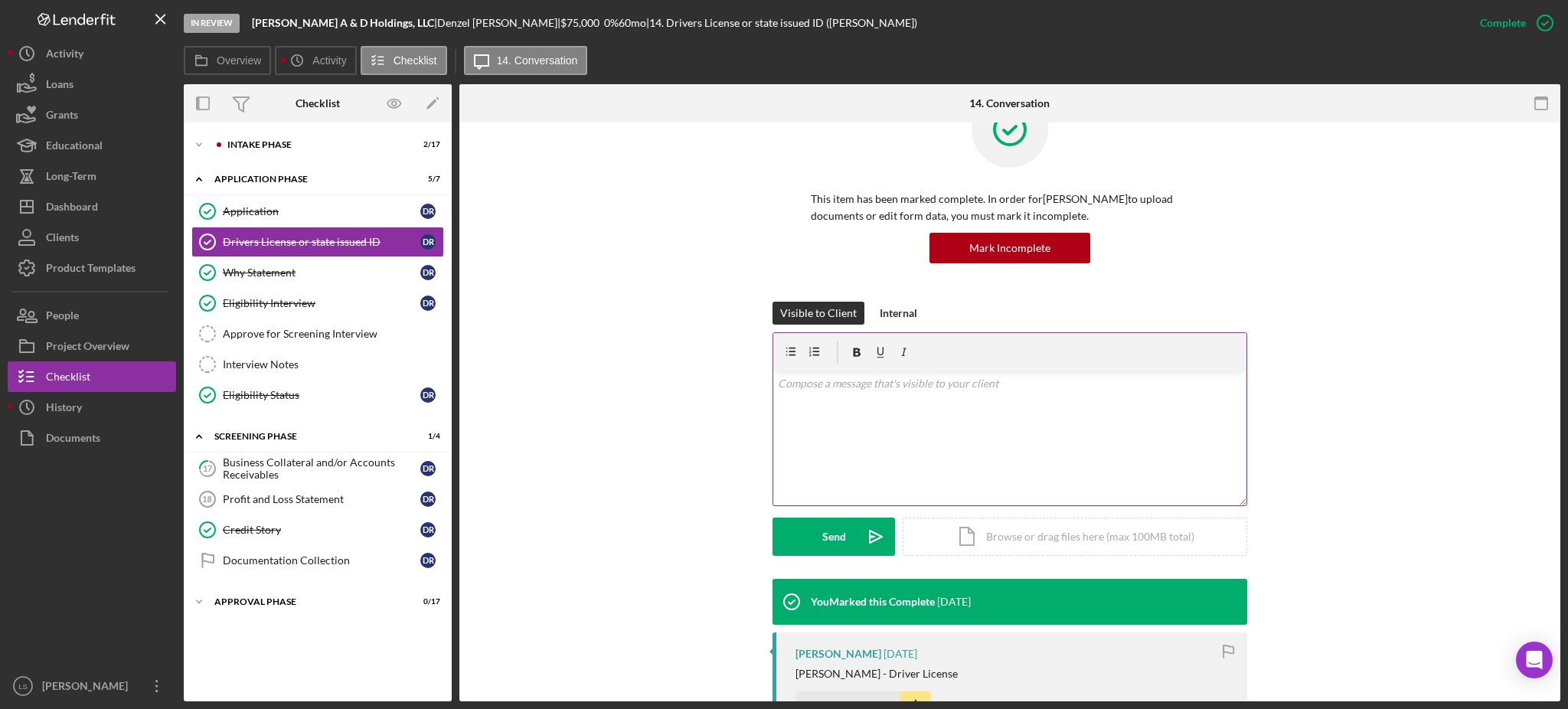
scroll to position [102, 0]
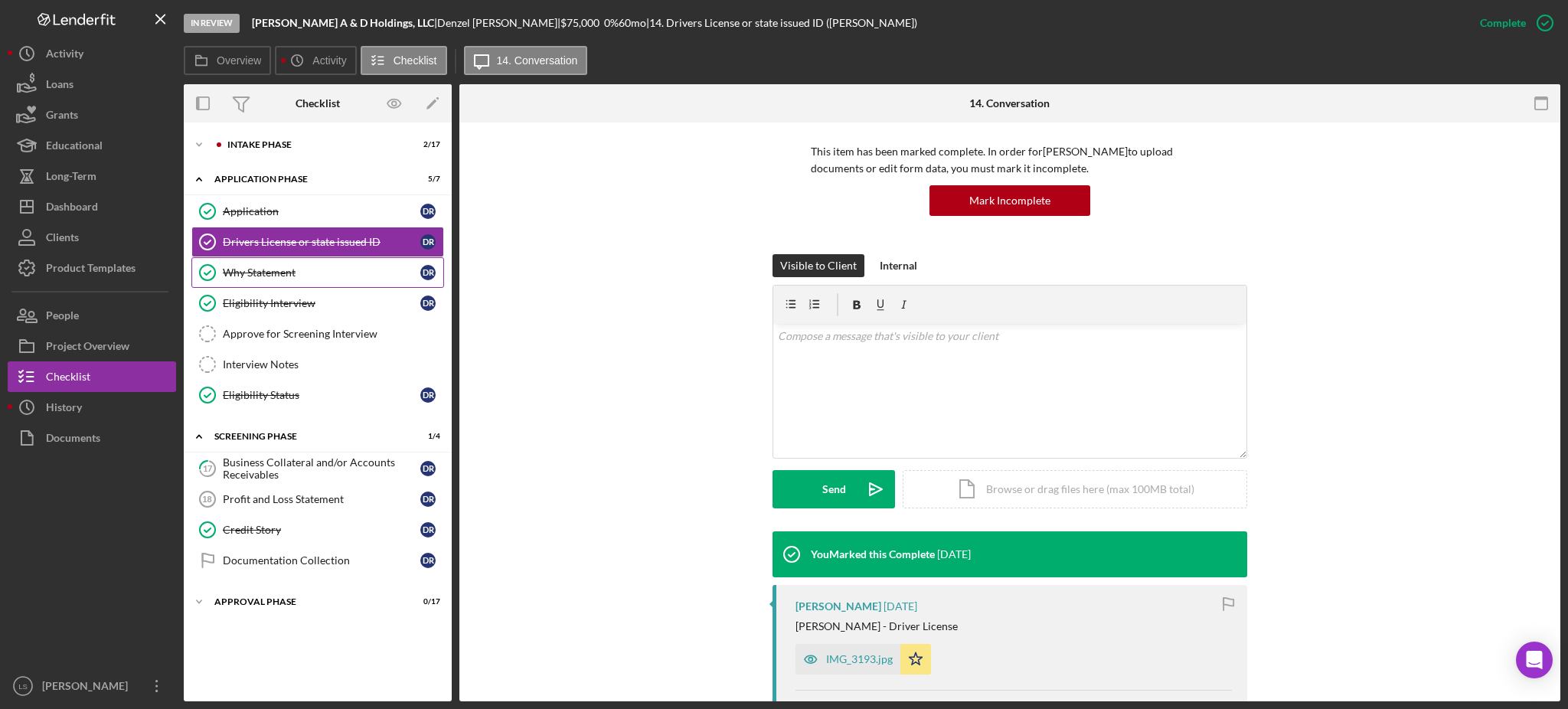
click at [262, 276] on div "Why Statement" at bounding box center [322, 272] width 198 height 13
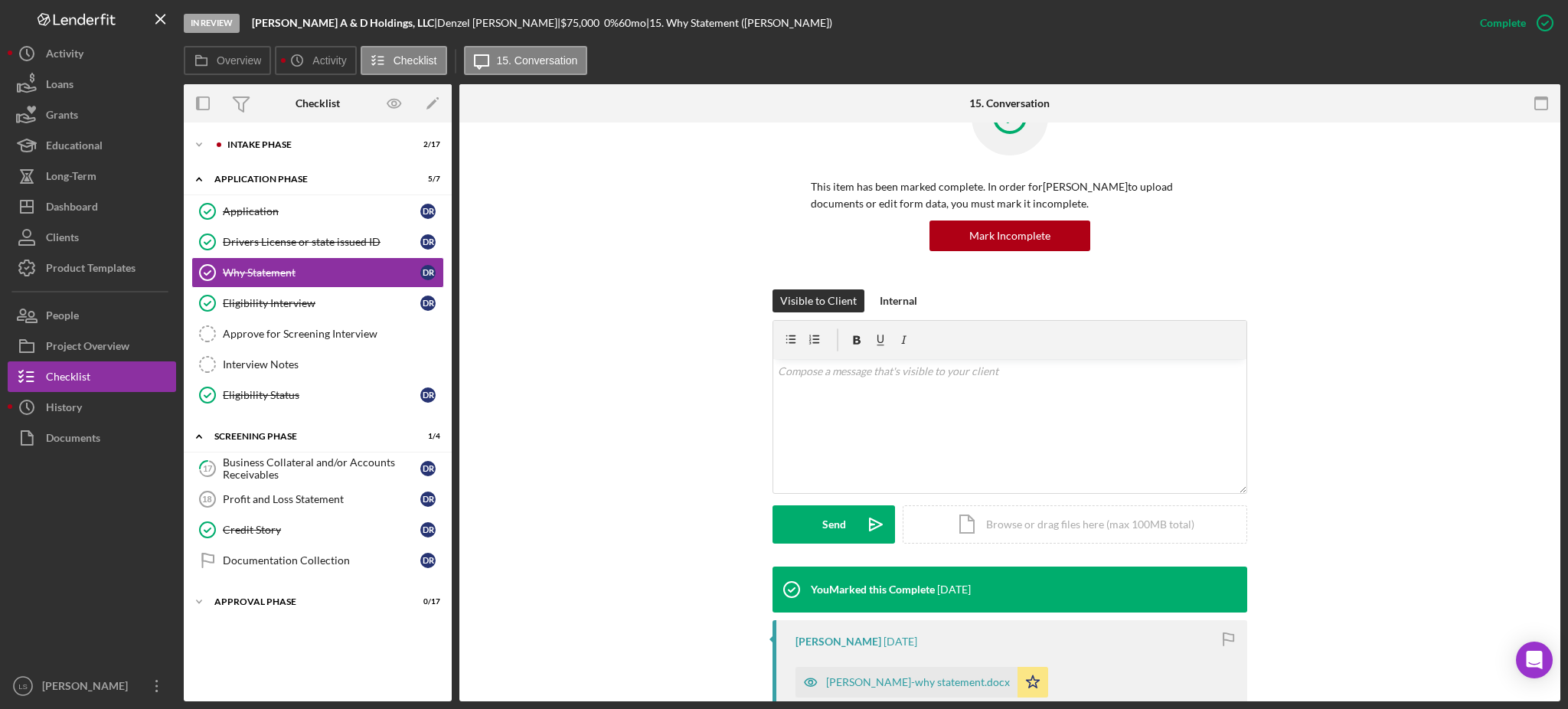
scroll to position [204, 0]
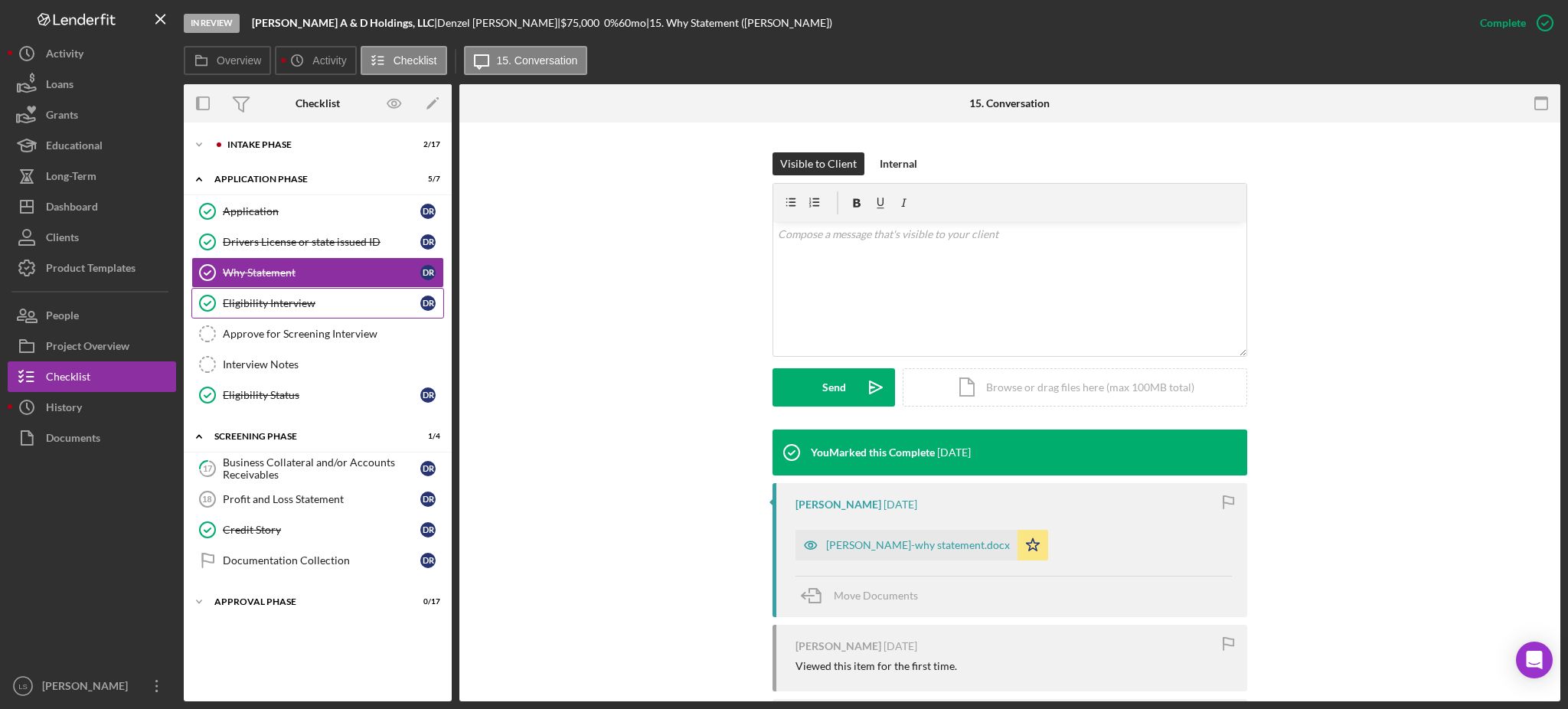
click at [274, 292] on link "Eligibility Interview Eligibility Interview D R" at bounding box center [318, 303] width 253 height 30
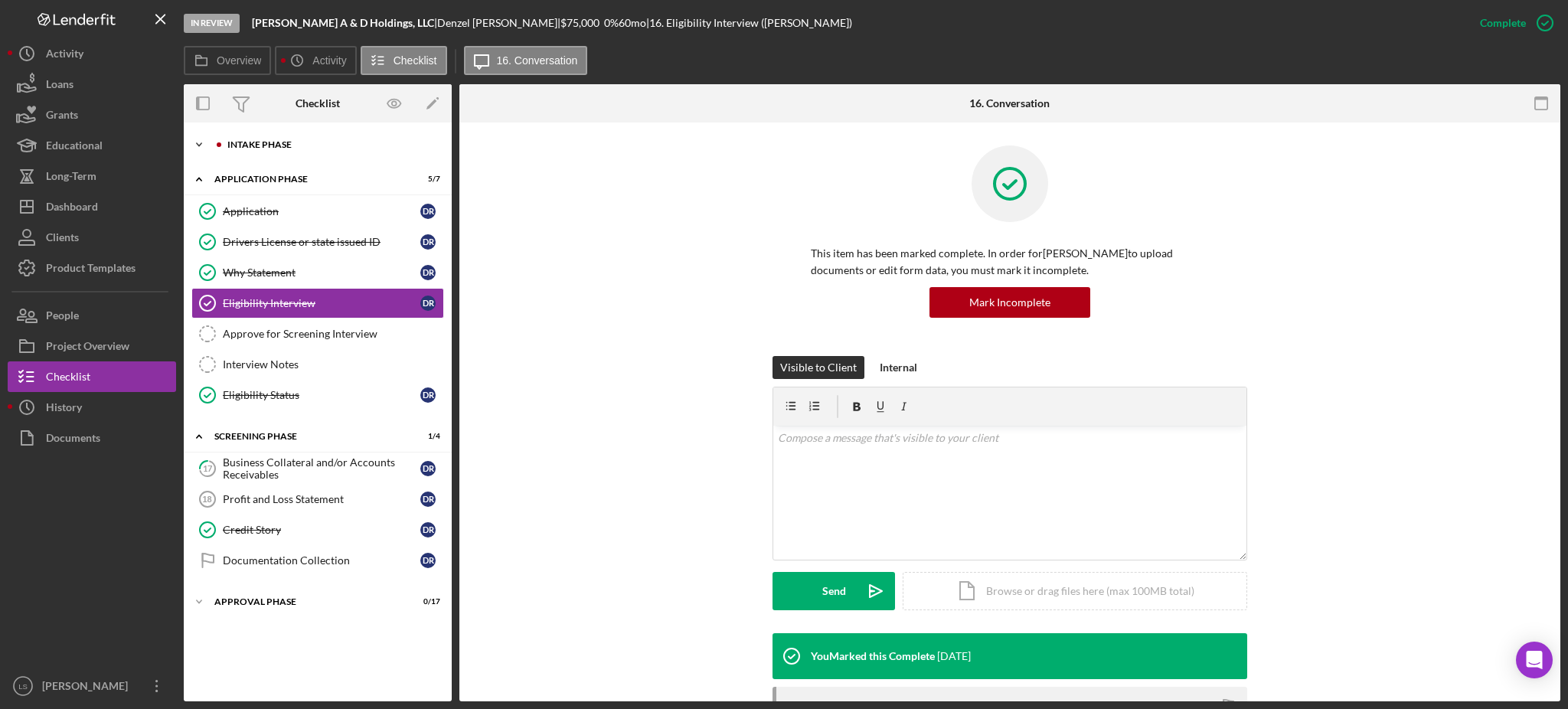
click at [312, 134] on div "Icon/Expander Intake Phase 2 / 17" at bounding box center [318, 145] width 268 height 30
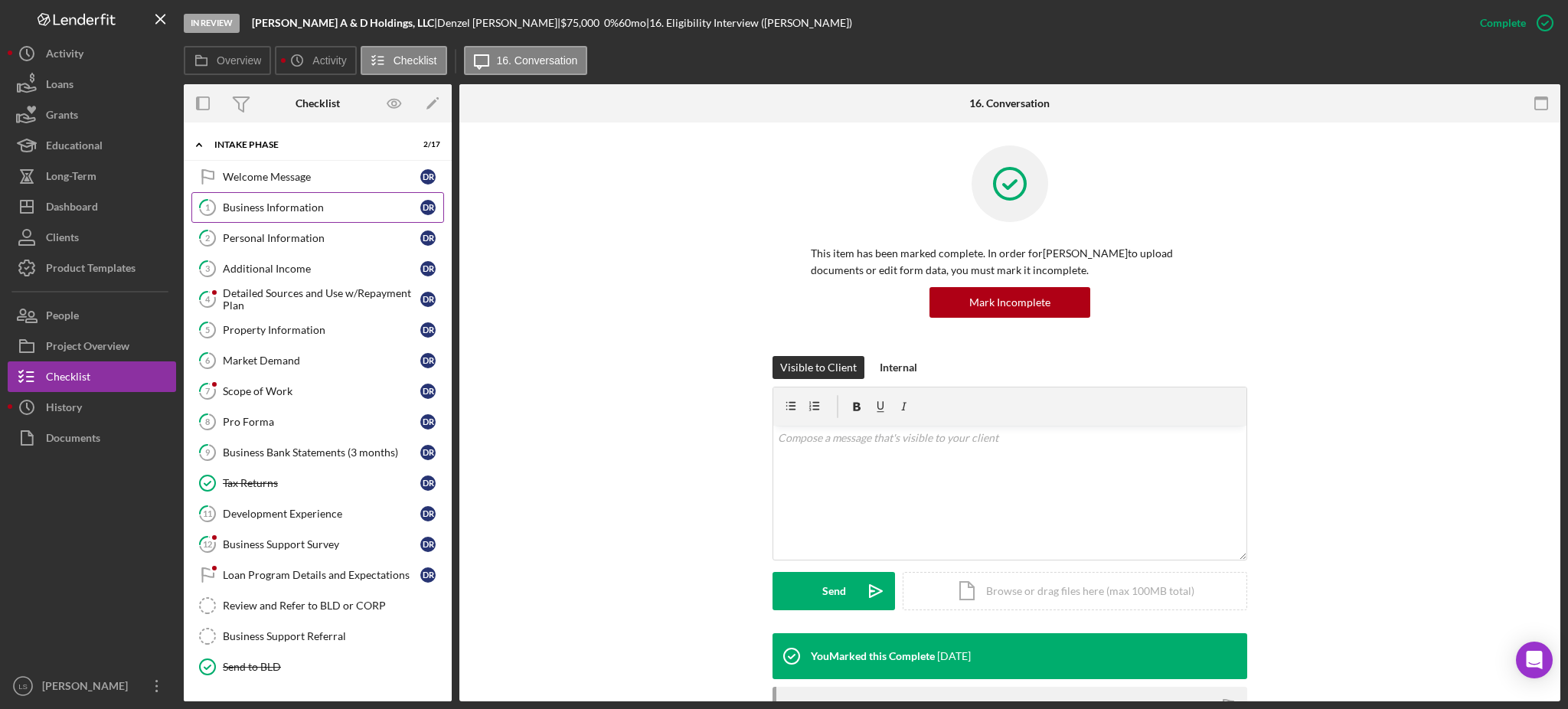
click at [275, 208] on div "Business Information" at bounding box center [322, 207] width 198 height 13
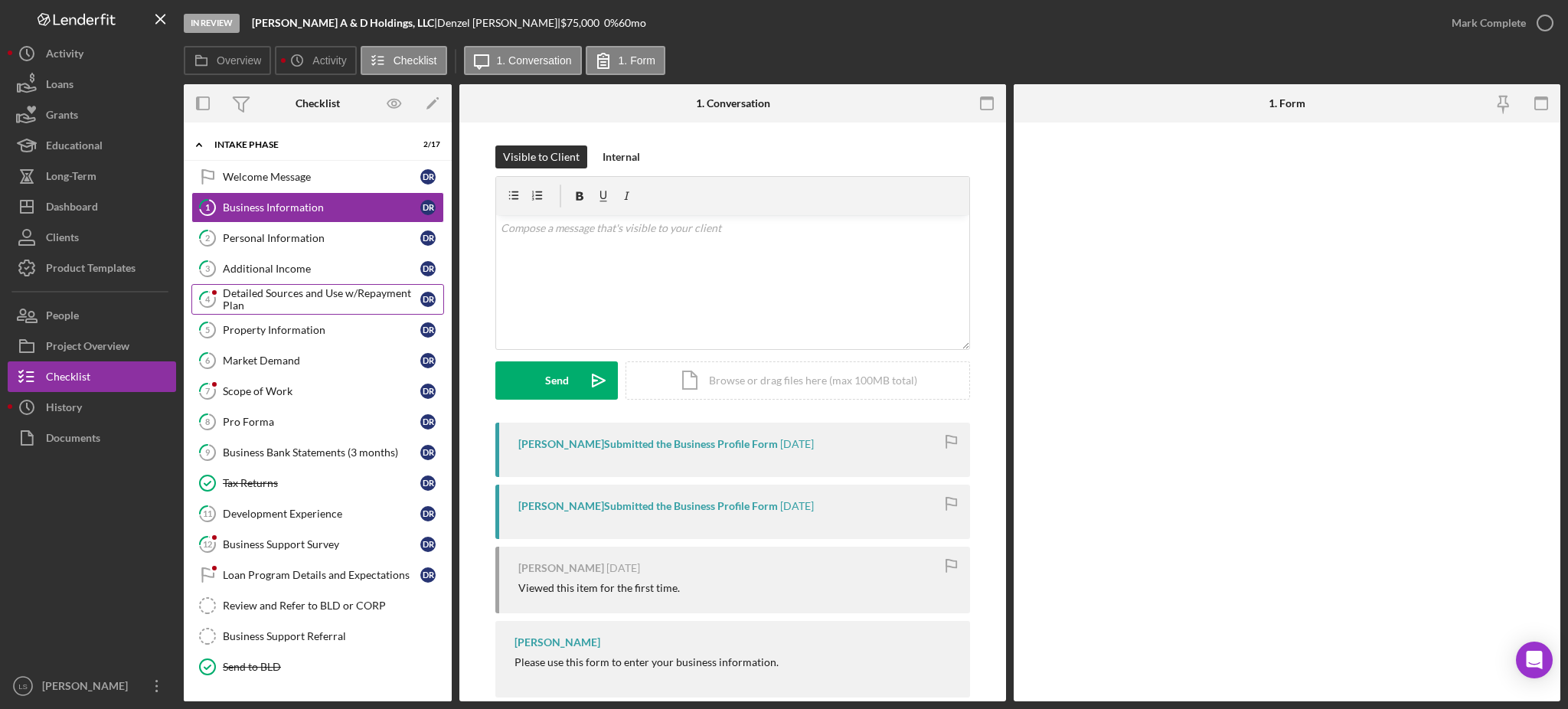
click at [296, 307] on div "Detailed Sources and Use w/Repayment Plan" at bounding box center [322, 299] width 198 height 25
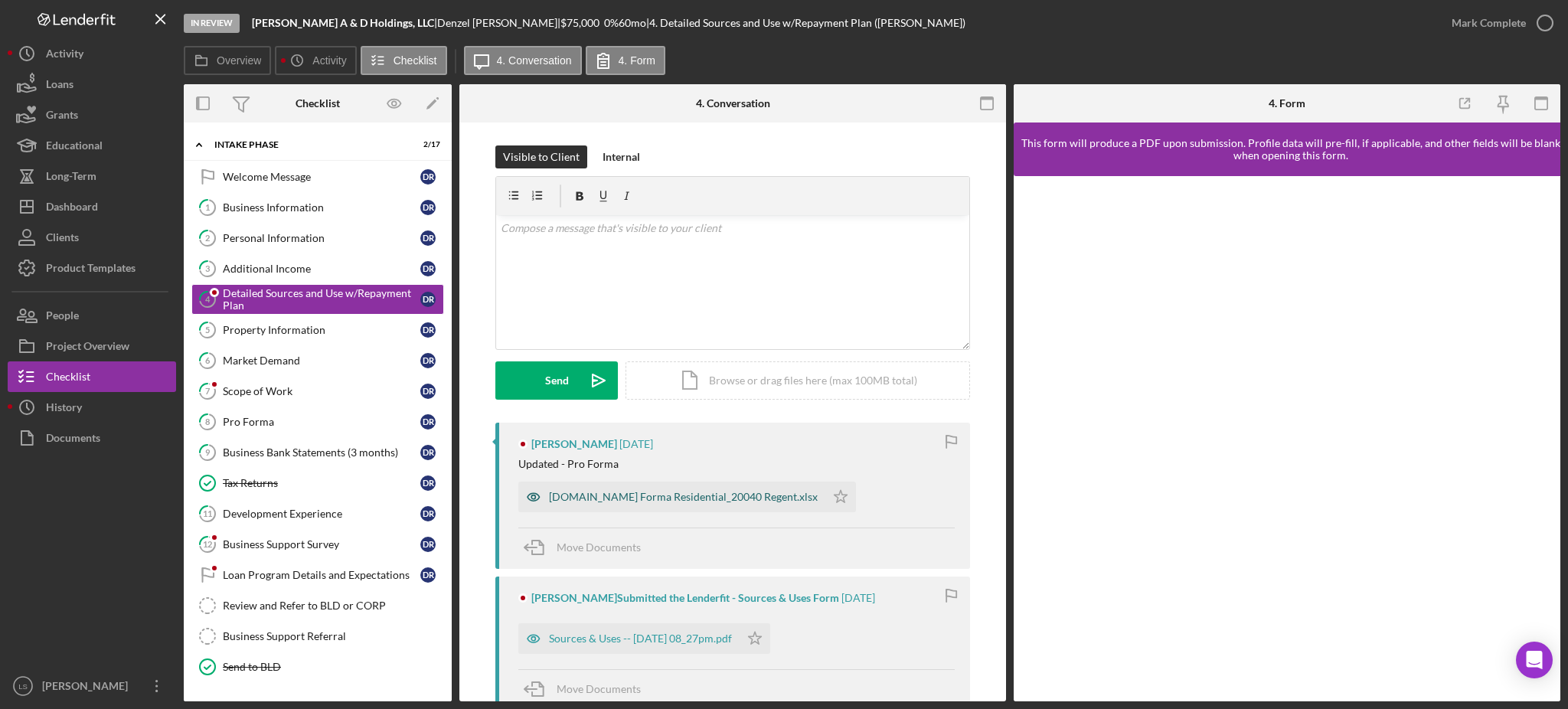
click at [716, 488] on div "[DOMAIN_NAME] Forma Residential_20040 Regent.xlsx" at bounding box center [672, 497] width 307 height 30
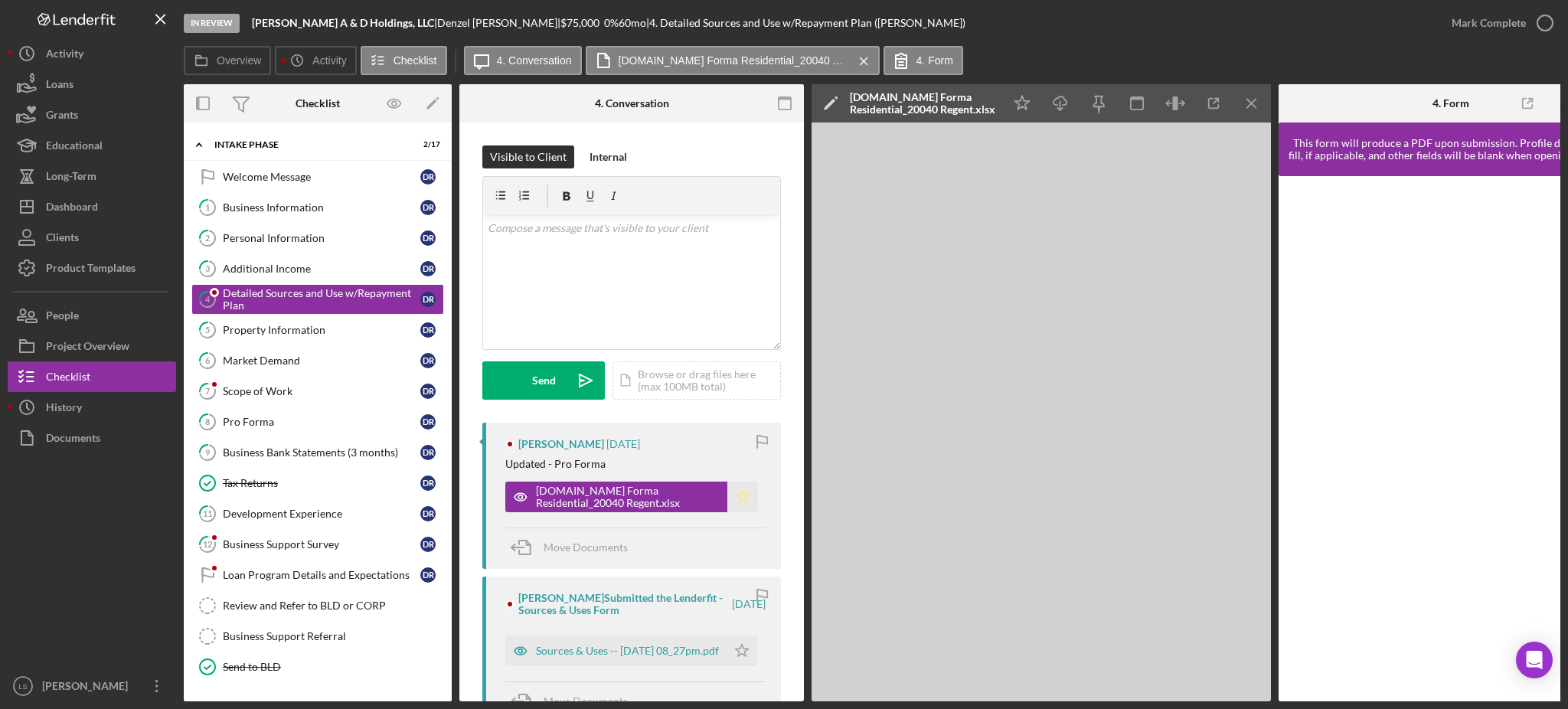
click at [739, 504] on icon "Icon/Star" at bounding box center [743, 497] width 30 height 30
click at [325, 337] on link "5 Property Information D R" at bounding box center [318, 330] width 253 height 30
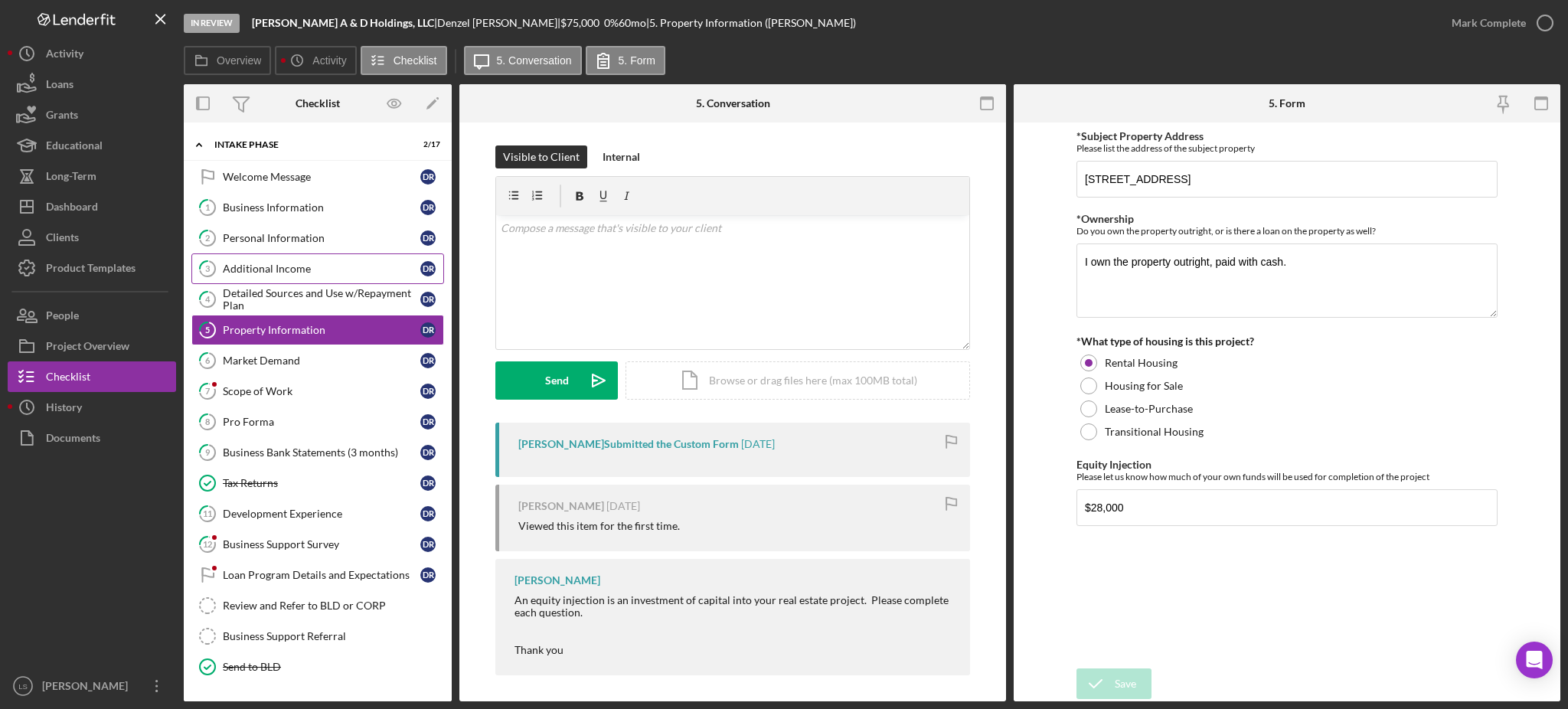
click at [290, 277] on link "3 Additional Income D R" at bounding box center [318, 269] width 253 height 30
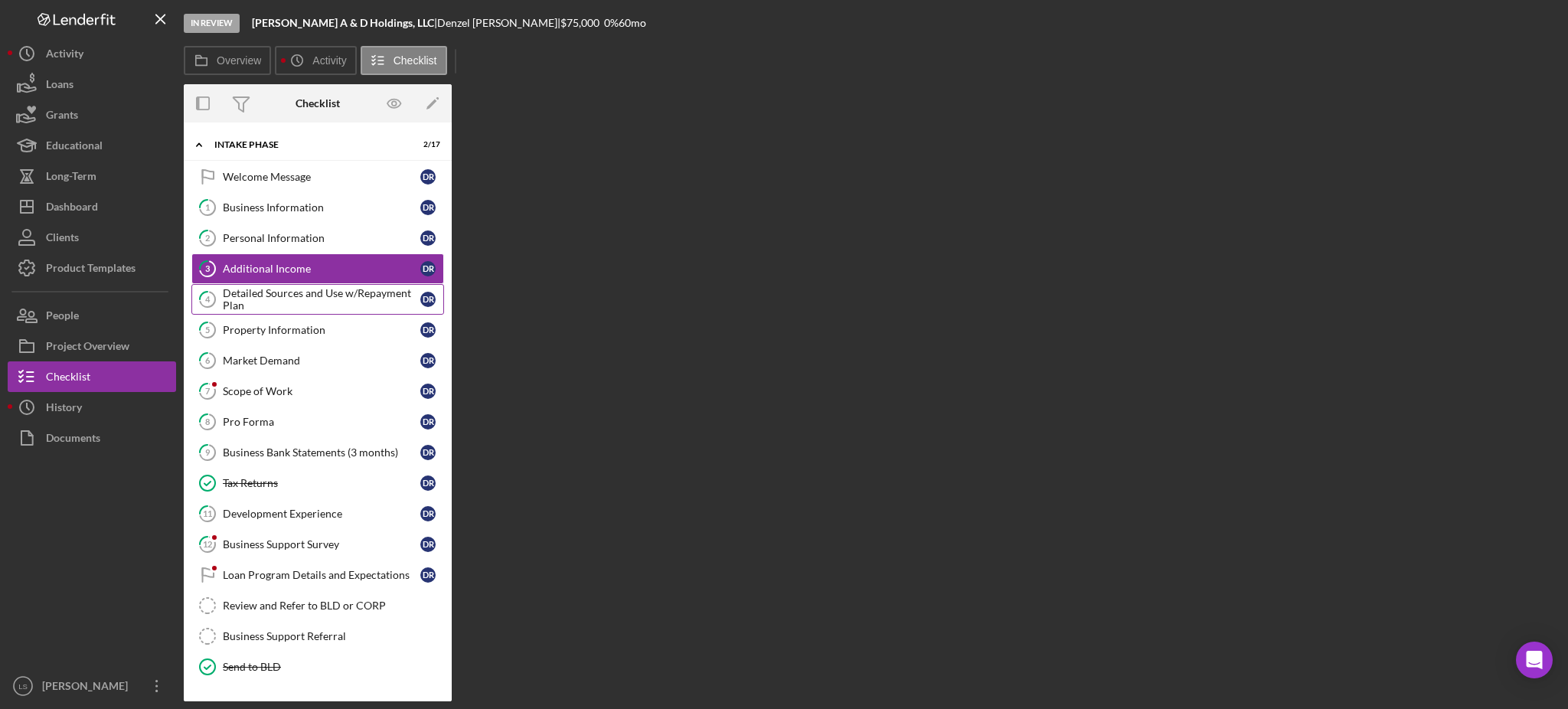
click at [294, 297] on div "Detailed Sources and Use w/Repayment Plan" at bounding box center [322, 299] width 198 height 25
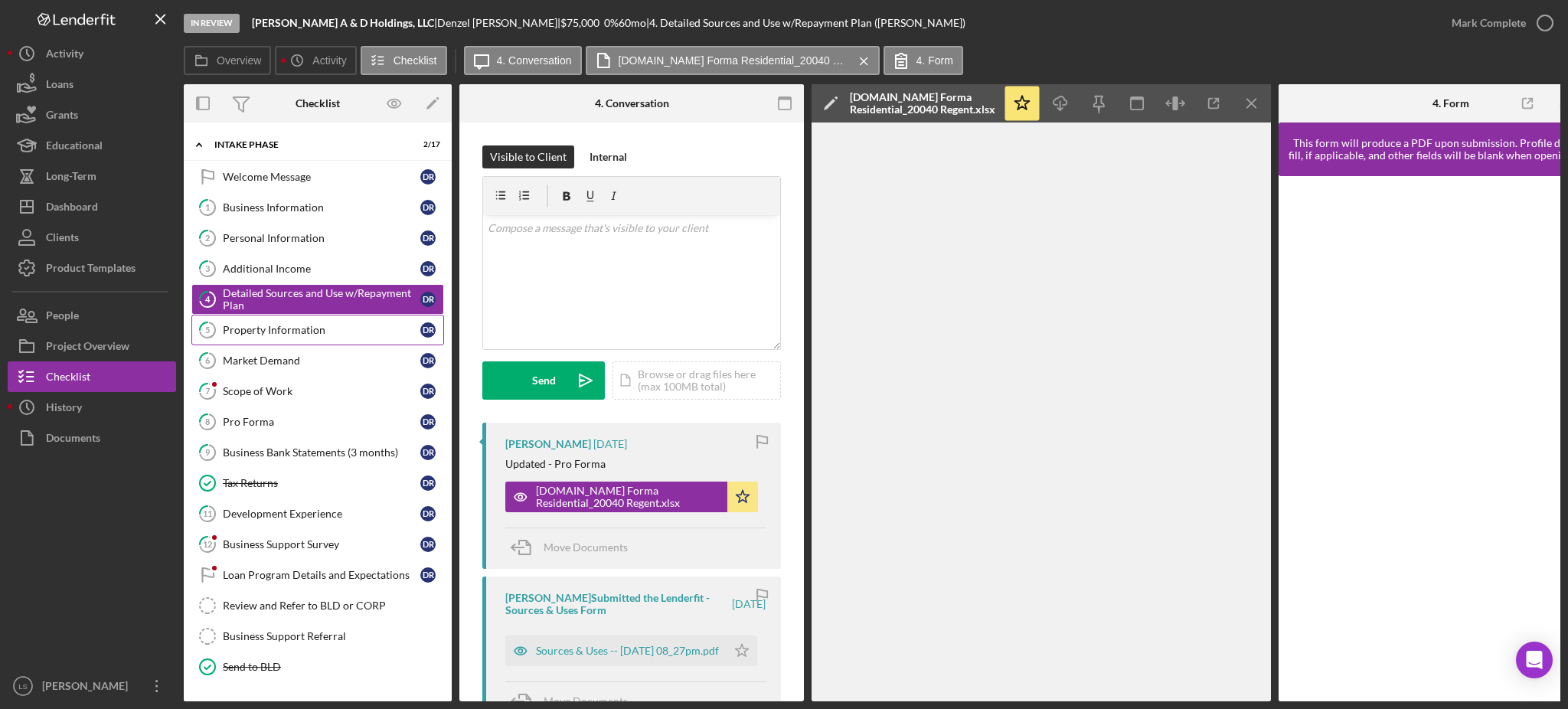
drag, startPoint x: 360, startPoint y: 338, endPoint x: 351, endPoint y: 338, distance: 9.0
click at [359, 339] on link "5 Property Information D R" at bounding box center [318, 330] width 253 height 30
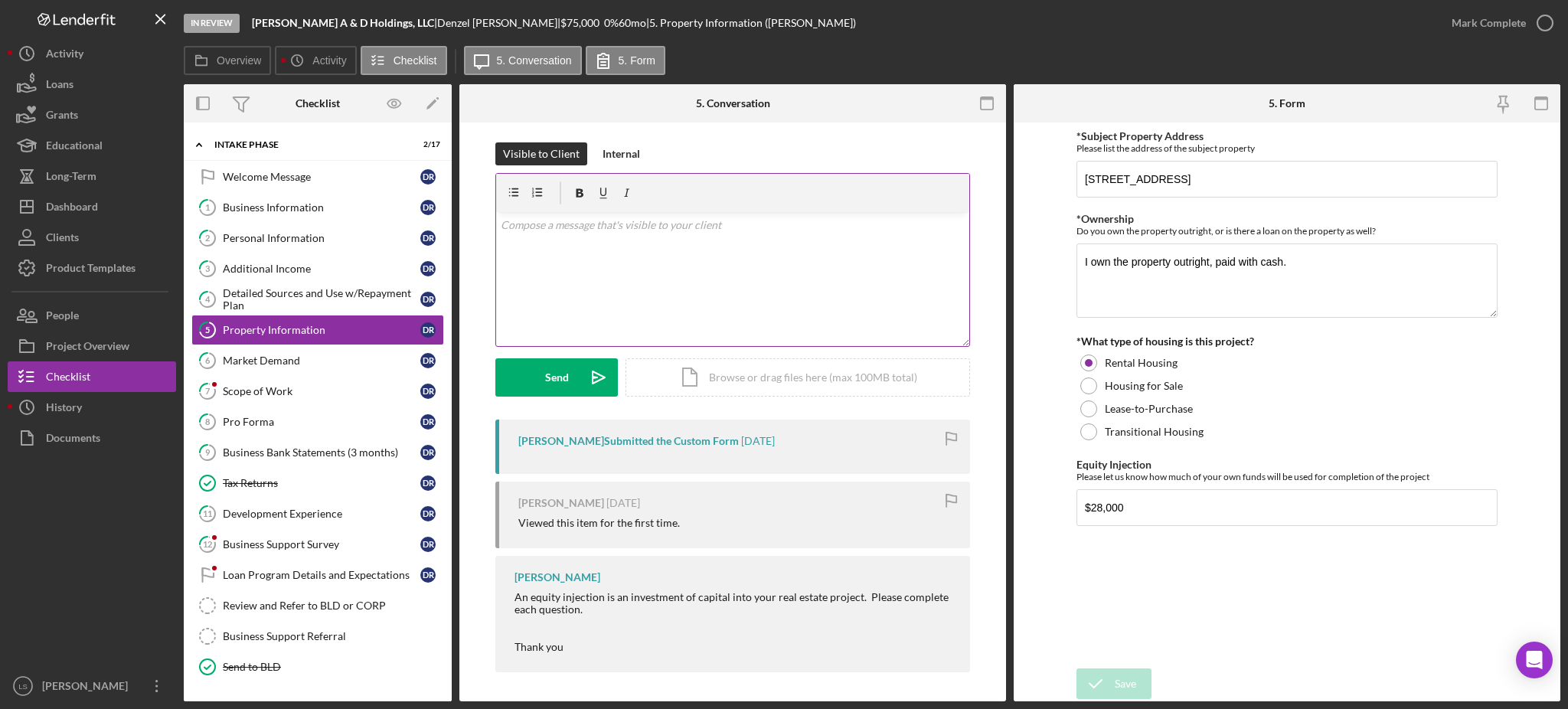
scroll to position [4, 0]
click at [351, 356] on div "Market Demand" at bounding box center [322, 361] width 198 height 13
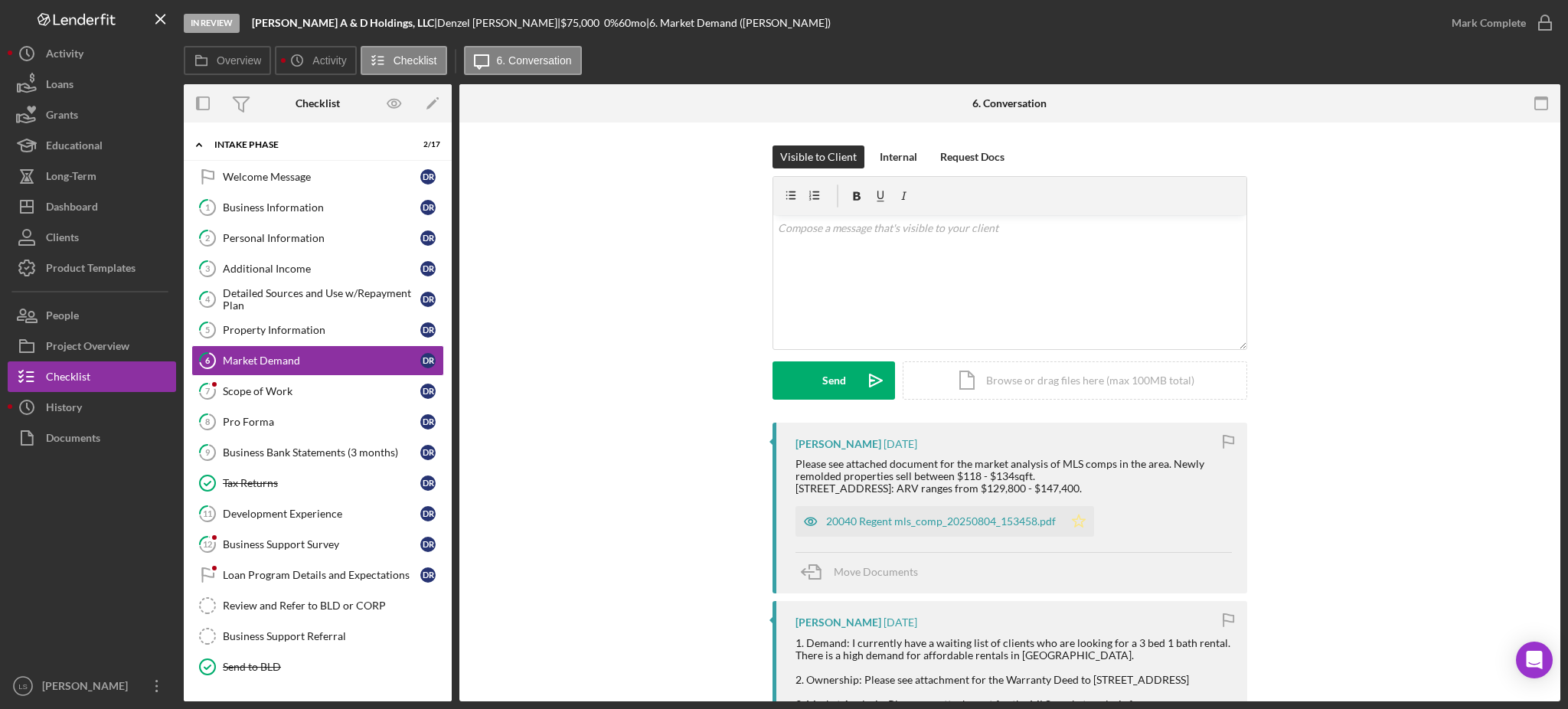
click at [1068, 528] on icon "Icon/Star" at bounding box center [1079, 521] width 30 height 30
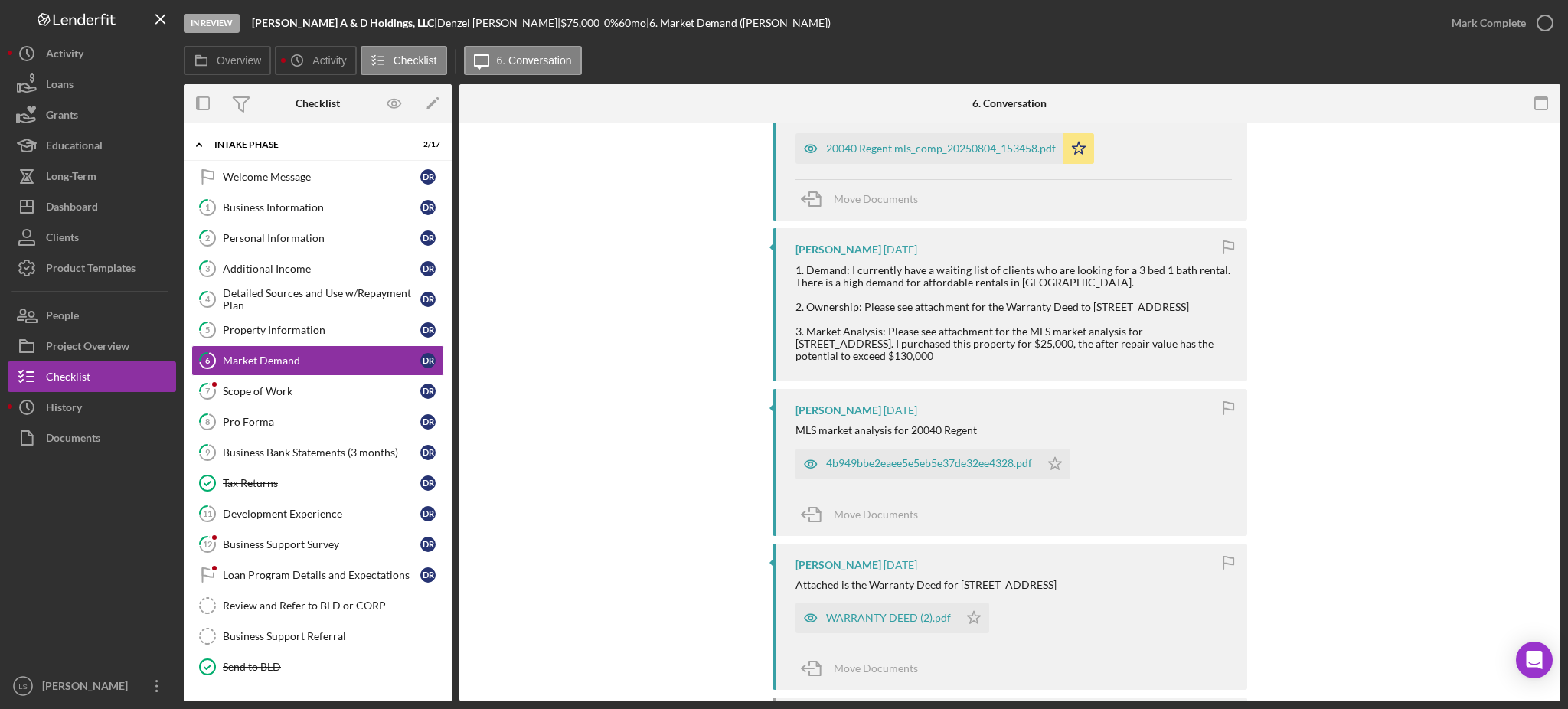
scroll to position [408, 0]
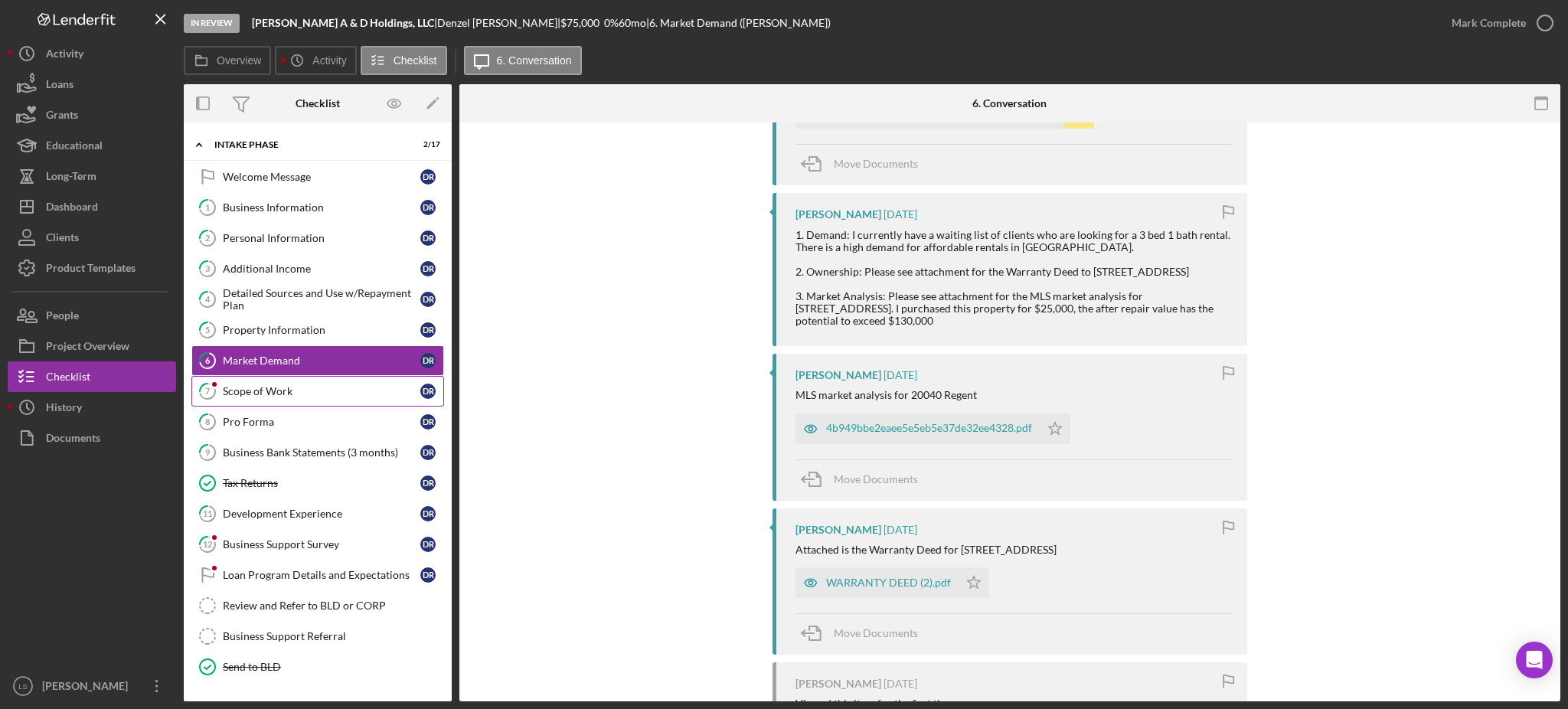
click at [349, 389] on div "Scope of Work" at bounding box center [322, 391] width 198 height 13
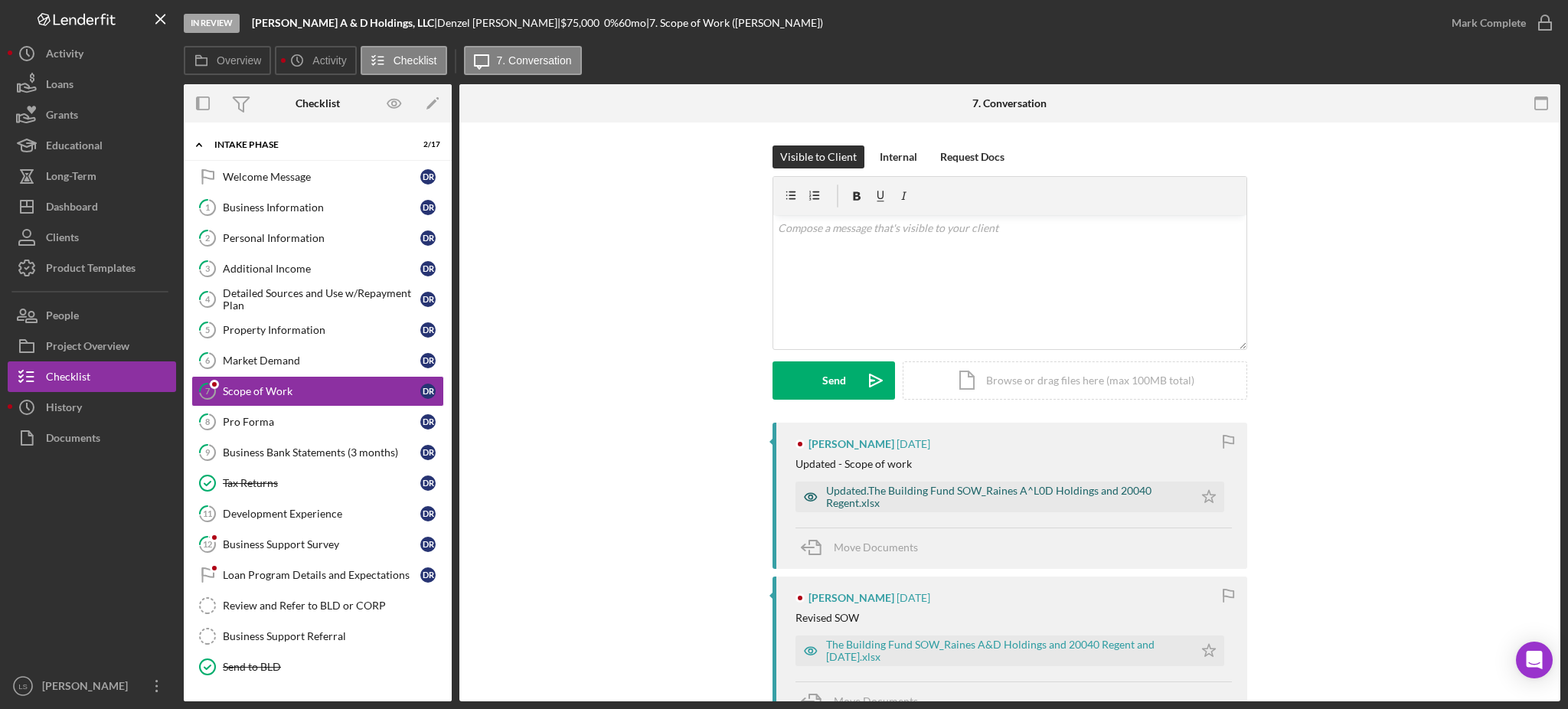
click at [1020, 483] on div "Updated.The Building Fund SOW_Raines A^L0D Holdings and 20040 Regent.xlsx" at bounding box center [994, 497] width 398 height 30
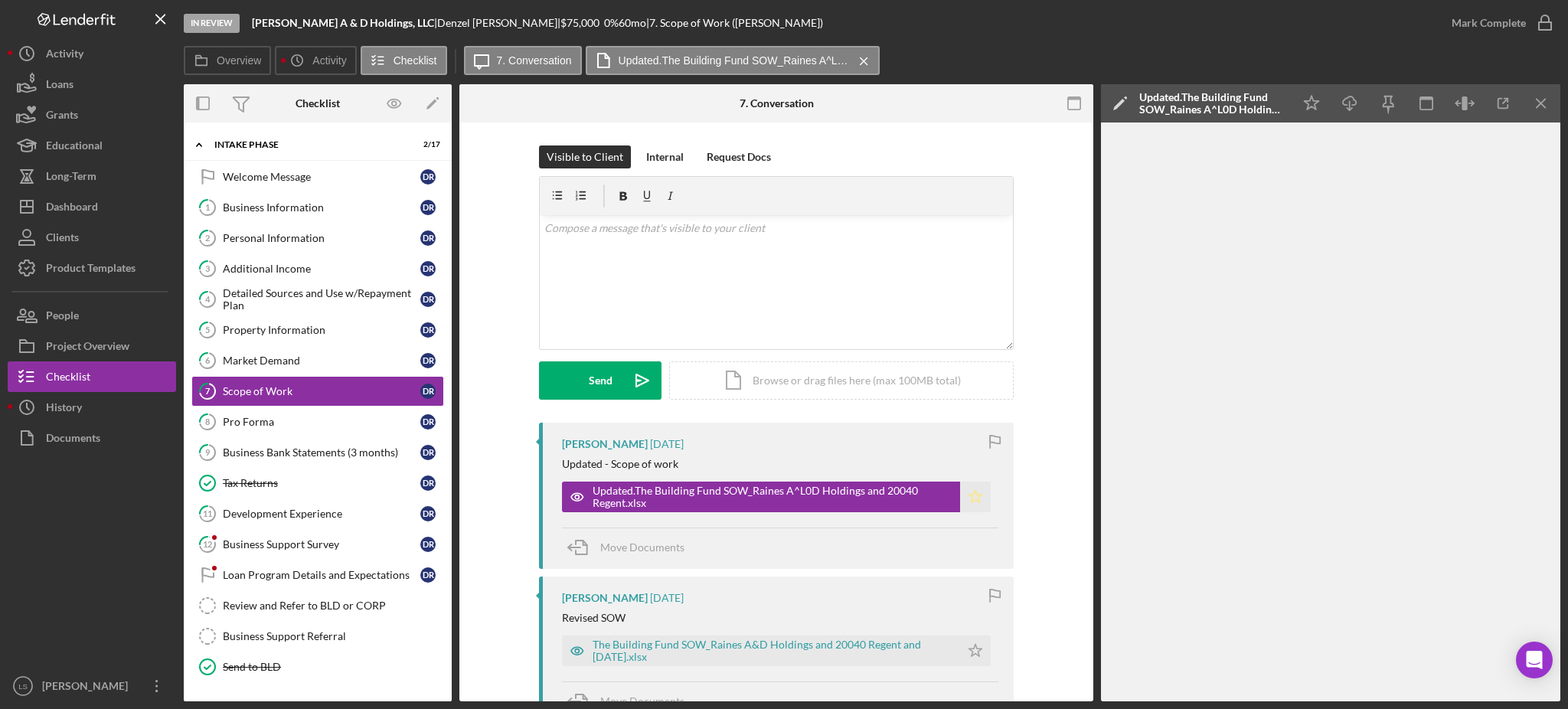
click at [976, 499] on polygon "button" at bounding box center [976, 496] width 13 height 13
click at [313, 426] on div "Pro Forma" at bounding box center [322, 422] width 198 height 13
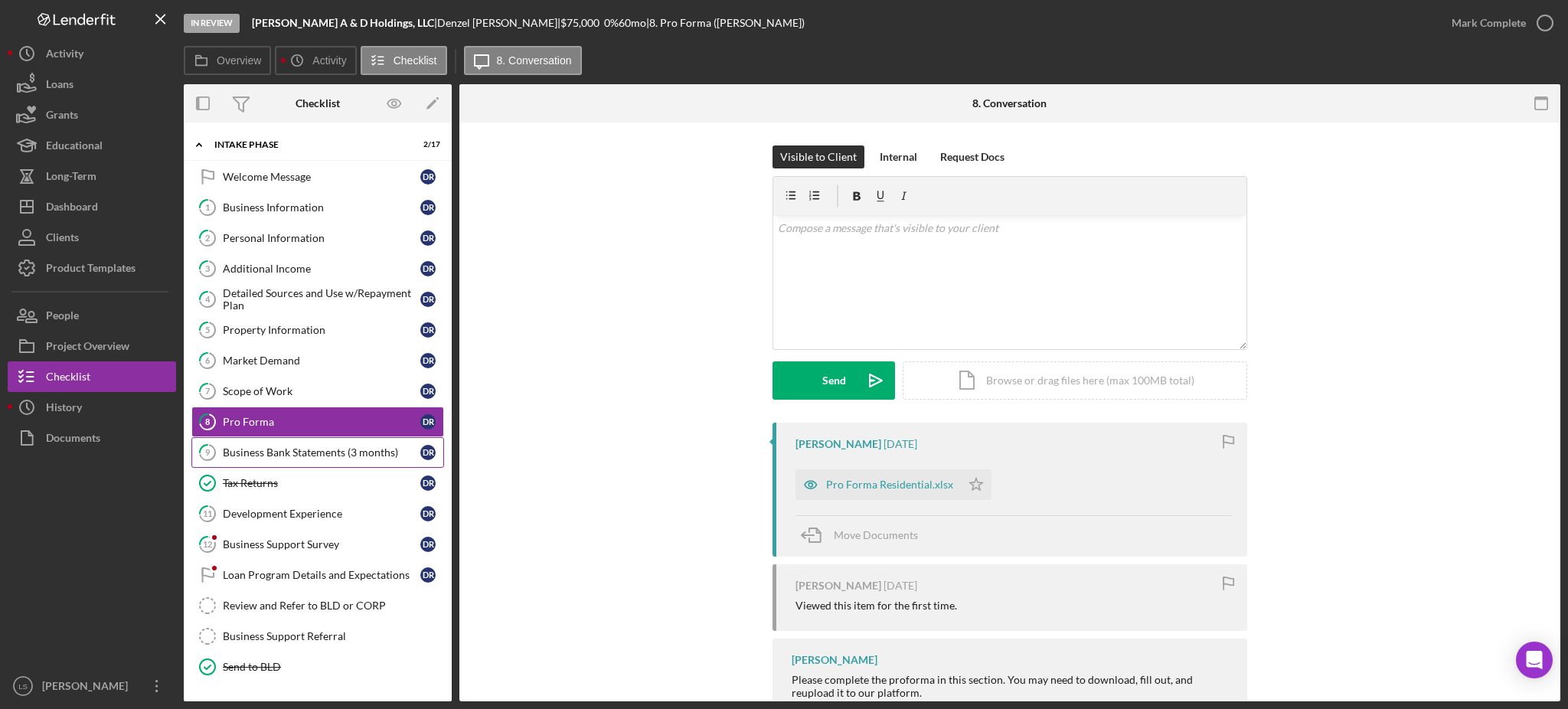
click at [327, 450] on div "Business Bank Statements (3 months)" at bounding box center [322, 452] width 198 height 13
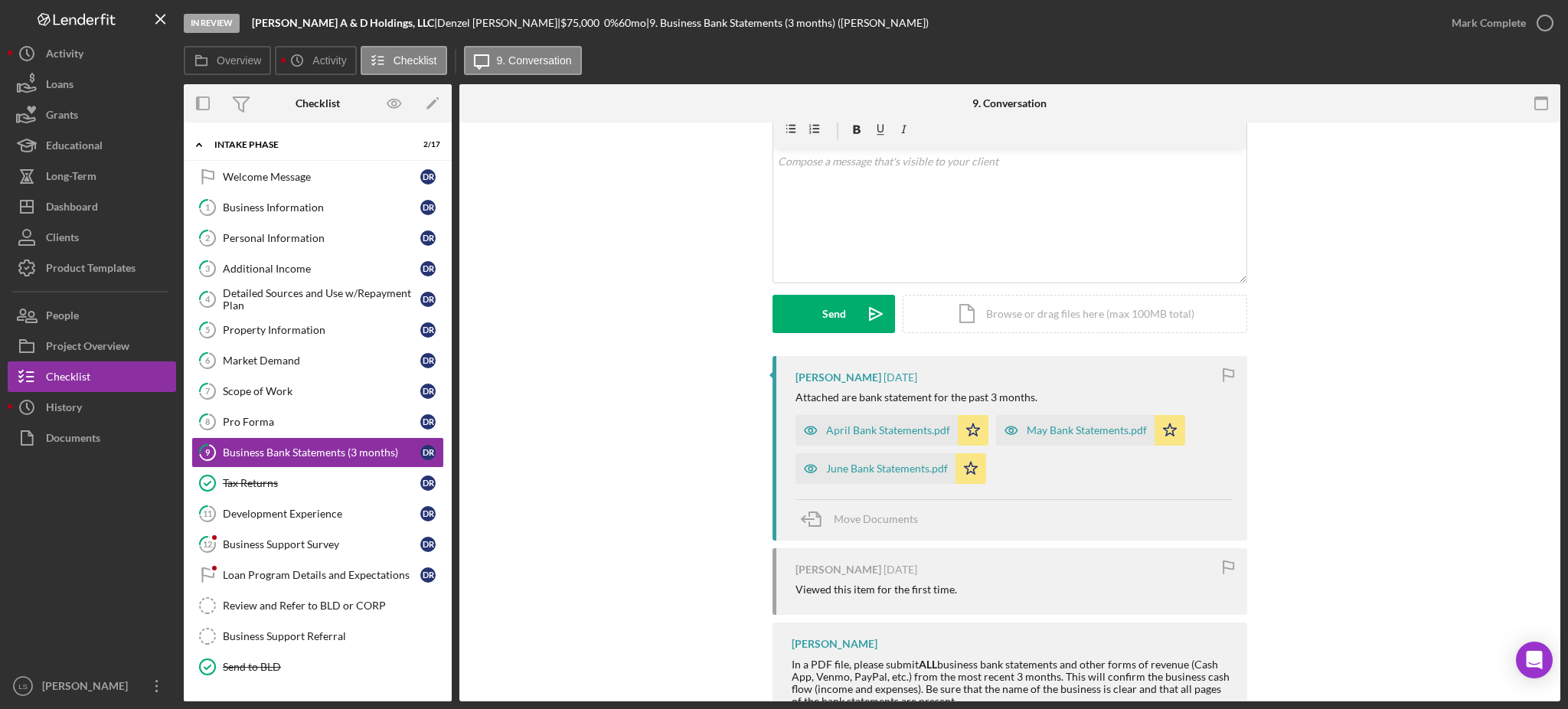
scroll to position [102, 0]
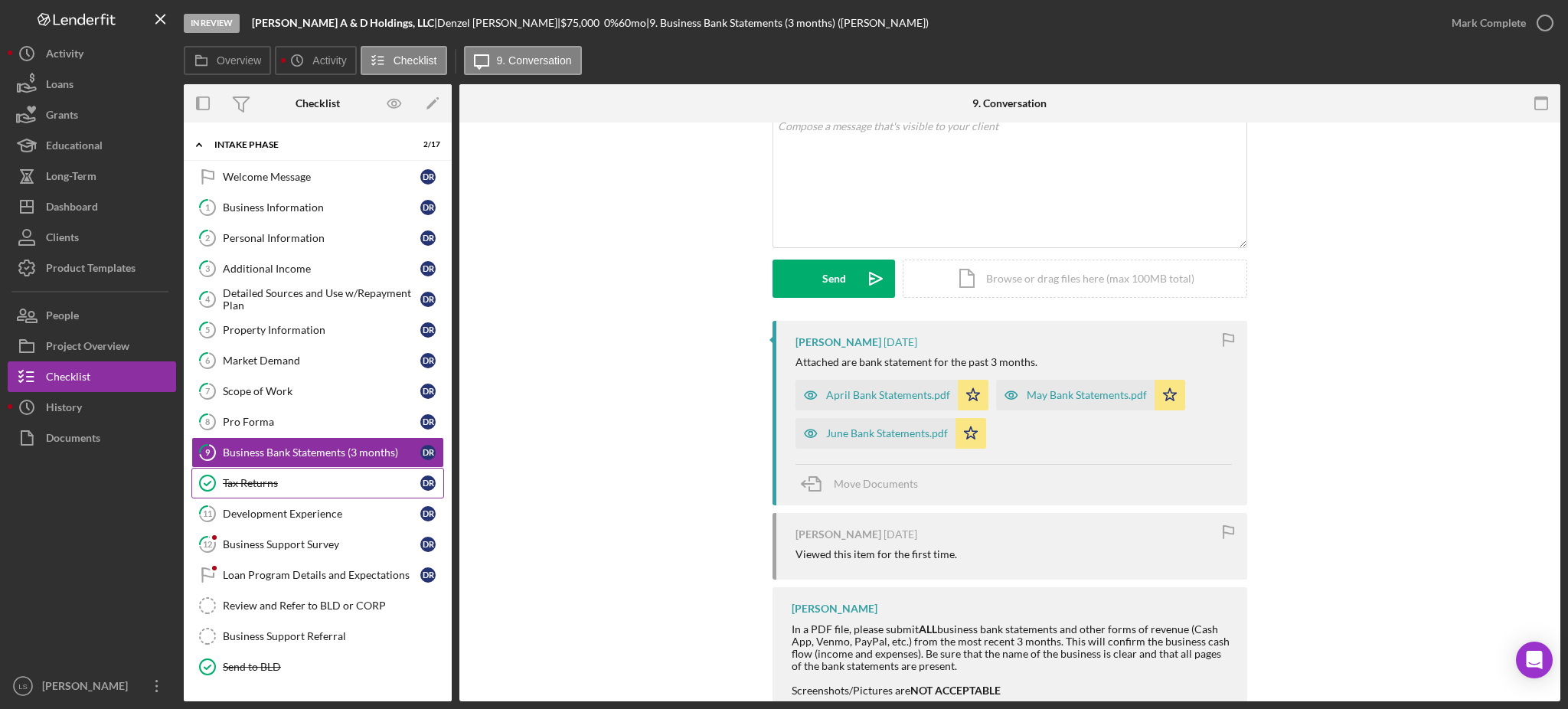
click at [270, 487] on div "Tax Returns" at bounding box center [322, 483] width 198 height 13
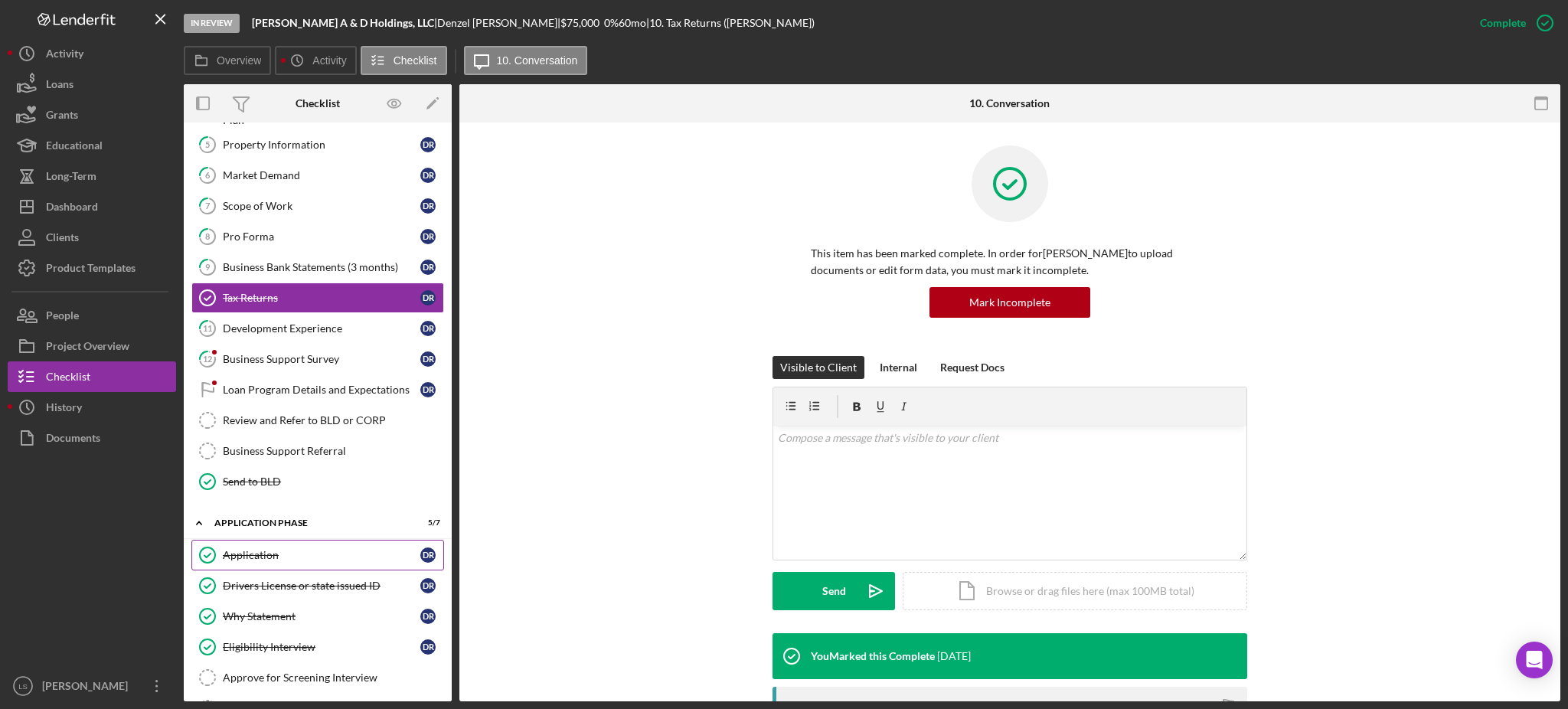
scroll to position [204, 0]
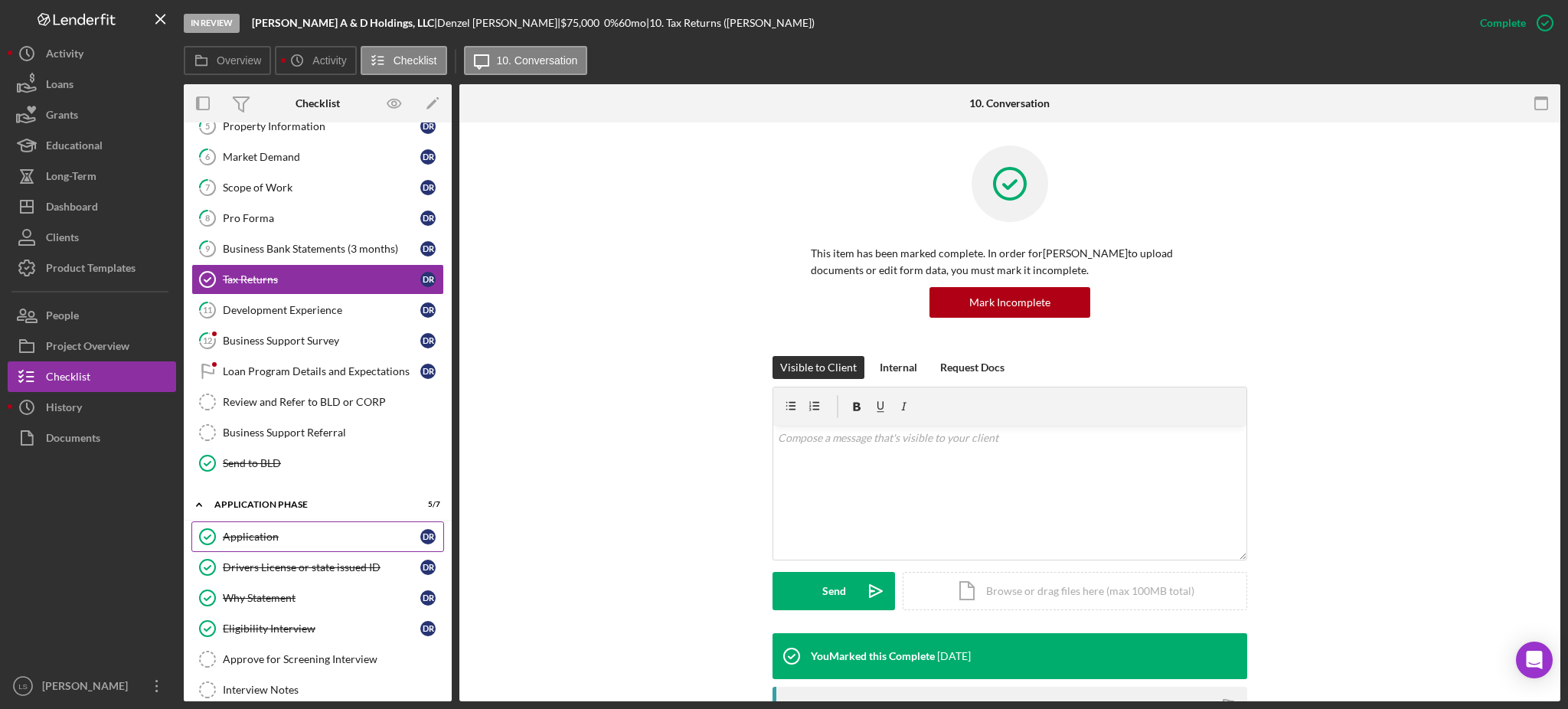
click at [343, 535] on div "Application" at bounding box center [322, 537] width 198 height 13
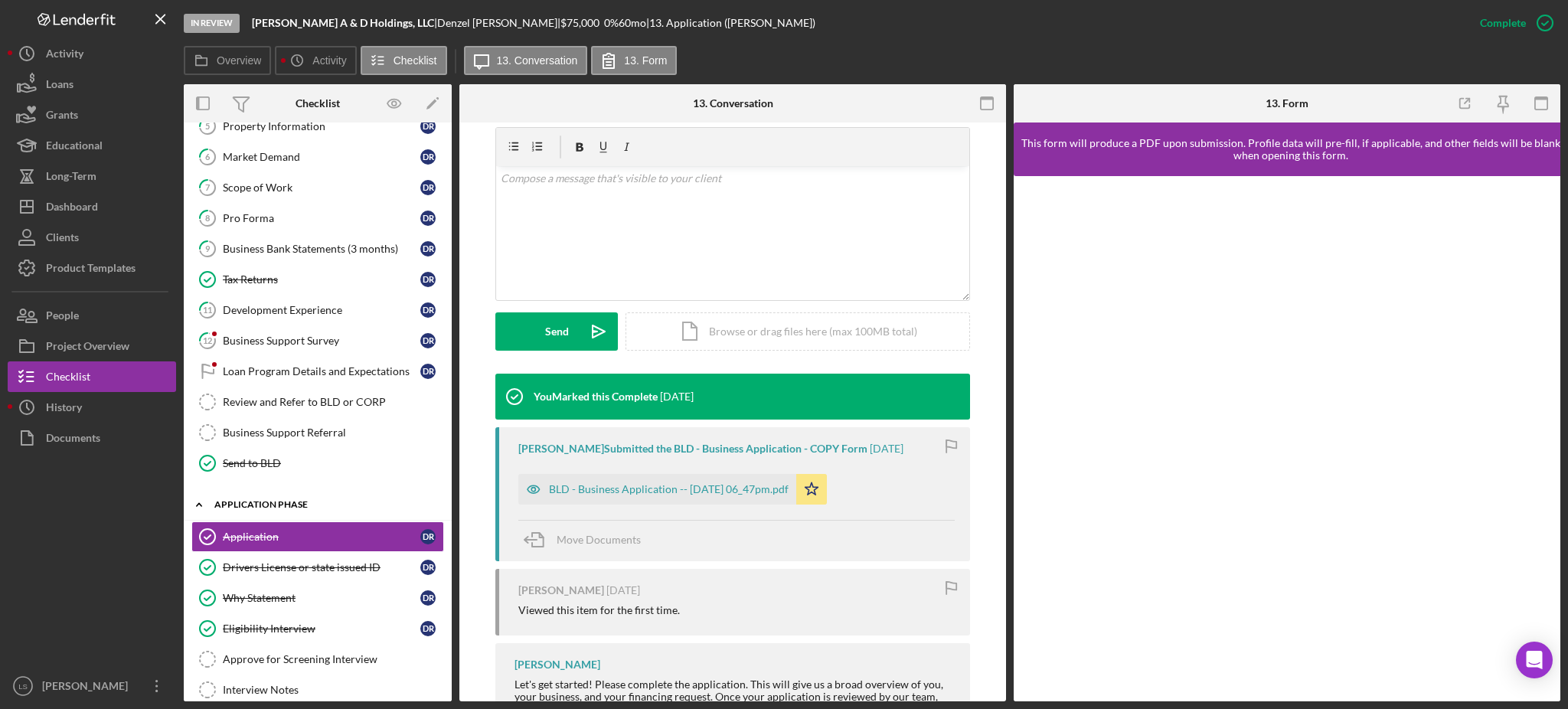
scroll to position [307, 0]
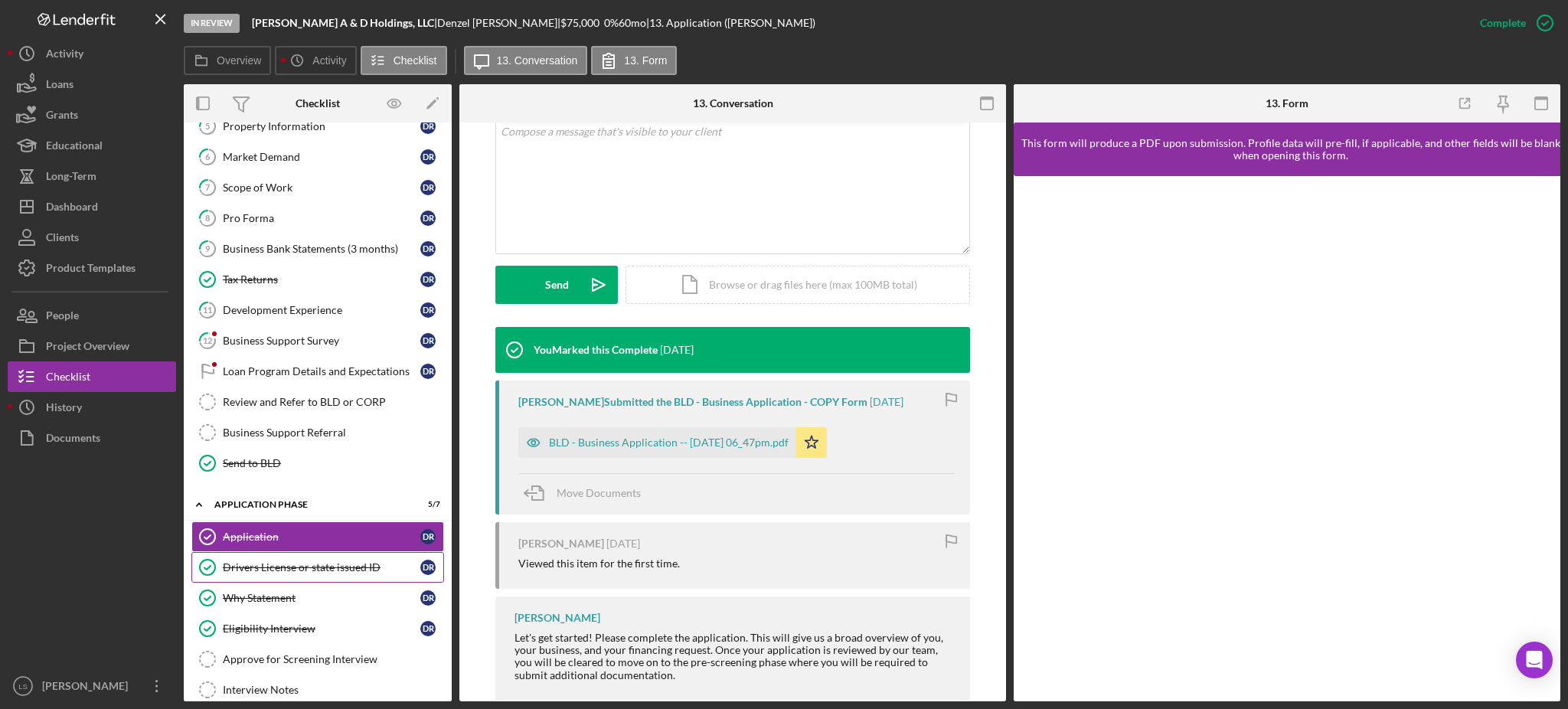
click at [291, 565] on div "Drivers License or state issued ID" at bounding box center [322, 567] width 198 height 13
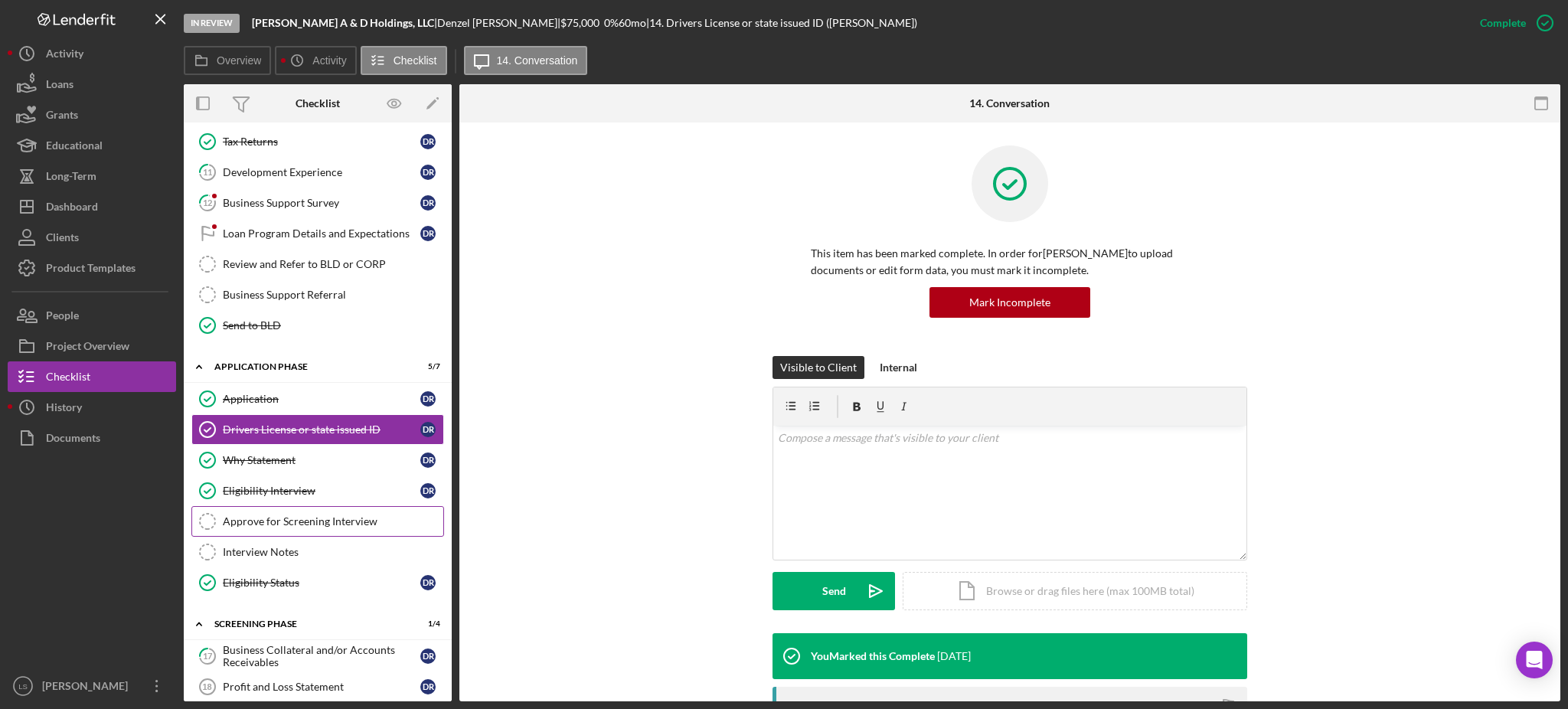
scroll to position [408, 0]
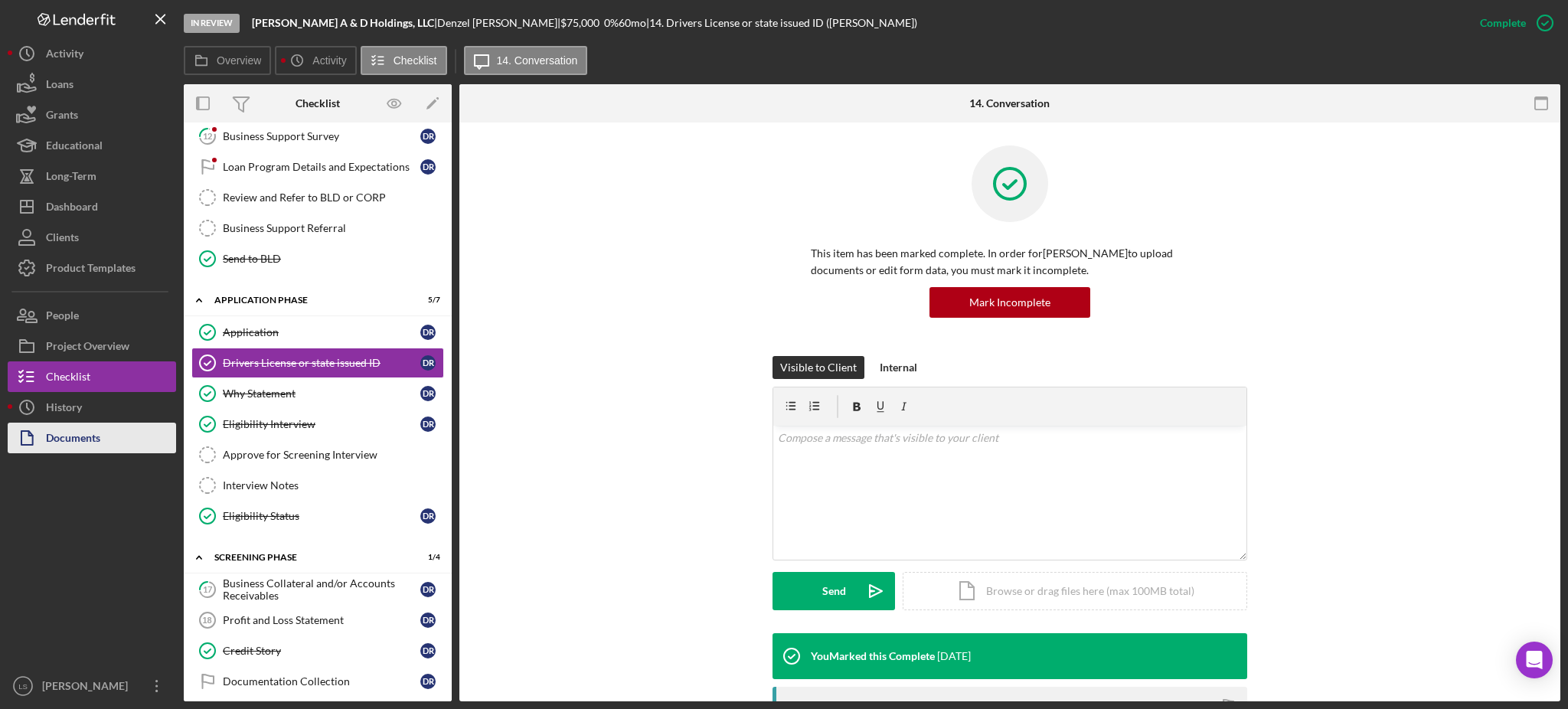
click at [70, 434] on div "Documents" at bounding box center [73, 439] width 54 height 35
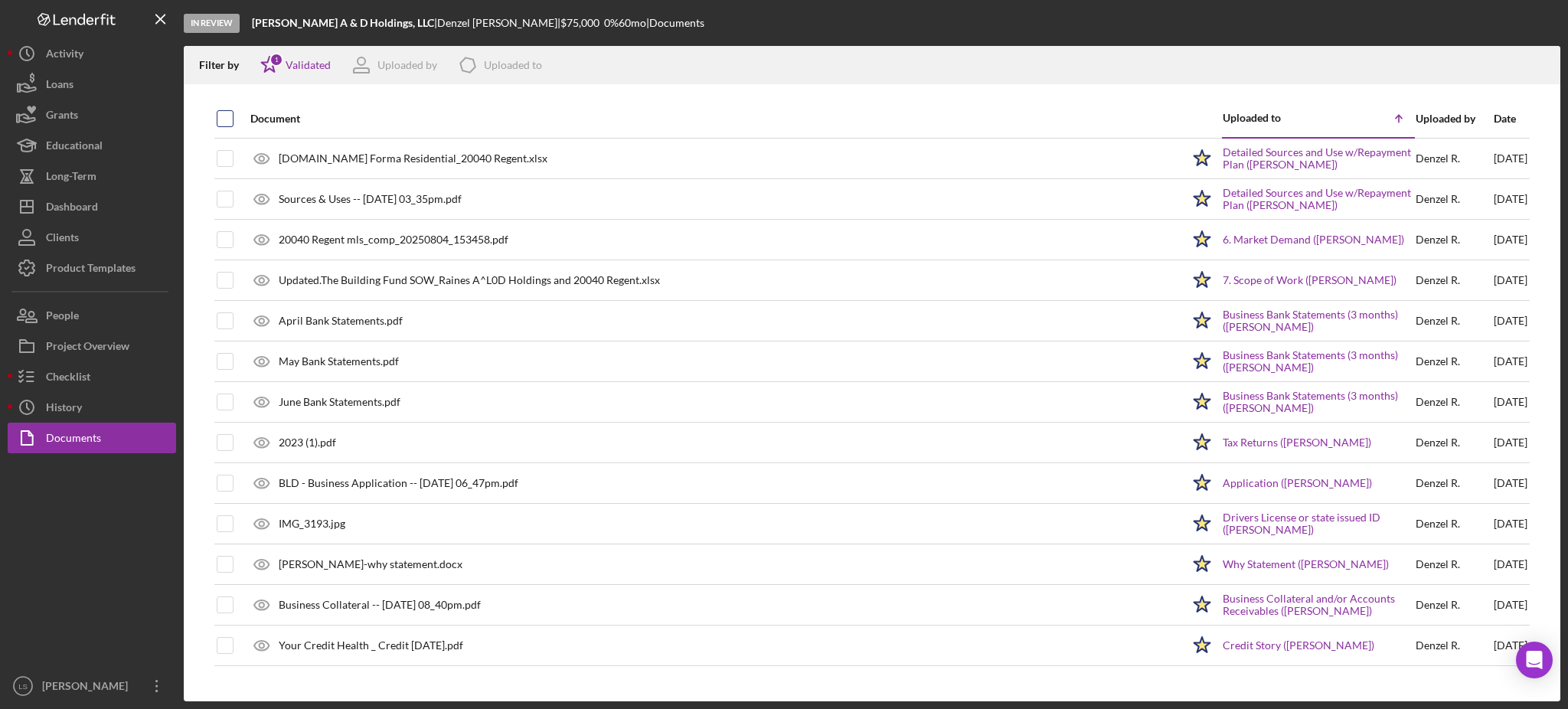
click at [219, 118] on input "checkbox" at bounding box center [225, 118] width 15 height 15
checkbox input "true"
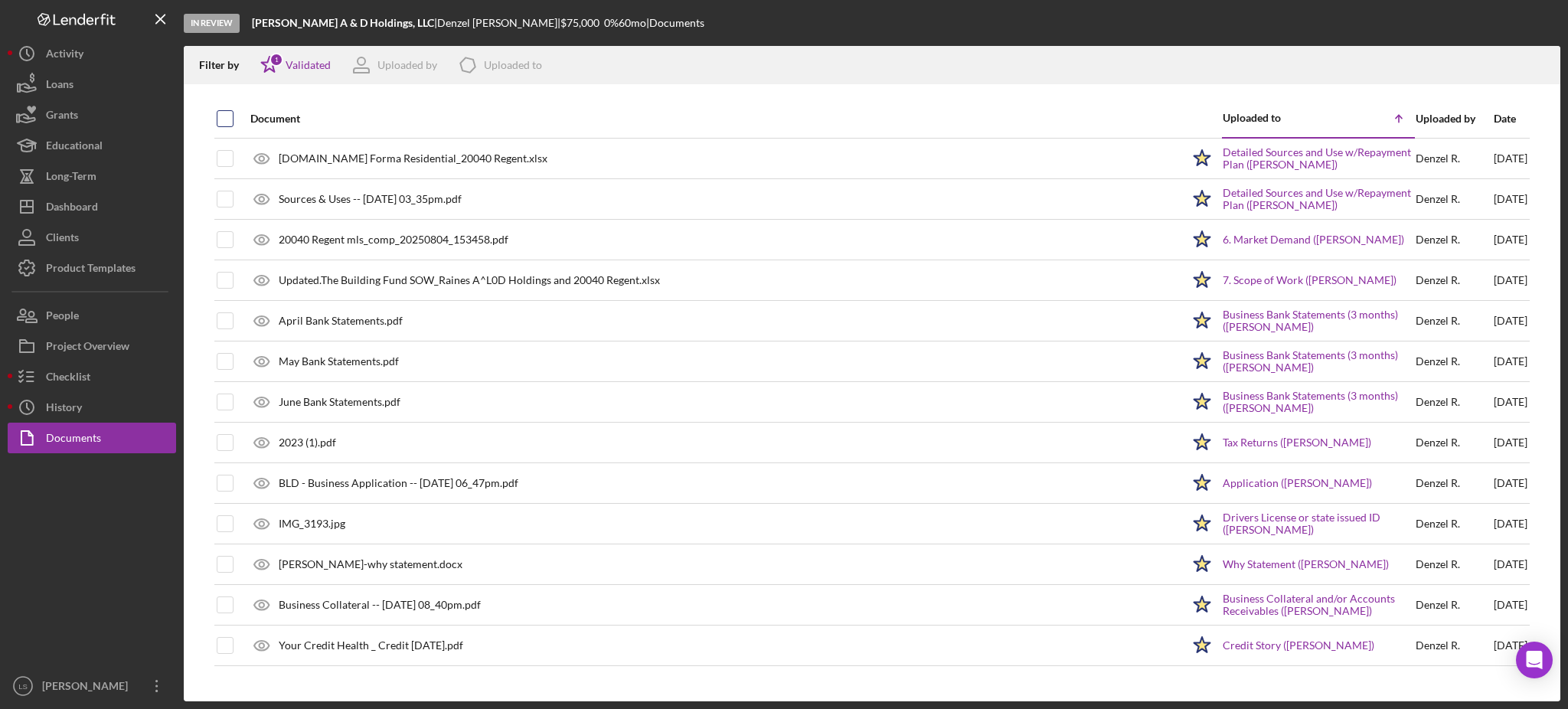
checkbox input "true"
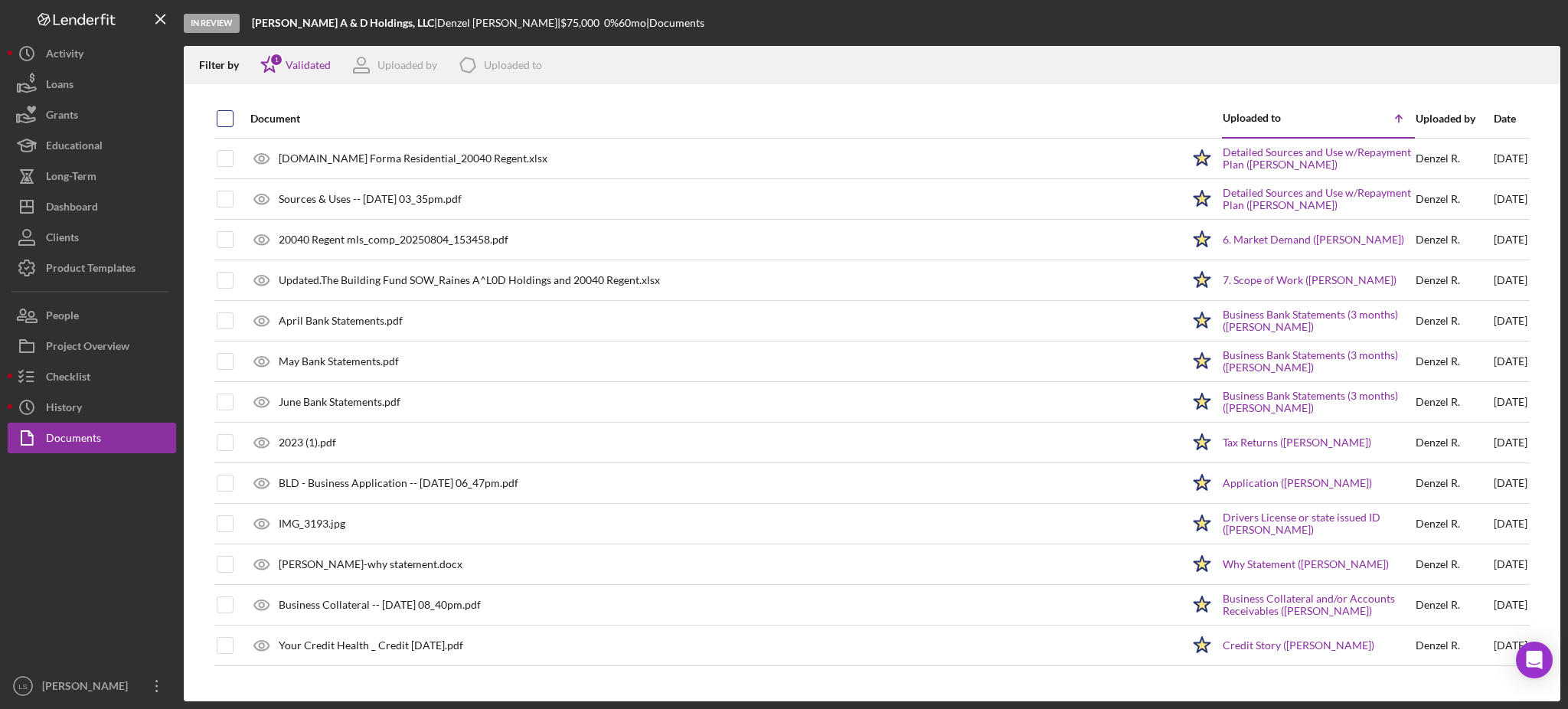
checkbox input "true"
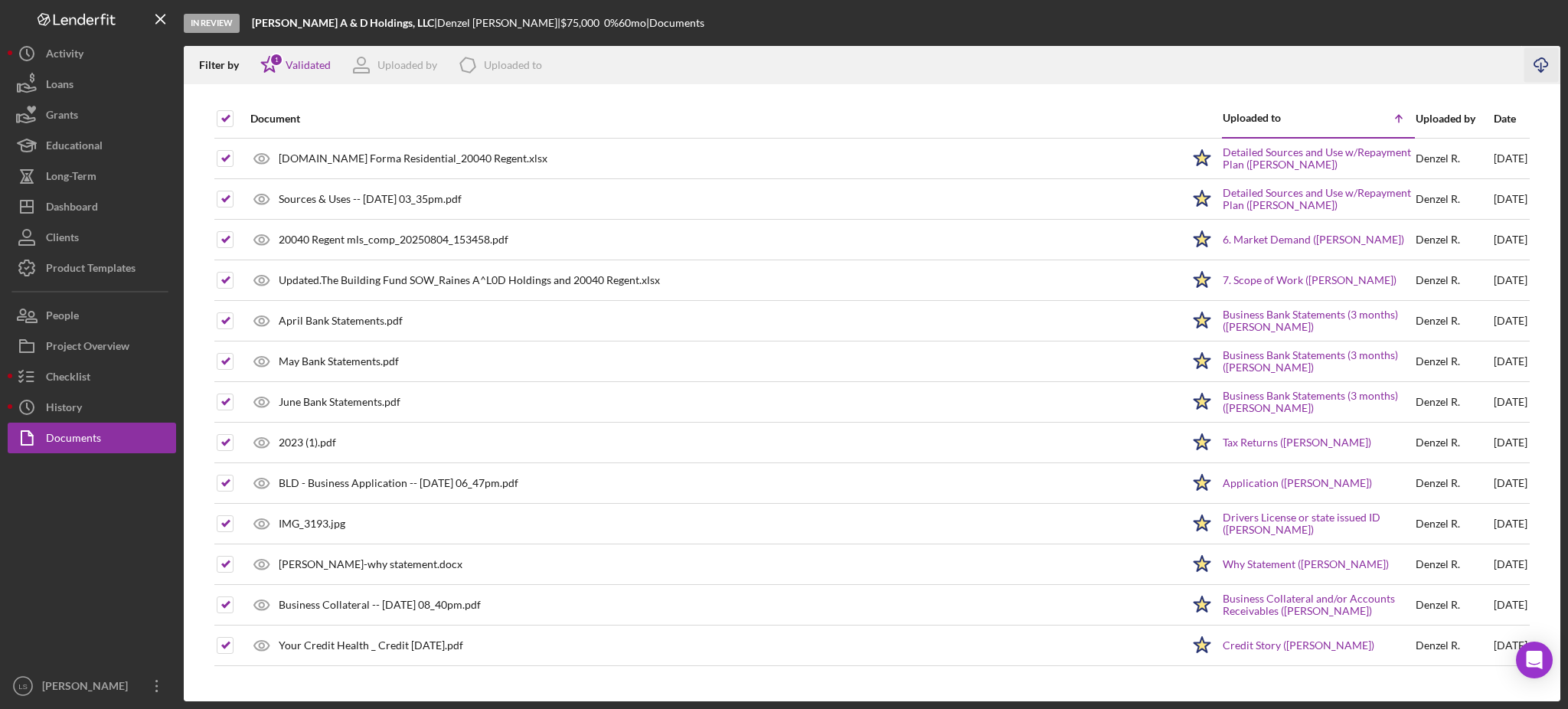
click at [1540, 66] on icon "Icon/Download" at bounding box center [1542, 65] width 35 height 35
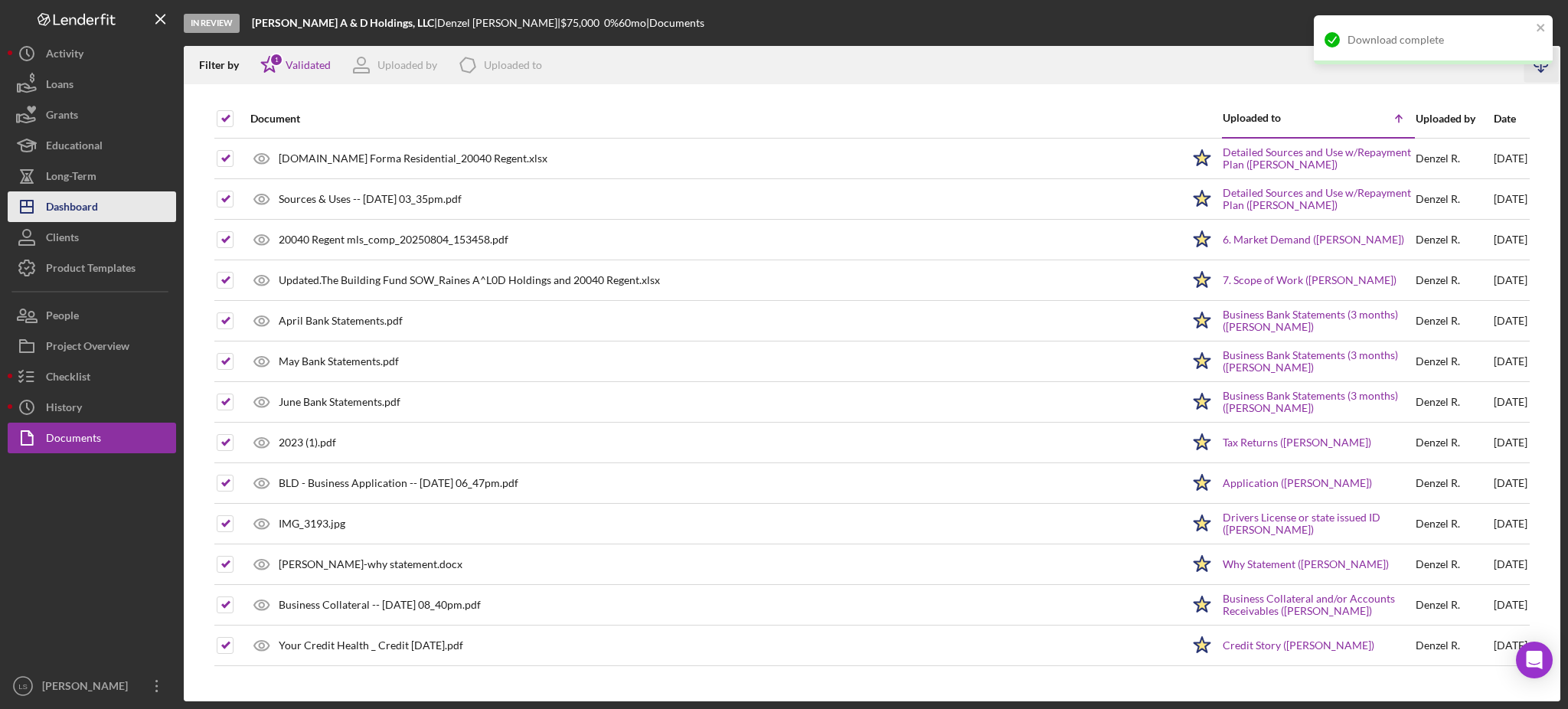
click at [81, 209] on div "Dashboard" at bounding box center [72, 209] width 52 height 35
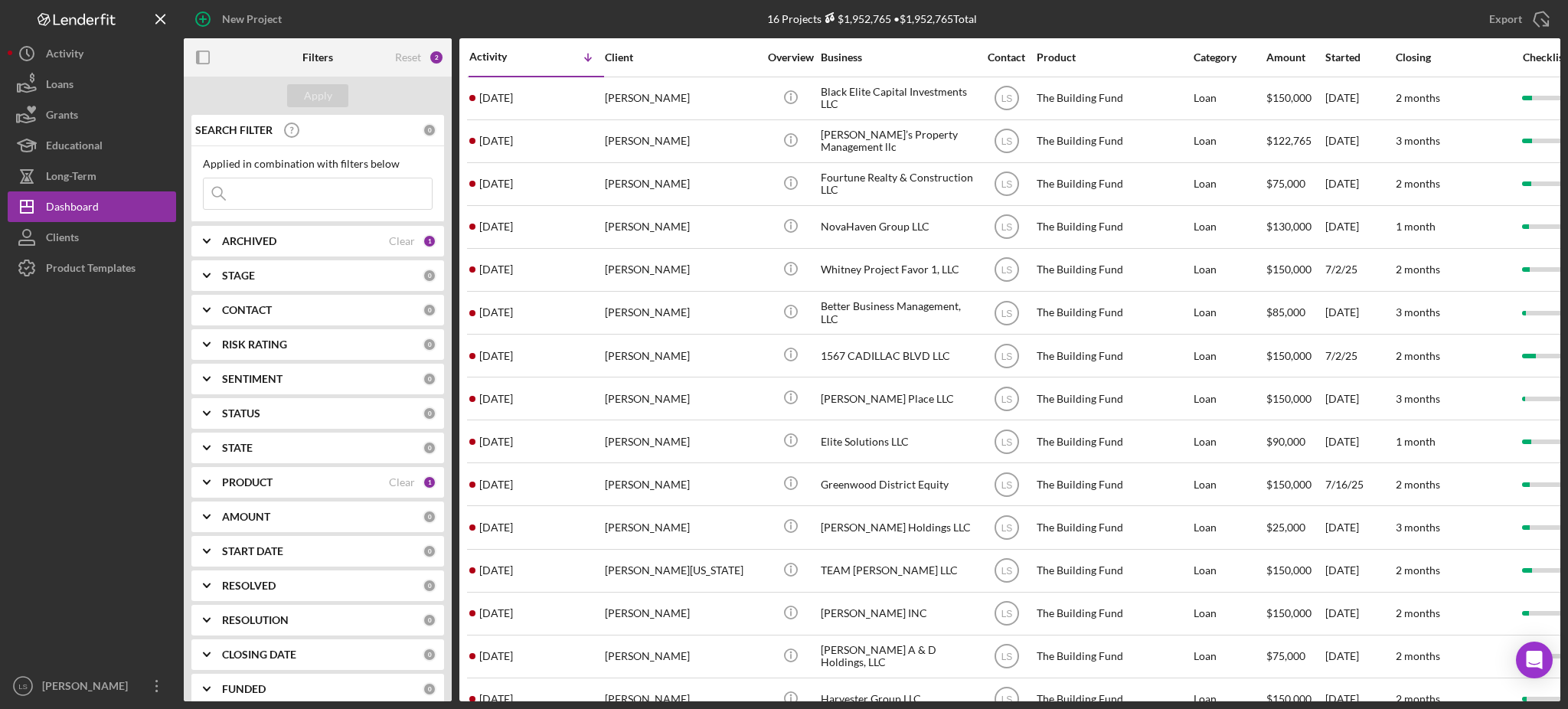
scroll to position [88, 0]
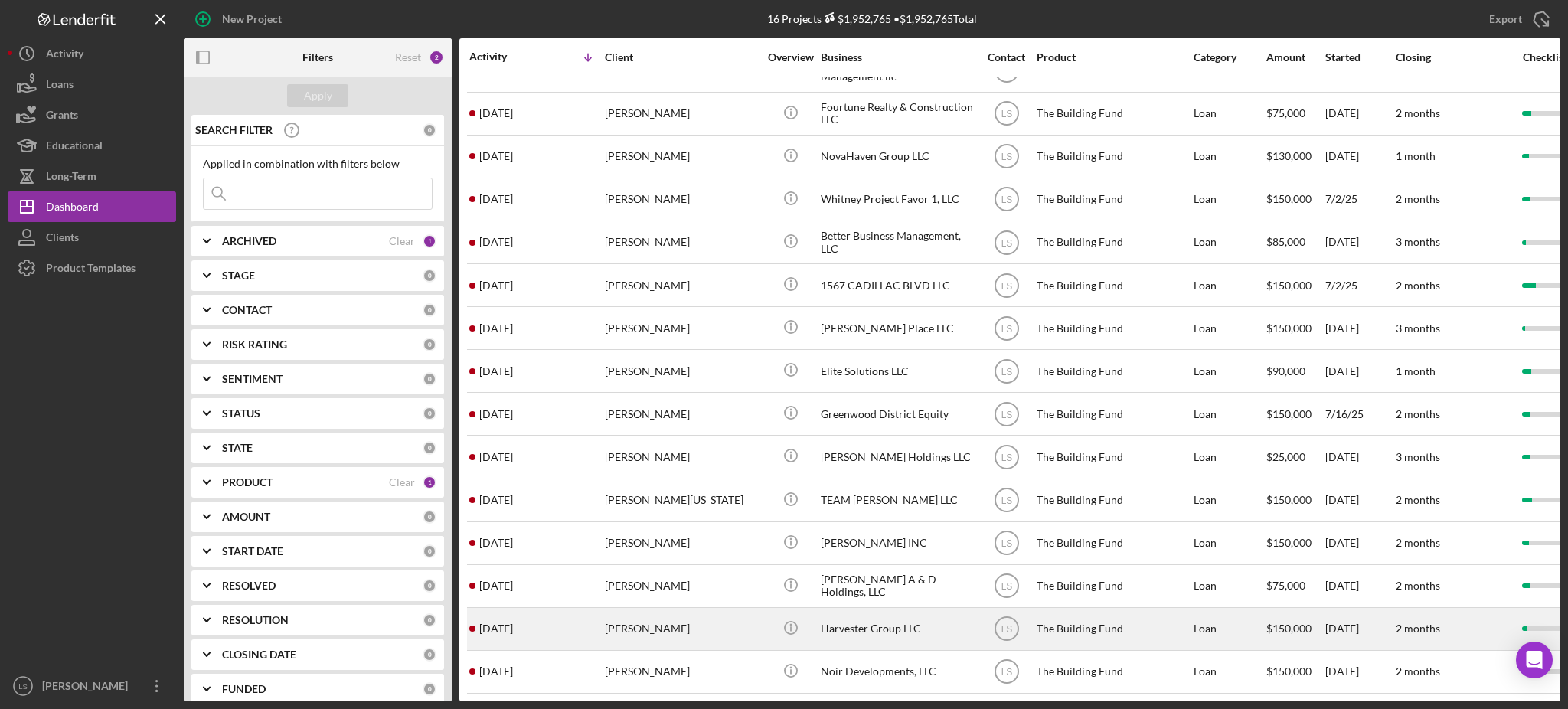
click at [672, 609] on div "[PERSON_NAME]" at bounding box center [681, 630] width 153 height 41
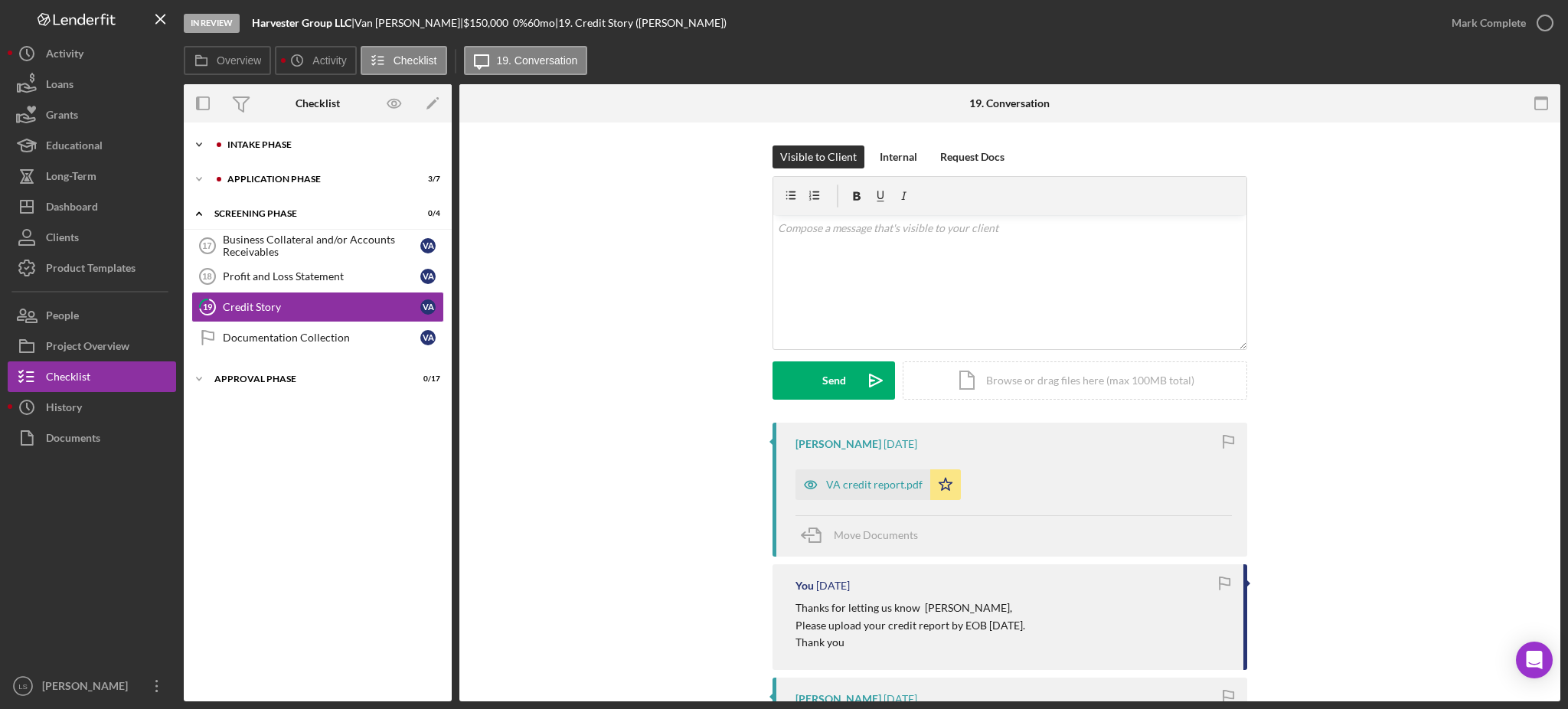
click at [285, 150] on div "Icon/Expander Intake Phase 2 / 17" at bounding box center [318, 145] width 268 height 30
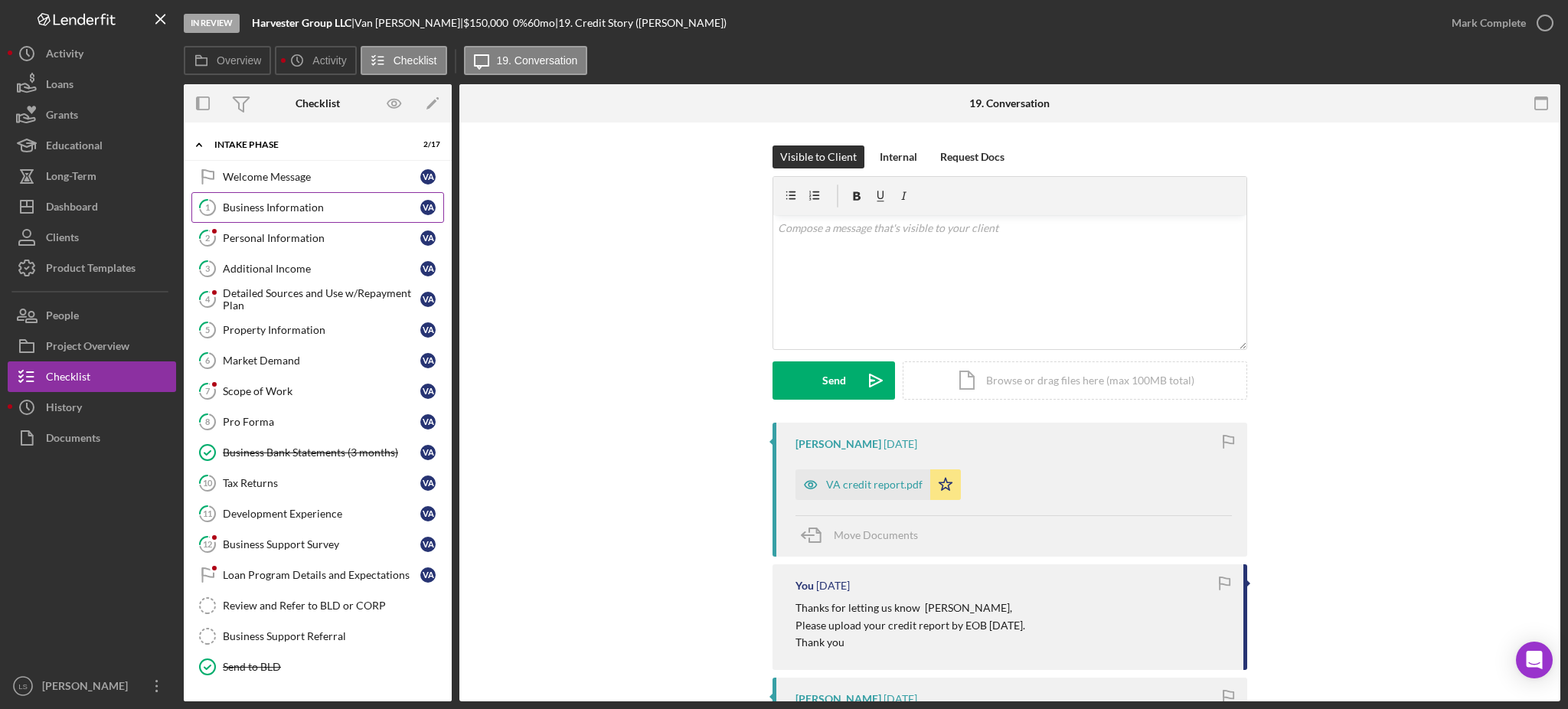
click at [287, 205] on div "Business Information" at bounding box center [322, 207] width 198 height 13
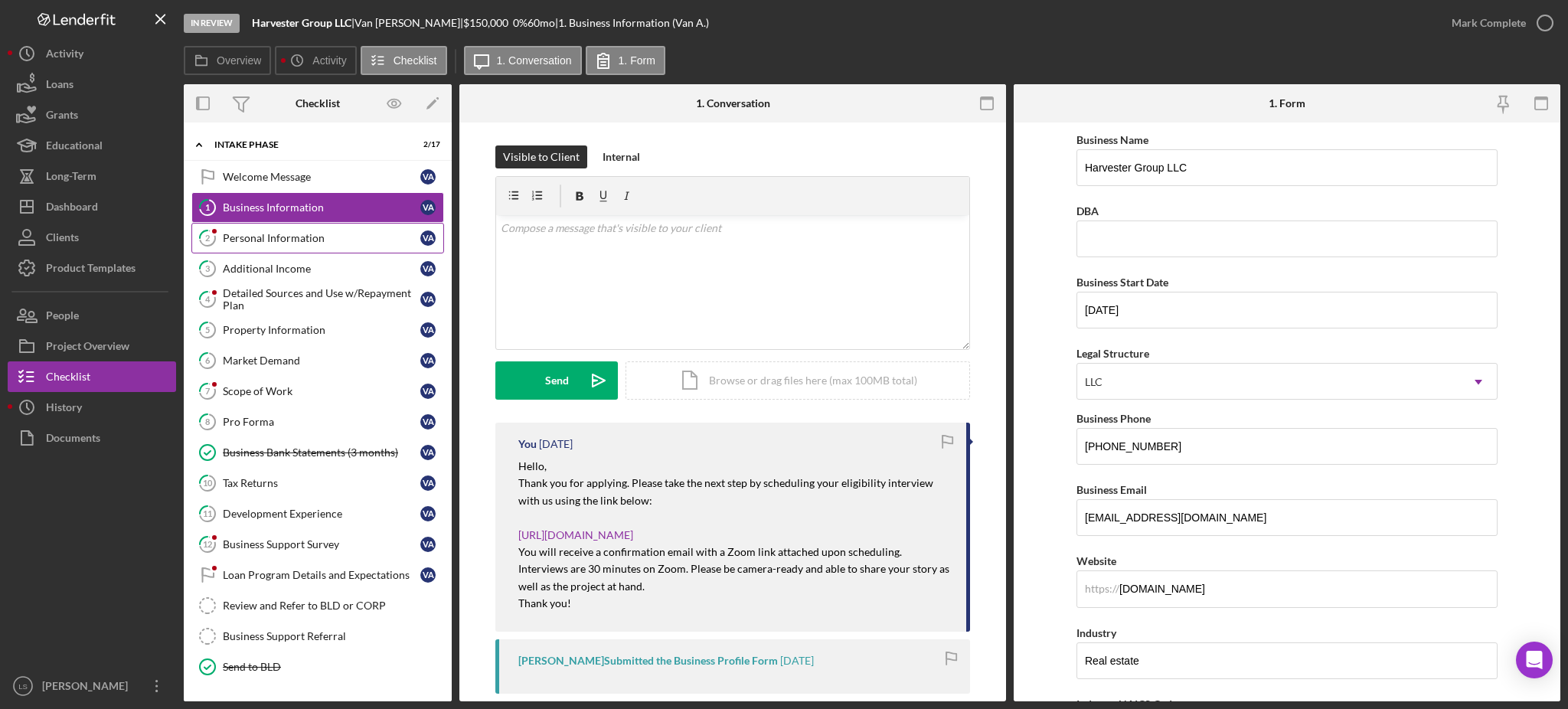
click at [267, 248] on link "2 Personal Information V A" at bounding box center [318, 238] width 253 height 30
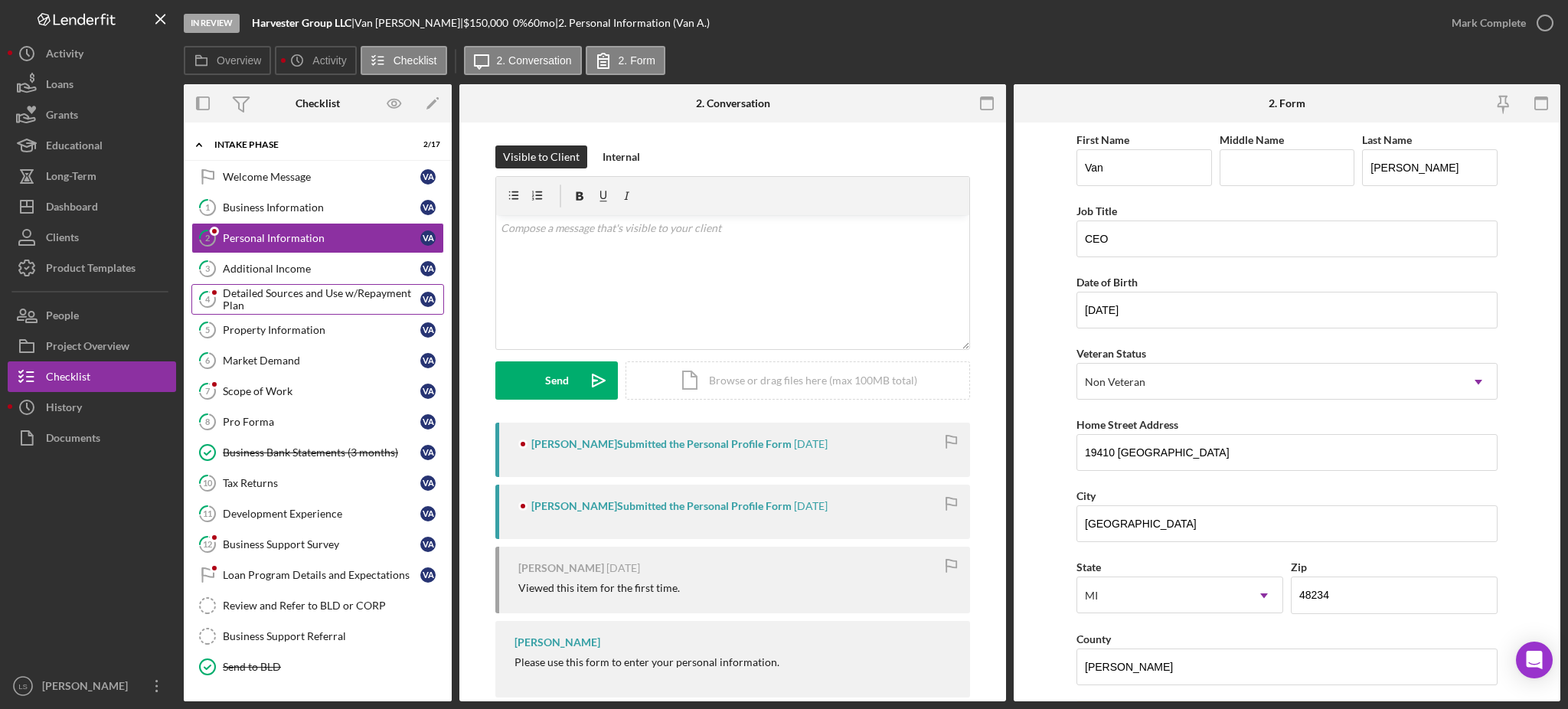
drag, startPoint x: 335, startPoint y: 281, endPoint x: 337, endPoint y: 302, distance: 21.1
click at [336, 281] on link "3 Additional Income V A" at bounding box center [318, 269] width 253 height 30
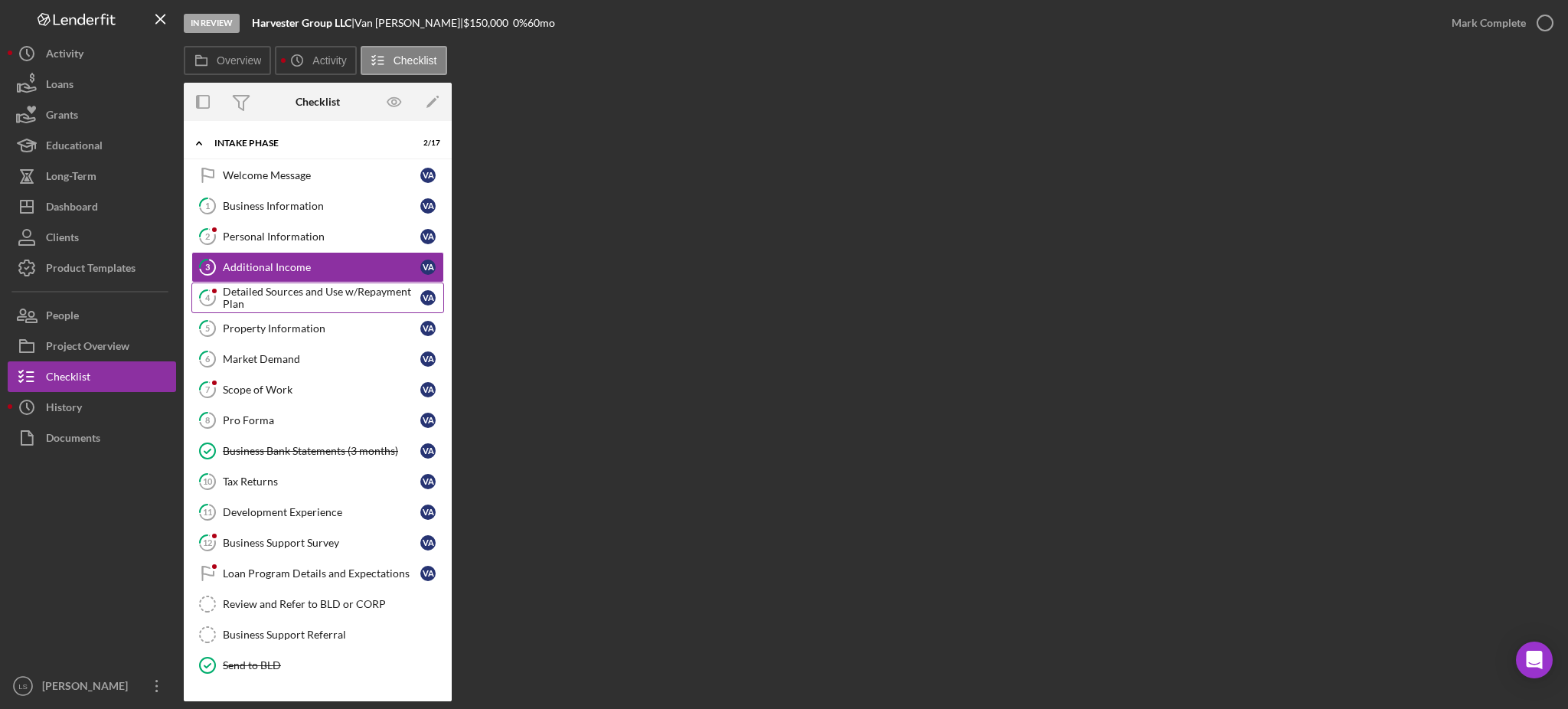
click at [336, 301] on div "Detailed Sources and Use w/Repayment Plan" at bounding box center [322, 297] width 198 height 25
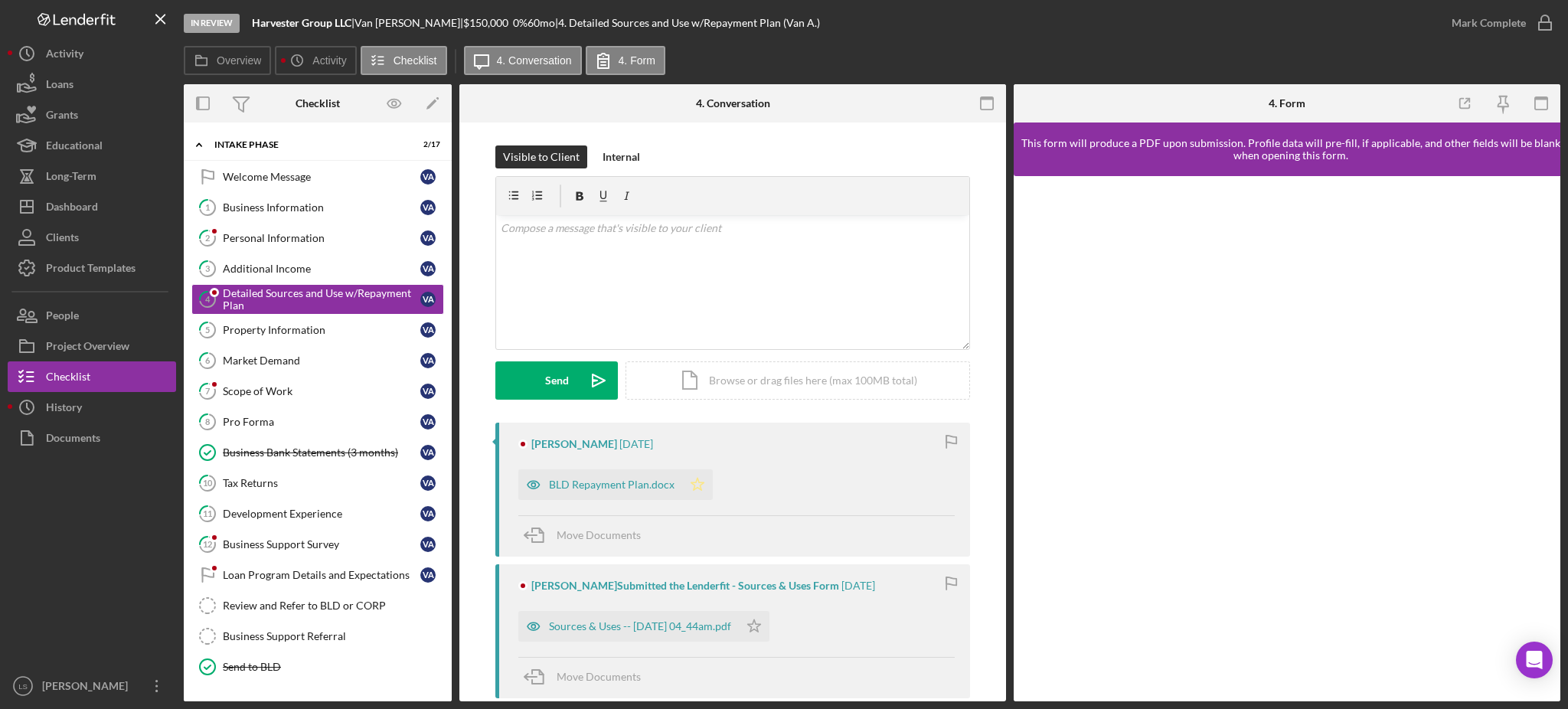
click at [691, 482] on icon "Icon/Star" at bounding box center [698, 485] width 30 height 30
click at [641, 491] on div "BLD Repayment Plan.docx" at bounding box center [601, 485] width 164 height 30
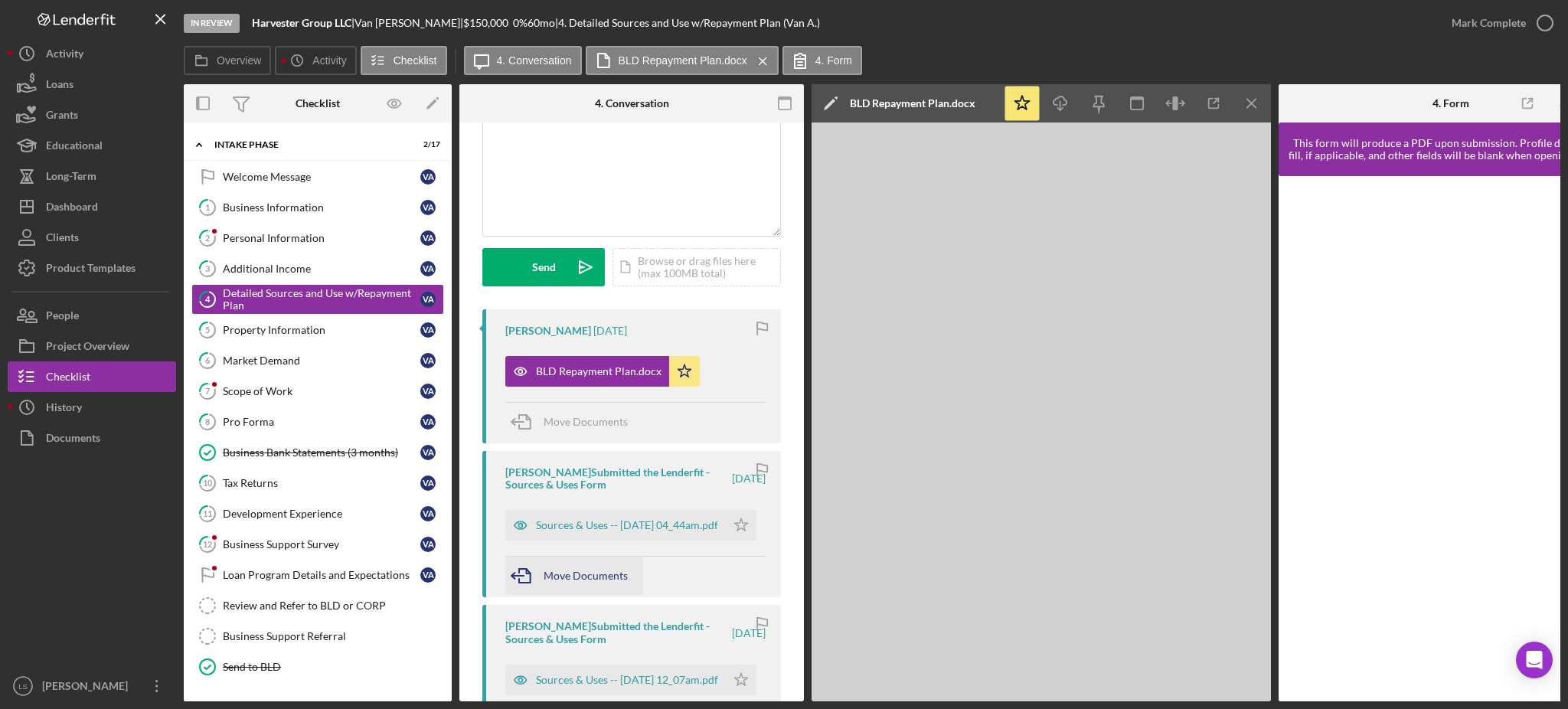
scroll to position [204, 0]
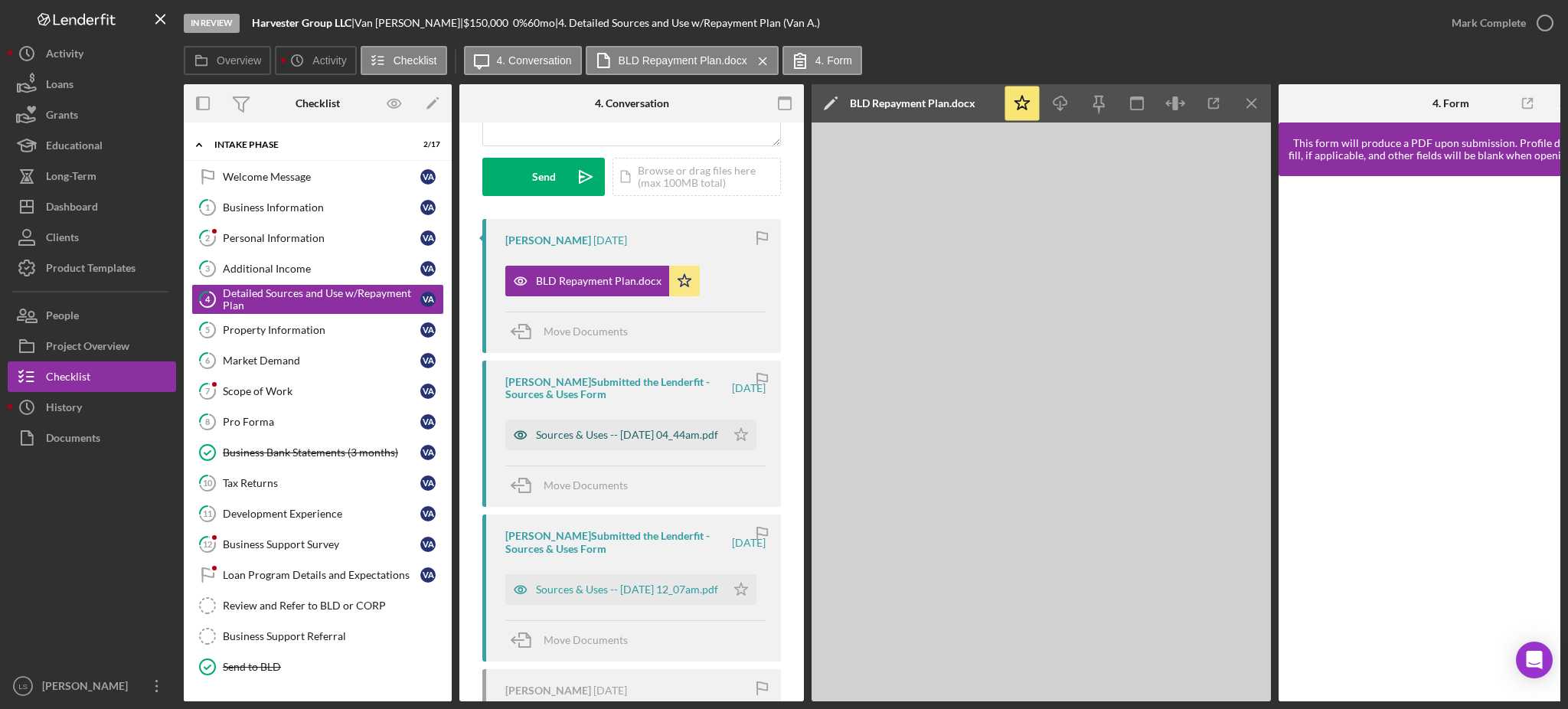
click at [638, 437] on div "Sources & Uses -- [DATE] 04_44am.pdf" at bounding box center [628, 435] width 182 height 13
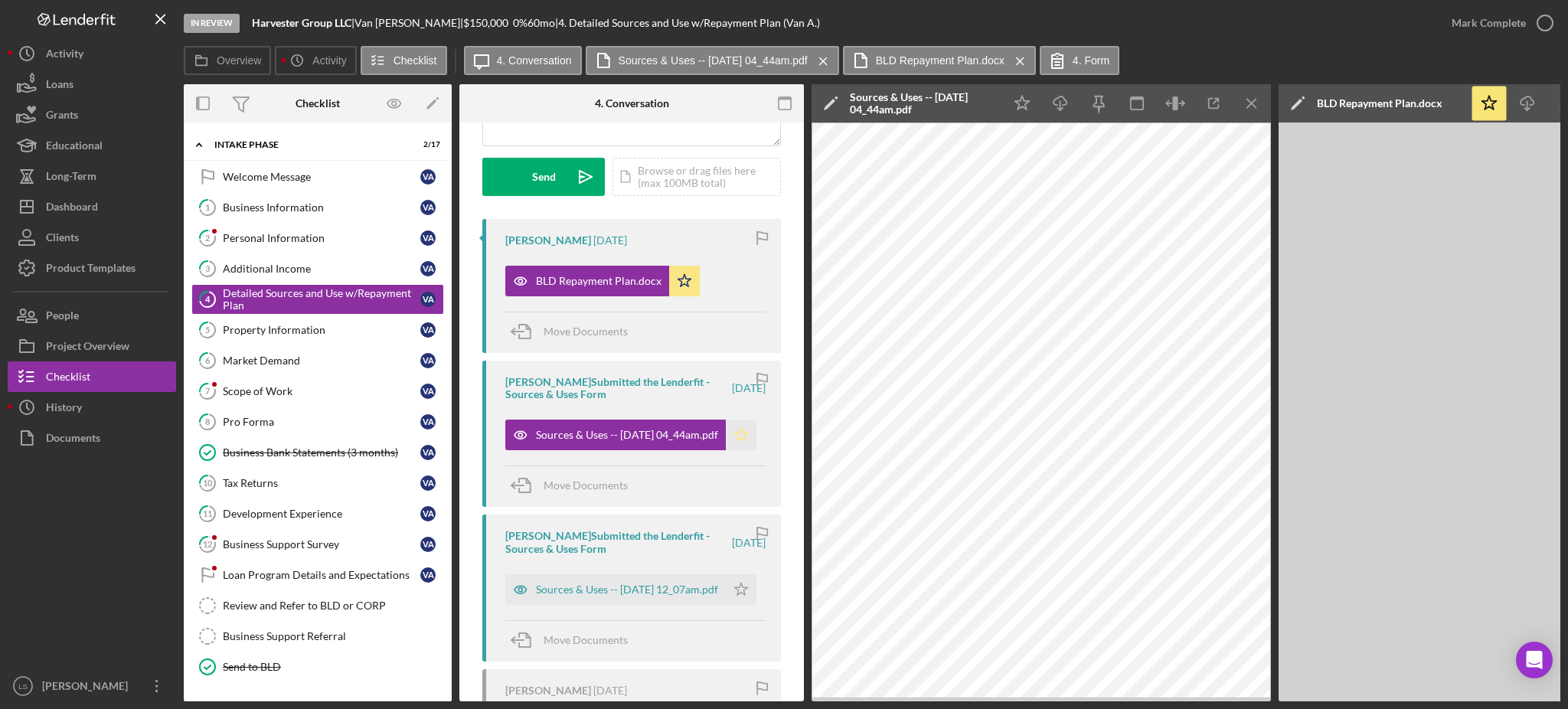
click at [738, 436] on icon "Icon/Star" at bounding box center [741, 435] width 30 height 30
click at [280, 324] on link "5 Property Information V A" at bounding box center [318, 330] width 253 height 30
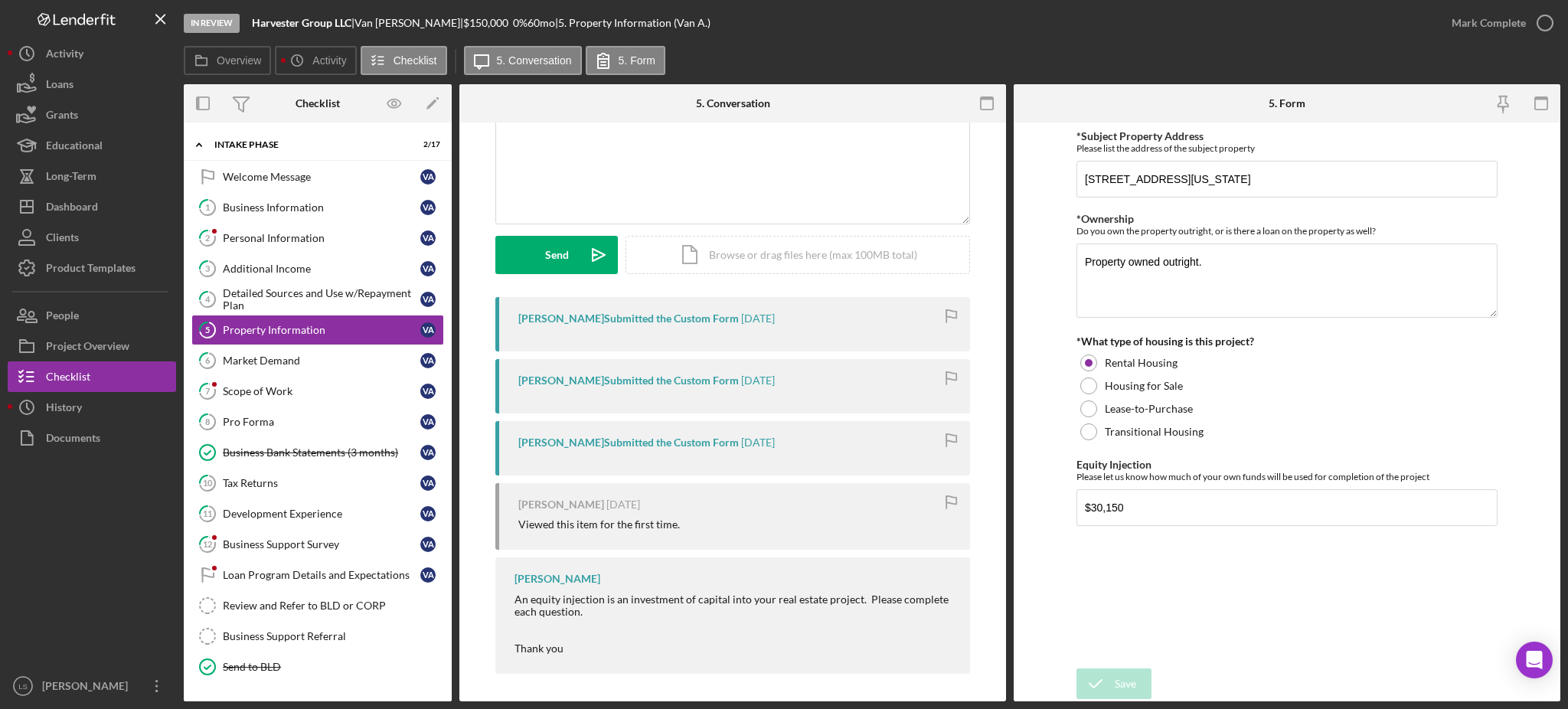
scroll to position [128, 0]
click at [323, 376] on link "7 Scope of Work V A" at bounding box center [318, 391] width 253 height 30
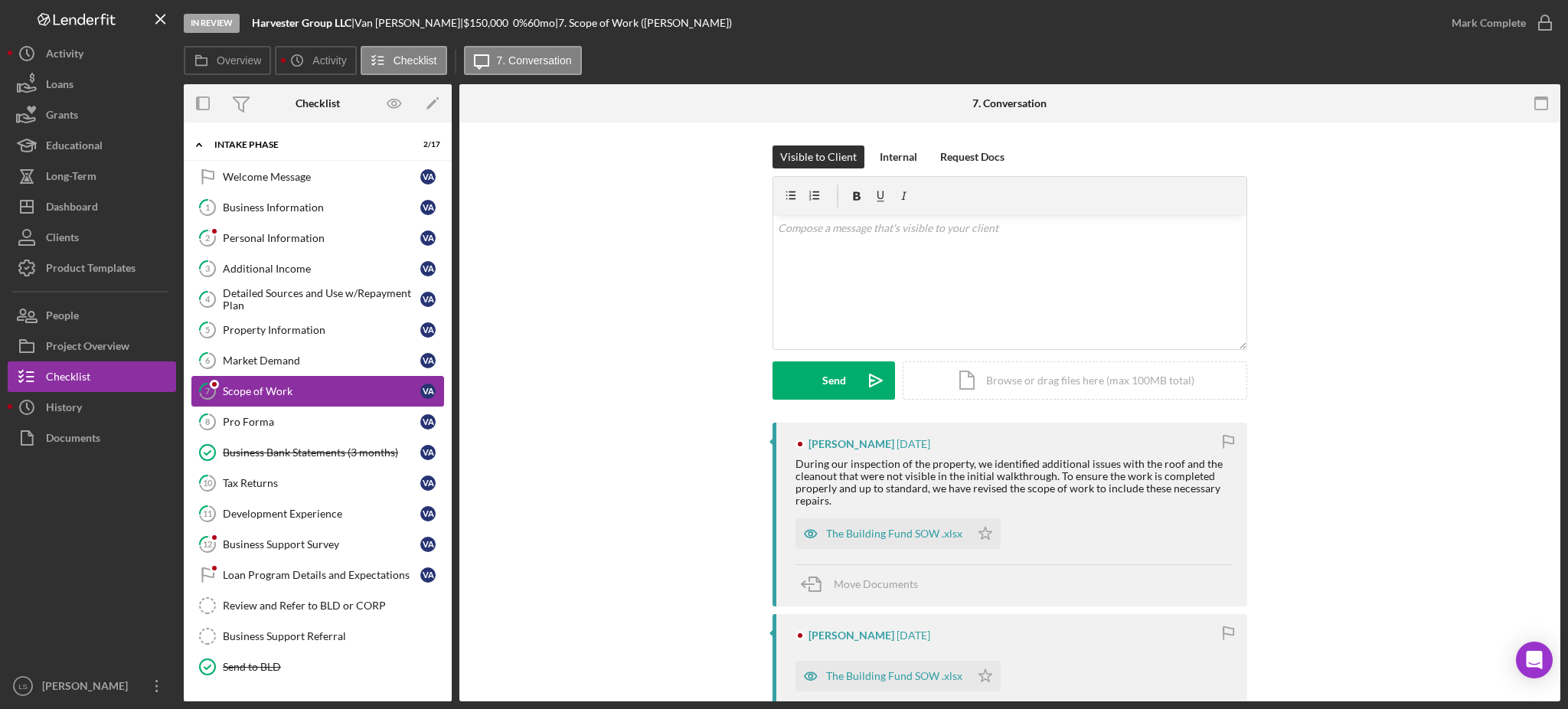
drag, startPoint x: 380, startPoint y: 368, endPoint x: 369, endPoint y: 386, distance: 21.1
click at [380, 368] on link "6 Market Demand V A" at bounding box center [318, 361] width 253 height 30
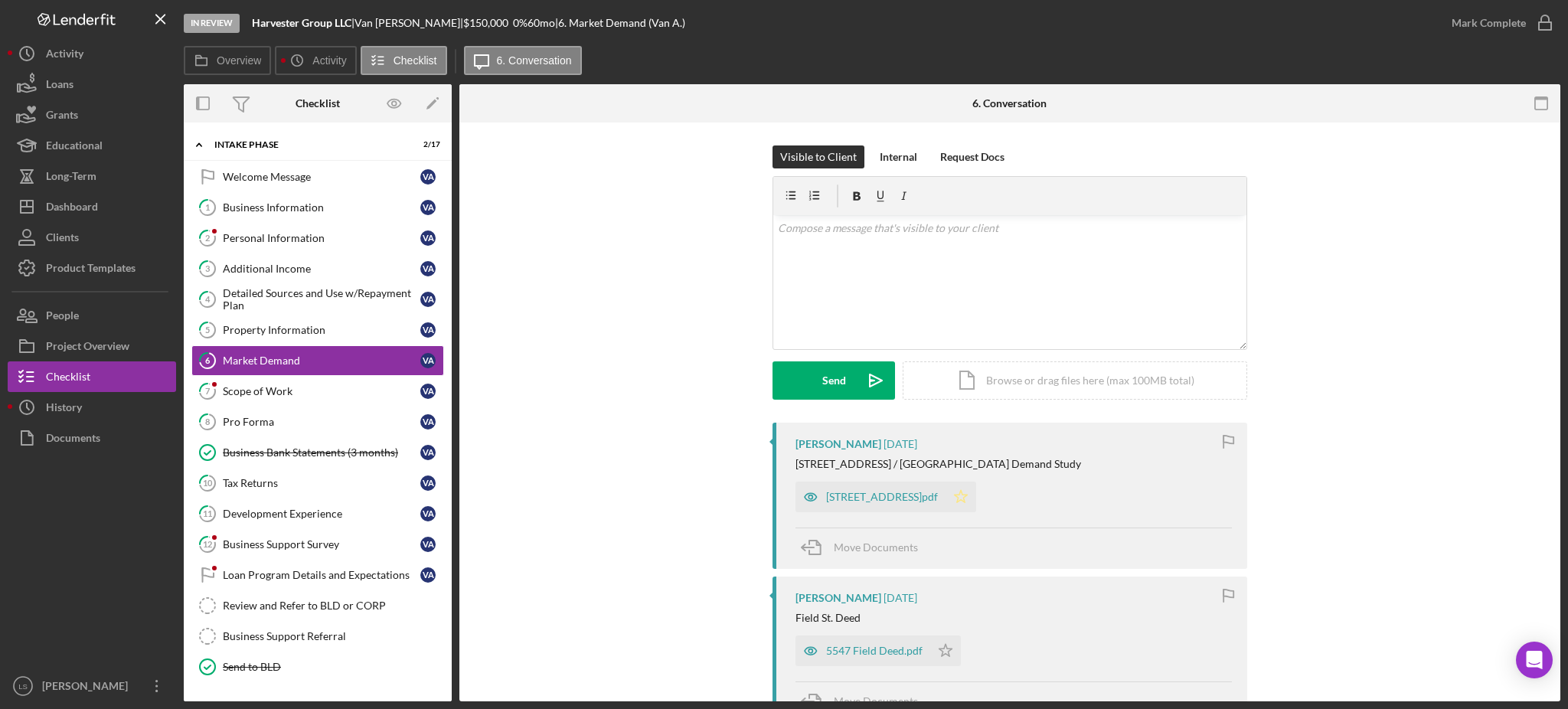
click at [955, 495] on polygon "button" at bounding box center [961, 496] width 13 height 13
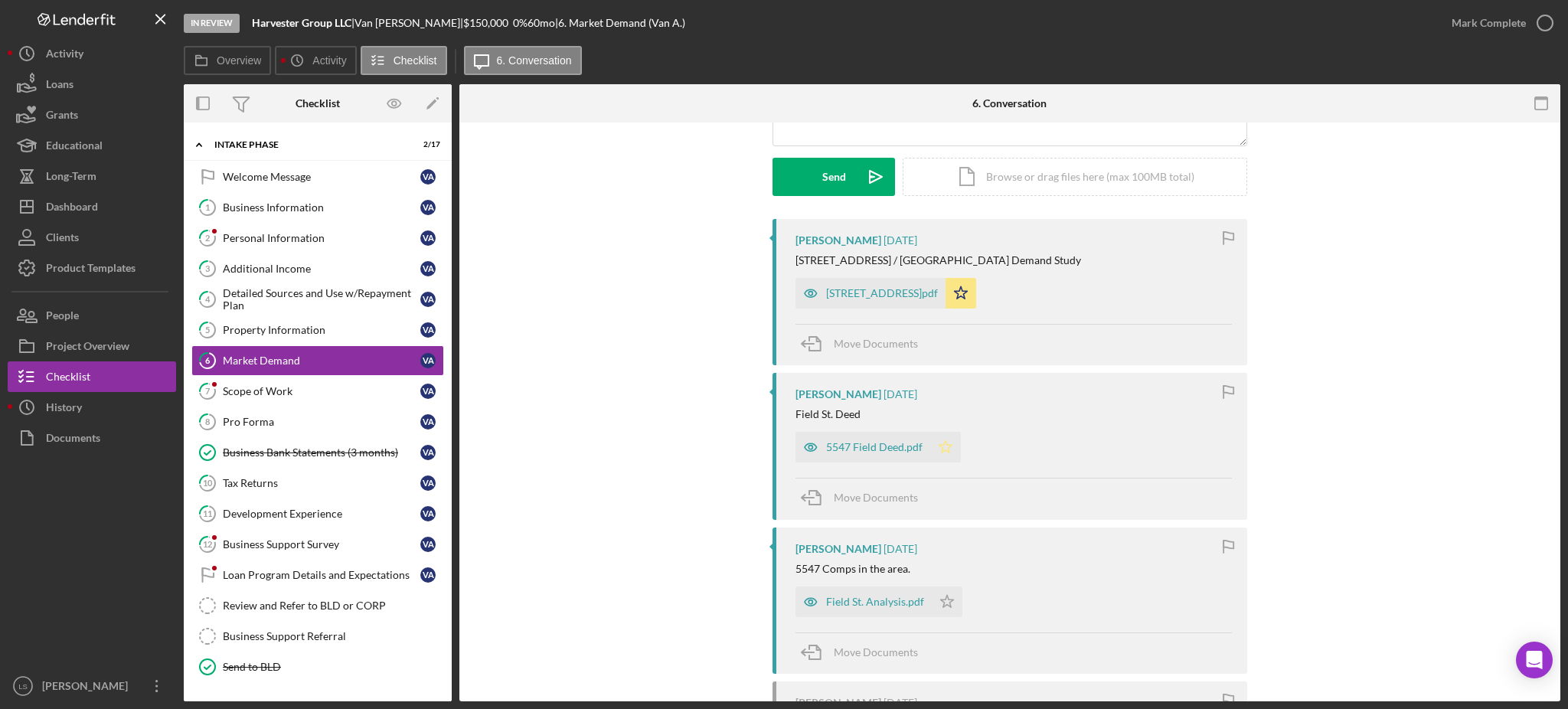
click at [947, 452] on icon "Icon/Star" at bounding box center [945, 447] width 30 height 30
click at [948, 598] on icon "Icon/Star" at bounding box center [947, 602] width 30 height 30
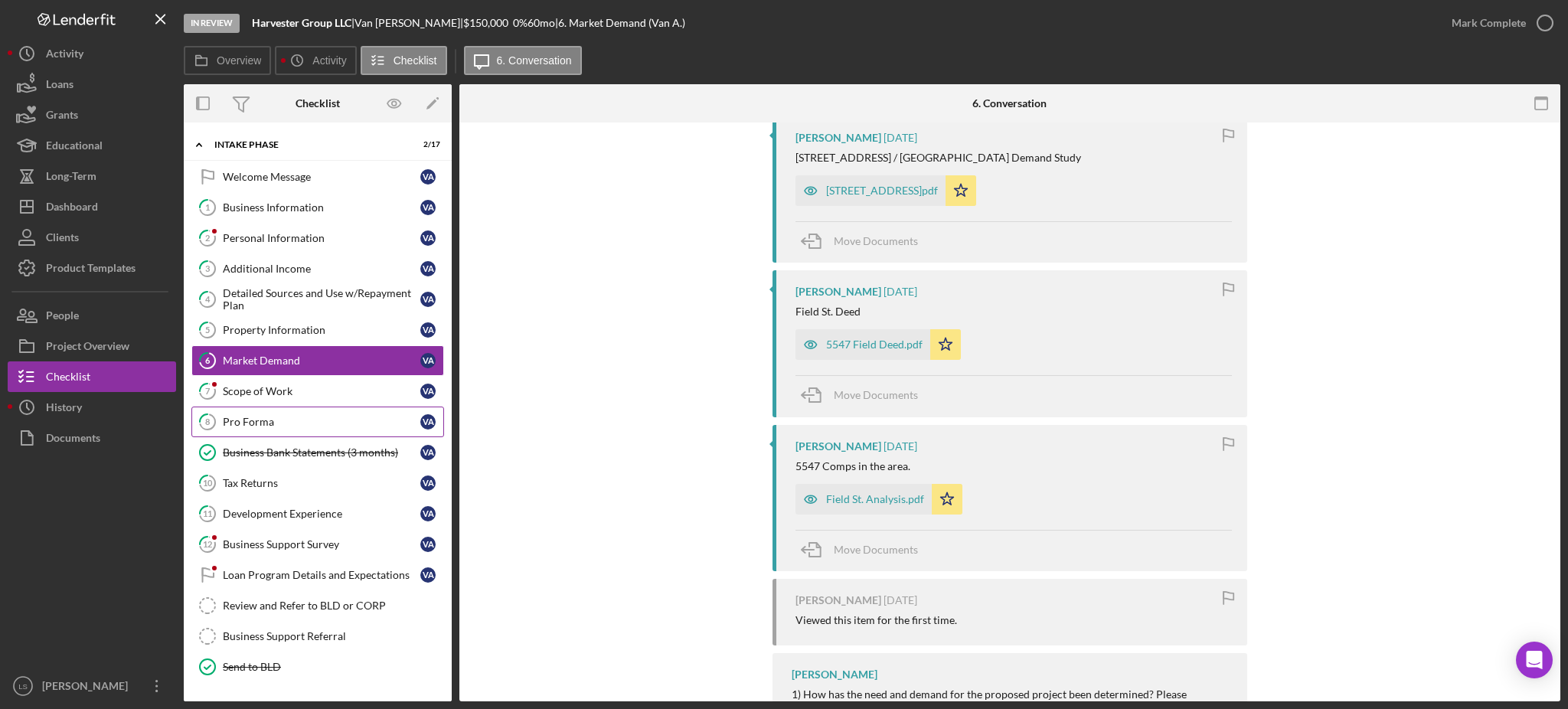
click at [301, 408] on link "8 Pro Forma V A" at bounding box center [318, 422] width 253 height 30
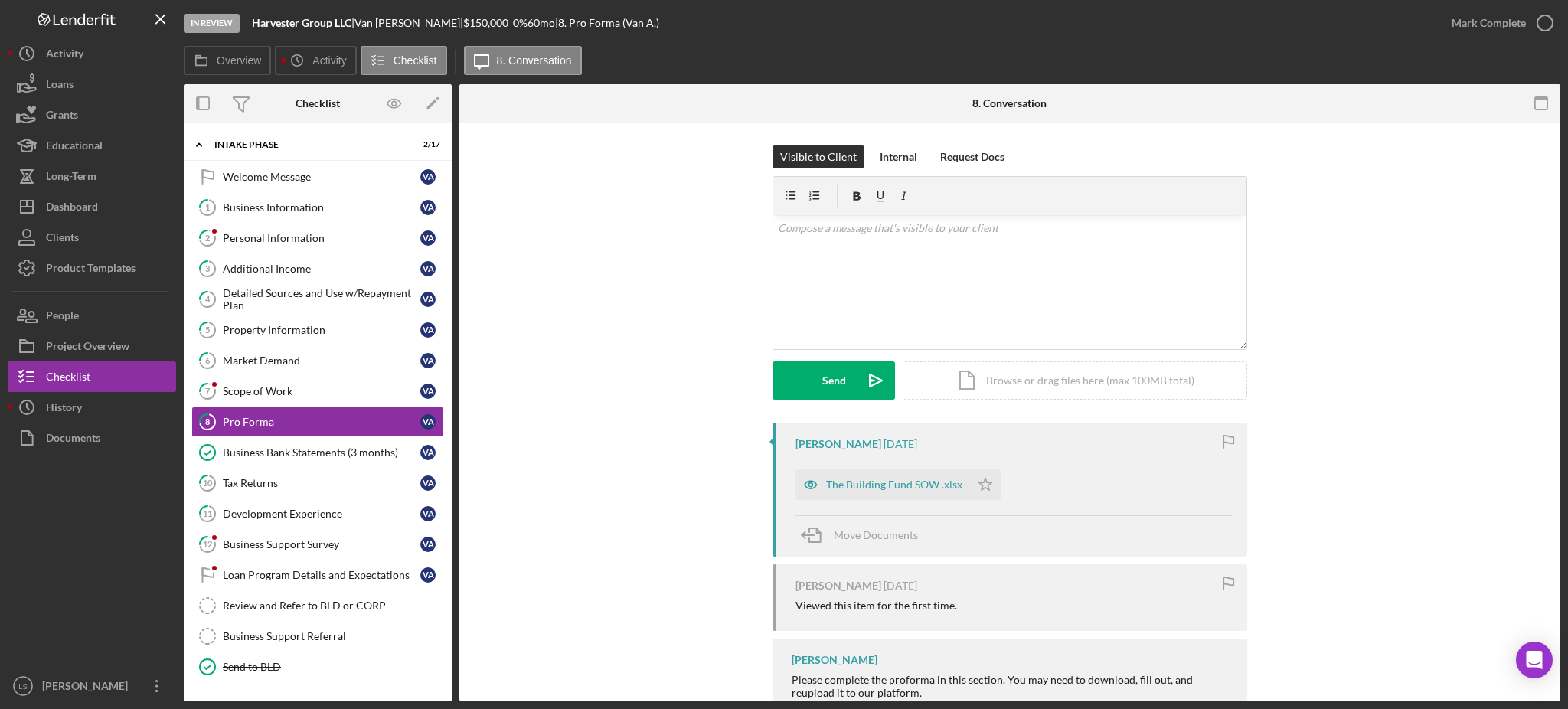
drag, startPoint x: 344, startPoint y: 379, endPoint x: 584, endPoint y: 430, distance: 245.4
click at [345, 379] on link "7 Scope of Work V A" at bounding box center [318, 391] width 253 height 30
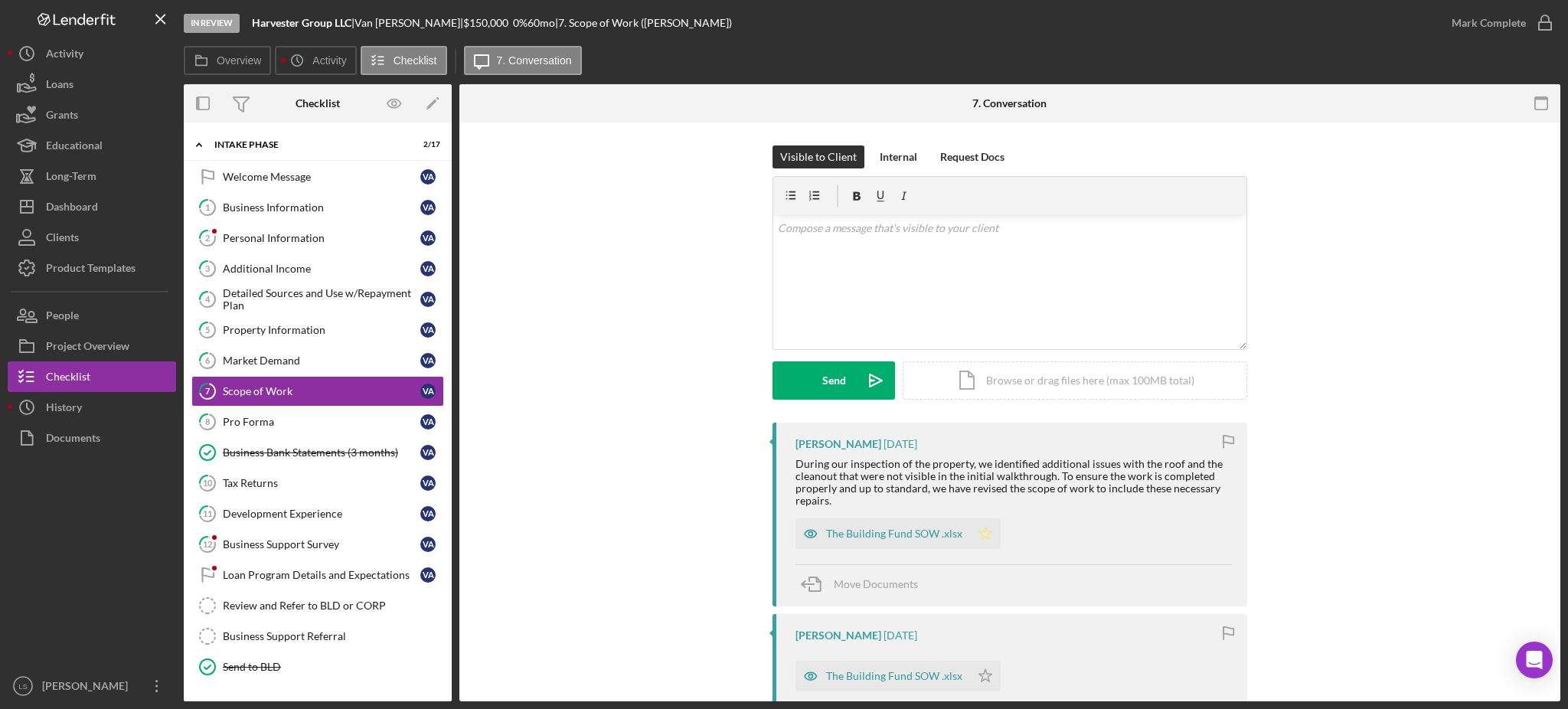
click at [973, 528] on icon "Icon/Star" at bounding box center [985, 534] width 30 height 30
click at [302, 488] on div "Tax Returns" at bounding box center [322, 483] width 198 height 13
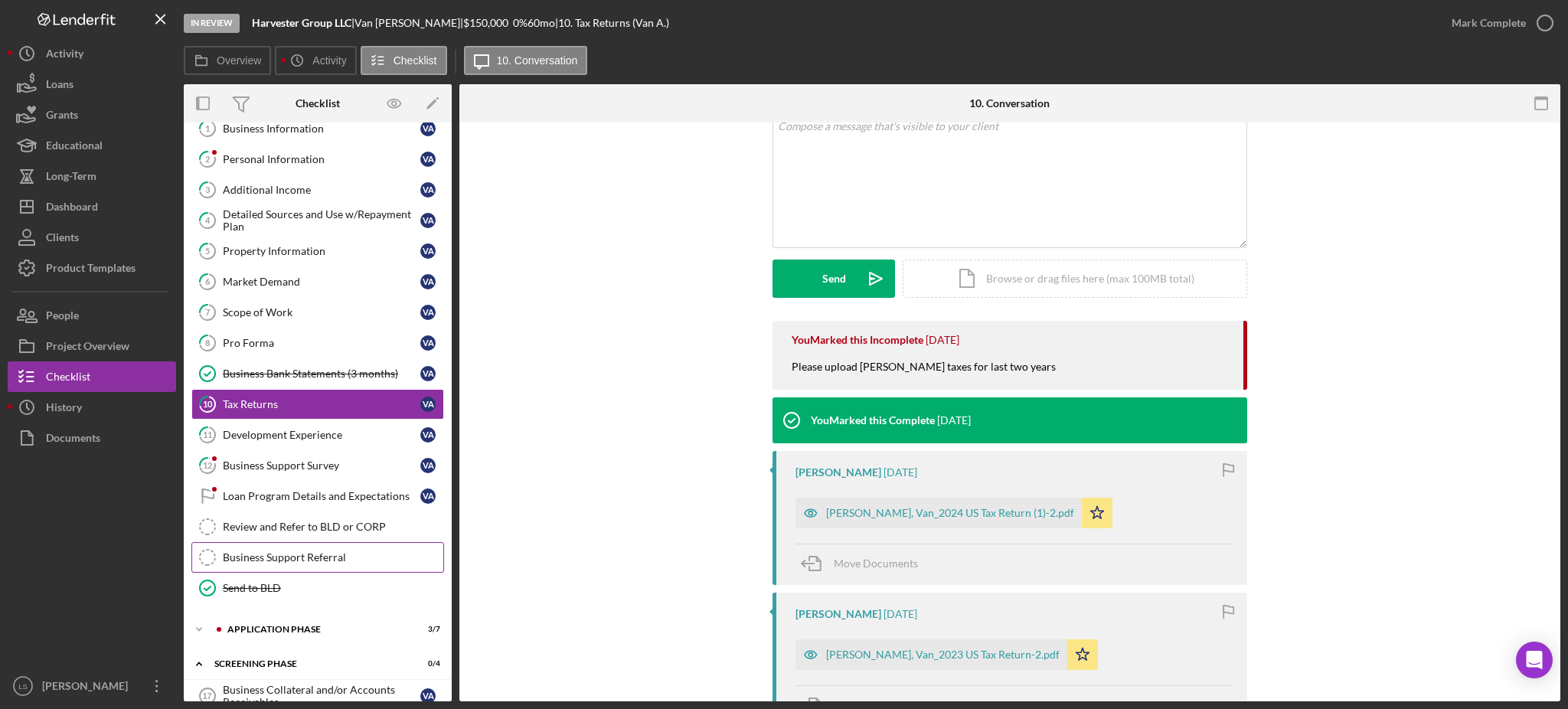
scroll to position [204, 0]
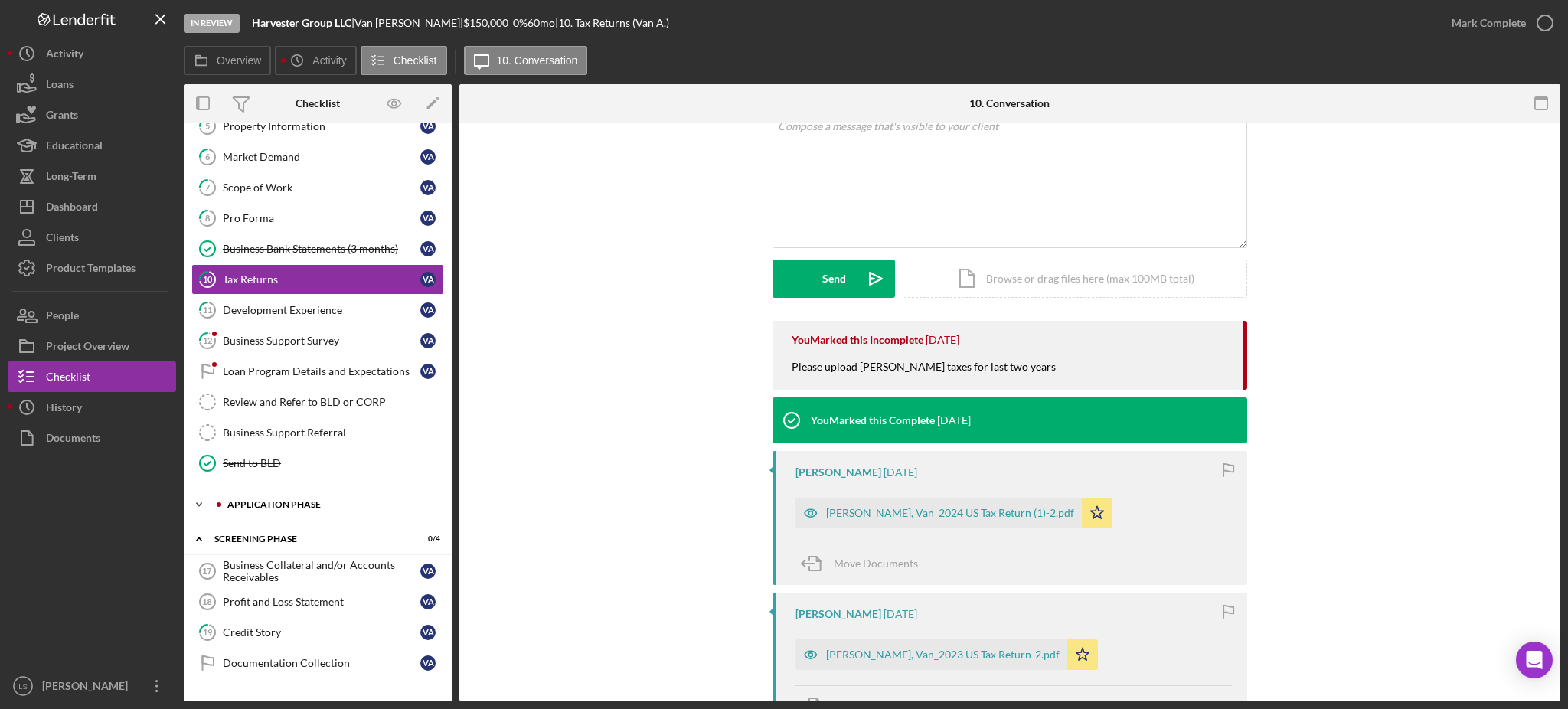
click at [378, 504] on div "Application Phase" at bounding box center [329, 504] width 205 height 9
drag, startPoint x: 328, startPoint y: 540, endPoint x: 395, endPoint y: 495, distance: 80.7
click at [329, 540] on div "Application" at bounding box center [322, 537] width 198 height 13
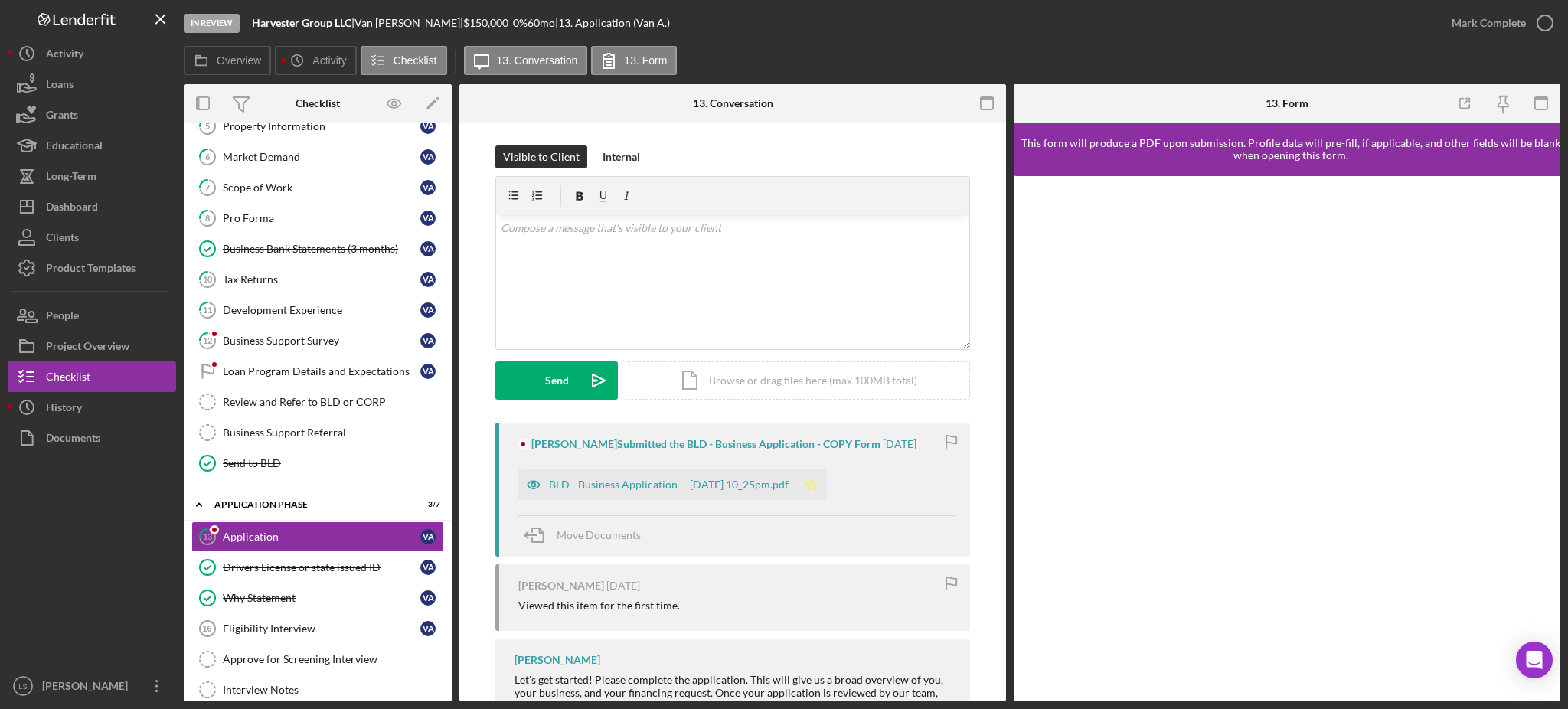
click at [827, 487] on icon "Icon/Star" at bounding box center [812, 485] width 30 height 30
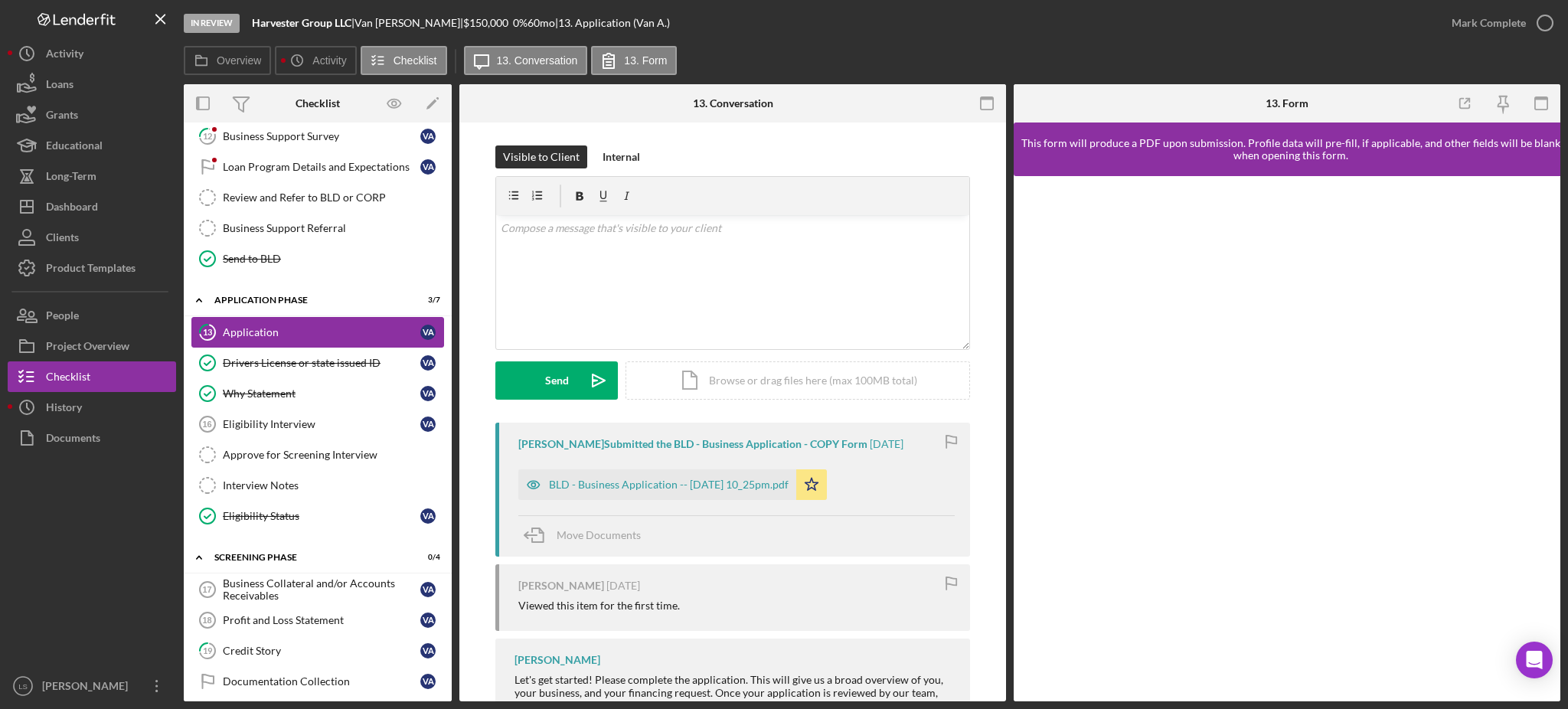
scroll to position [455, 0]
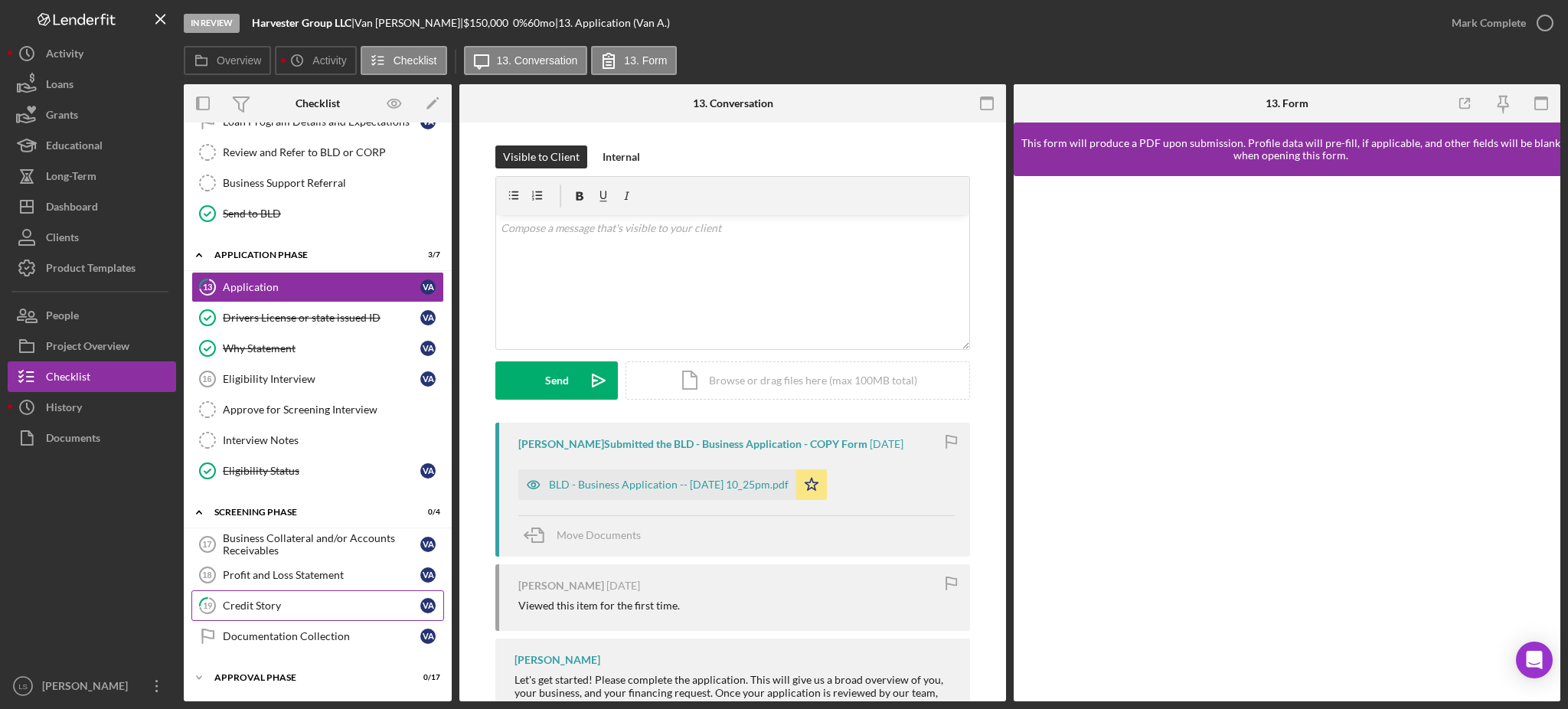
click at [308, 610] on div "Credit Story" at bounding box center [322, 606] width 198 height 13
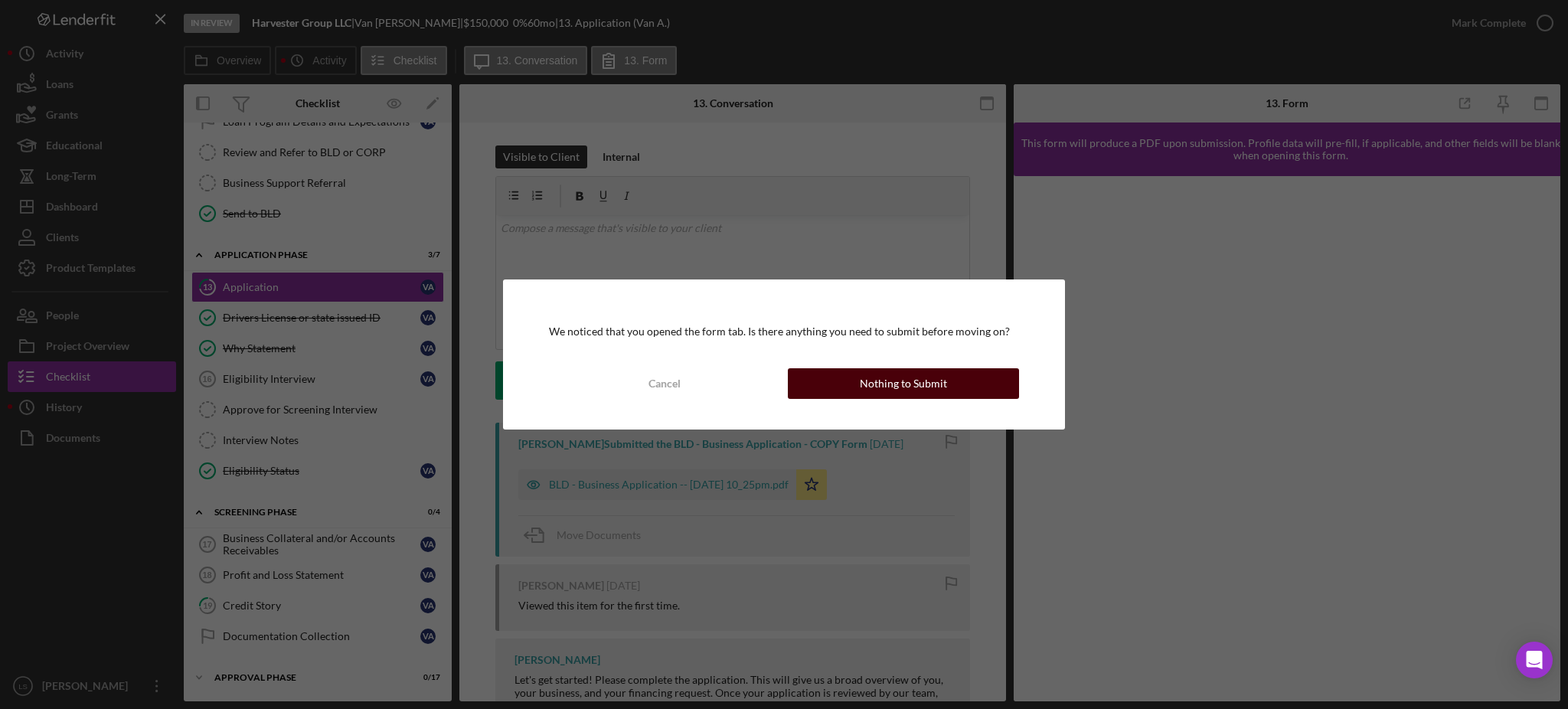
click at [896, 390] on div "Nothing to Submit" at bounding box center [903, 384] width 87 height 30
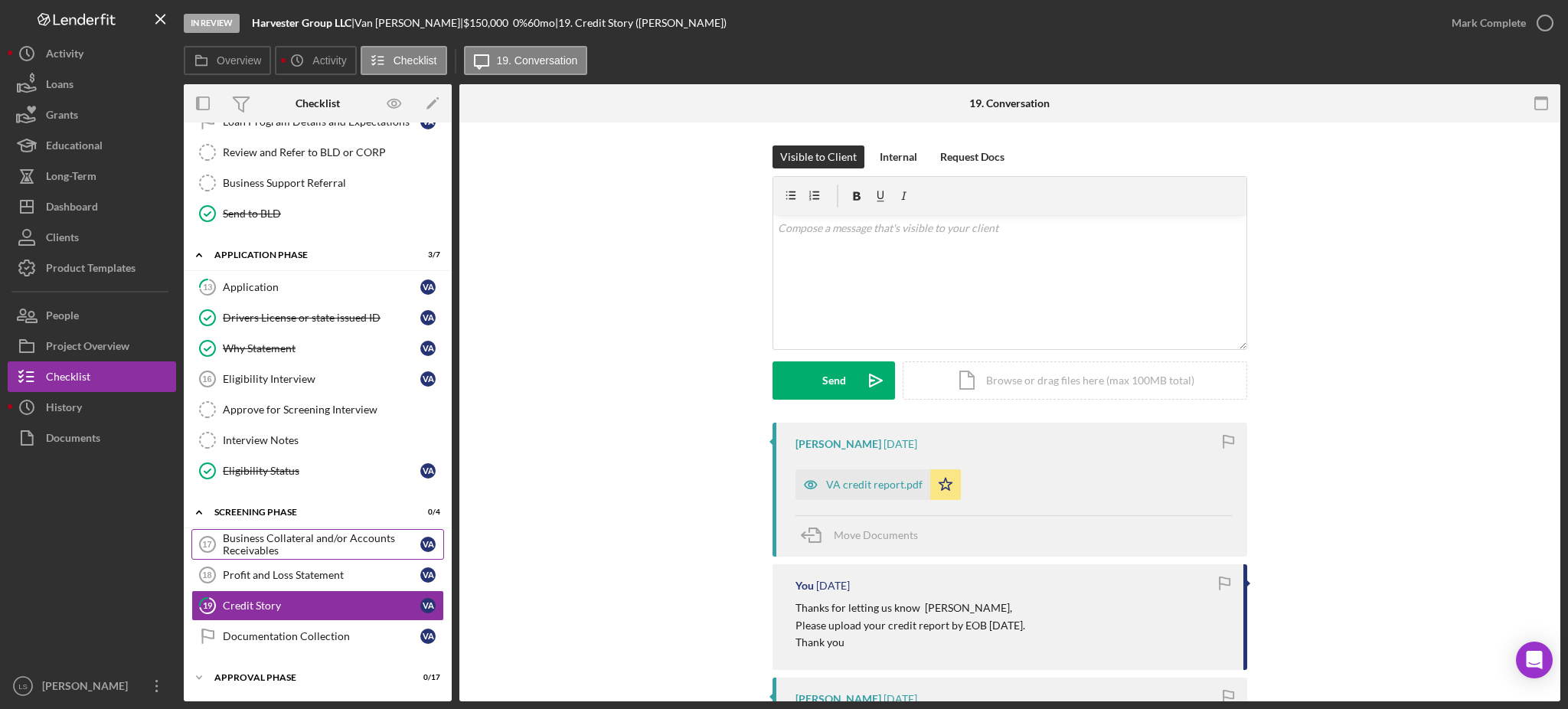
click at [305, 532] on link "Business Collateral and/or Accounts Receivables 17 Business Collateral and/or A…" at bounding box center [318, 544] width 253 height 30
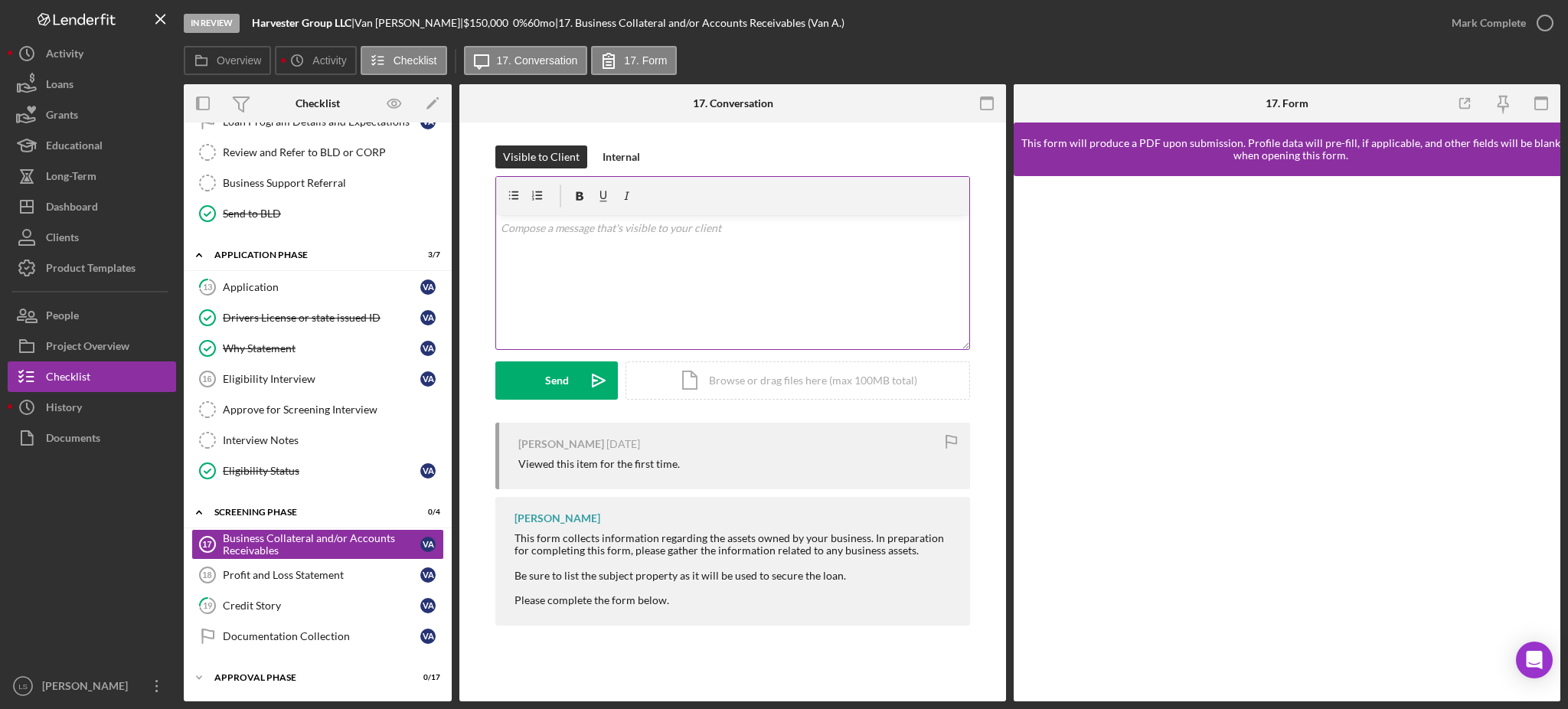
scroll to position [455, 0]
drag, startPoint x: 623, startPoint y: 151, endPoint x: 617, endPoint y: 207, distance: 56.3
click at [625, 153] on div "Internal" at bounding box center [621, 156] width 37 height 23
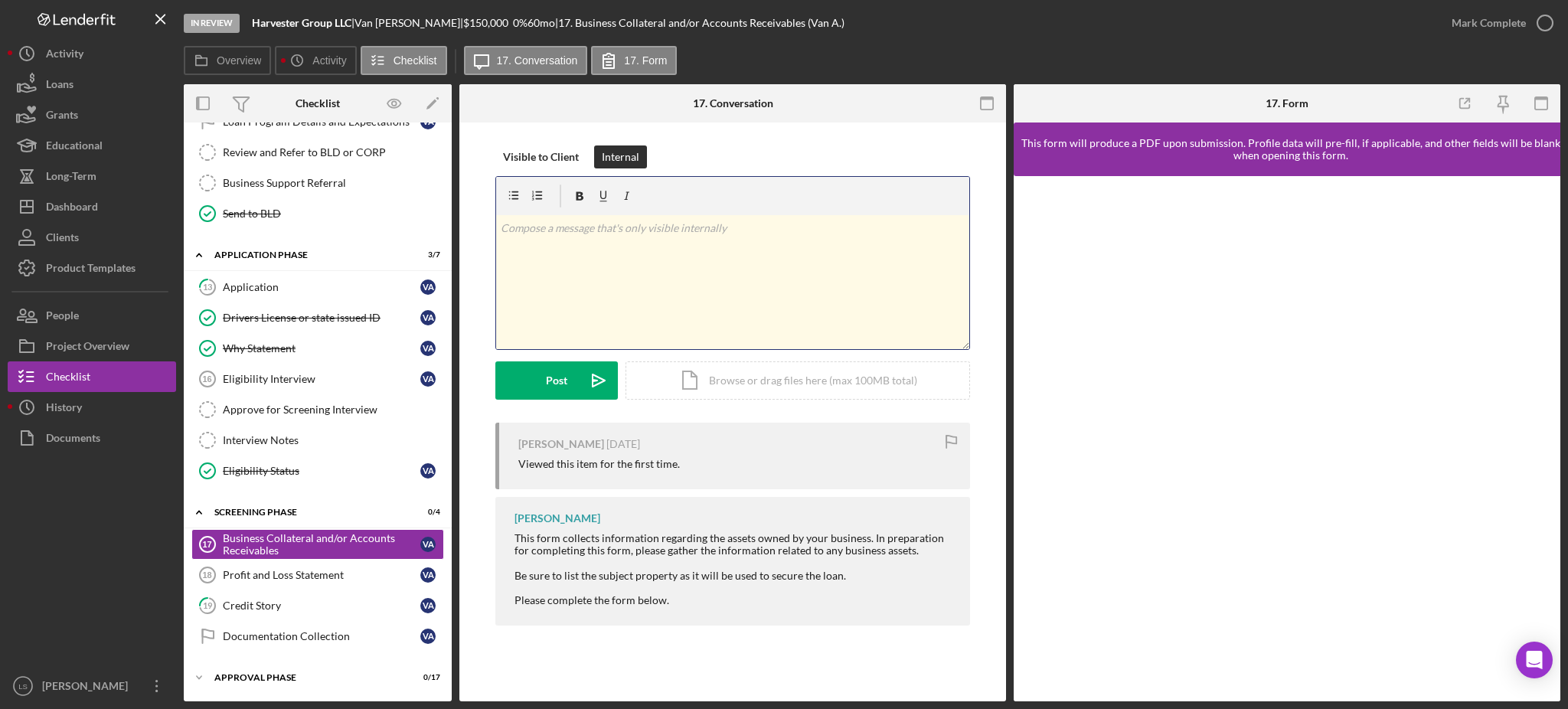
click at [612, 230] on p at bounding box center [733, 228] width 465 height 17
click at [512, 384] on button "Post Icon/icon-invite-send" at bounding box center [556, 380] width 122 height 38
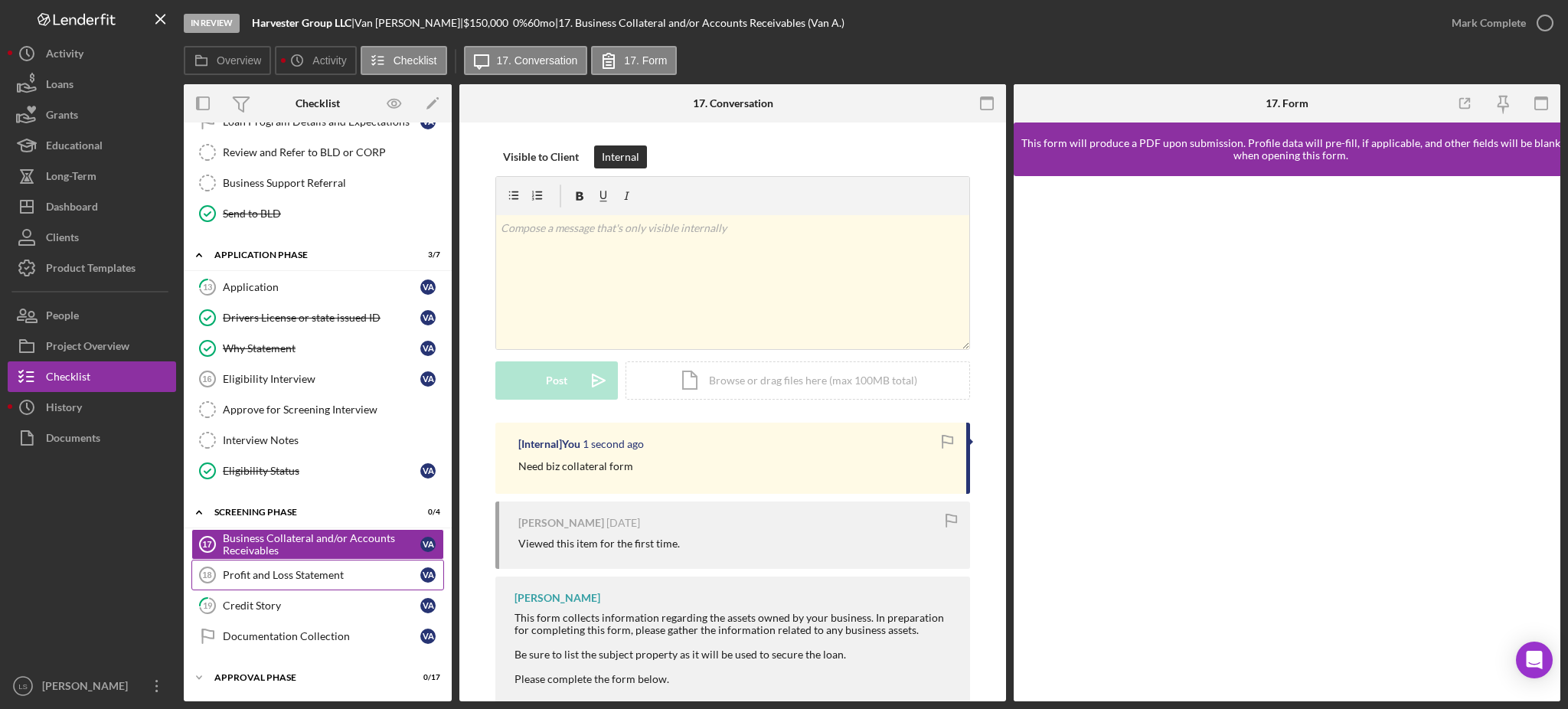
click at [329, 571] on div "Profit and Loss Statement" at bounding box center [322, 575] width 198 height 13
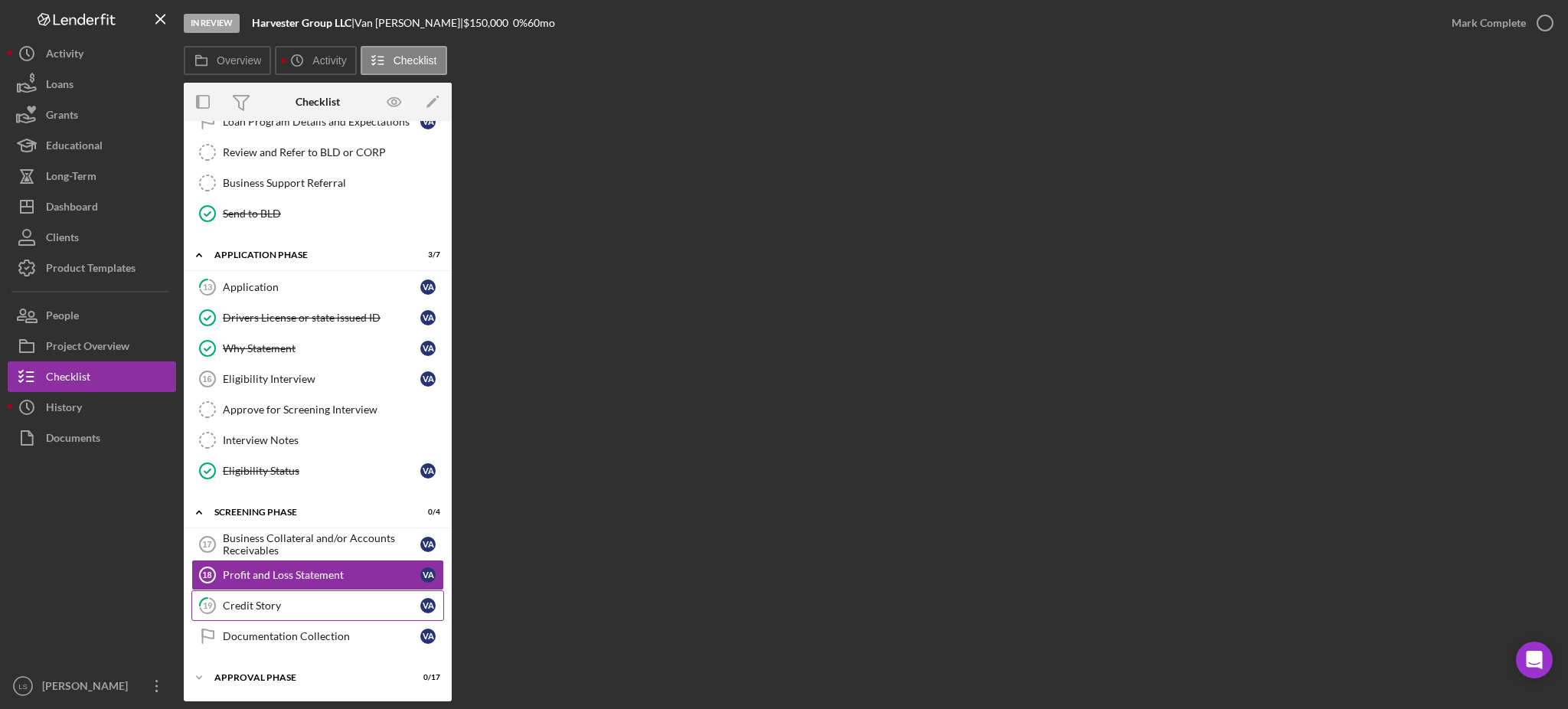
click at [314, 608] on div "Credit Story" at bounding box center [322, 606] width 198 height 13
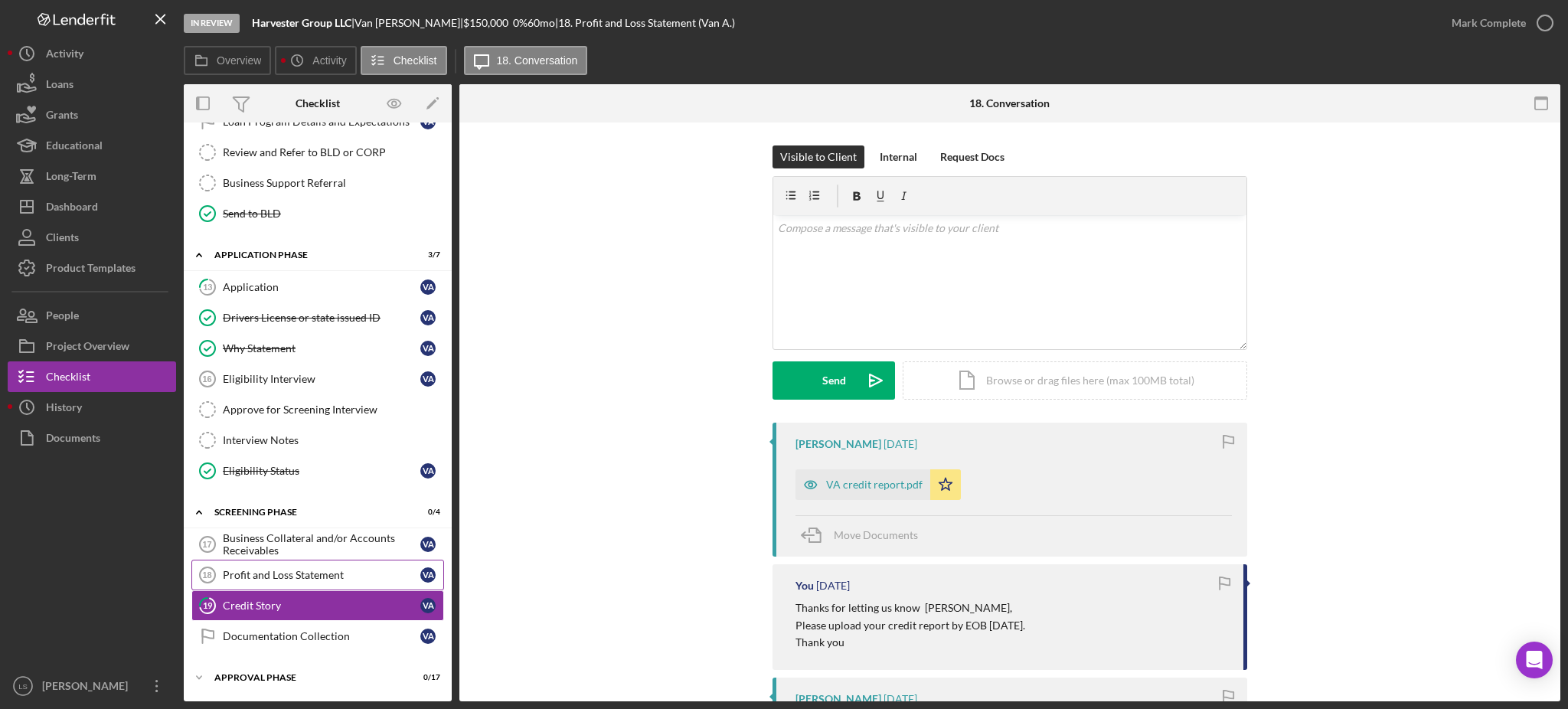
scroll to position [455, 0]
click at [79, 447] on div "Documents" at bounding box center [73, 439] width 54 height 35
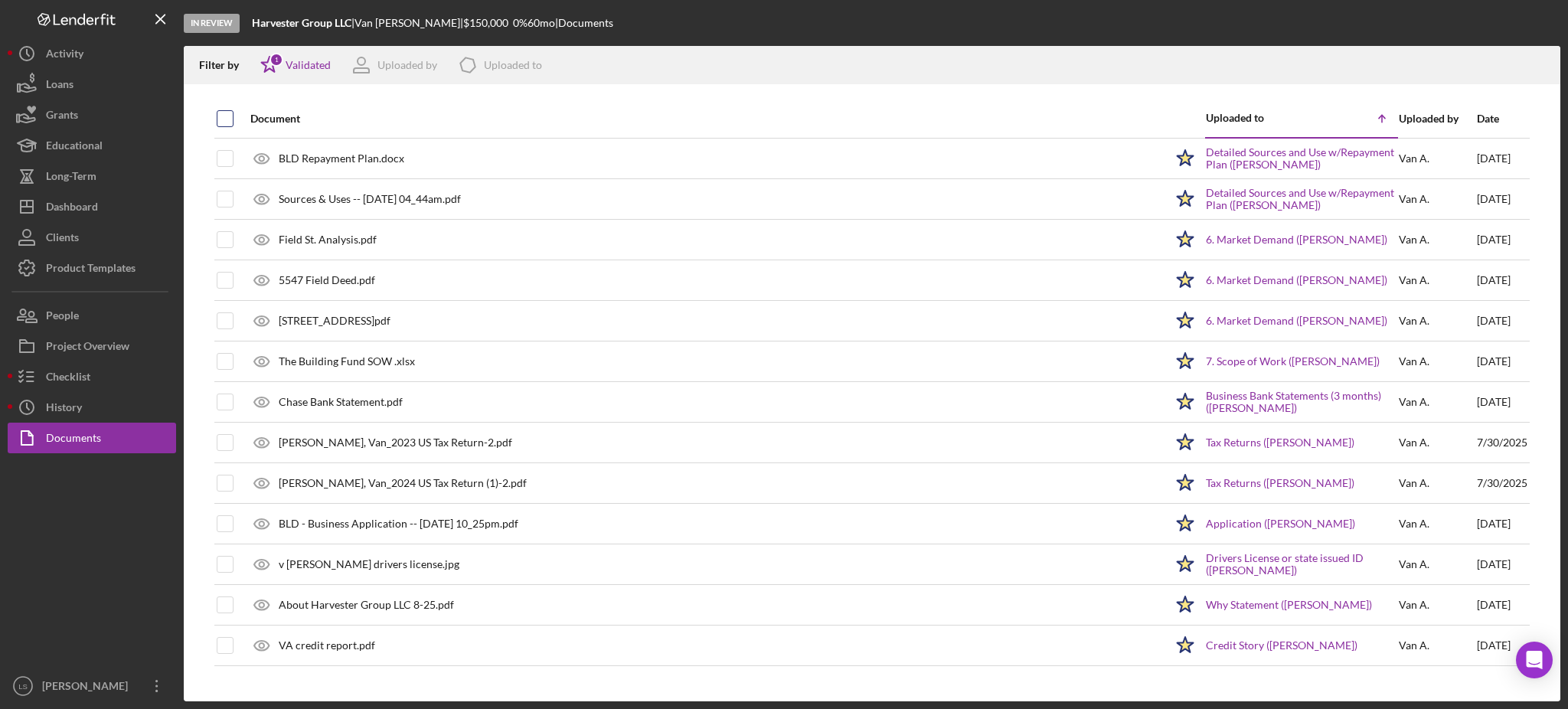
click at [224, 119] on input "checkbox" at bounding box center [225, 118] width 15 height 15
checkbox input "true"
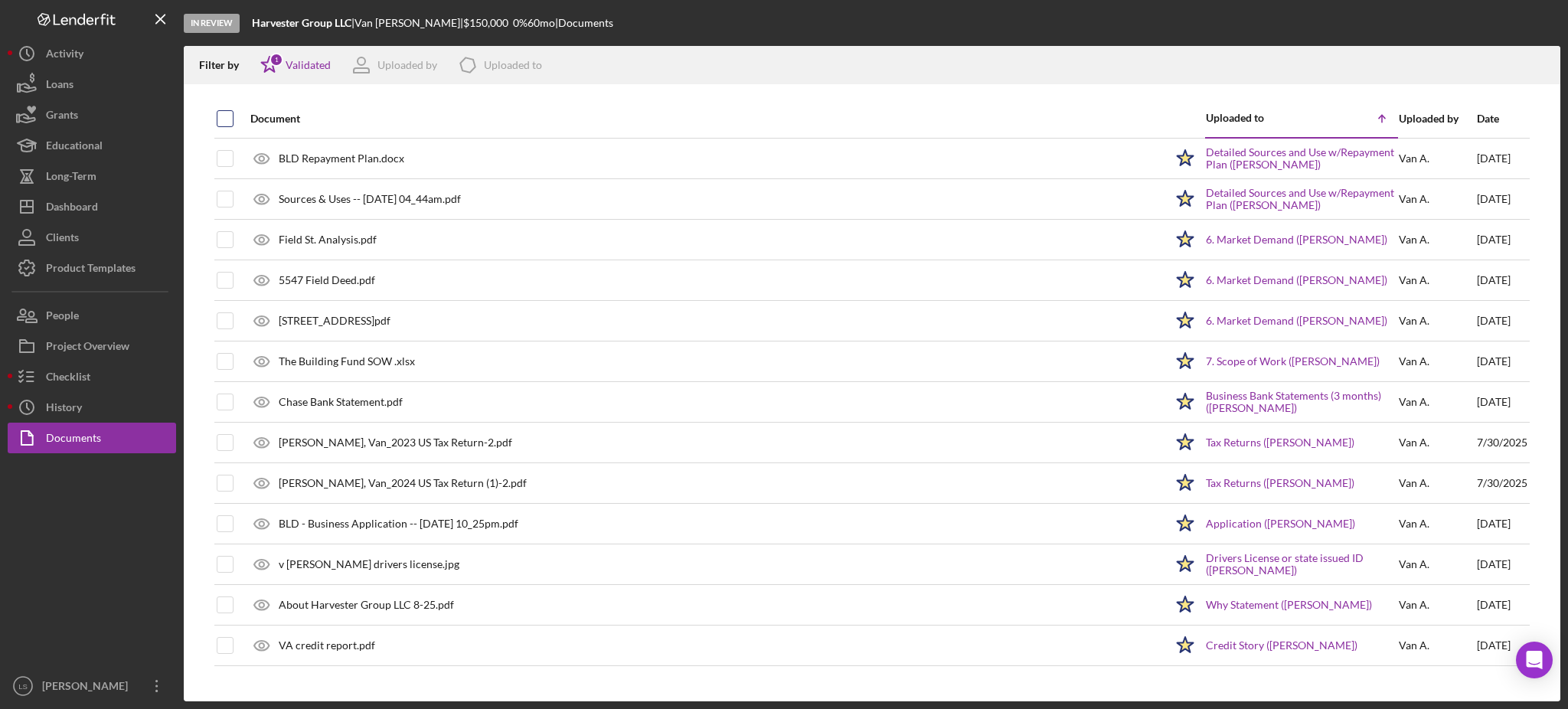
checkbox input "true"
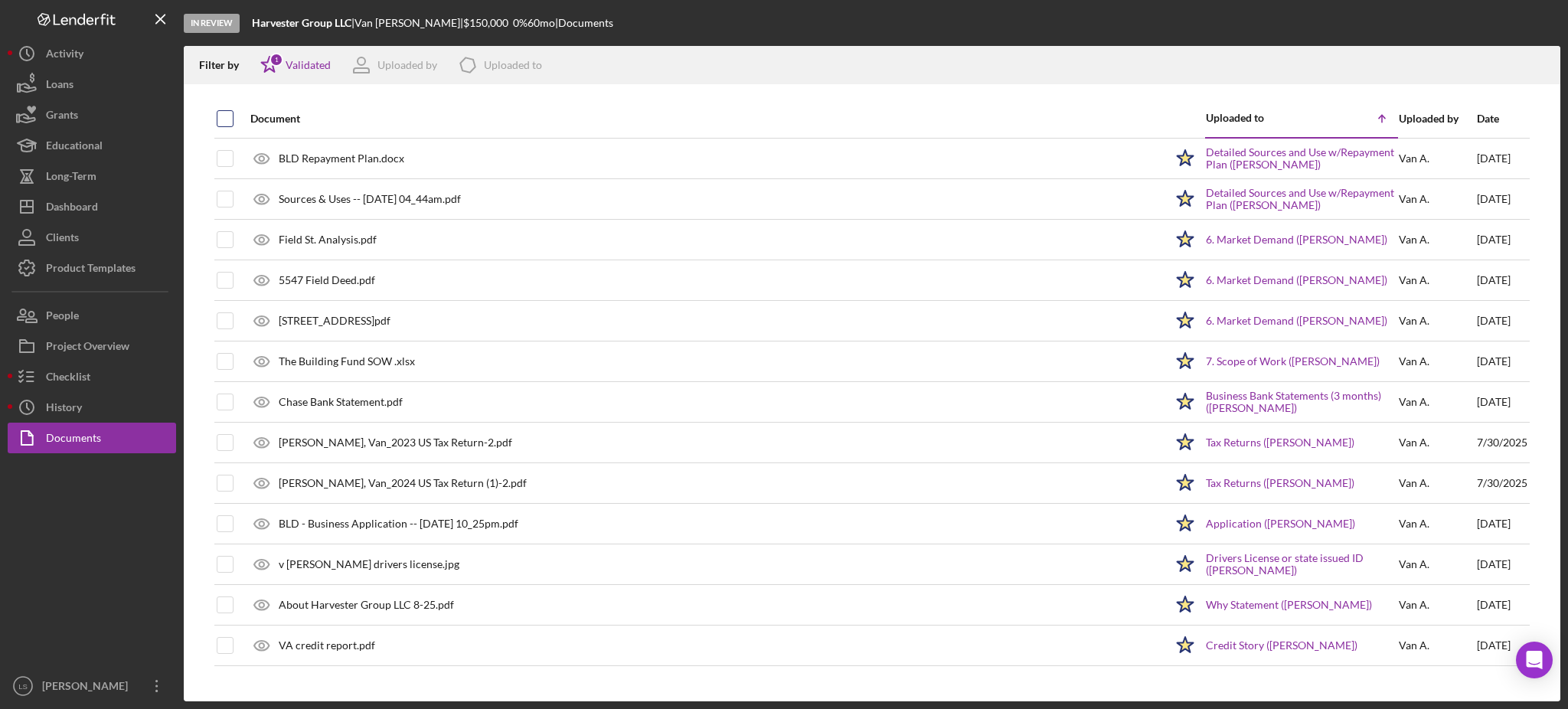
checkbox input "true"
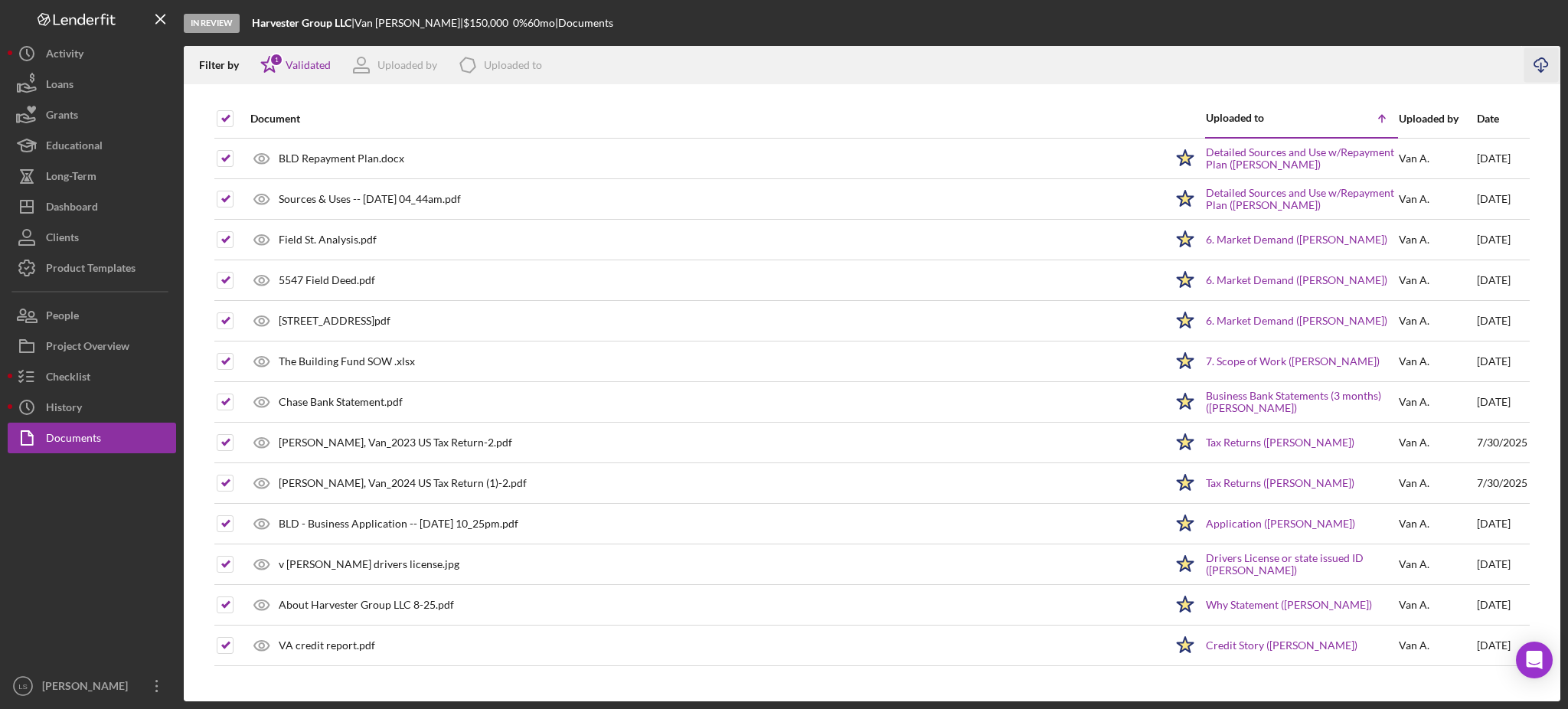
click at [1544, 65] on icon "Icon/Download" at bounding box center [1542, 65] width 35 height 35
click at [144, 352] on button "Project Overview" at bounding box center [91, 346] width 168 height 30
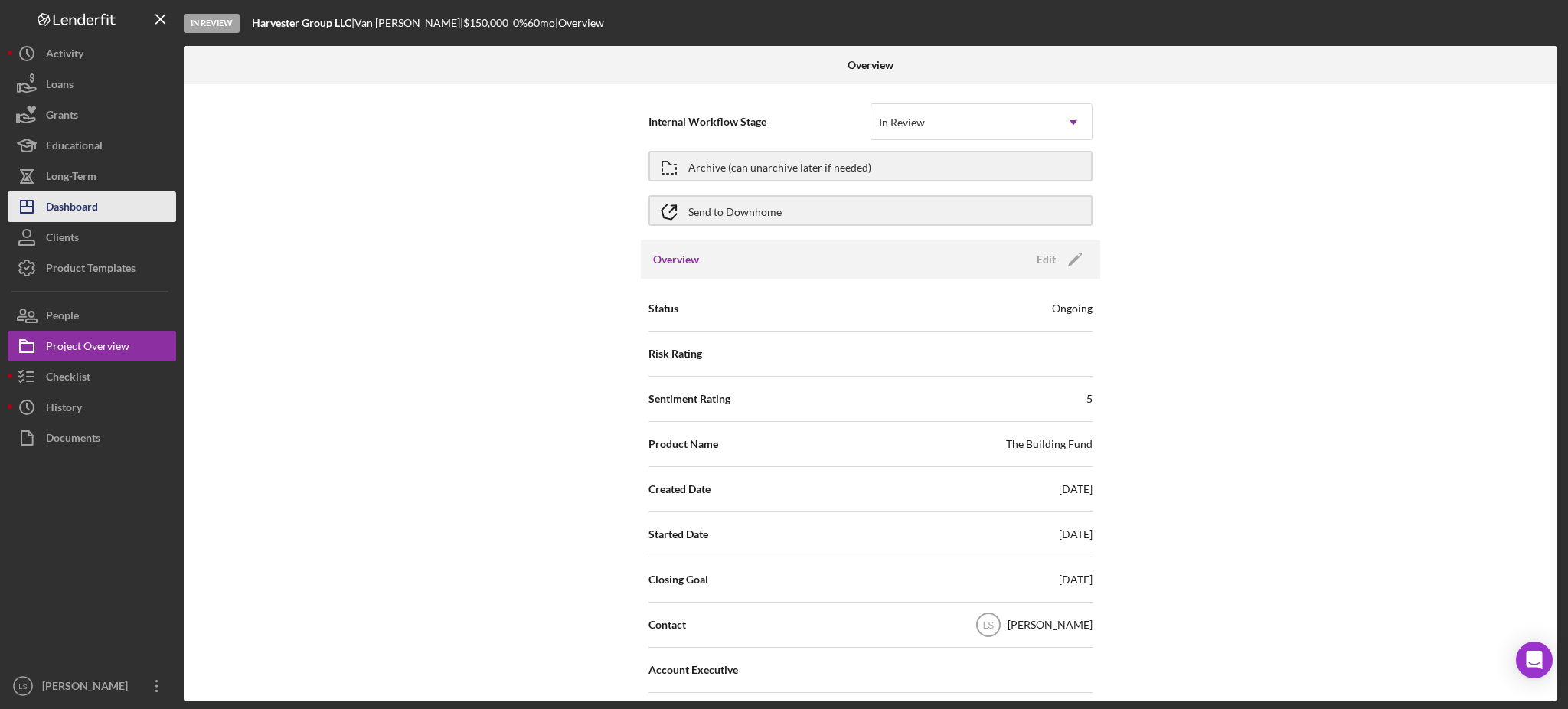
click at [123, 200] on button "Icon/Dashboard Dashboard" at bounding box center [91, 207] width 168 height 30
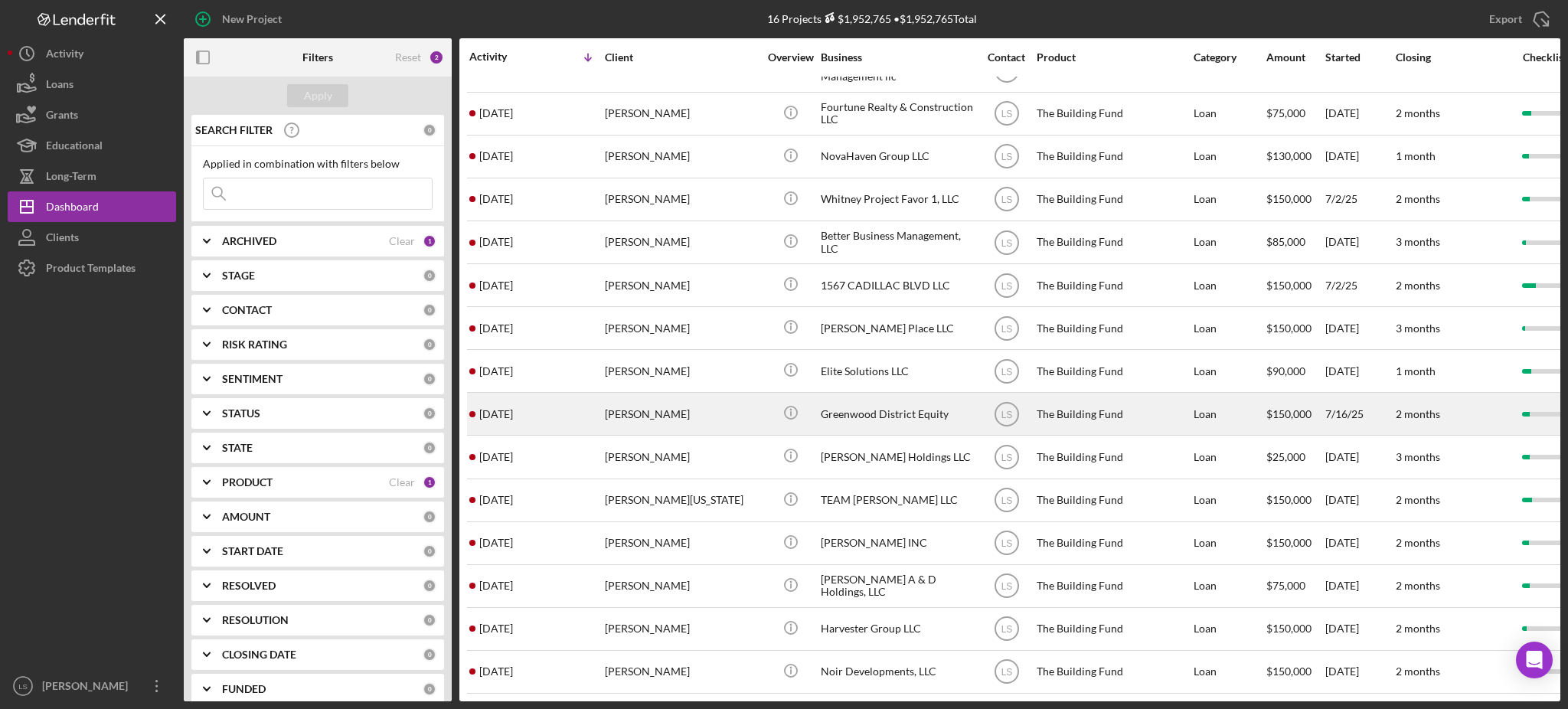
scroll to position [88, 0]
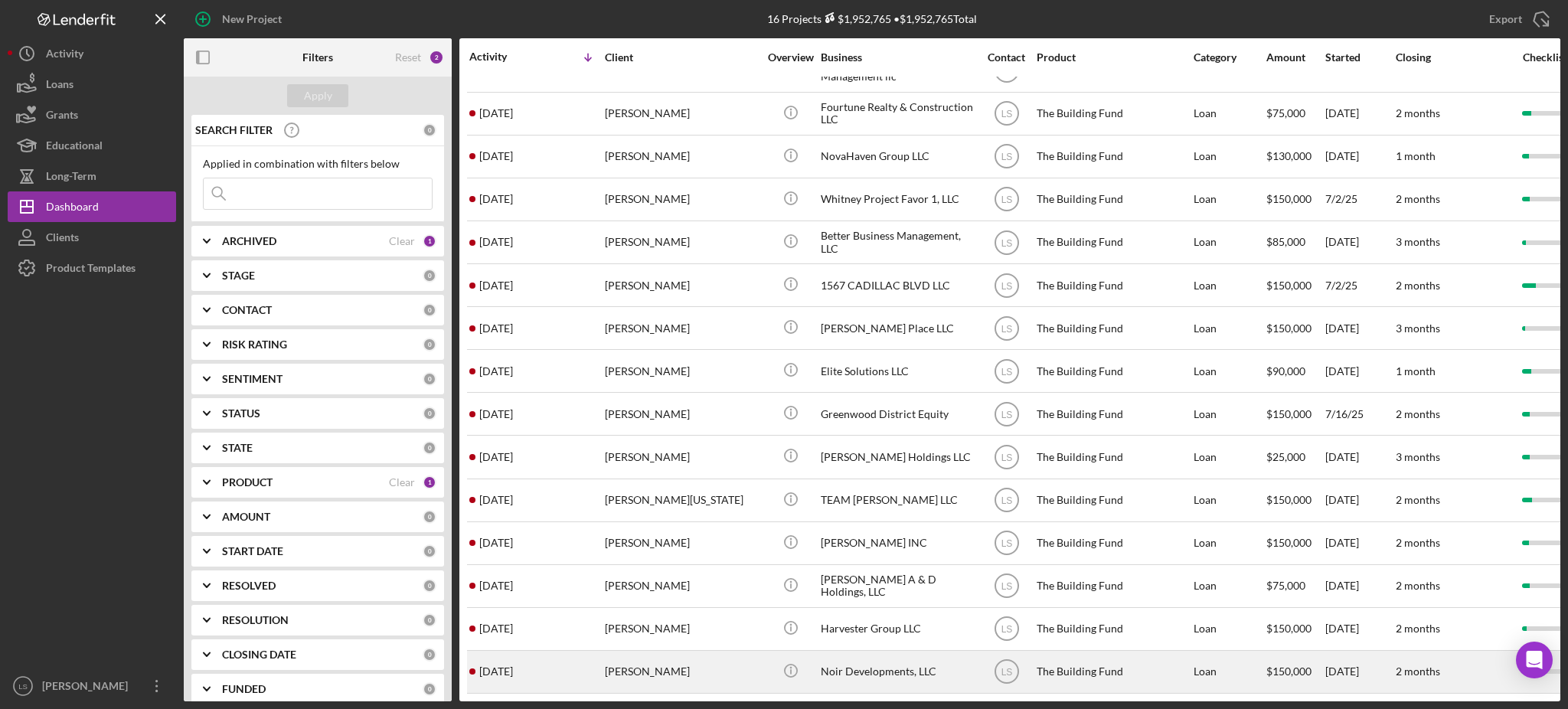
click at [640, 654] on div "[PERSON_NAME]" at bounding box center [681, 672] width 153 height 41
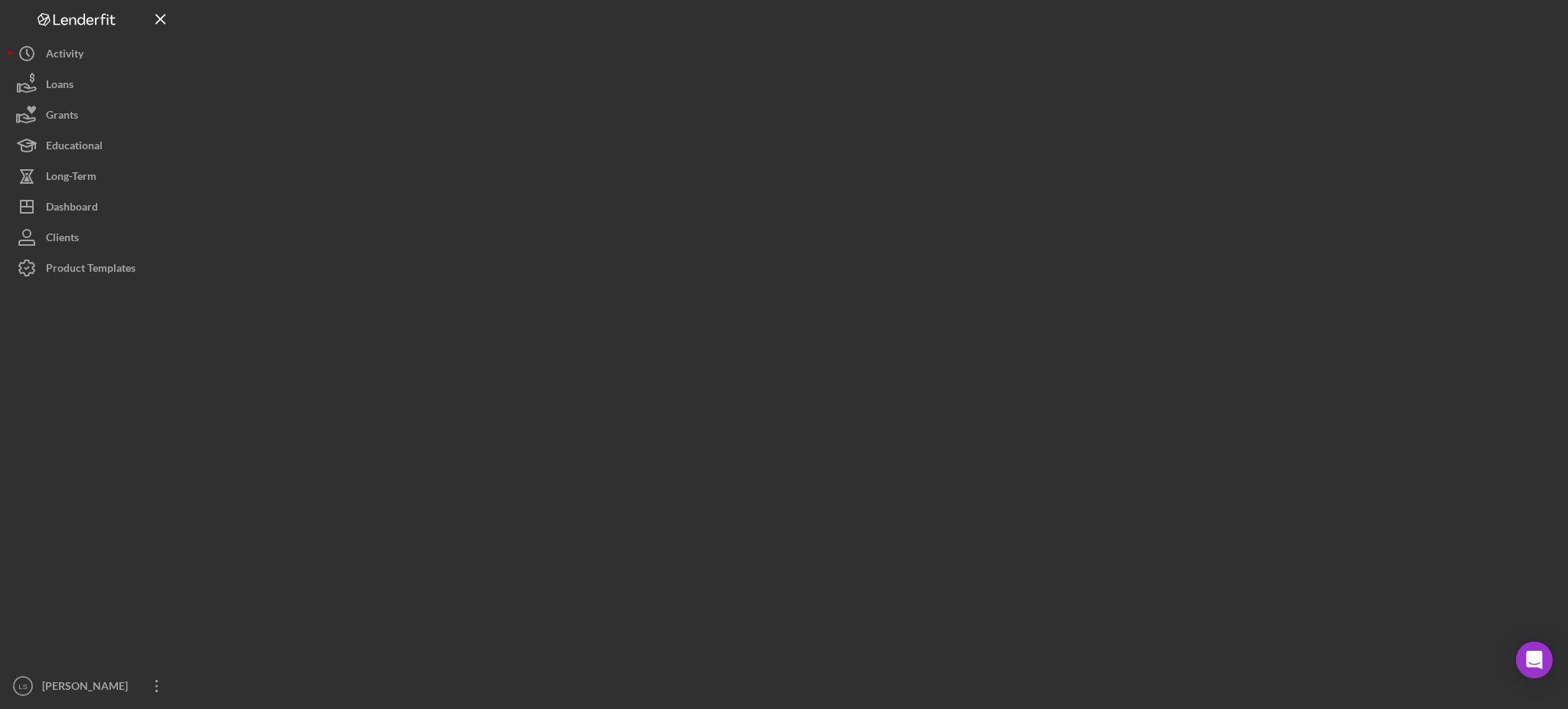
click at [641, 655] on div at bounding box center [873, 351] width 1377 height 701
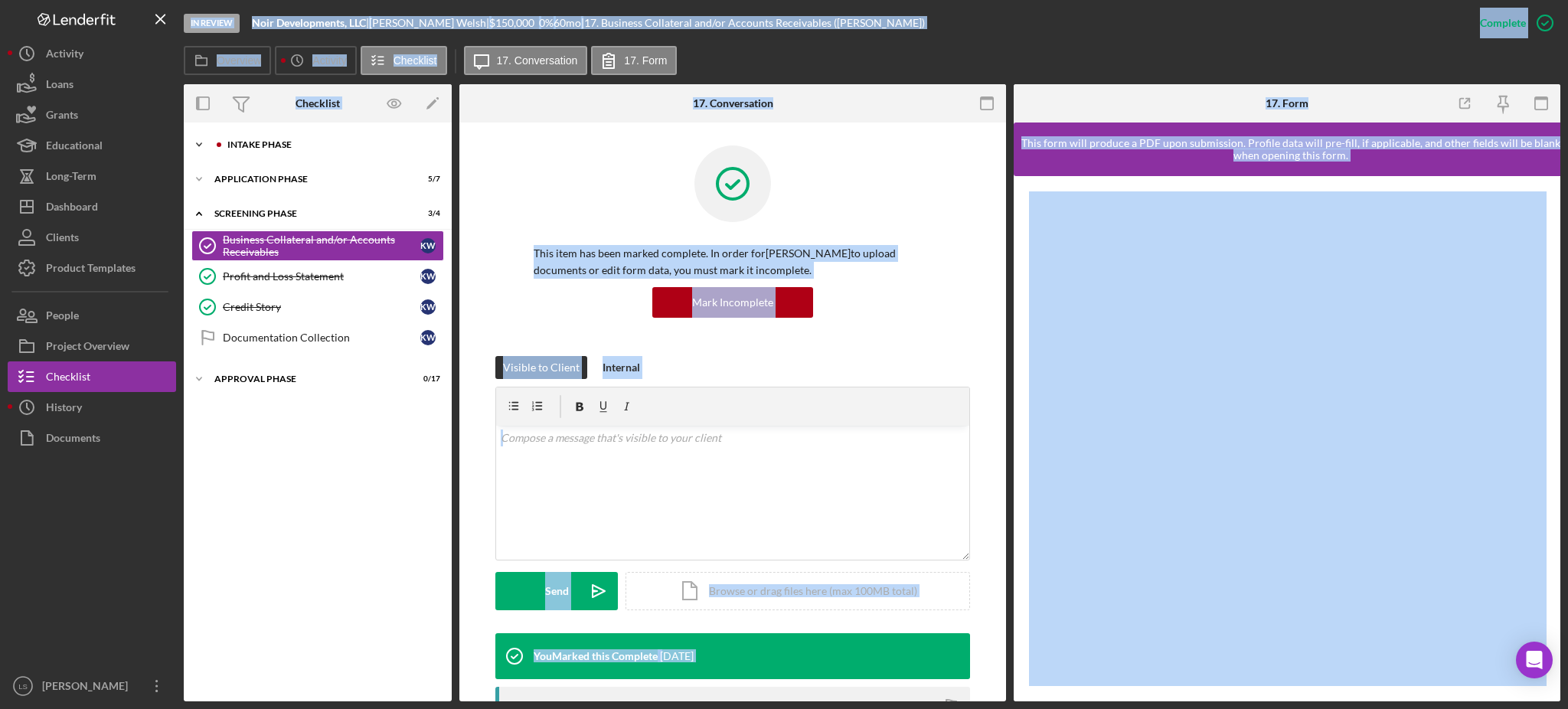
click at [346, 142] on div "Intake Phase" at bounding box center [329, 145] width 205 height 9
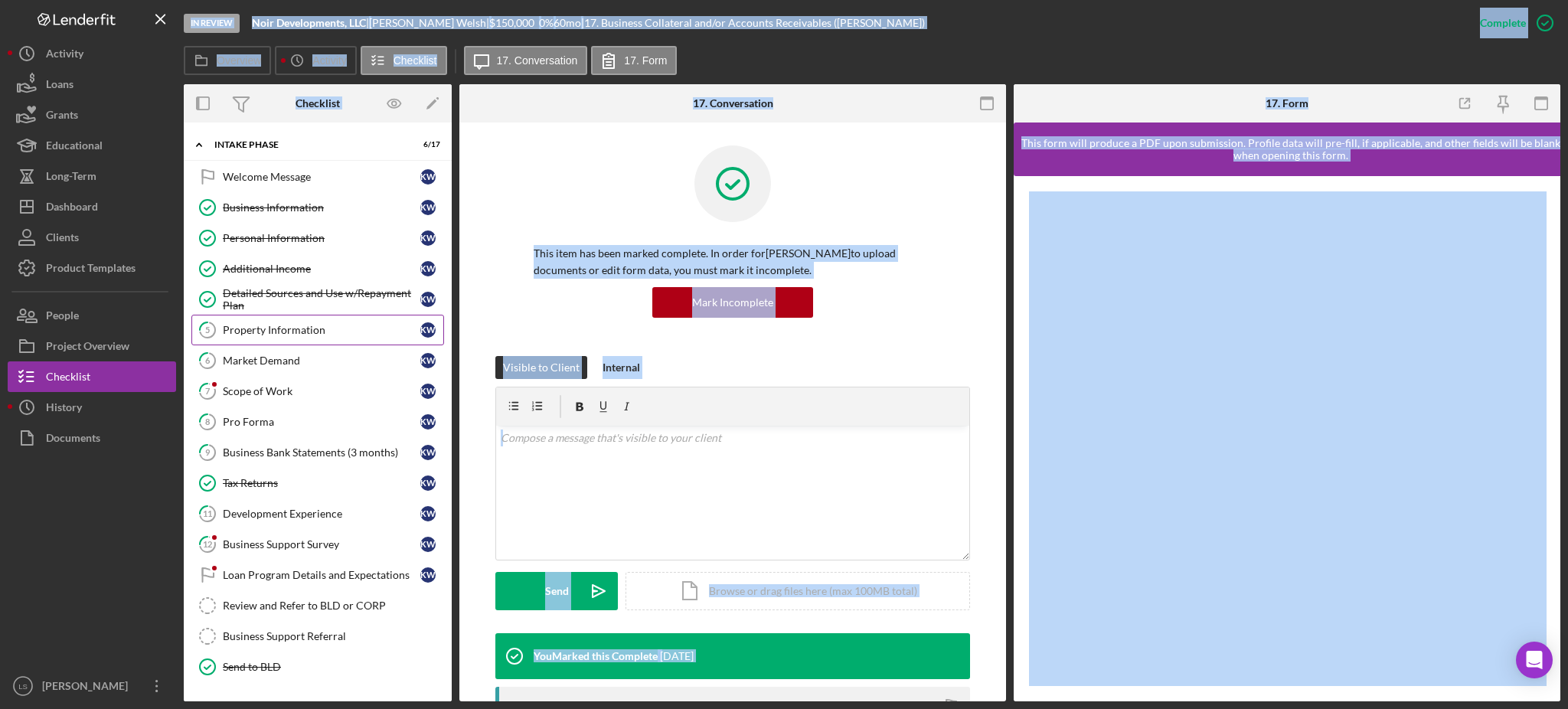
drag, startPoint x: 314, startPoint y: 346, endPoint x: 343, endPoint y: 341, distance: 29.4
click at [315, 346] on link "6 Market Demand K W" at bounding box center [318, 361] width 253 height 30
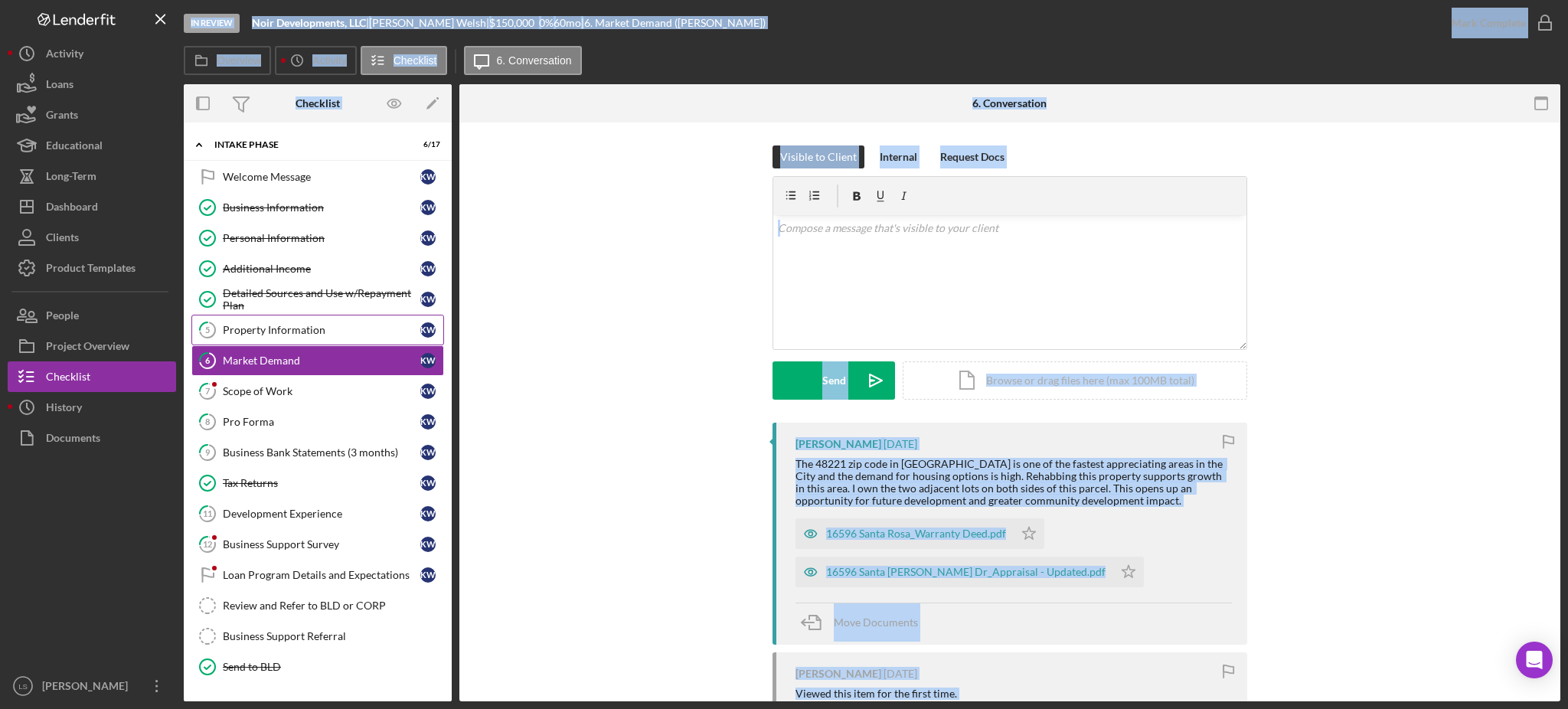
click at [326, 325] on div "Property Information" at bounding box center [322, 330] width 198 height 13
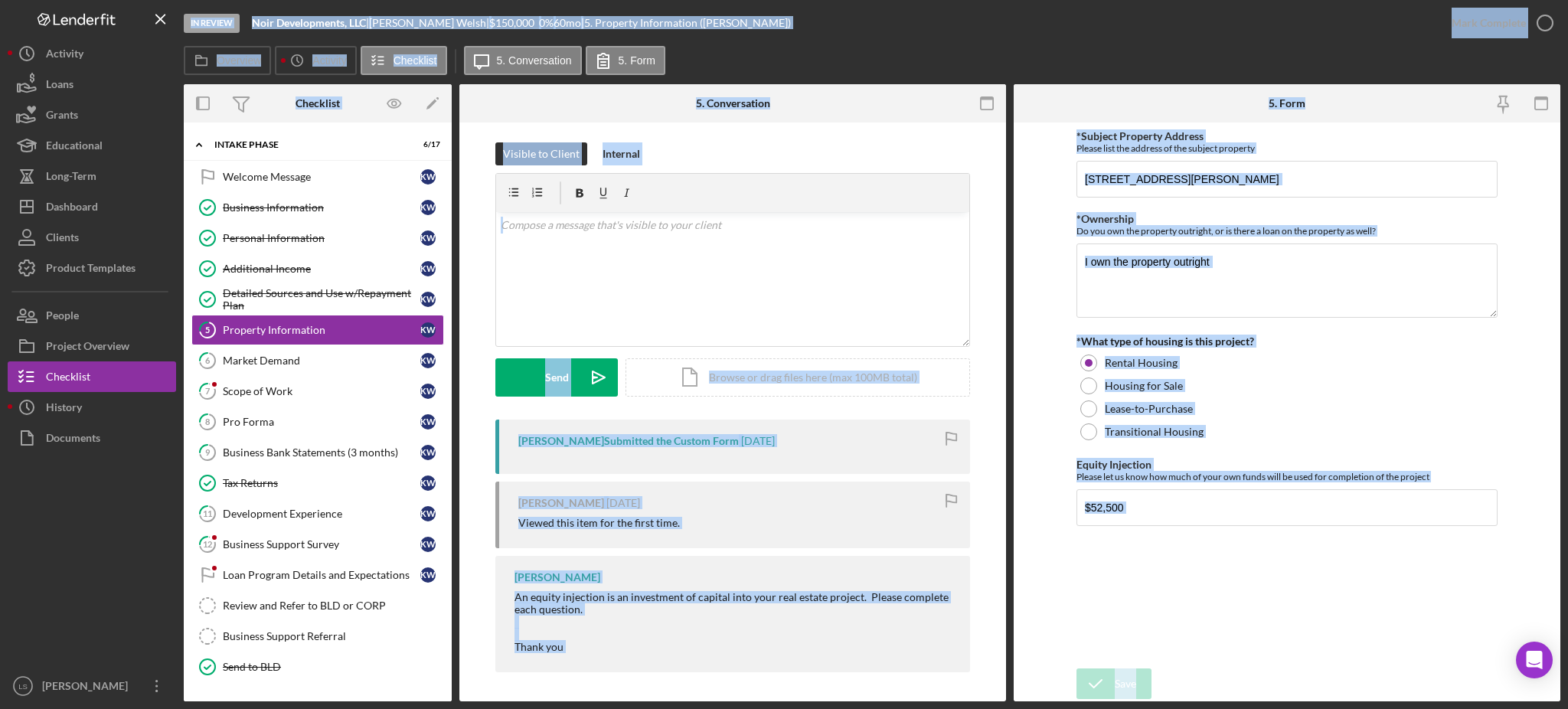
scroll to position [4, 0]
click at [486, 462] on div "[PERSON_NAME] Submitted the Custom Form [DATE] [PERSON_NAME] [DATE] Viewed this…" at bounding box center [732, 549] width 501 height 260
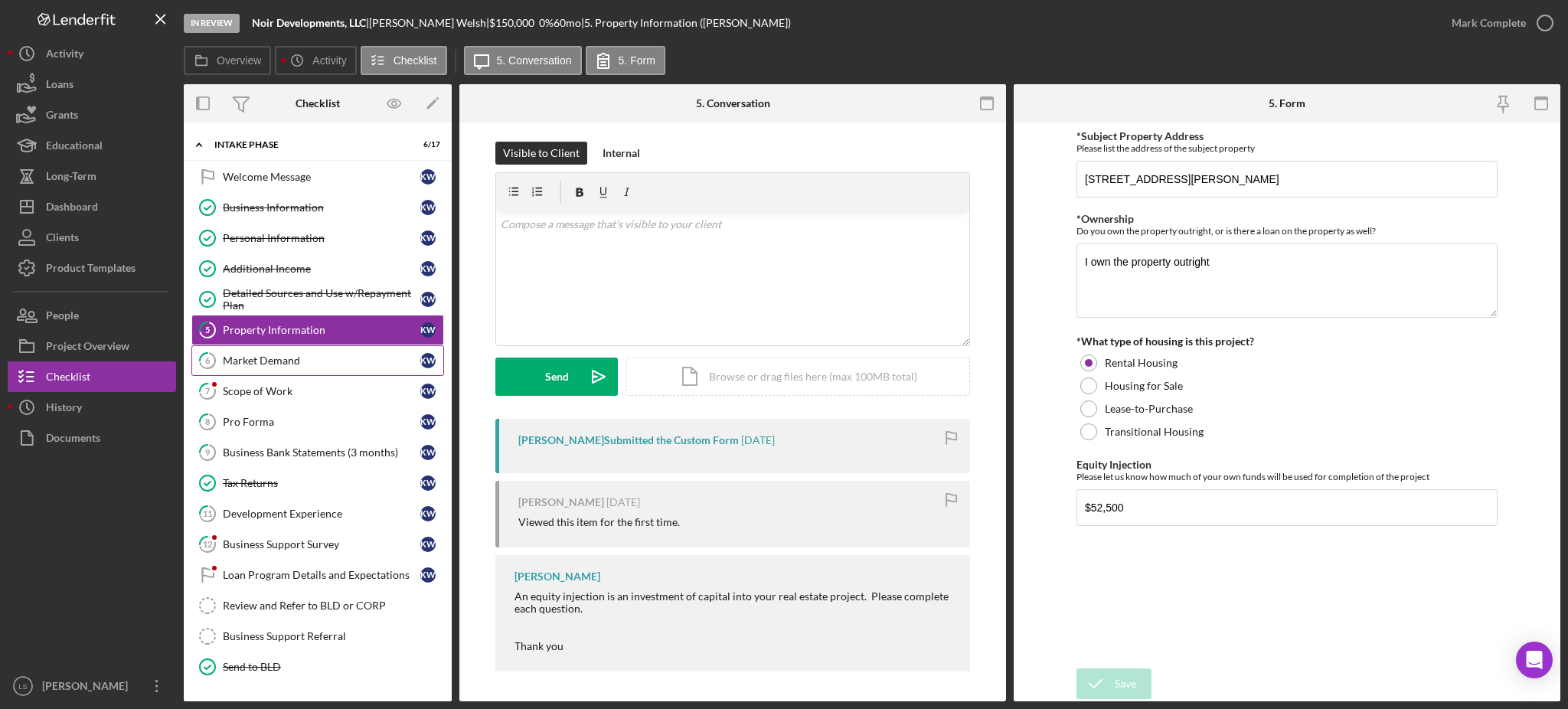
click at [307, 358] on div "Market Demand" at bounding box center [322, 361] width 198 height 13
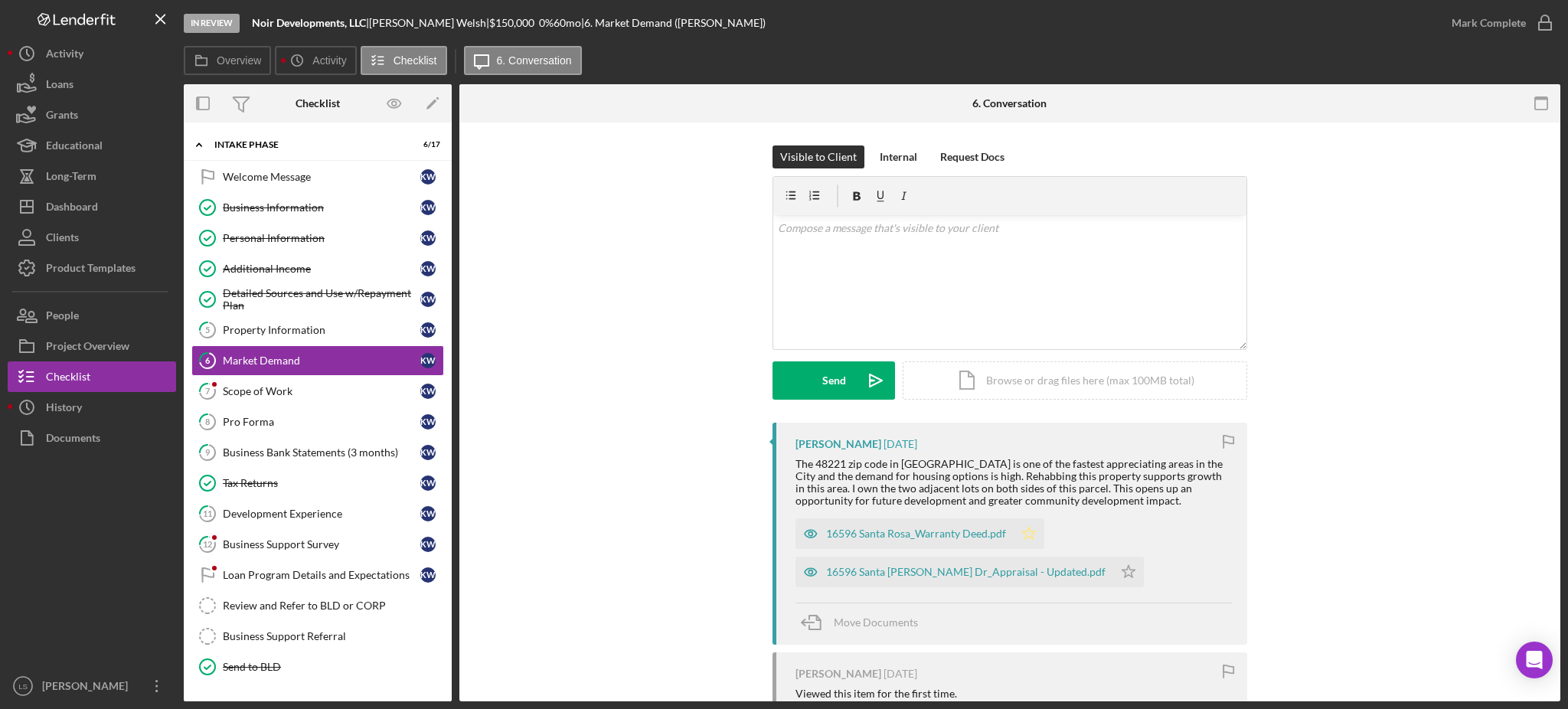
click at [1014, 531] on icon "Icon/Star" at bounding box center [1029, 534] width 30 height 30
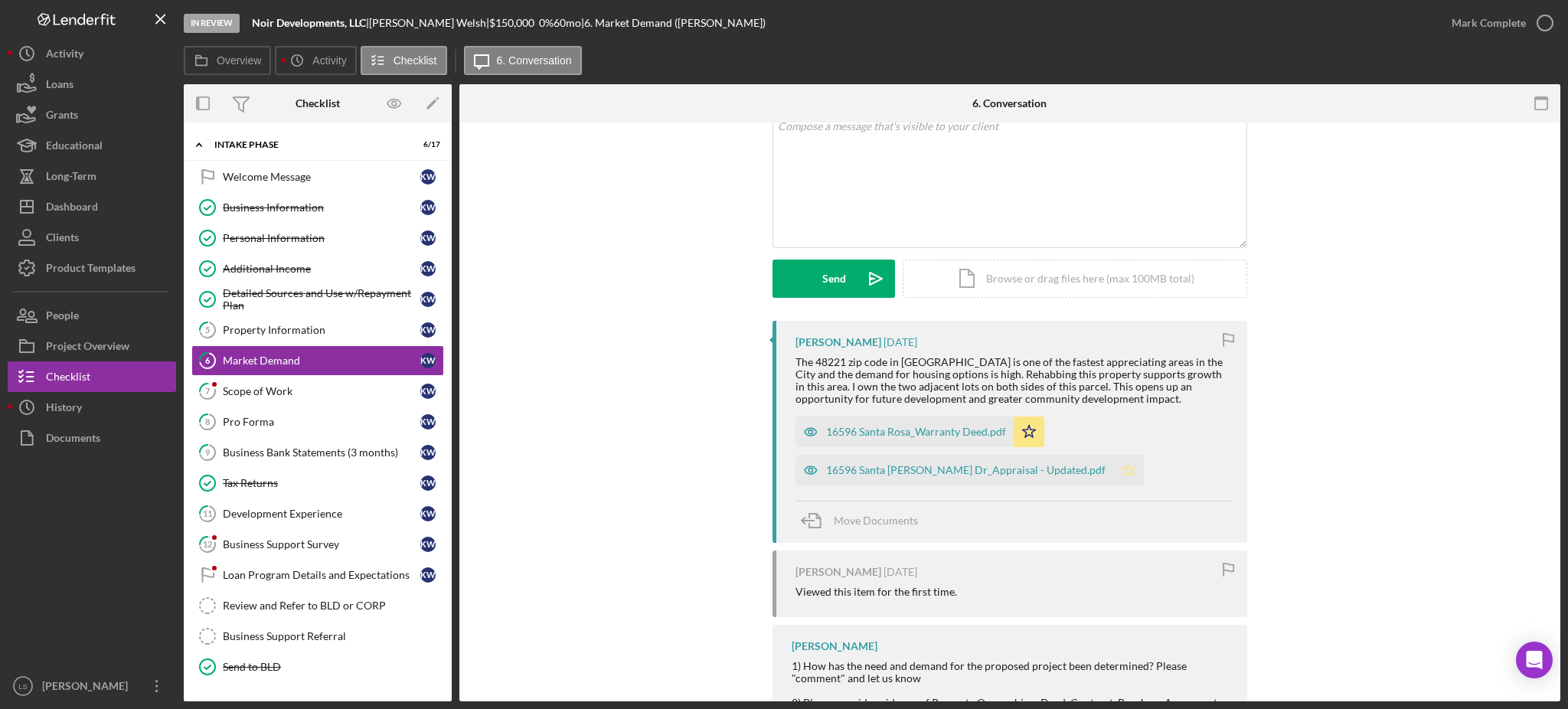
click at [1113, 471] on icon "Icon/Star" at bounding box center [1129, 470] width 30 height 30
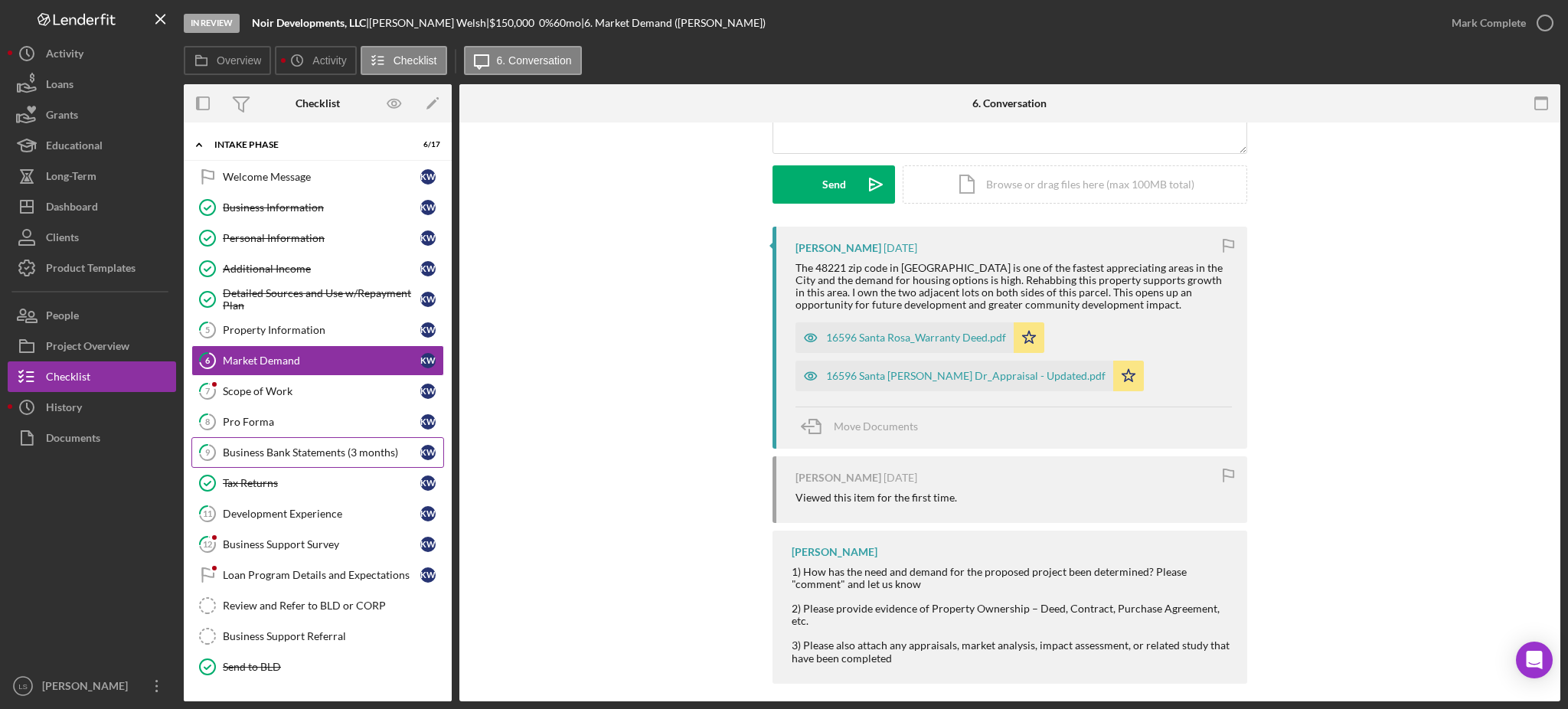
drag, startPoint x: 253, startPoint y: 390, endPoint x: 429, endPoint y: 450, distance: 185.9
click at [253, 393] on div "Scope of Work" at bounding box center [322, 391] width 198 height 13
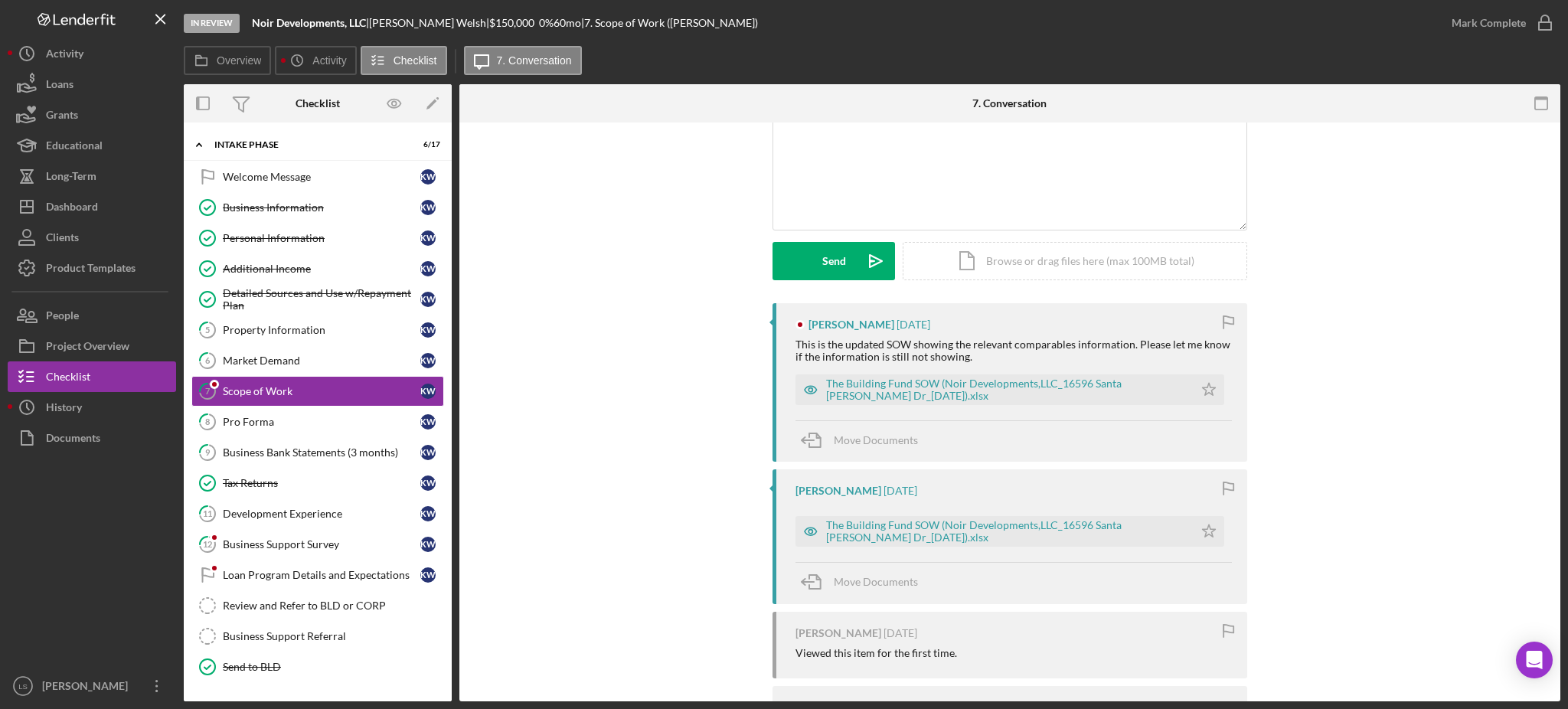
scroll to position [204, 0]
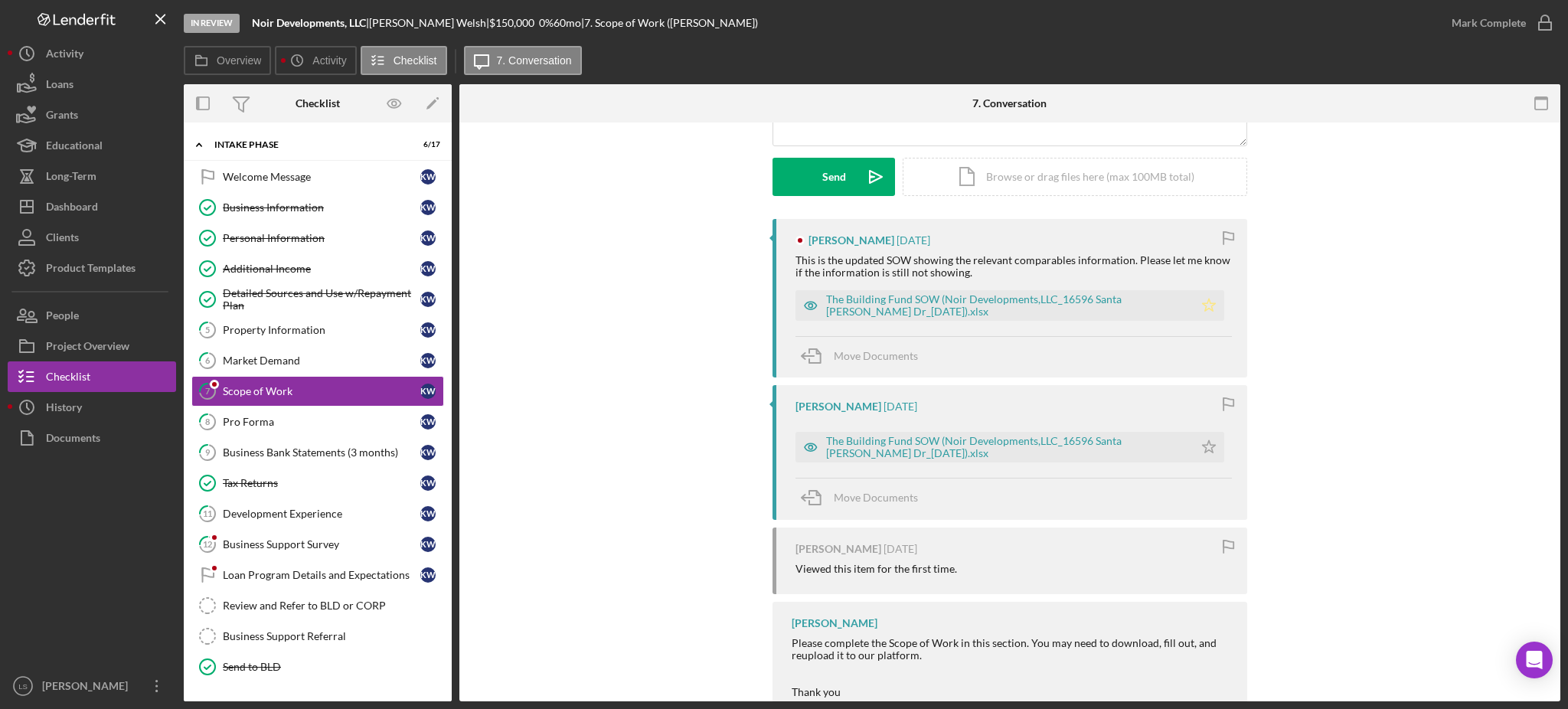
click at [1207, 308] on polygon "button" at bounding box center [1209, 305] width 13 height 13
click at [259, 417] on div "Pro Forma" at bounding box center [322, 422] width 198 height 13
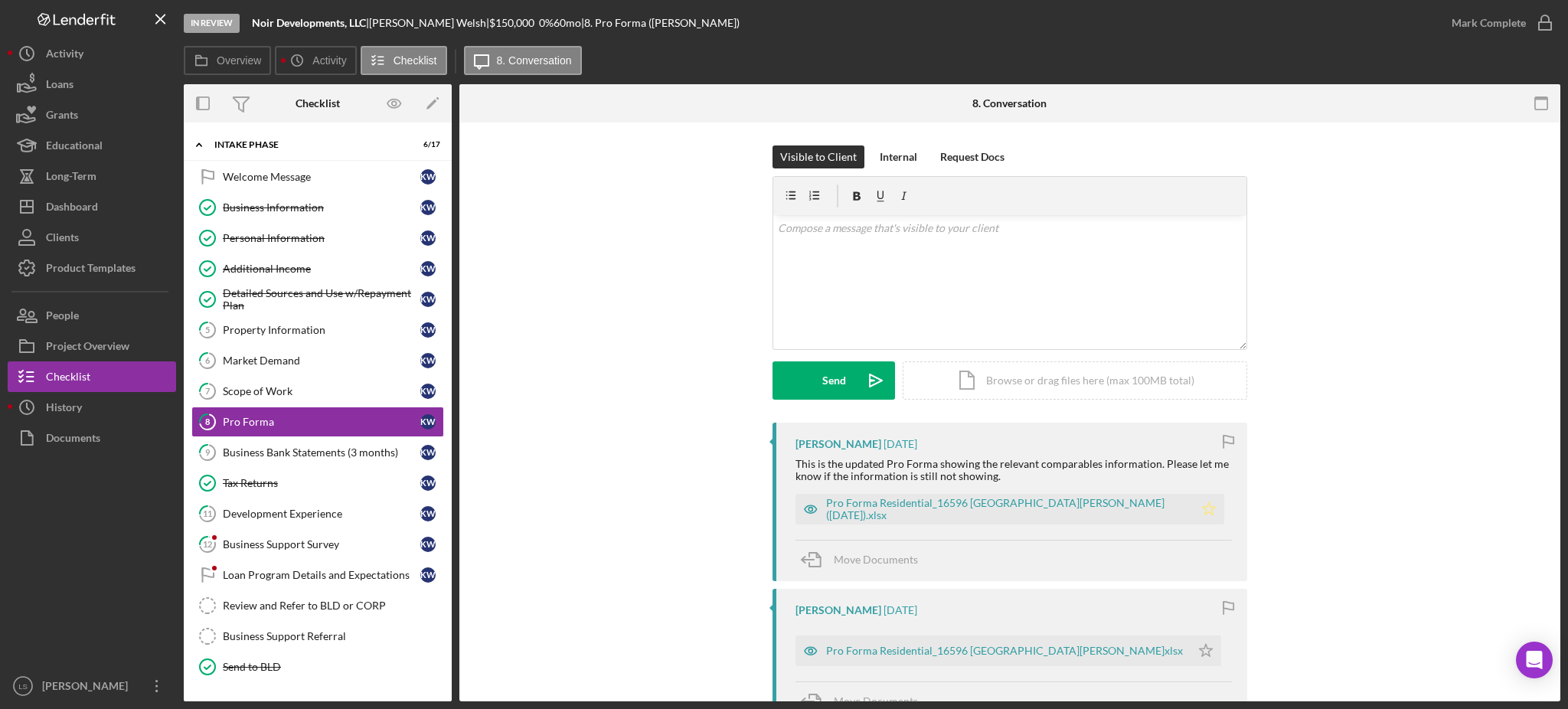
click at [1194, 515] on icon "Icon/Star" at bounding box center [1209, 510] width 30 height 30
click at [283, 398] on link "7 Scope of Work K W" at bounding box center [318, 391] width 253 height 30
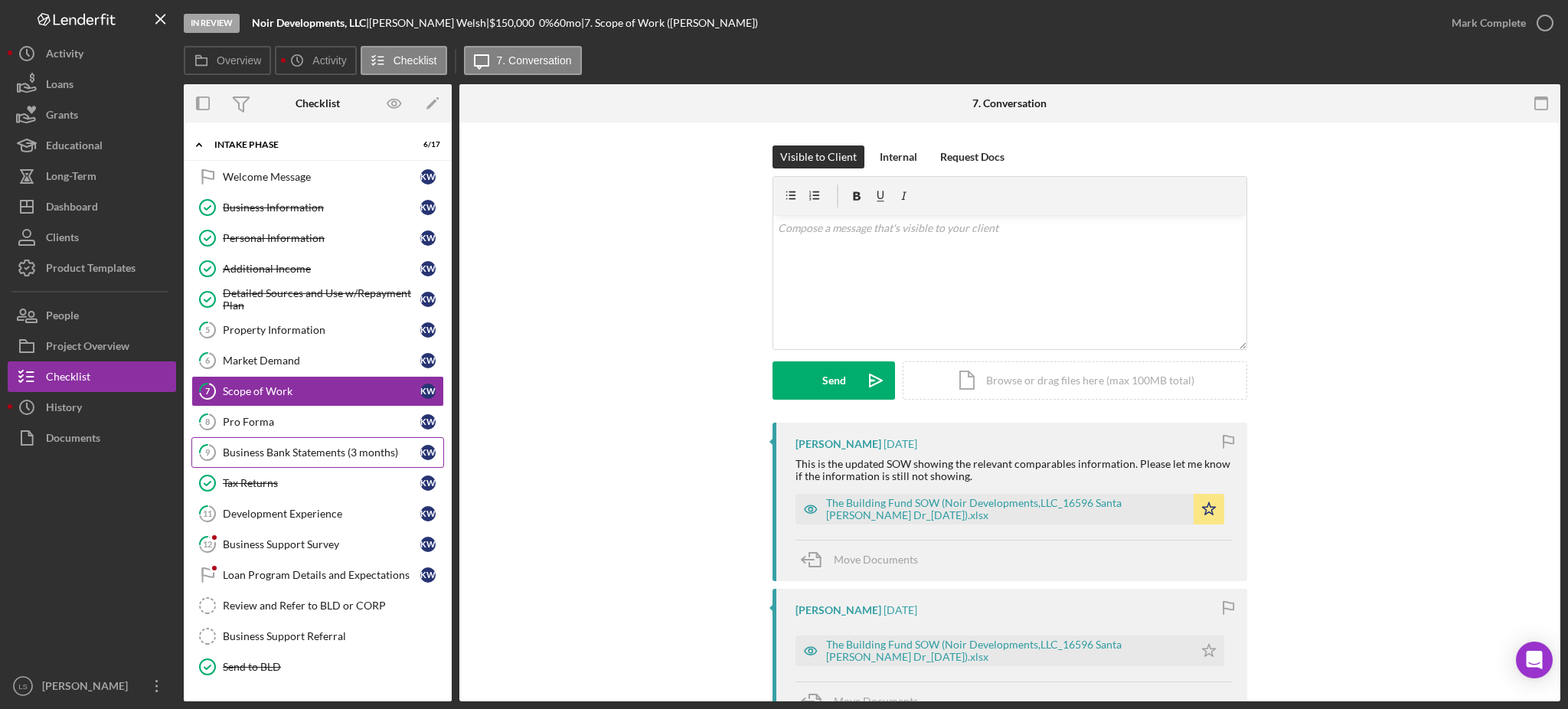
click at [359, 462] on link "9 Business Bank Statements (3 months) K W" at bounding box center [318, 453] width 253 height 30
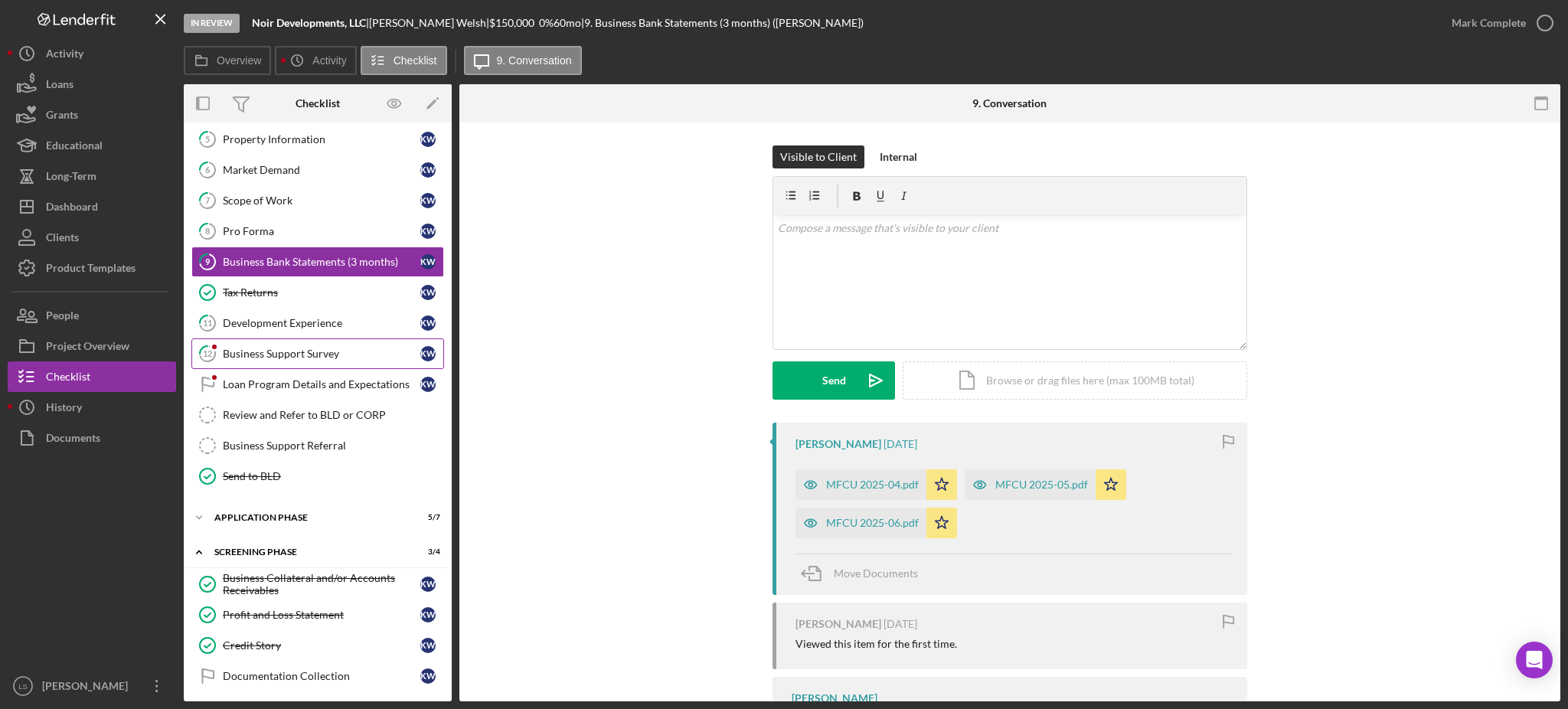
scroll to position [204, 0]
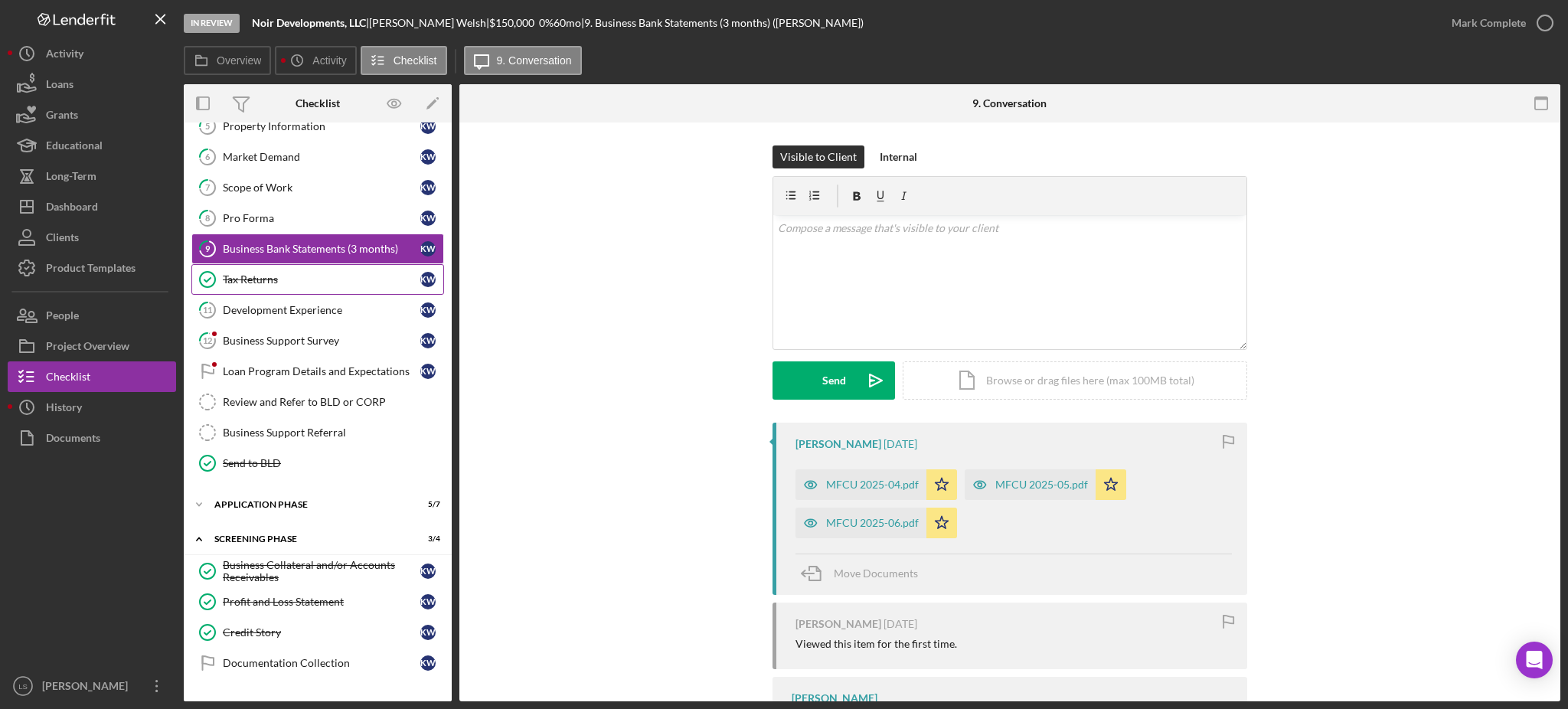
click at [300, 285] on div "Tax Returns" at bounding box center [322, 280] width 198 height 13
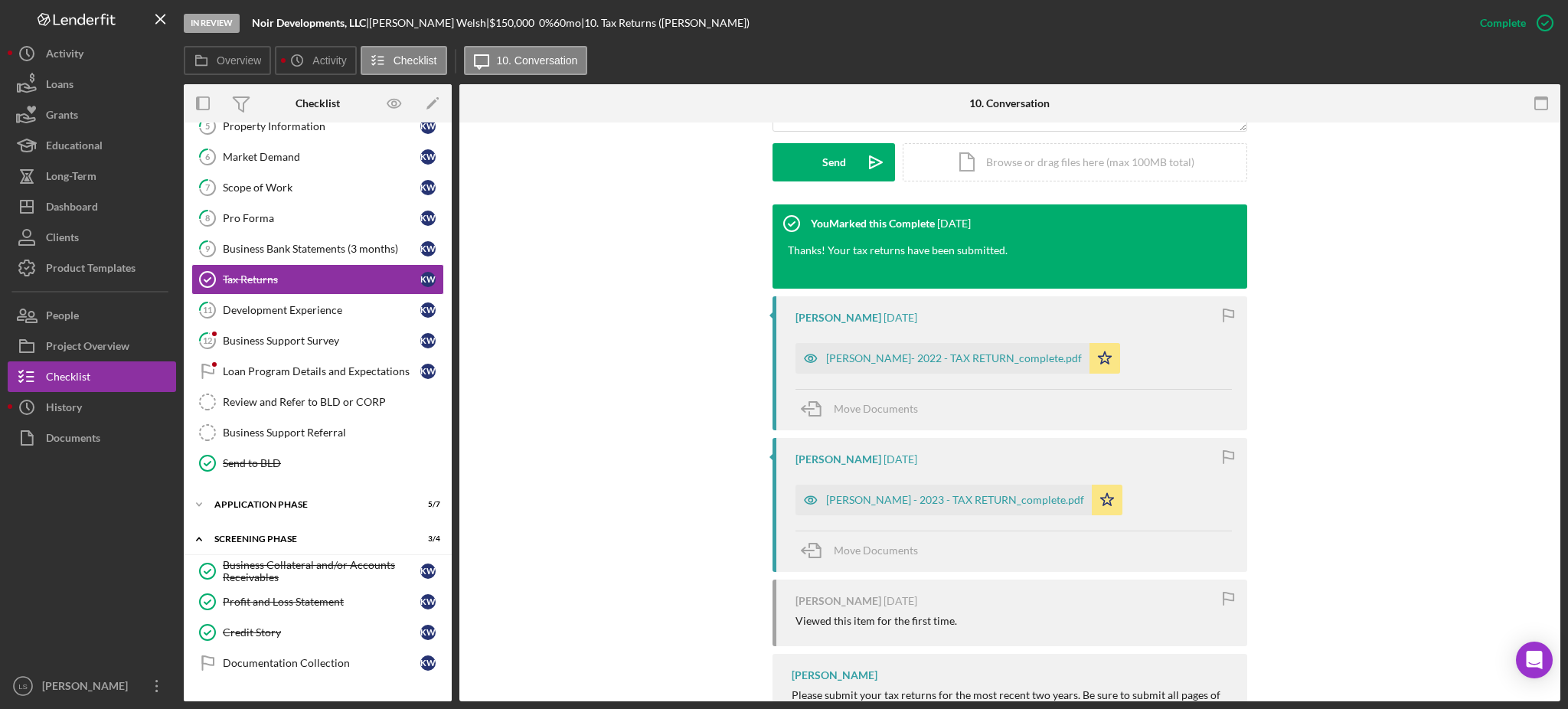
scroll to position [515, 0]
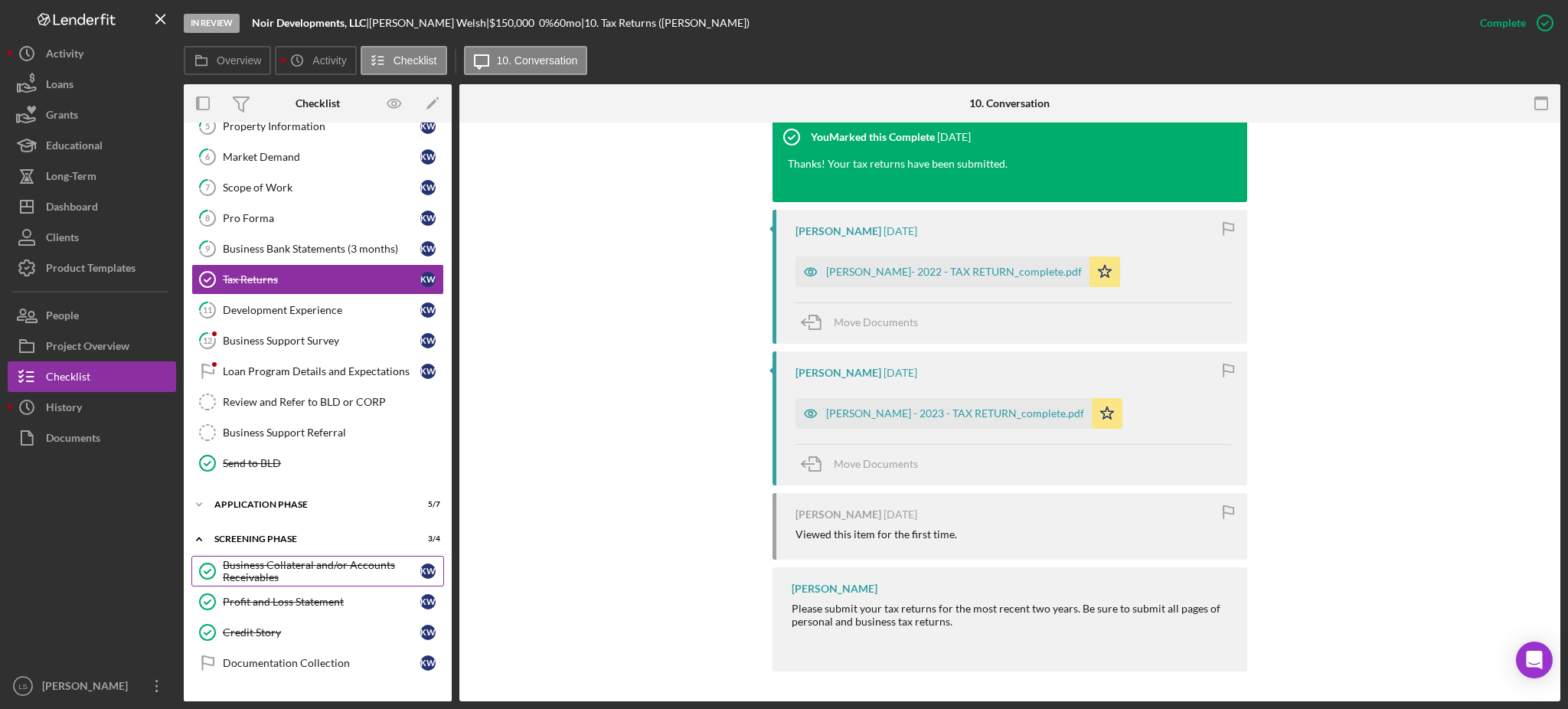
click at [290, 564] on div "Business Collateral and/or Accounts Receivables" at bounding box center [322, 571] width 198 height 25
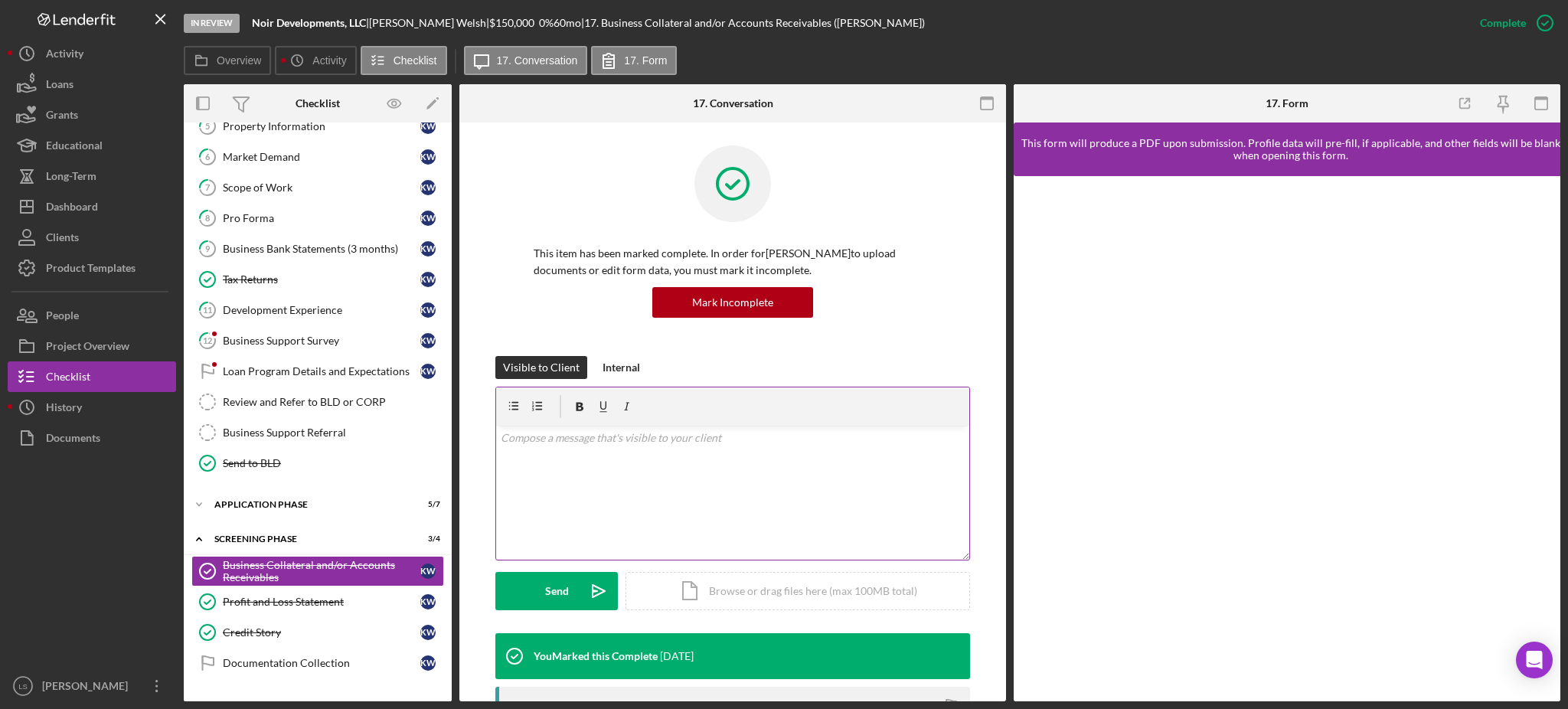
scroll to position [307, 0]
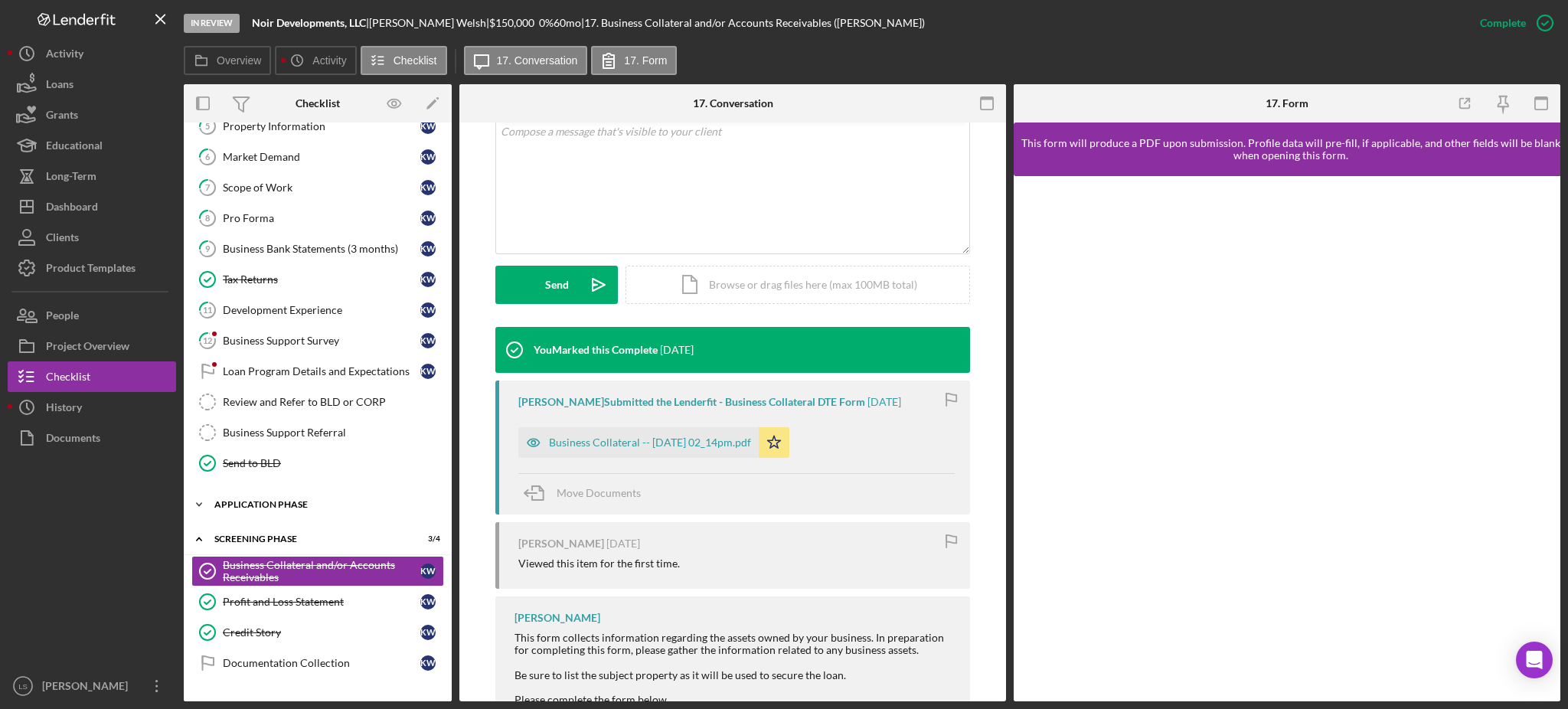
click at [309, 512] on div "Icon/Expander Application Phase 5 / 7" at bounding box center [318, 504] width 268 height 30
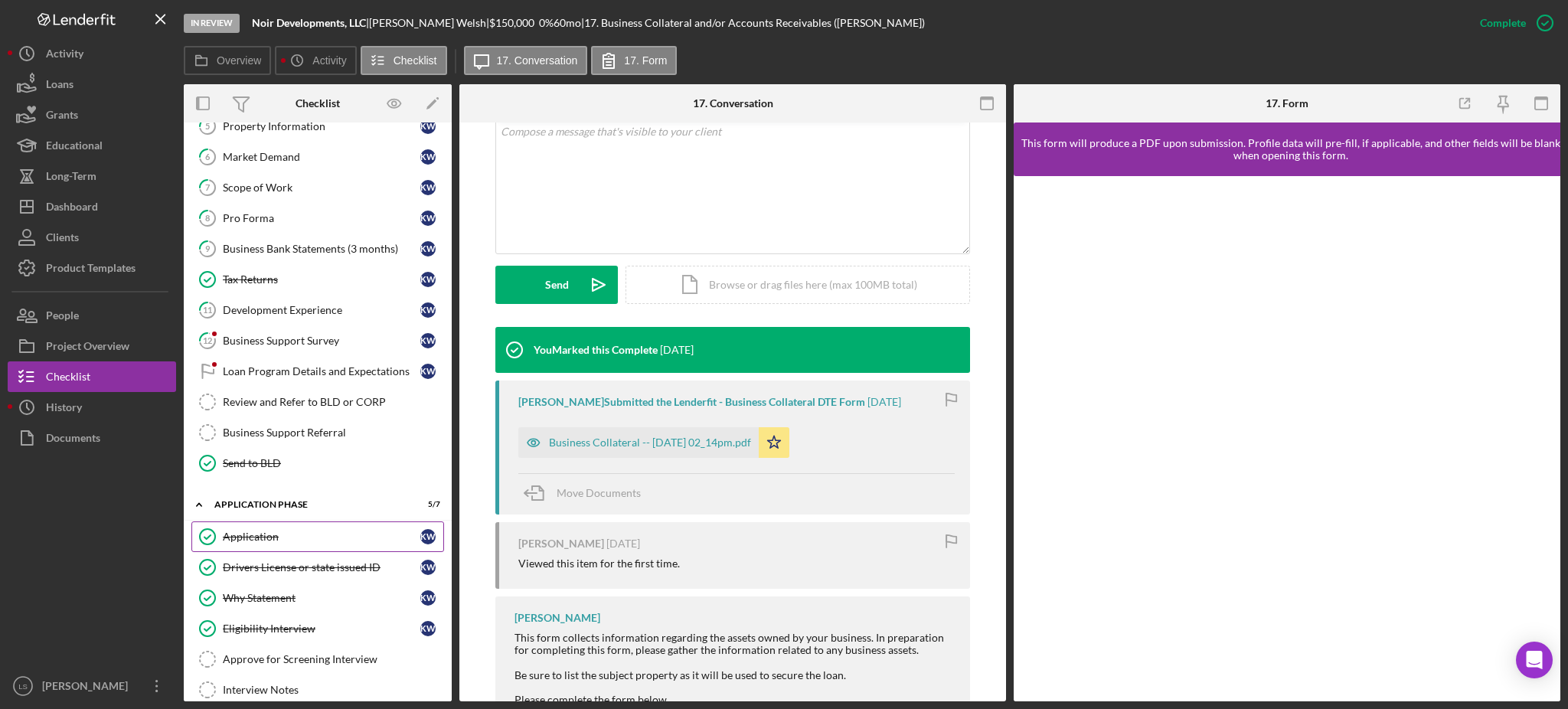
click at [275, 553] on link "Application Application K W" at bounding box center [318, 537] width 253 height 30
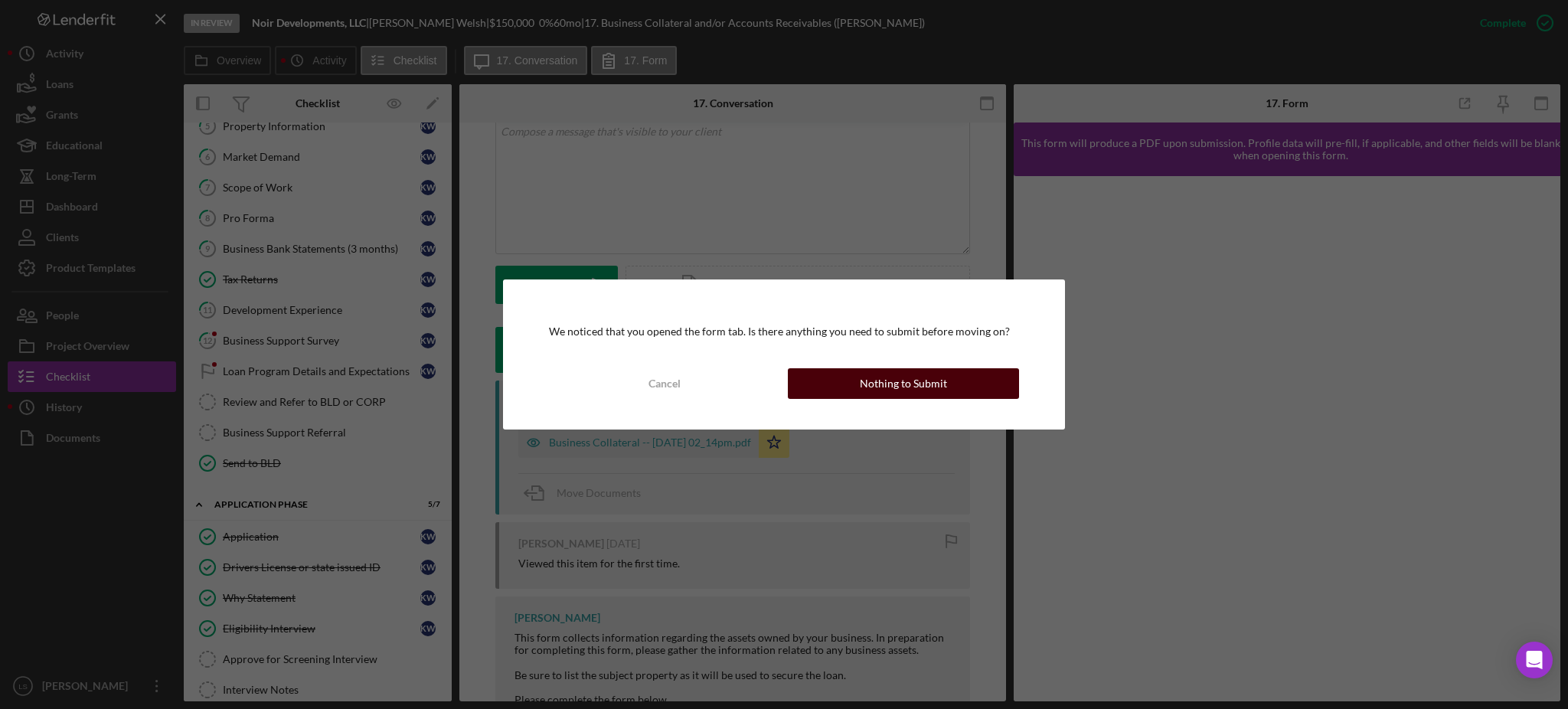
click at [978, 379] on button "Nothing to Submit" at bounding box center [904, 384] width 231 height 30
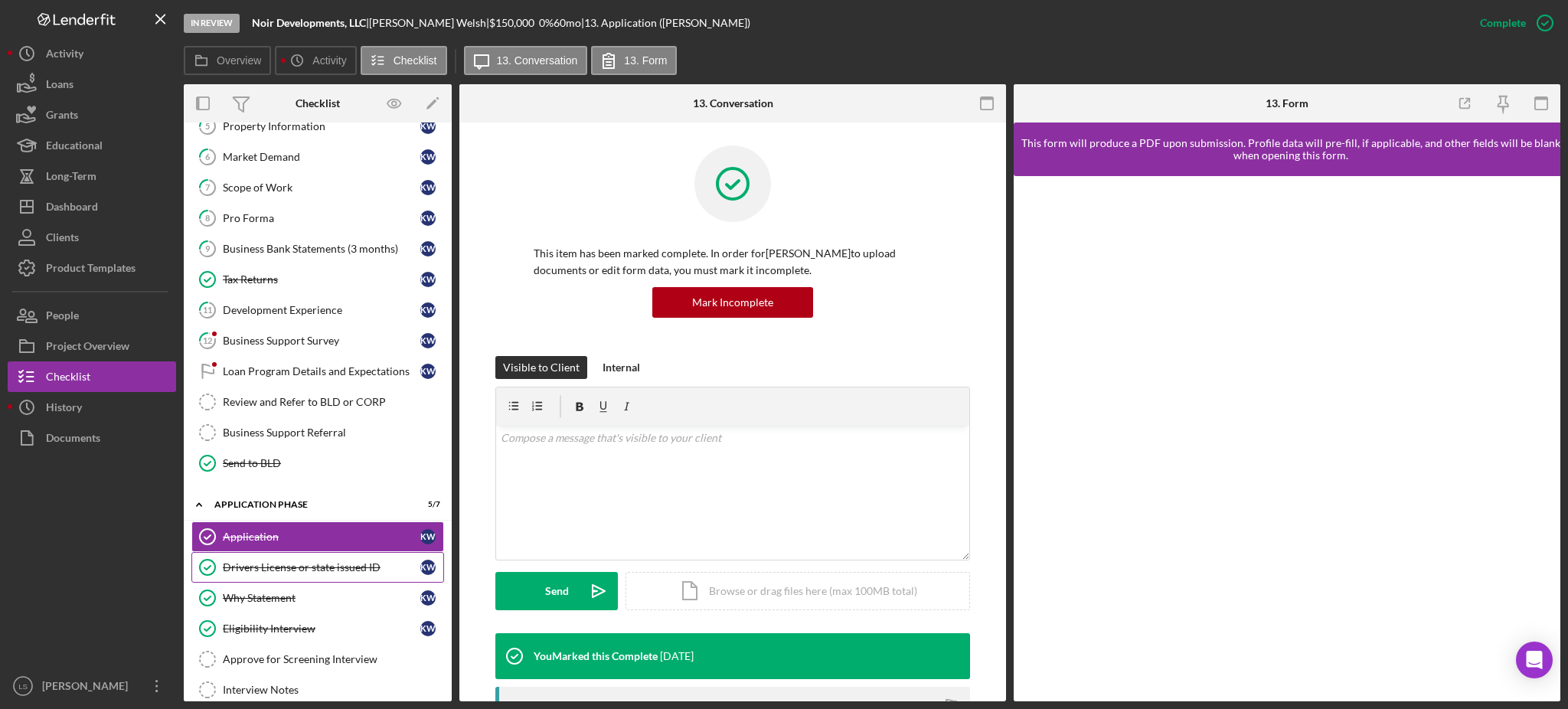
click at [305, 571] on div "Drivers License or state issued ID" at bounding box center [322, 567] width 198 height 13
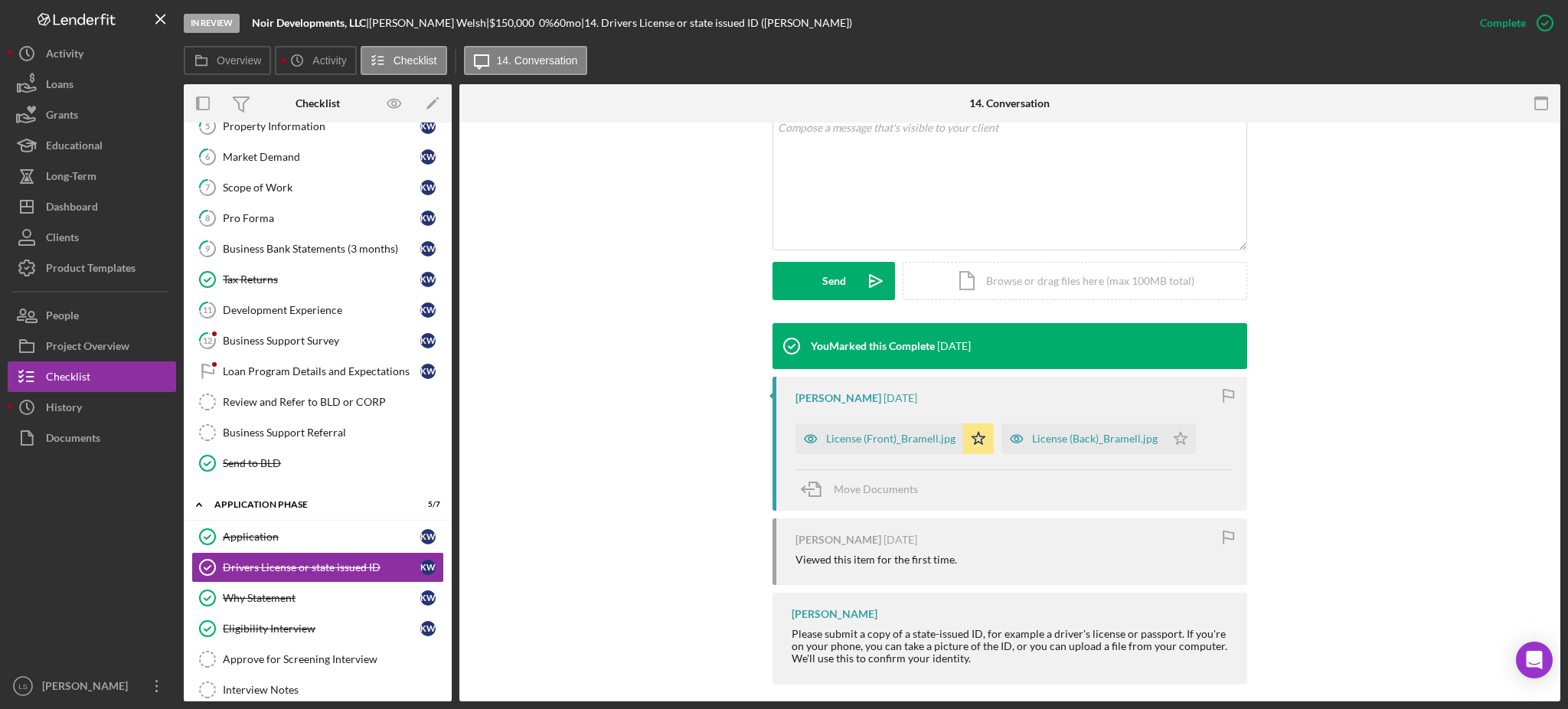
scroll to position [323, 0]
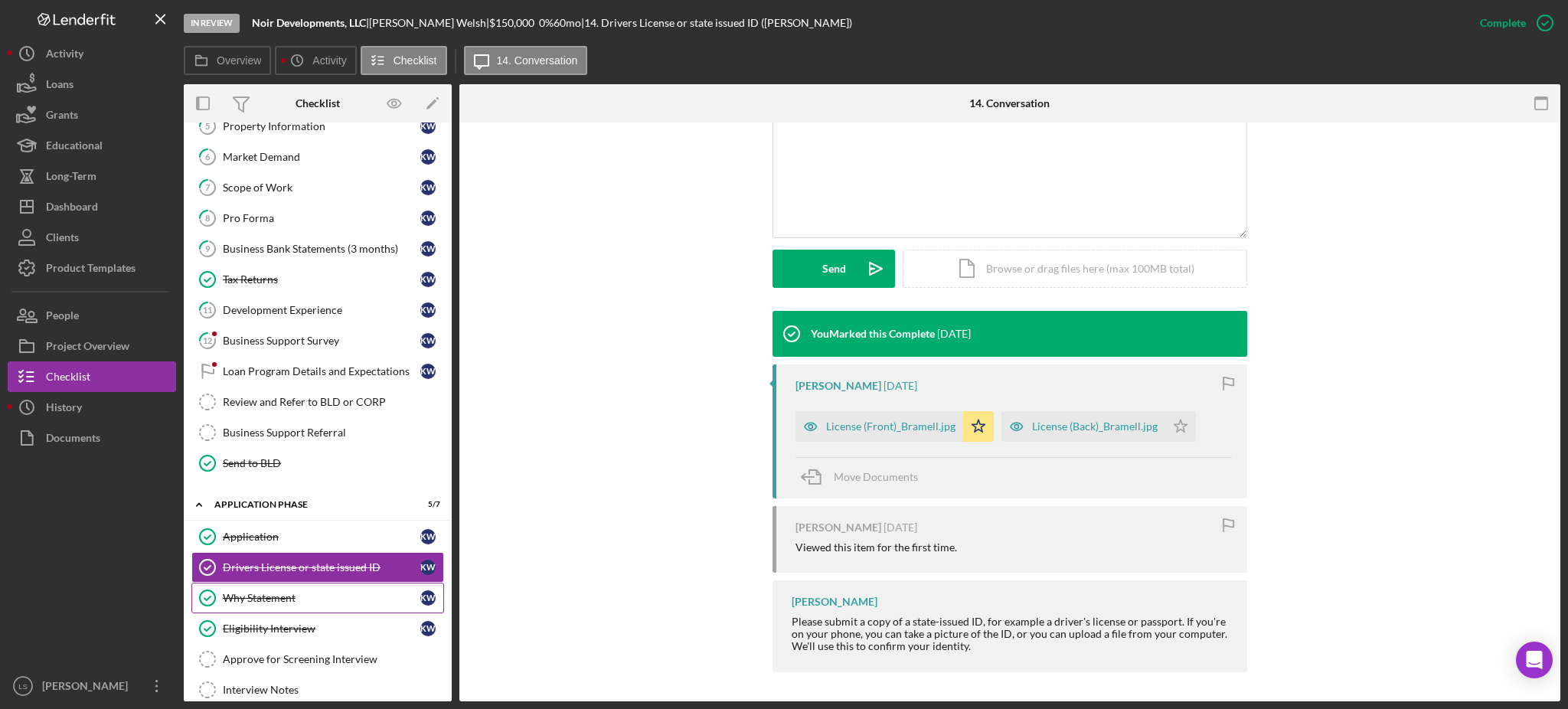
click at [322, 604] on div "Why Statement" at bounding box center [322, 598] width 198 height 13
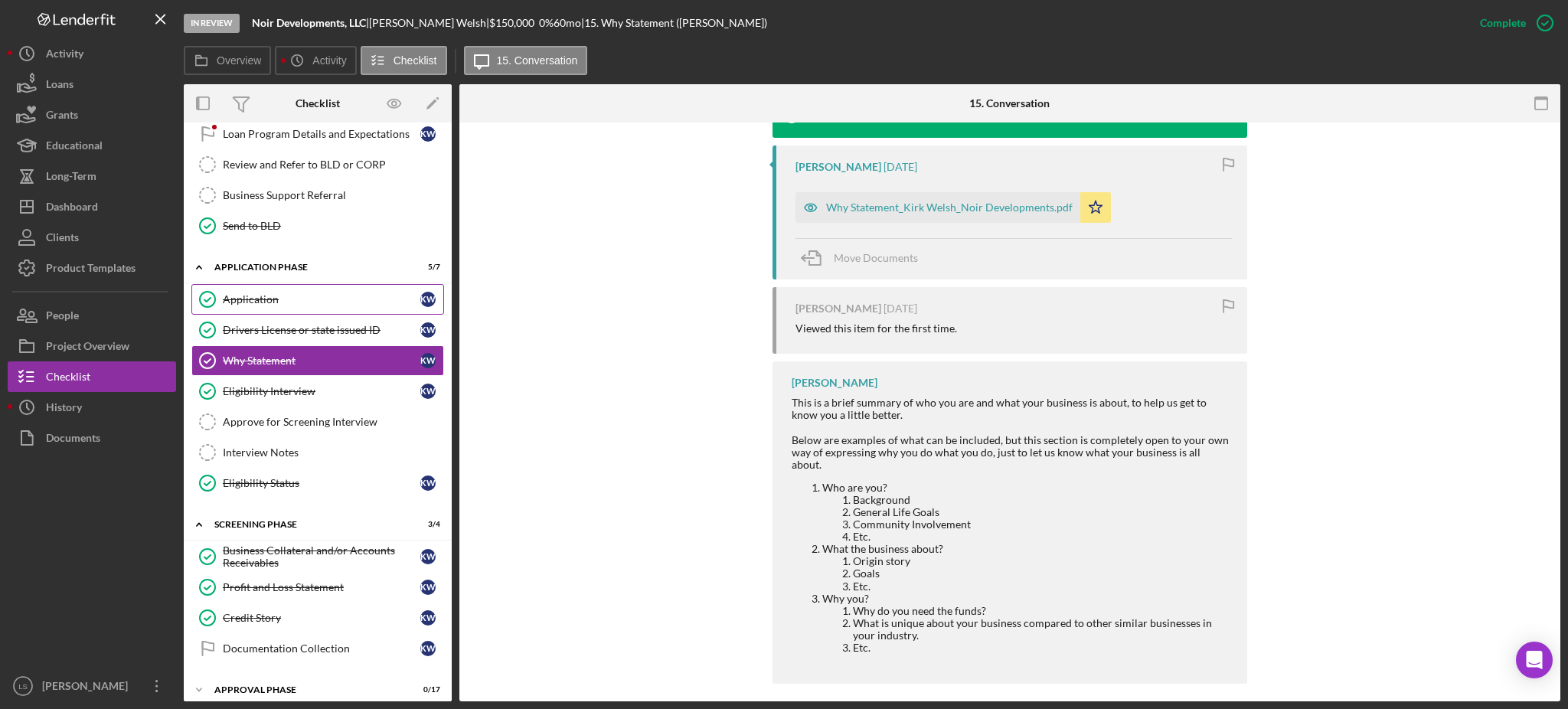
scroll to position [455, 0]
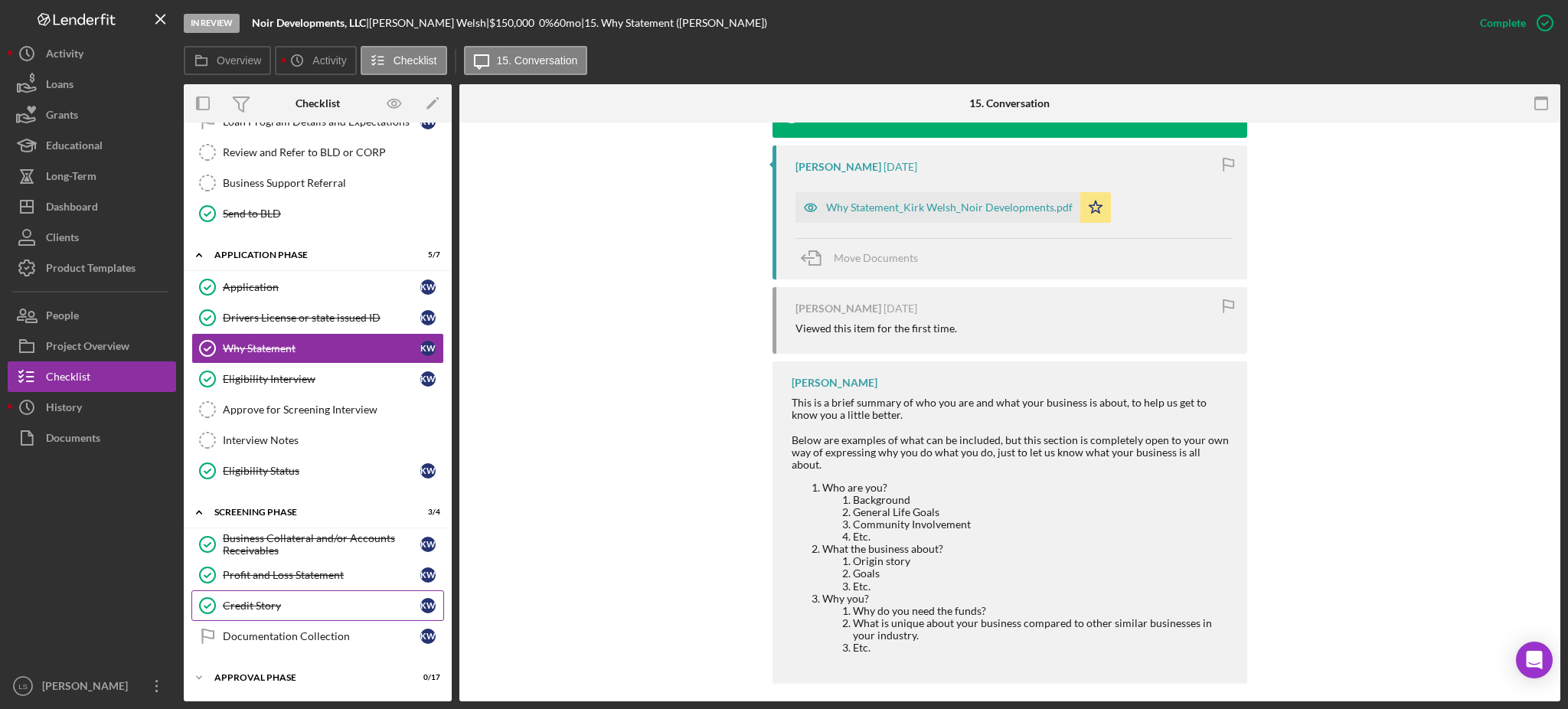
click at [247, 595] on link "Credit Story Credit Story K W" at bounding box center [318, 606] width 253 height 30
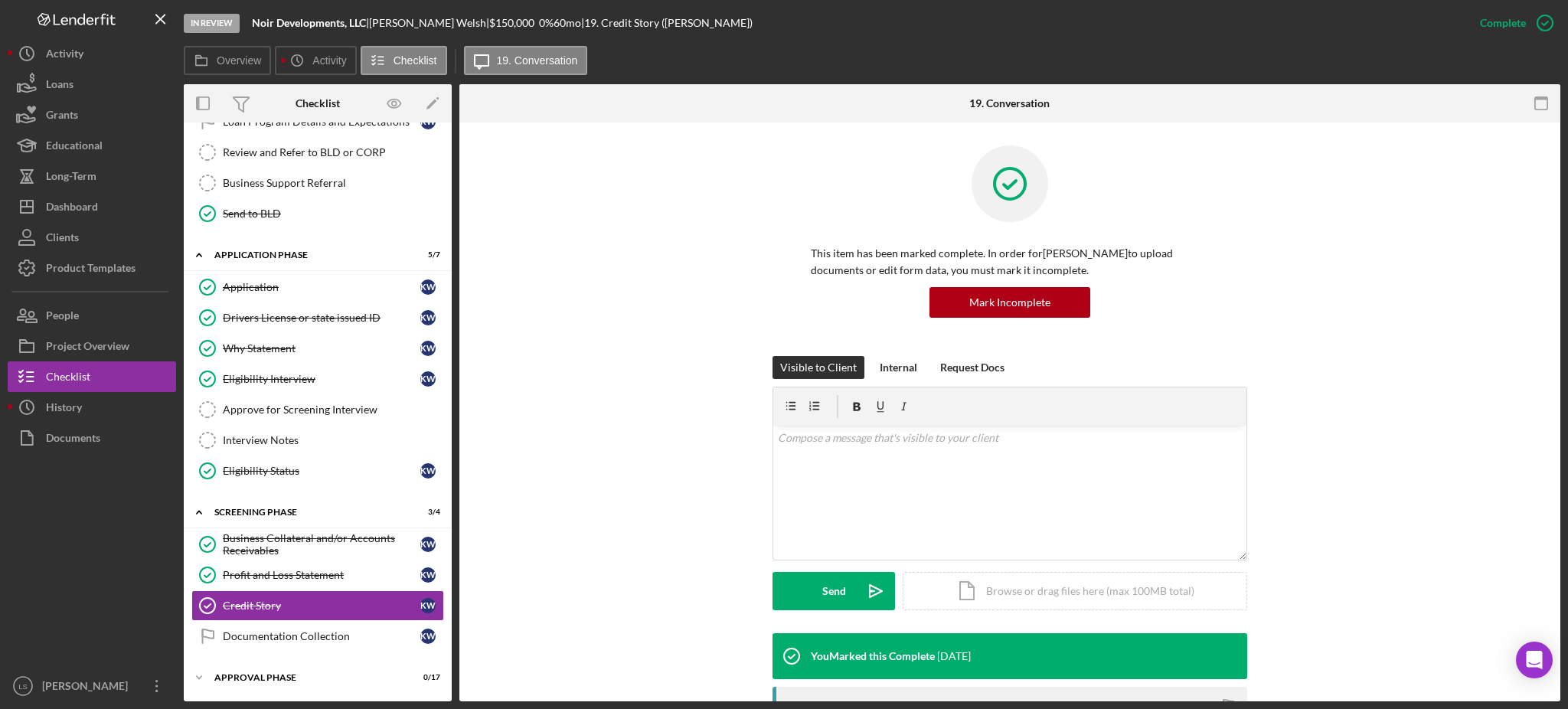
scroll to position [408, 0]
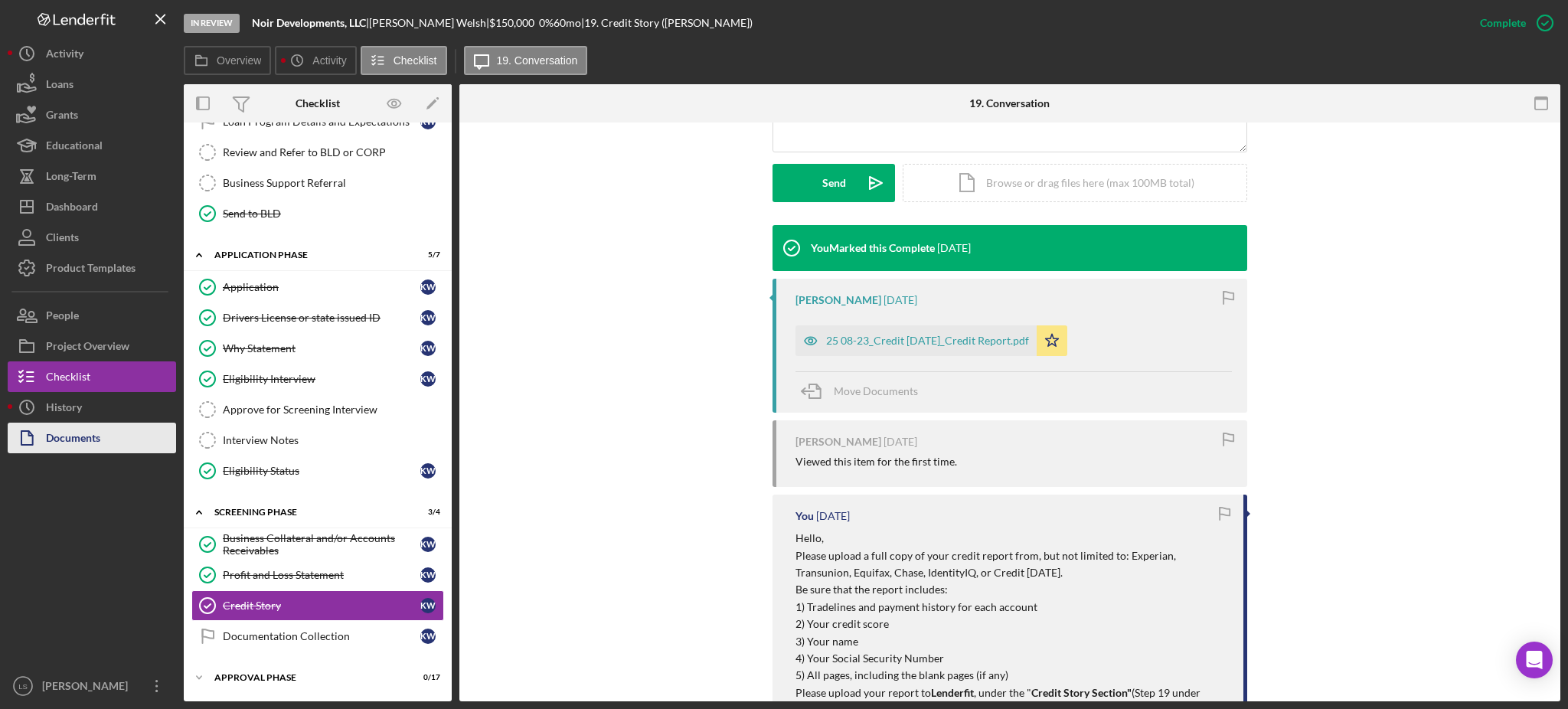
click at [92, 423] on div "Documents" at bounding box center [73, 439] width 54 height 35
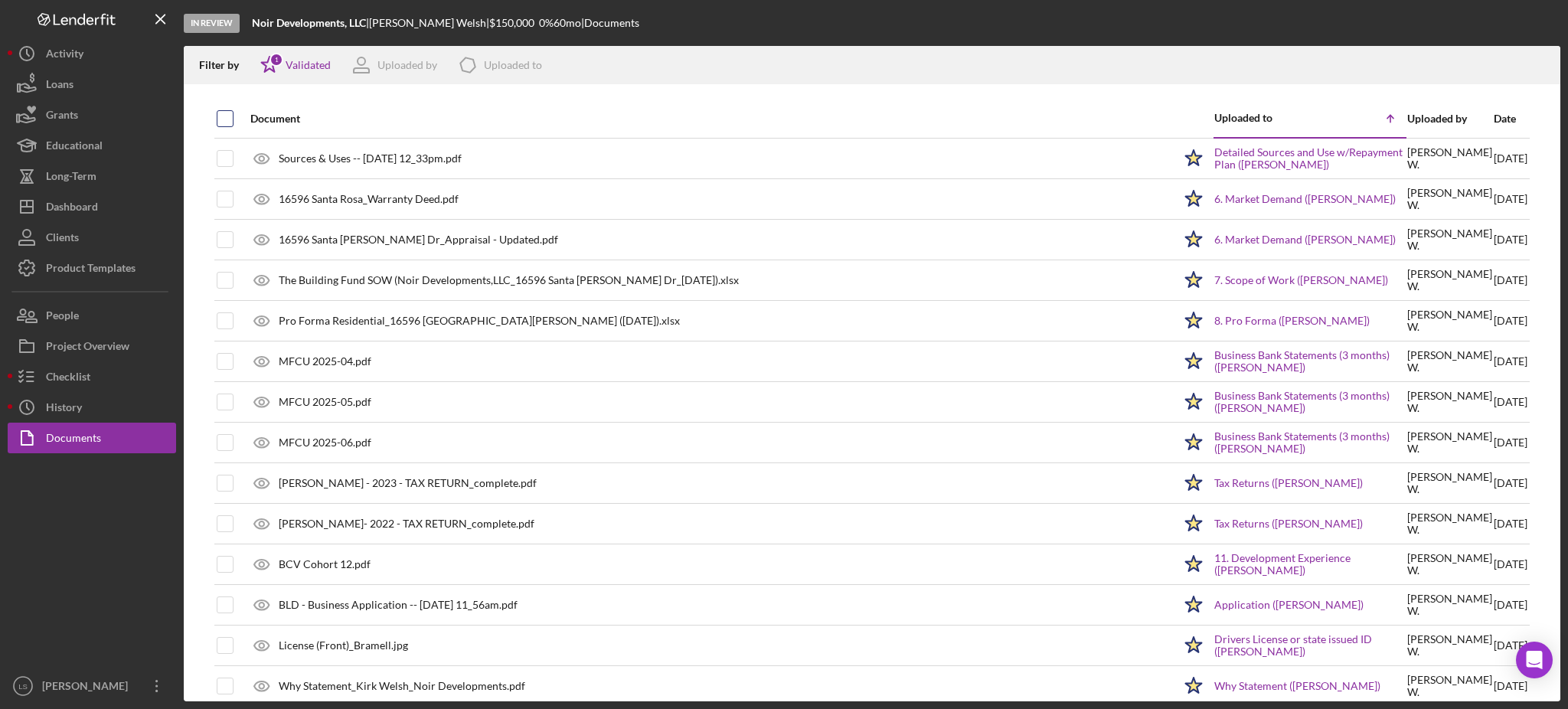
click at [225, 124] on input "checkbox" at bounding box center [225, 118] width 15 height 15
checkbox input "true"
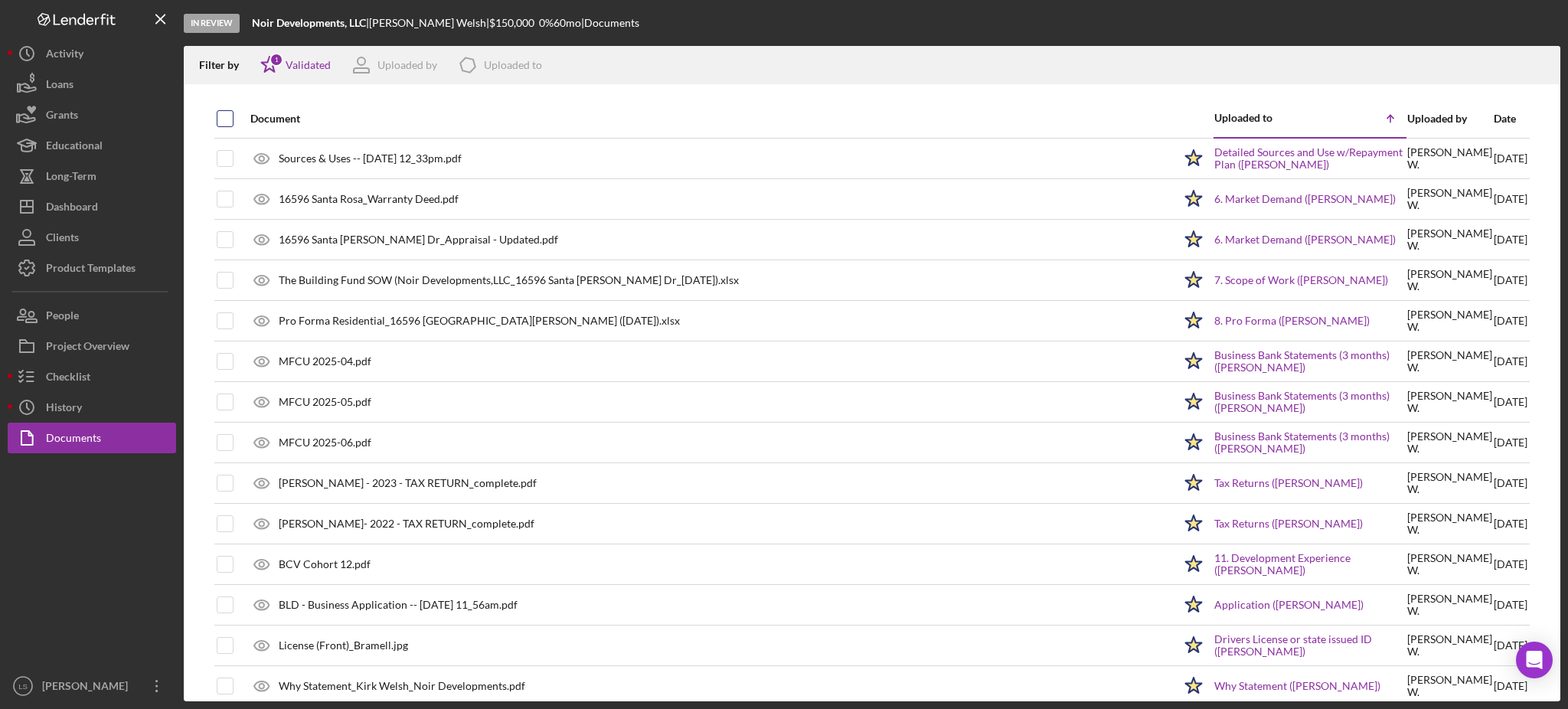
checkbox input "true"
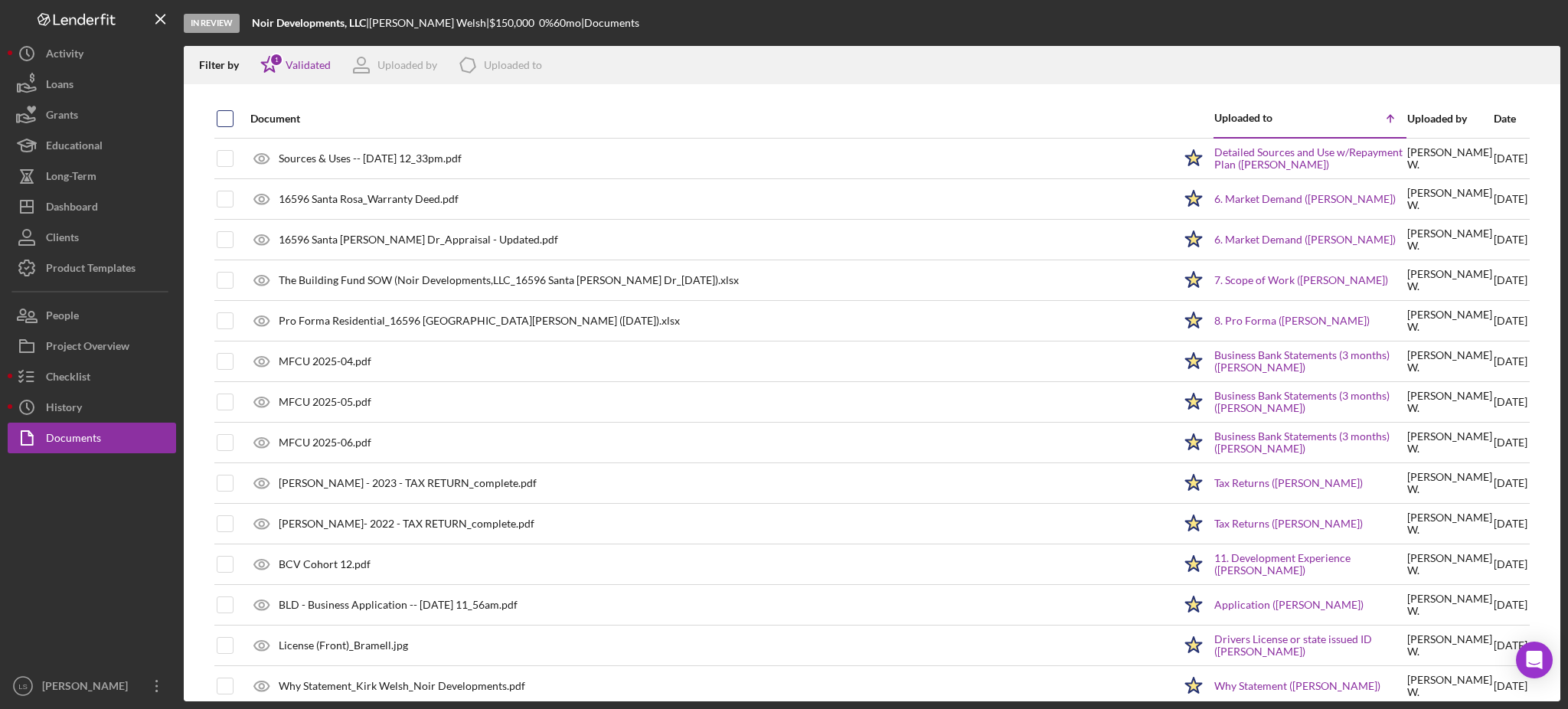
checkbox input "true"
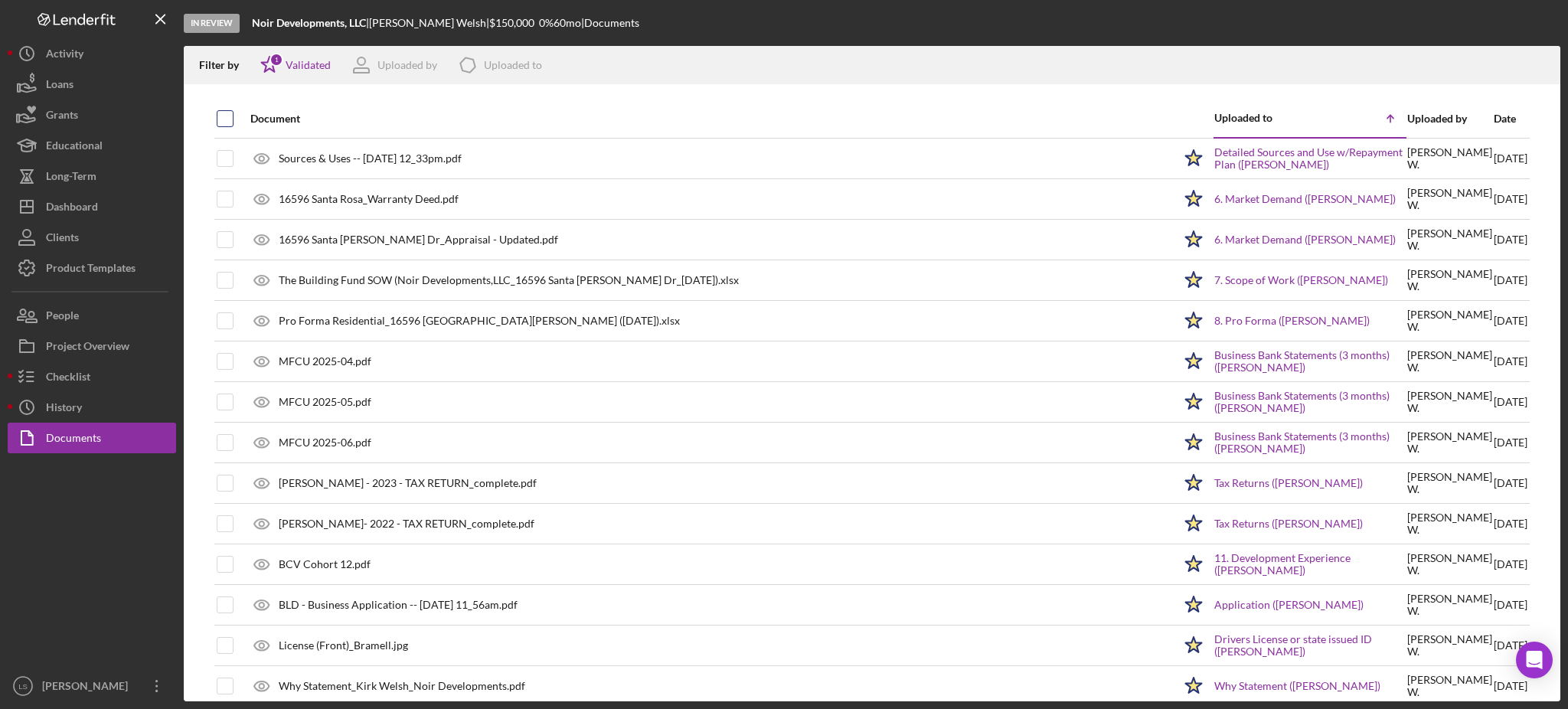
checkbox input "true"
click at [1544, 69] on icon "Icon/Download" at bounding box center [1542, 65] width 35 height 35
